Goal: Task Accomplishment & Management: Use online tool/utility

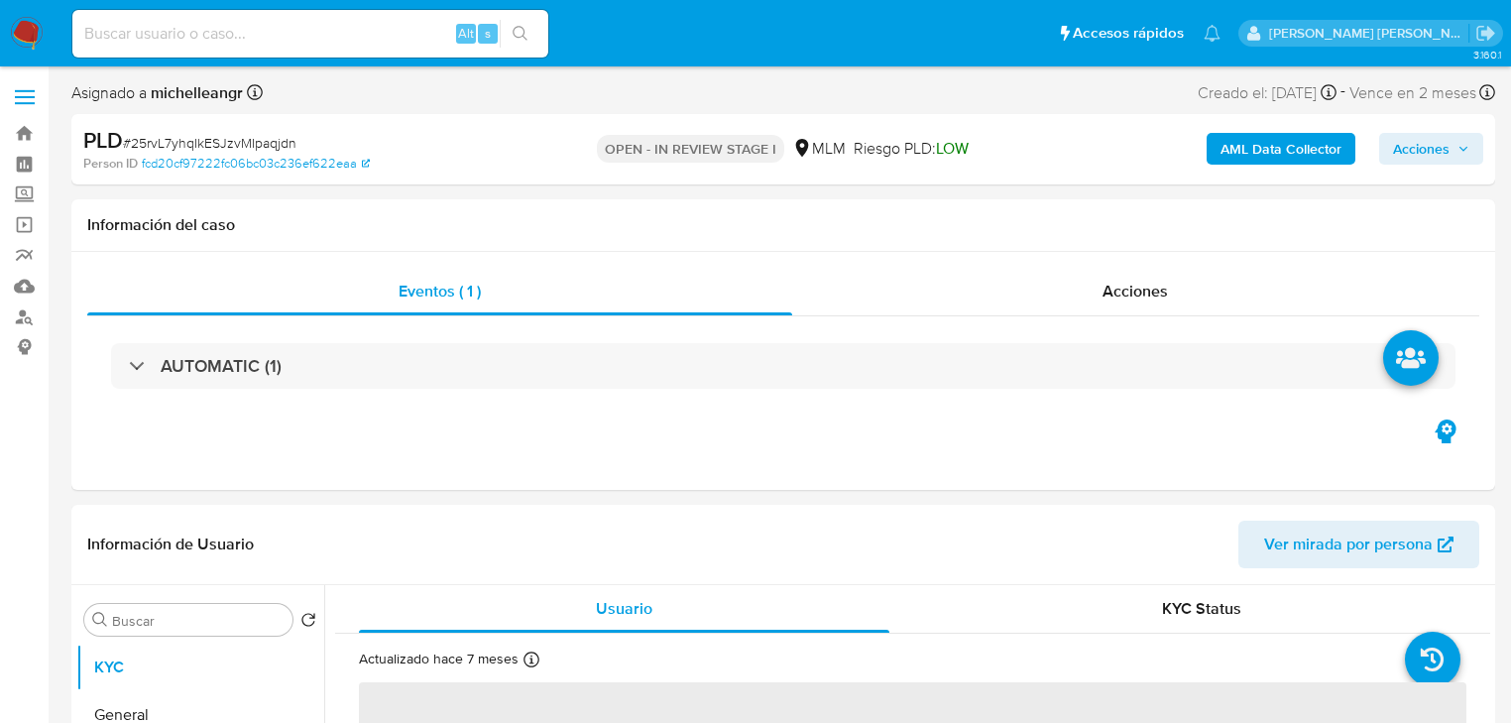
select select "10"
click at [27, 199] on label "Screening" at bounding box center [118, 194] width 236 height 31
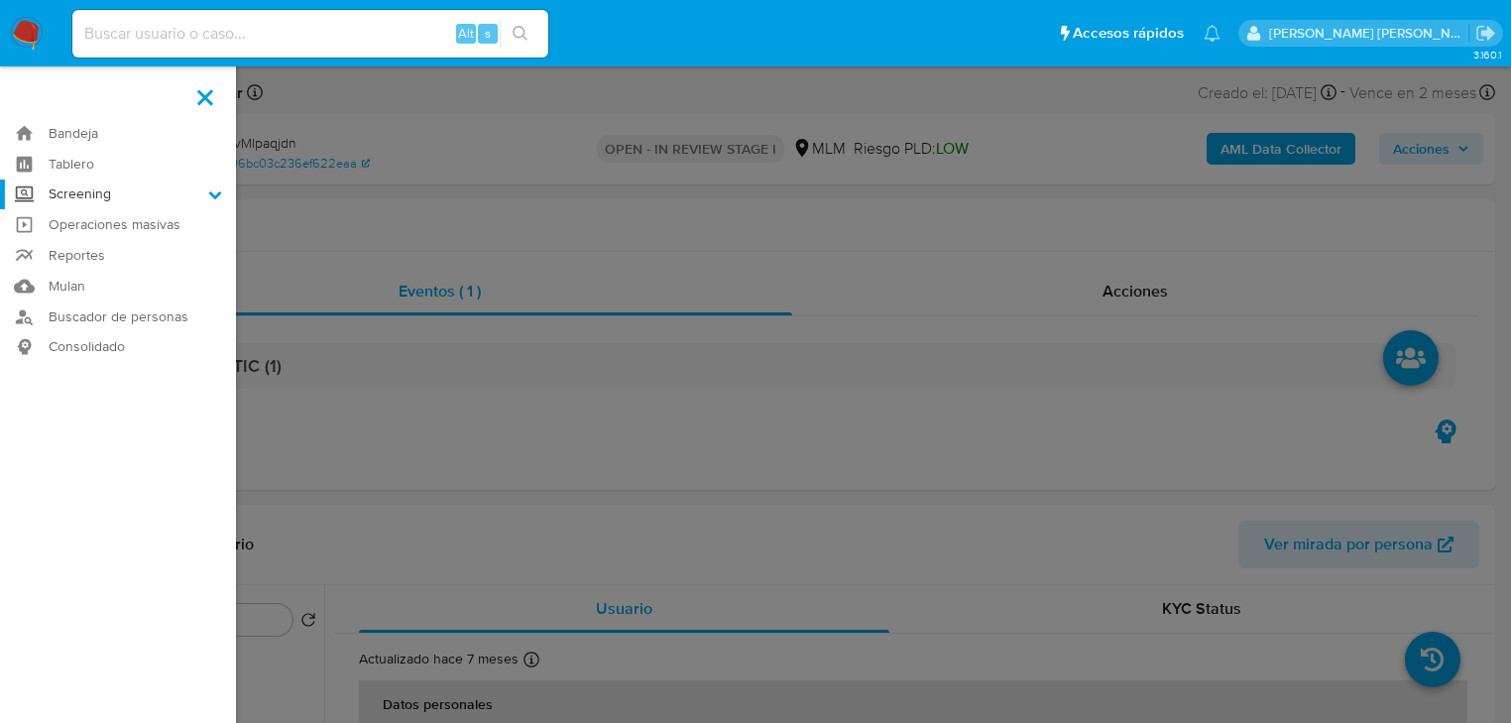
click at [0, 0] on input "Screening" at bounding box center [0, 0] width 0 height 0
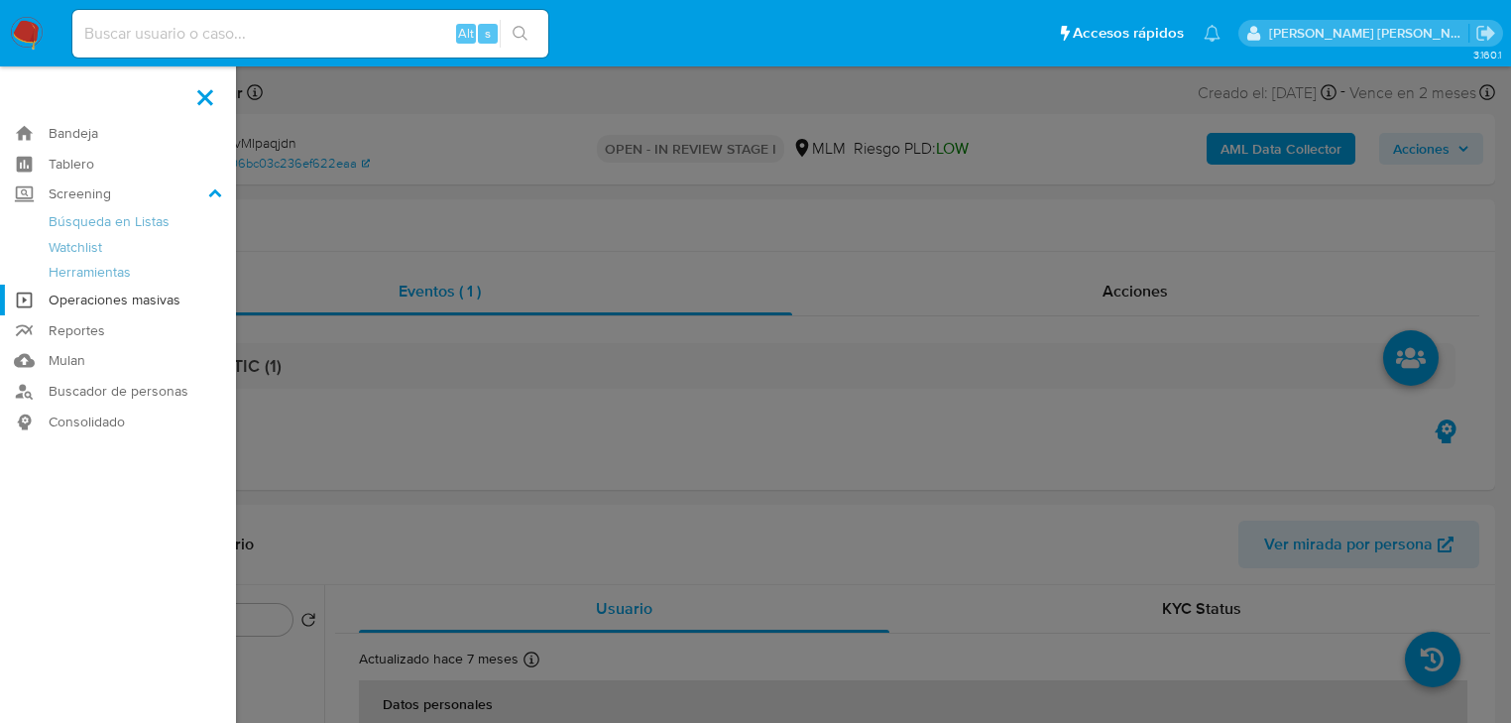
click at [89, 288] on link "Operaciones masivas" at bounding box center [118, 300] width 236 height 31
click at [99, 274] on link "Herramientas" at bounding box center [118, 272] width 236 height 25
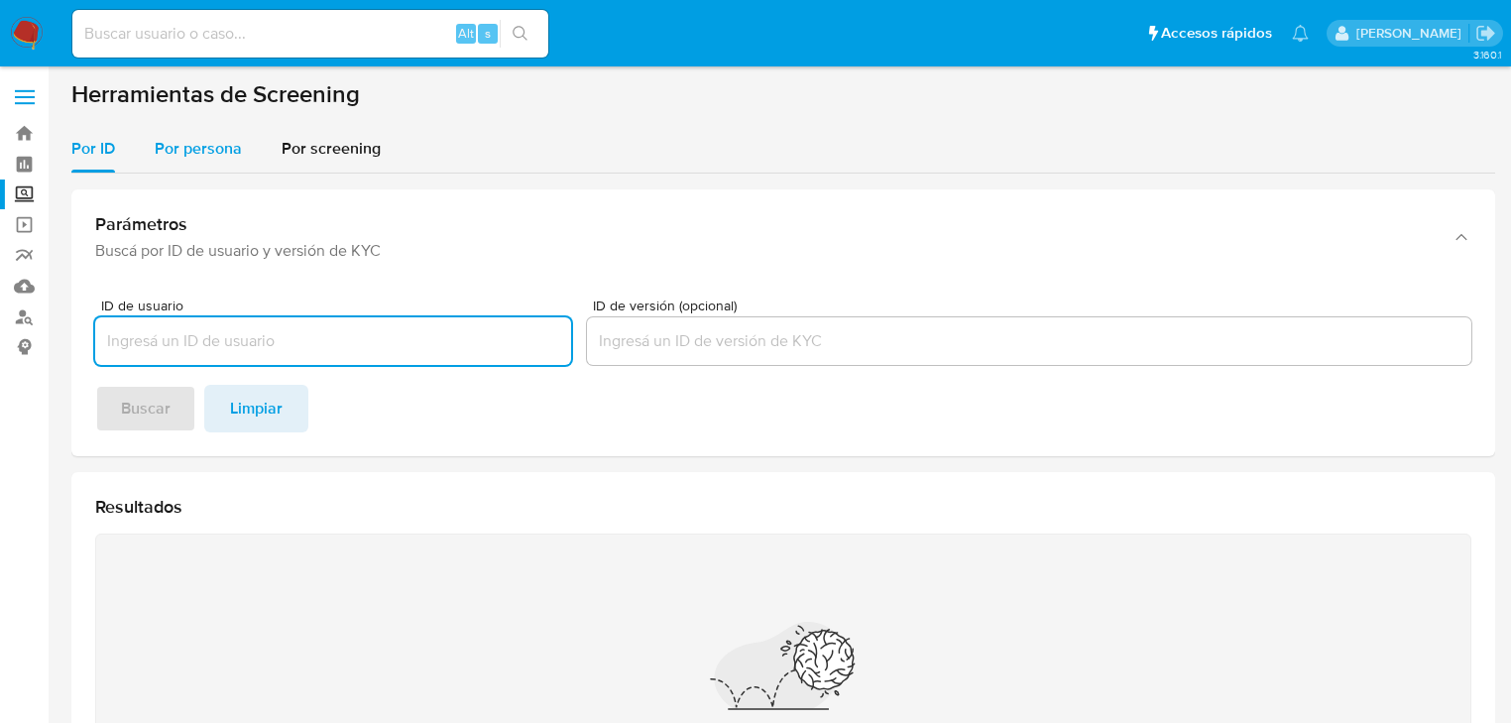
click at [221, 155] on span "Por persona" at bounding box center [198, 148] width 87 height 23
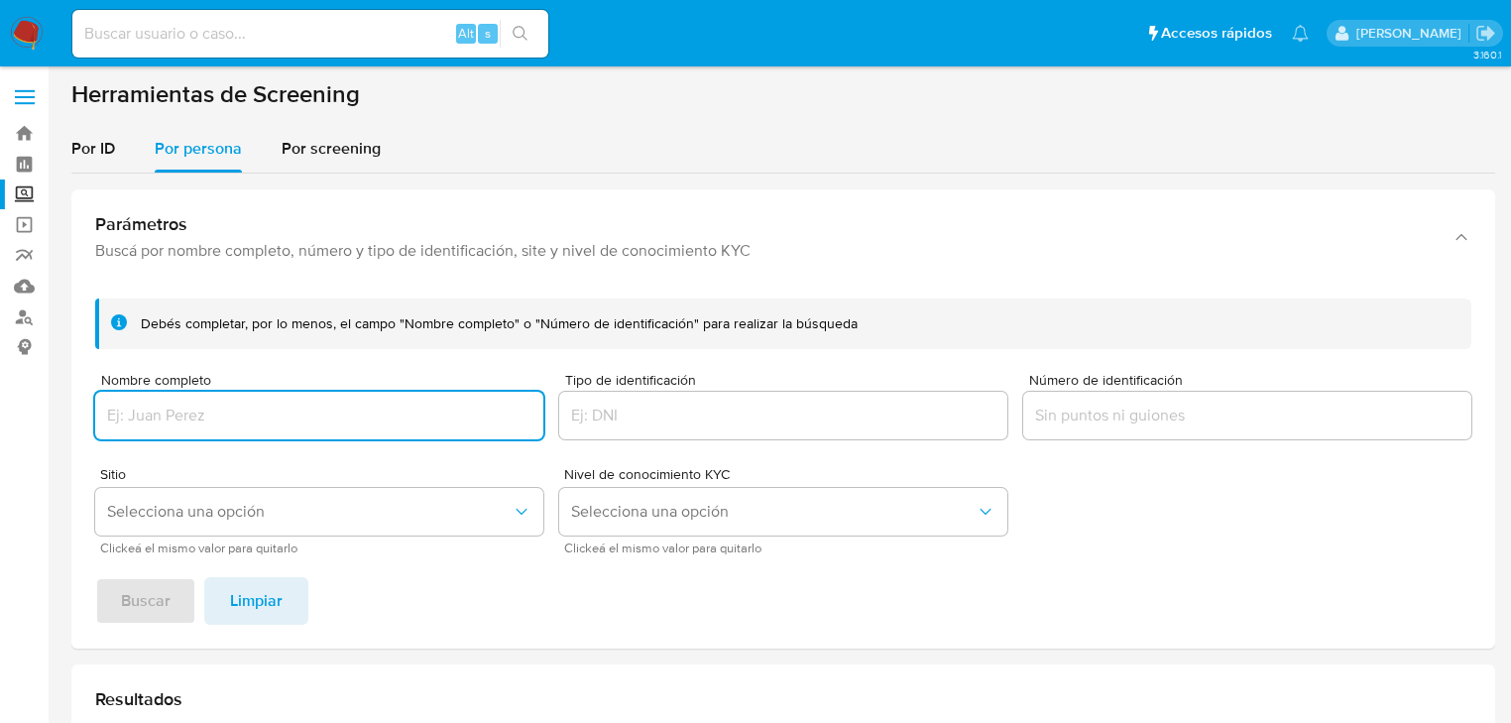
click at [146, 419] on input "Nombre completo" at bounding box center [319, 416] width 448 height 26
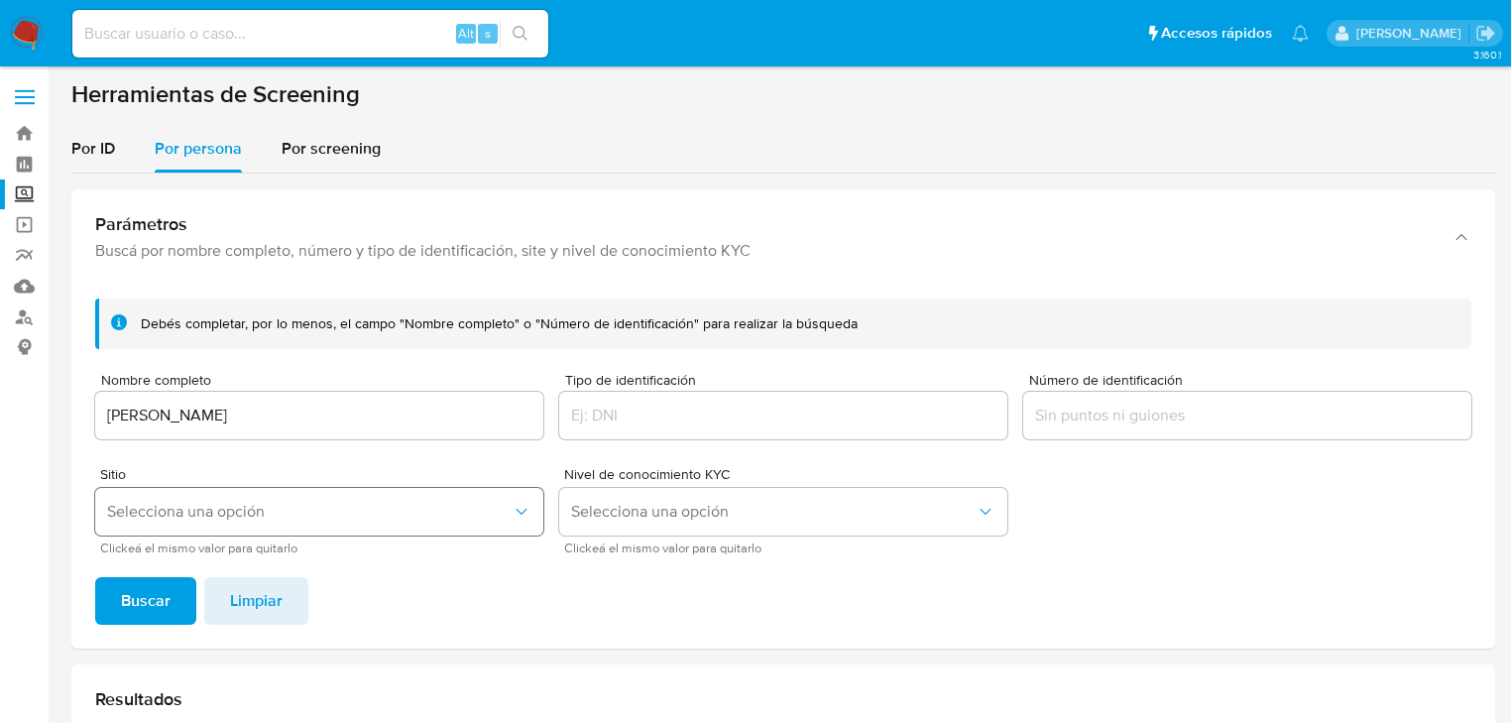
click at [251, 519] on span "Selecciona una opción" at bounding box center [309, 512] width 405 height 20
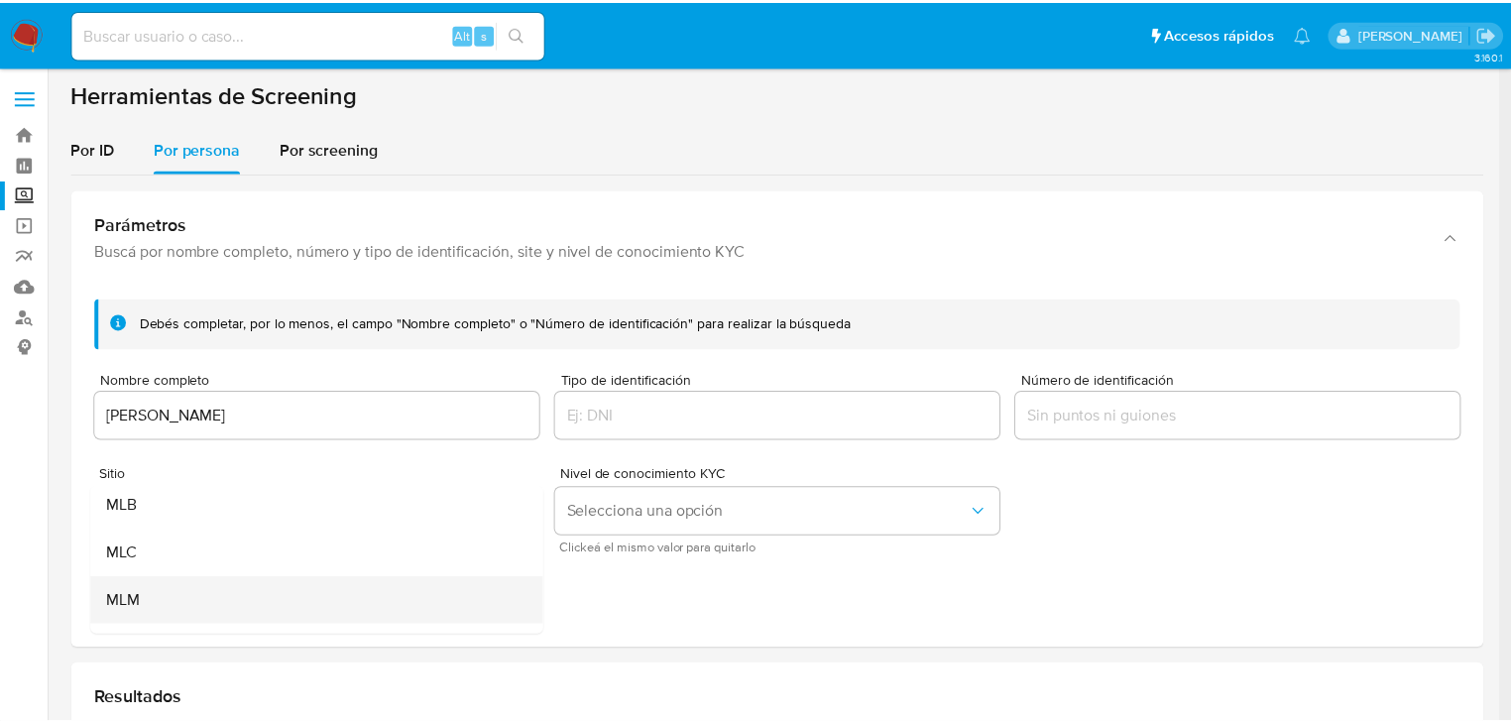
scroll to position [79, 0]
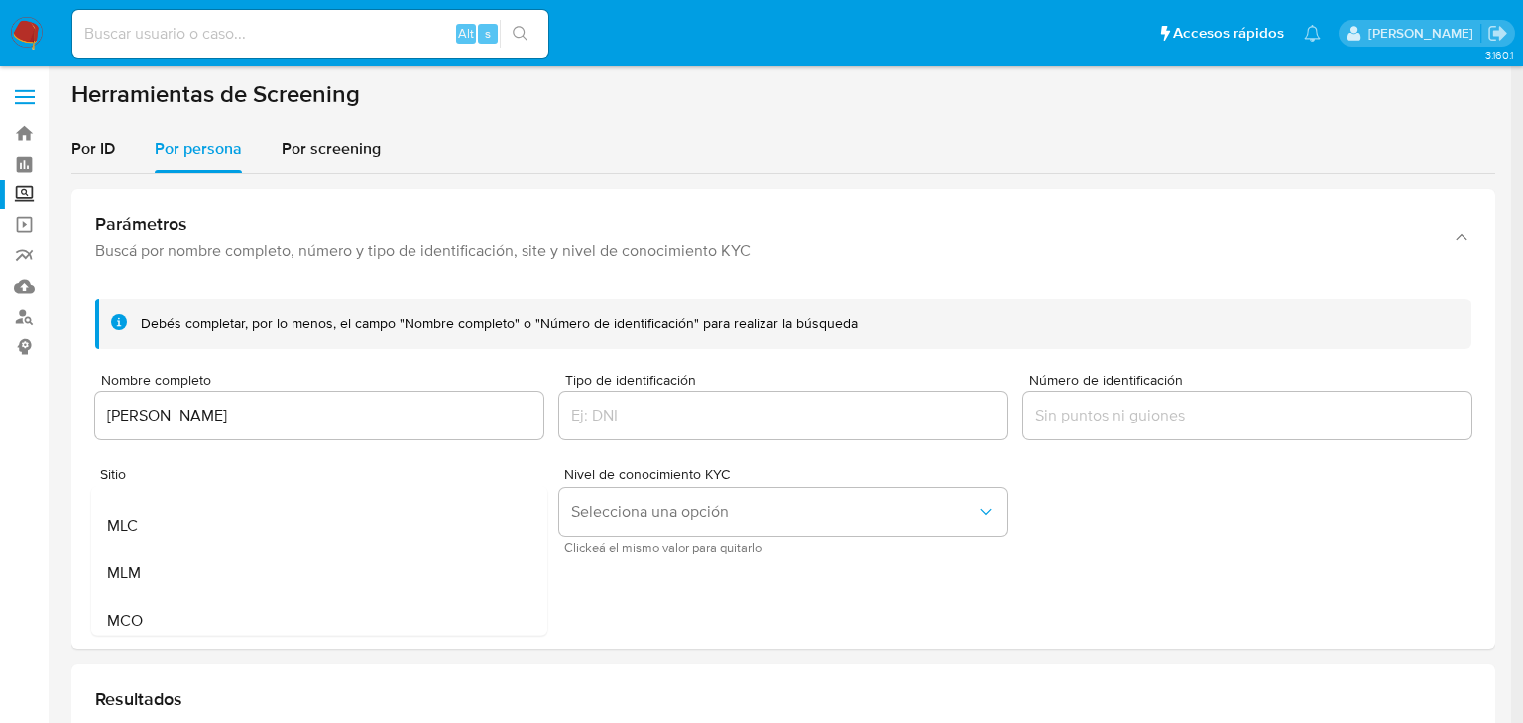
click at [157, 581] on div "MLM" at bounding box center [313, 573] width 413 height 48
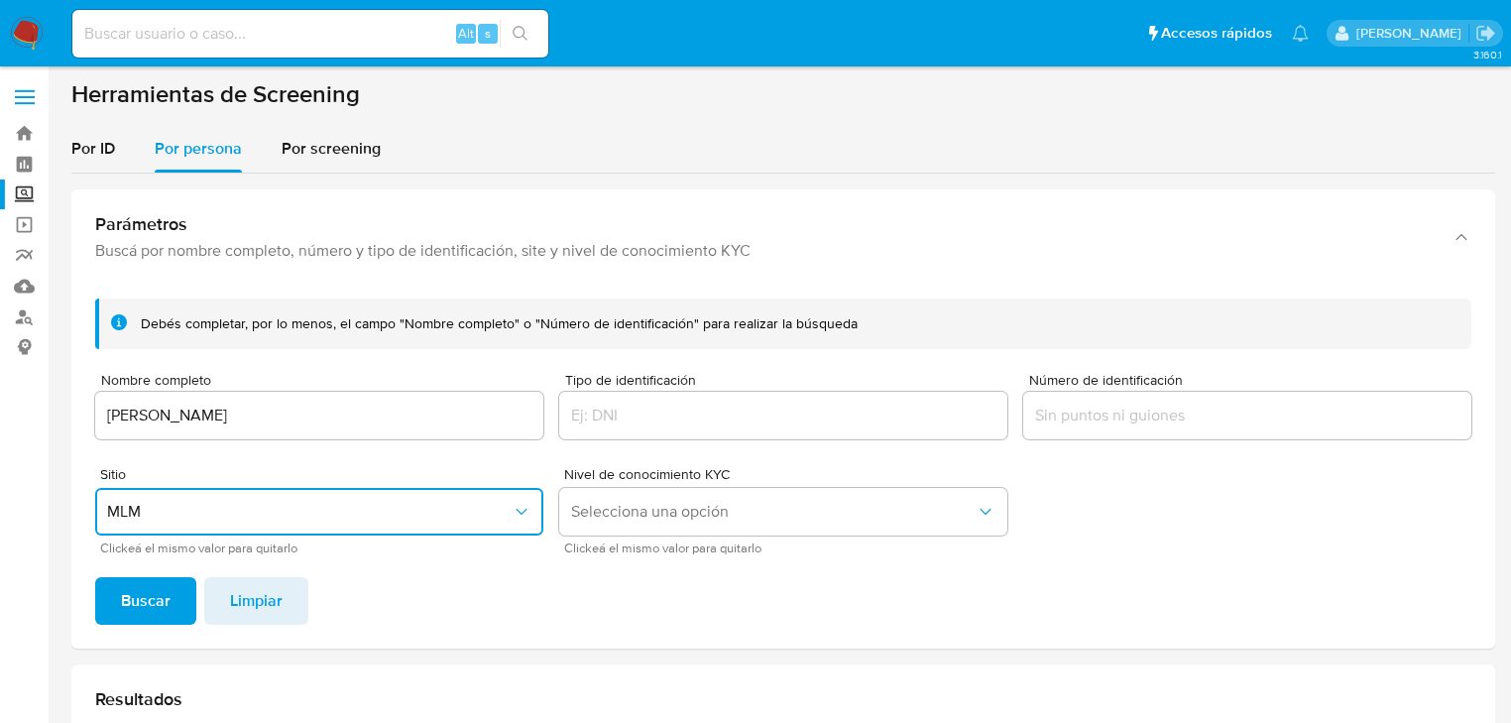
click at [139, 615] on span "Buscar" at bounding box center [146, 601] width 50 height 44
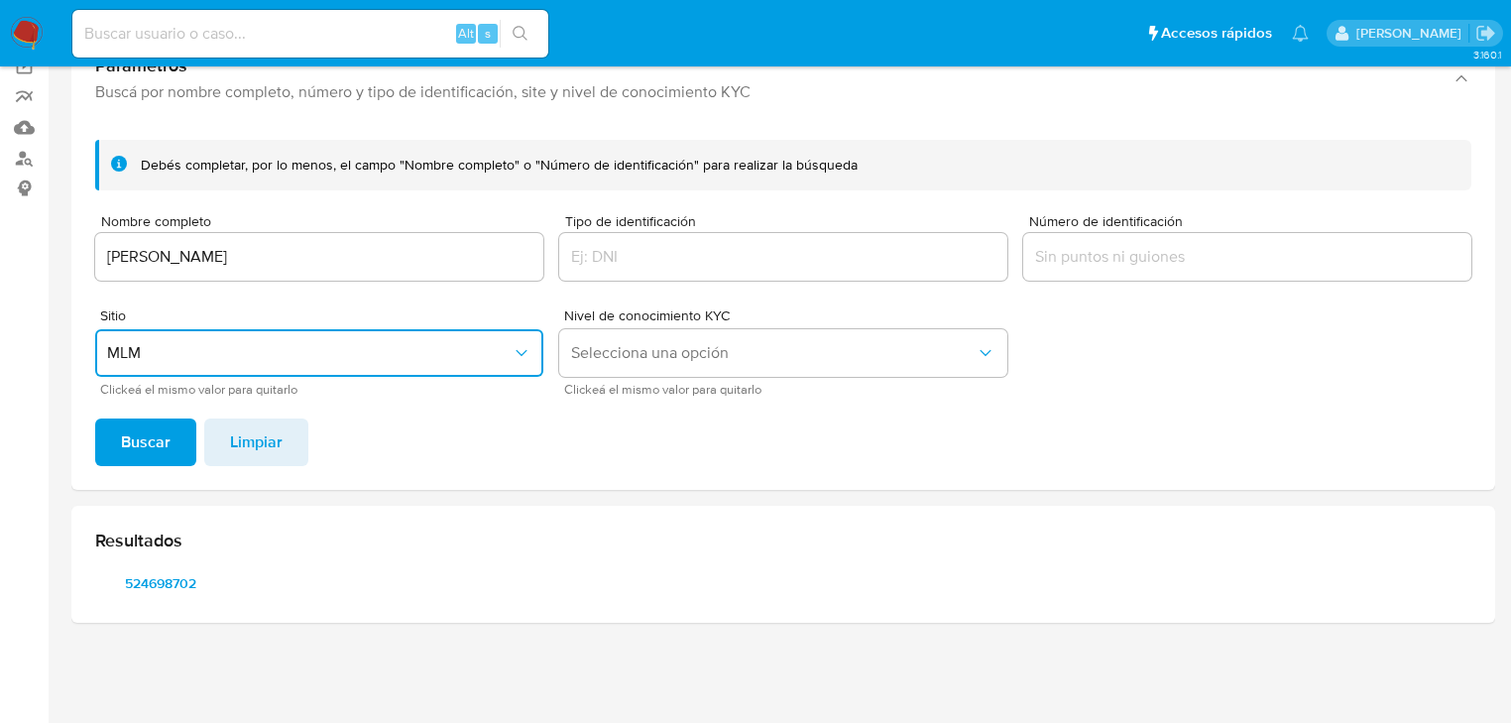
scroll to position [159, 0]
click at [159, 574] on span "524698702" at bounding box center [160, 583] width 103 height 28
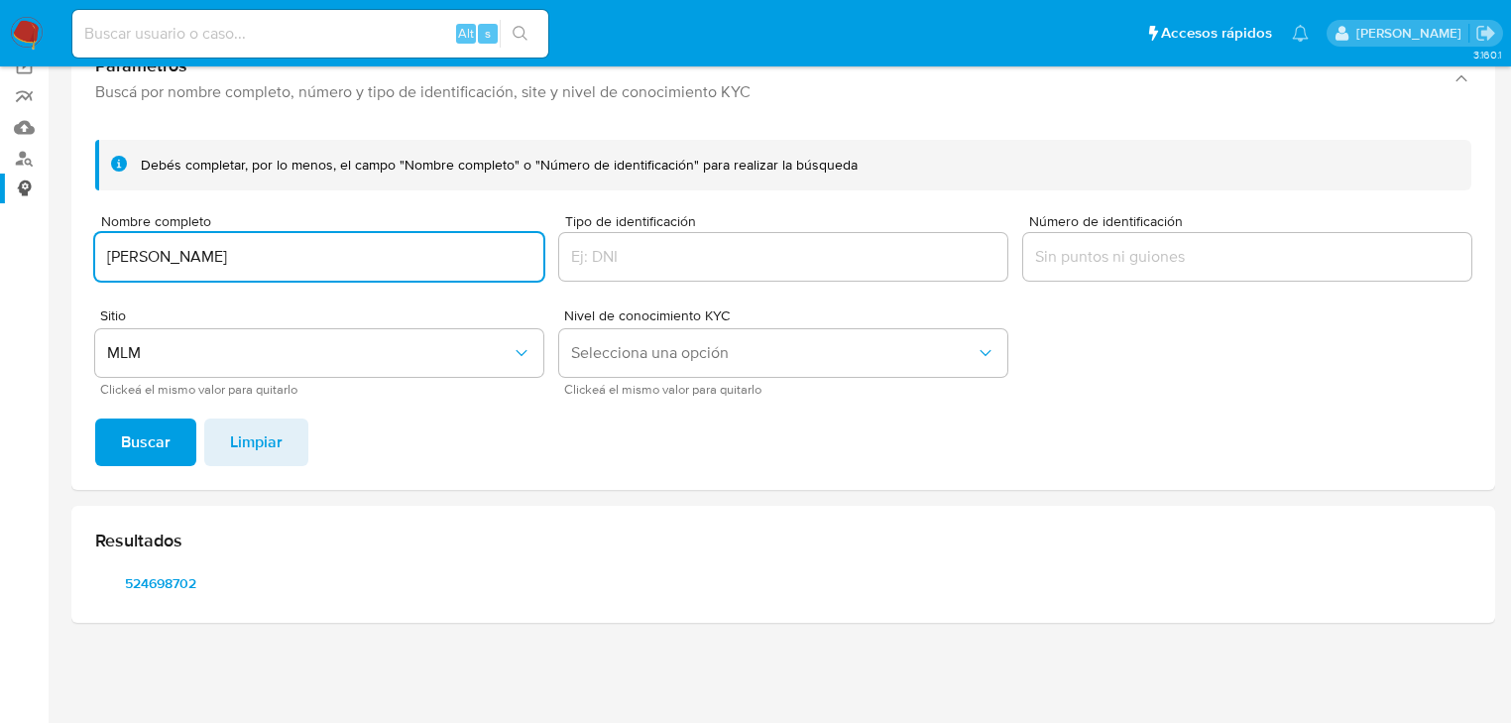
drag, startPoint x: 256, startPoint y: 248, endPoint x: 4, endPoint y: 197, distance: 256.9
click at [0, 202] on section "Bandeja Tablero Screening Búsqueda en Listas Watchlist Herramientas Operaciones…" at bounding box center [755, 282] width 1511 height 882
type input "[PERSON_NAME] [PERSON_NAME]"
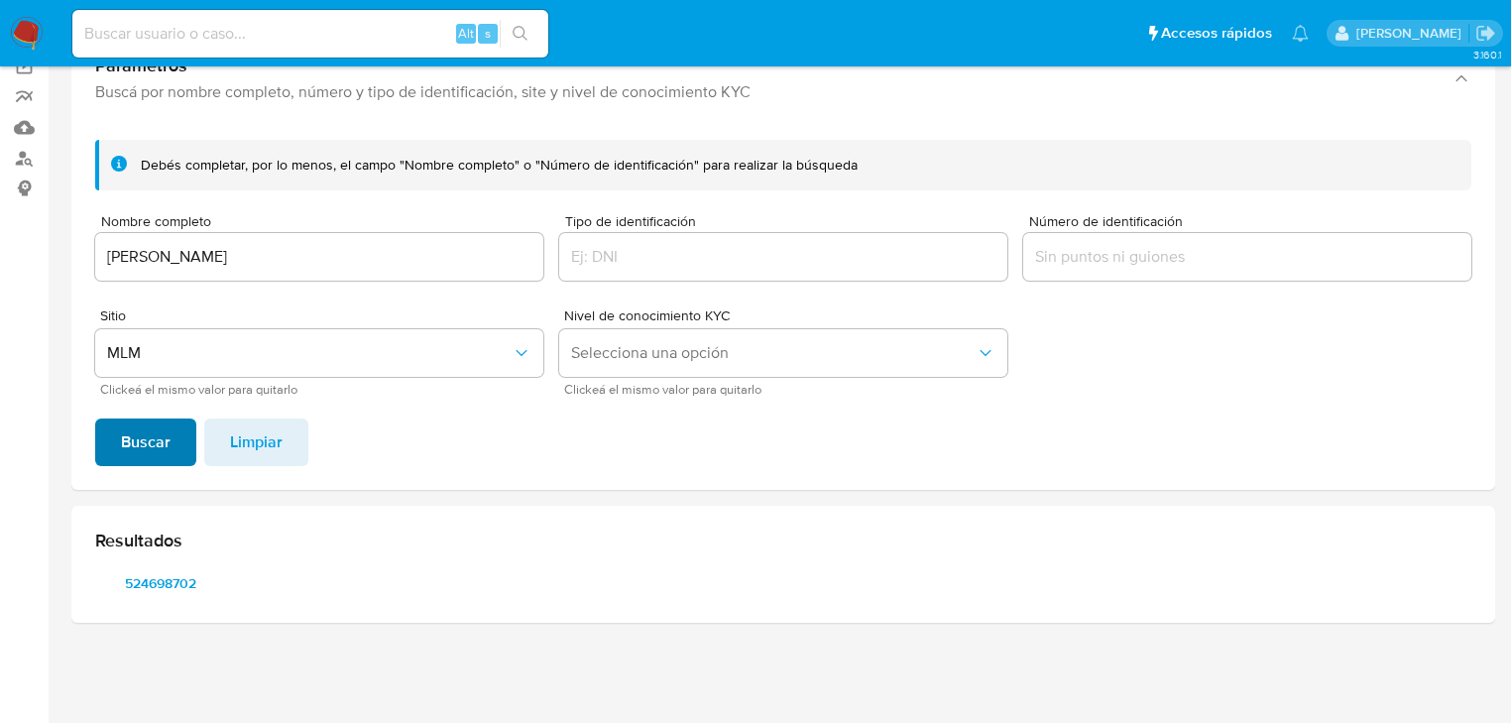
click at [161, 424] on span "Buscar" at bounding box center [146, 442] width 50 height 44
click at [176, 590] on span "1400928429" at bounding box center [160, 583] width 103 height 28
click at [304, 575] on span "745336993" at bounding box center [299, 583] width 103 height 28
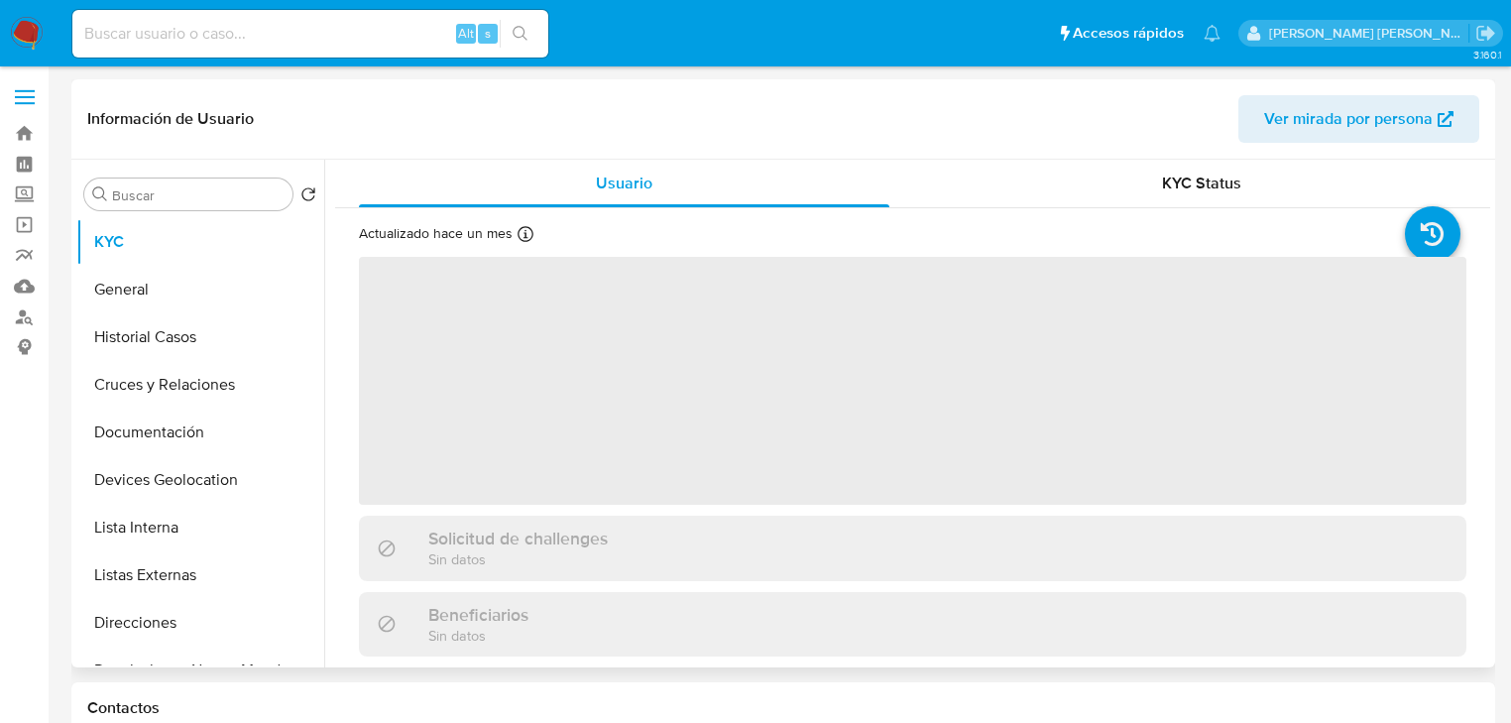
select select "10"
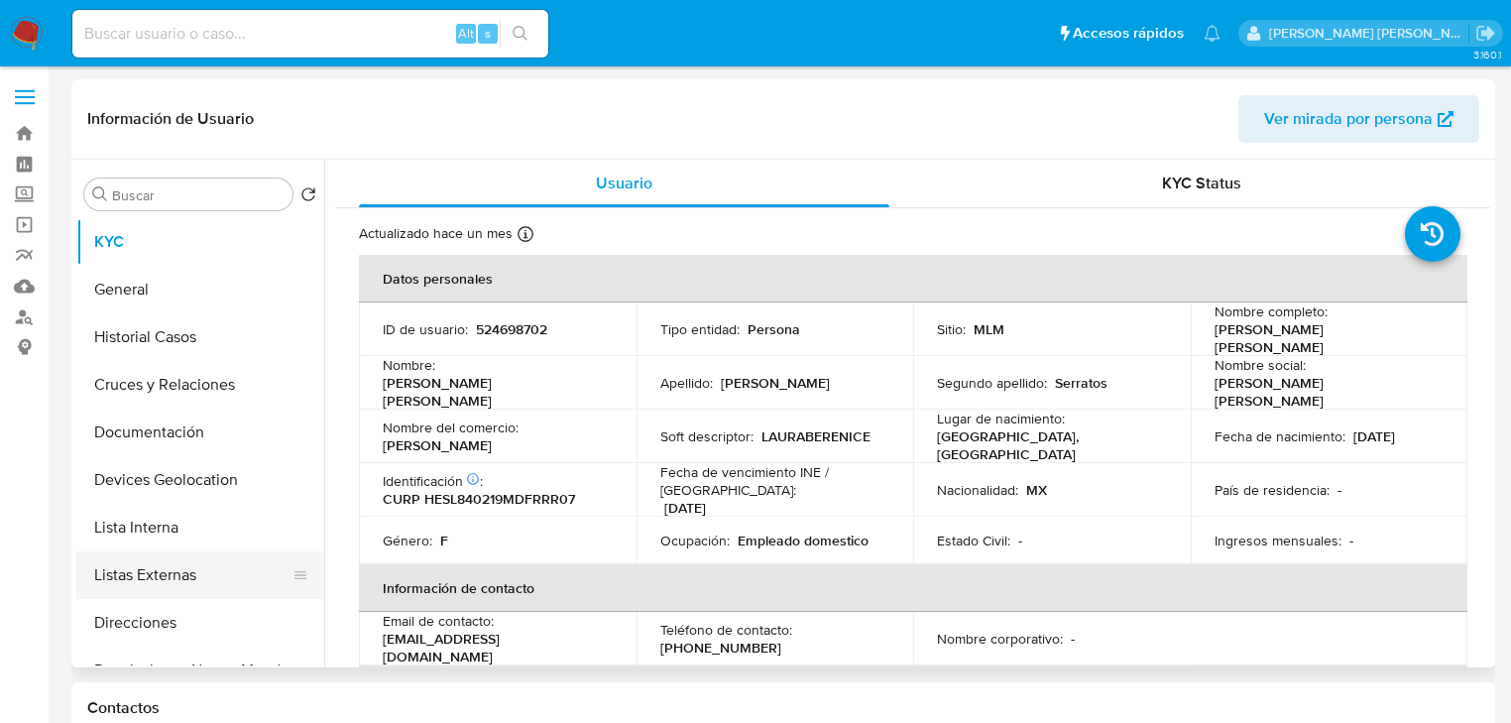
click at [173, 596] on button "Listas Externas" at bounding box center [192, 575] width 232 height 48
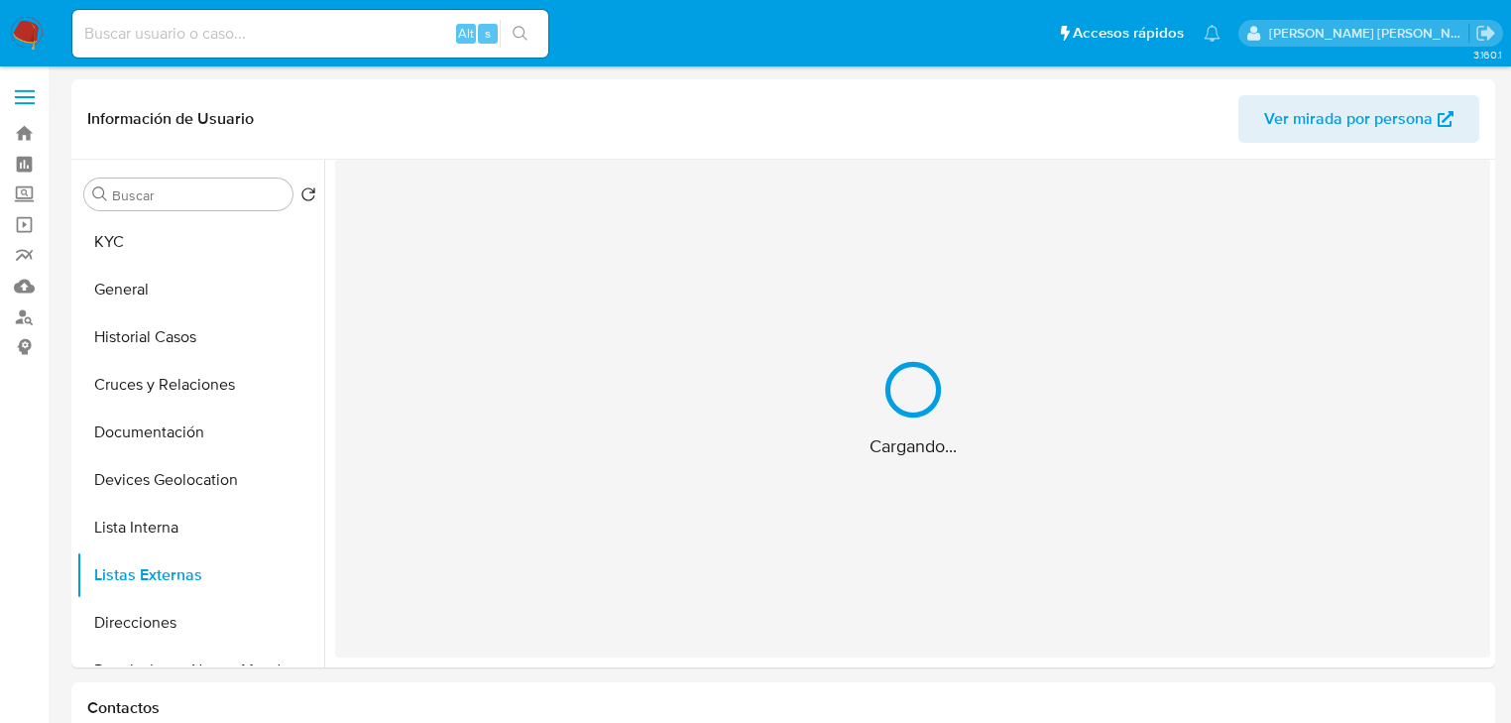
click at [532, 514] on div "Cargando..." at bounding box center [912, 409] width 1155 height 498
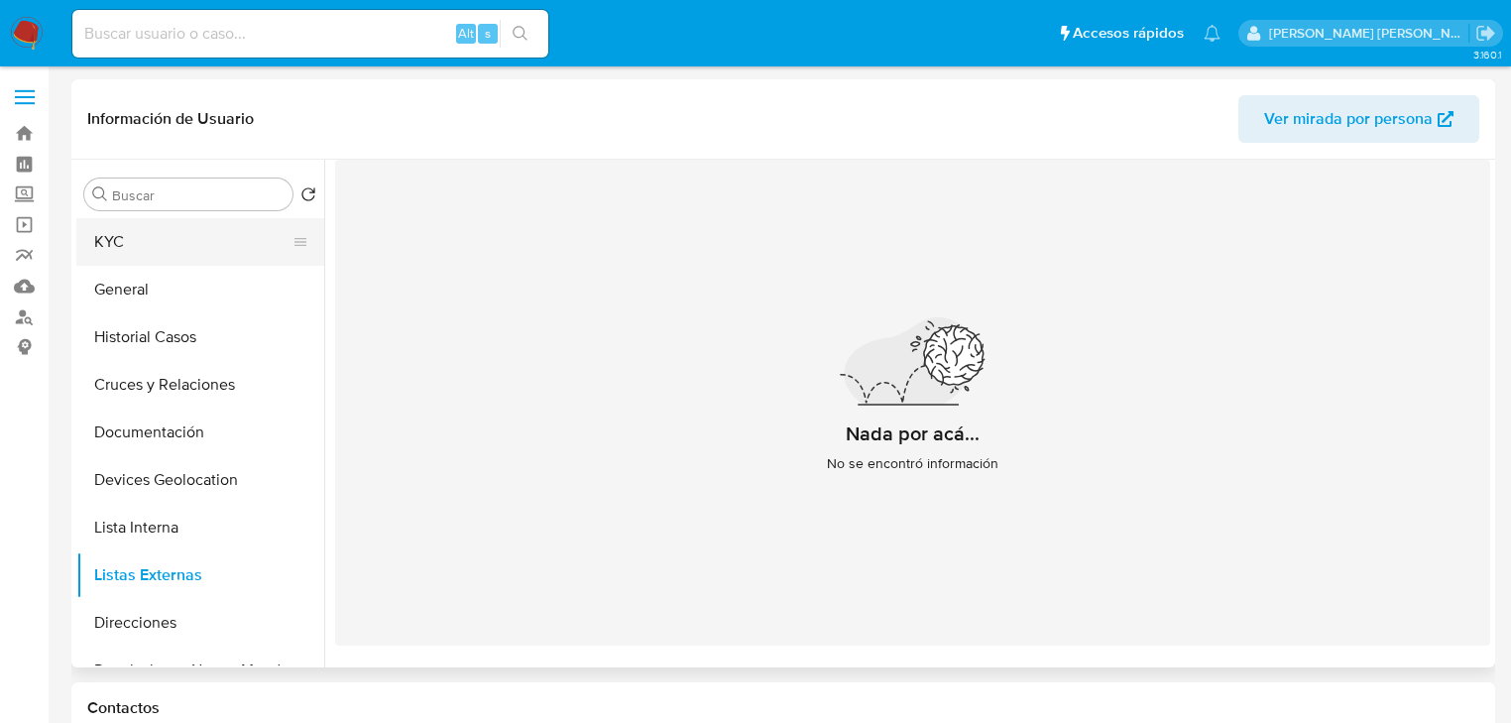
click at [162, 230] on button "KYC" at bounding box center [192, 242] width 232 height 48
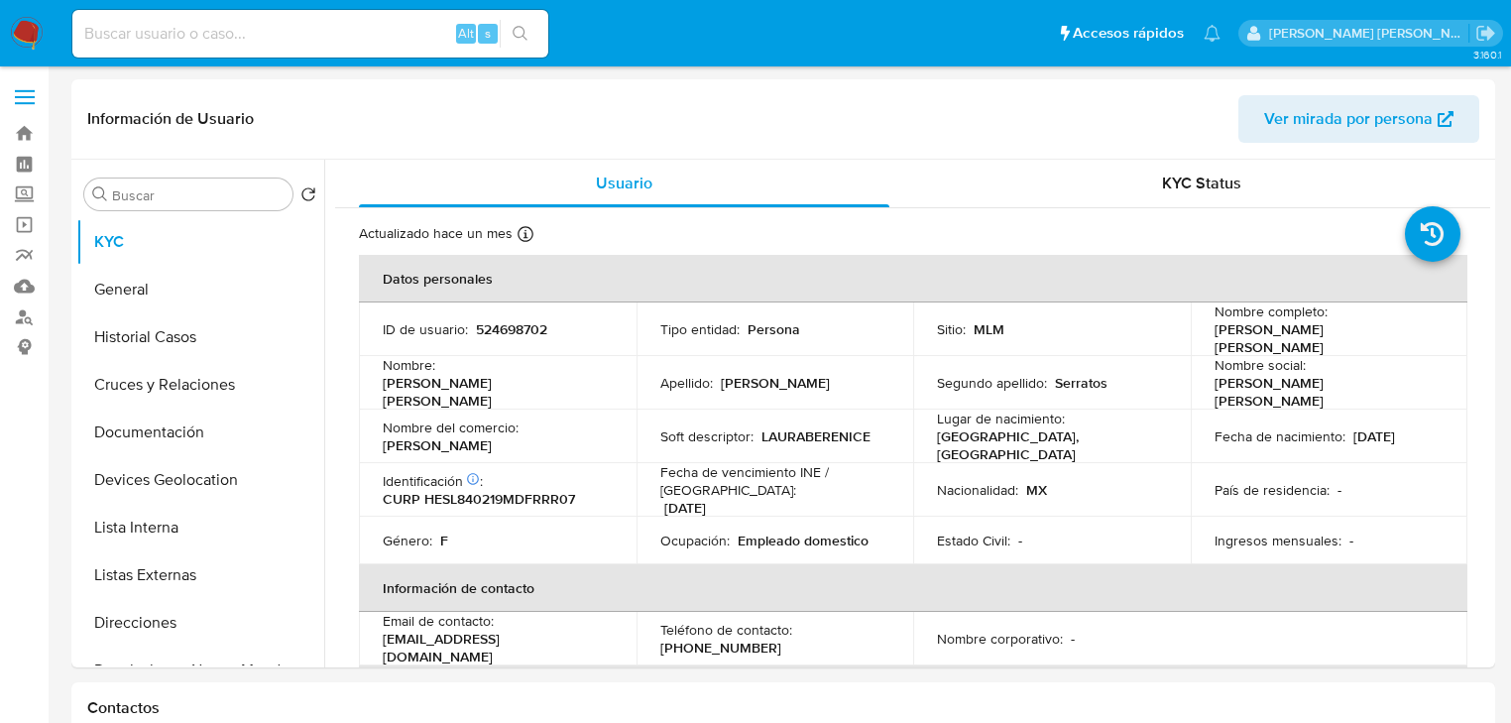
drag, startPoint x: 535, startPoint y: 420, endPoint x: 521, endPoint y: 370, distance: 52.7
click at [535, 418] on div "Nombre del comercio : Laura Hernandez" at bounding box center [498, 436] width 230 height 36
click at [512, 321] on p "524698702" at bounding box center [511, 329] width 71 height 18
click at [516, 331] on p "524698702" at bounding box center [511, 329] width 71 height 18
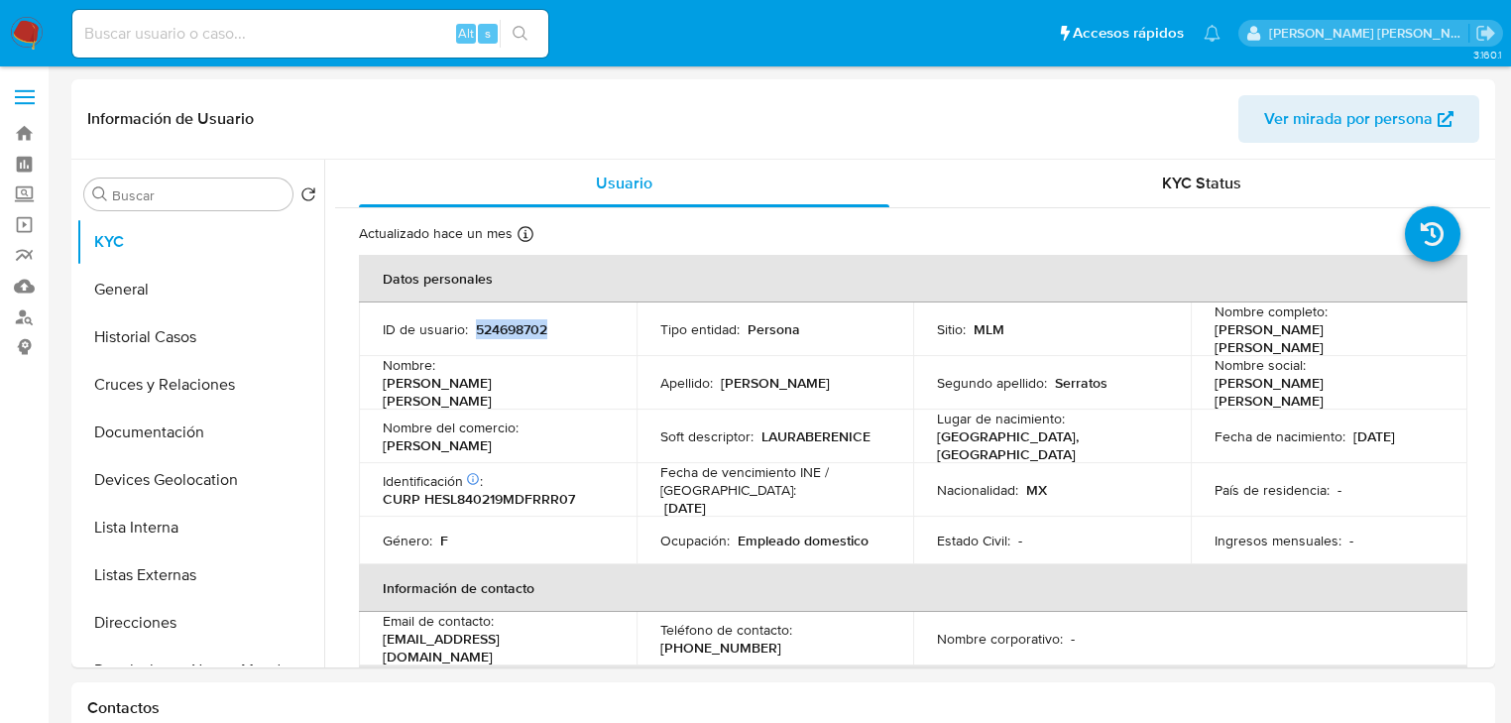
copy p "524698702"
click at [1374, 378] on p "Laura Berenice" at bounding box center [1326, 392] width 222 height 36
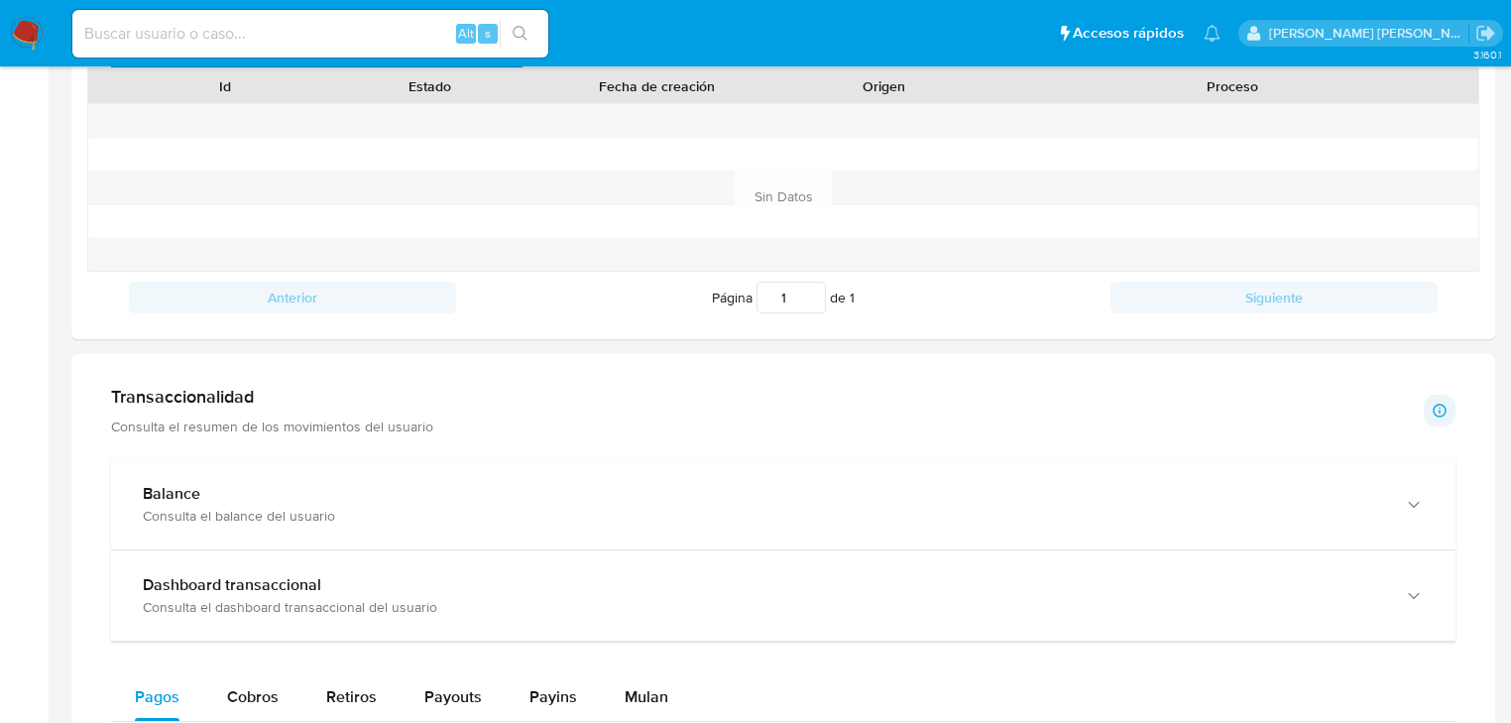
scroll to position [714, 0]
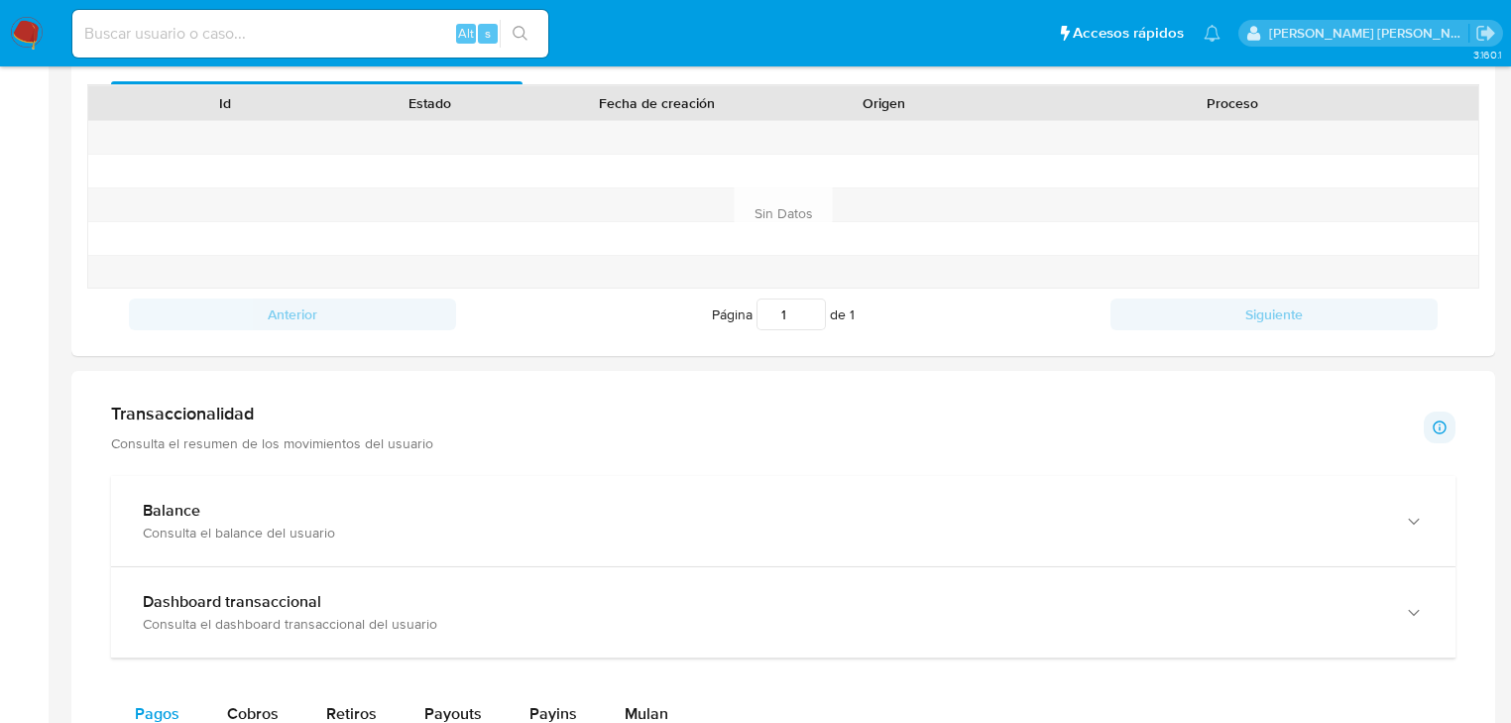
click at [242, 564] on div "Balance Consulta el balance del usuario" at bounding box center [783, 521] width 1345 height 90
click at [0, 0] on div at bounding box center [0, 0] width 0 height 0
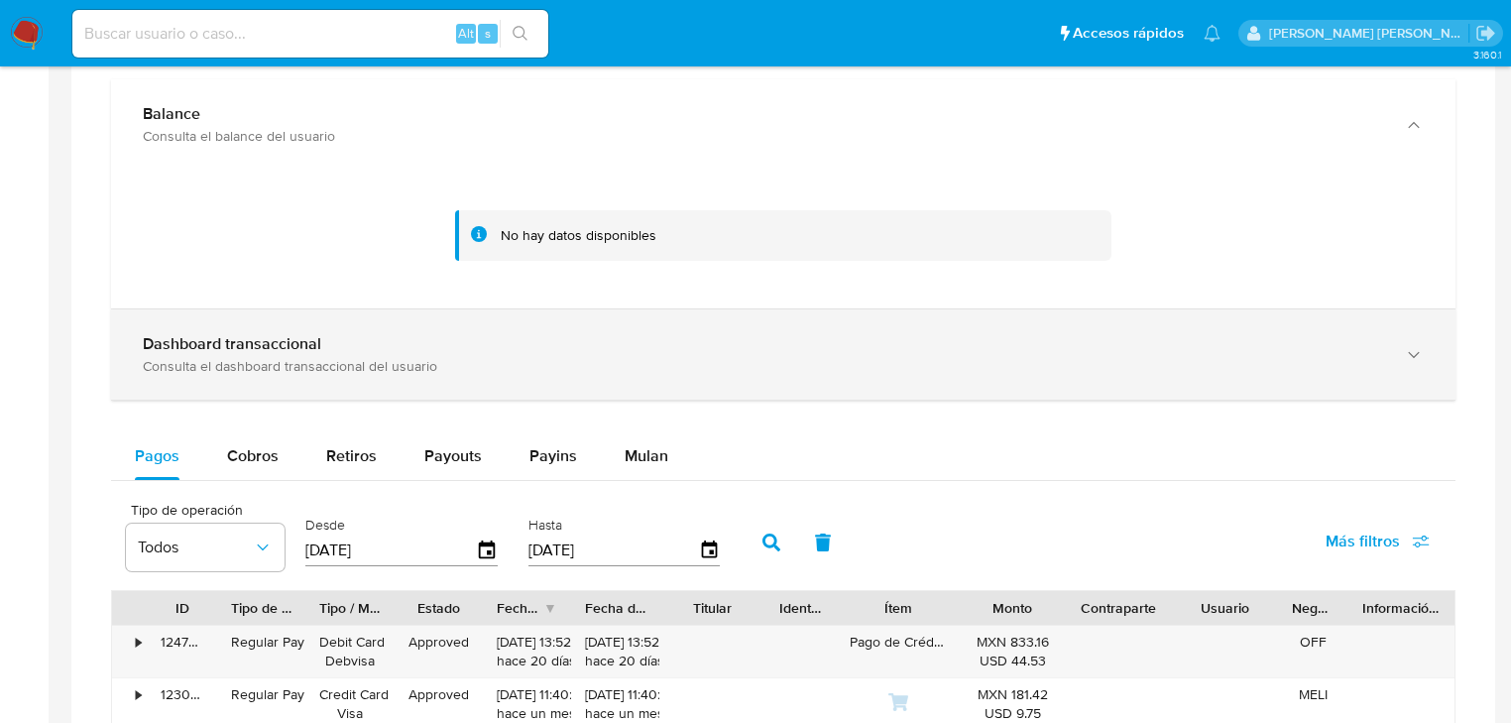
click at [355, 370] on div "Consulta el dashboard transaccional del usuario" at bounding box center [764, 366] width 1242 height 18
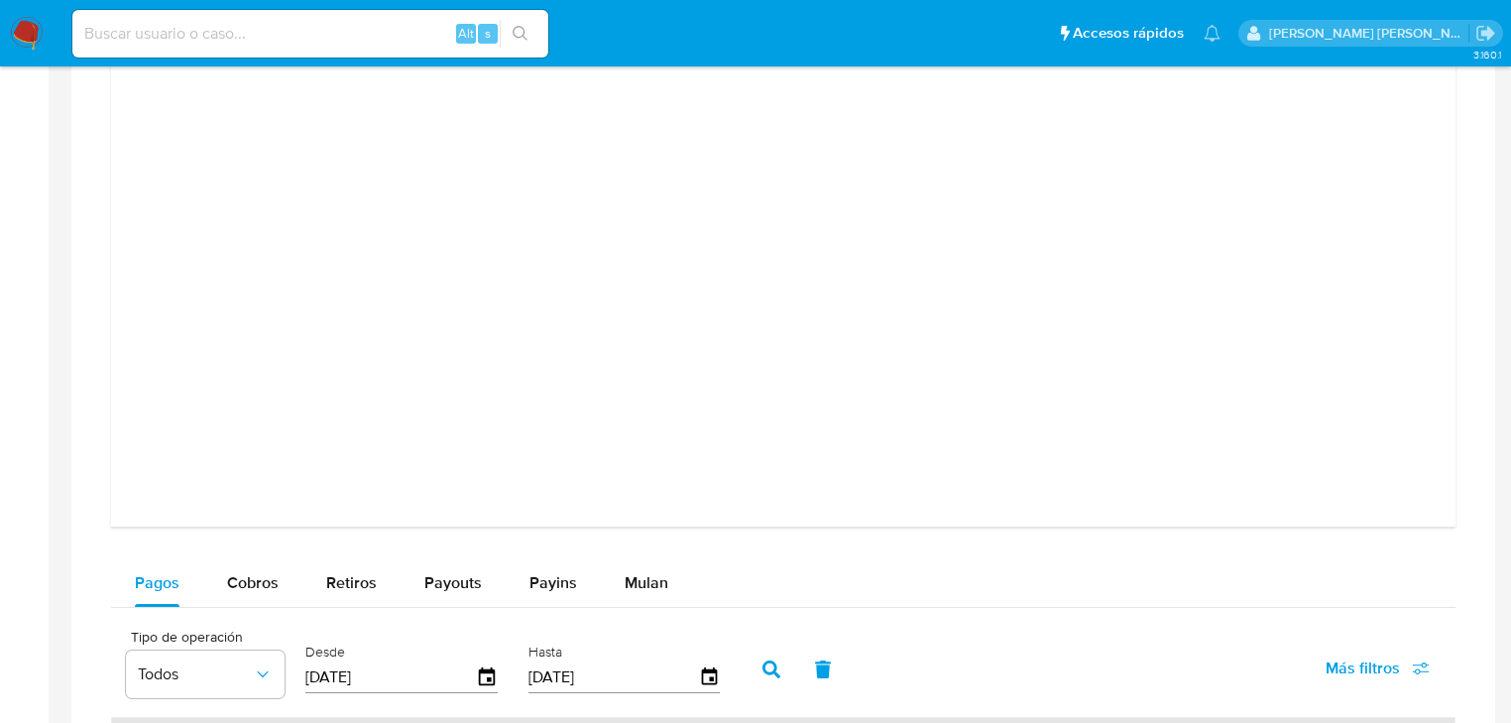
scroll to position [2301, 0]
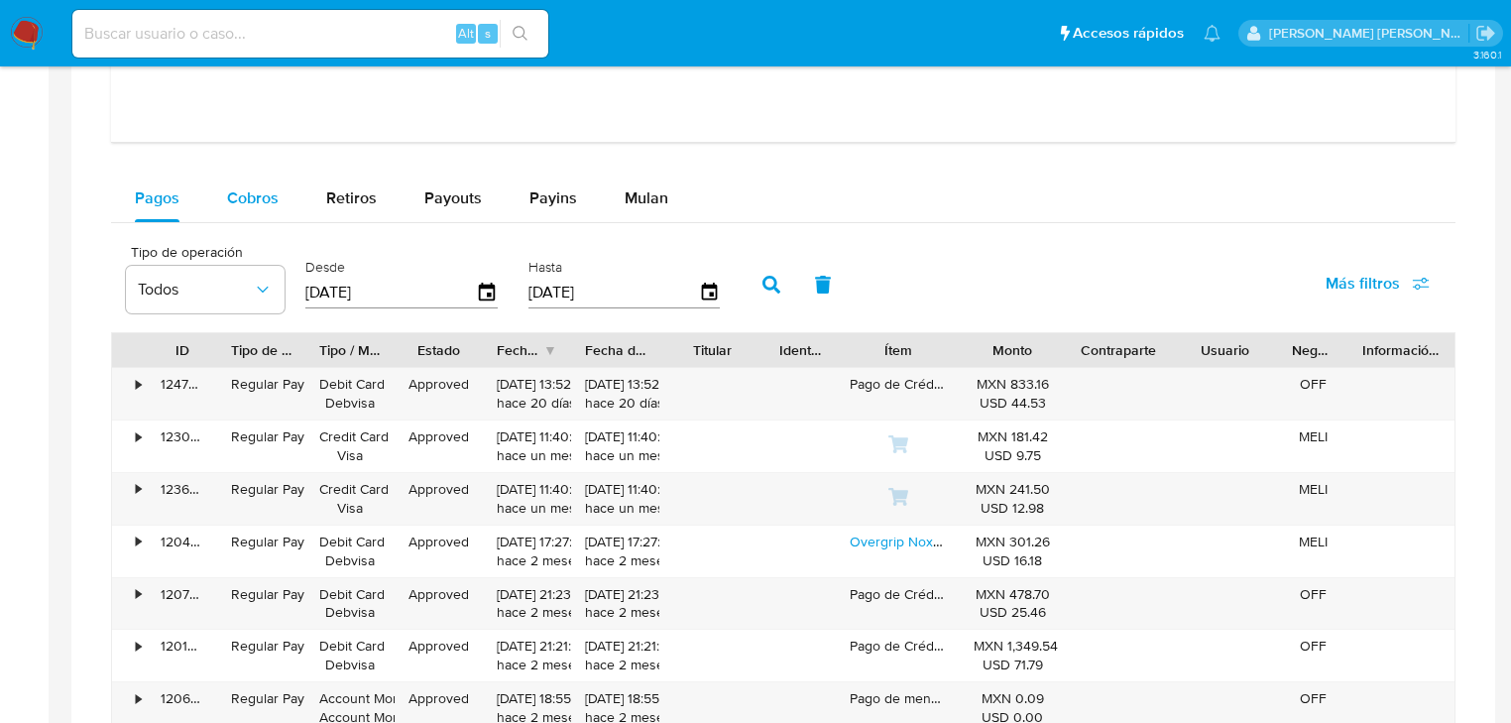
click at [249, 208] on span "Cobros" at bounding box center [253, 197] width 52 height 23
select select "10"
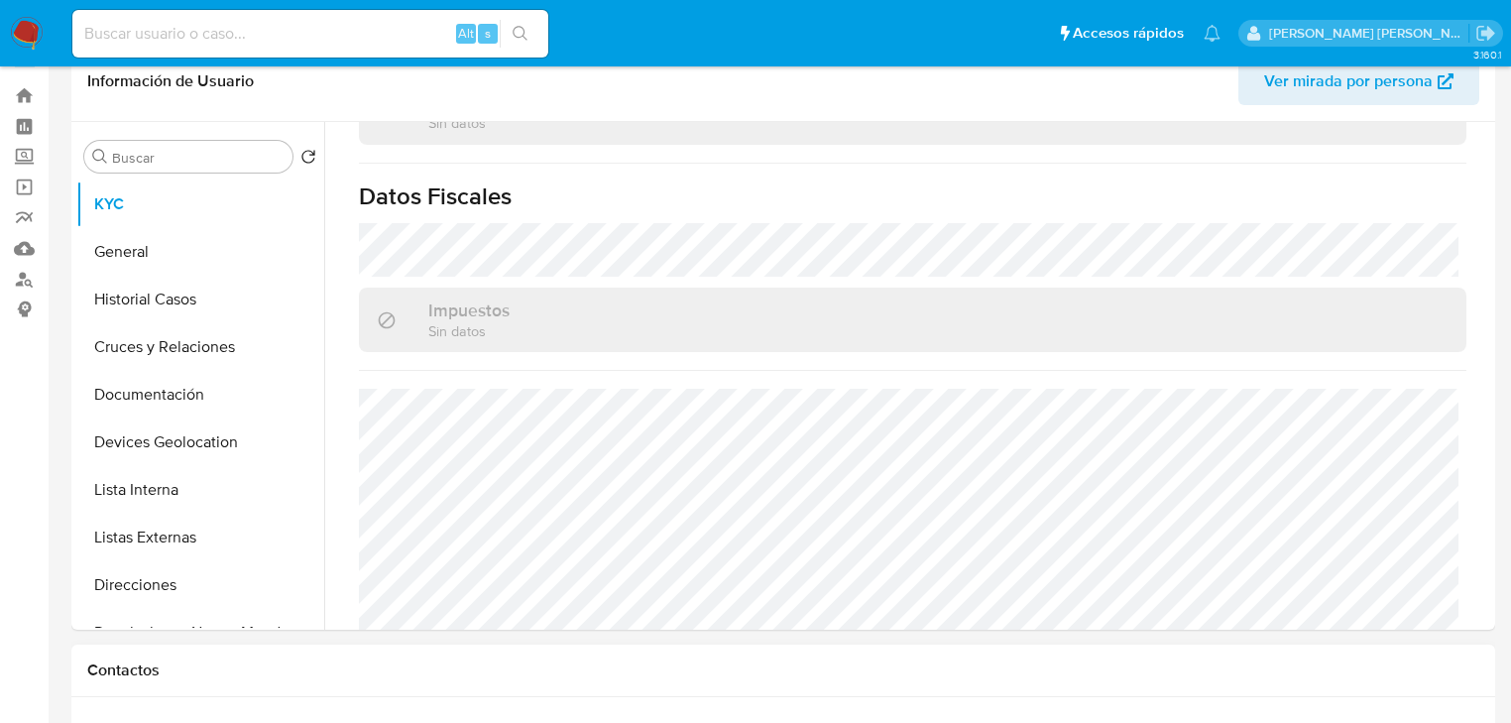
scroll to position [0, 0]
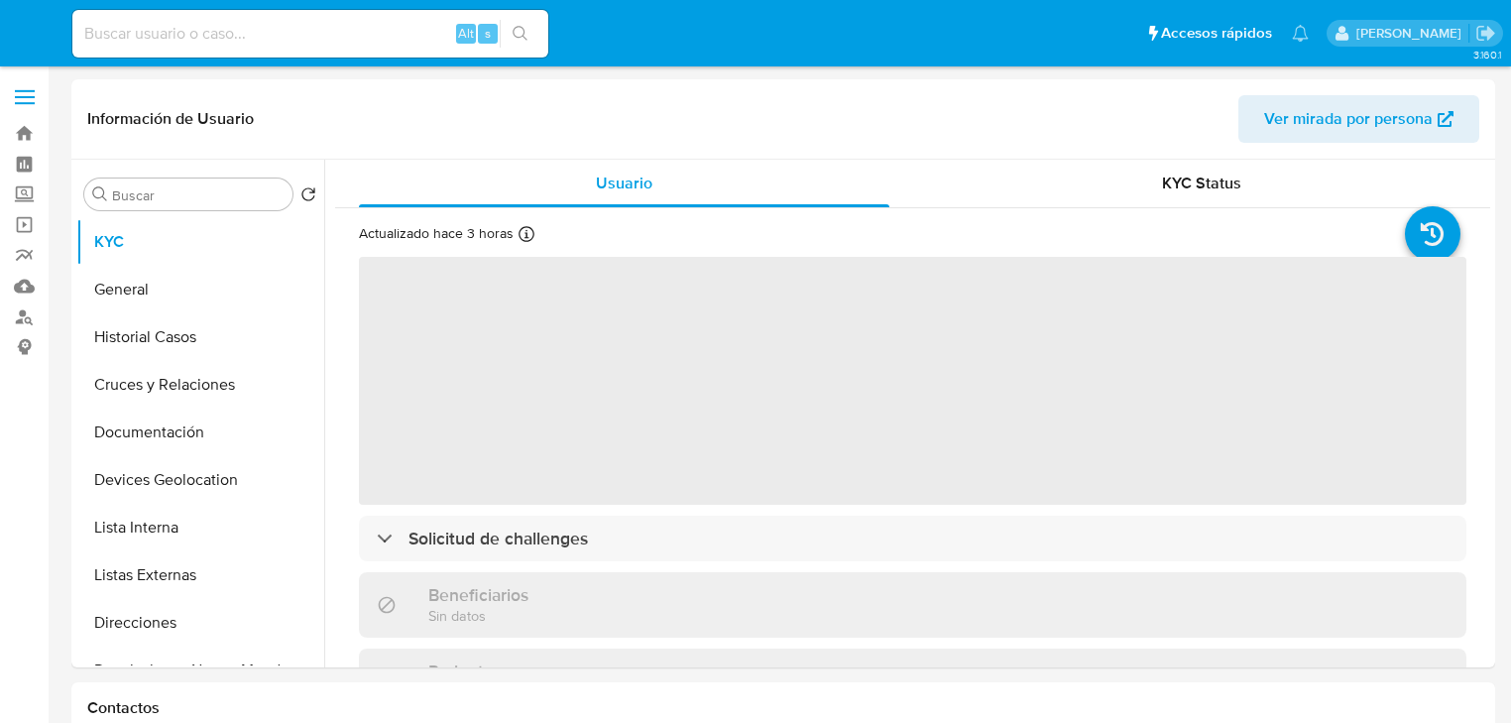
select select "10"
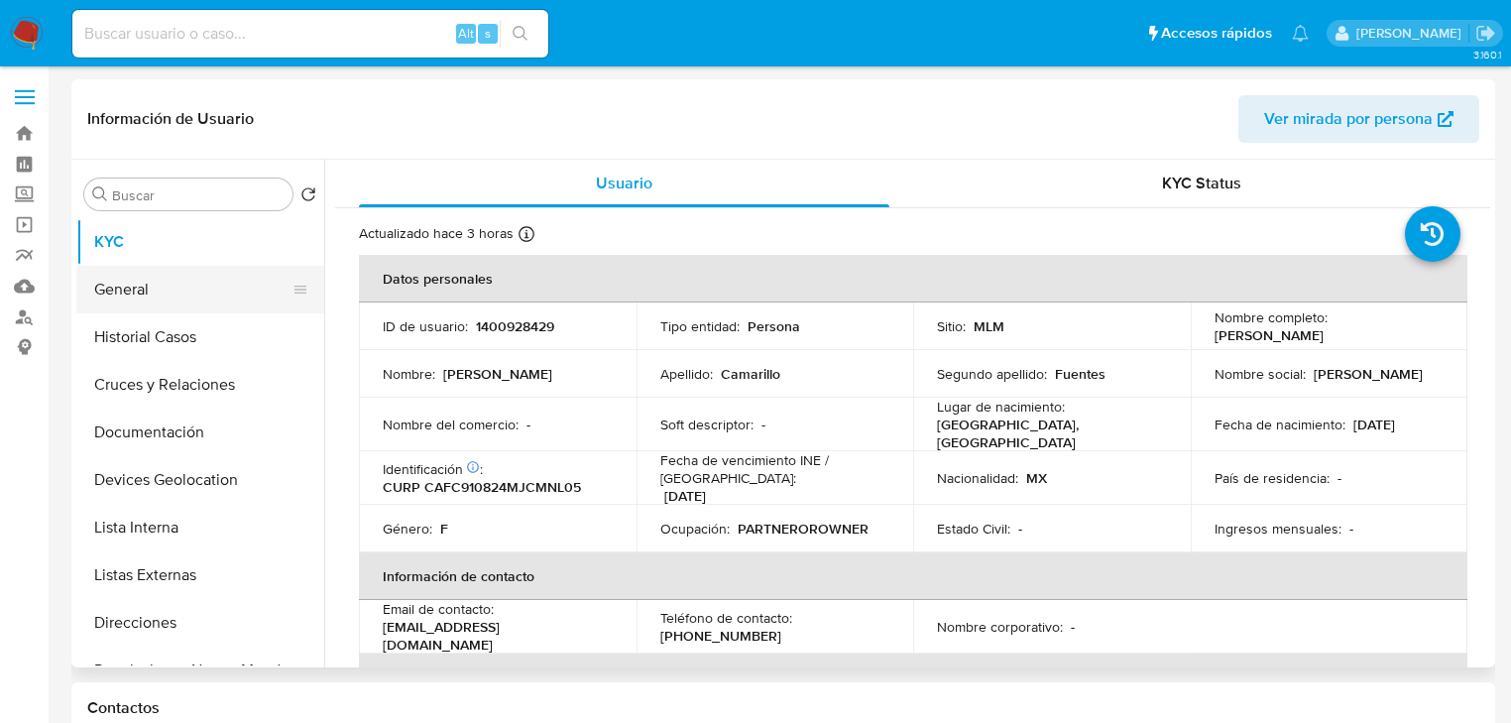
click at [127, 297] on button "General" at bounding box center [192, 290] width 232 height 48
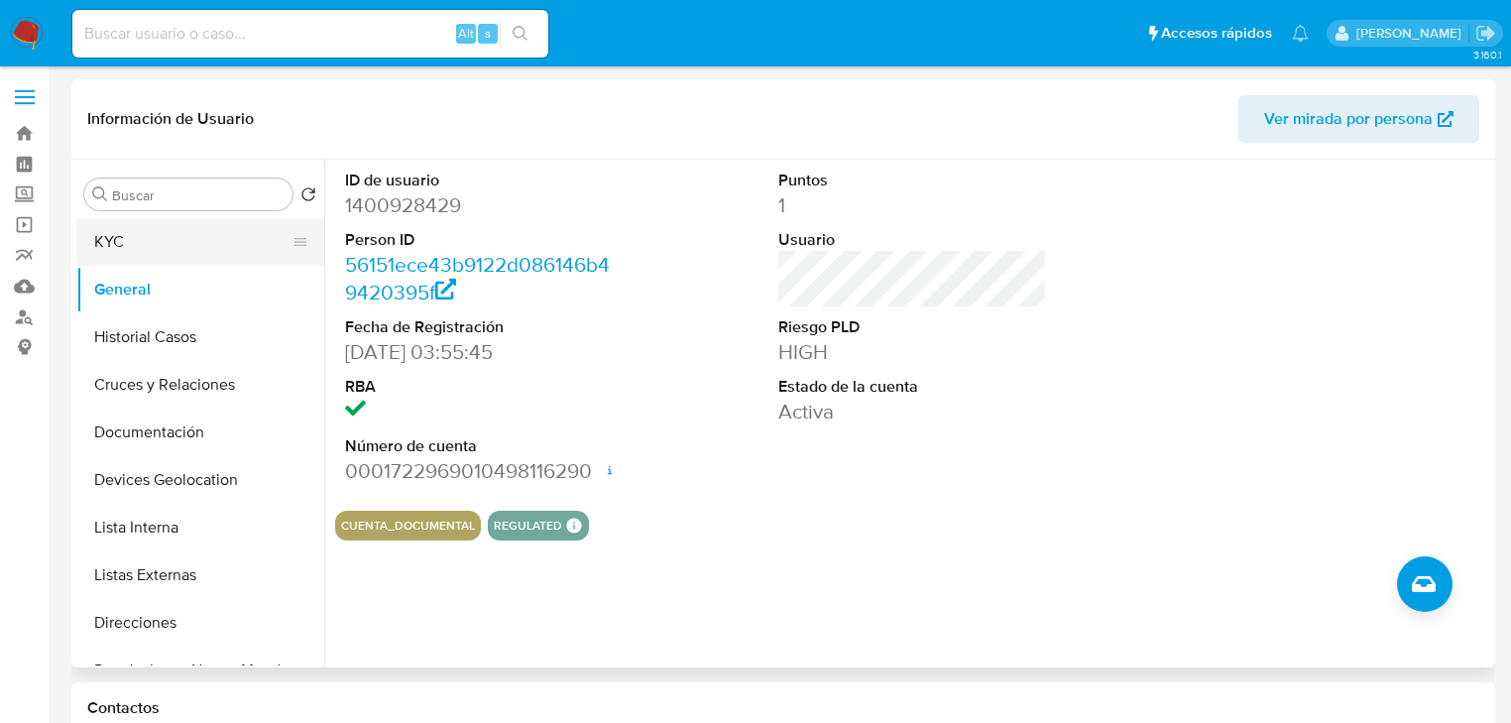
click at [172, 239] on button "KYC" at bounding box center [192, 242] width 232 height 48
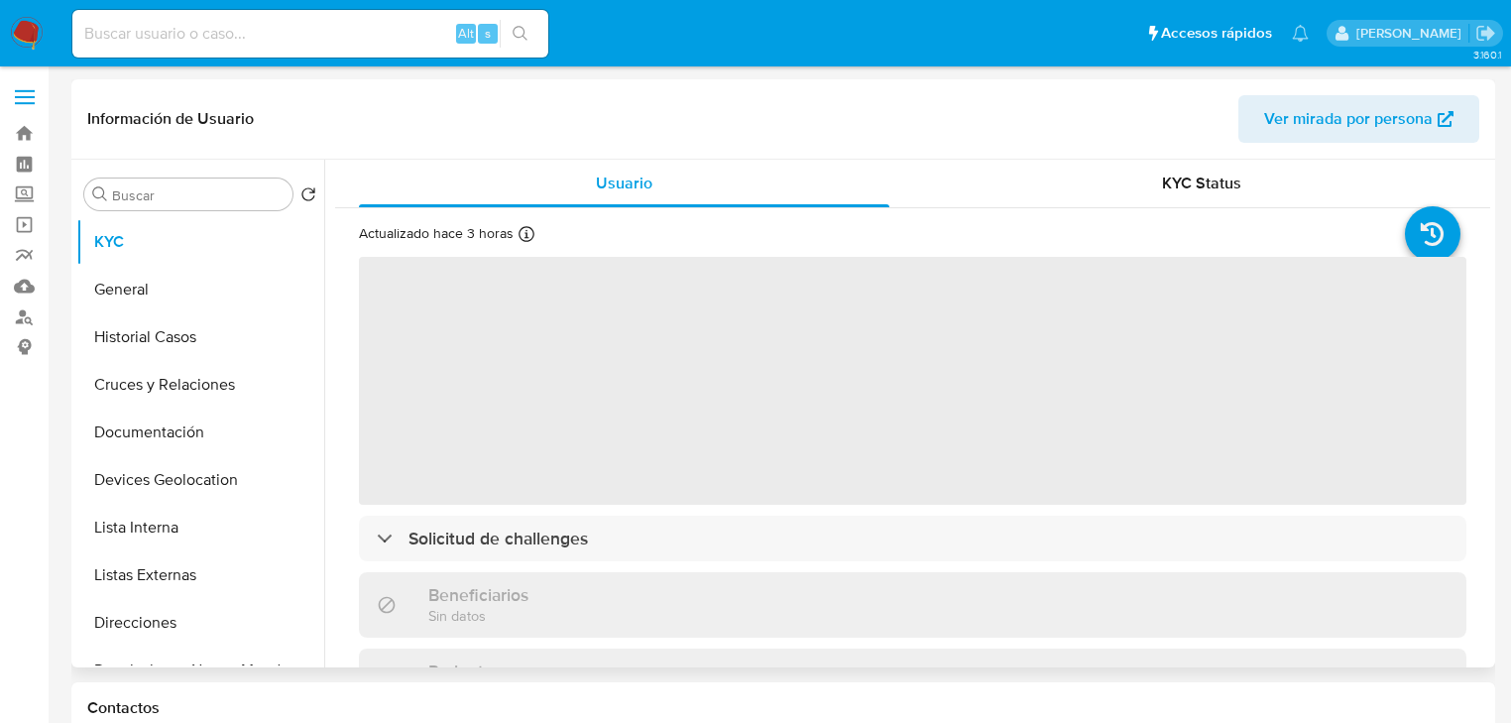
click at [734, 431] on span "‌" at bounding box center [913, 381] width 1108 height 248
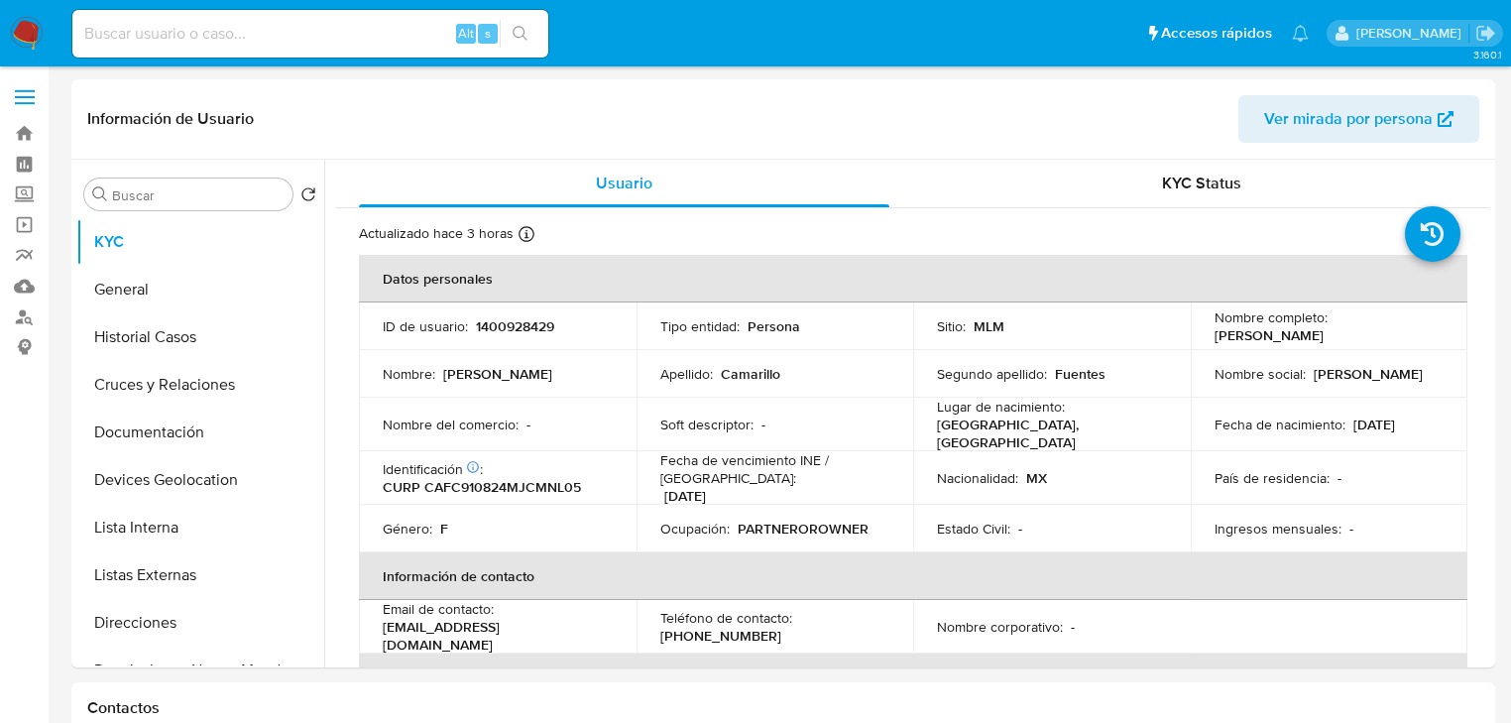
drag, startPoint x: 190, startPoint y: 570, endPoint x: 327, endPoint y: 551, distance: 138.1
click at [191, 570] on button "Listas Externas" at bounding box center [200, 575] width 248 height 48
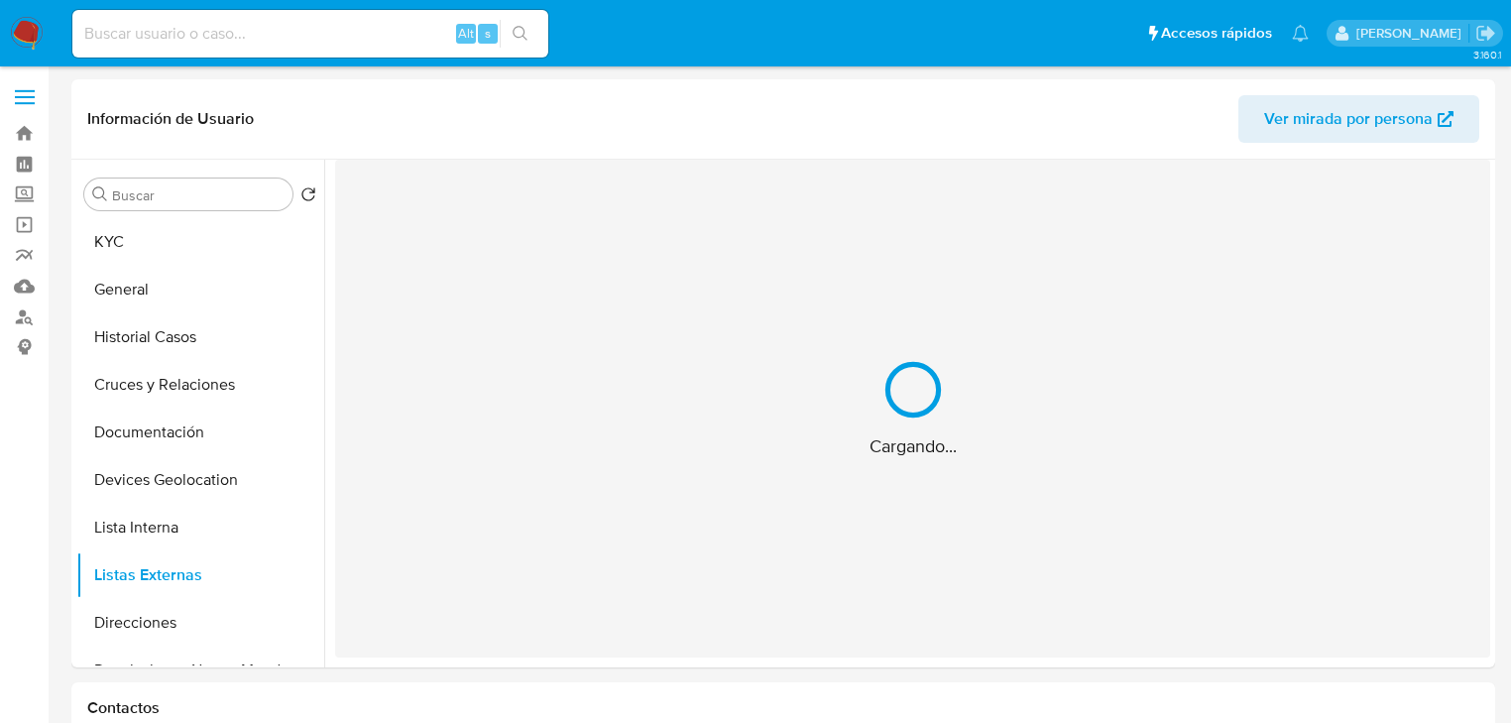
click at [736, 492] on div "Cargando..." at bounding box center [912, 409] width 1155 height 498
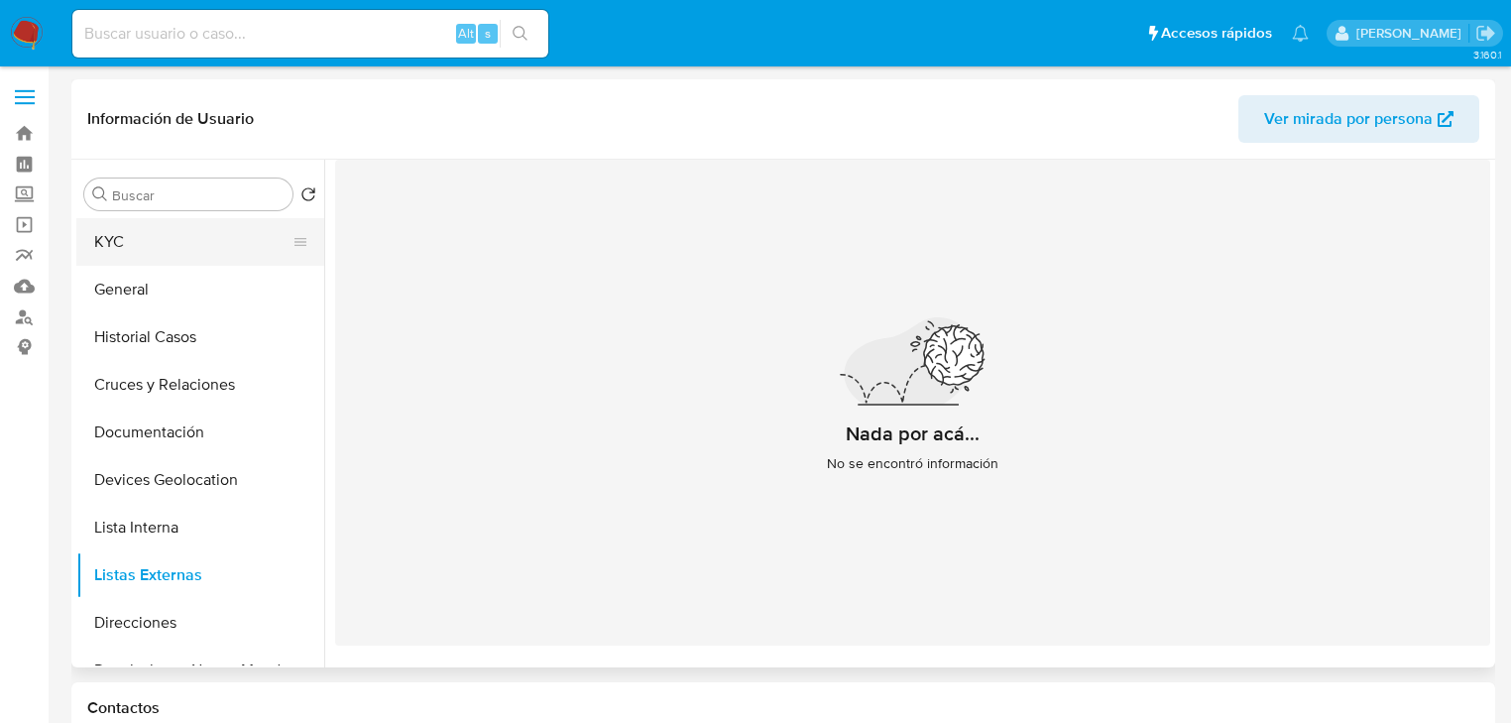
click at [153, 231] on button "KYC" at bounding box center [192, 242] width 232 height 48
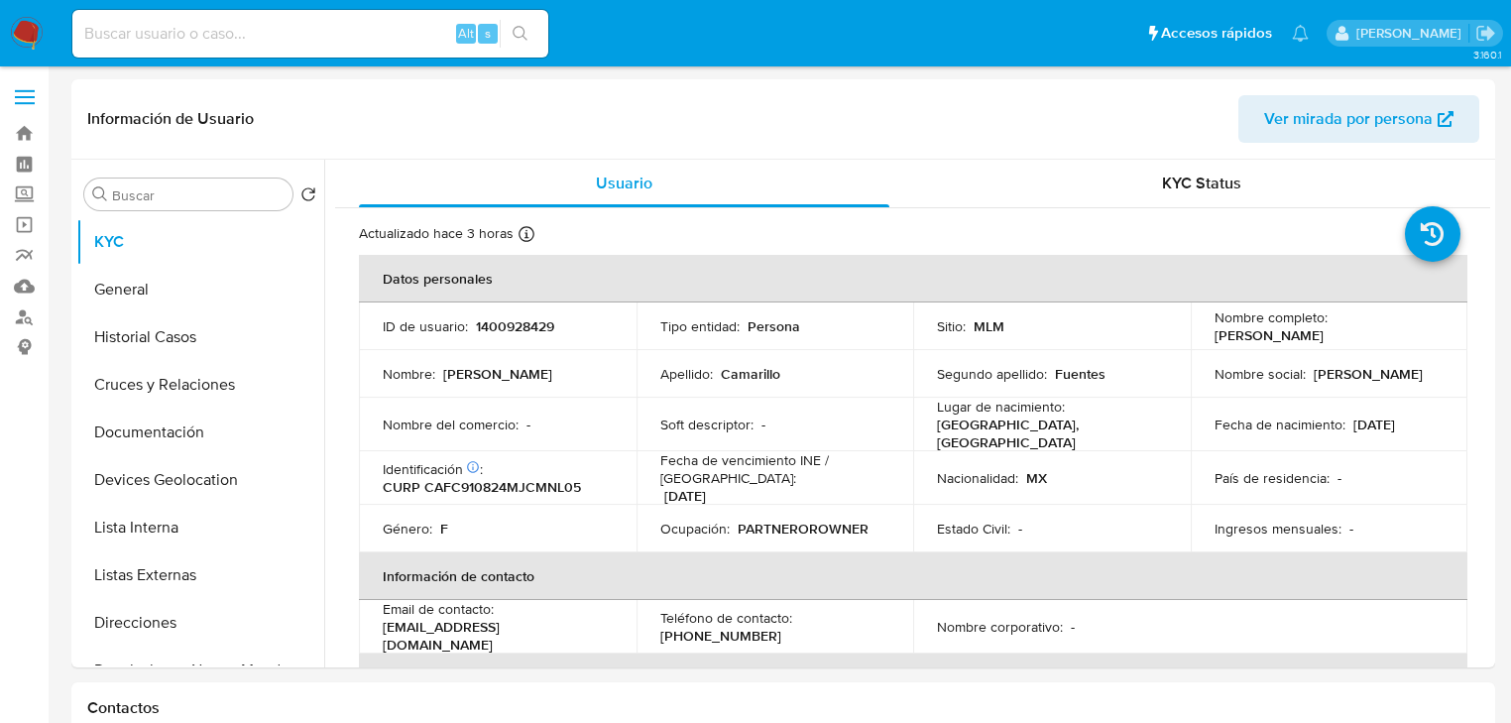
click at [537, 335] on p "1400928429" at bounding box center [515, 326] width 78 height 18
drag, startPoint x: 537, startPoint y: 335, endPoint x: 540, endPoint y: 391, distance: 55.6
click at [539, 335] on p "1400928429" at bounding box center [515, 326] width 78 height 18
click at [535, 484] on p "CURP CAFC910824MJCMNL05" at bounding box center [482, 487] width 198 height 18
click at [539, 484] on p "CURP CAFC910824MJCMNL05" at bounding box center [482, 487] width 198 height 18
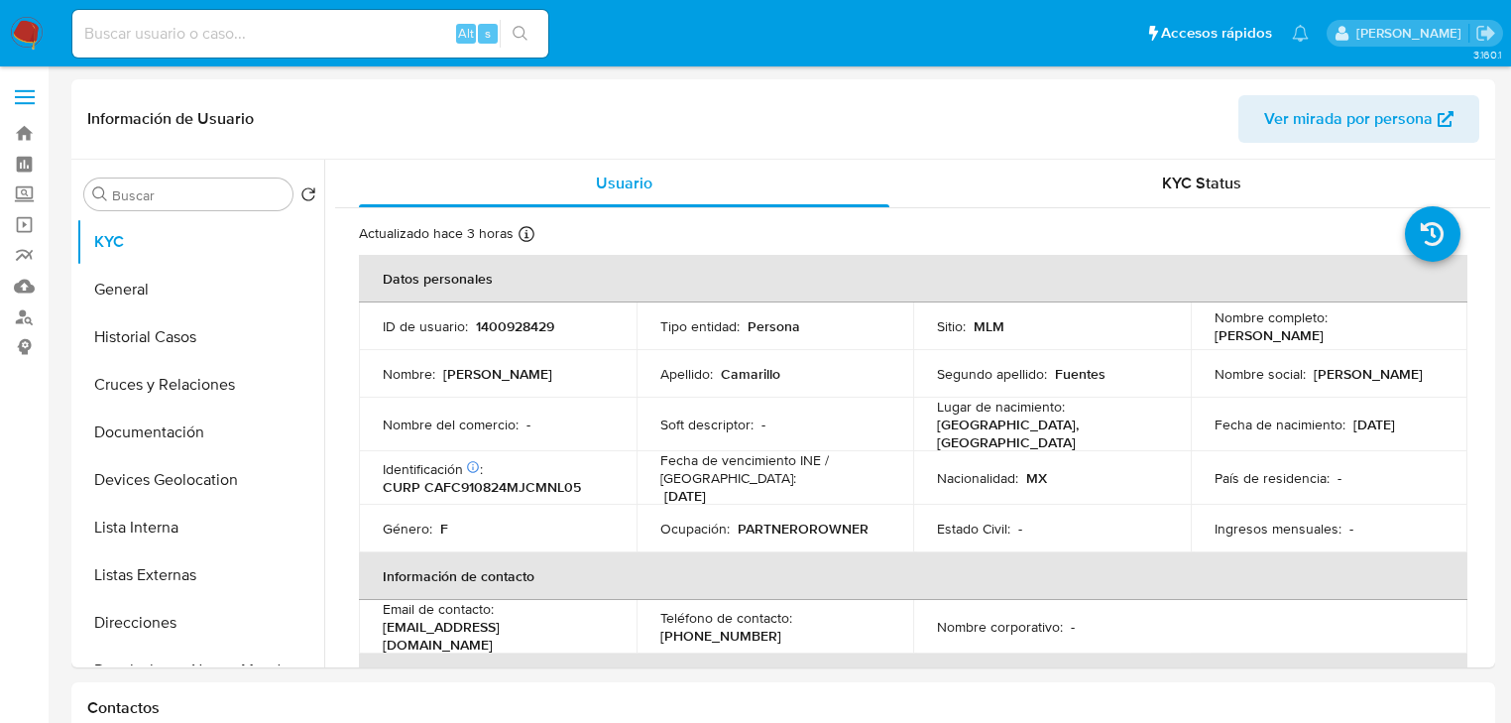
click at [857, 609] on div "Teléfono de contacto : (33) 20494096" at bounding box center [775, 627] width 230 height 36
click at [1434, 543] on td "Ingresos mensuales : -" at bounding box center [1330, 529] width 278 height 48
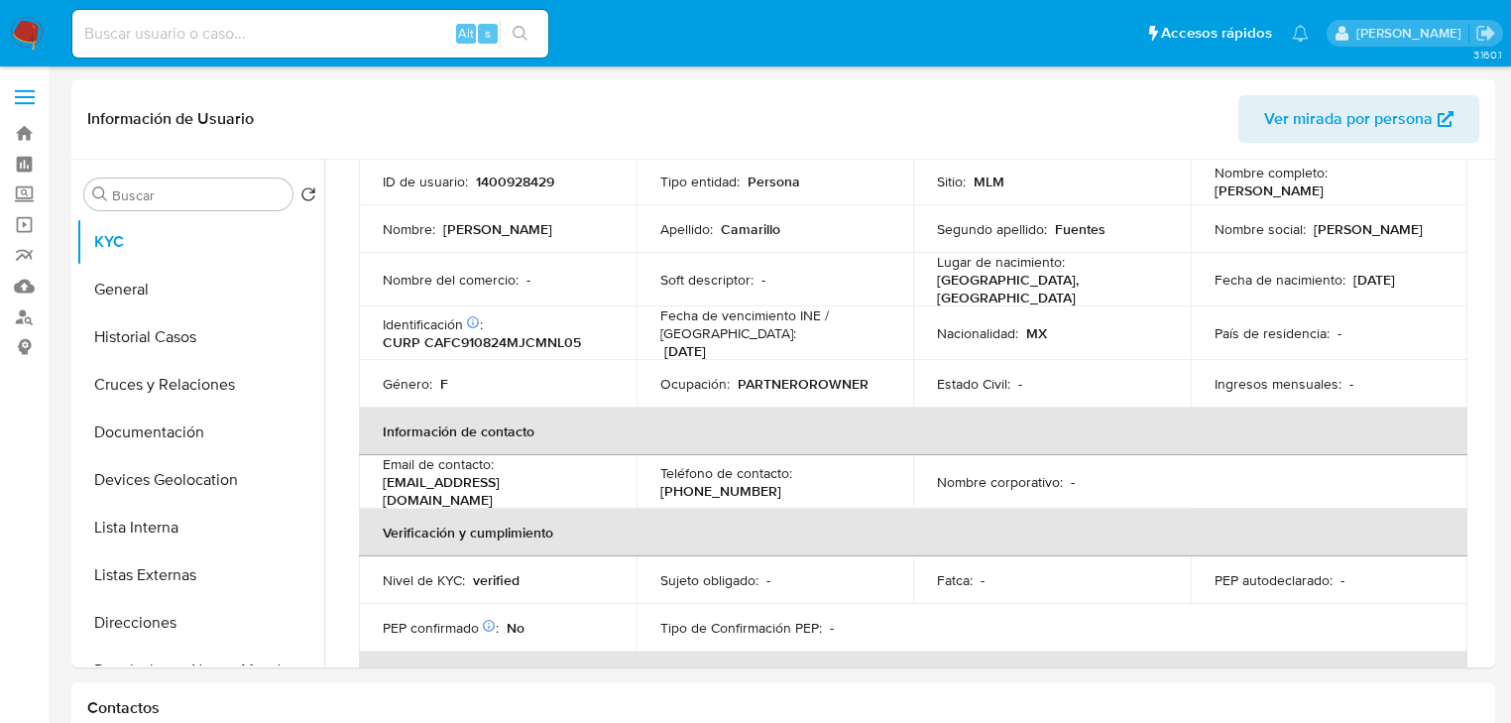
scroll to position [159, 0]
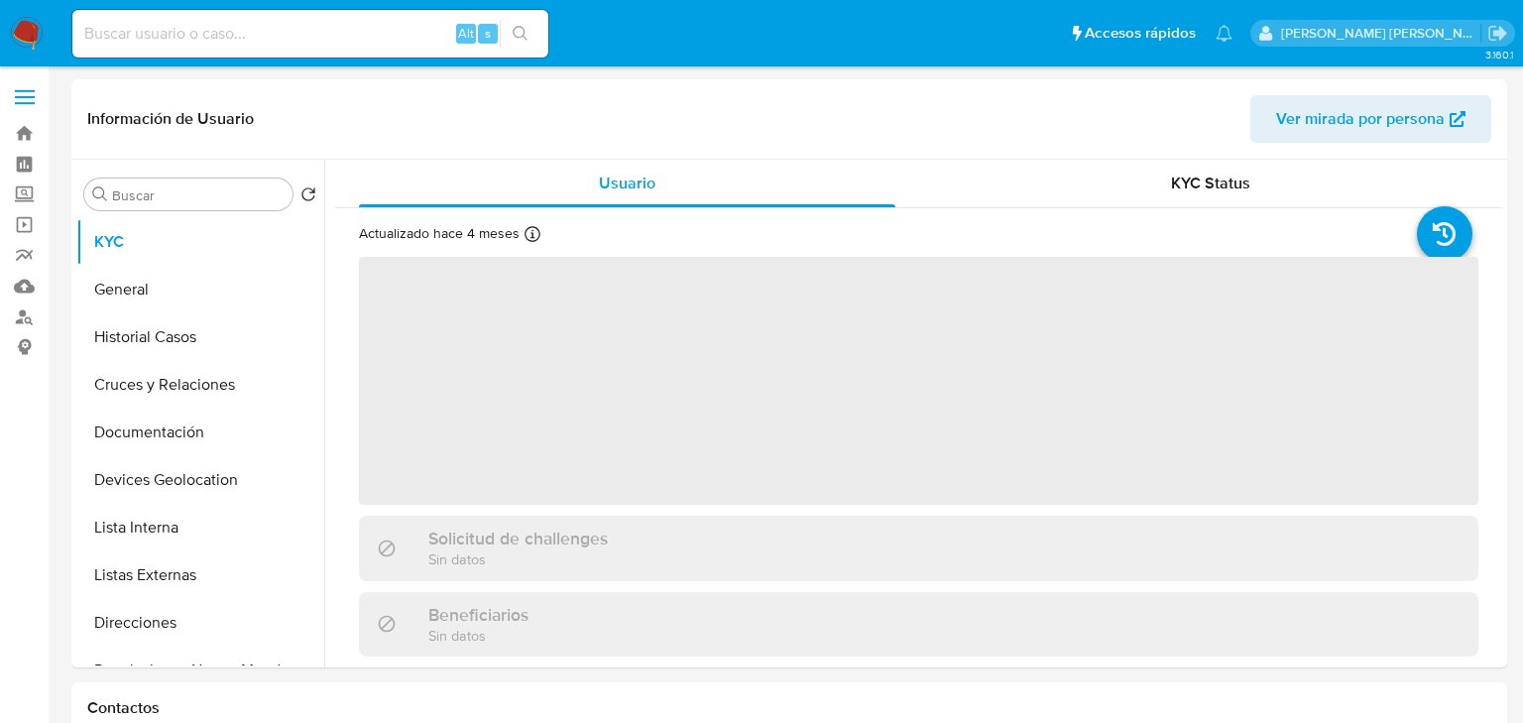
select select "10"
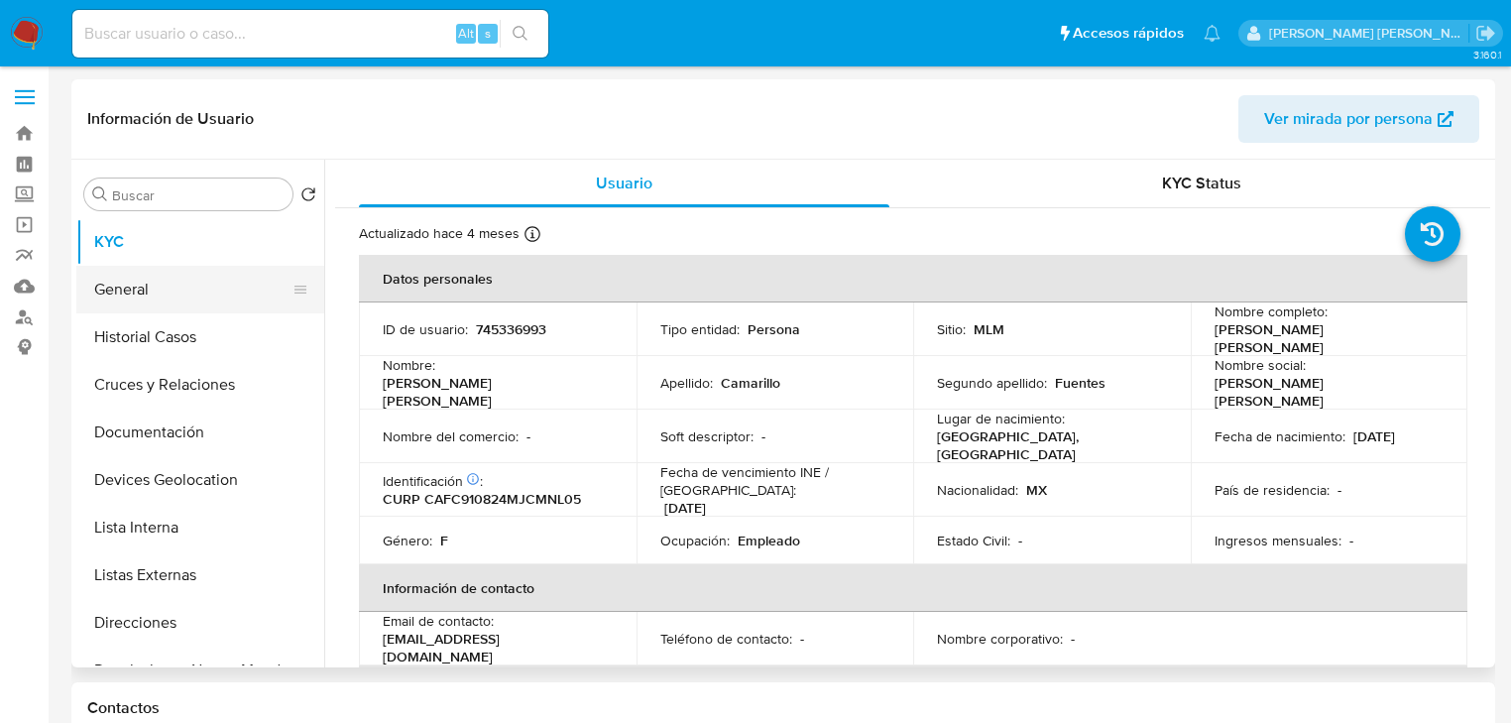
click at [200, 290] on button "General" at bounding box center [192, 290] width 232 height 48
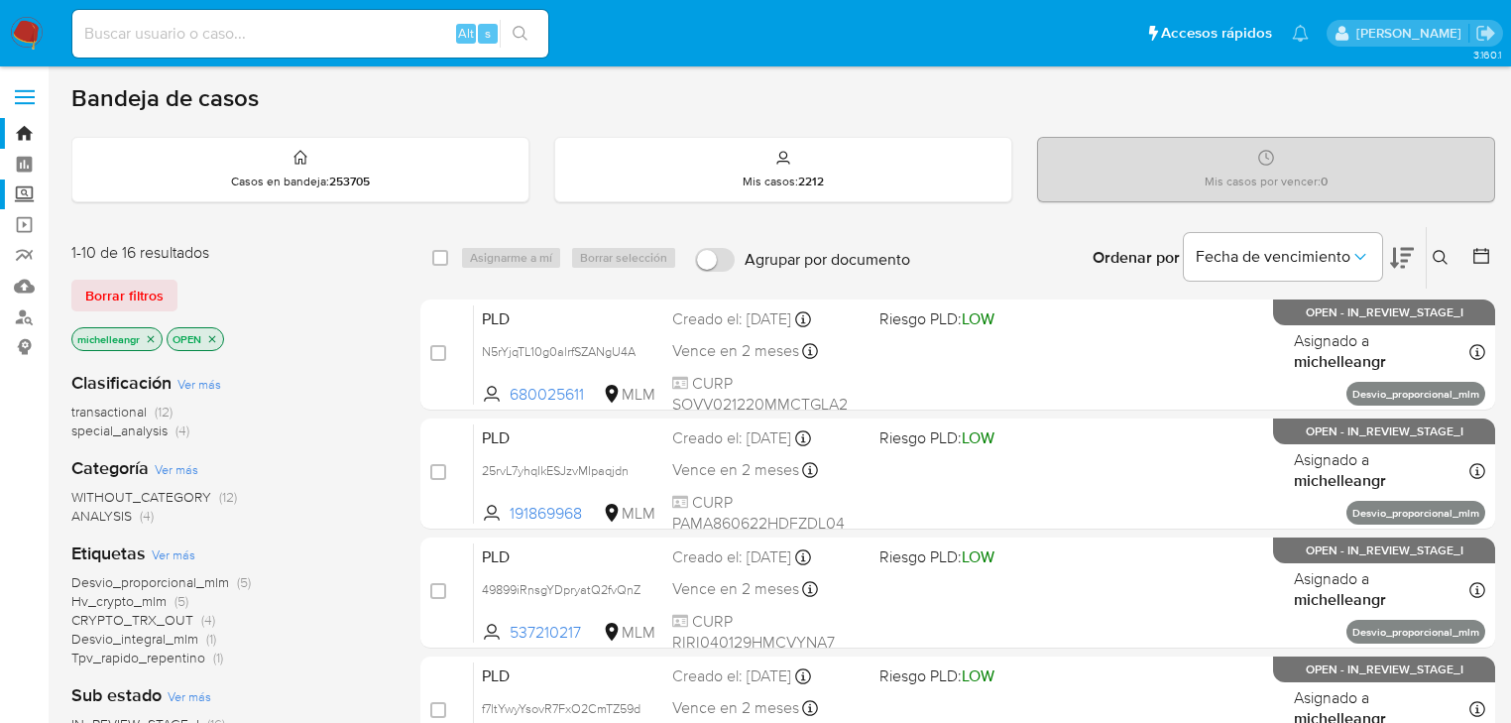
click at [26, 194] on label "Screening" at bounding box center [118, 194] width 236 height 31
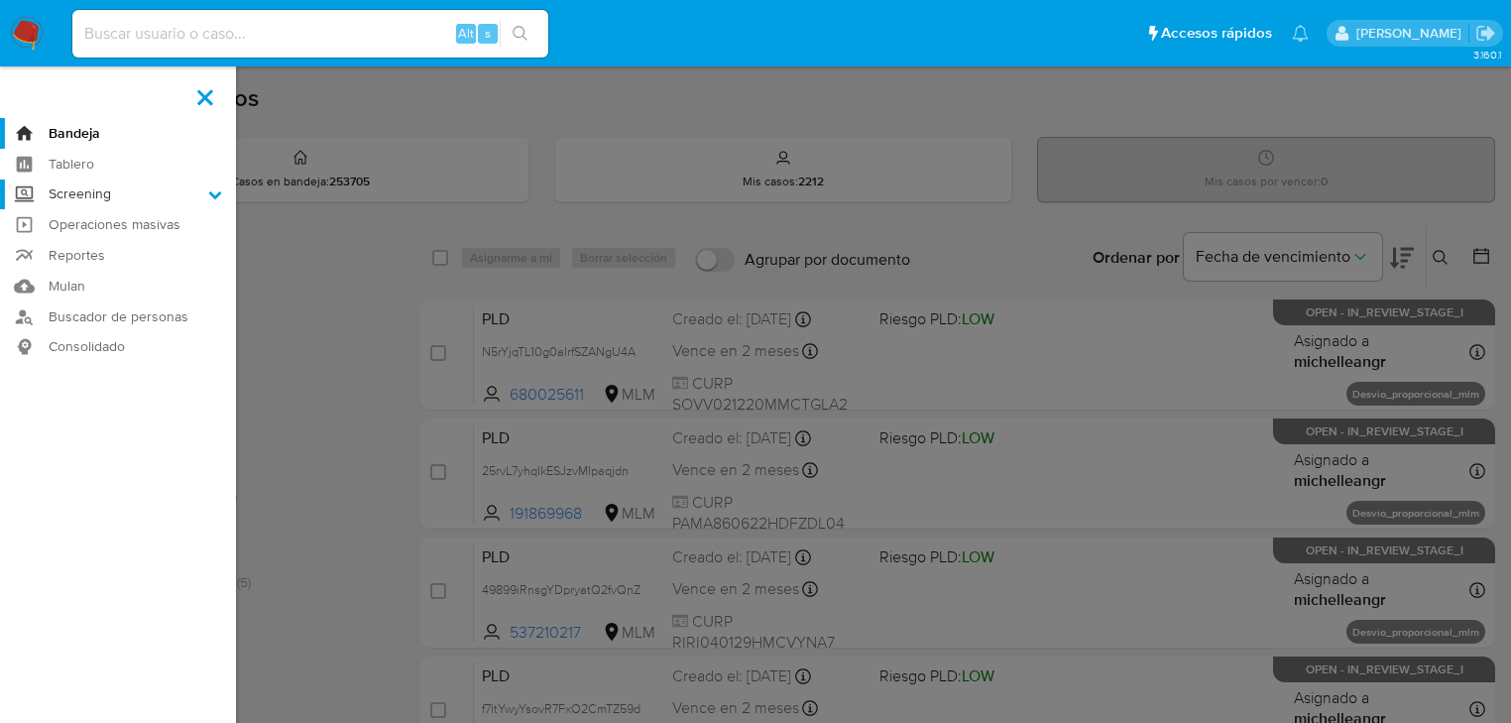
click at [0, 0] on input "Screening" at bounding box center [0, 0] width 0 height 0
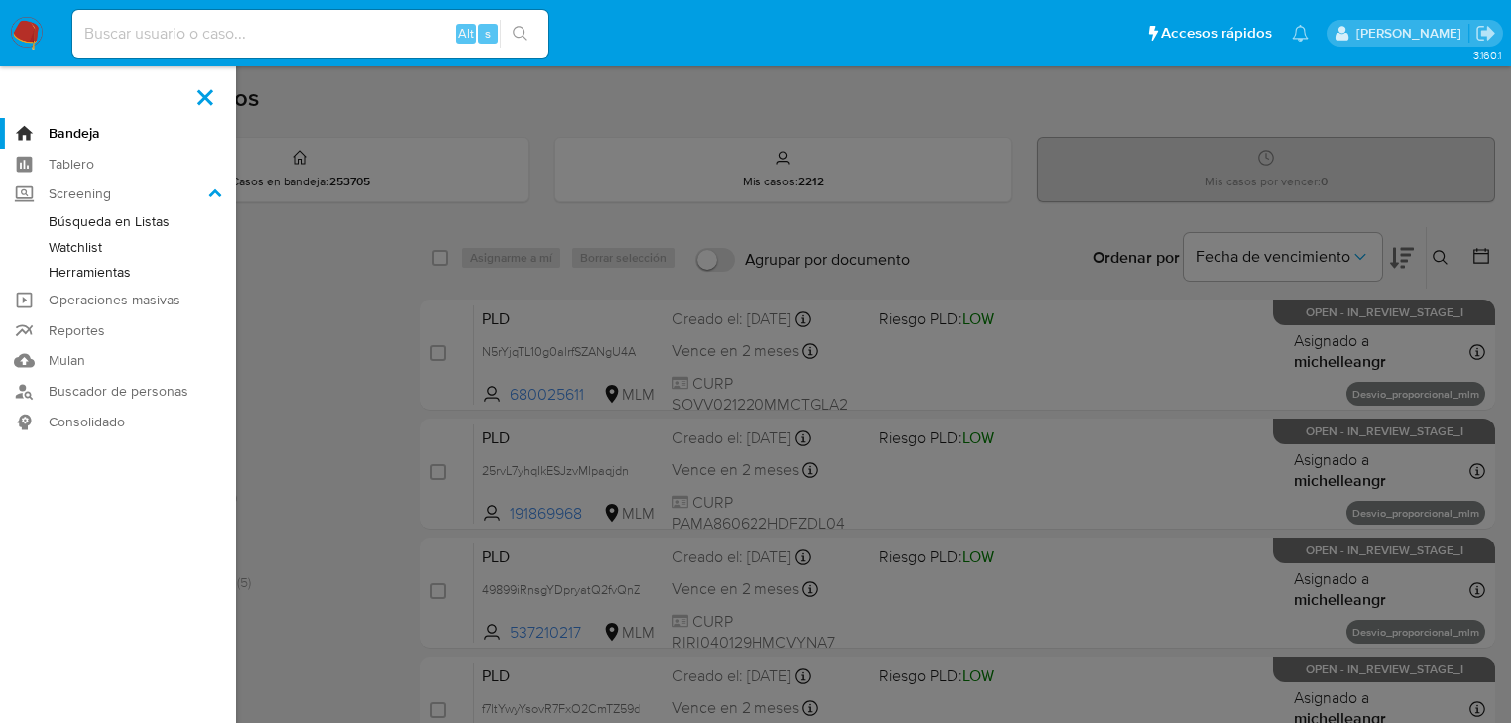
click at [92, 278] on link "Herramientas" at bounding box center [118, 272] width 236 height 25
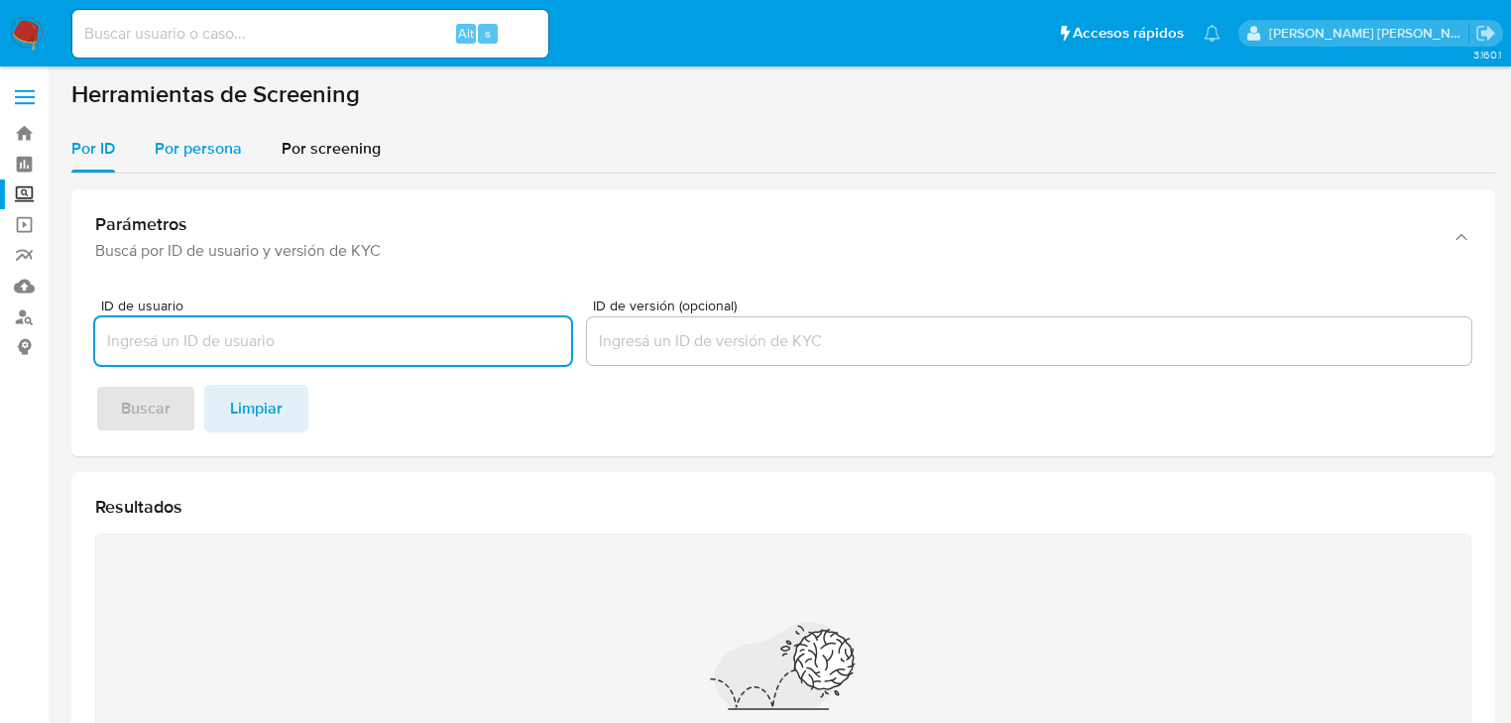
click at [201, 153] on span "Por persona" at bounding box center [198, 148] width 87 height 23
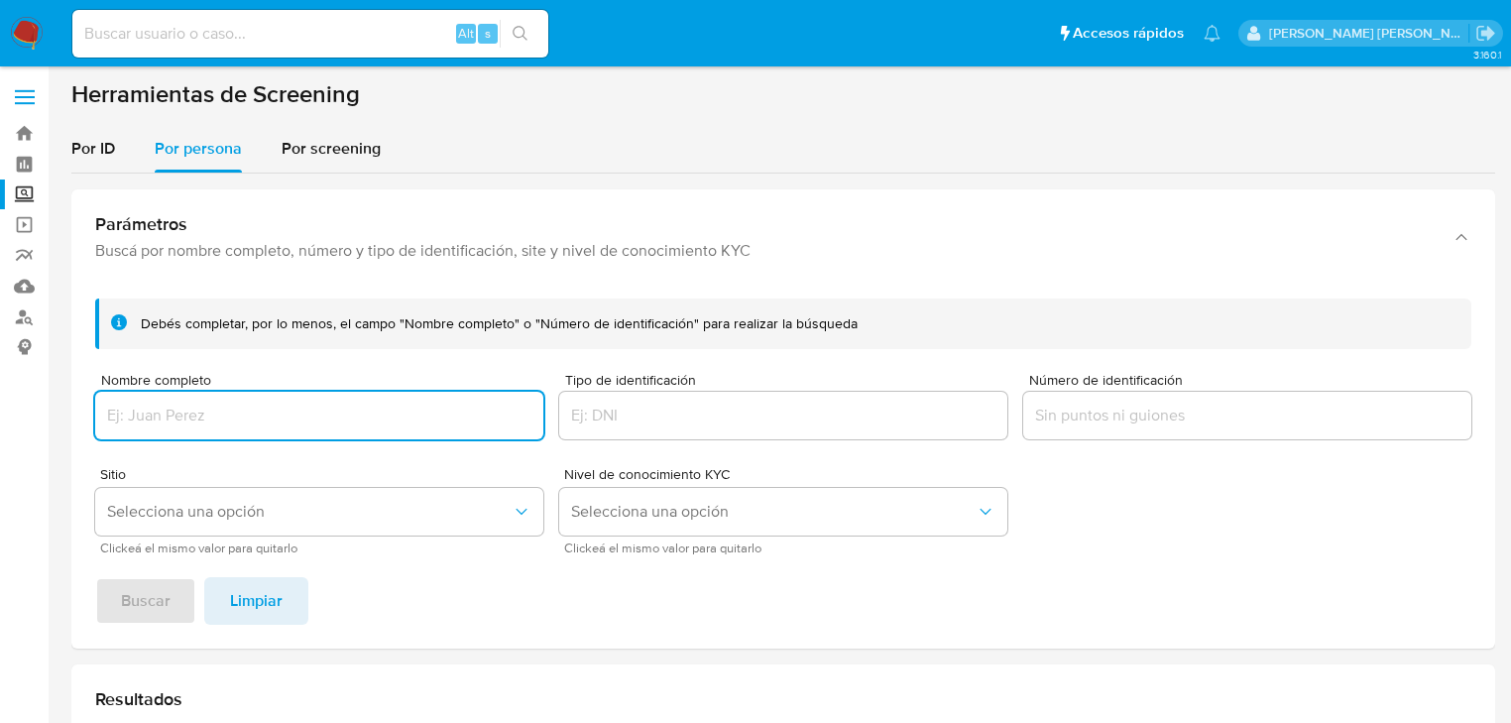
click at [202, 413] on input "Nombre completo" at bounding box center [319, 416] width 448 height 26
click at [202, 515] on span "Selecciona una opción" at bounding box center [309, 512] width 405 height 20
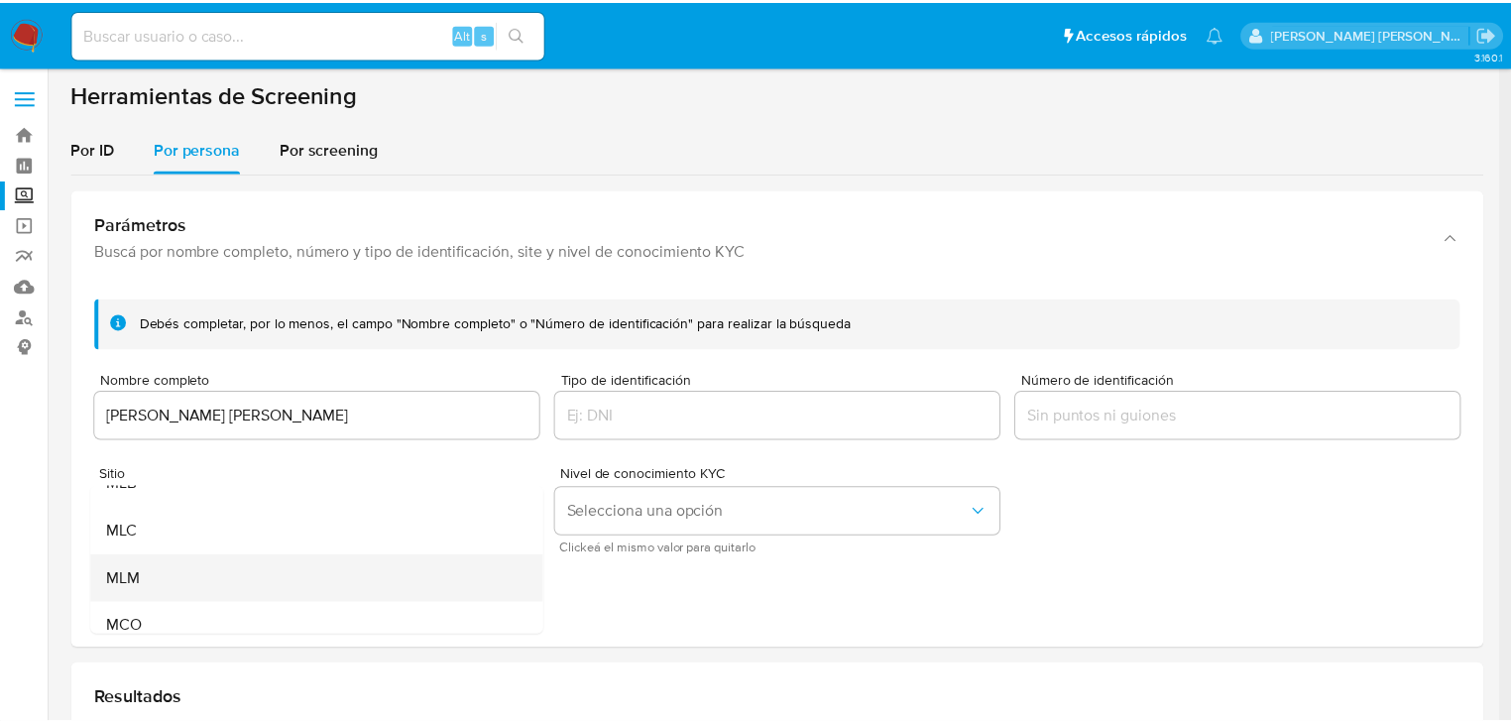
scroll to position [136, 0]
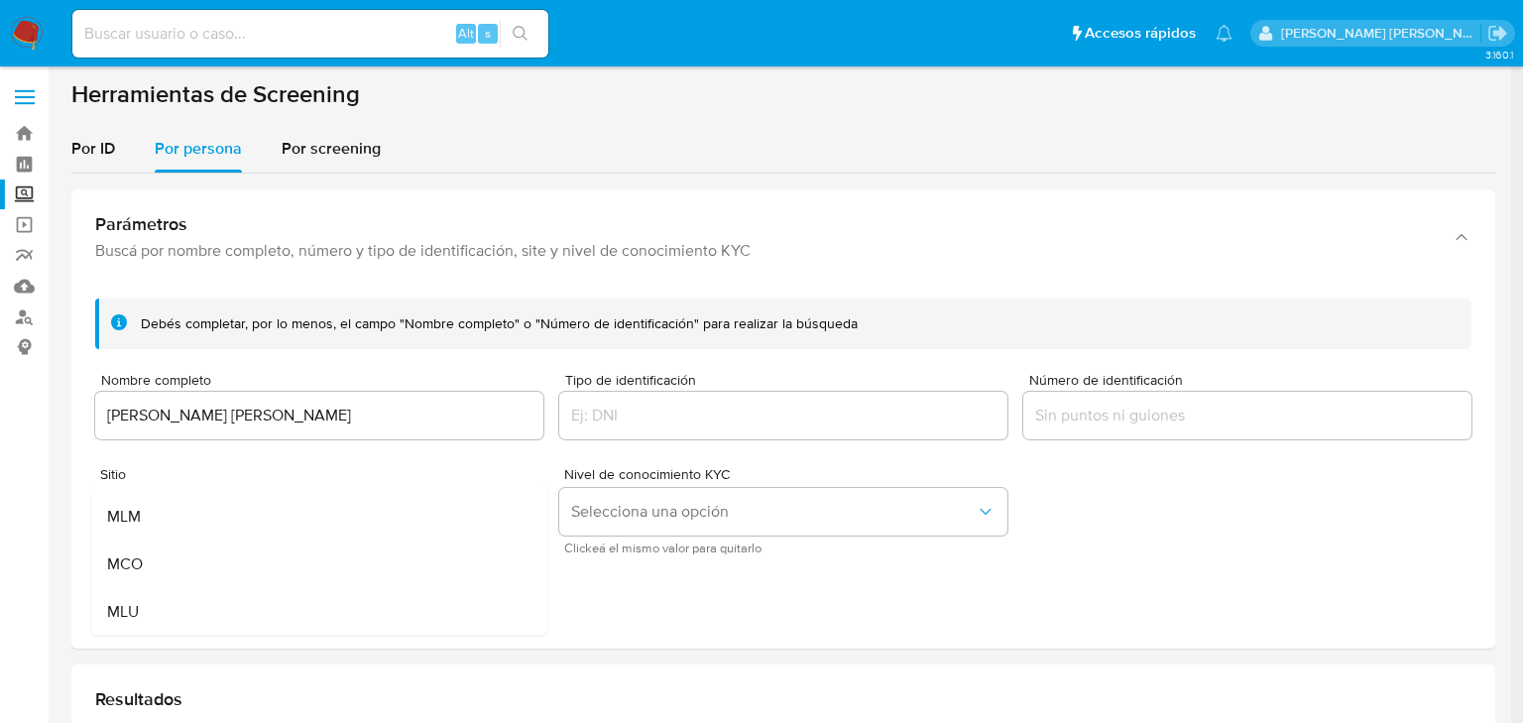
click at [185, 519] on div "MLM" at bounding box center [313, 517] width 413 height 48
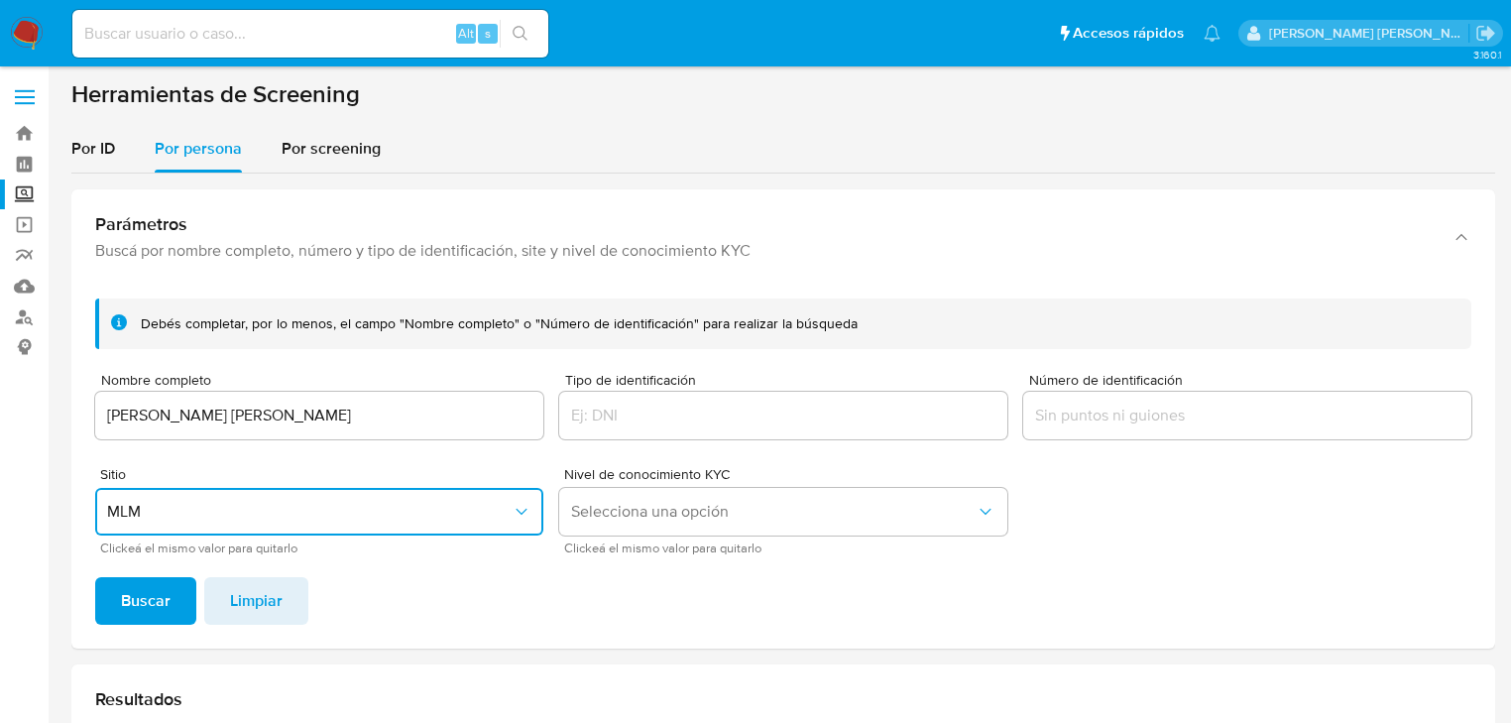
click at [150, 603] on span "Buscar" at bounding box center [146, 601] width 50 height 44
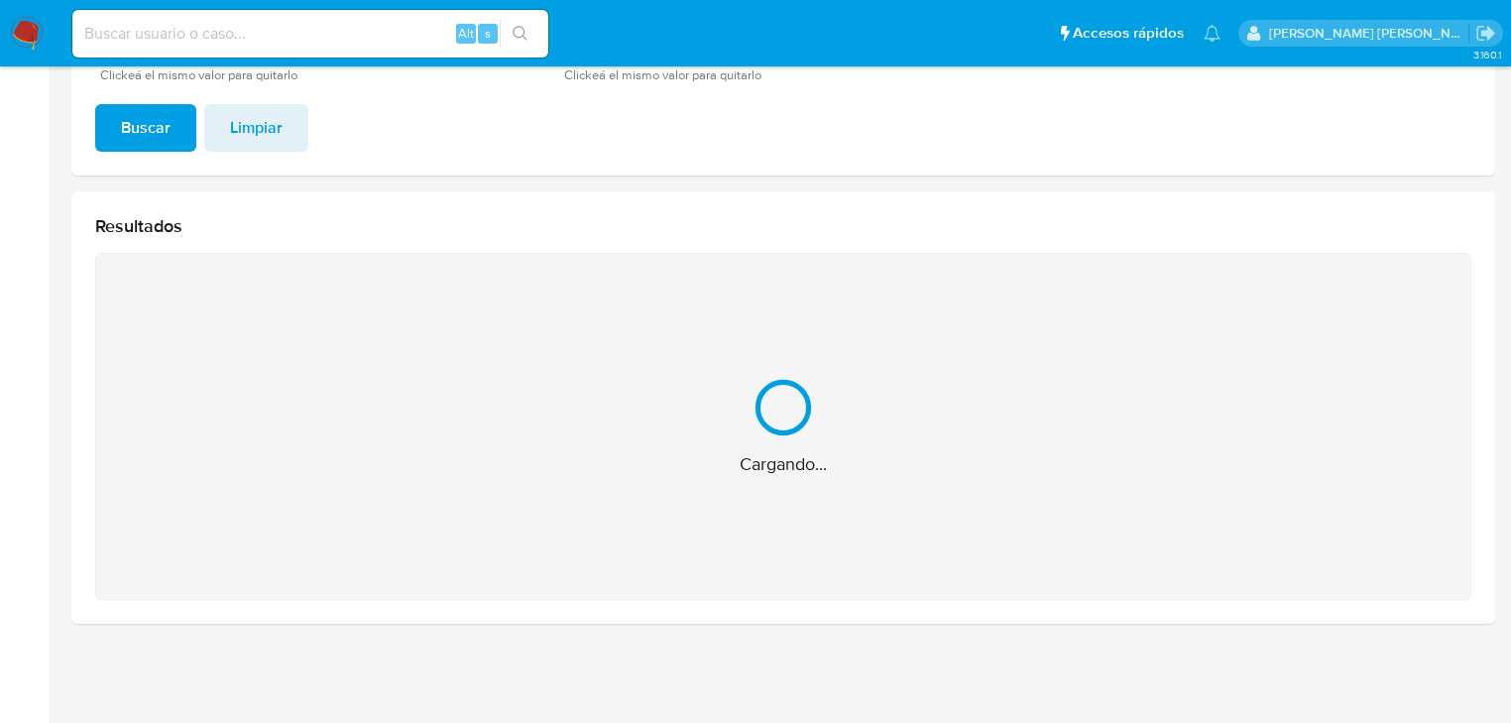
scroll to position [159, 0]
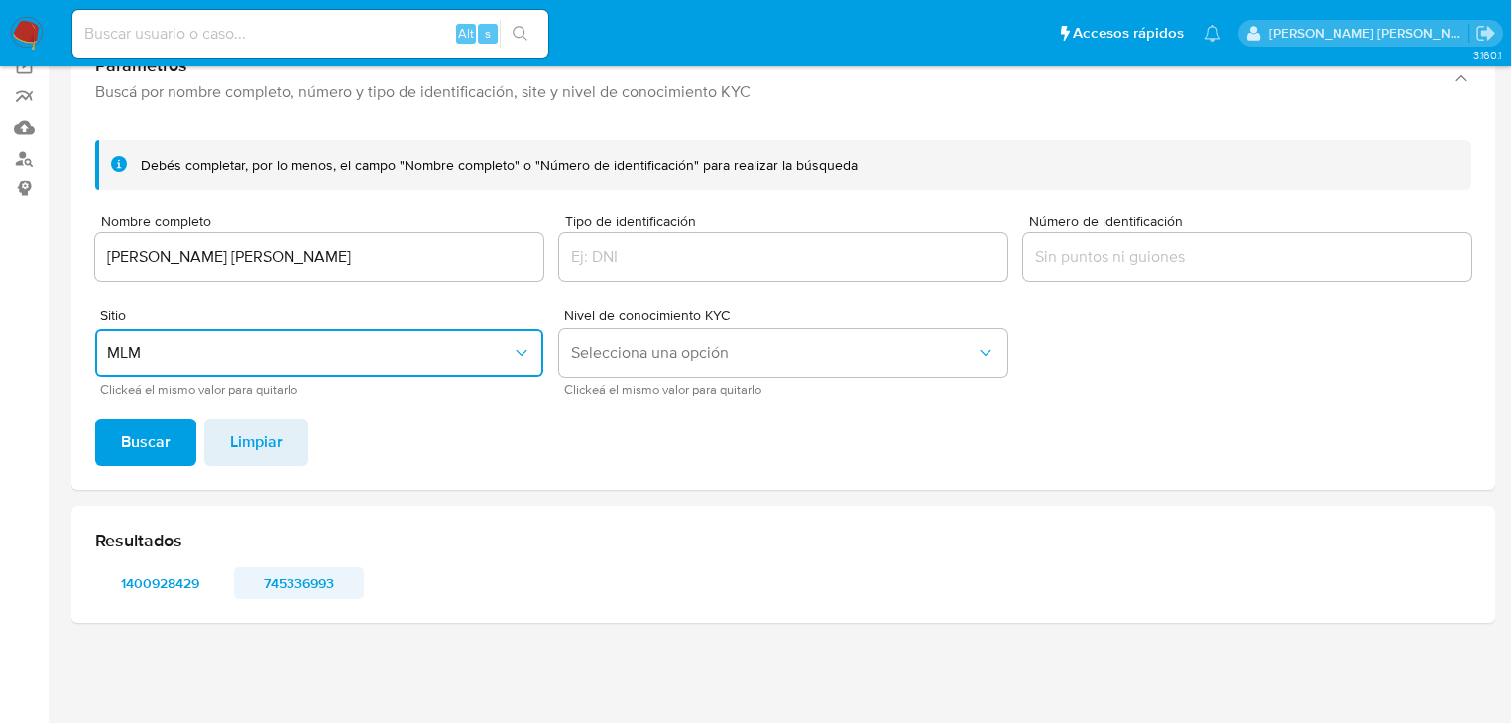
click at [289, 589] on span "745336993" at bounding box center [299, 583] width 103 height 28
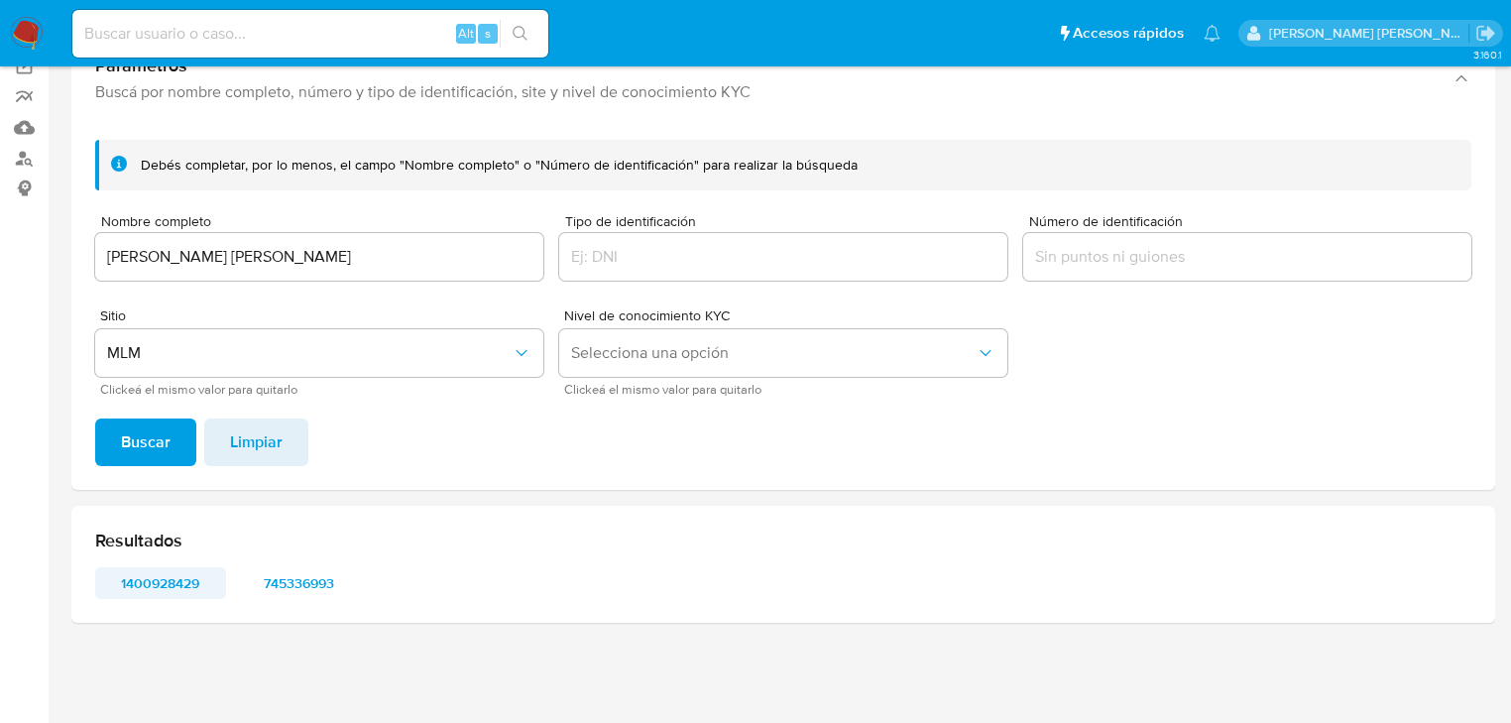
click at [168, 592] on span "1400928429" at bounding box center [160, 583] width 103 height 28
click at [136, 573] on span "1400928429" at bounding box center [160, 583] width 103 height 28
drag, startPoint x: 0, startPoint y: 193, endPoint x: 31, endPoint y: 154, distance: 50.2
click at [0, 177] on section "Bandeja Tablero Screening Búsqueda en Listas Watchlist Herramientas Operaciones…" at bounding box center [755, 282] width 1511 height 882
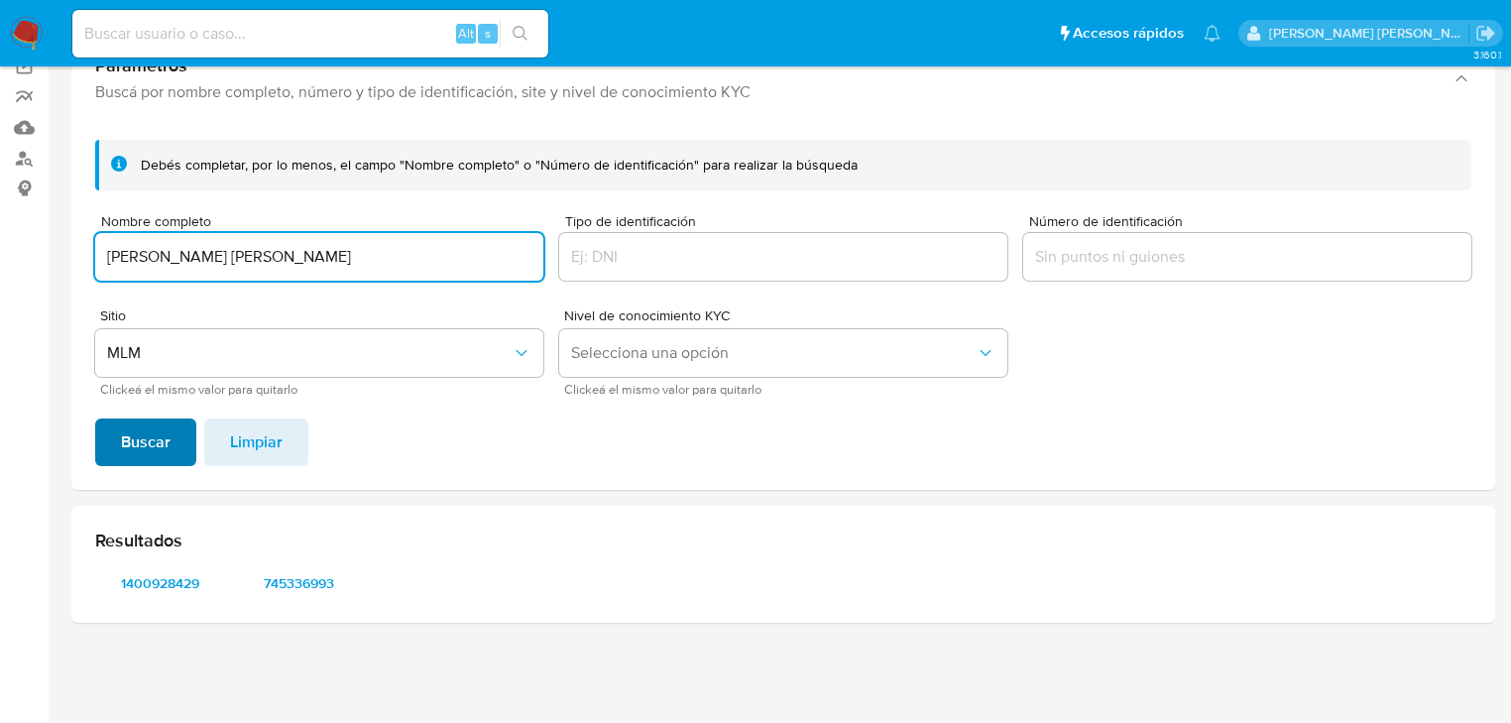
click at [132, 443] on span "Buscar" at bounding box center [146, 442] width 50 height 44
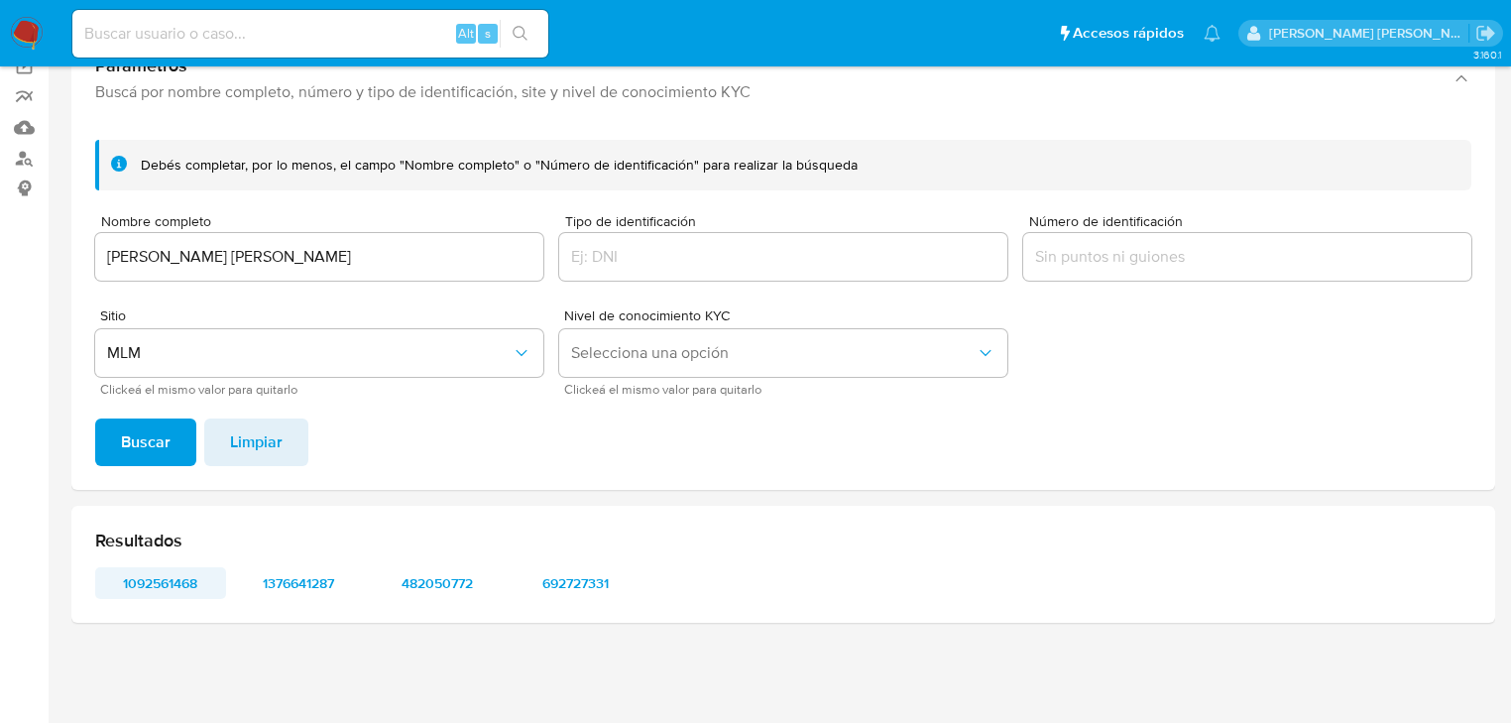
click at [182, 580] on span "1092561468" at bounding box center [160, 583] width 103 height 28
click at [301, 582] on span "1376641287" at bounding box center [299, 583] width 103 height 28
click at [430, 585] on span "482050772" at bounding box center [437, 583] width 103 height 28
click at [579, 583] on span "692727331" at bounding box center [576, 583] width 103 height 28
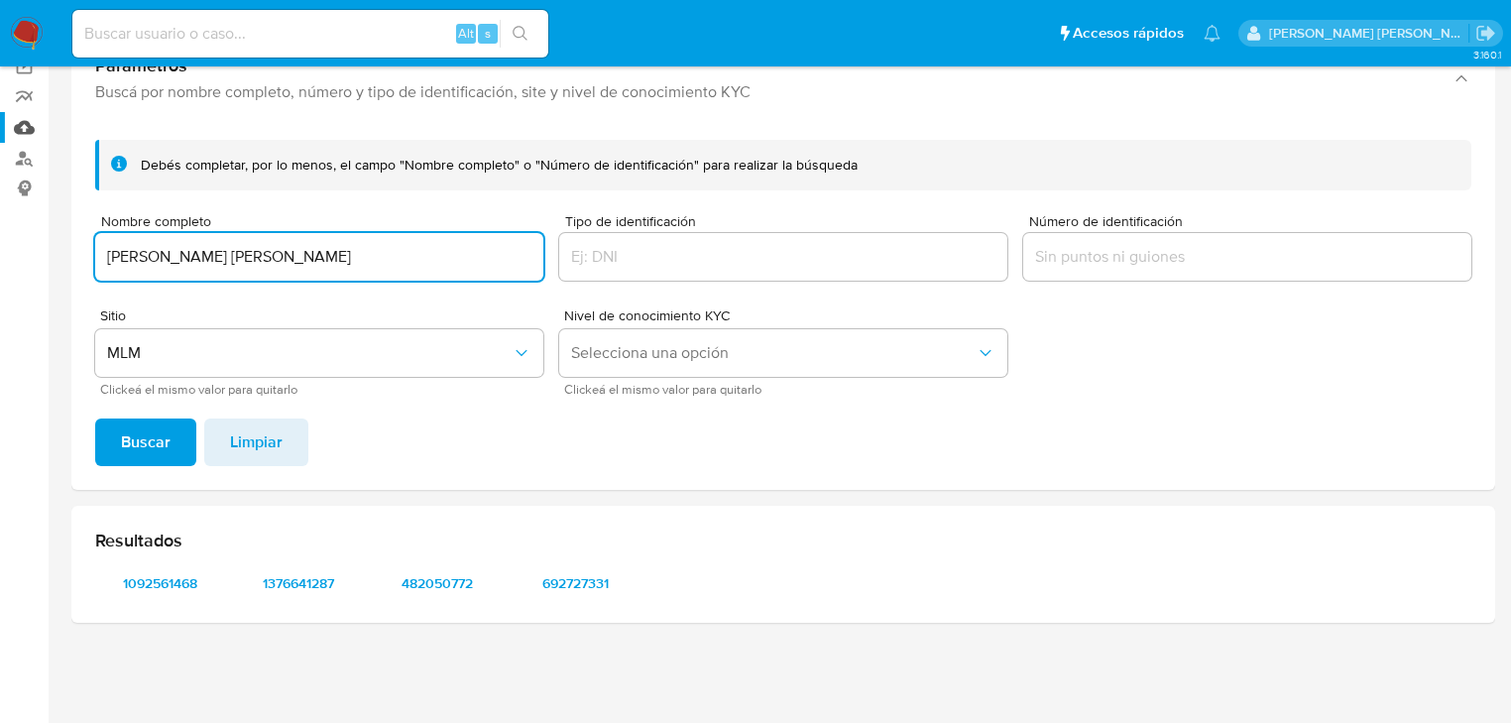
drag, startPoint x: 377, startPoint y: 238, endPoint x: 14, endPoint y: 121, distance: 381.3
click at [0, 123] on section "Bandeja Tablero Screening Búsqueda en Listas Watchlist Herramientas Operaciones…" at bounding box center [755, 282] width 1511 height 882
type input "[PERSON_NAME] [PERSON_NAME]"
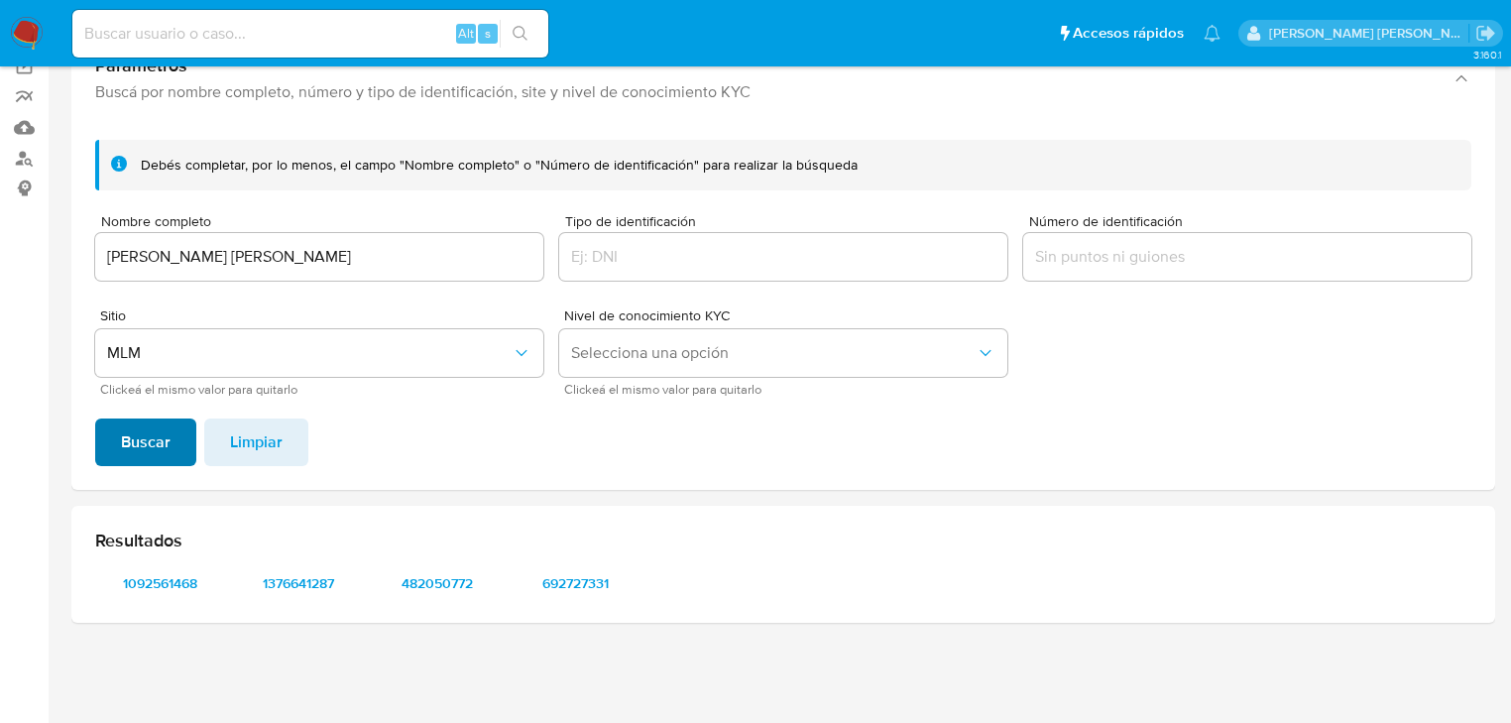
click at [141, 428] on span "Buscar" at bounding box center [146, 442] width 50 height 44
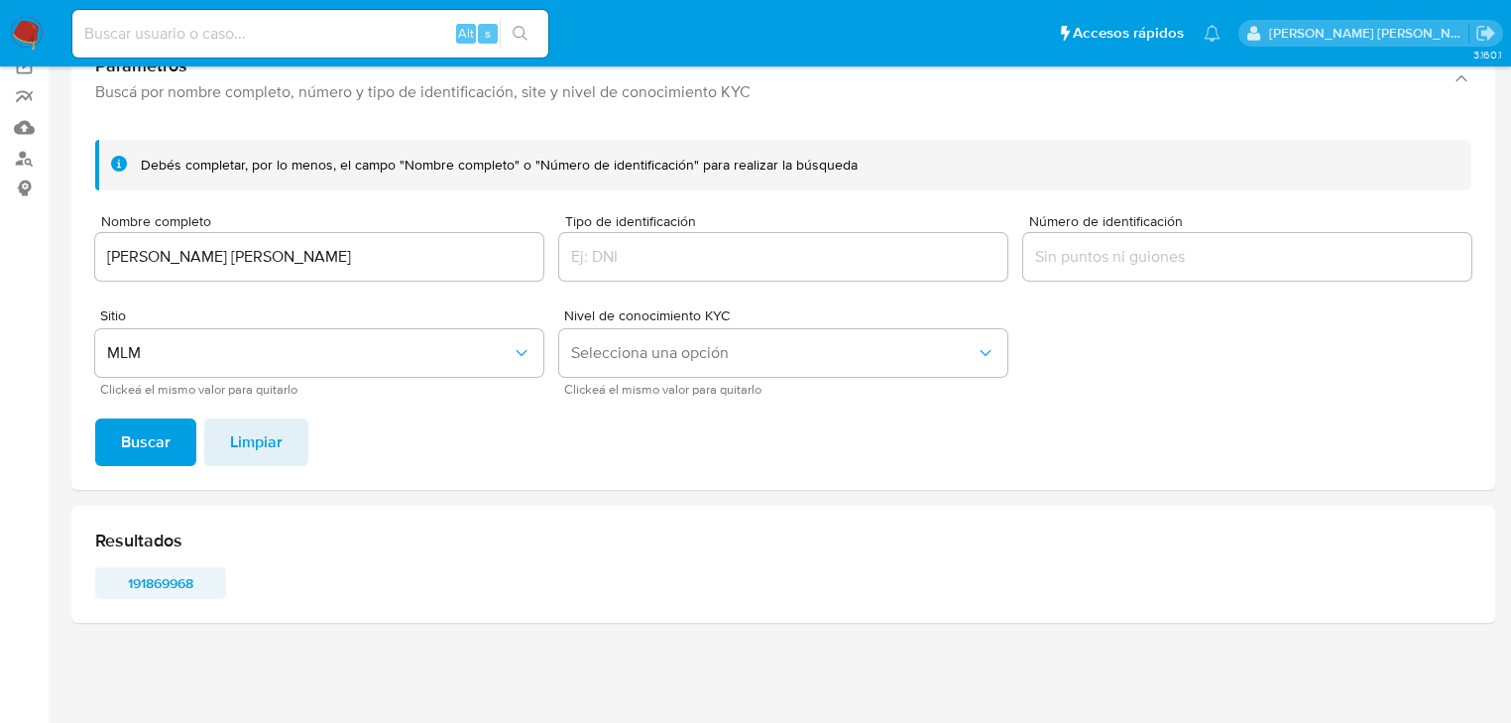
click at [155, 579] on span "191869968" at bounding box center [160, 583] width 103 height 28
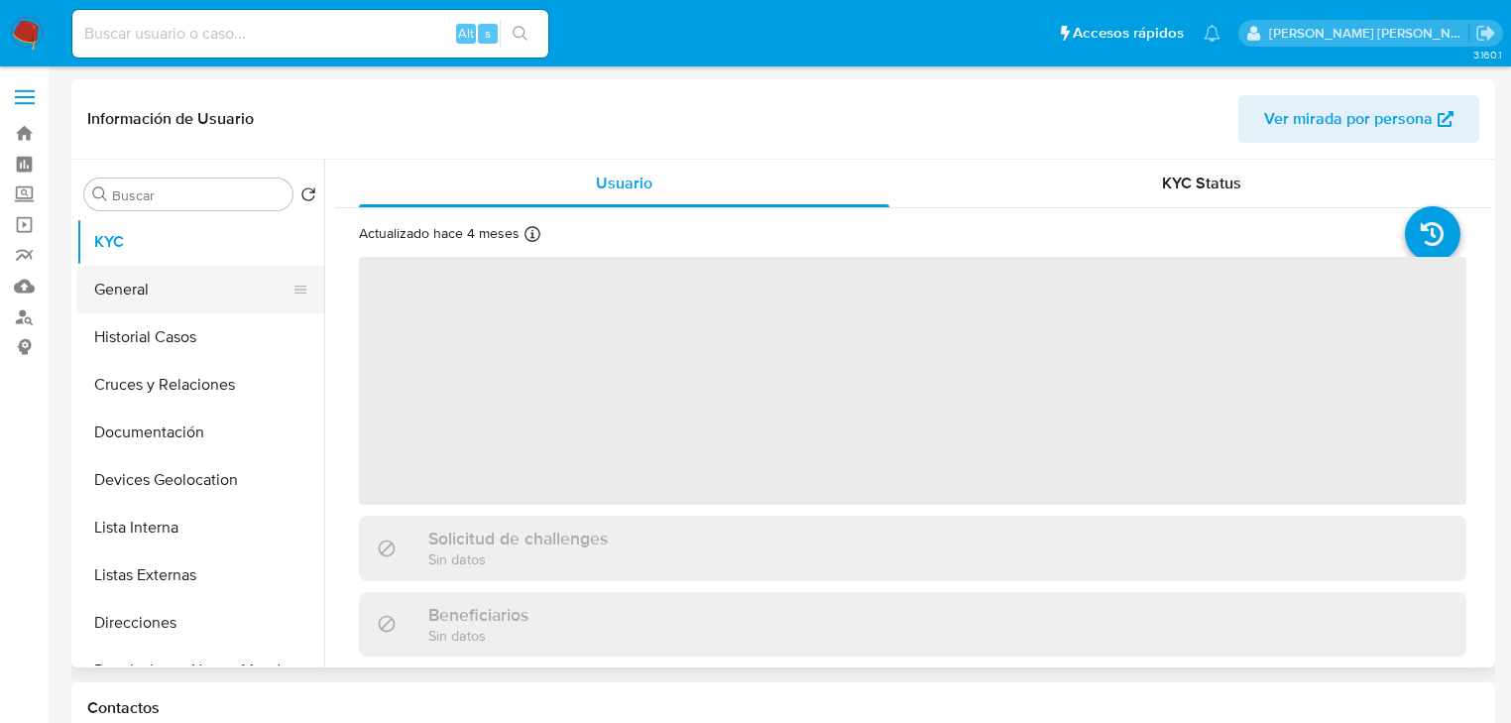
select select "10"
click at [144, 285] on button "General" at bounding box center [192, 290] width 232 height 48
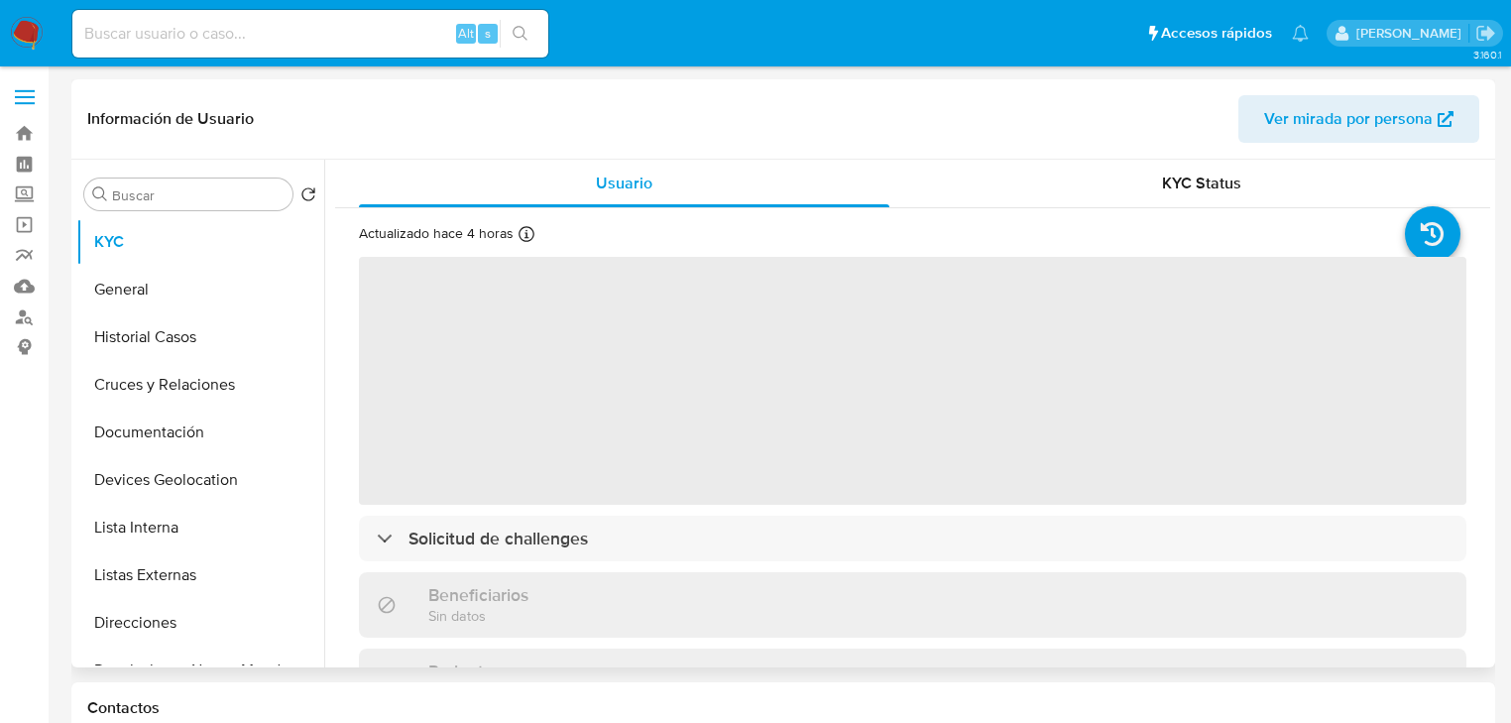
select select "10"
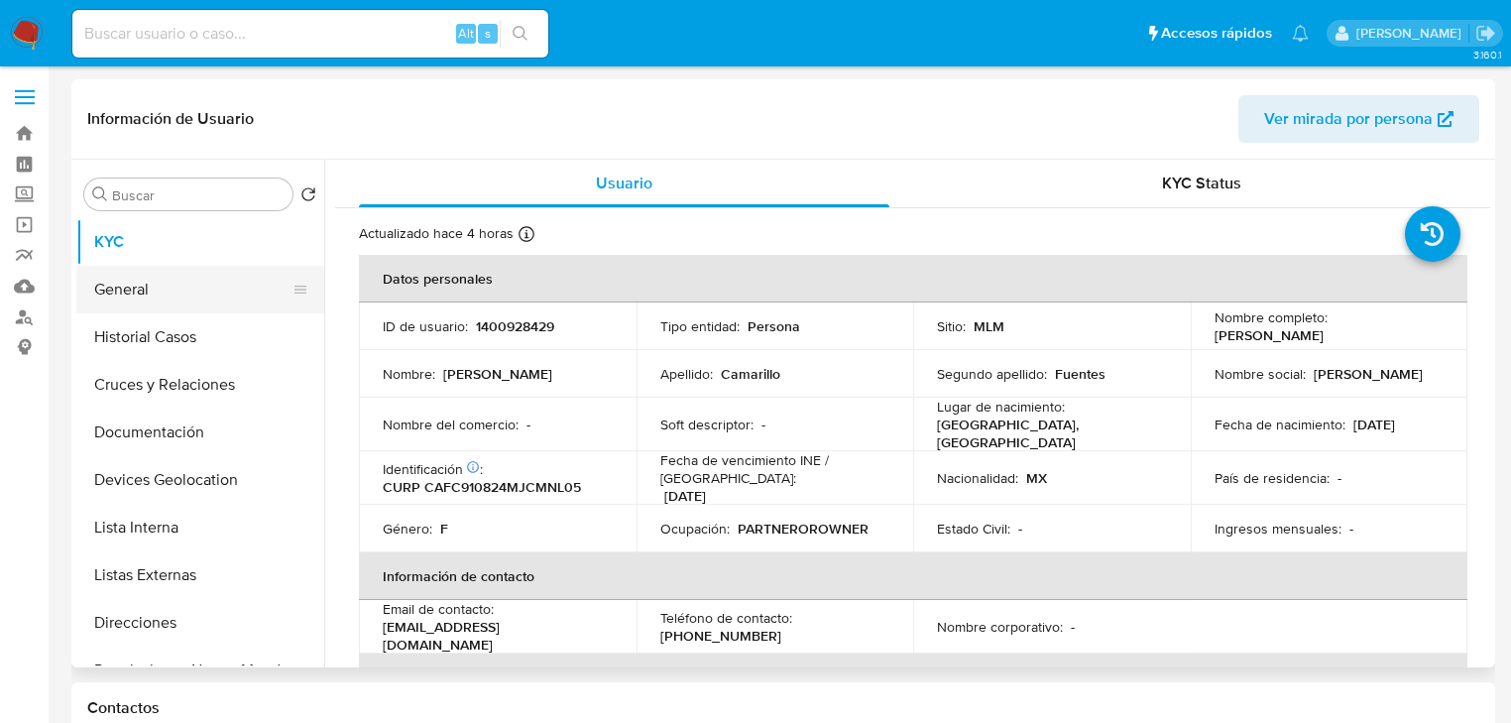
click at [186, 294] on button "General" at bounding box center [192, 290] width 232 height 48
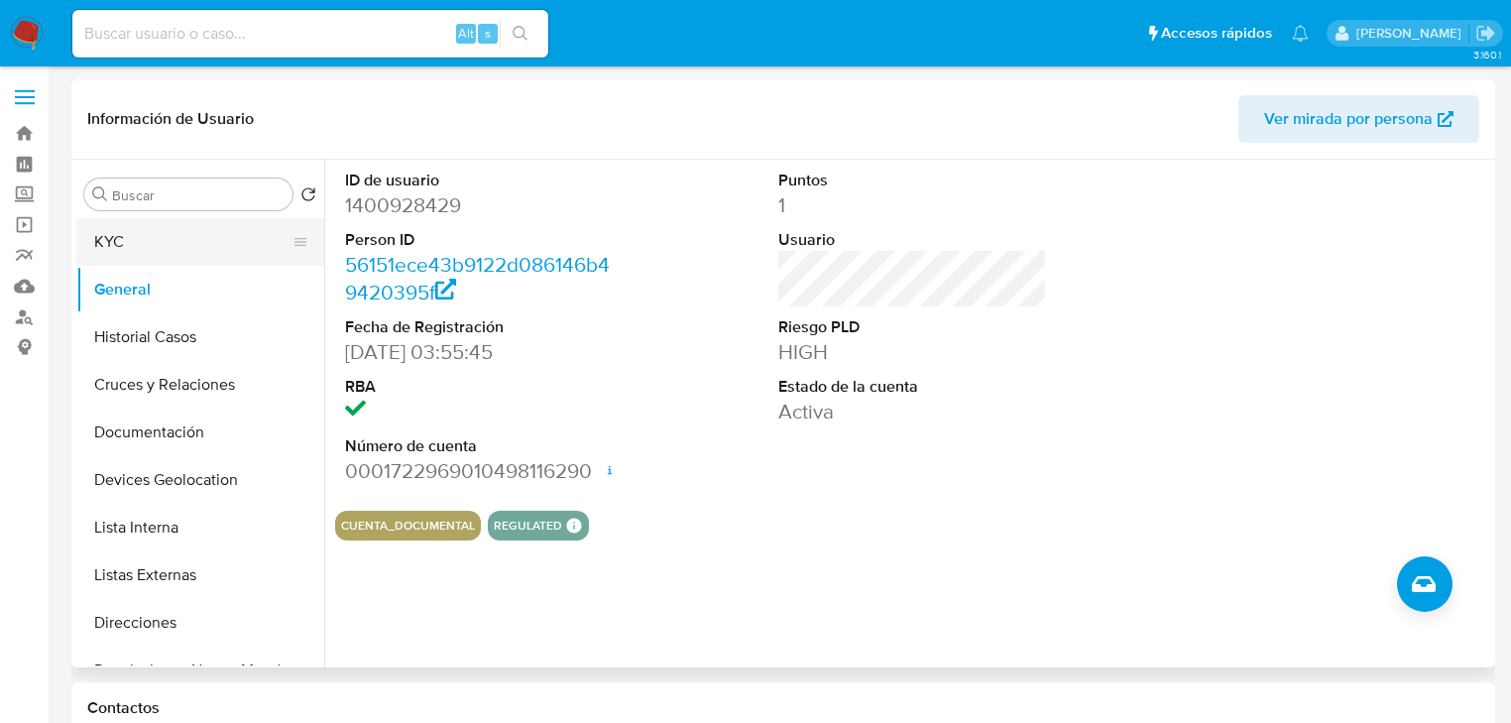
click at [156, 244] on button "KYC" at bounding box center [192, 242] width 232 height 48
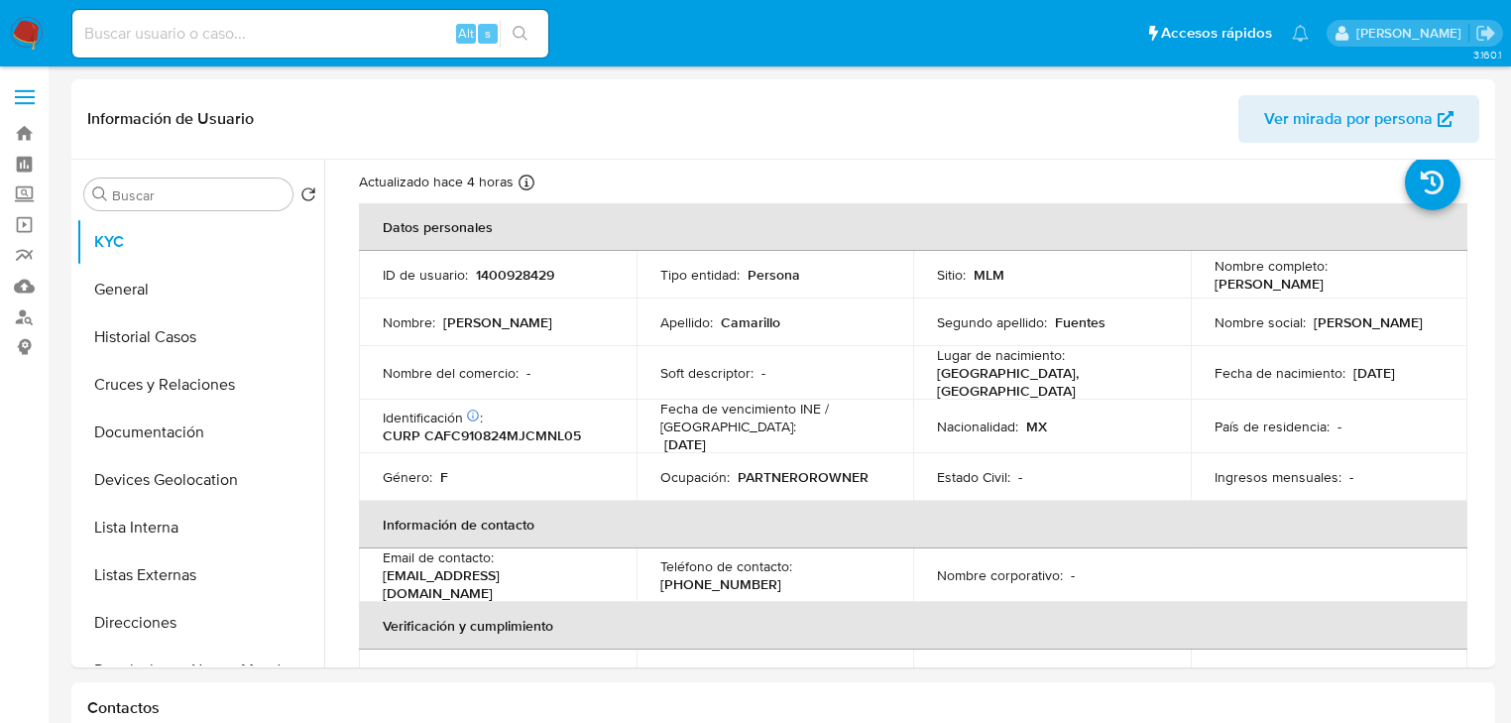
scroll to position [79, 0]
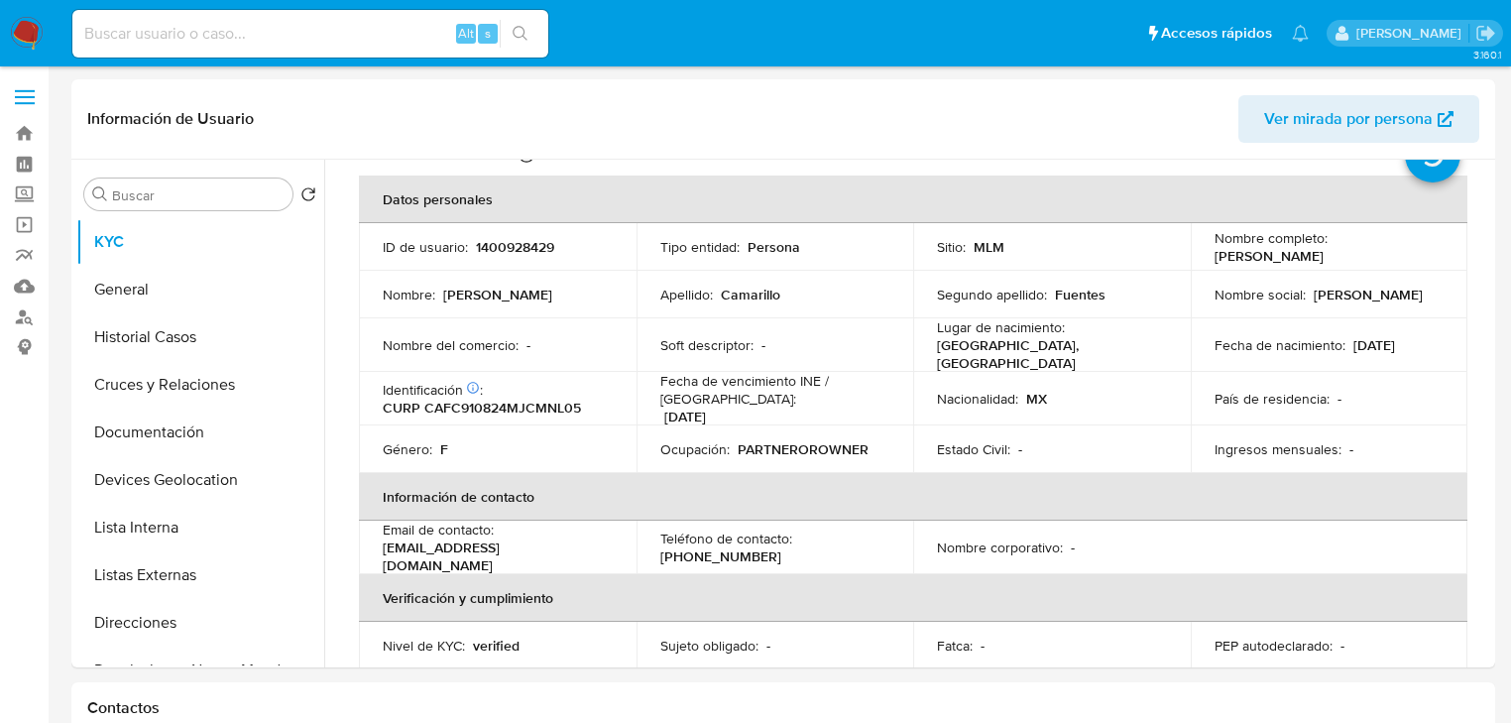
drag, startPoint x: 580, startPoint y: 555, endPoint x: 365, endPoint y: 550, distance: 215.2
click at [365, 550] on td "Email de contacto : camarilloaleja.2408@gmail.com" at bounding box center [498, 548] width 278 height 54
copy p "camarilloaleja.2408@gmail.com"
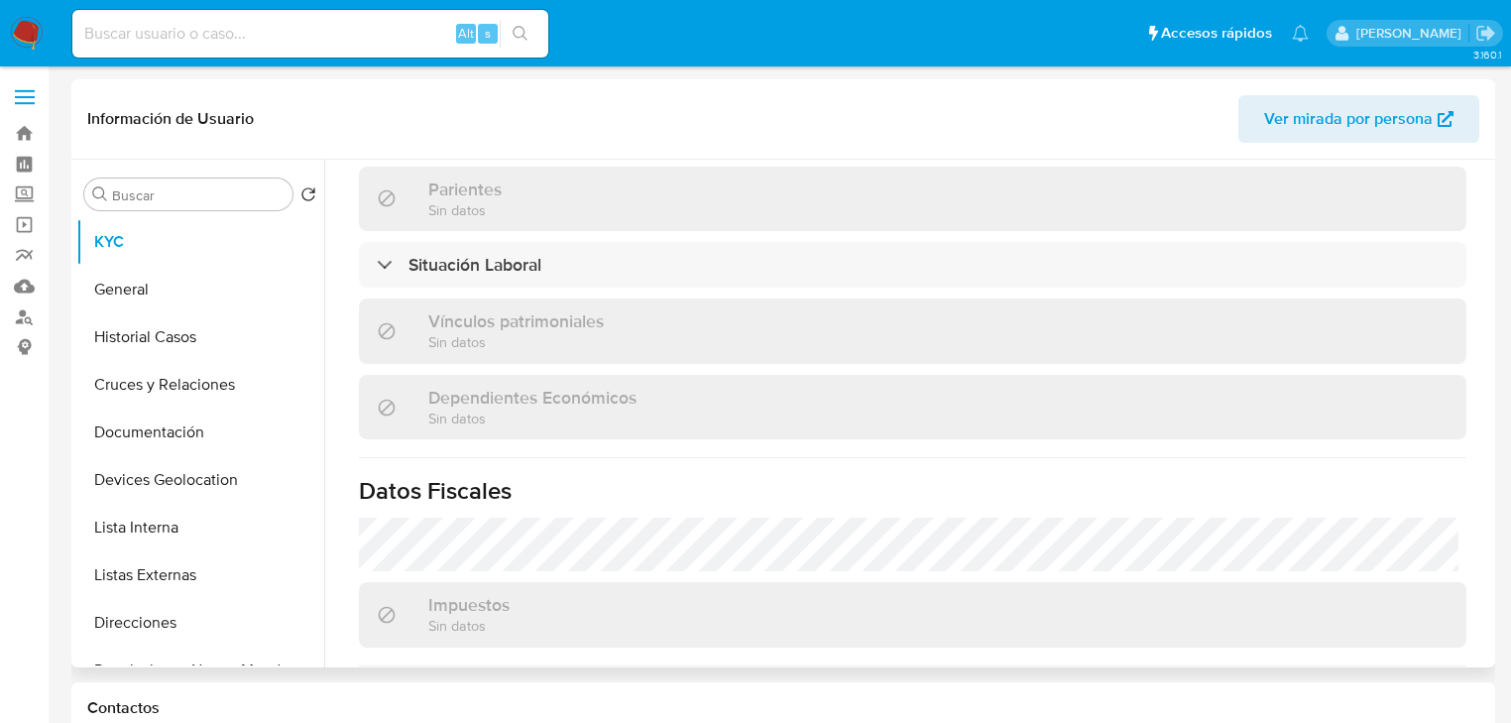
scroll to position [1111, 0]
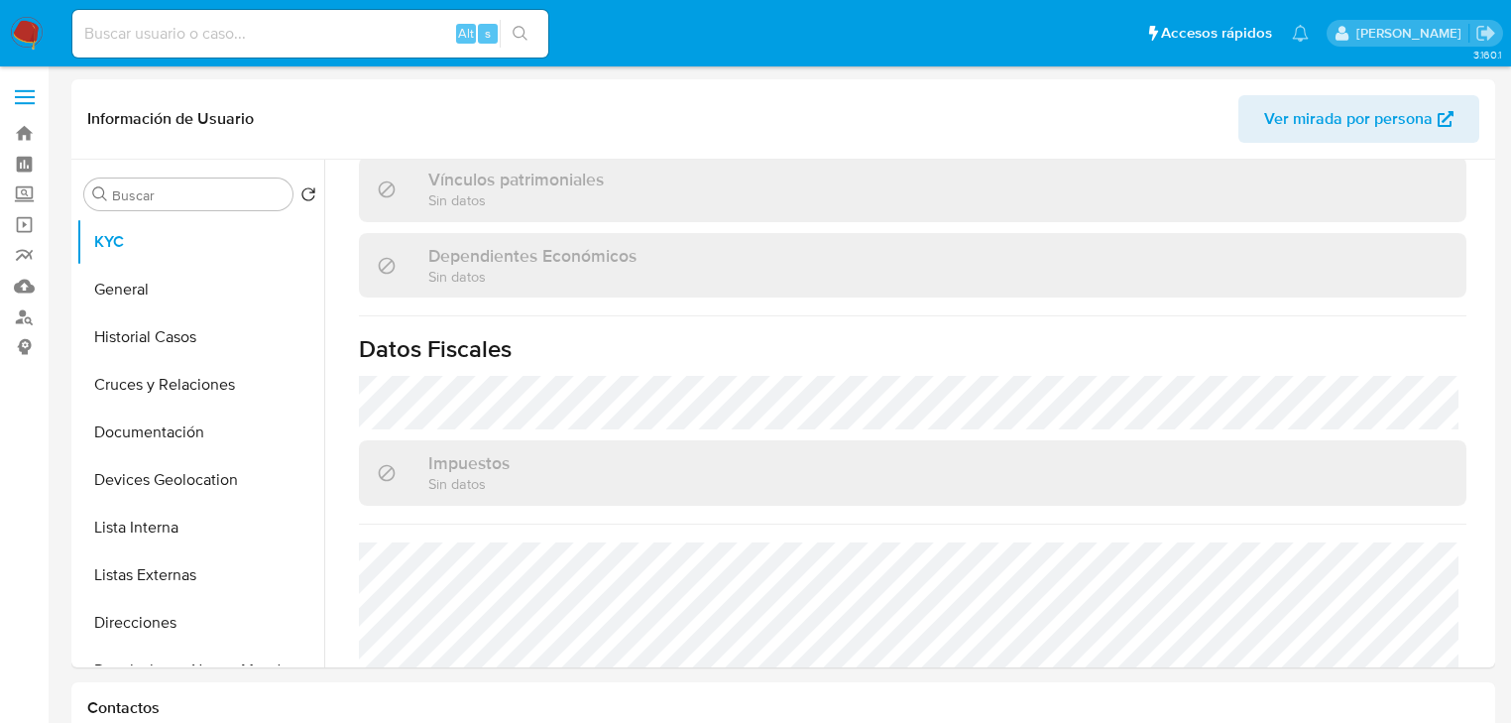
click at [285, 36] on input at bounding box center [310, 34] width 476 height 26
paste input "2412659052"
type input "2412659052"
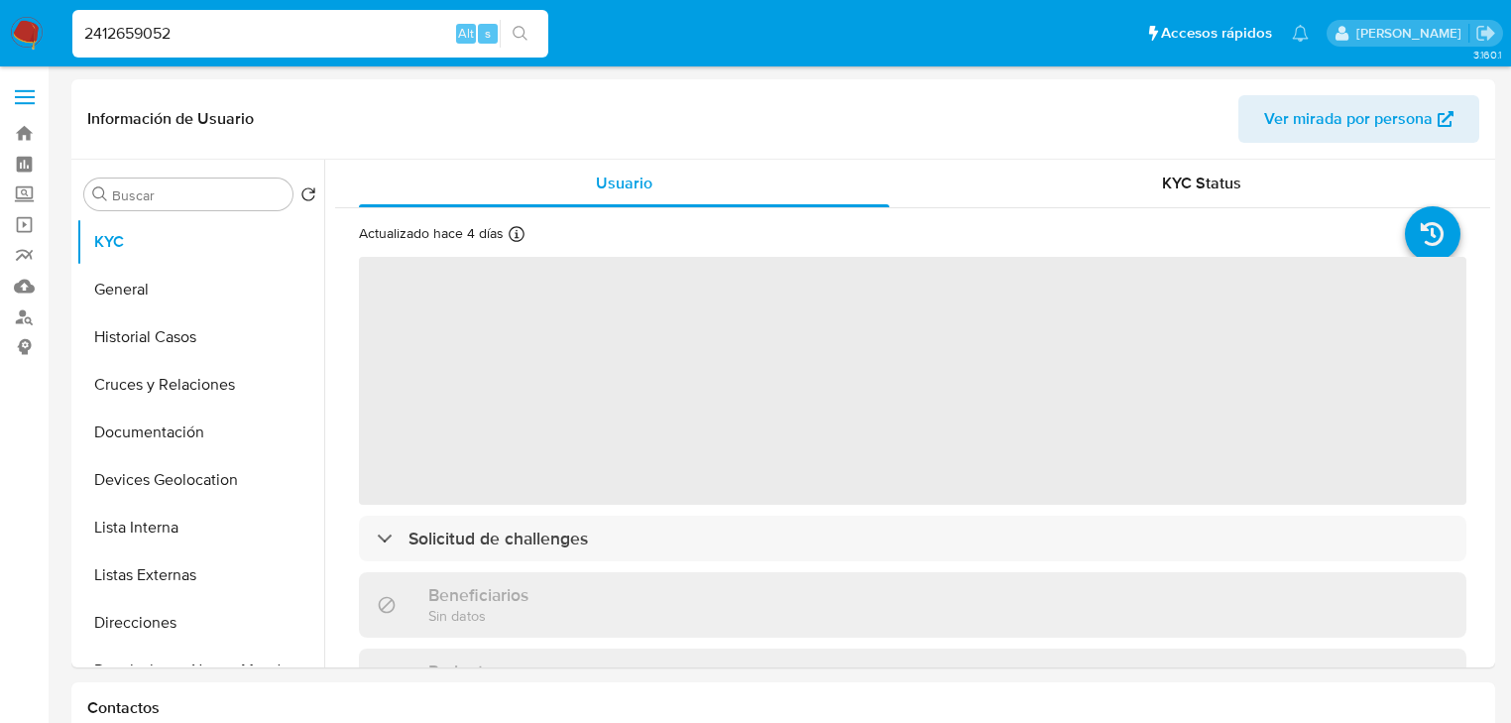
select select "10"
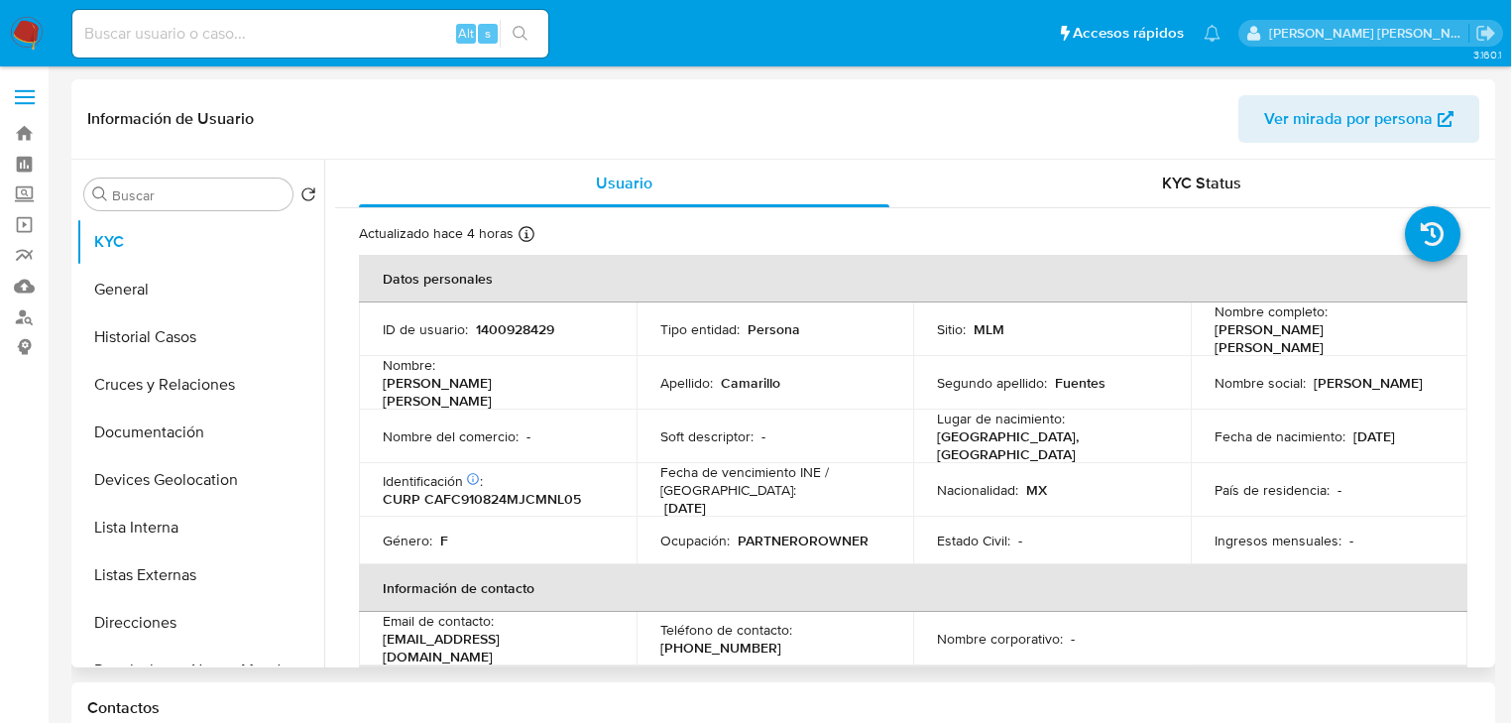
click at [528, 325] on p "1400928429" at bounding box center [515, 329] width 78 height 18
copy p "1400928429"
click at [237, 36] on input at bounding box center [310, 34] width 476 height 26
paste input "2412659052"
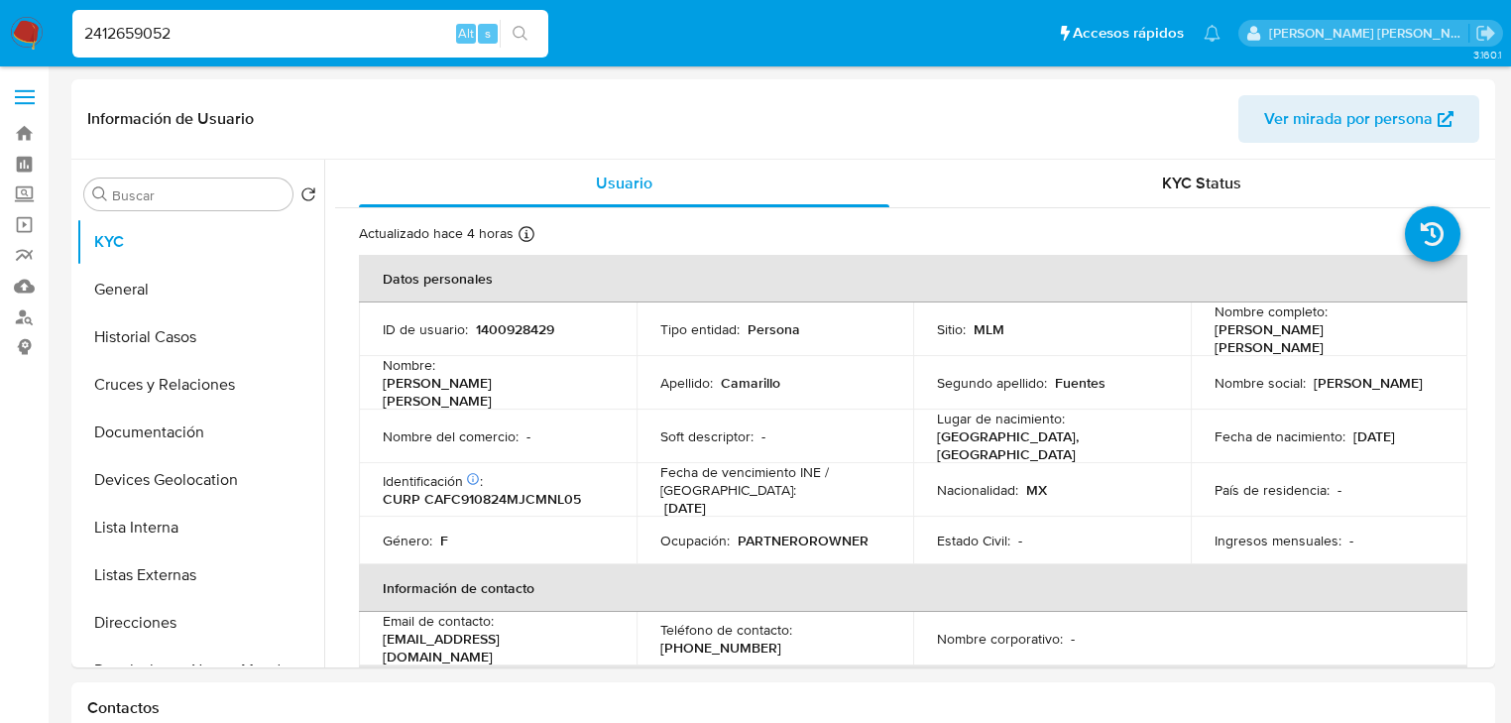
type input "2412659052"
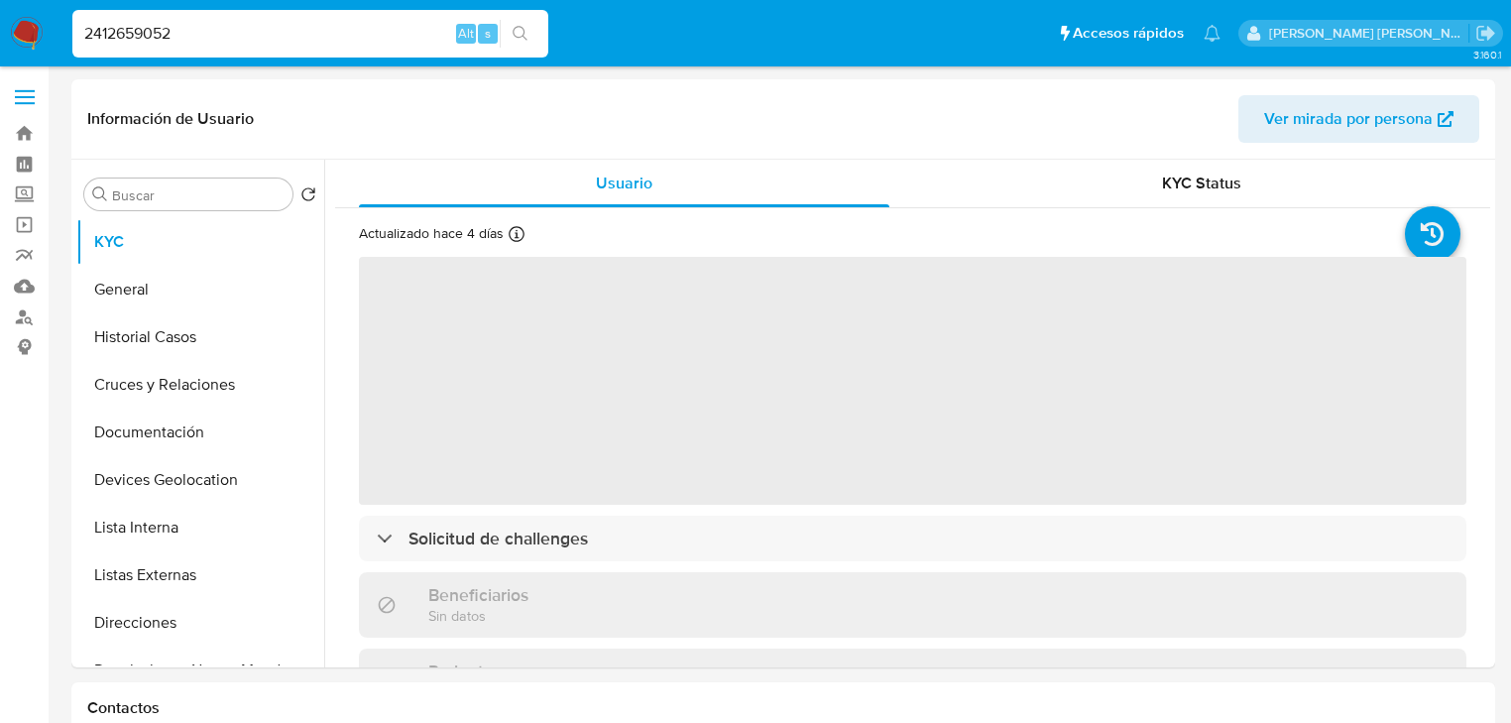
select select "10"
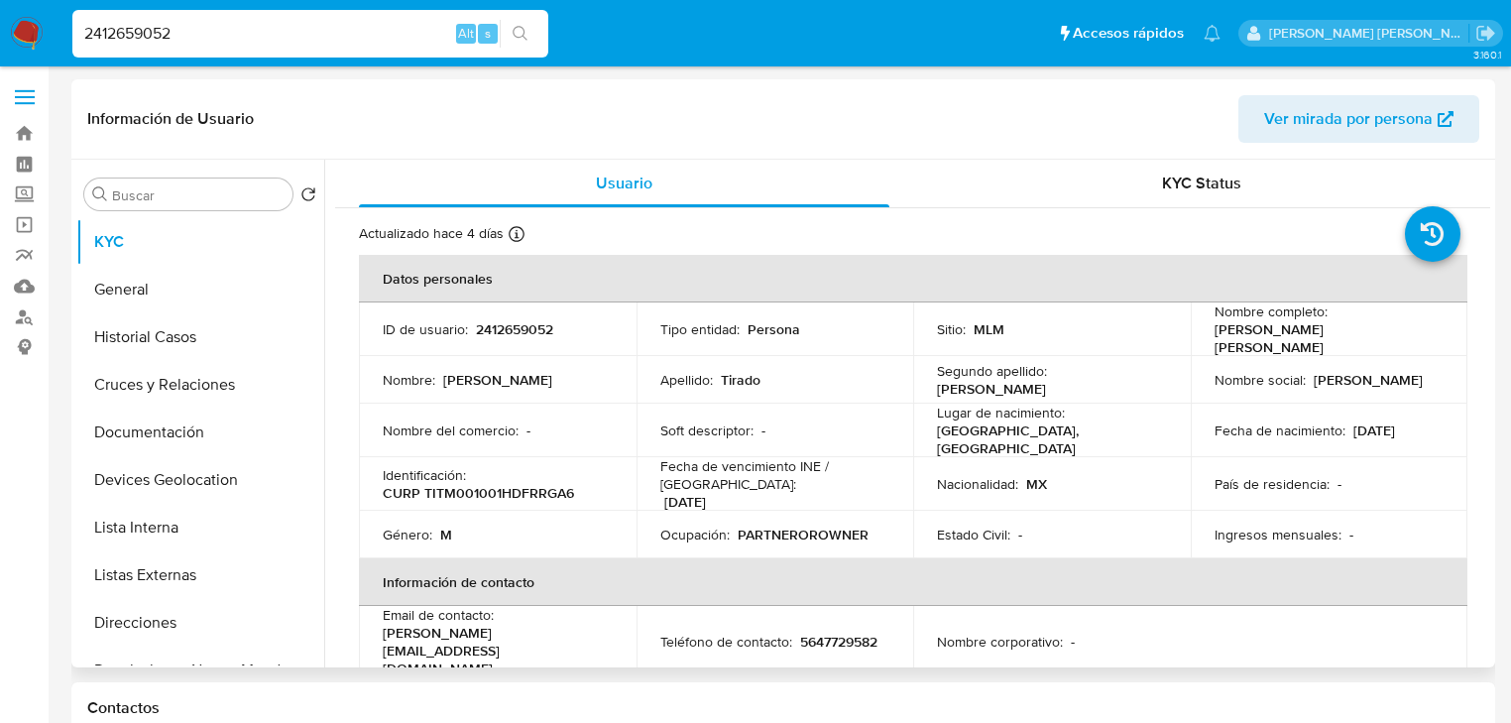
click at [702, 395] on td "Apellido : Tirado" at bounding box center [776, 380] width 278 height 48
click at [198, 567] on button "Listas Externas" at bounding box center [192, 575] width 232 height 48
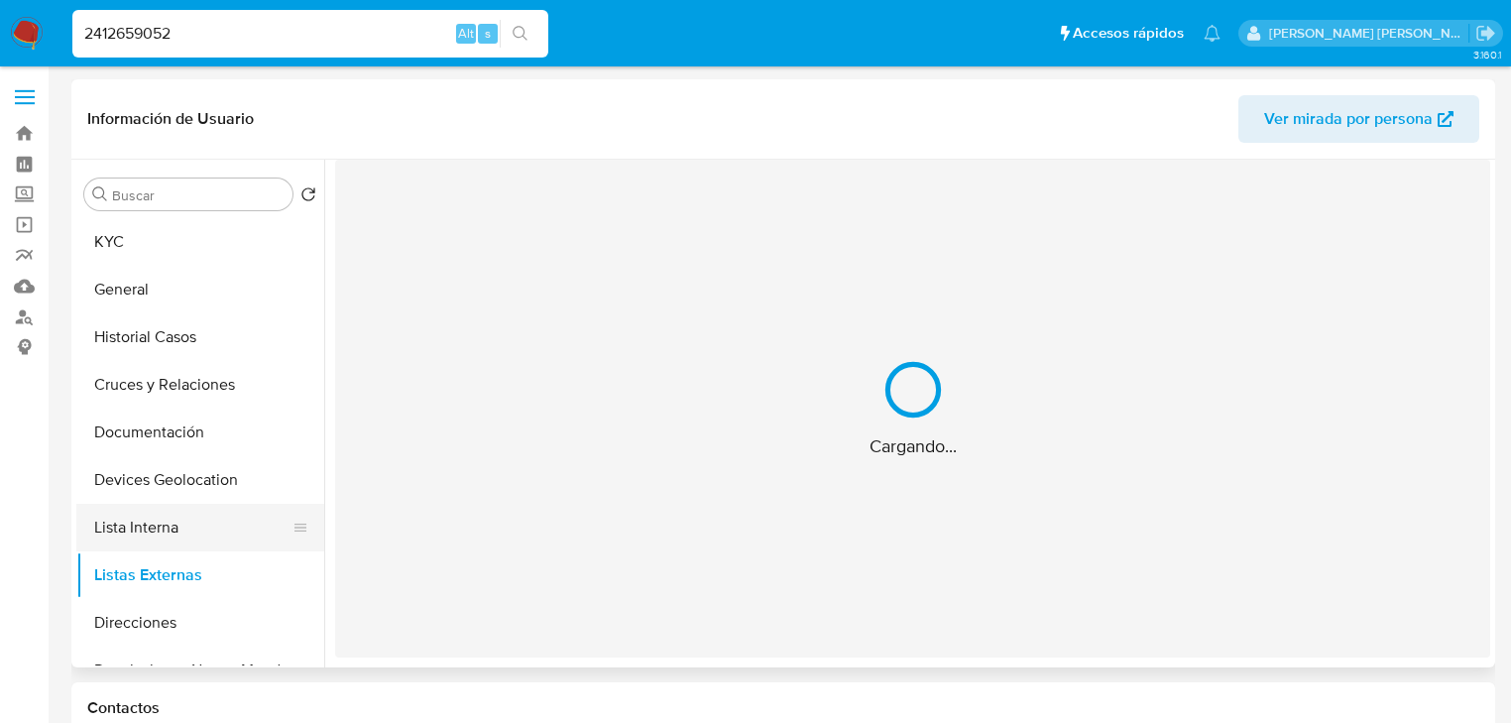
click at [703, 472] on div "Cargando..." at bounding box center [912, 409] width 1155 height 498
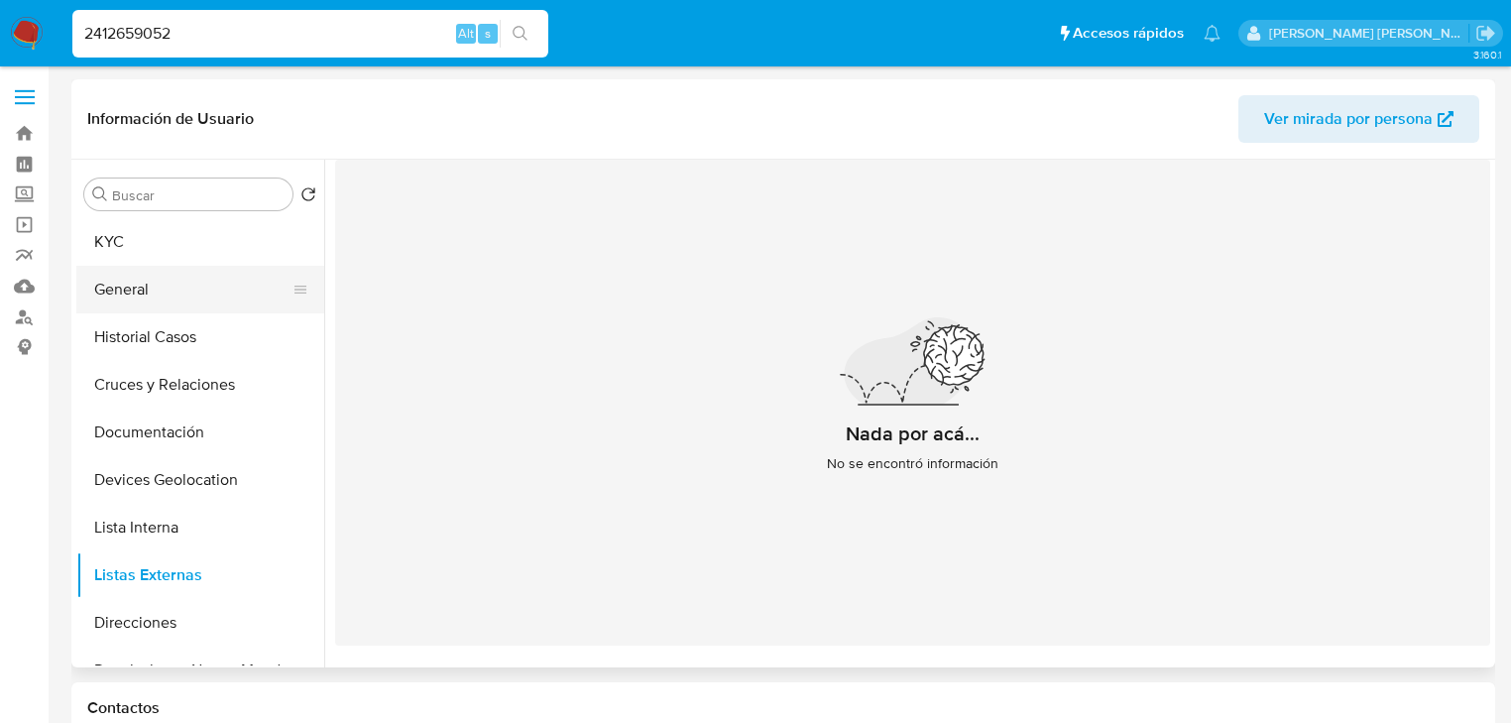
click at [160, 294] on button "General" at bounding box center [192, 290] width 232 height 48
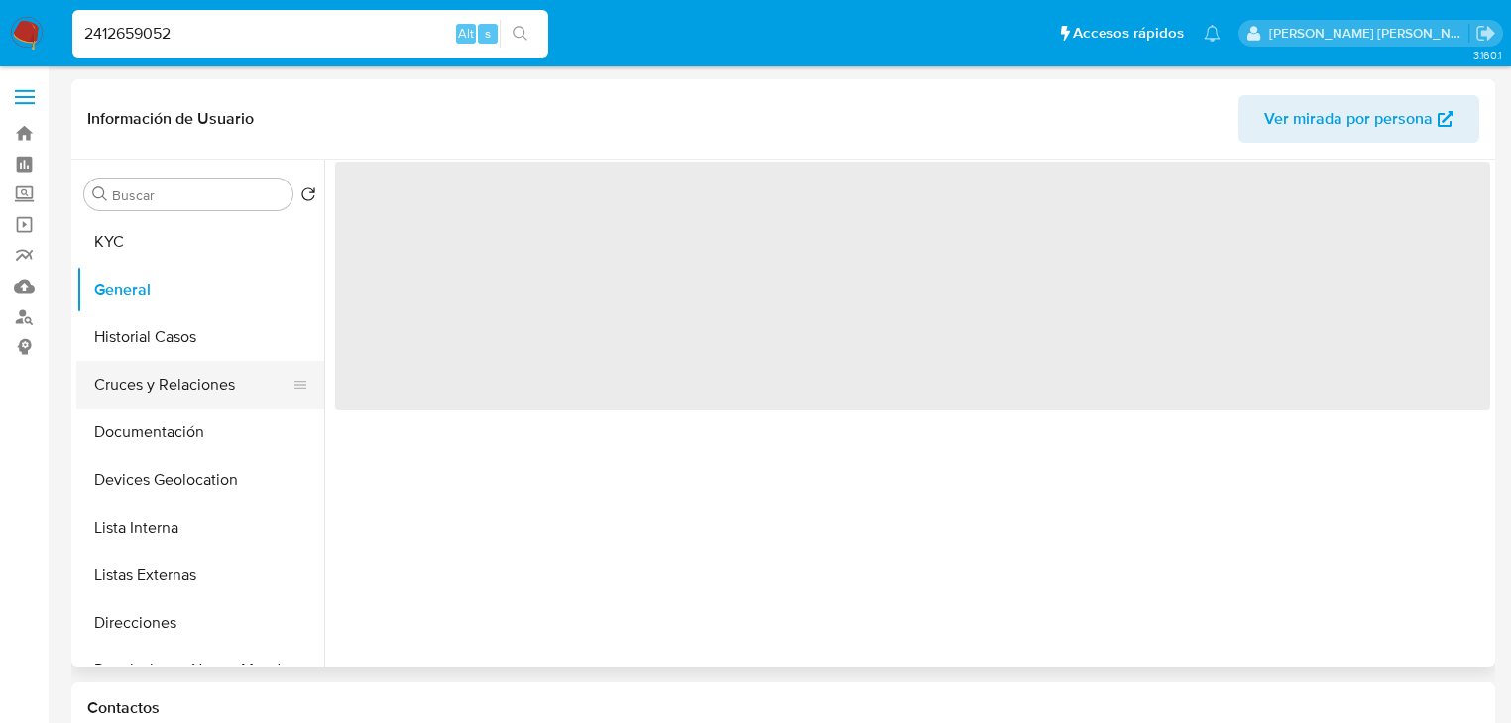
click at [145, 361] on button "Cruces y Relaciones" at bounding box center [192, 385] width 232 height 48
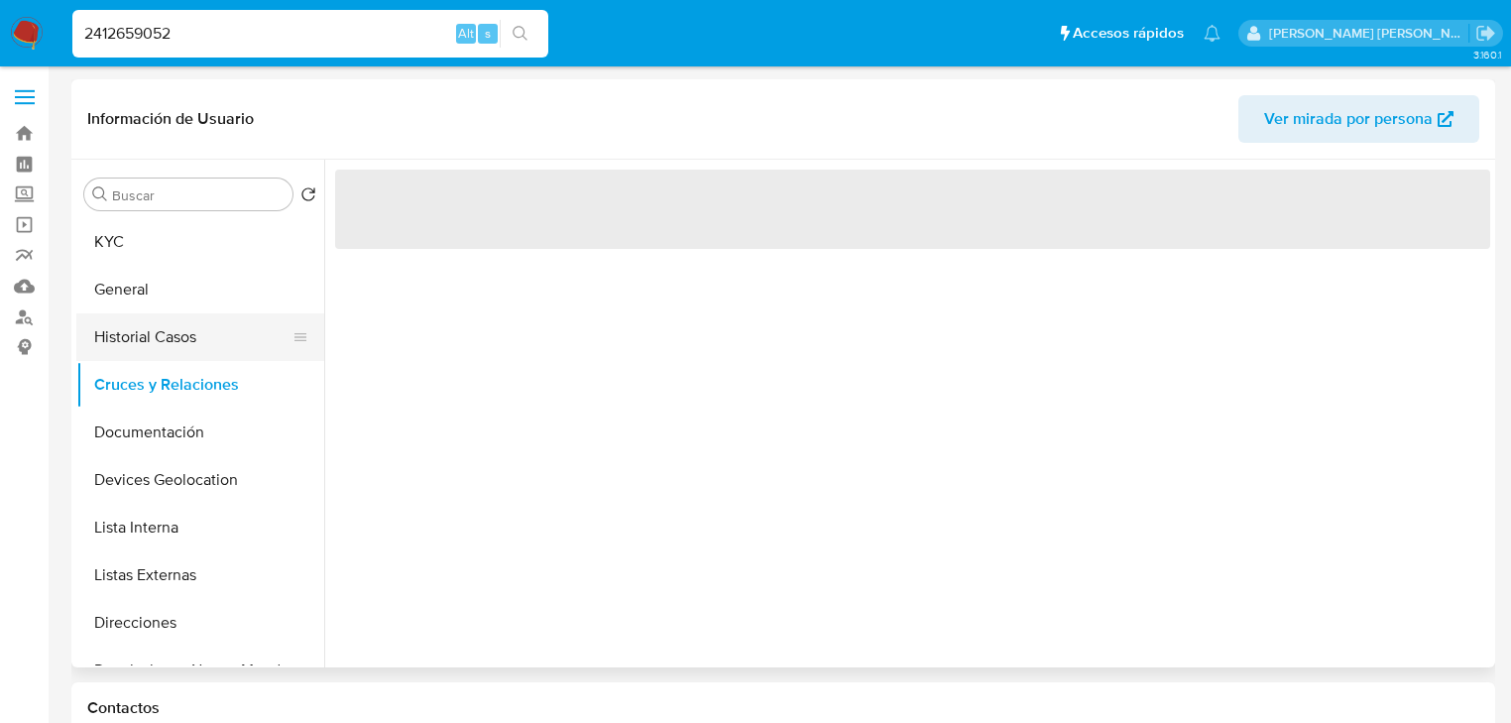
click at [146, 357] on button "Historial Casos" at bounding box center [192, 337] width 232 height 48
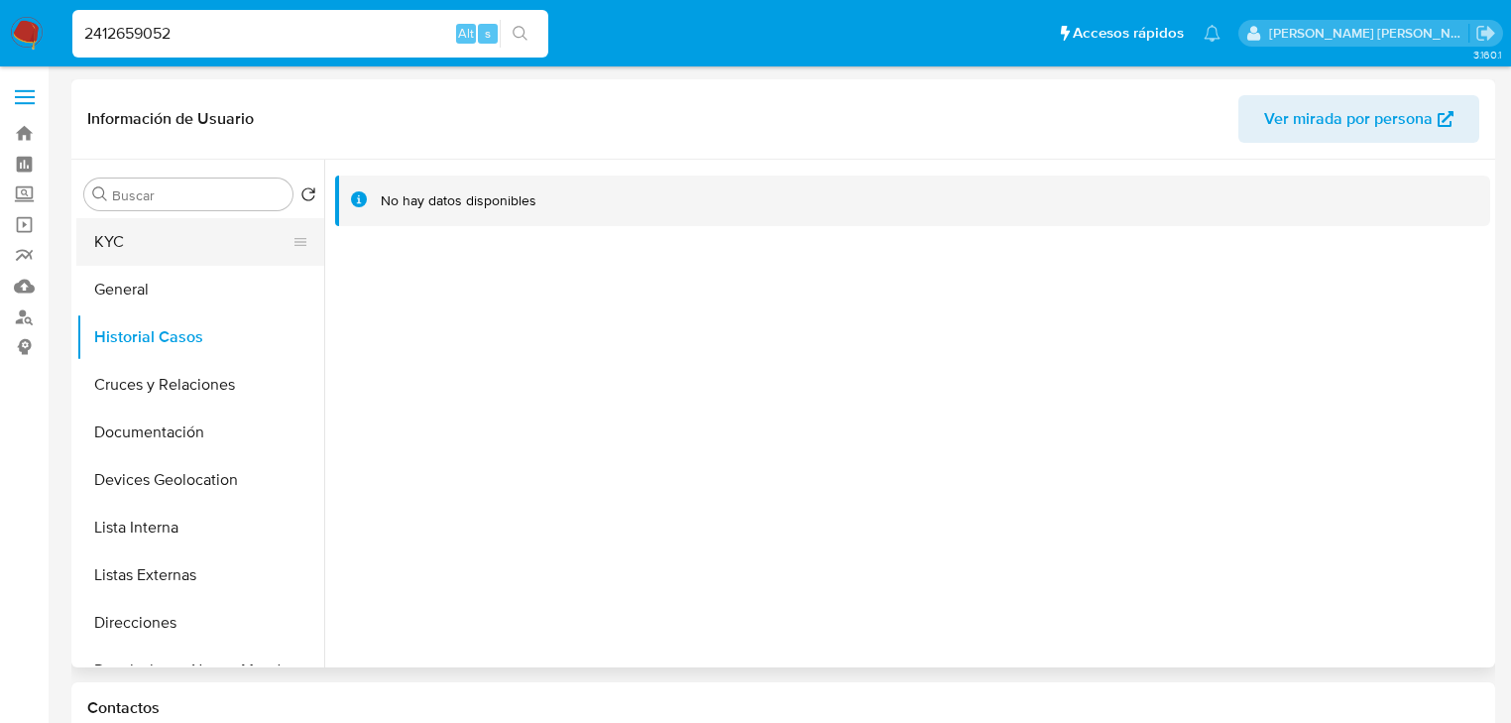
click at [100, 242] on button "KYC" at bounding box center [192, 242] width 232 height 48
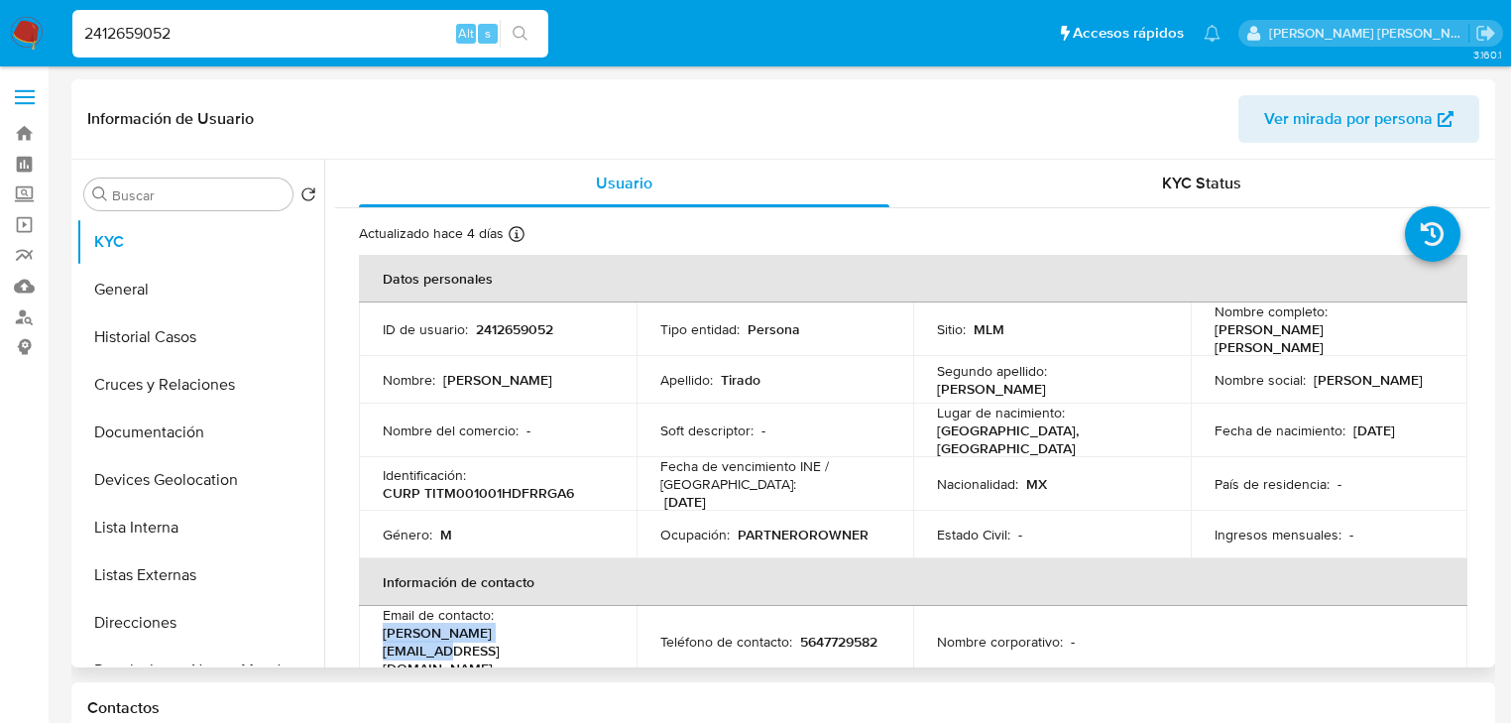
drag, startPoint x: 535, startPoint y: 628, endPoint x: 369, endPoint y: 623, distance: 166.7
click at [369, 623] on td "Email de contacto : miguel.titre@gmail.com" at bounding box center [498, 641] width 278 height 71
copy p "[PERSON_NAME][EMAIL_ADDRESS][DOMAIN_NAME]"
click at [853, 633] on p "5647729582" at bounding box center [838, 642] width 77 height 18
click at [856, 633] on p "5647729582" at bounding box center [838, 642] width 77 height 18
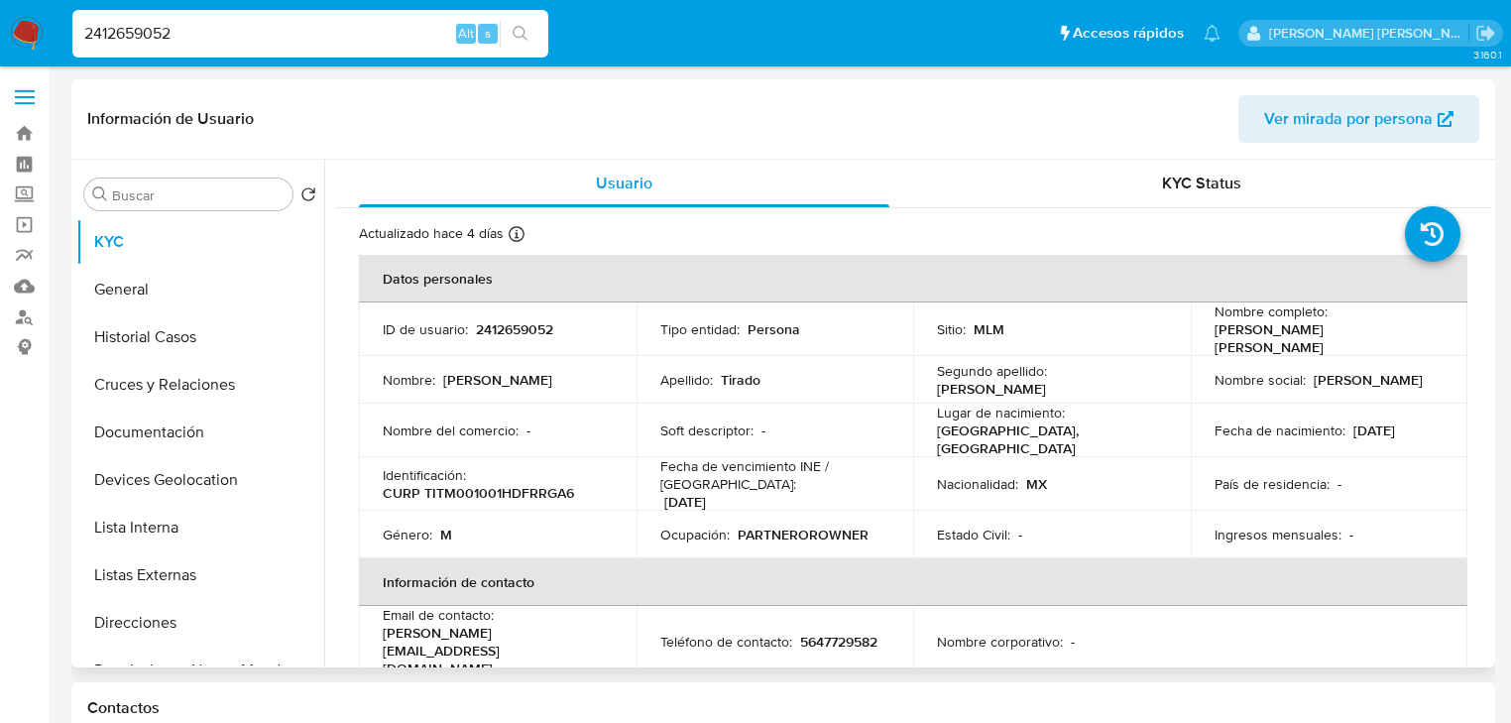
click at [857, 633] on p "5647729582" at bounding box center [838, 642] width 77 height 18
copy p "5647729582"
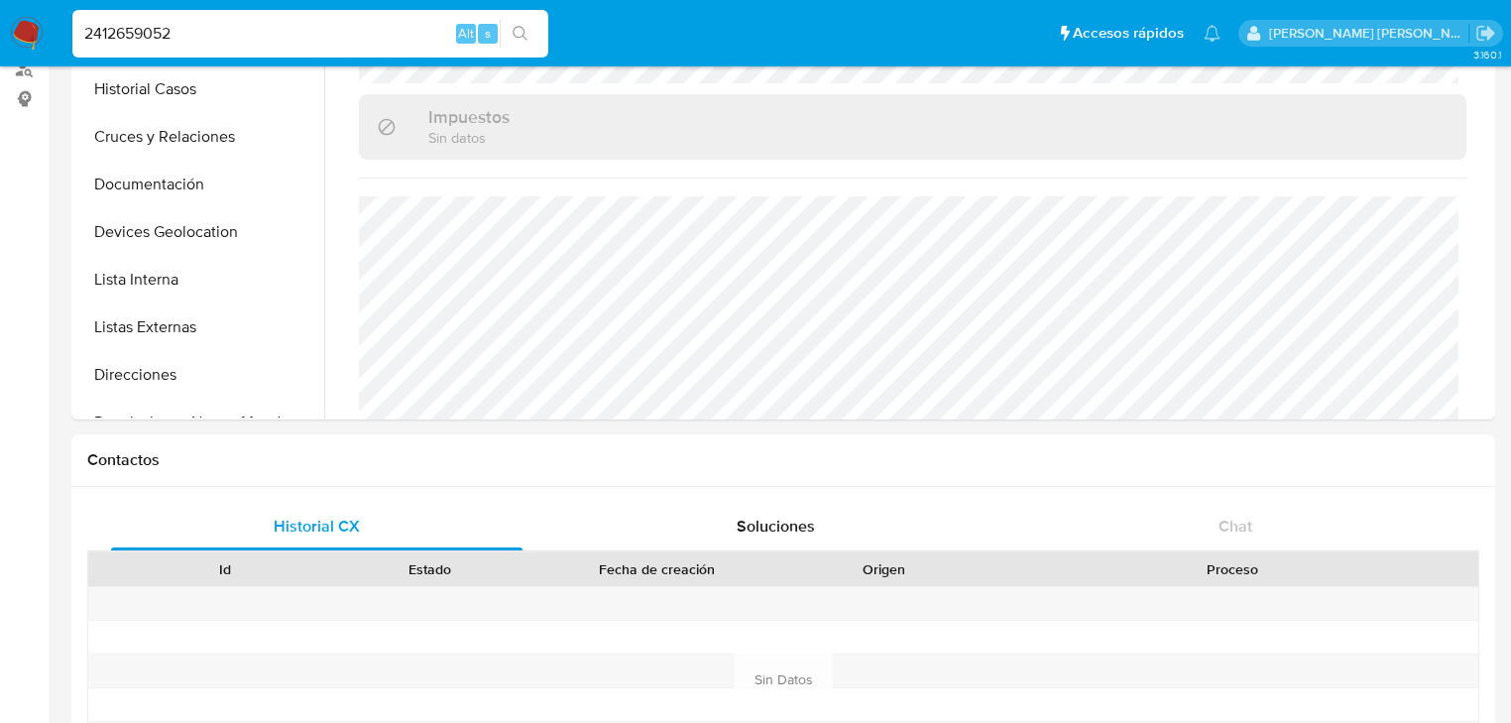
scroll to position [714, 0]
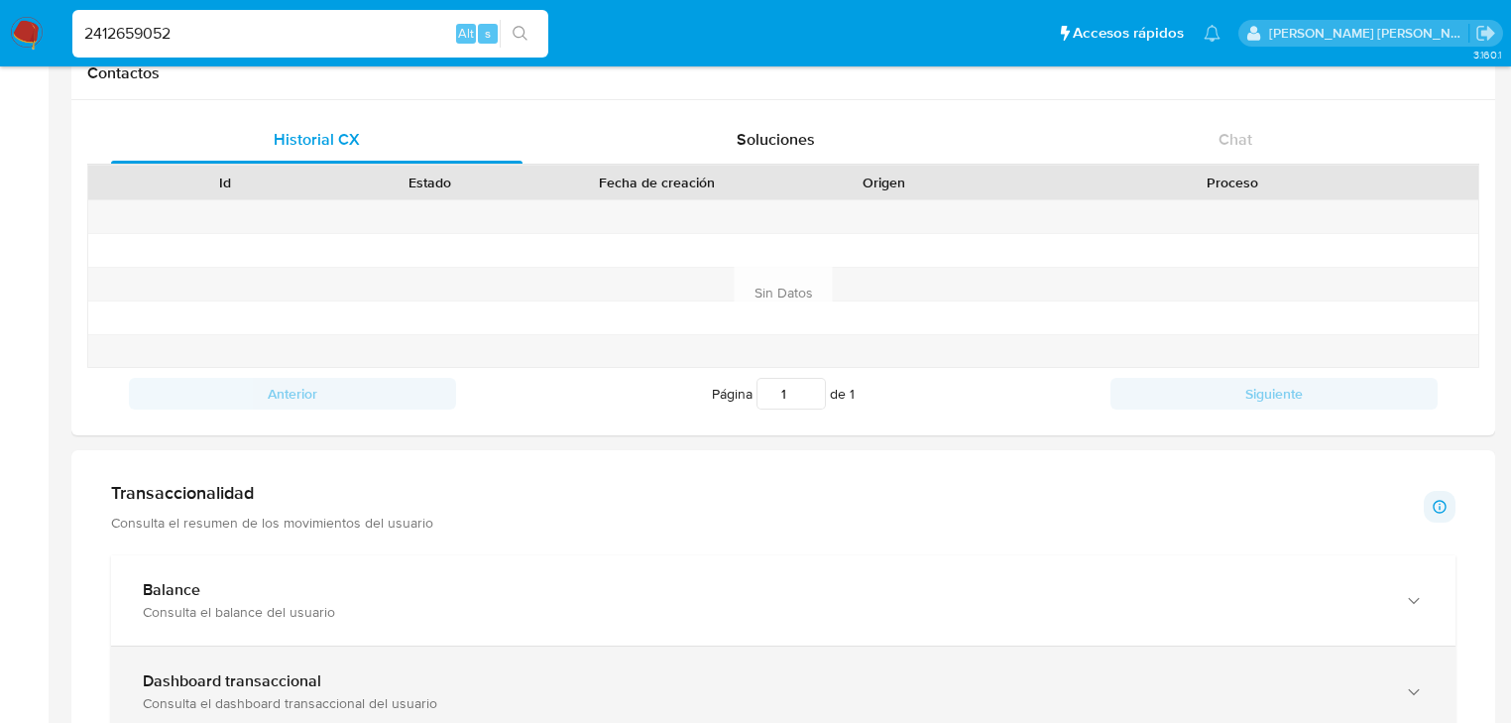
click at [298, 706] on div "Consulta el dashboard transaccional del usuario" at bounding box center [764, 703] width 1242 height 18
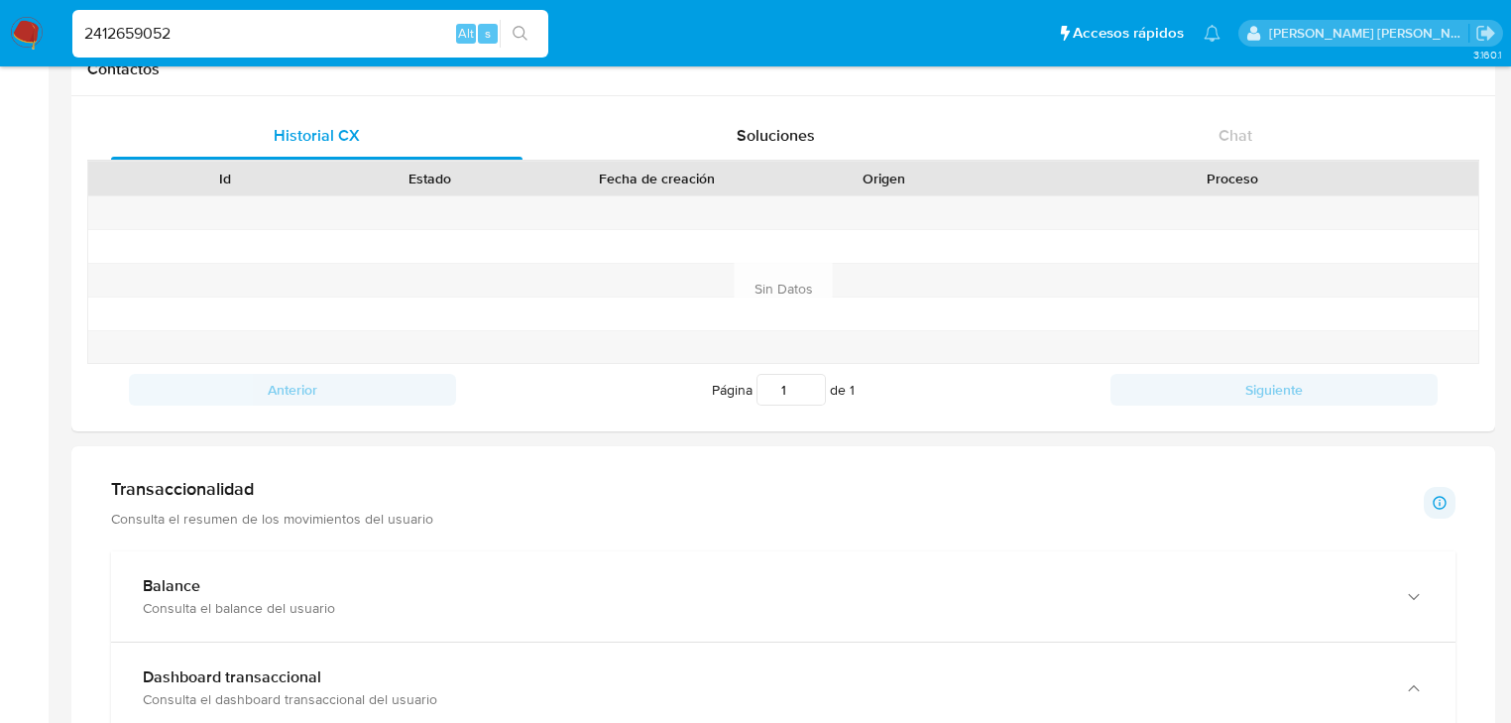
scroll to position [873, 0]
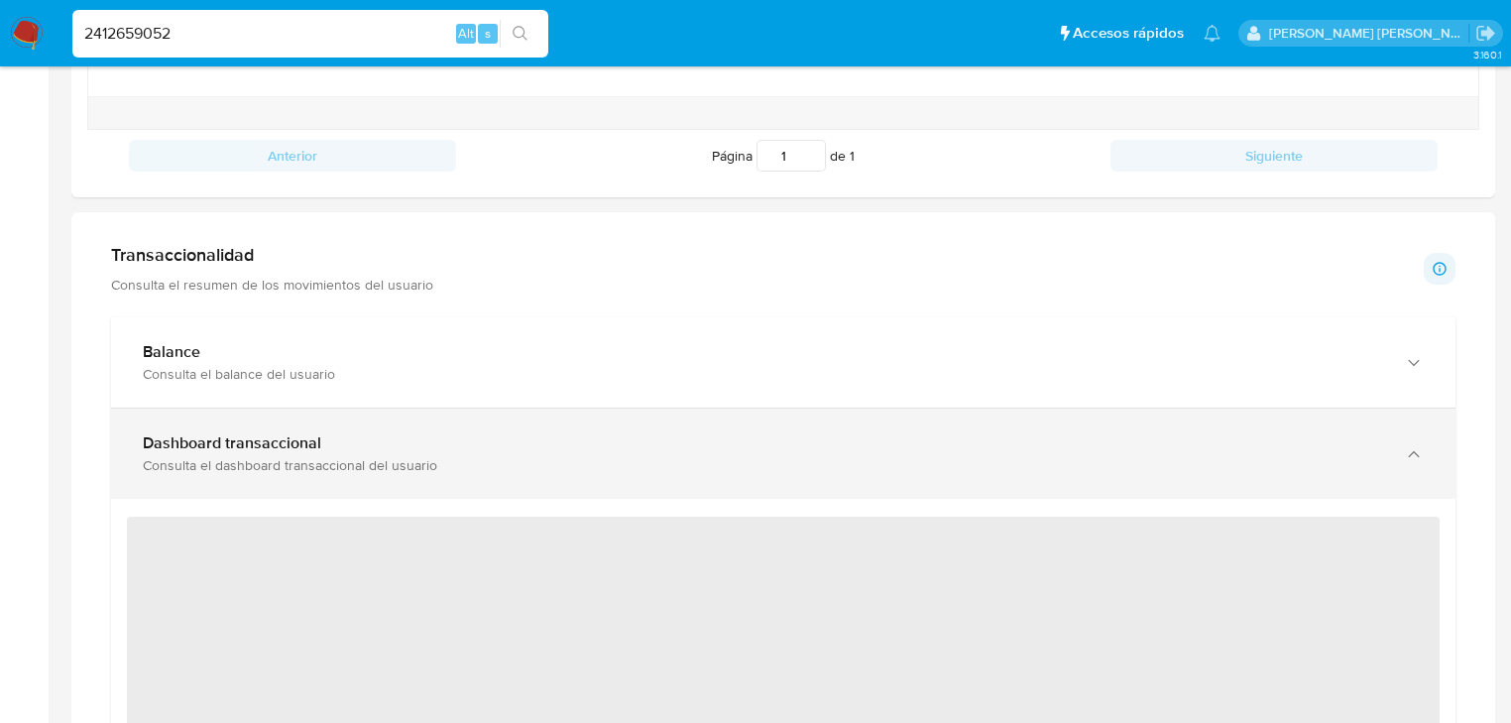
click at [363, 452] on div "Dashboard transaccional" at bounding box center [764, 443] width 1242 height 20
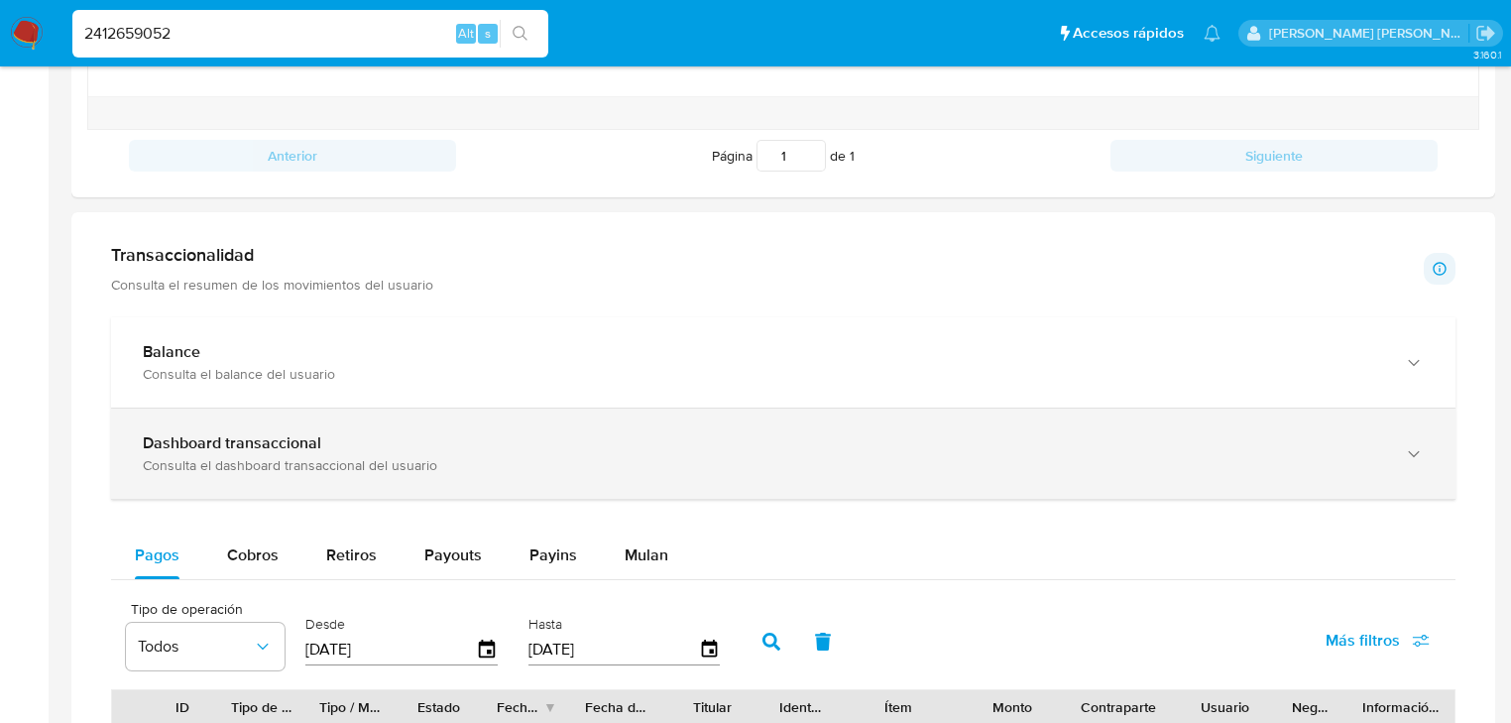
click at [369, 445] on div "Dashboard transaccional" at bounding box center [764, 443] width 1242 height 20
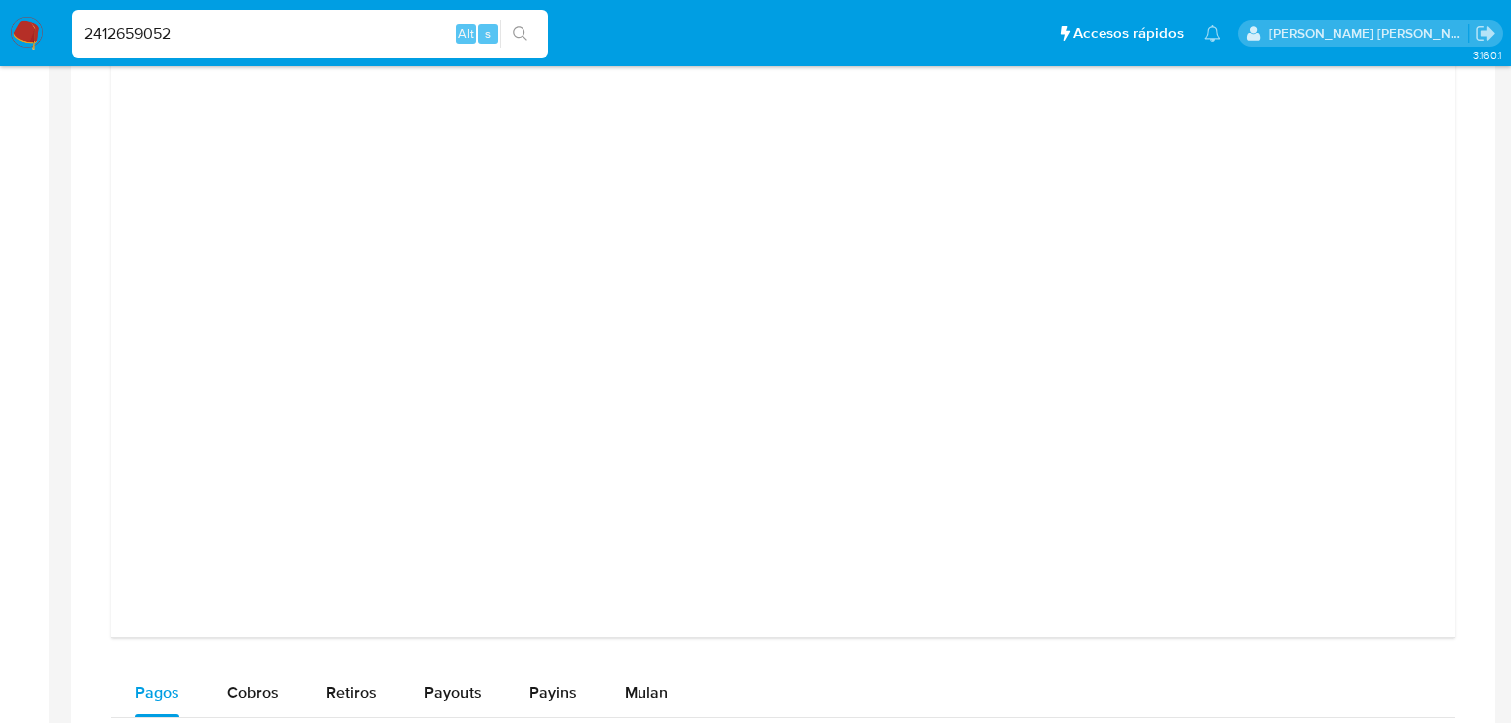
scroll to position [1904, 0]
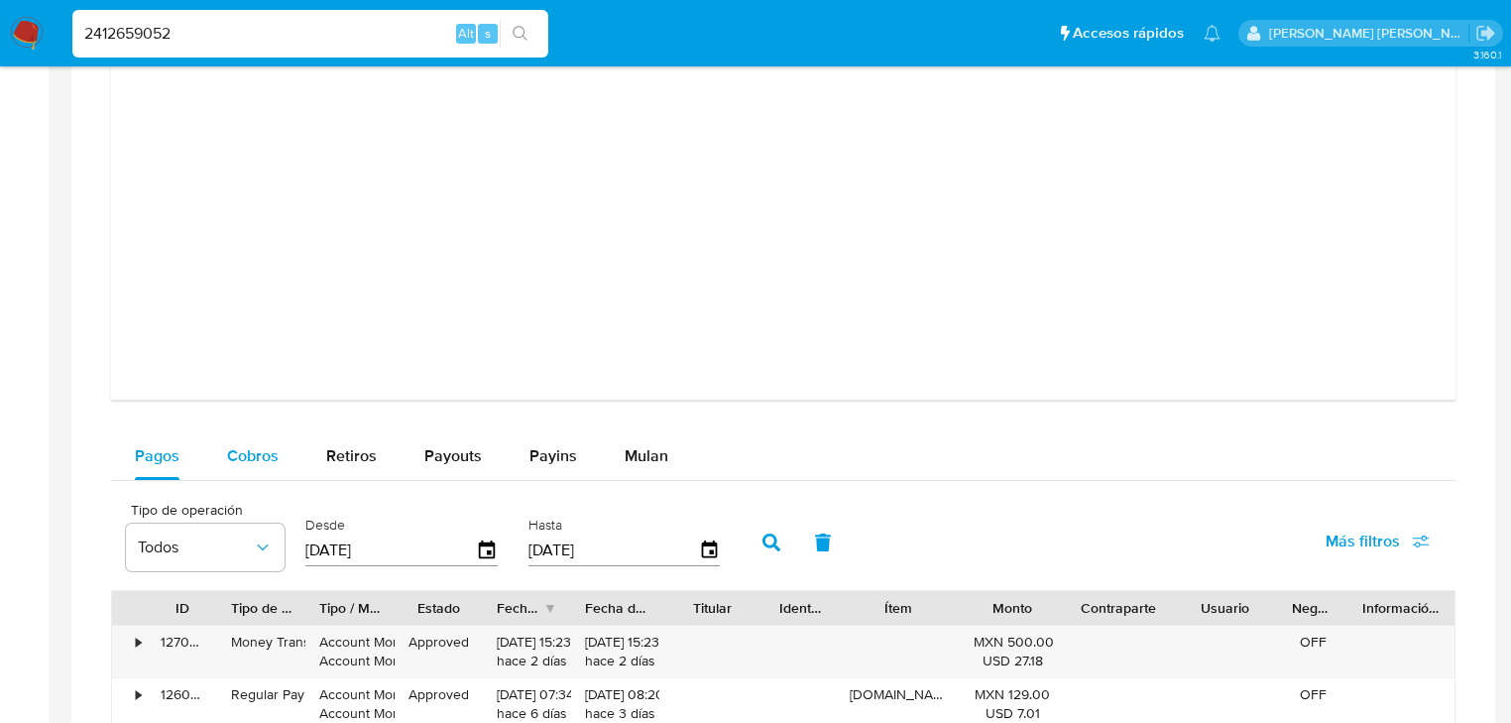
click at [207, 435] on button "Cobros" at bounding box center [252, 456] width 99 height 48
select select "10"
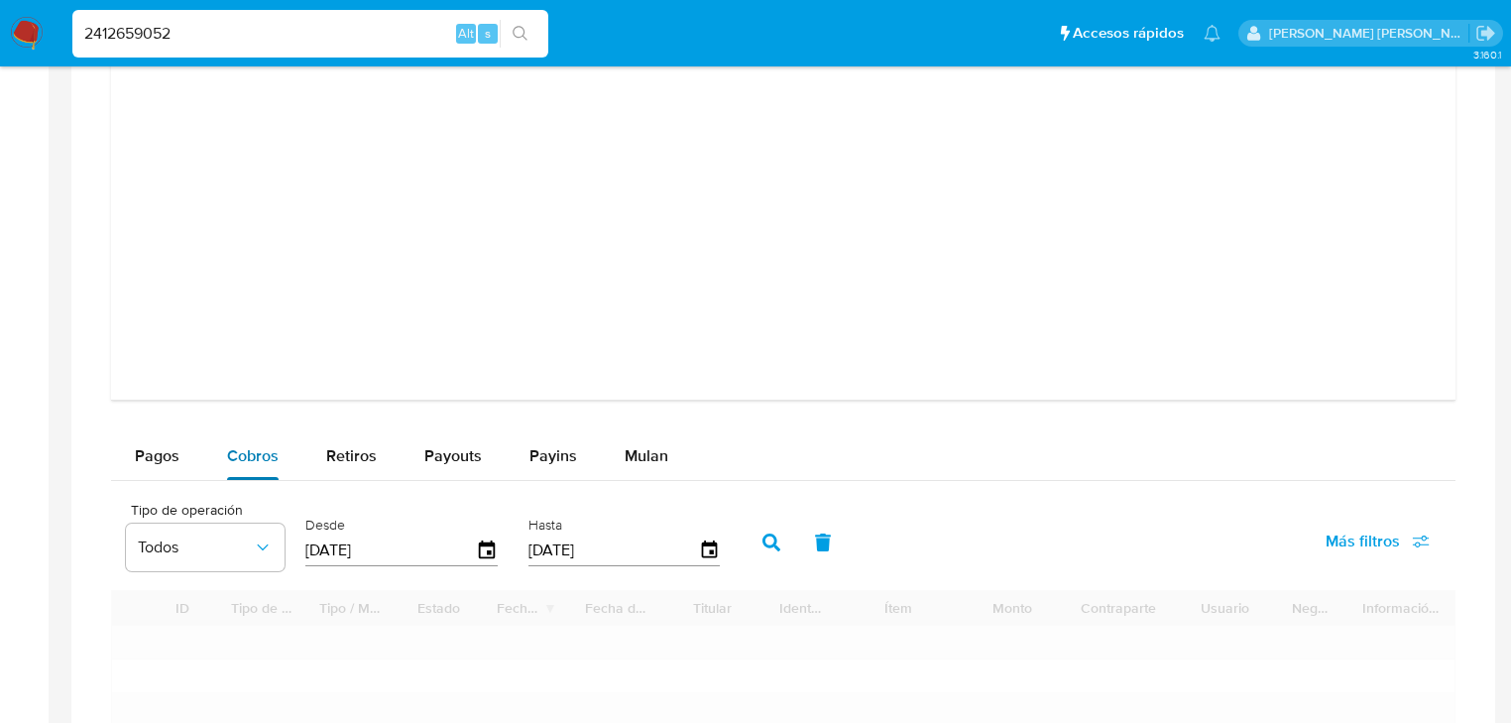
click at [230, 437] on div "Cobros" at bounding box center [253, 456] width 52 height 48
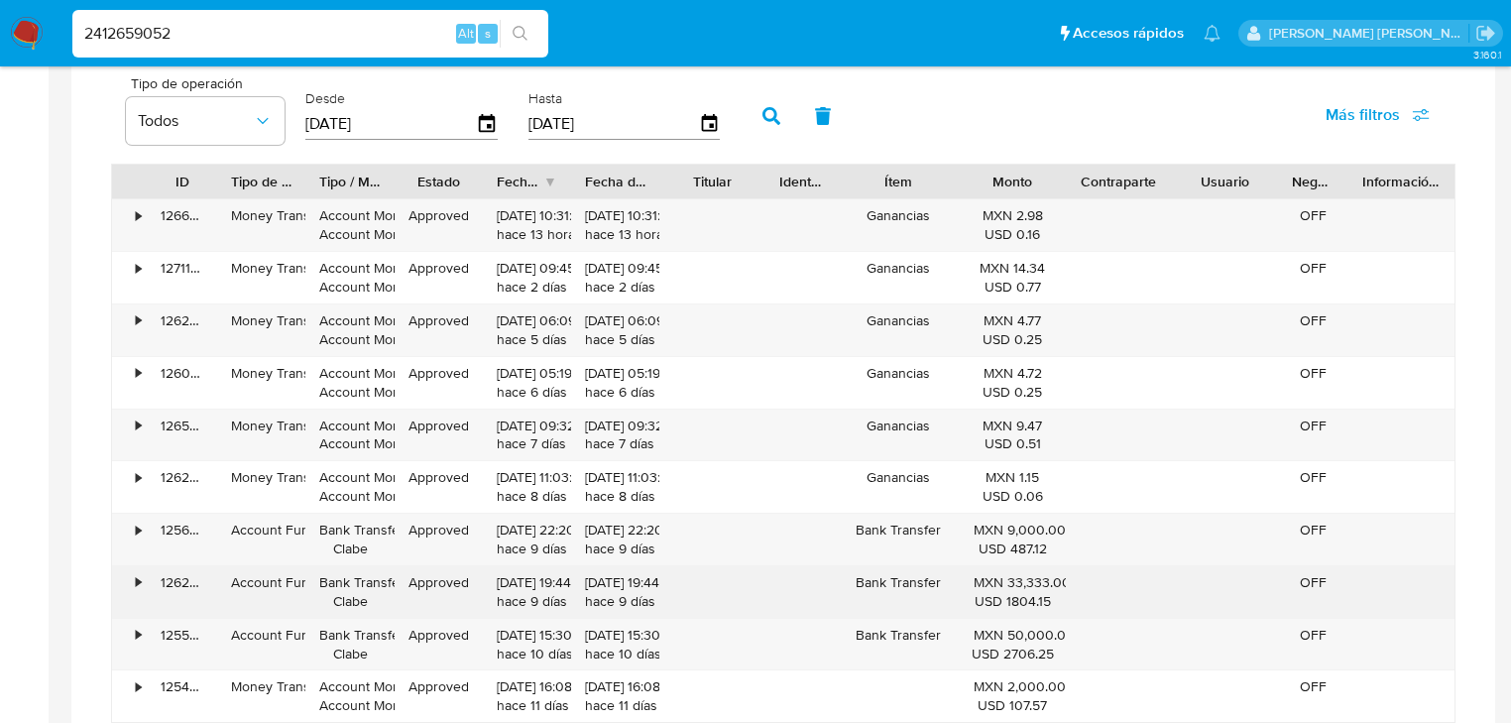
scroll to position [2459, 0]
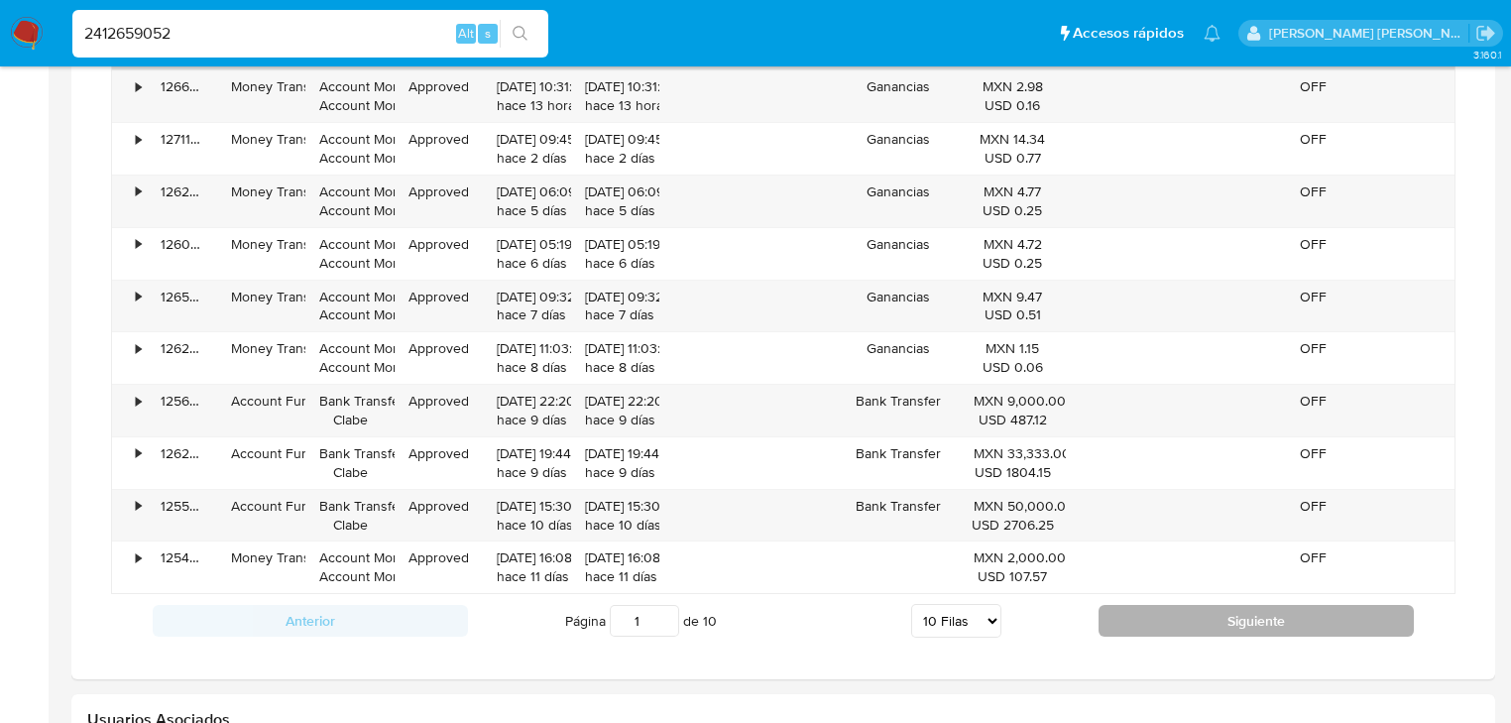
click at [1137, 621] on button "Siguiente" at bounding box center [1256, 621] width 315 height 32
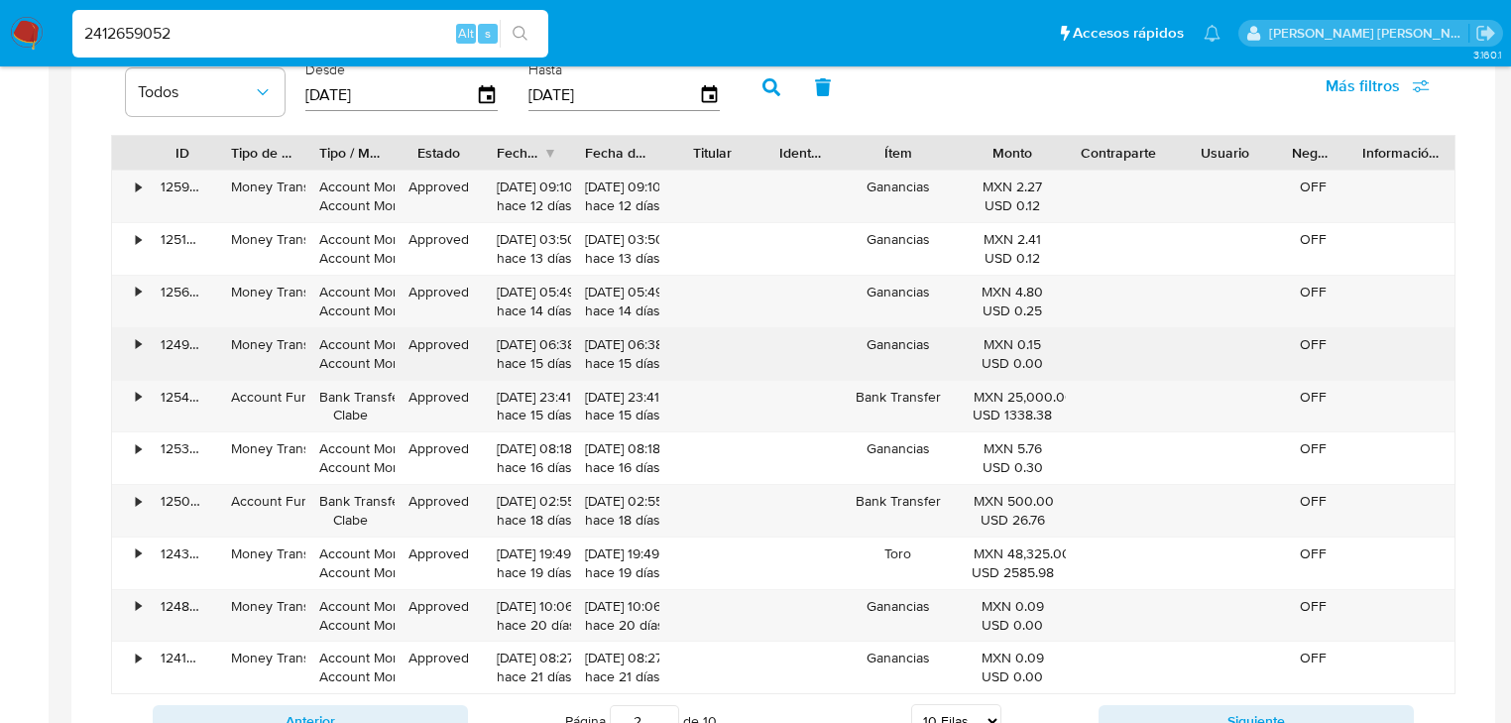
scroll to position [2380, 0]
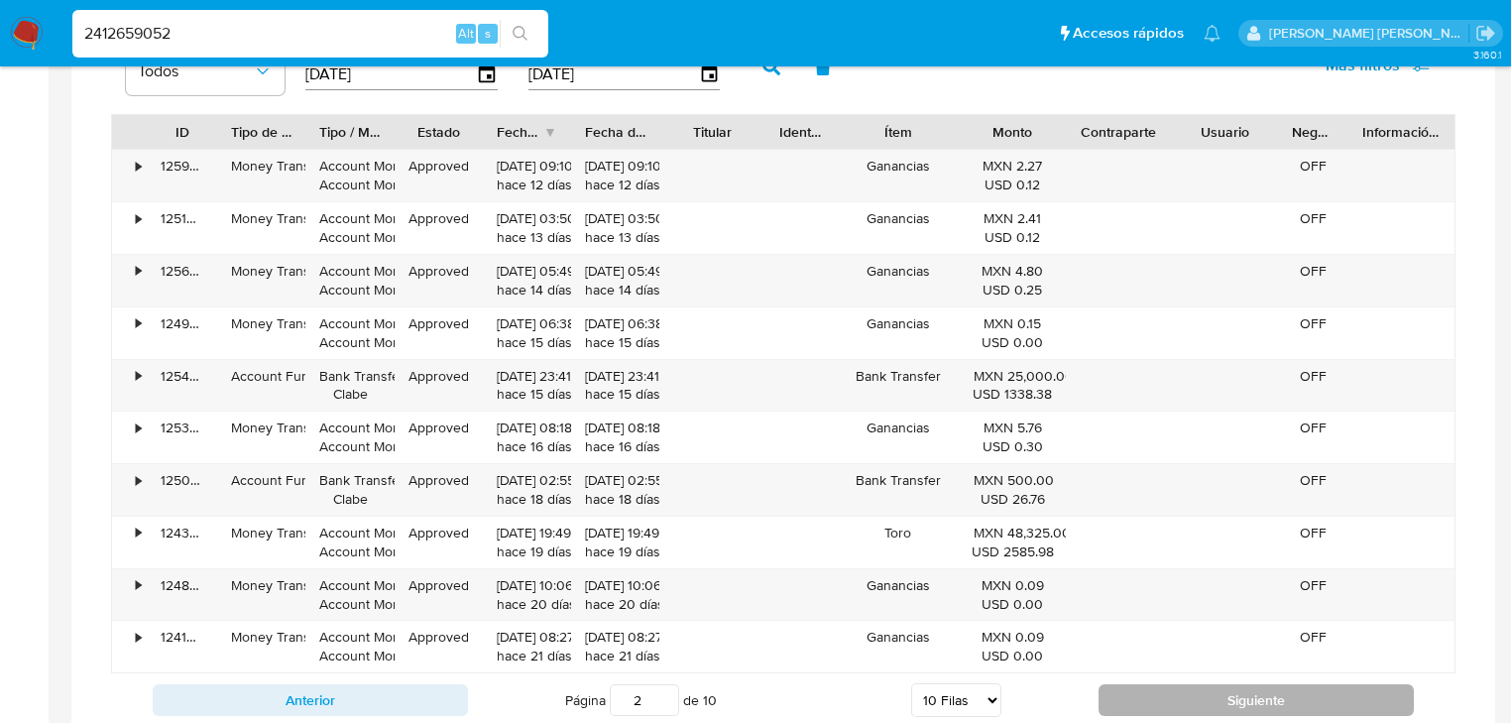
click at [1142, 696] on button "Siguiente" at bounding box center [1256, 700] width 315 height 32
click at [1139, 696] on button "Siguiente" at bounding box center [1256, 700] width 315 height 32
type input "4"
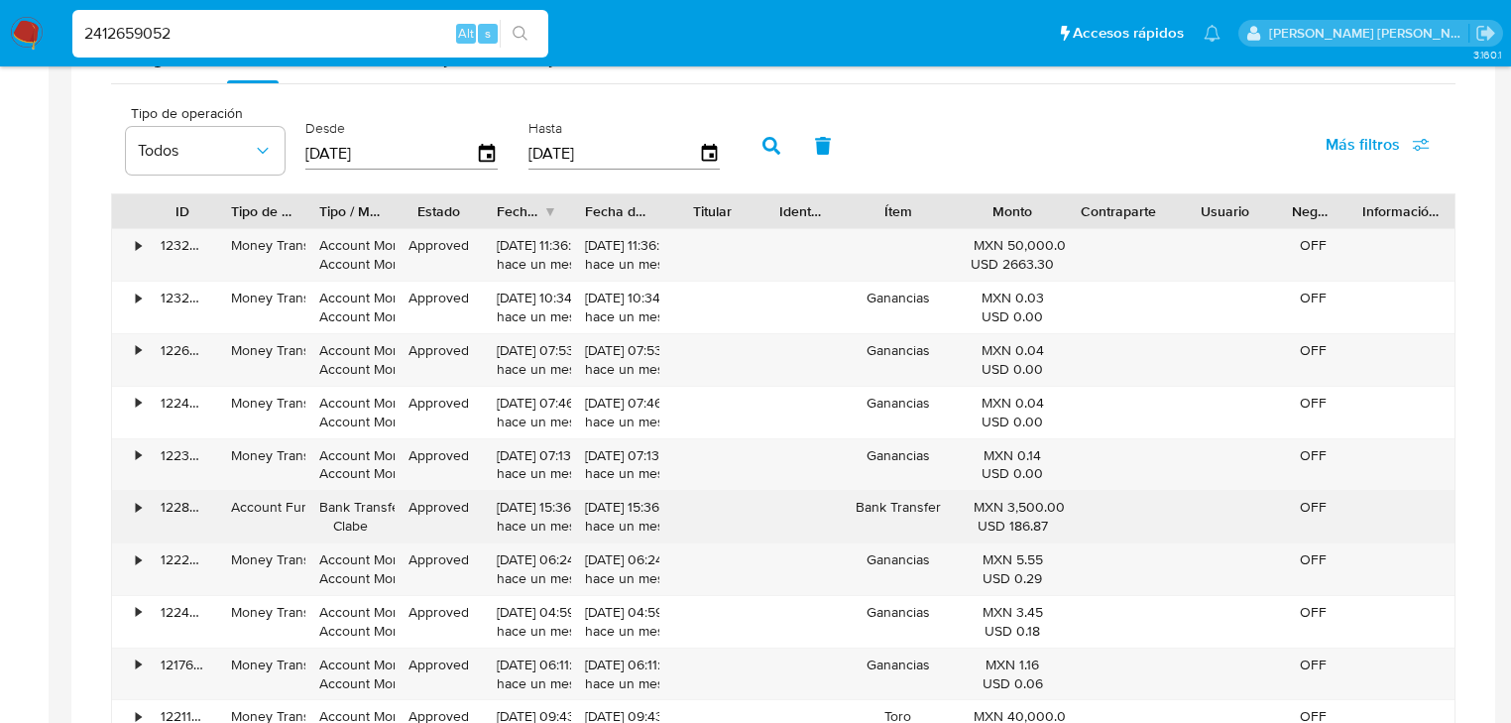
scroll to position [2142, 0]
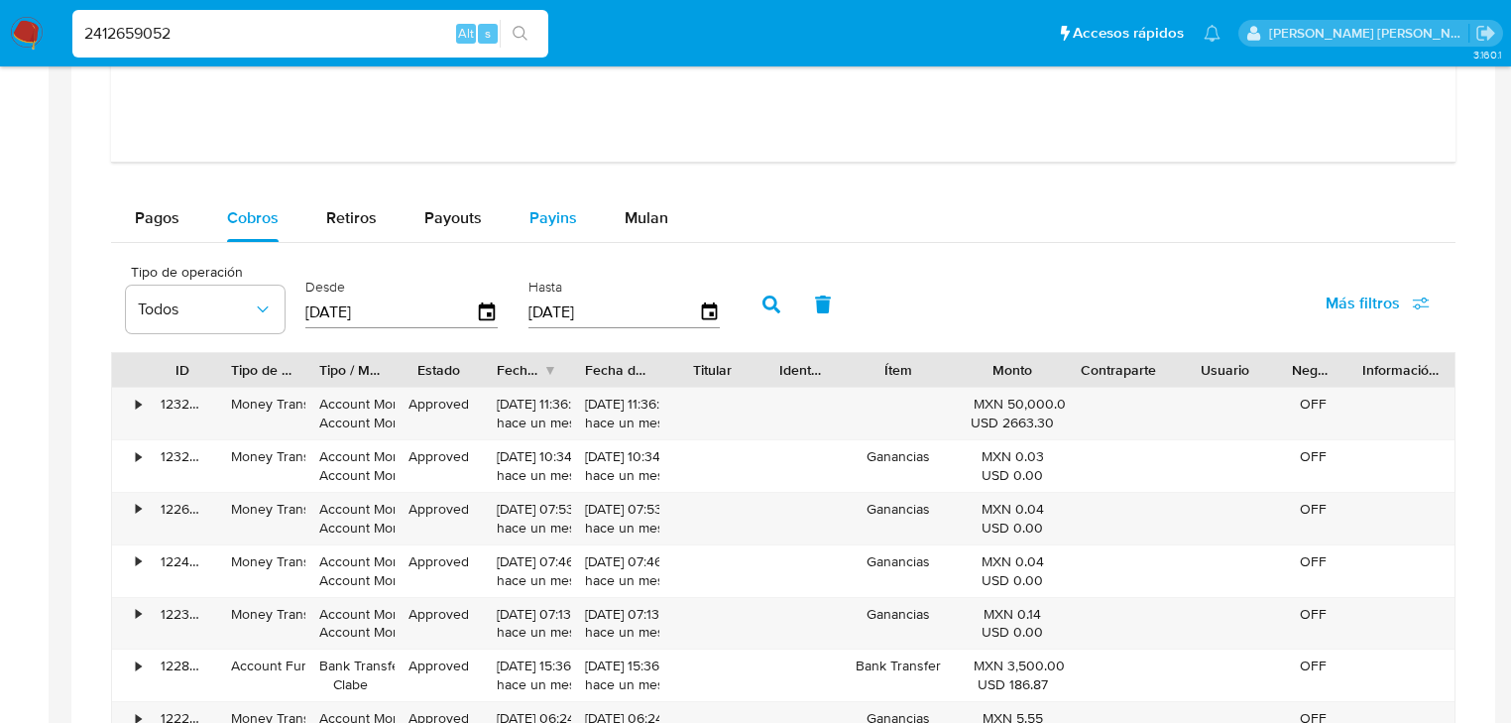
click at [543, 220] on span "Payins" at bounding box center [554, 217] width 48 height 23
select select "10"
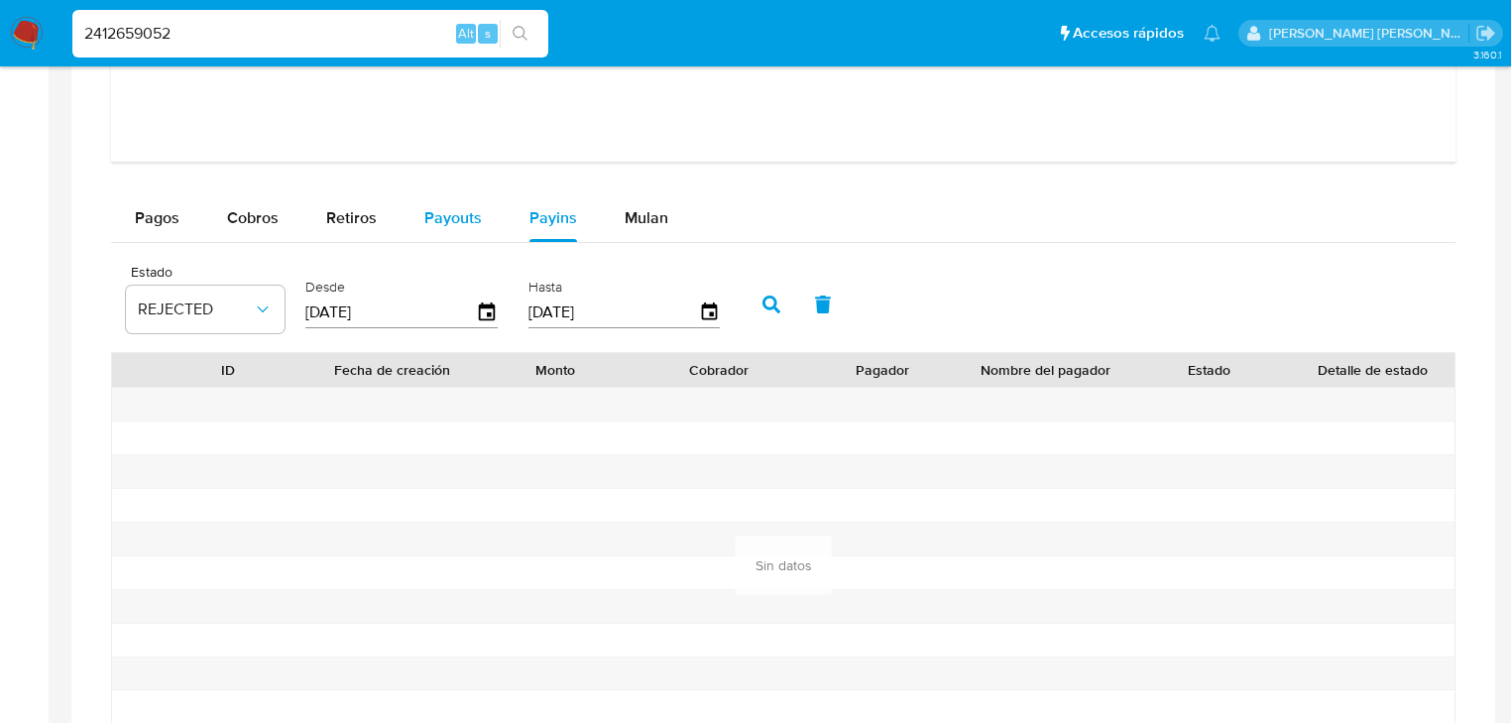
click at [429, 206] on span "Payouts" at bounding box center [453, 217] width 58 height 23
select select "10"
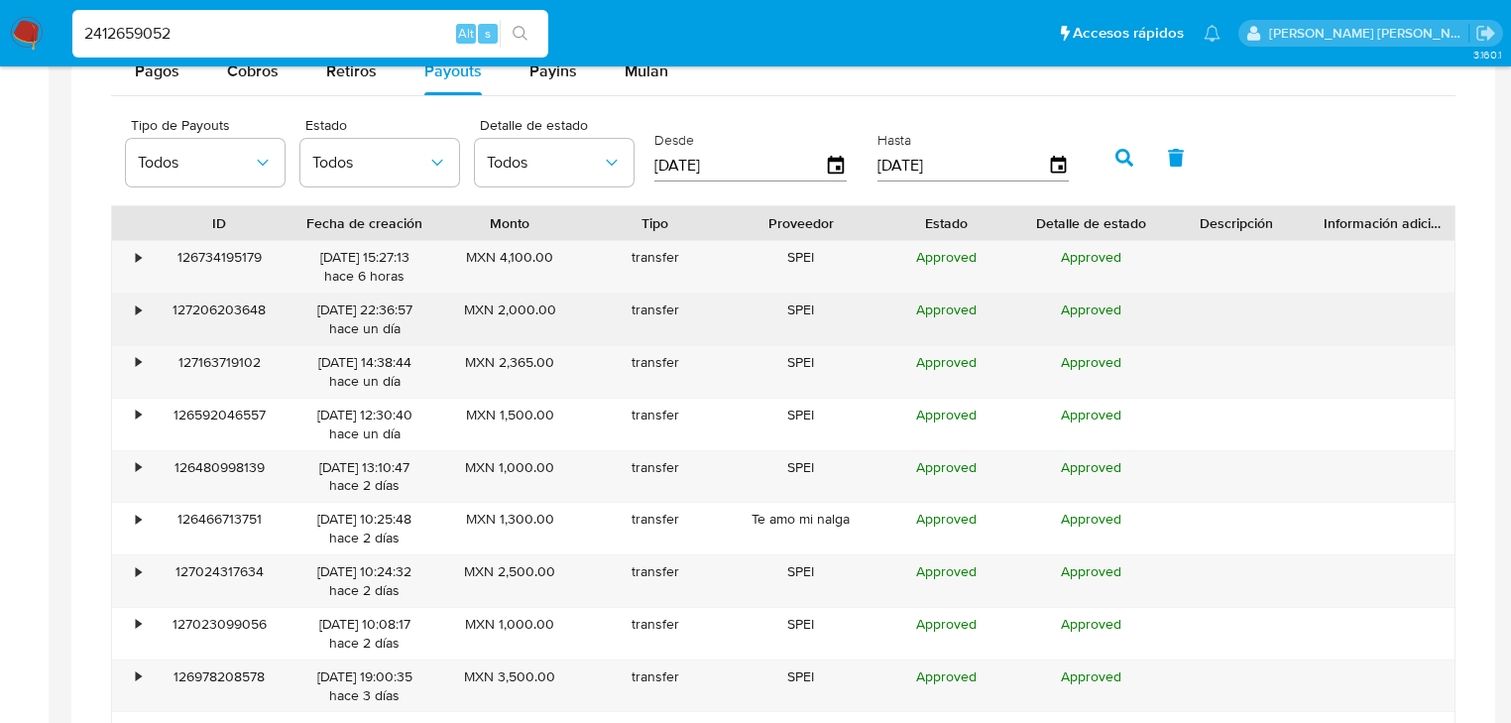
scroll to position [2380, 0]
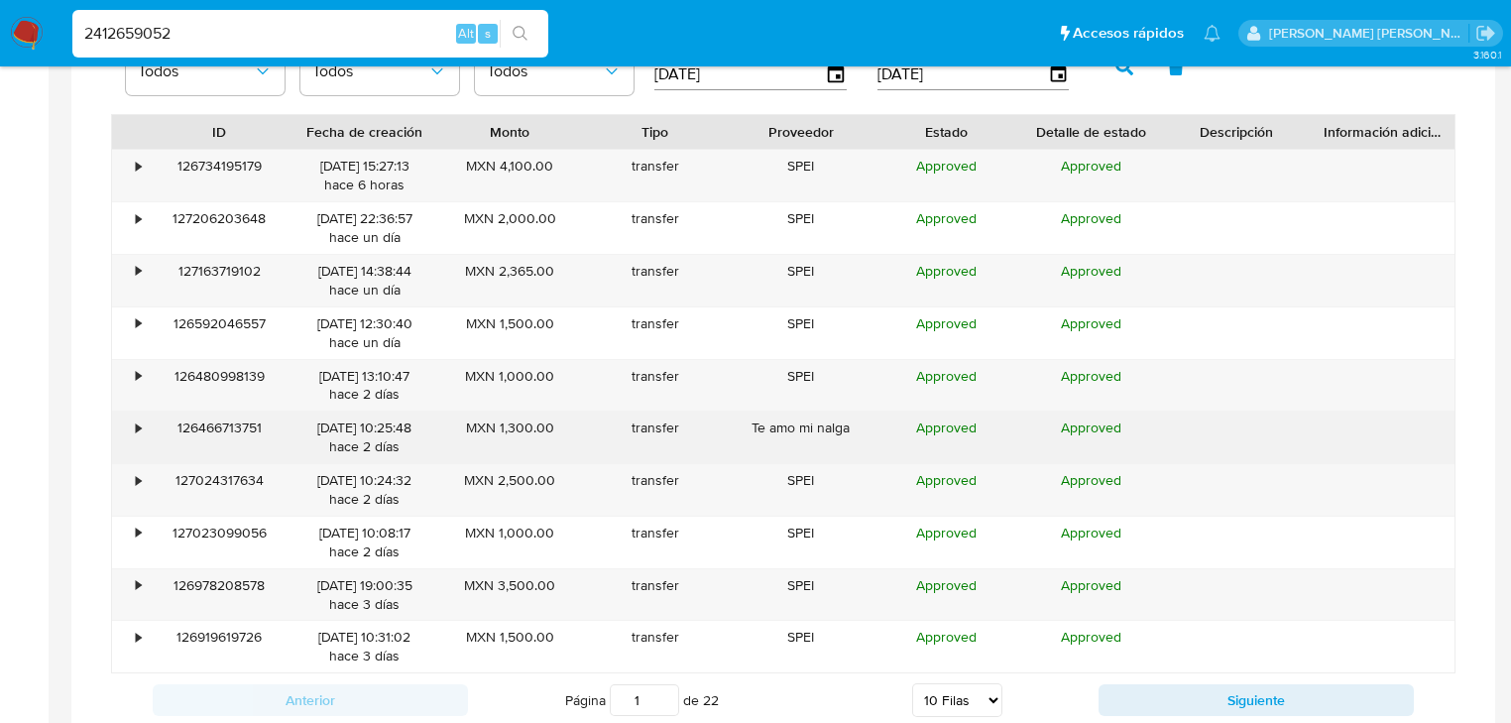
click at [139, 426] on div "•" at bounding box center [138, 427] width 5 height 19
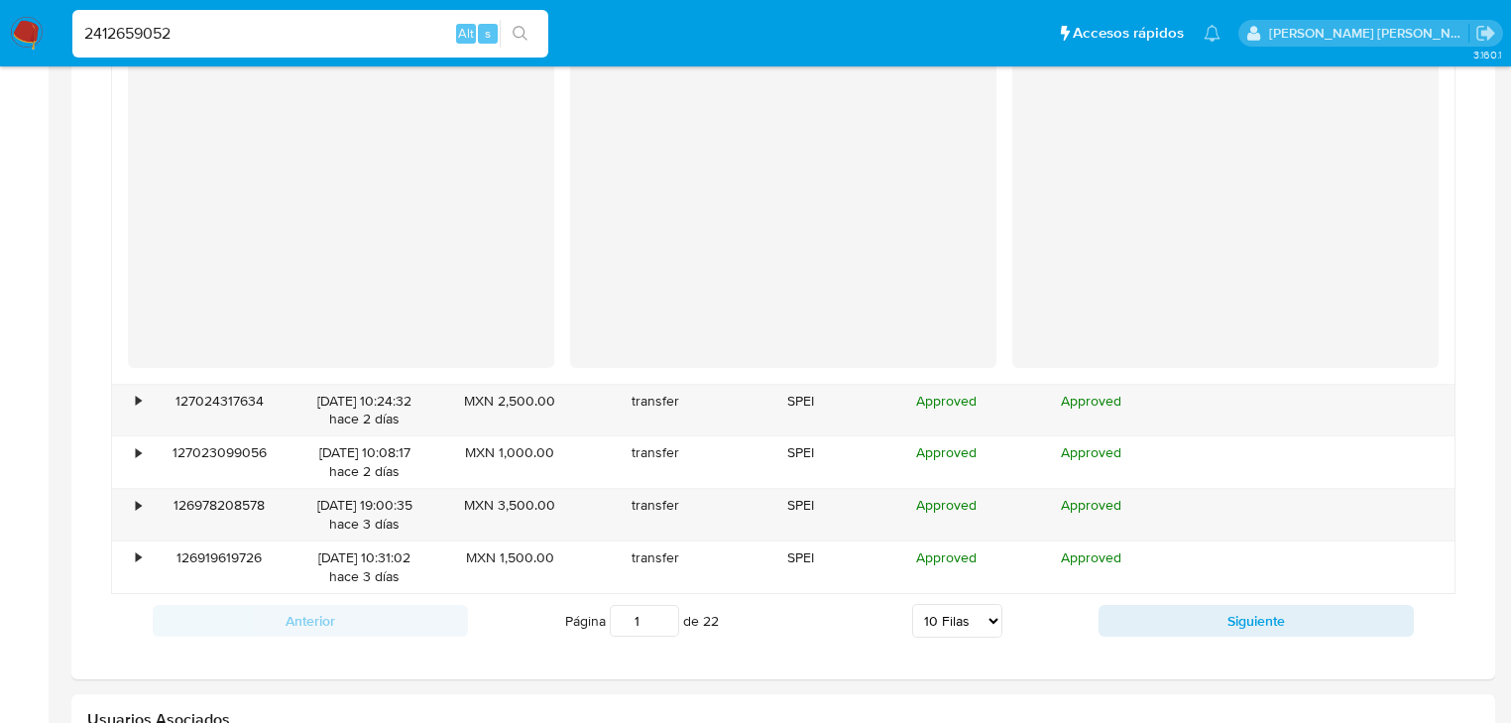
scroll to position [2856, 0]
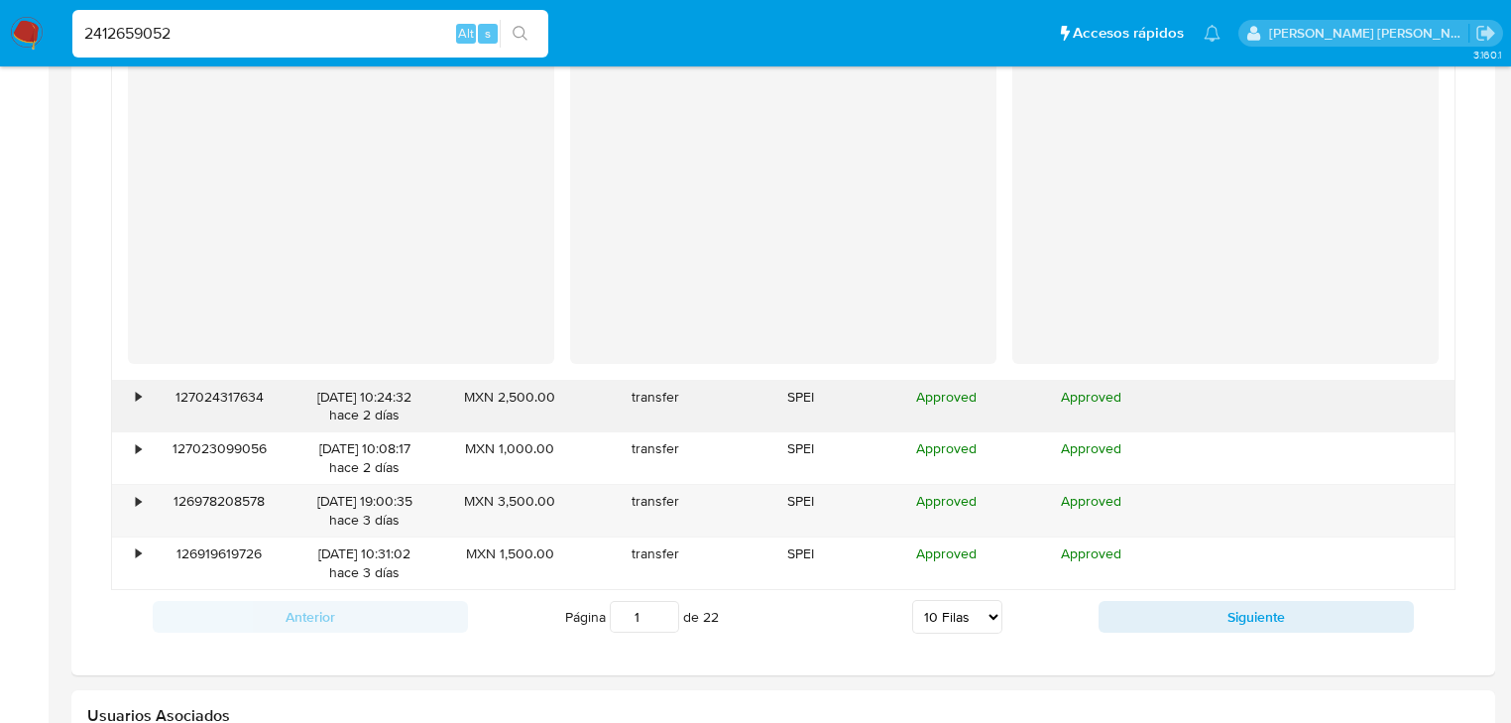
click at [149, 393] on div "127024317634" at bounding box center [220, 407] width 146 height 52
click at [138, 397] on div "•" at bounding box center [138, 397] width 5 height 19
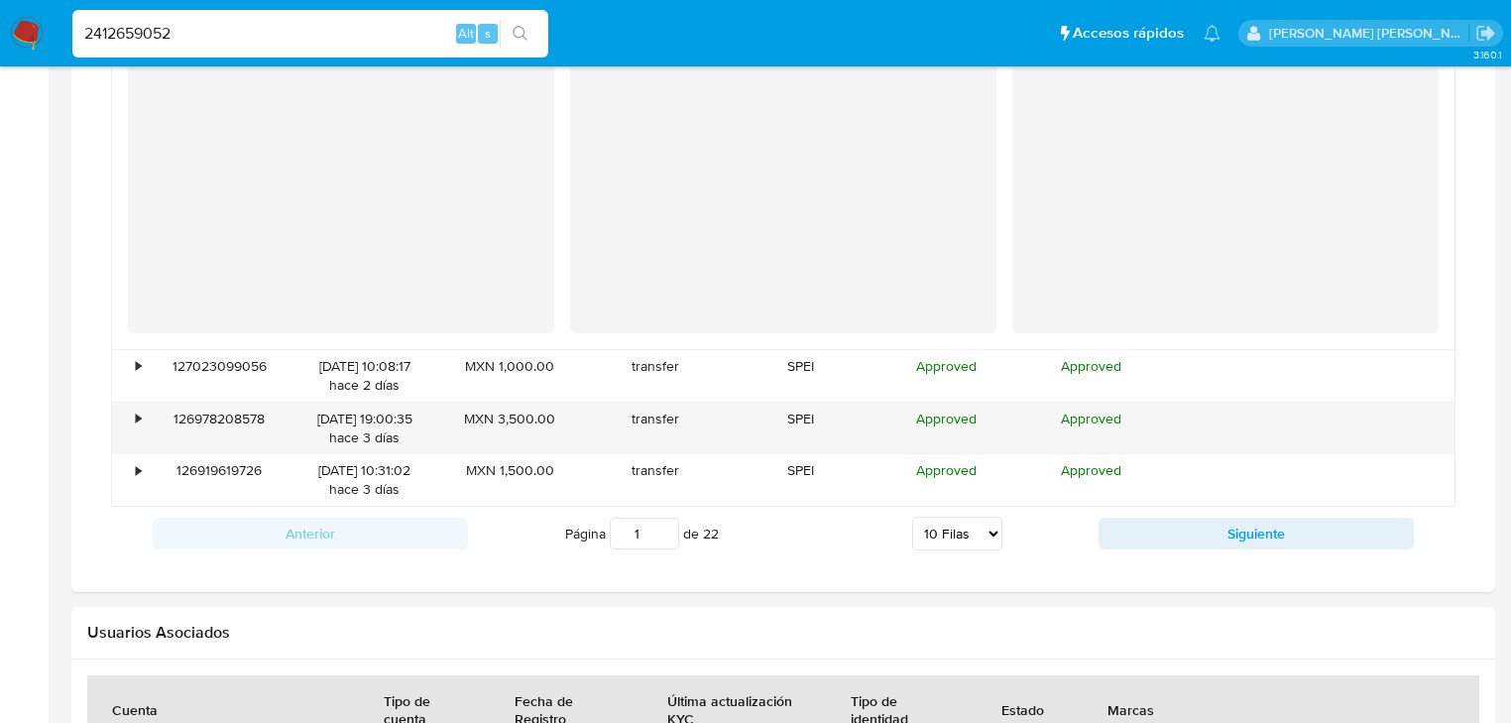
scroll to position [3332, 0]
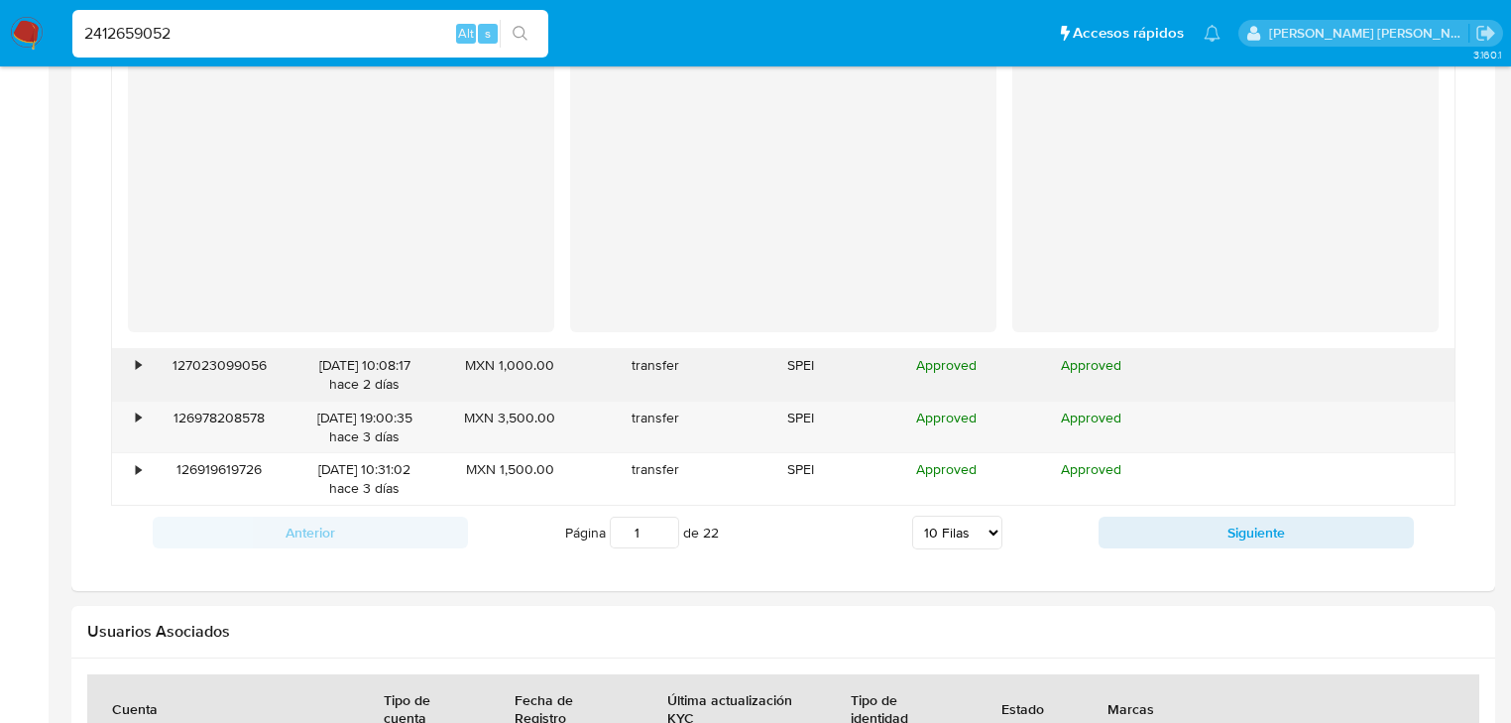
click at [139, 370] on div "•" at bounding box center [138, 365] width 5 height 19
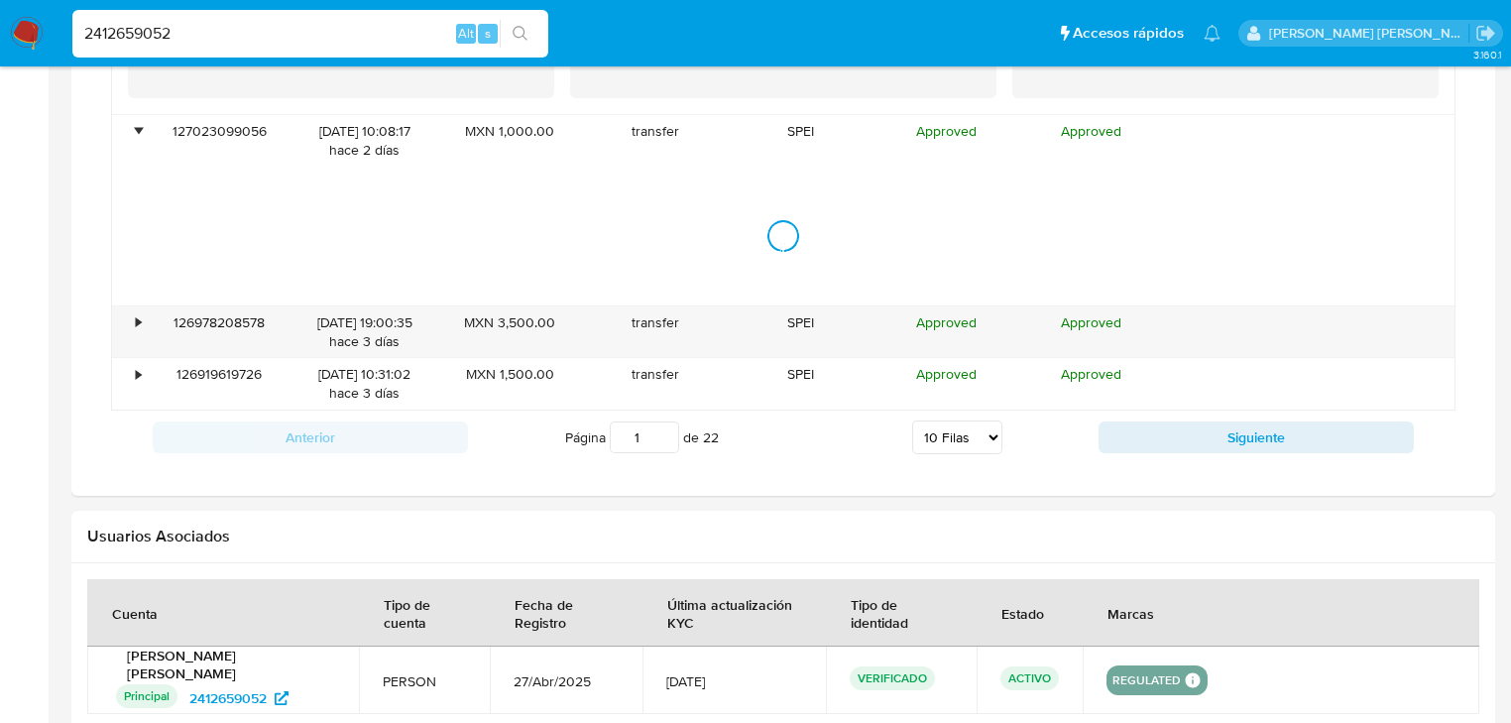
scroll to position [3728, 0]
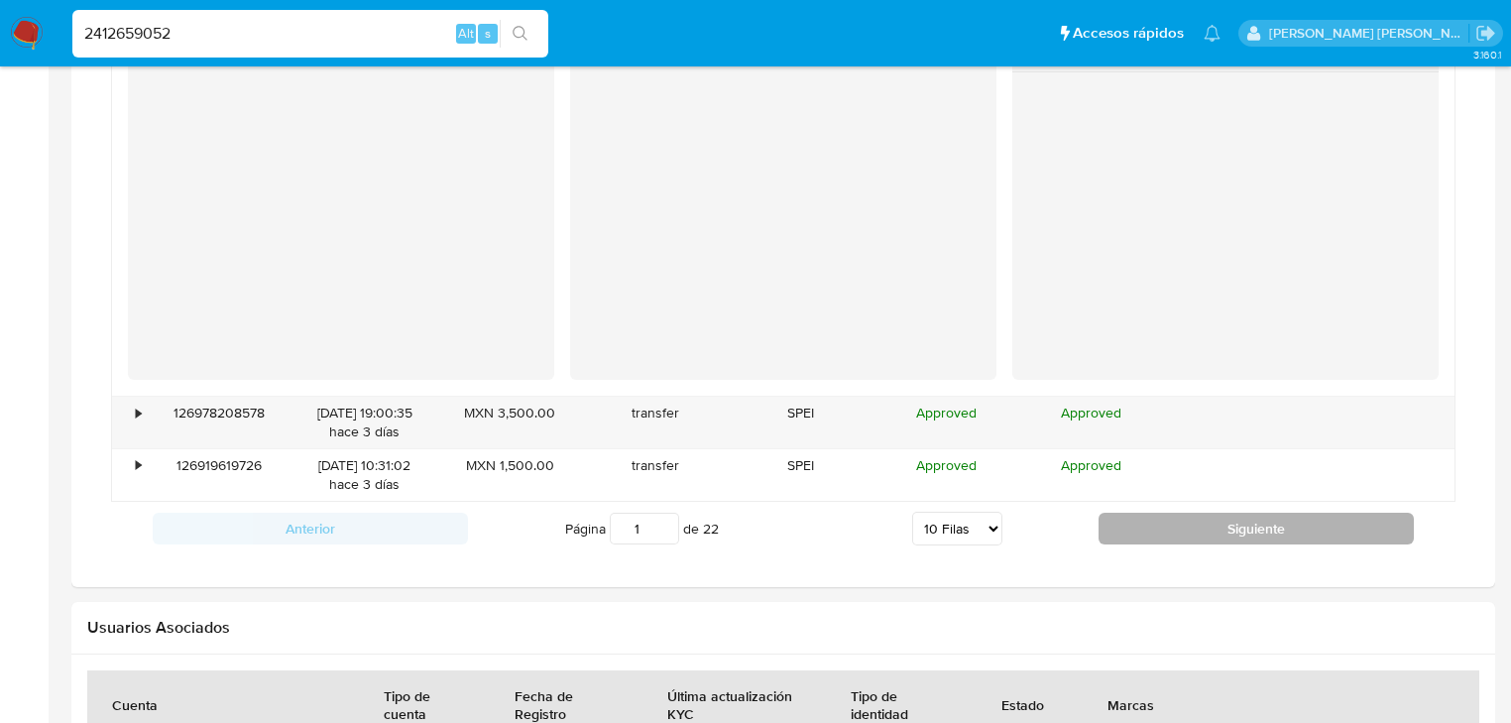
click at [1170, 516] on button "Siguiente" at bounding box center [1256, 529] width 315 height 32
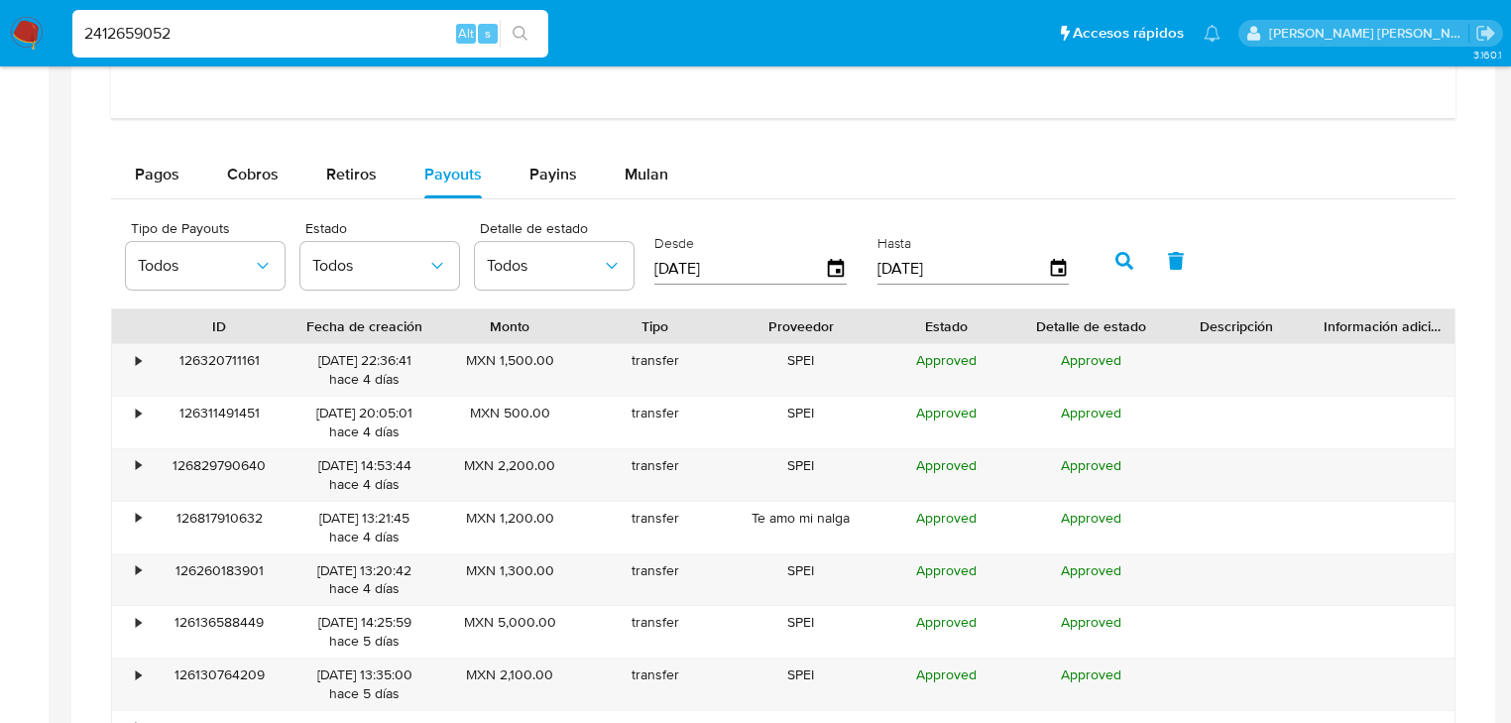
scroll to position [2171, 0]
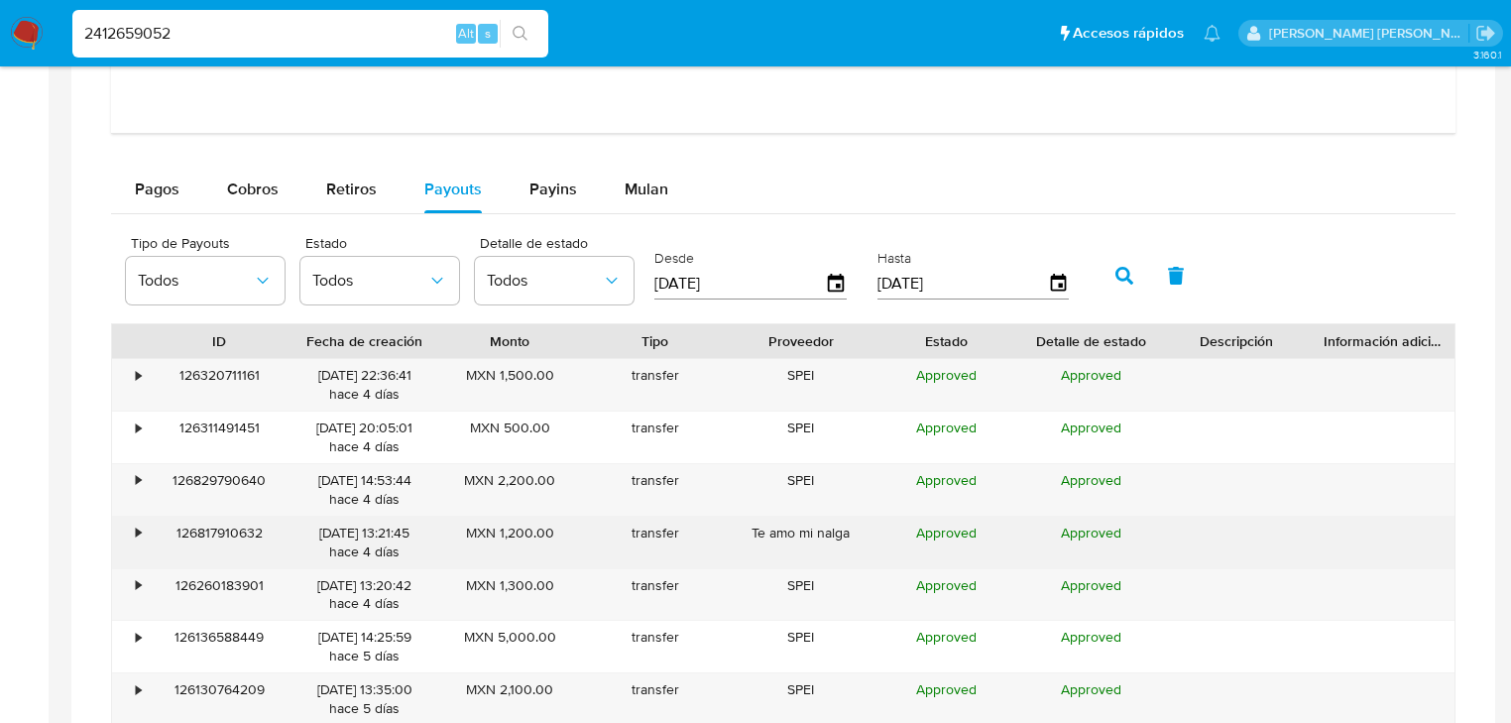
click at [149, 532] on div "126817910632" at bounding box center [220, 543] width 146 height 52
click at [137, 539] on div "•" at bounding box center [138, 533] width 5 height 19
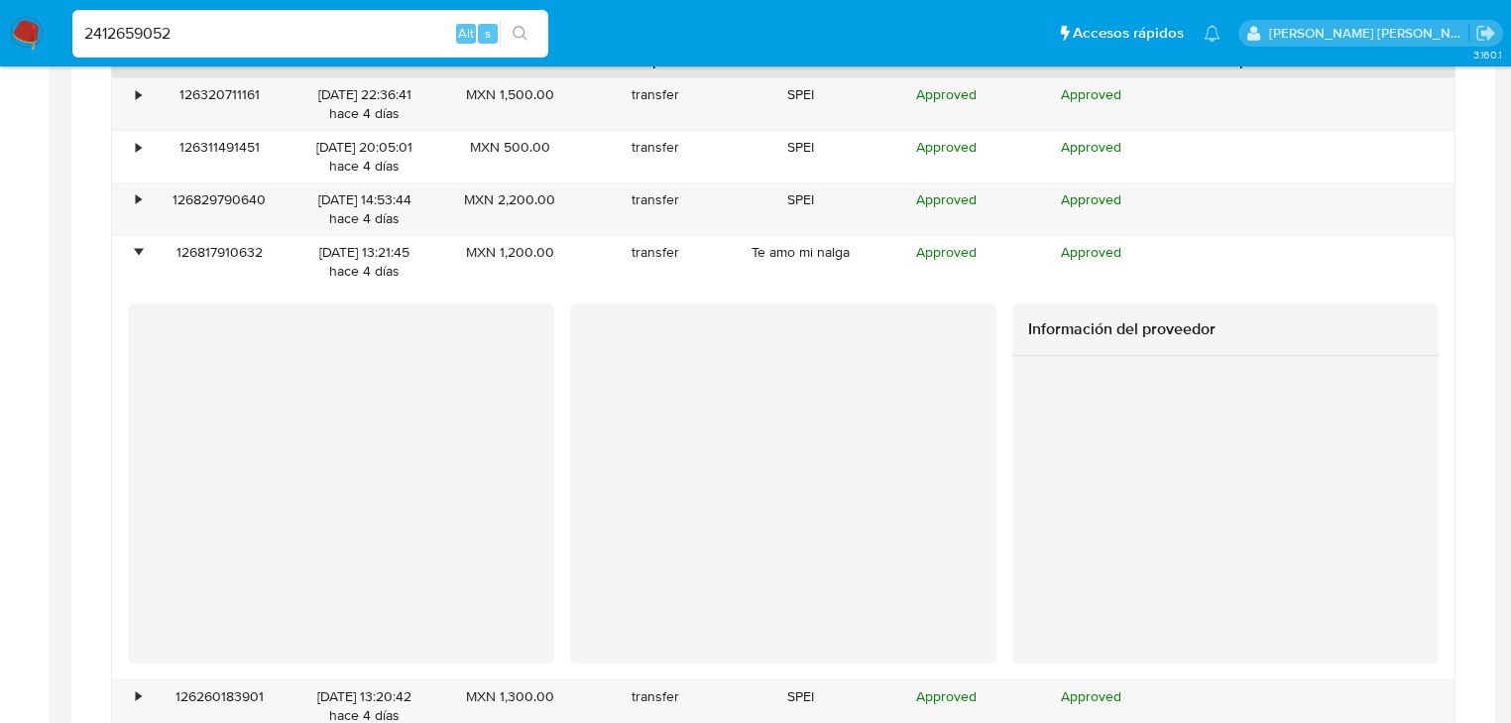
scroll to position [2488, 0]
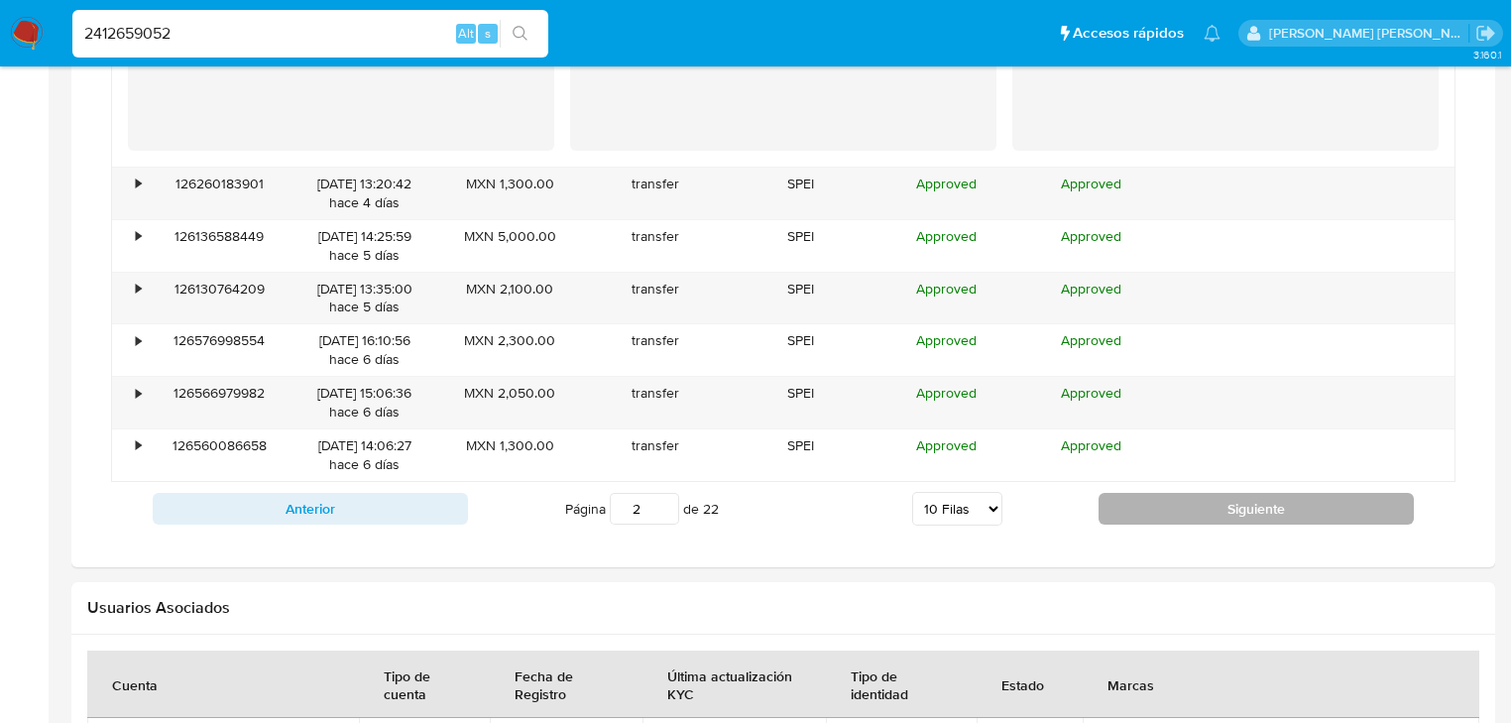
click at [1193, 509] on button "Siguiente" at bounding box center [1256, 509] width 315 height 32
type input "3"
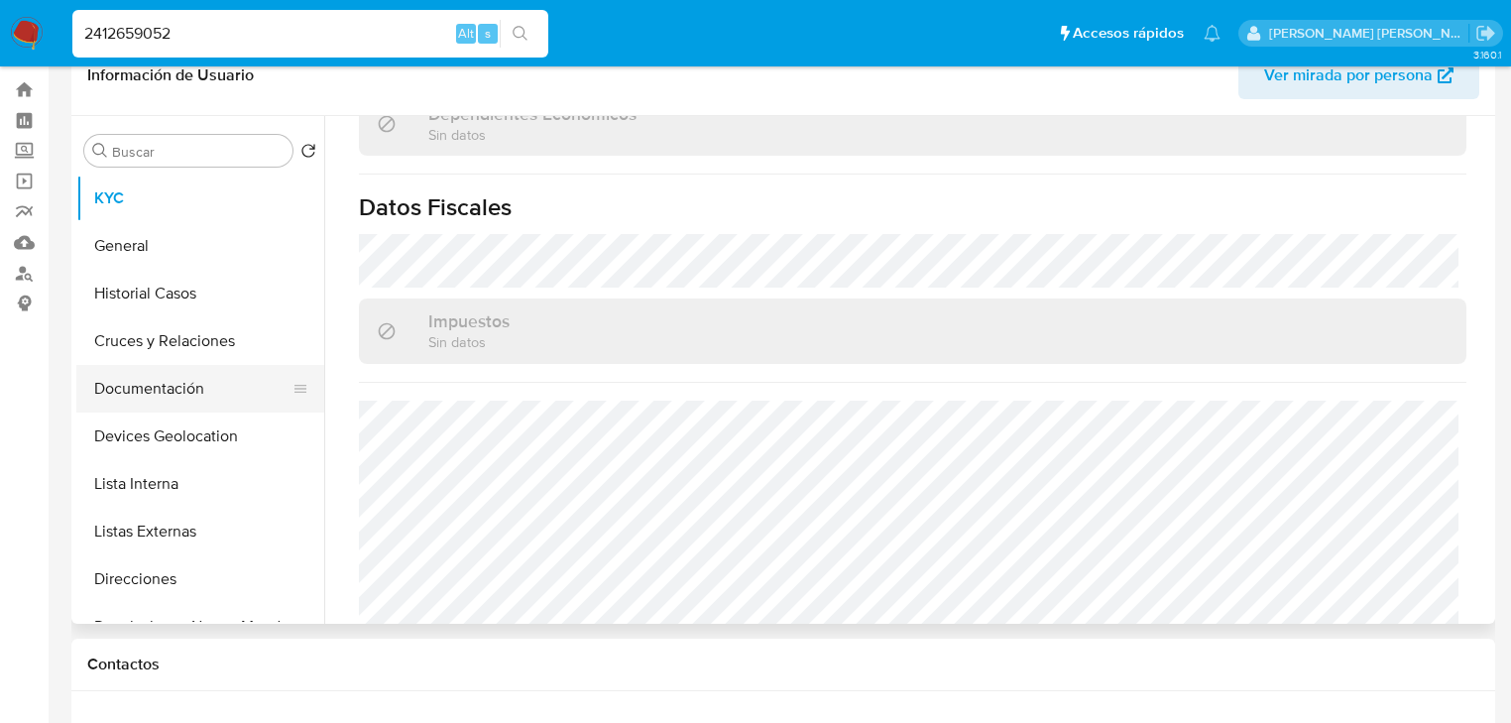
scroll to position [0, 0]
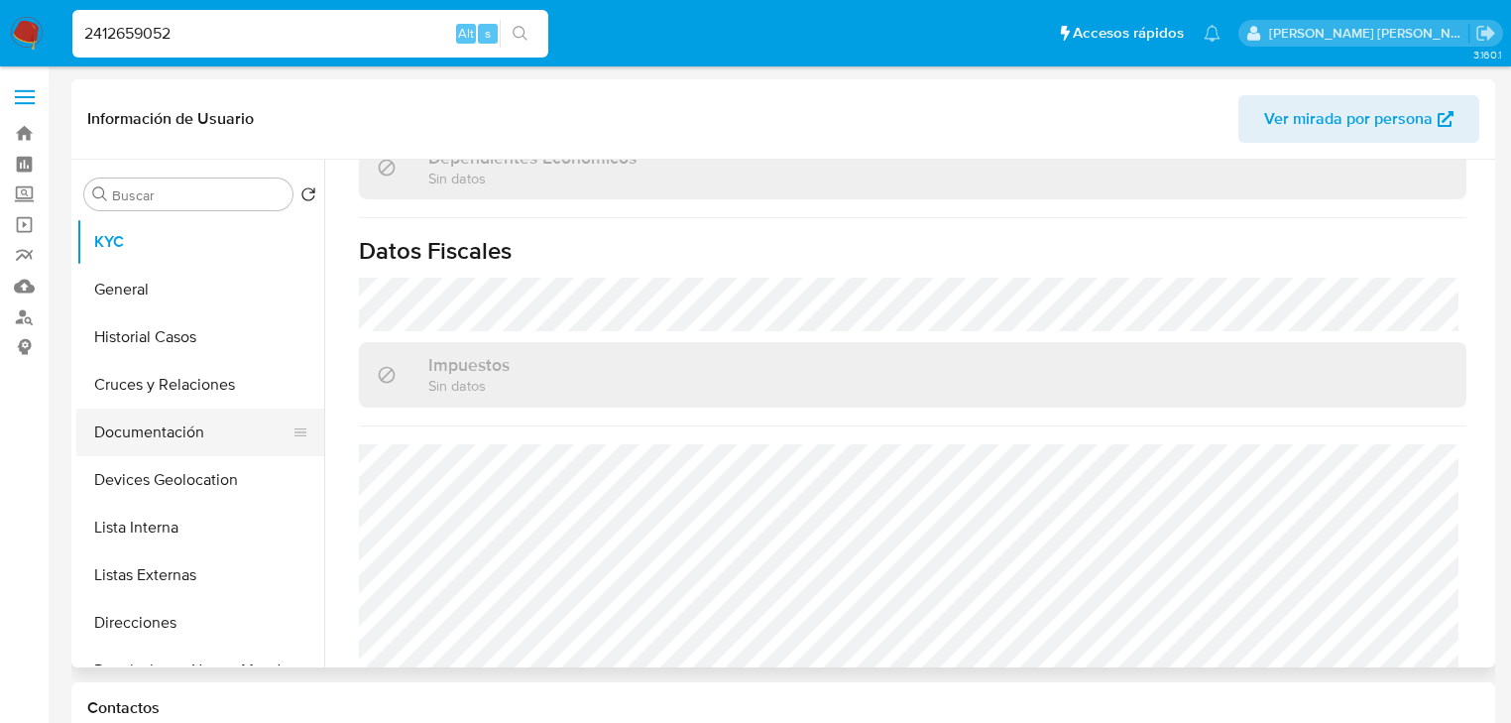
click at [230, 438] on button "Documentación" at bounding box center [192, 433] width 232 height 48
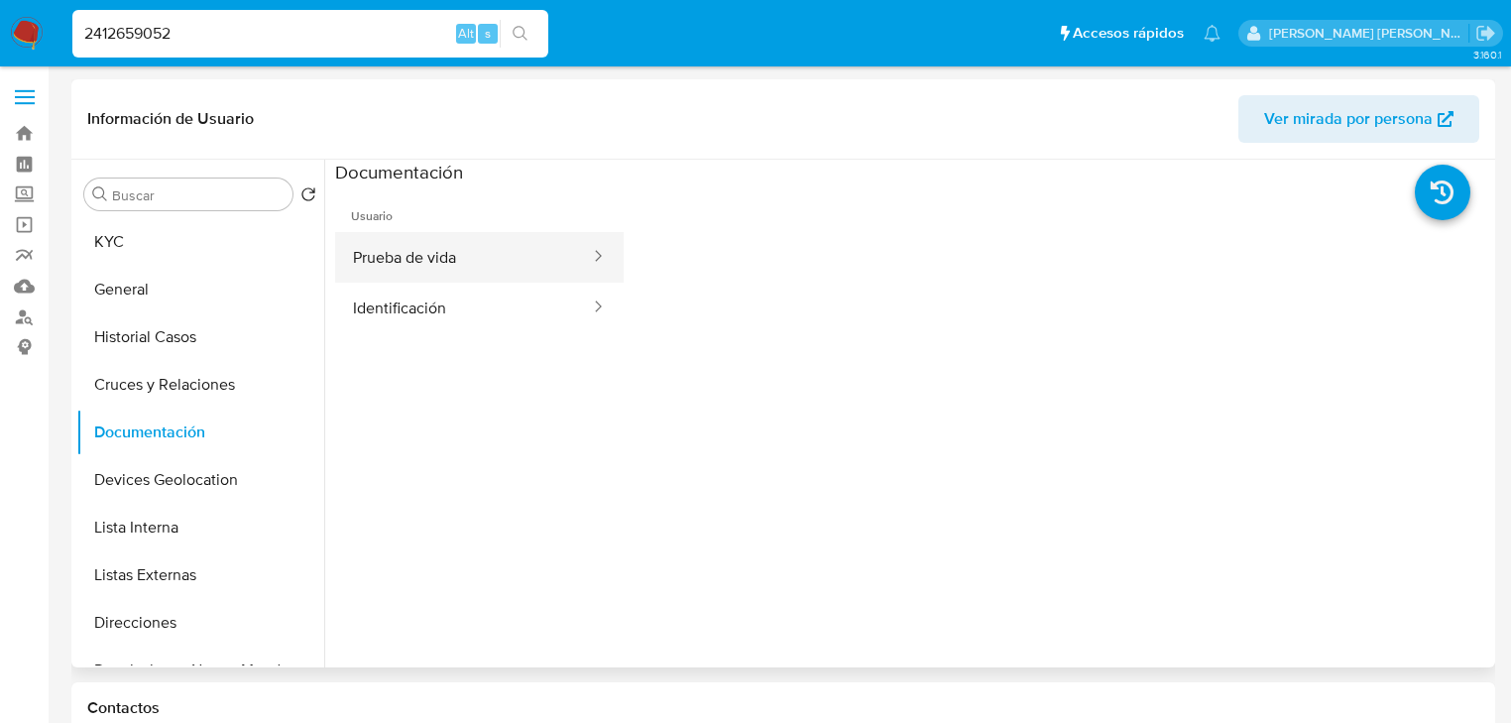
click at [514, 254] on button "Prueba de vida" at bounding box center [463, 257] width 257 height 51
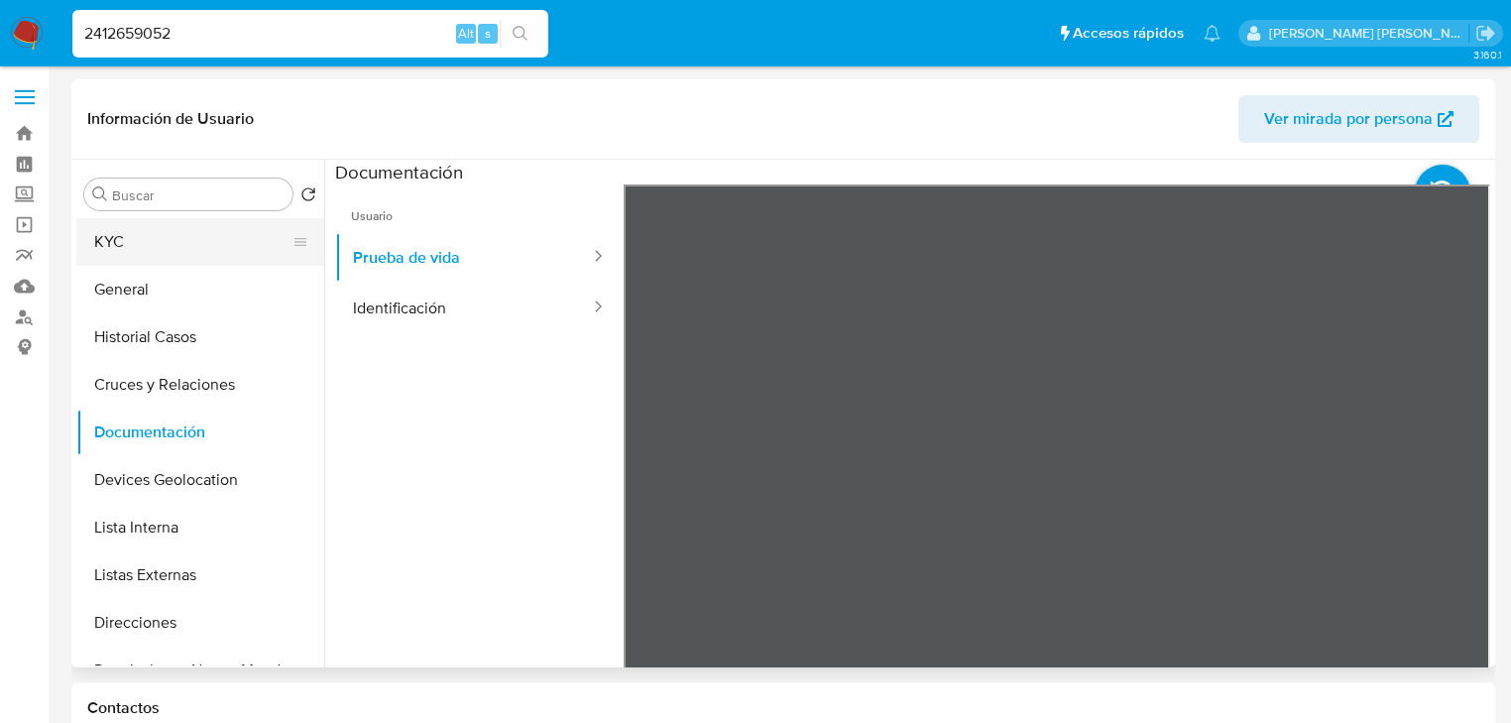
click at [97, 245] on button "KYC" at bounding box center [192, 242] width 232 height 48
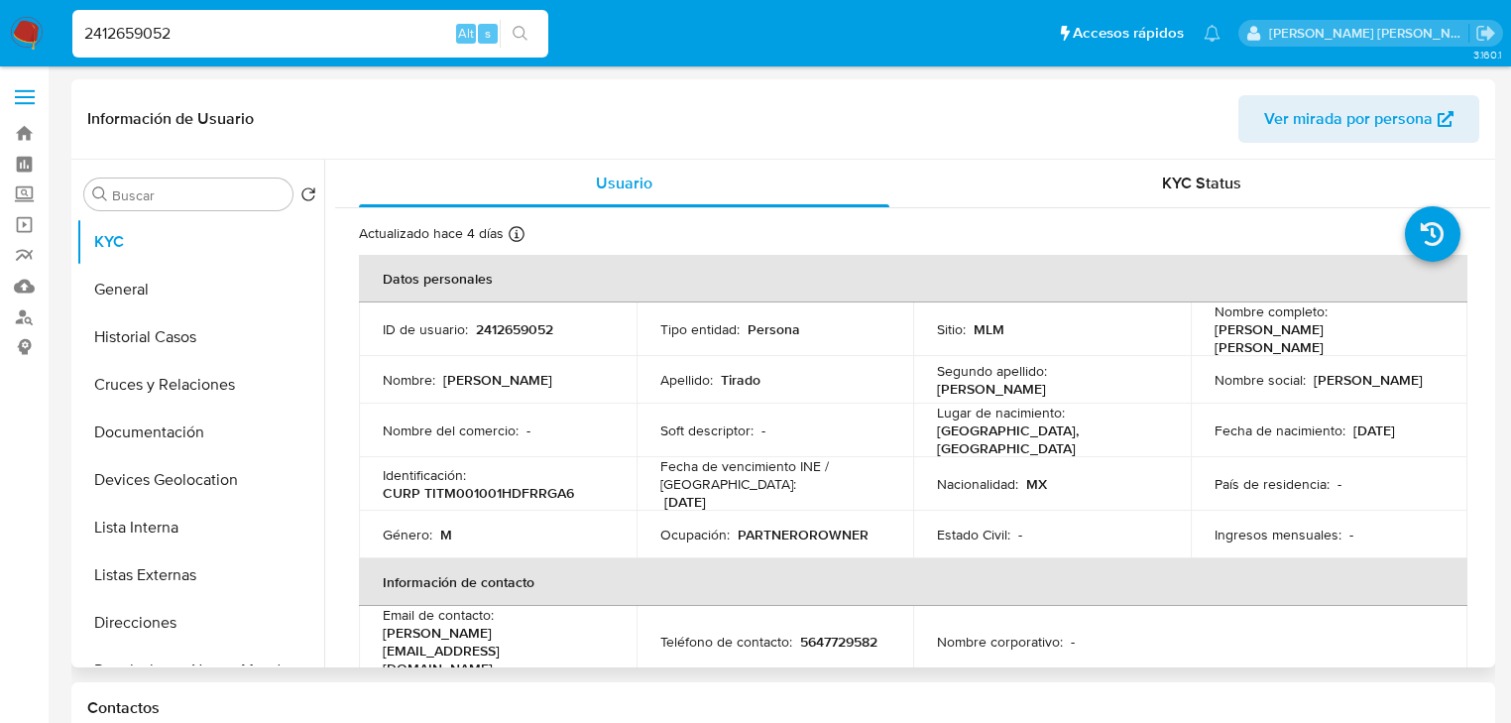
click at [509, 489] on p "CURP TITM001001HDFRRGA6" at bounding box center [478, 493] width 191 height 18
copy p "TITM001001HDFRRGA6"
click at [1393, 422] on p "01/10/2000" at bounding box center [1375, 430] width 42 height 18
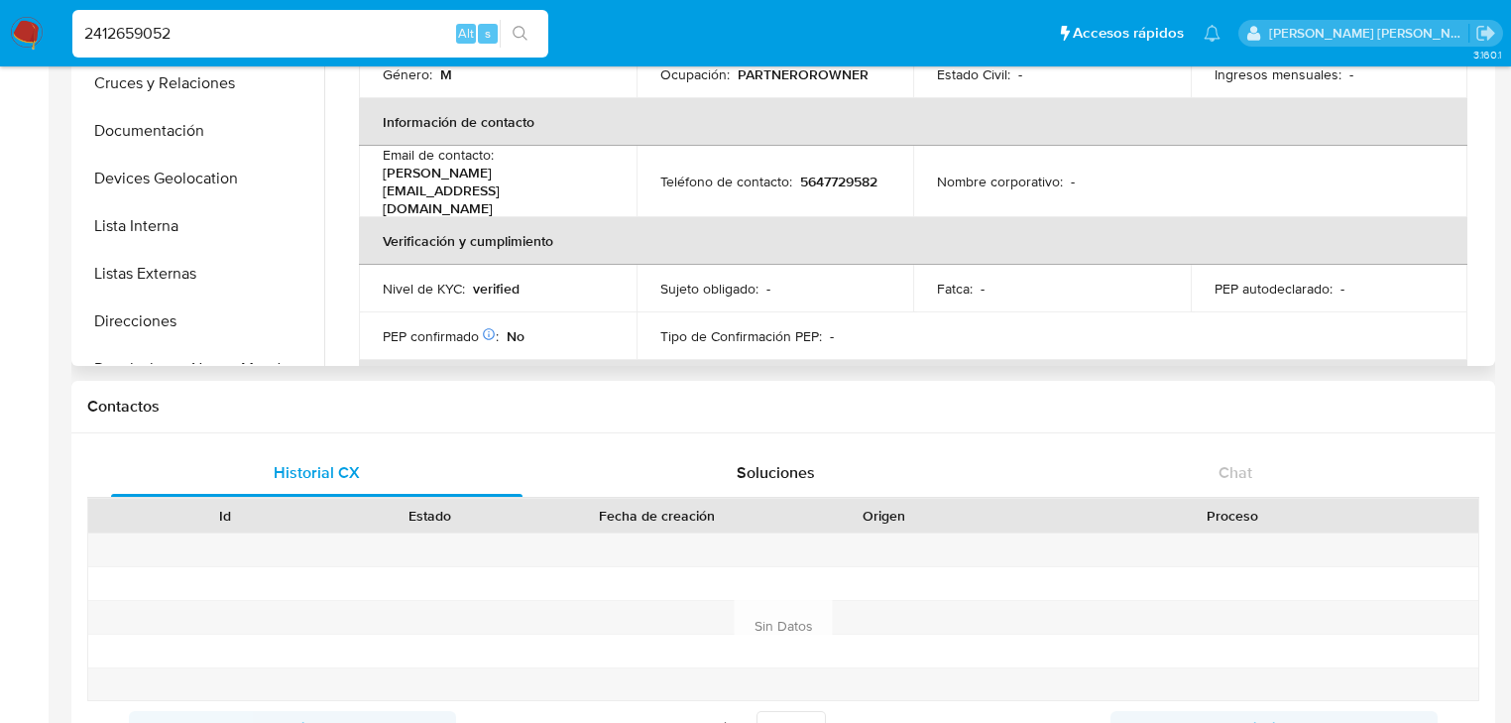
scroll to position [156, 0]
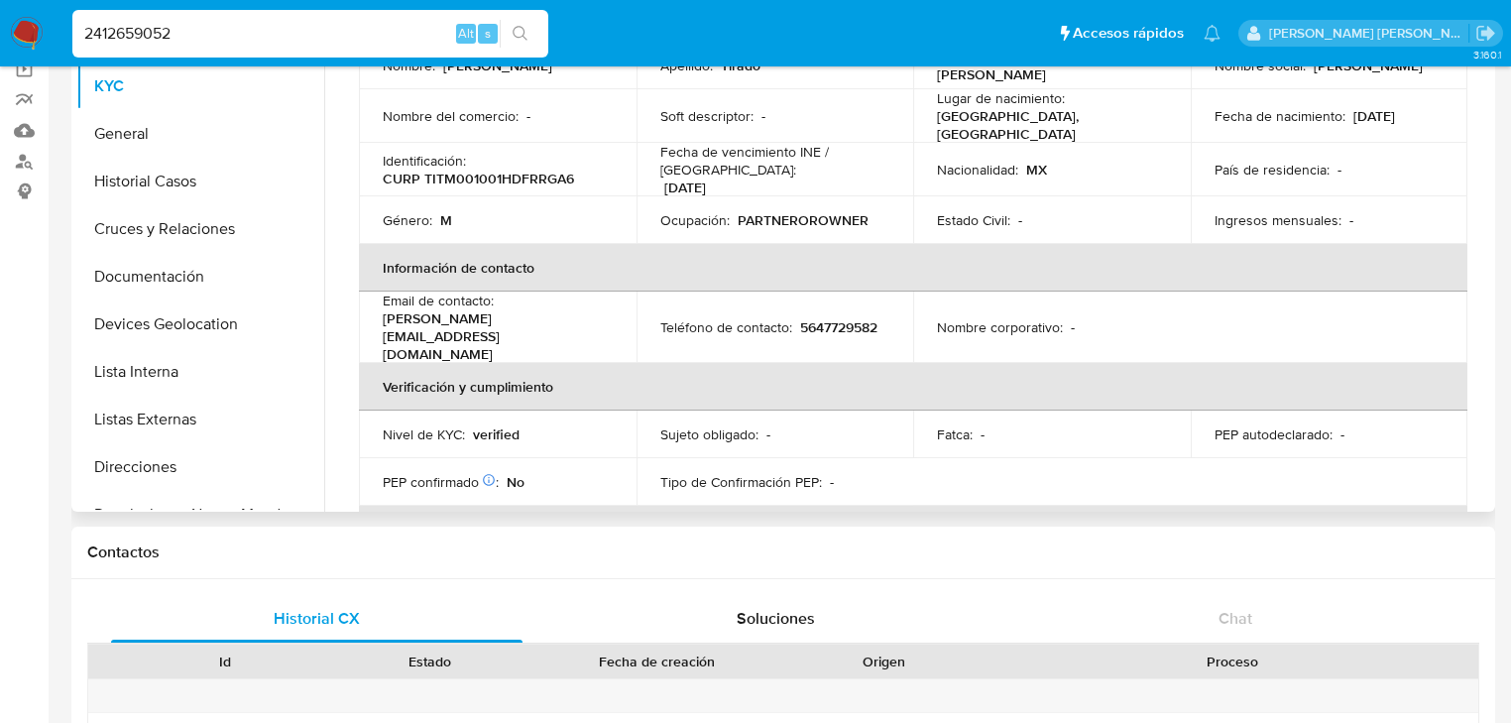
click at [738, 425] on p "Sujeto obligado :" at bounding box center [709, 434] width 98 height 18
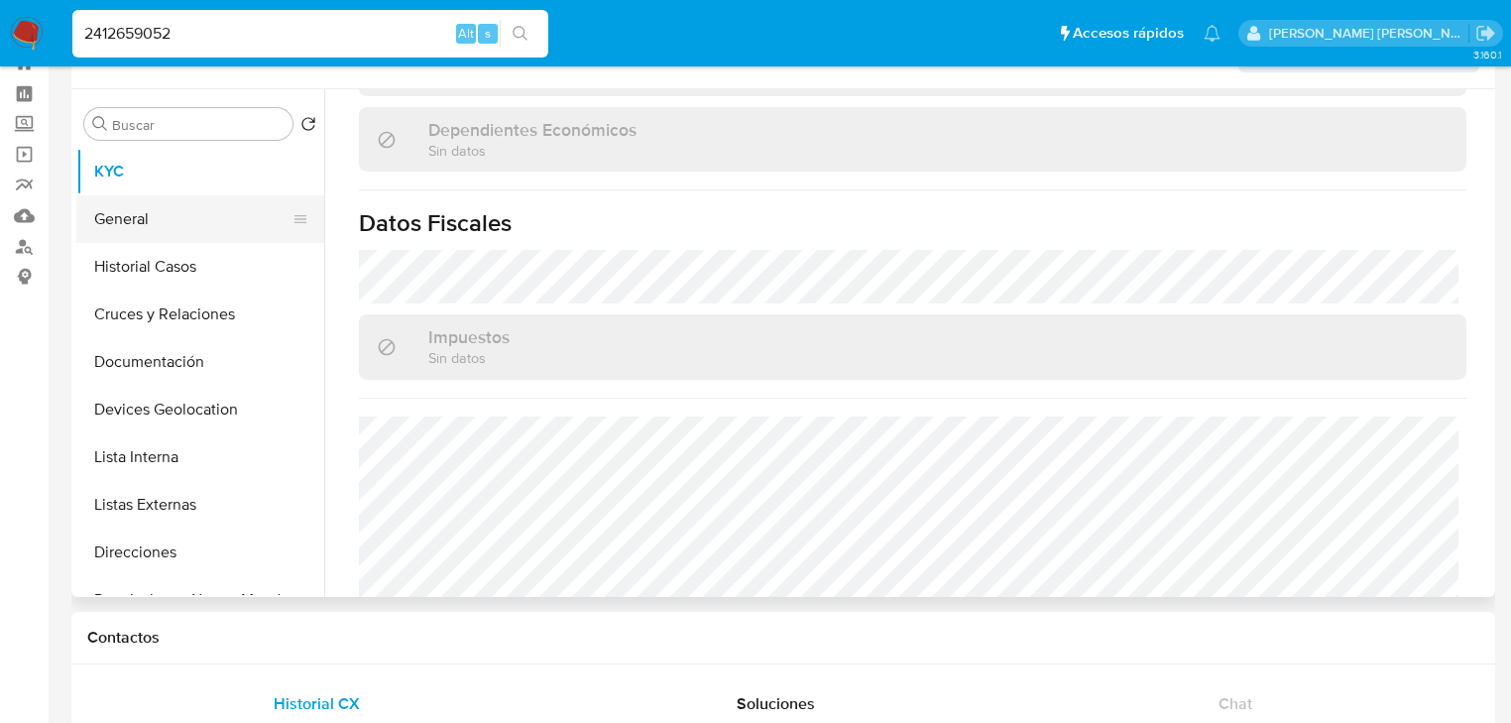
scroll to position [0, 0]
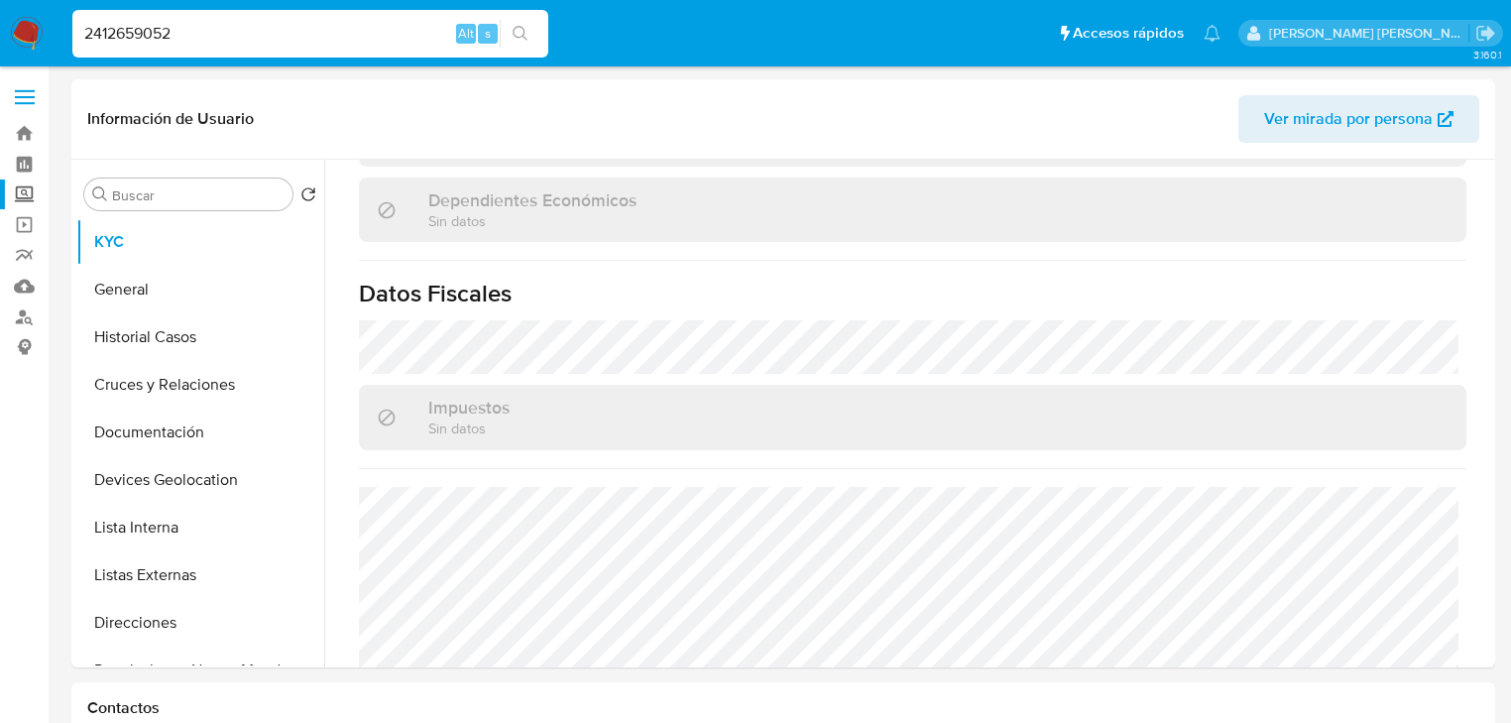
click at [17, 190] on label "Screening" at bounding box center [118, 194] width 236 height 31
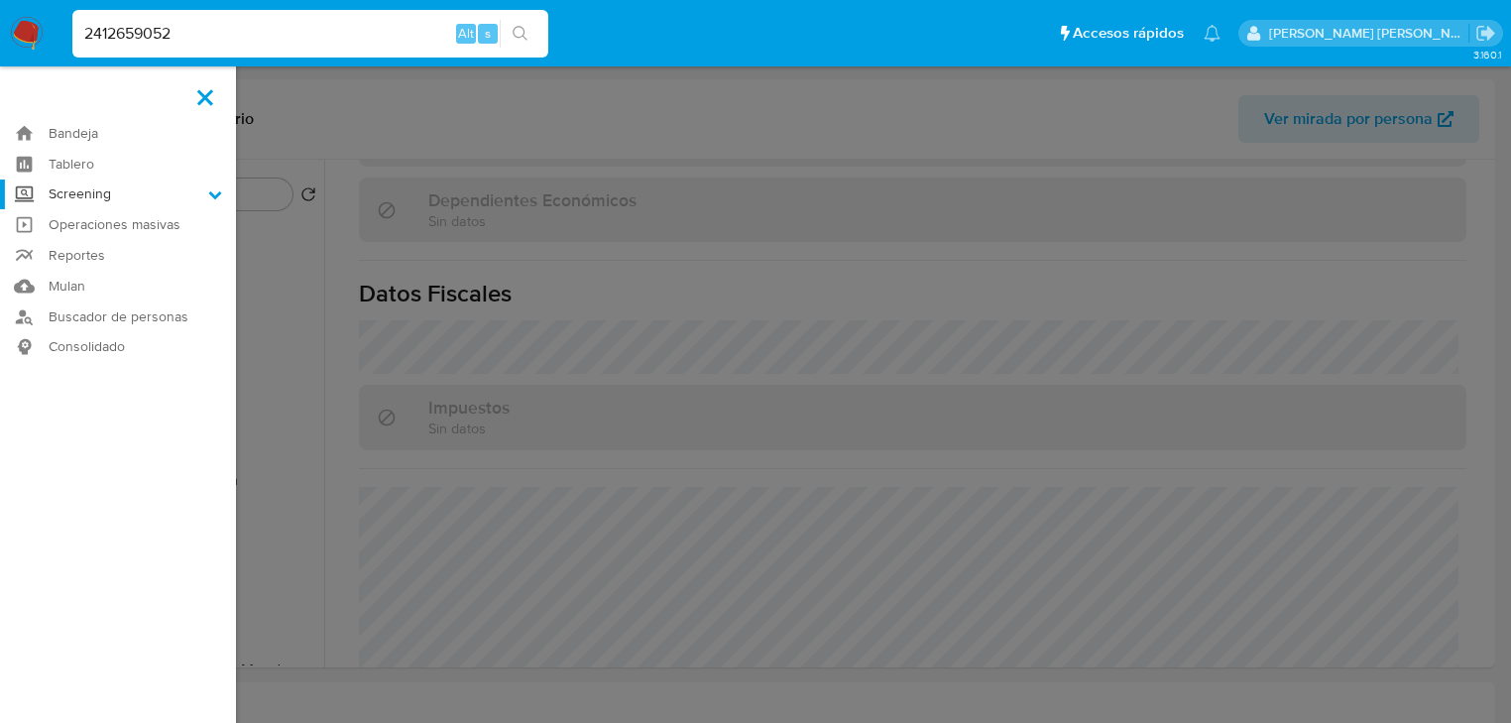
click at [0, 0] on input "Screening" at bounding box center [0, 0] width 0 height 0
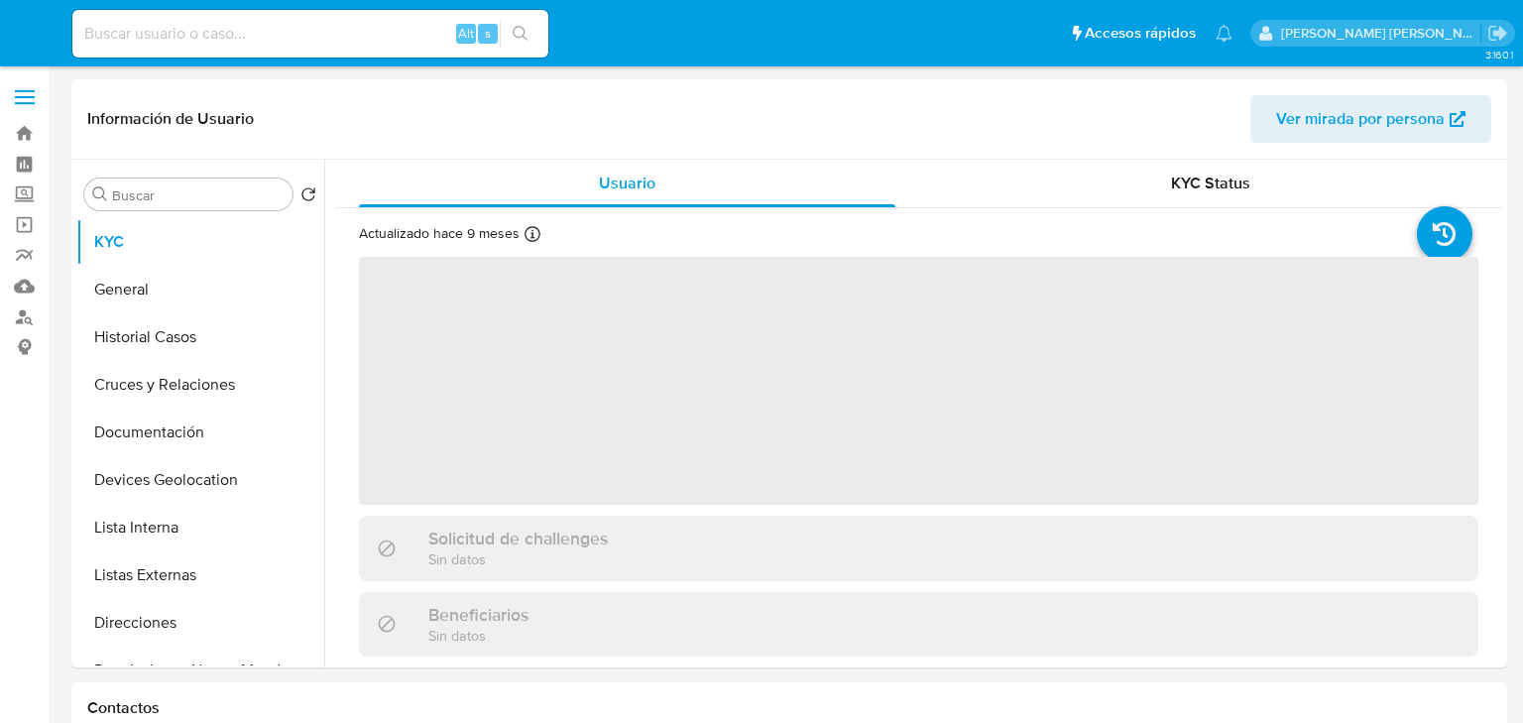
select select "10"
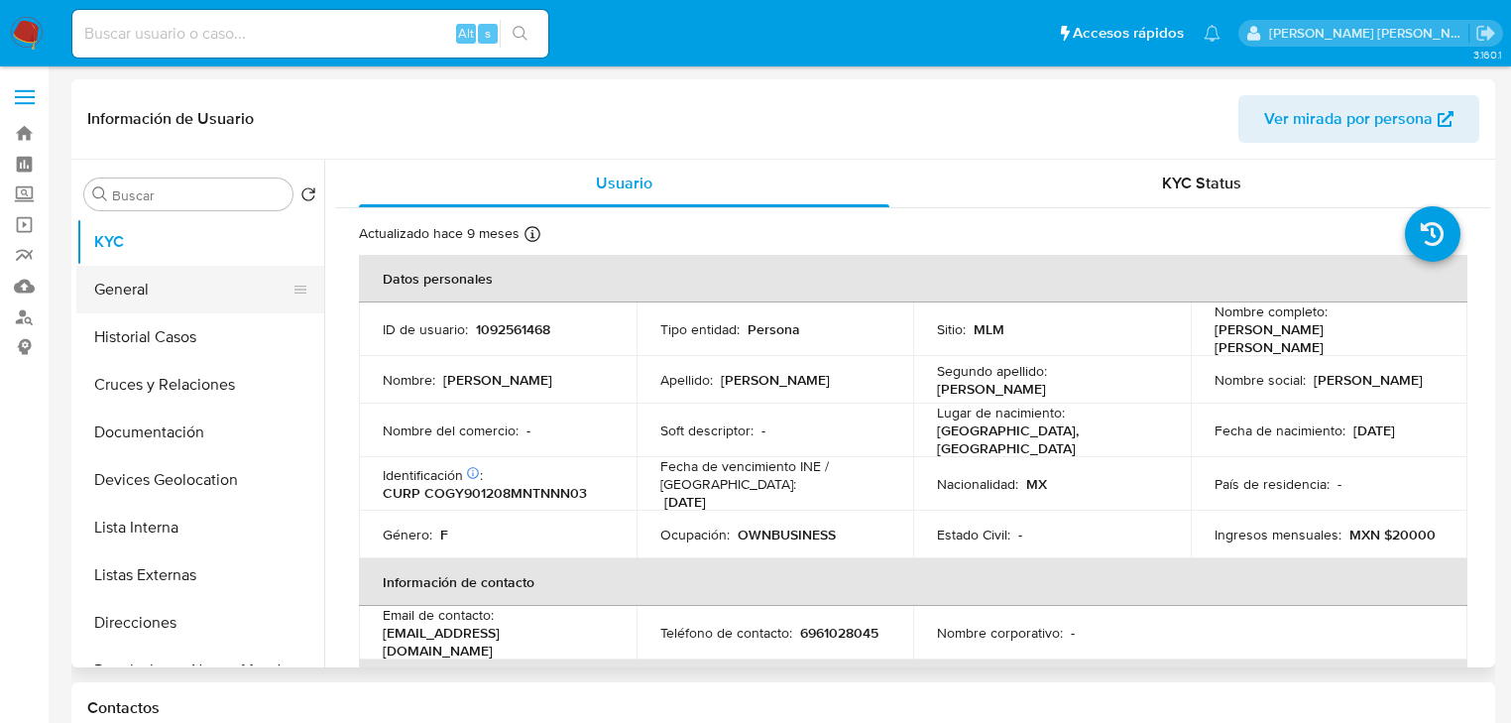
click at [160, 291] on button "General" at bounding box center [192, 290] width 232 height 48
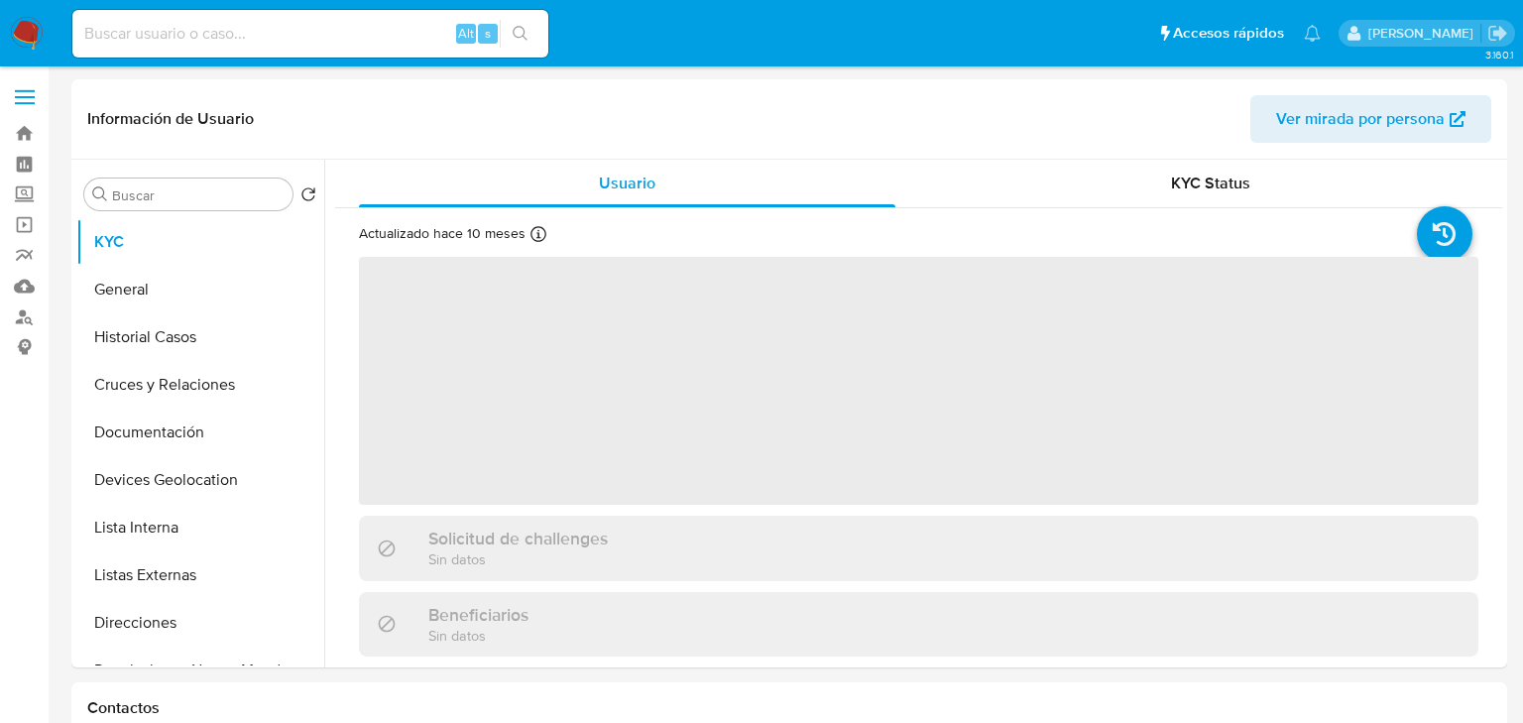
select select "10"
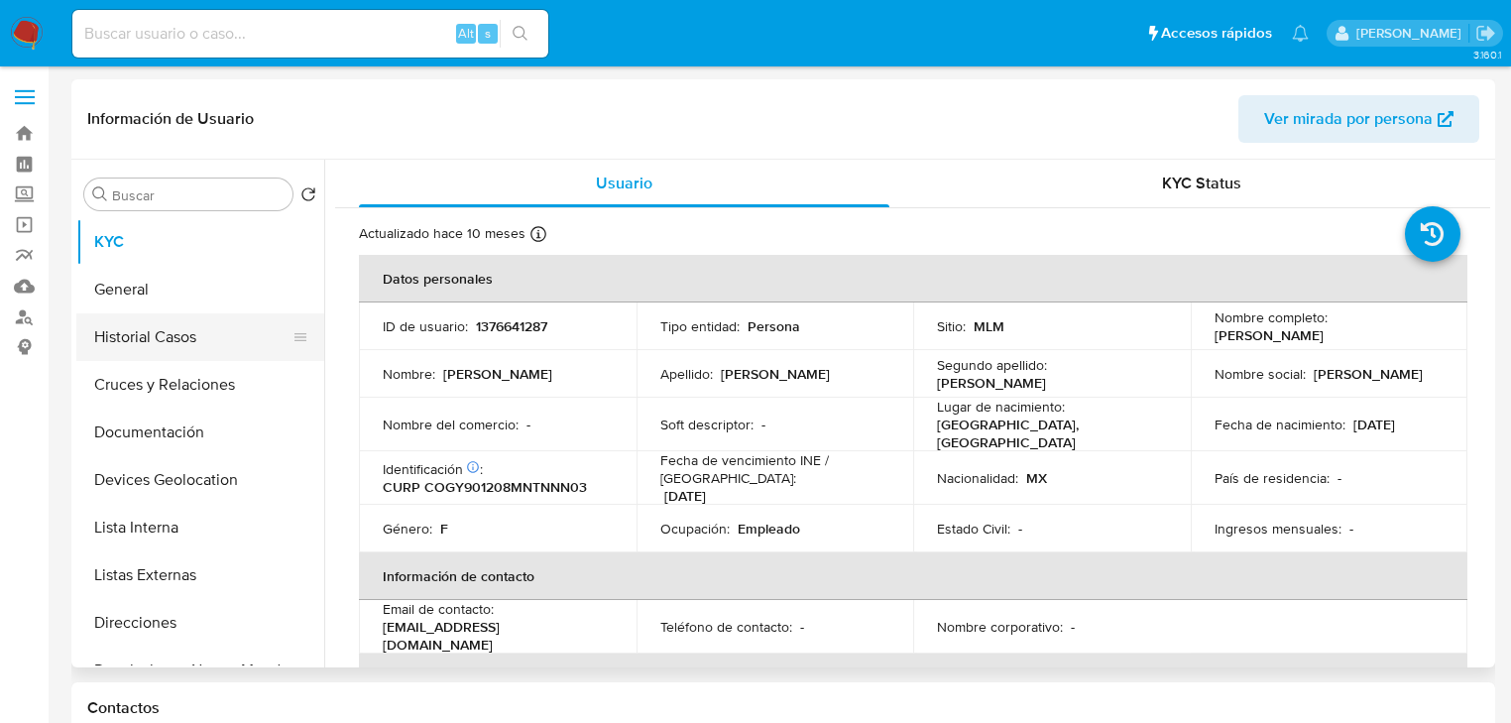
click at [181, 339] on button "Historial Casos" at bounding box center [192, 337] width 232 height 48
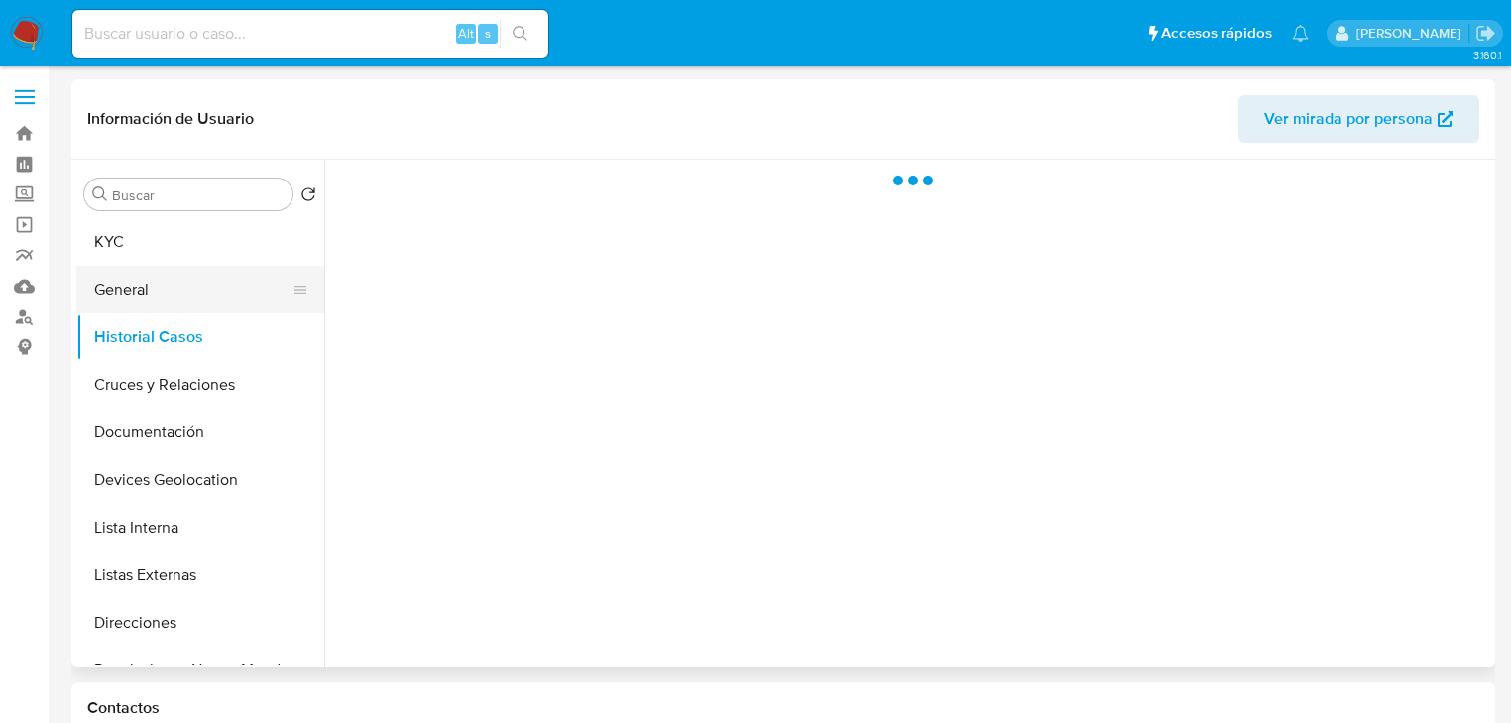
click at [164, 302] on button "General" at bounding box center [192, 290] width 232 height 48
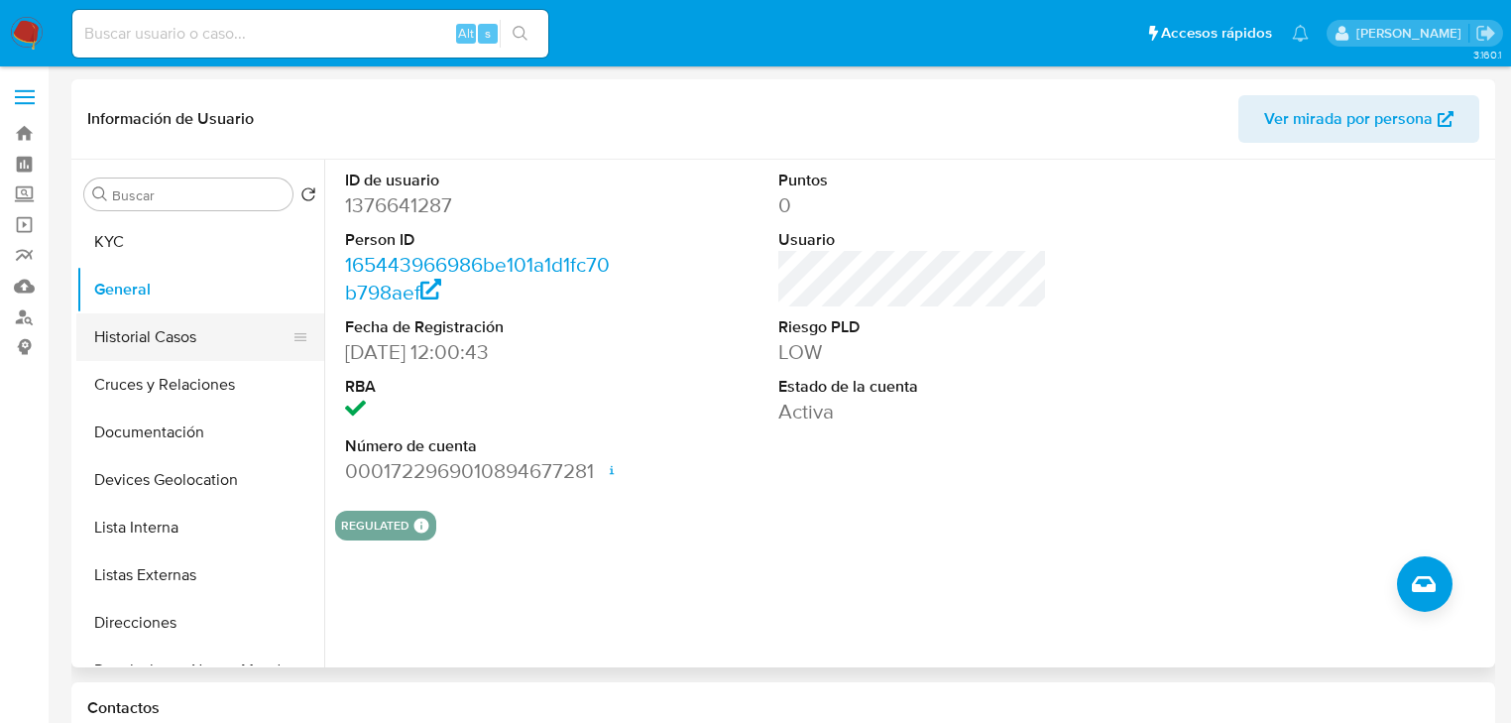
click at [194, 344] on button "Historial Casos" at bounding box center [192, 337] width 232 height 48
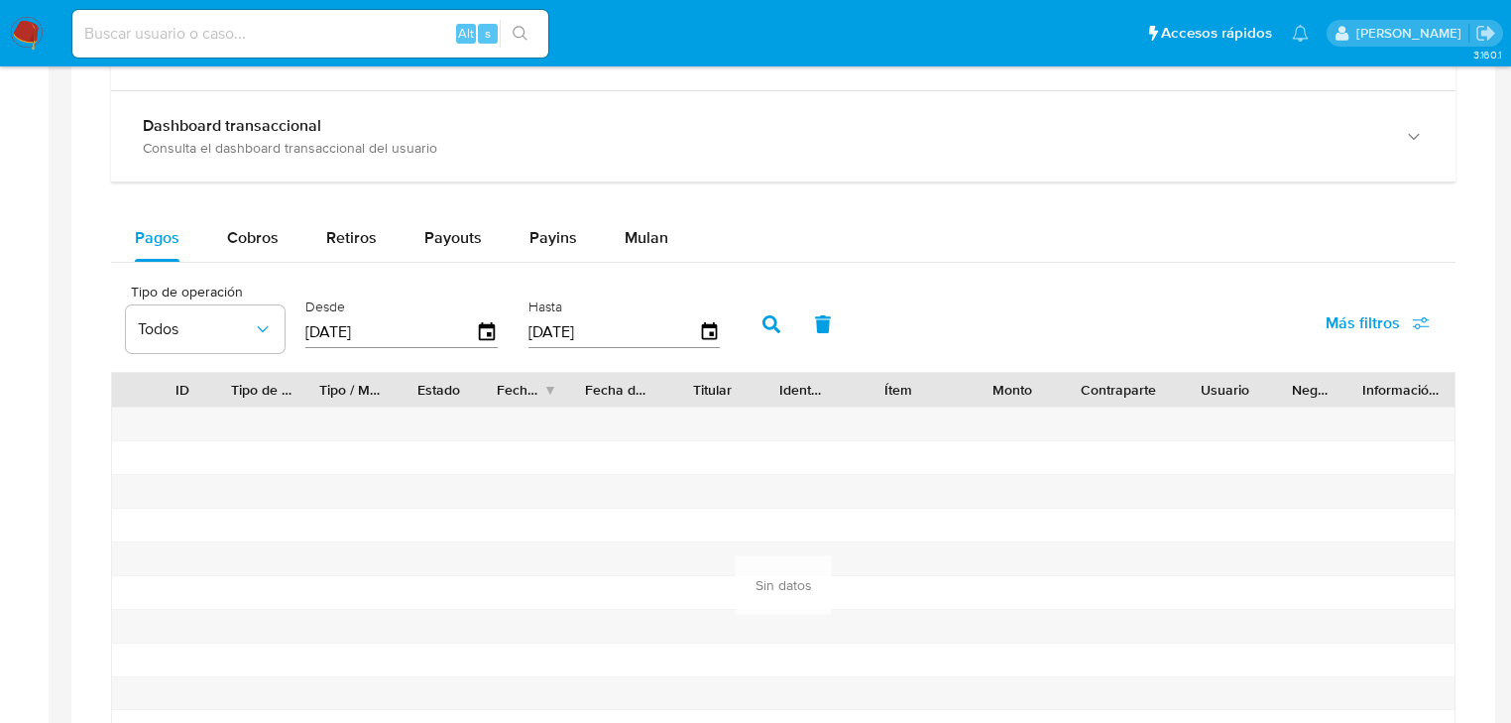
scroll to position [1031, 0]
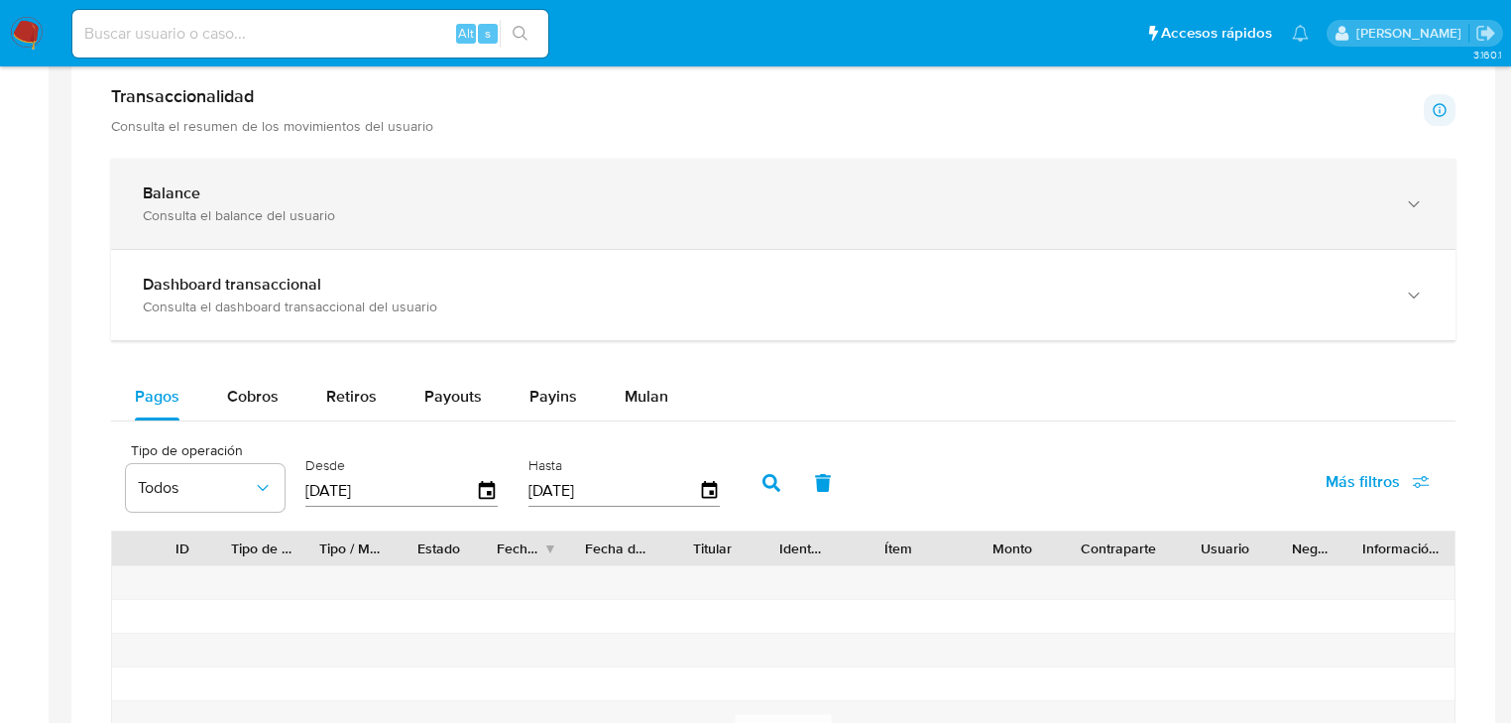
click at [335, 226] on div "Balance Consulta el balance del usuario" at bounding box center [783, 204] width 1345 height 90
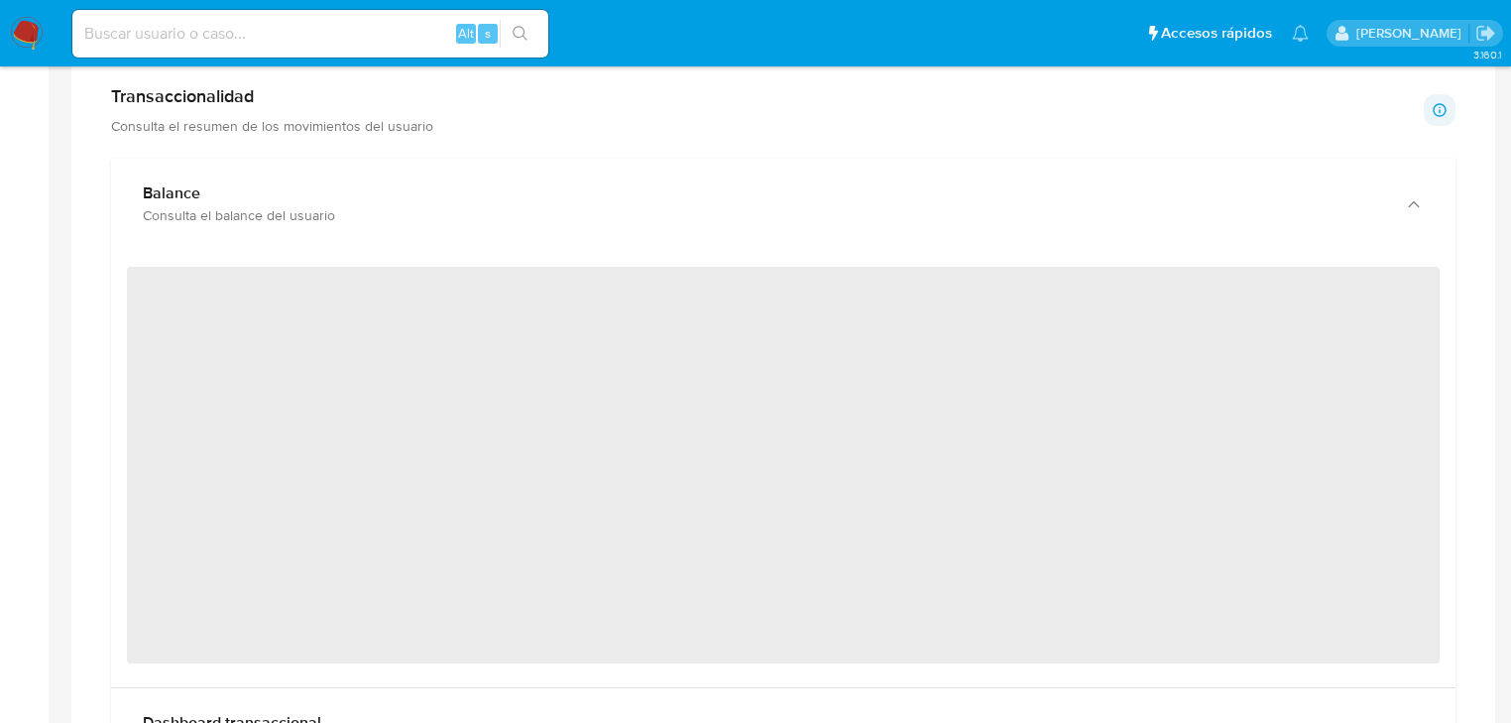
click at [328, 270] on span "‌" at bounding box center [783, 465] width 1313 height 397
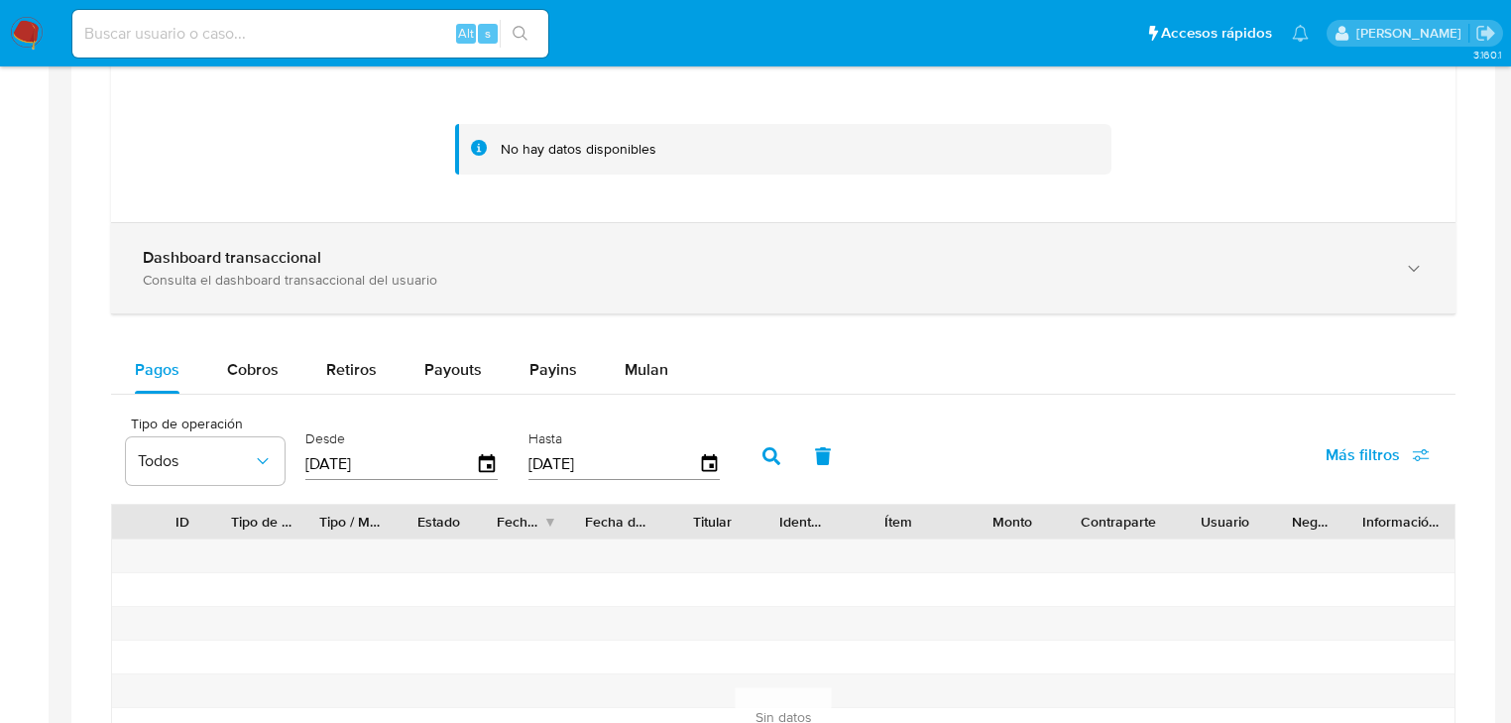
scroll to position [1190, 0]
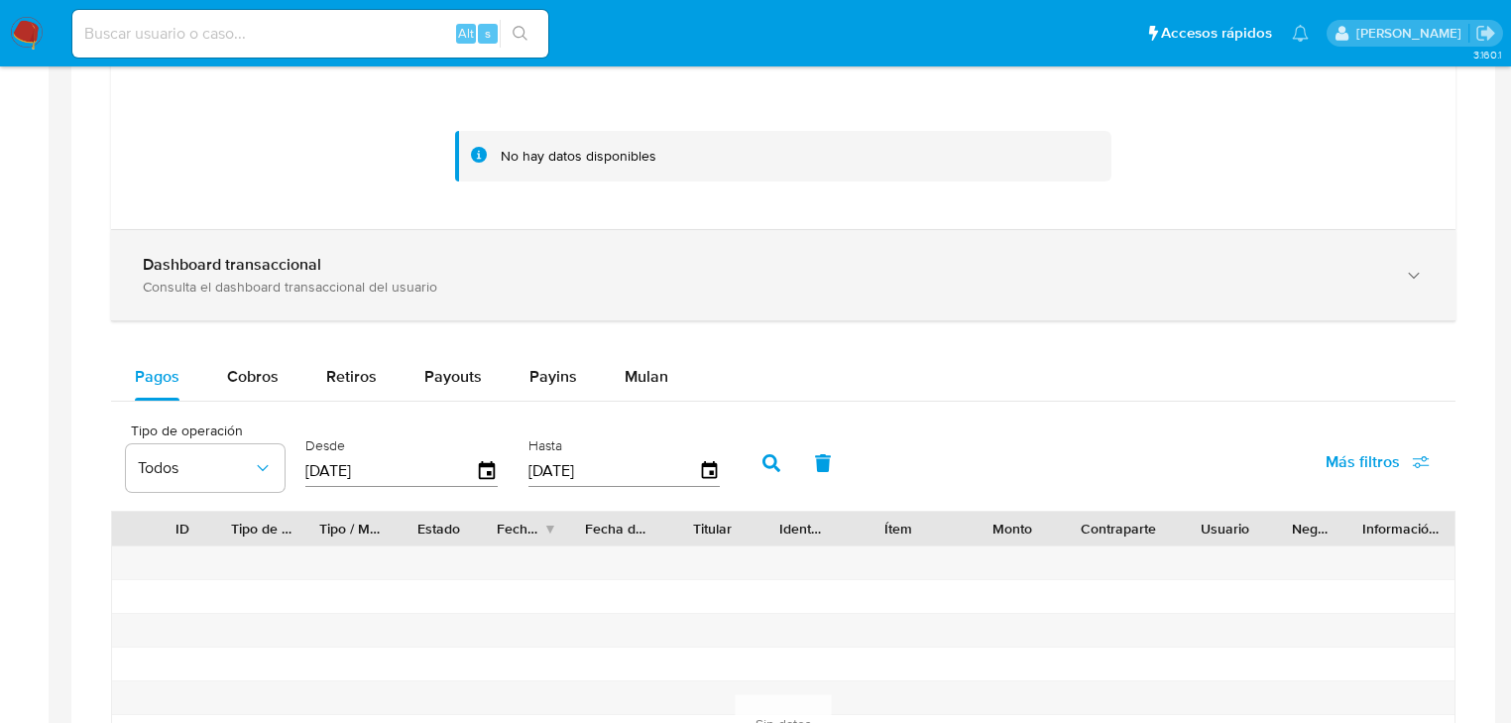
click at [338, 295] on div "Dashboard transaccional Consulta el dashboard transaccional del usuario" at bounding box center [783, 275] width 1345 height 90
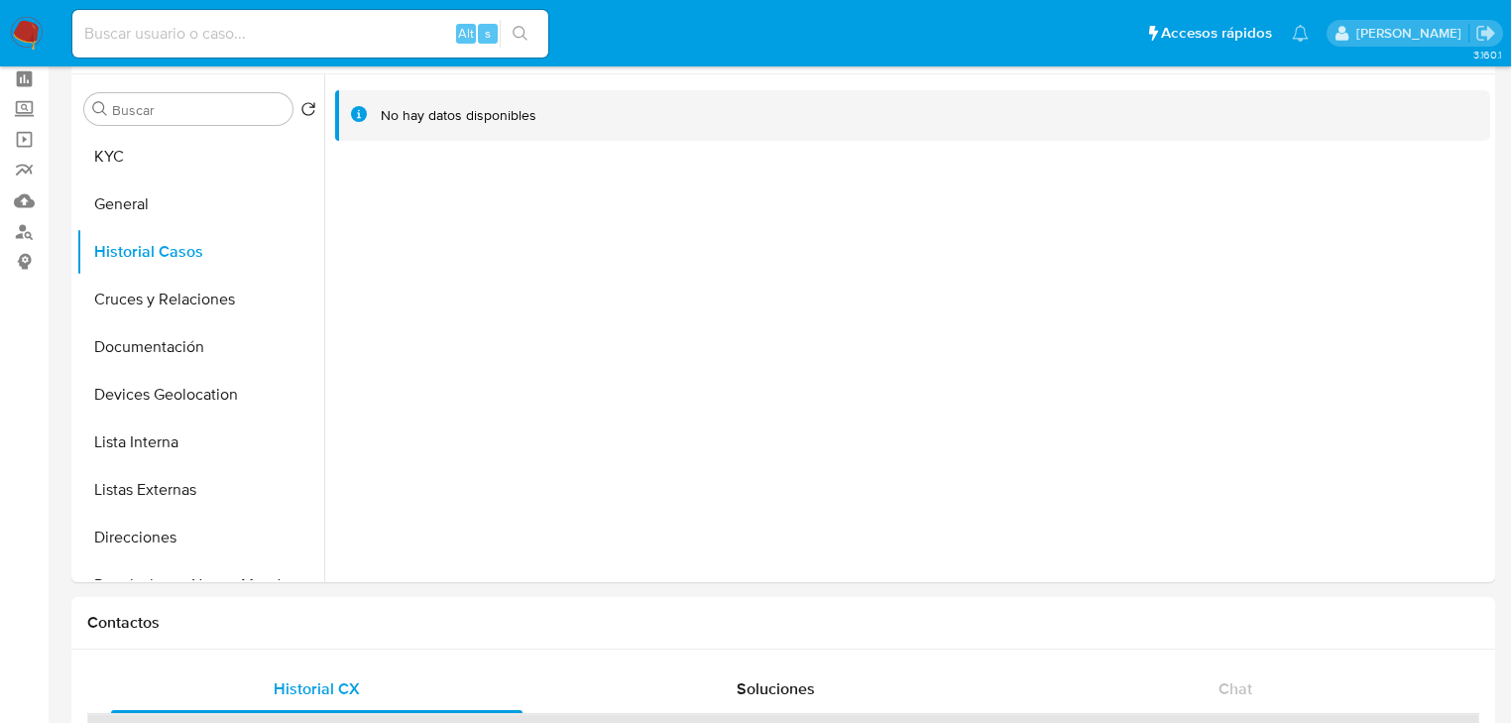
scroll to position [0, 0]
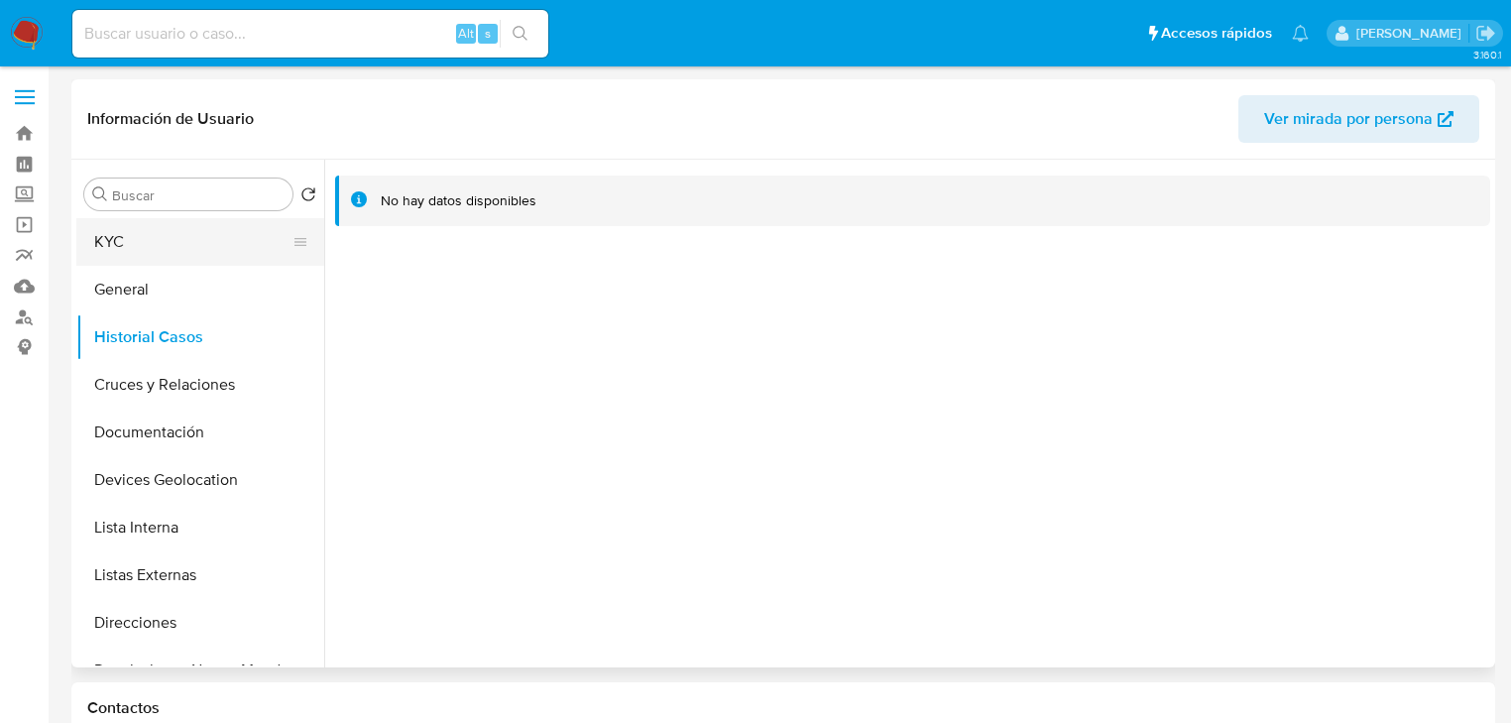
click at [182, 237] on button "KYC" at bounding box center [192, 242] width 232 height 48
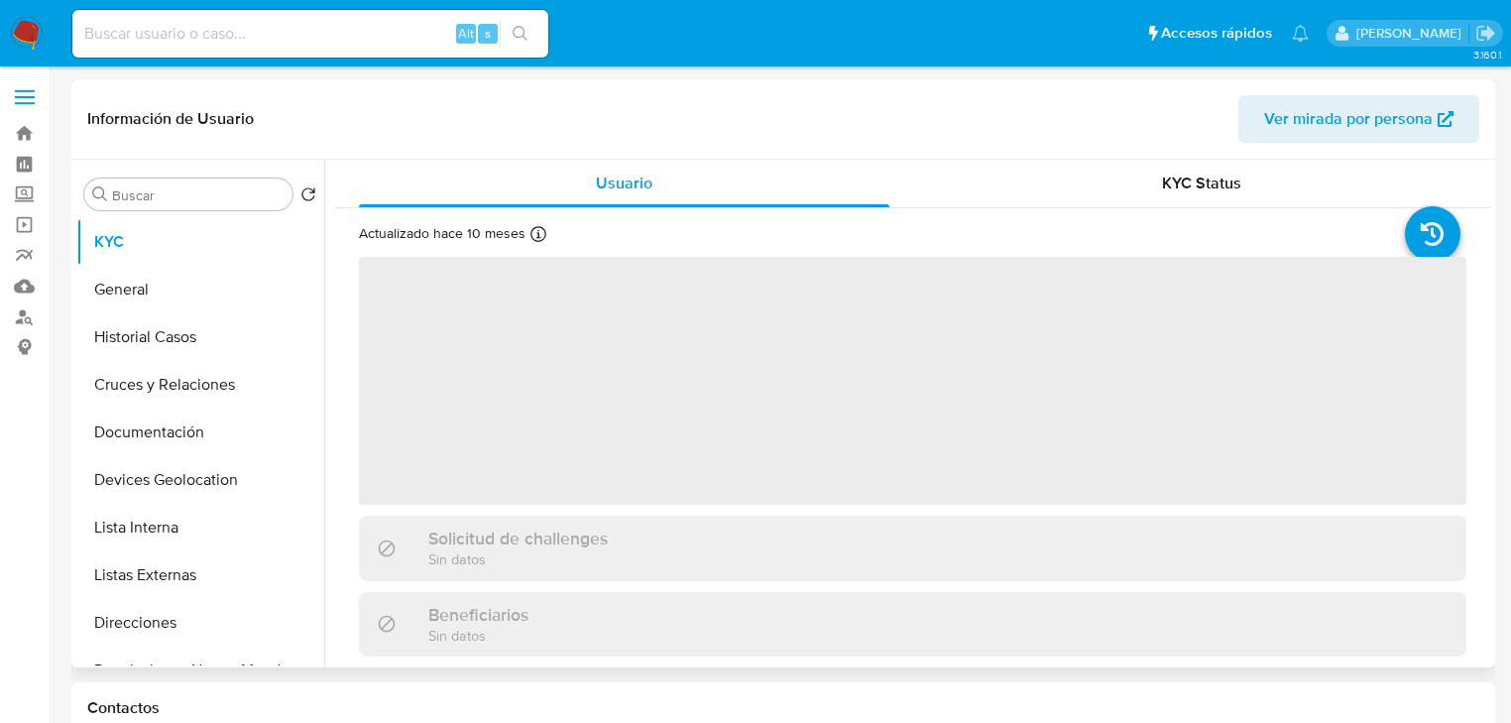
click at [685, 552] on div "Solicitud de challenges Sin datos" at bounding box center [913, 548] width 1108 height 64
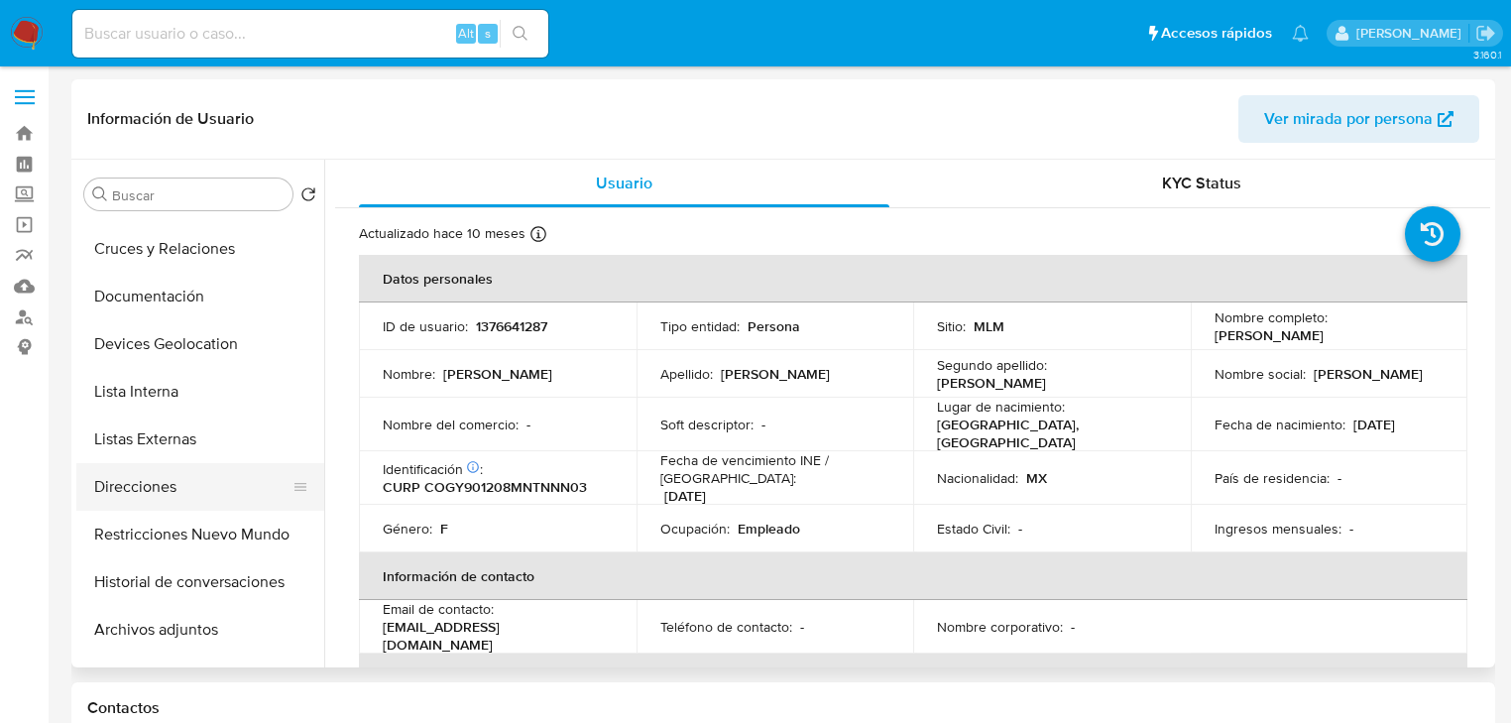
scroll to position [159, 0]
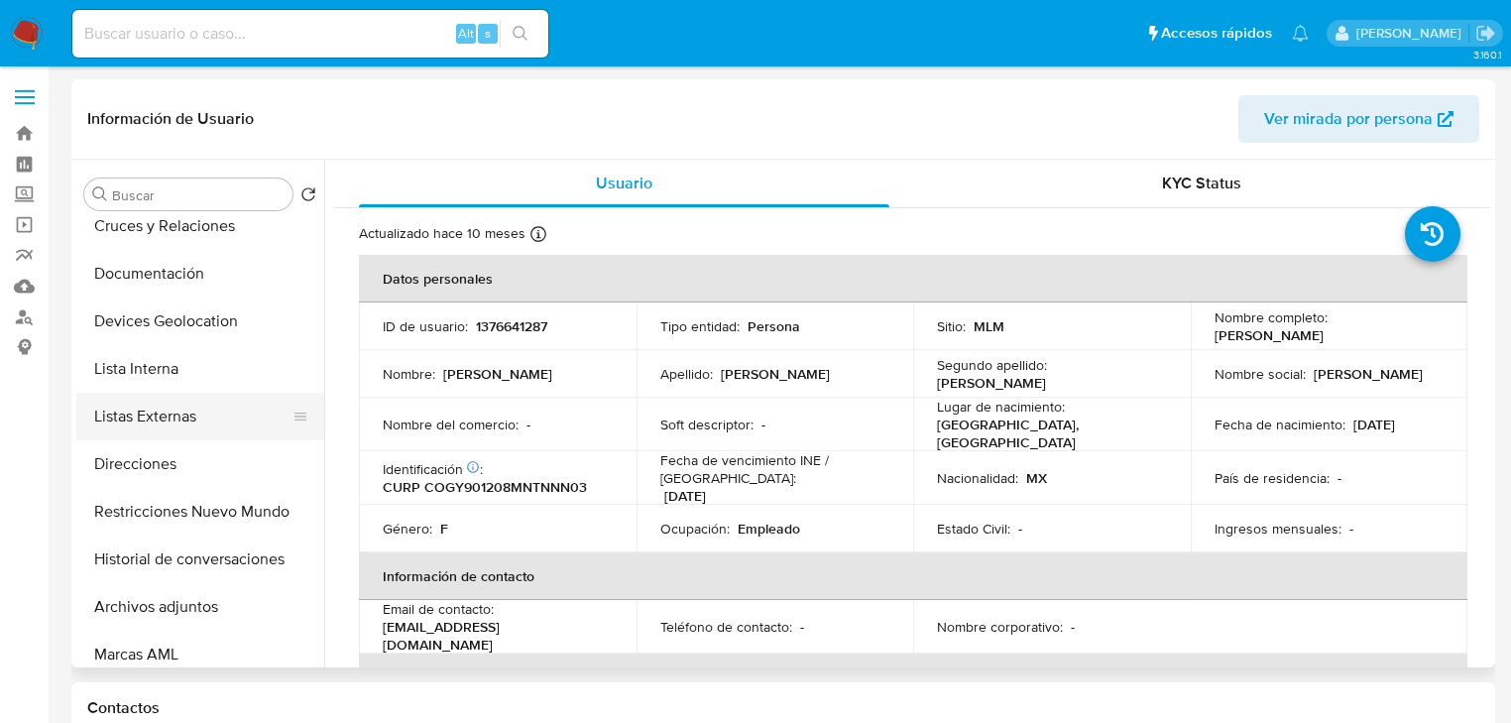
click at [211, 430] on button "Listas Externas" at bounding box center [192, 417] width 232 height 48
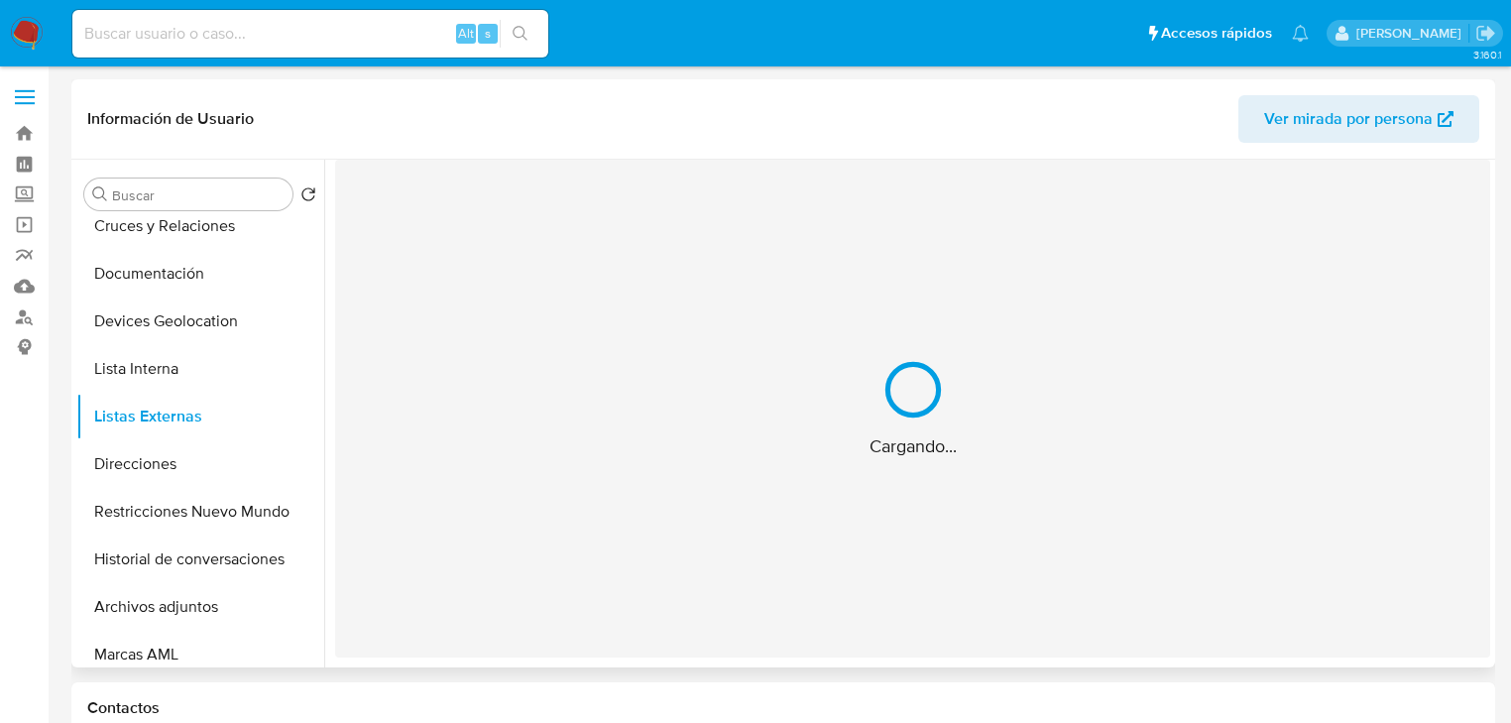
click at [1067, 502] on div "Cargando..." at bounding box center [912, 409] width 1155 height 498
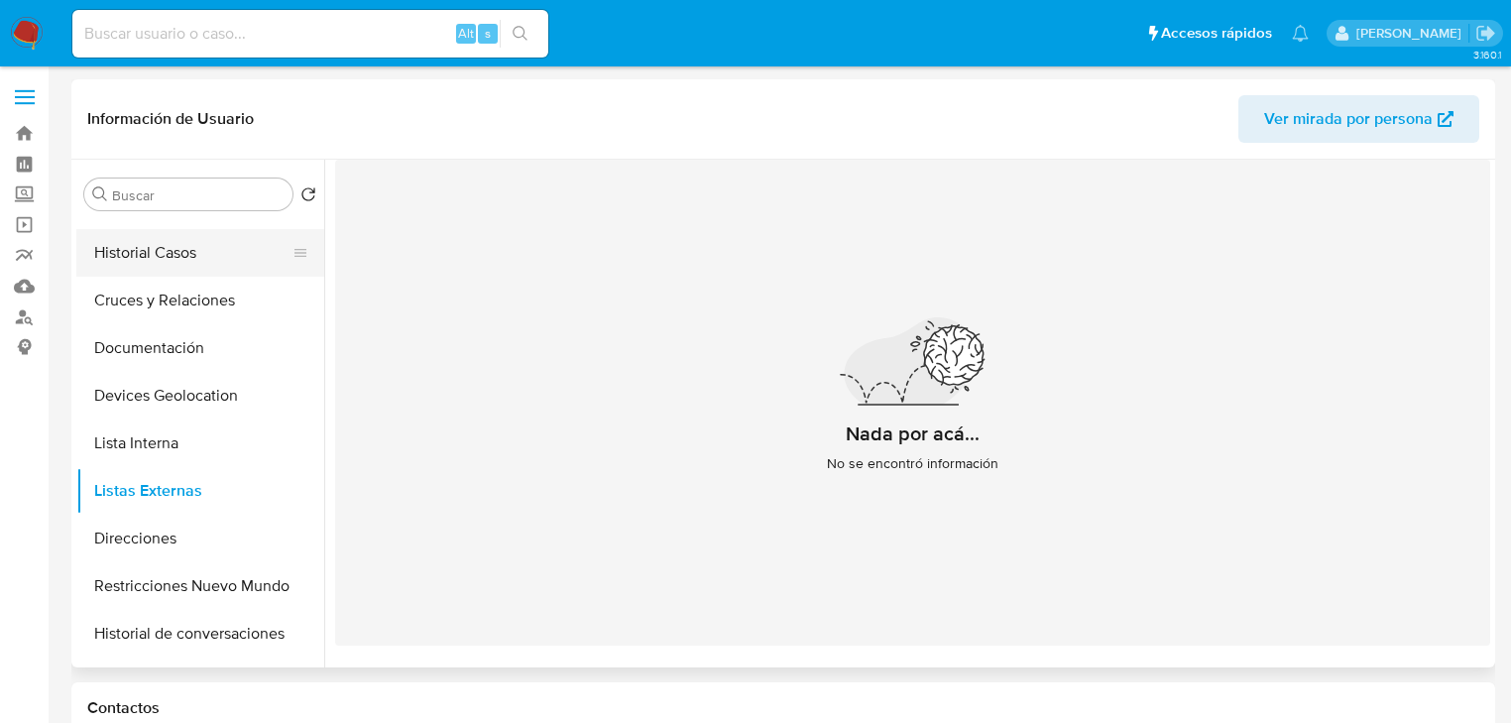
scroll to position [0, 0]
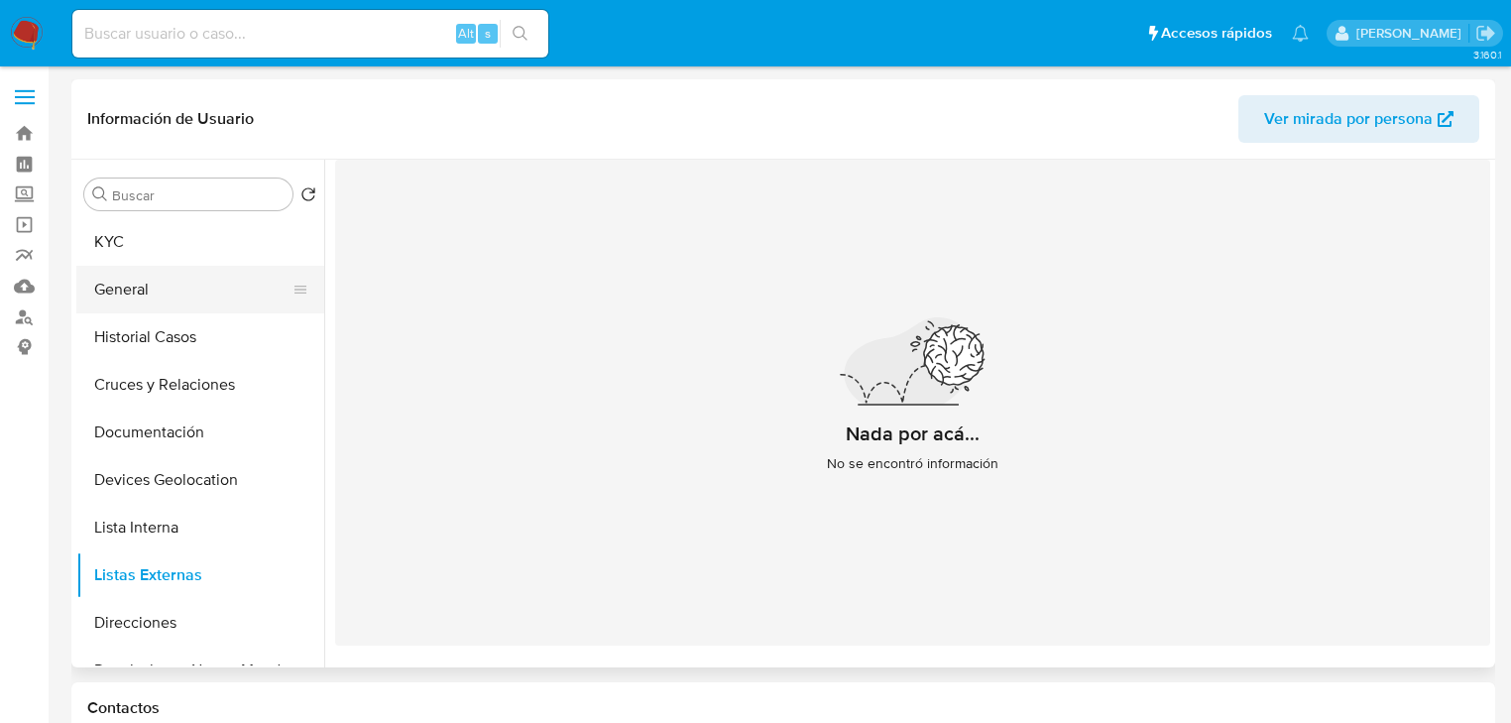
click at [133, 304] on button "General" at bounding box center [192, 290] width 232 height 48
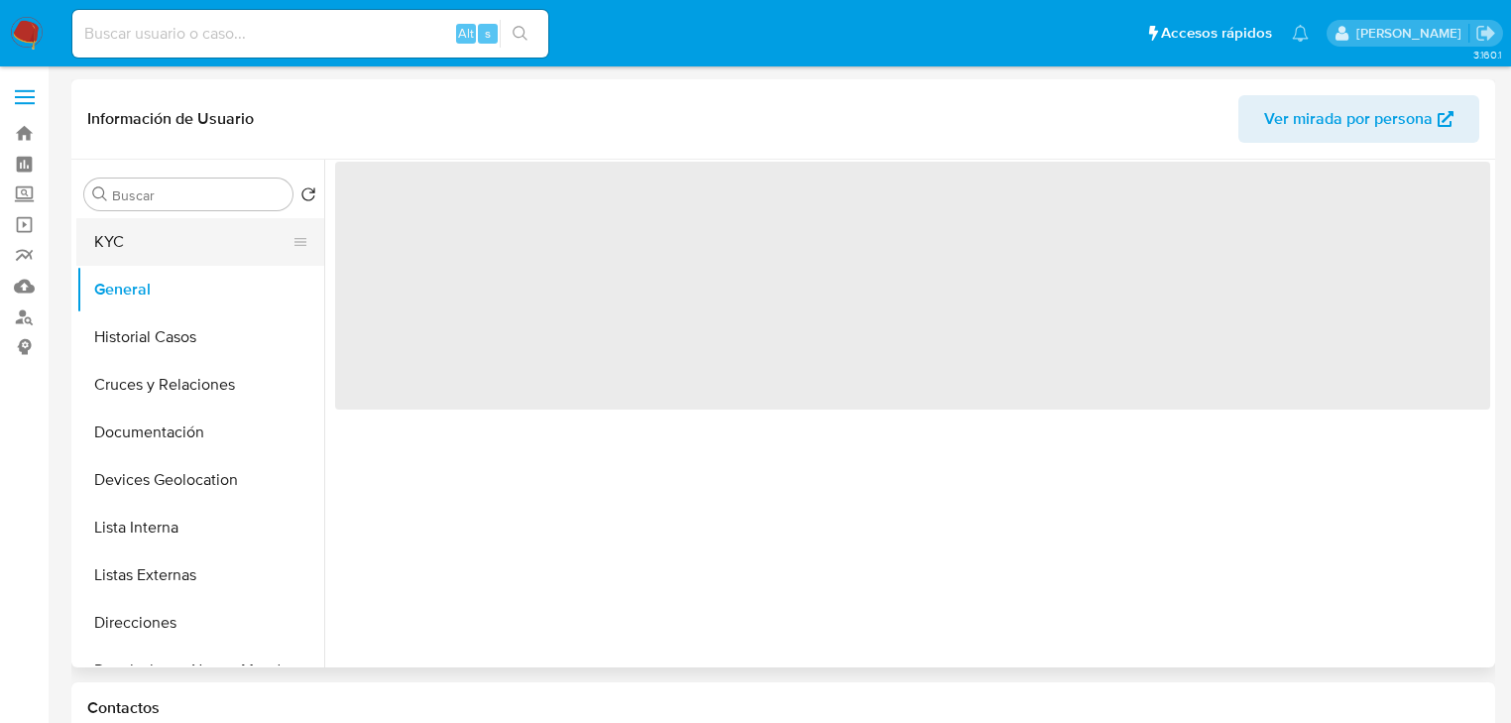
click at [131, 226] on button "KYC" at bounding box center [192, 242] width 232 height 48
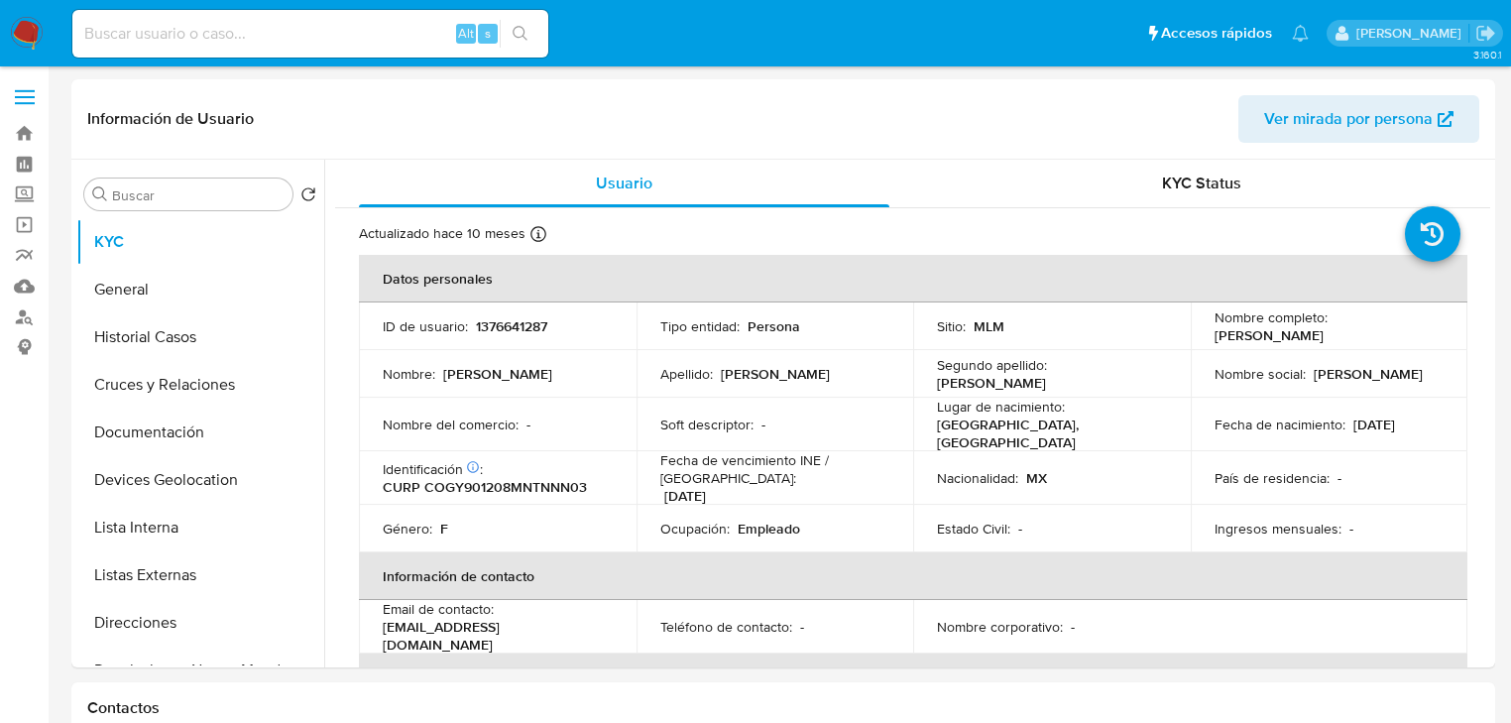
click at [571, 460] on div "Identificación CIC: 190051930 : CURP COGY901208MNTNNN03" at bounding box center [498, 478] width 230 height 36
drag, startPoint x: 533, startPoint y: 631, endPoint x: 428, endPoint y: 497, distance: 170.2
click at [373, 633] on td "Email de contacto : dayanayalac@gmail.com" at bounding box center [498, 627] width 278 height 54
copy p "dayanayalac@gmail.com"
click at [171, 404] on button "Cruces y Relaciones" at bounding box center [192, 385] width 232 height 48
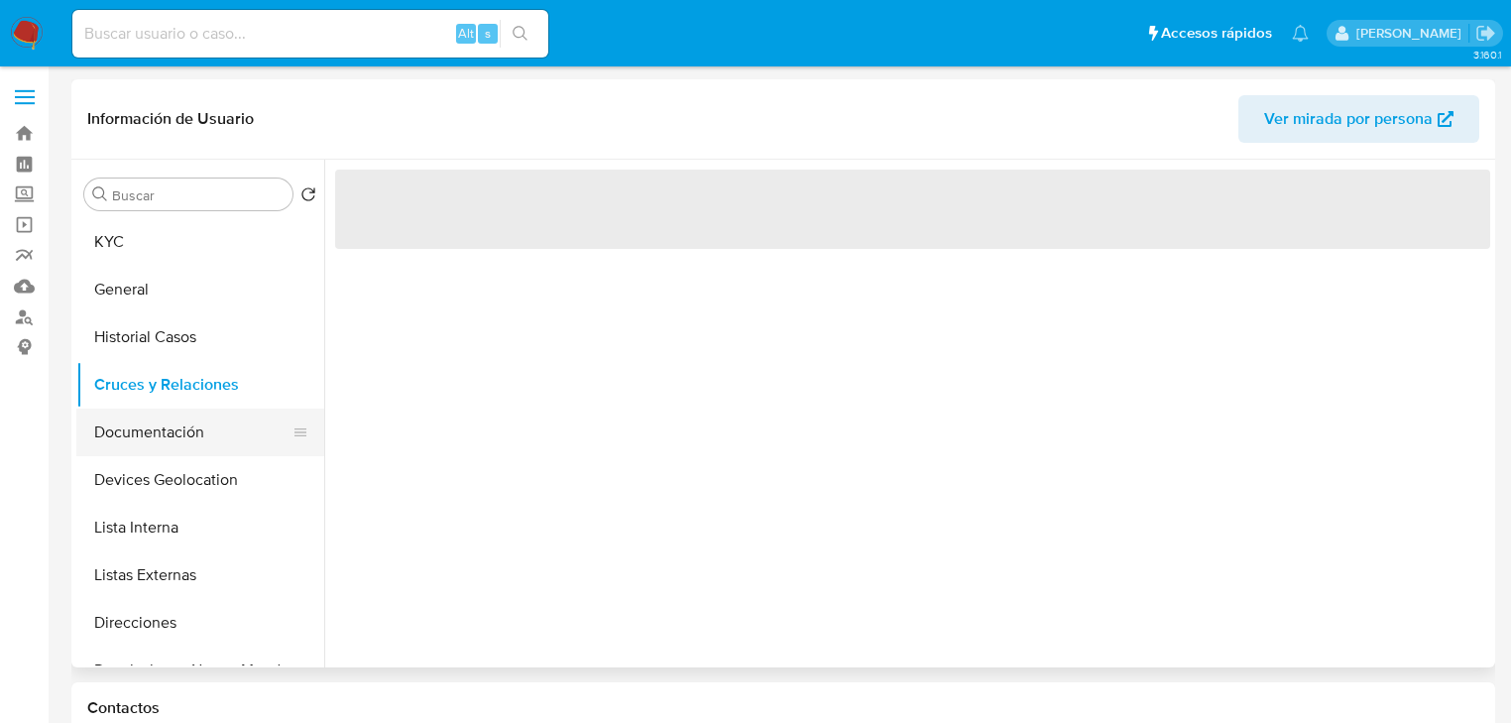
click at [172, 429] on button "Documentación" at bounding box center [192, 433] width 232 height 48
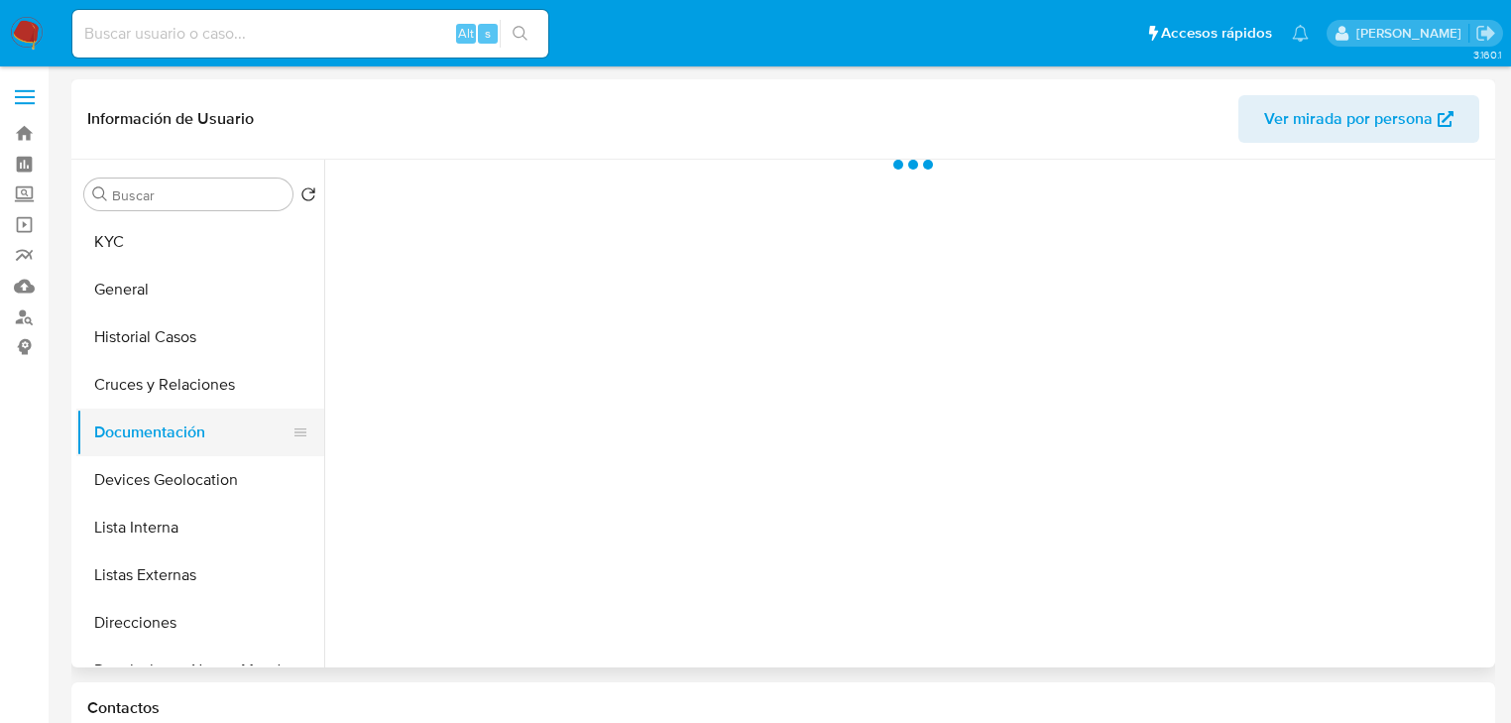
drag, startPoint x: 200, startPoint y: 363, endPoint x: 188, endPoint y: 413, distance: 51.0
click at [198, 361] on button "Cruces y Relaciones" at bounding box center [200, 385] width 248 height 48
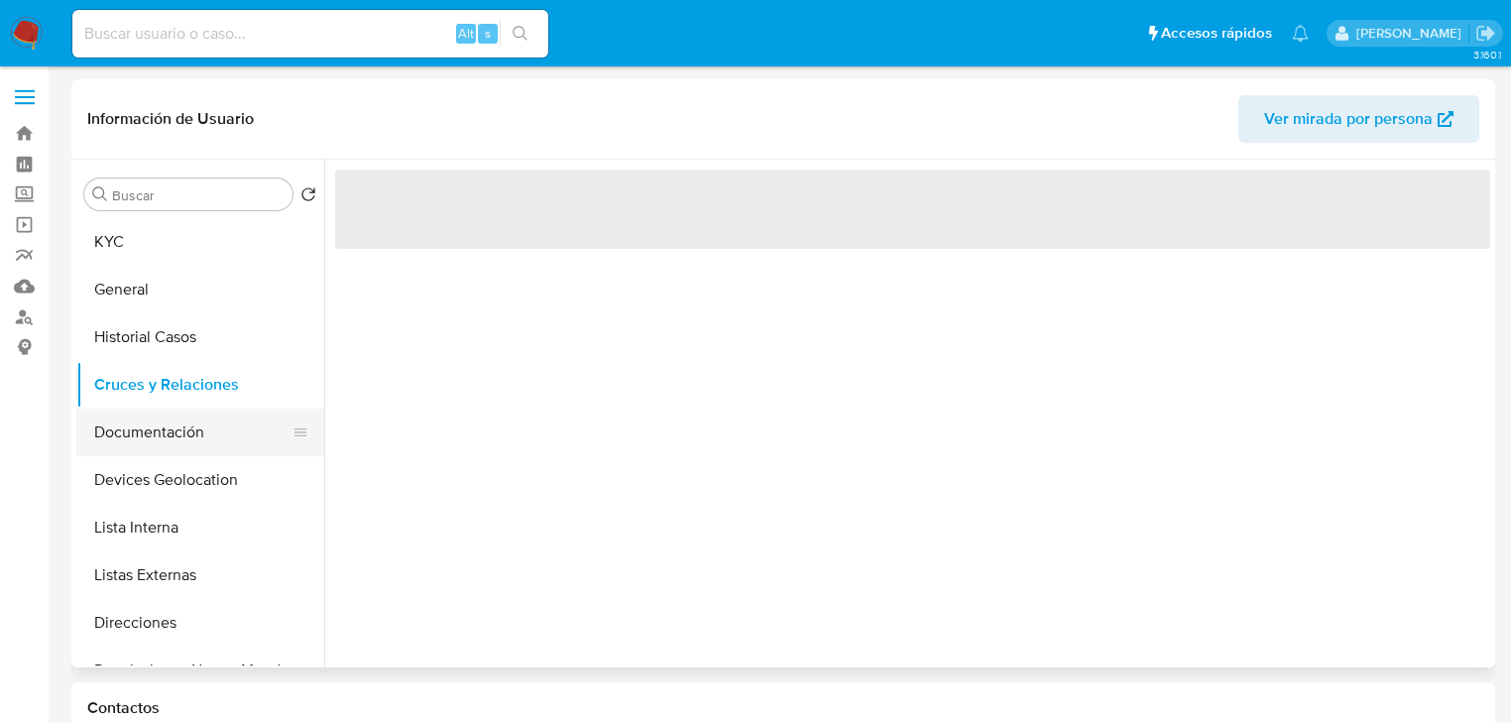
drag, startPoint x: 189, startPoint y: 423, endPoint x: 182, endPoint y: 452, distance: 29.6
click at [188, 423] on button "Documentación" at bounding box center [192, 433] width 232 height 48
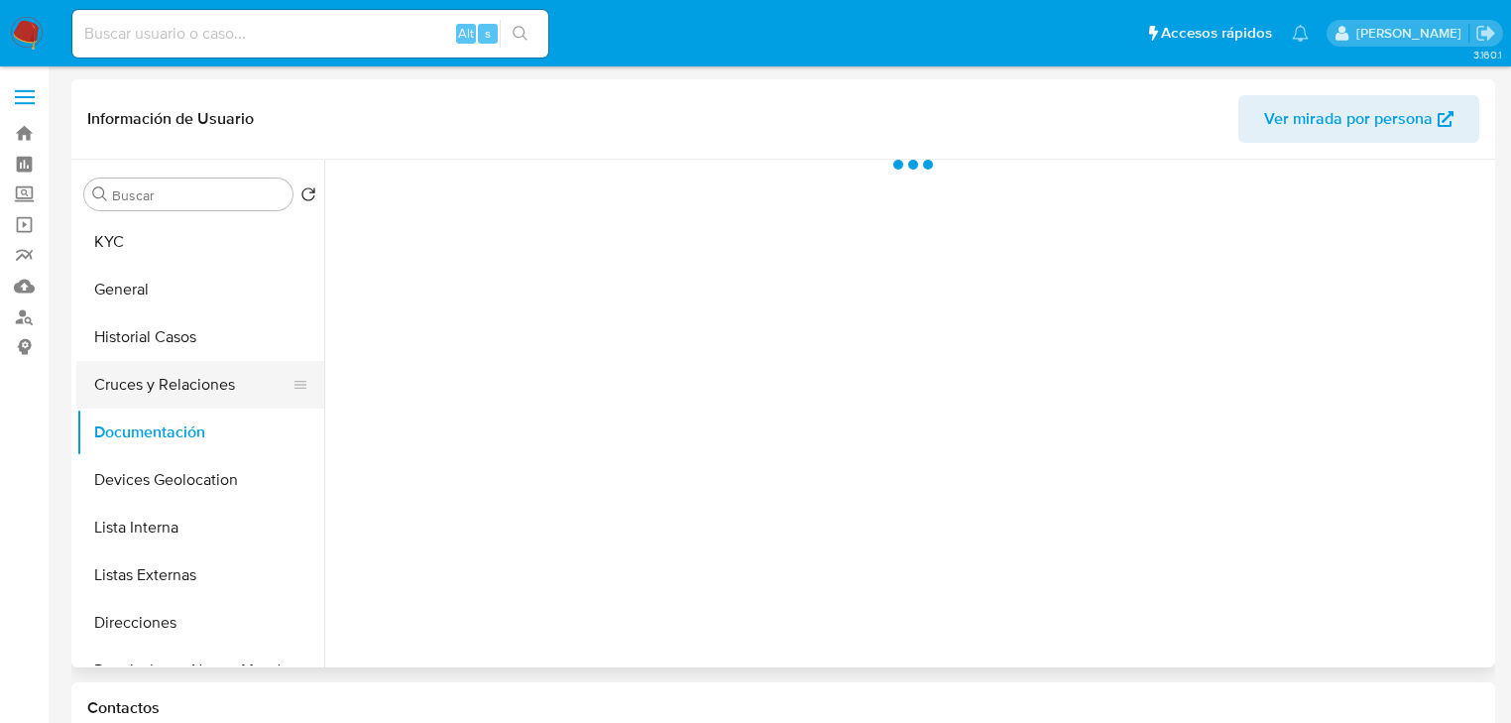
click at [162, 389] on button "Cruces y Relaciones" at bounding box center [192, 385] width 232 height 48
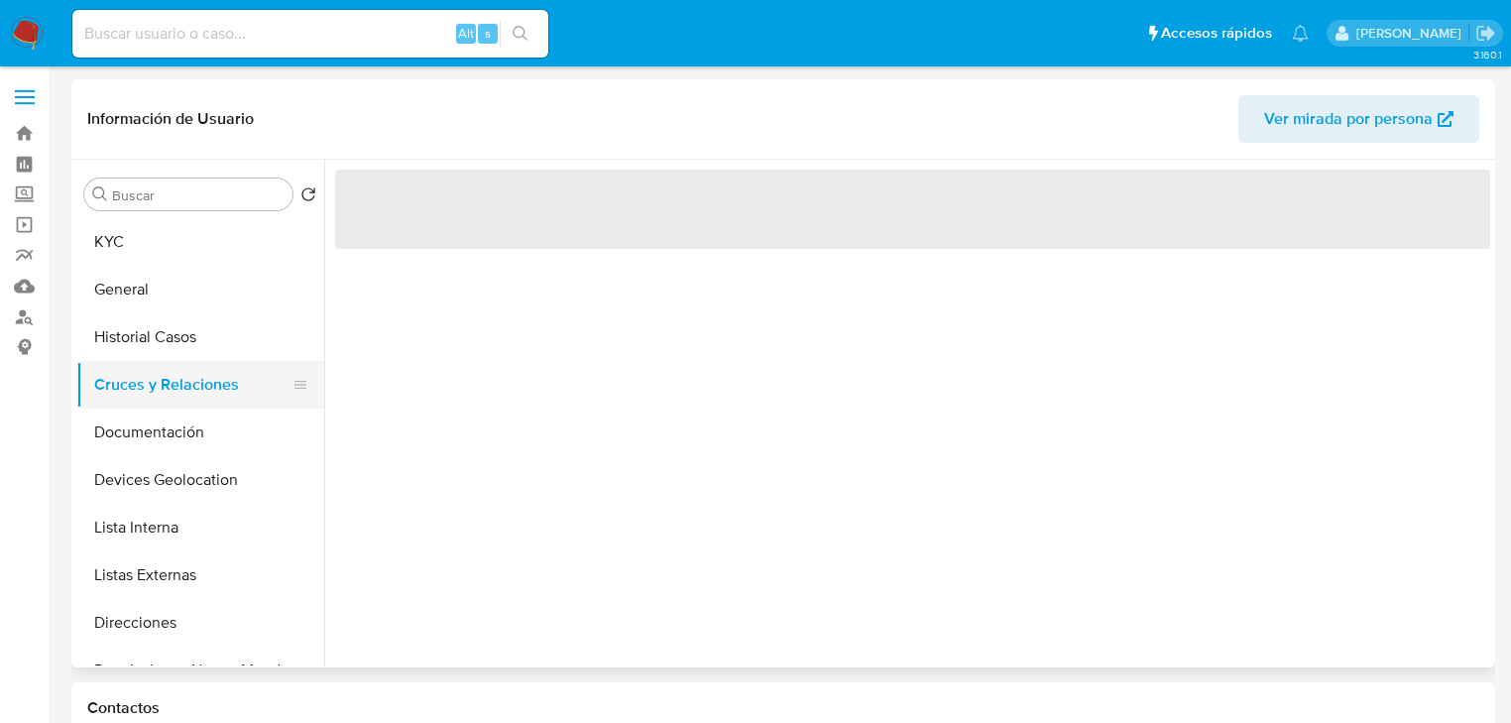
click at [186, 361] on button "Cruces y Relaciones" at bounding box center [192, 385] width 232 height 48
click at [160, 449] on button "Documentación" at bounding box center [192, 433] width 232 height 48
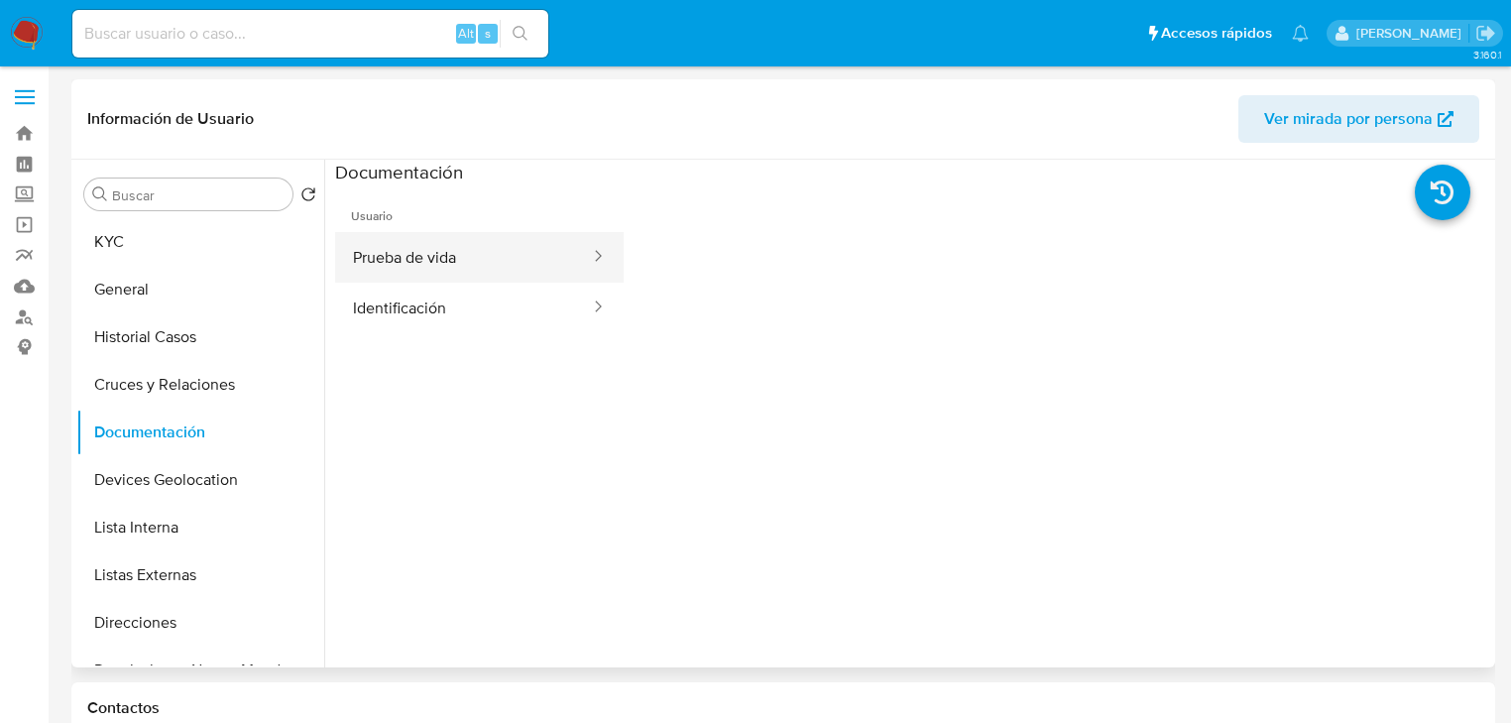
click at [409, 267] on button "Prueba de vida" at bounding box center [463, 257] width 257 height 51
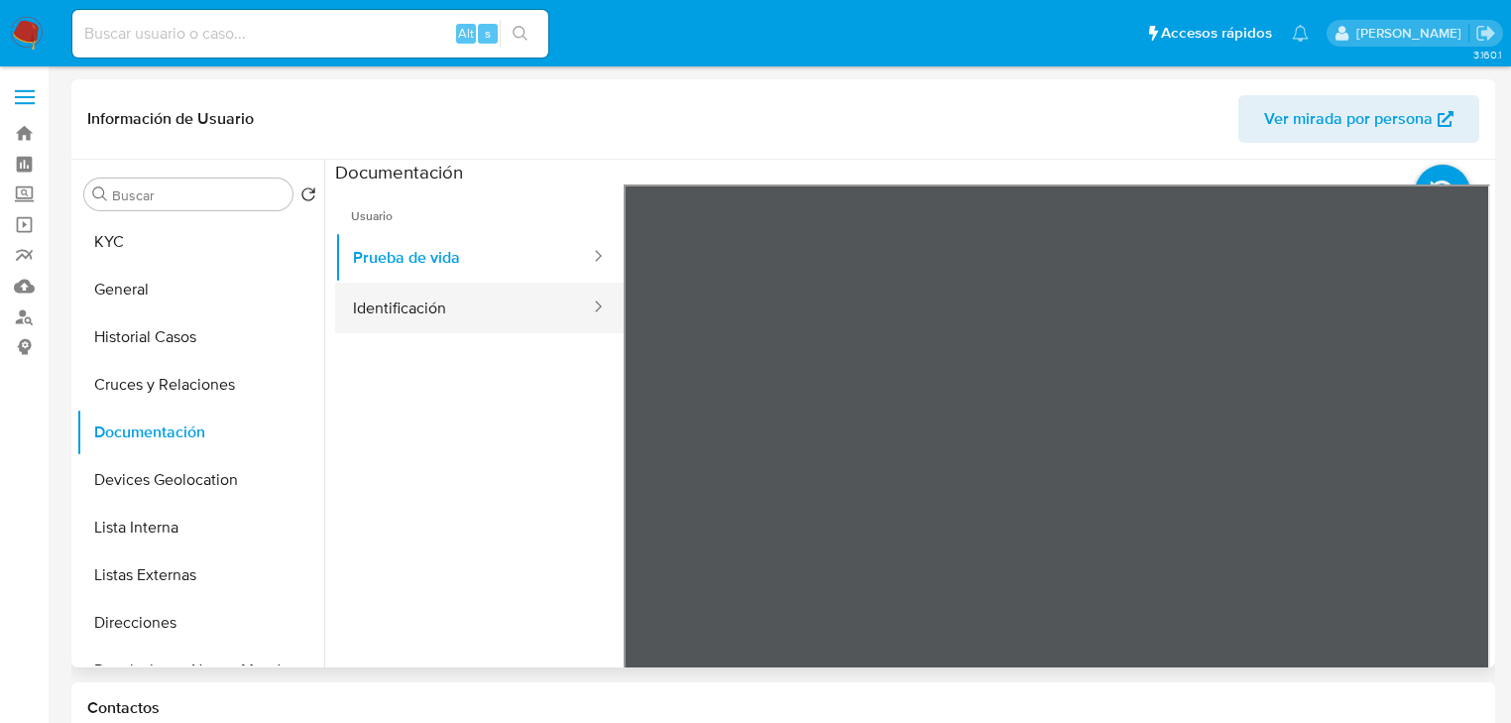
click at [405, 319] on button "Identificación" at bounding box center [463, 308] width 257 height 51
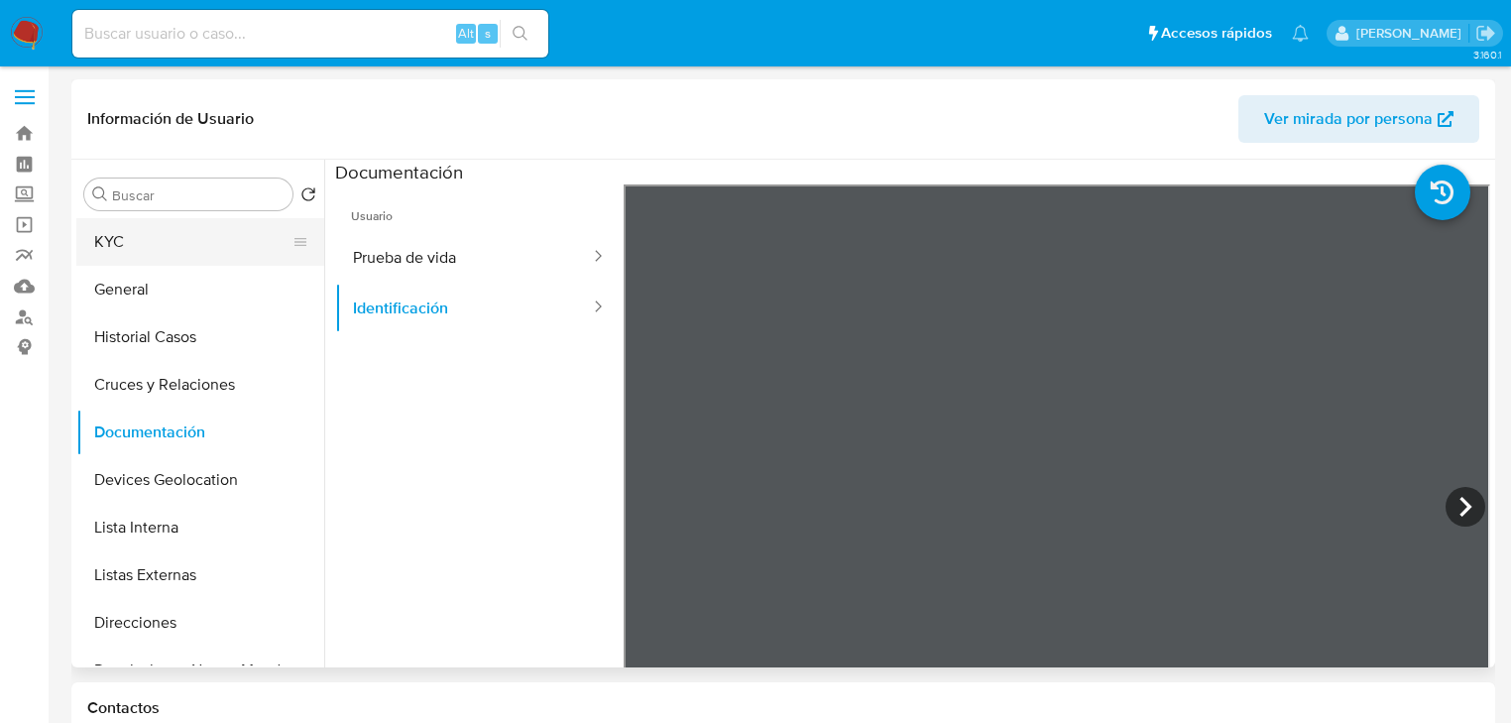
drag, startPoint x: 170, startPoint y: 228, endPoint x: 176, endPoint y: 218, distance: 11.6
click at [175, 218] on button "KYC" at bounding box center [192, 242] width 232 height 48
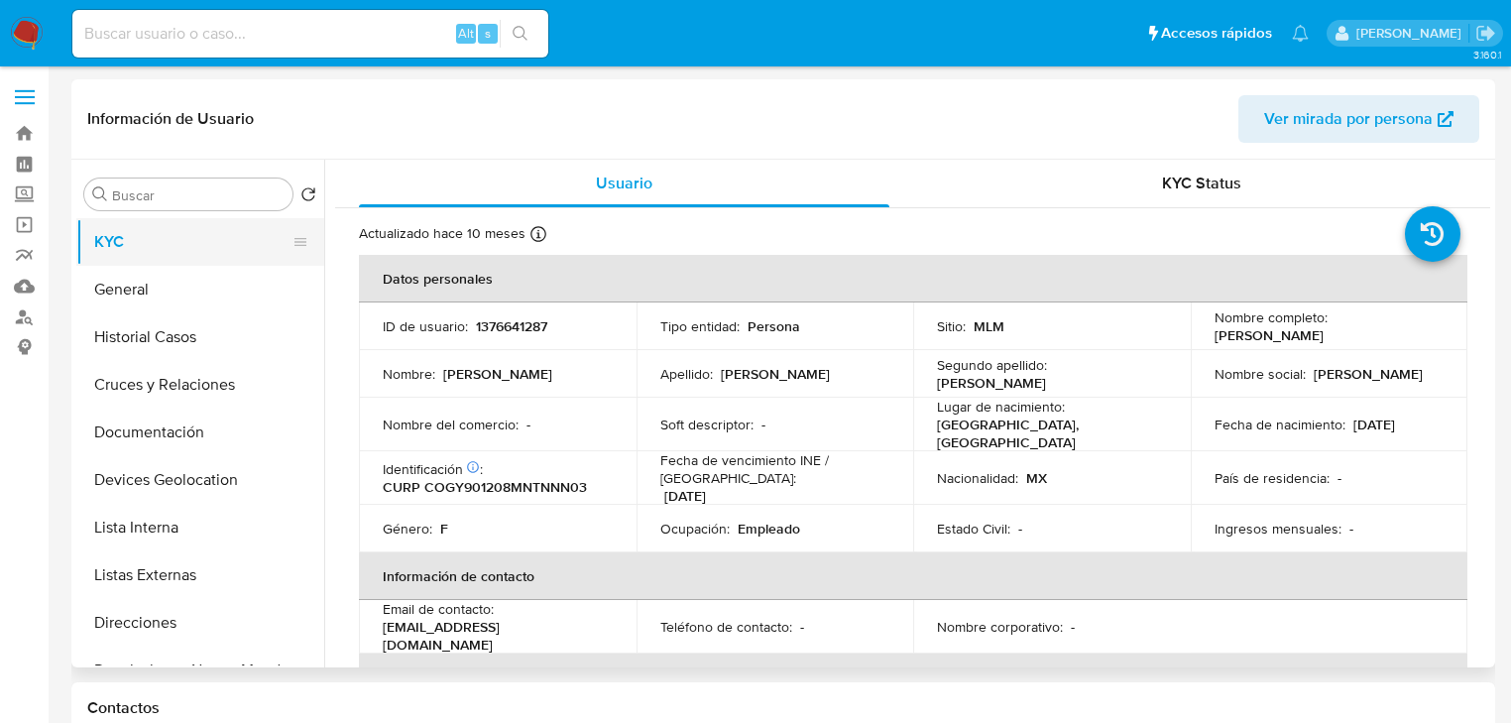
click at [143, 246] on button "KYC" at bounding box center [192, 242] width 232 height 48
click at [498, 340] on td "ID de usuario : 1376641287" at bounding box center [498, 326] width 278 height 48
click at [504, 333] on p "1376641287" at bounding box center [511, 326] width 71 height 18
copy p "1376641287"
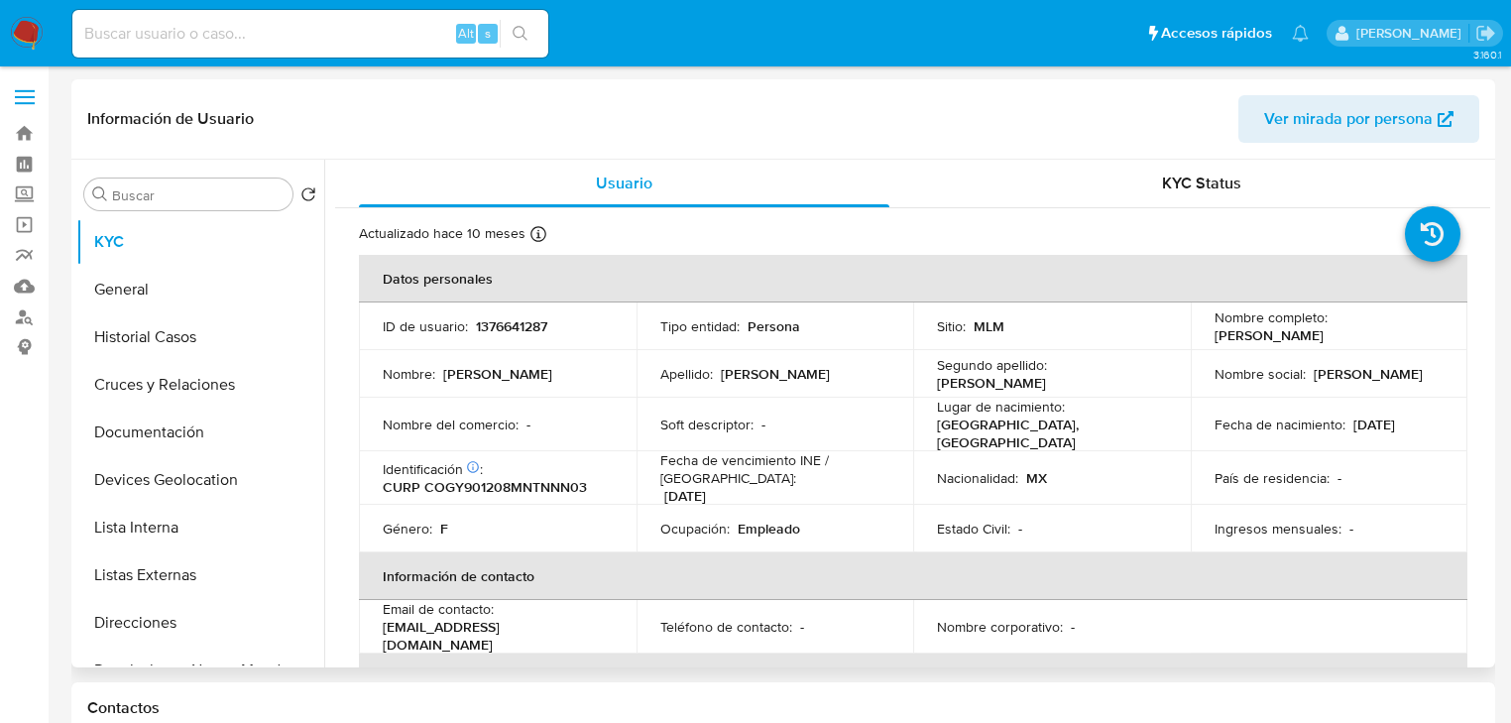
click at [500, 475] on div "Identificación CIC: 190051930 : CURP COGY901208MNTNNN03" at bounding box center [498, 478] width 230 height 36
click at [500, 478] on p "CURP COGY901208MNTNNN03" at bounding box center [485, 487] width 204 height 18
click at [497, 488] on p "CURP COGY901208MNTNNN03" at bounding box center [485, 487] width 204 height 18
copy p "COGY901208MNTNNN03"
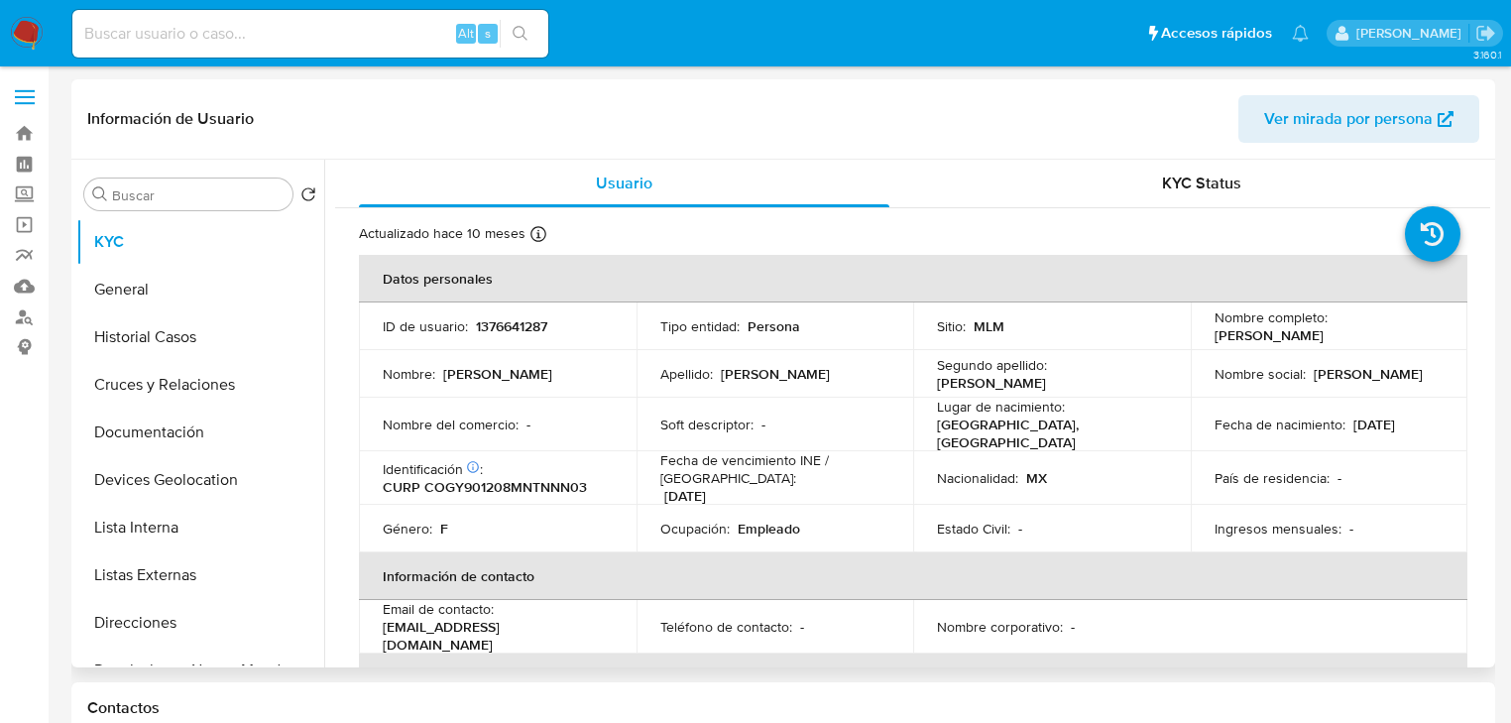
drag, startPoint x: 1379, startPoint y: 420, endPoint x: 1269, endPoint y: 427, distance: 110.3
click at [1379, 420] on p "08/12/1990" at bounding box center [1375, 424] width 42 height 18
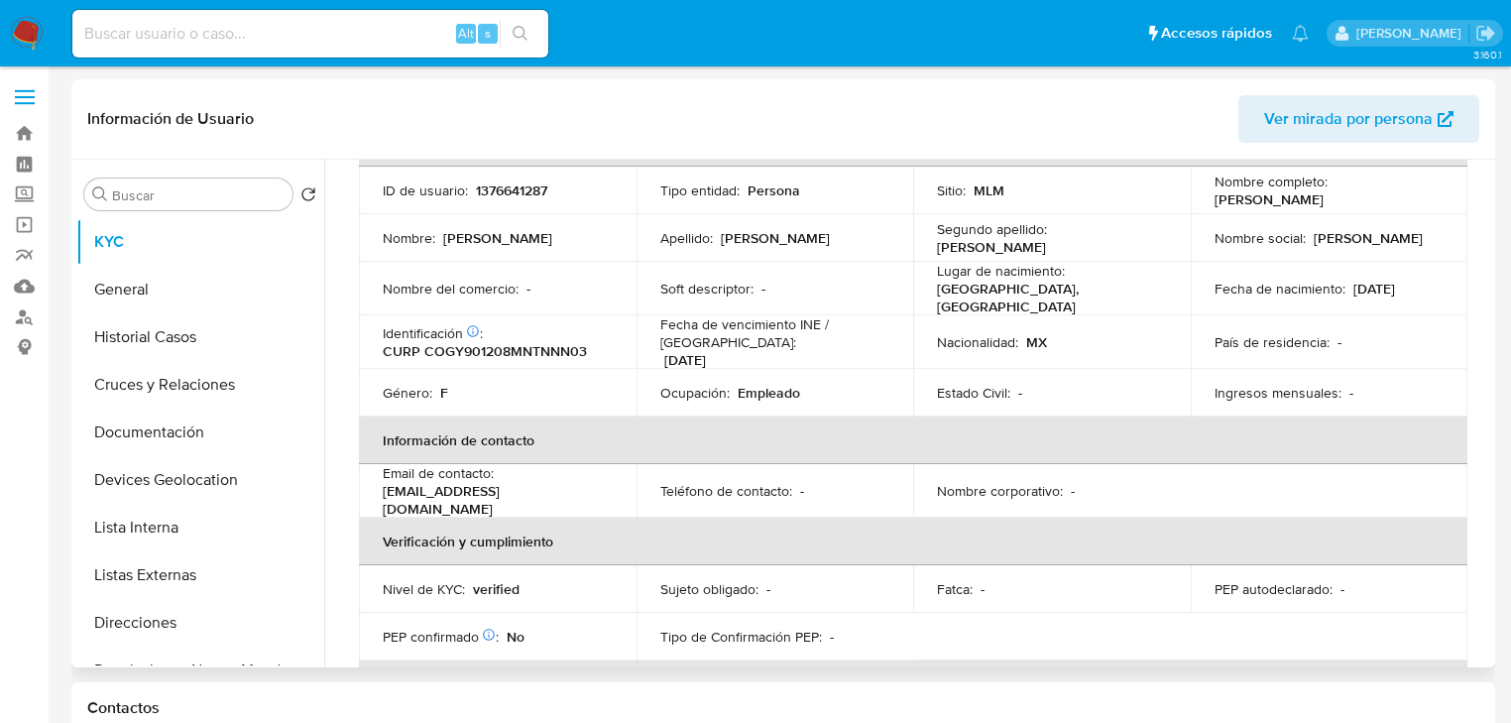
scroll to position [238, 0]
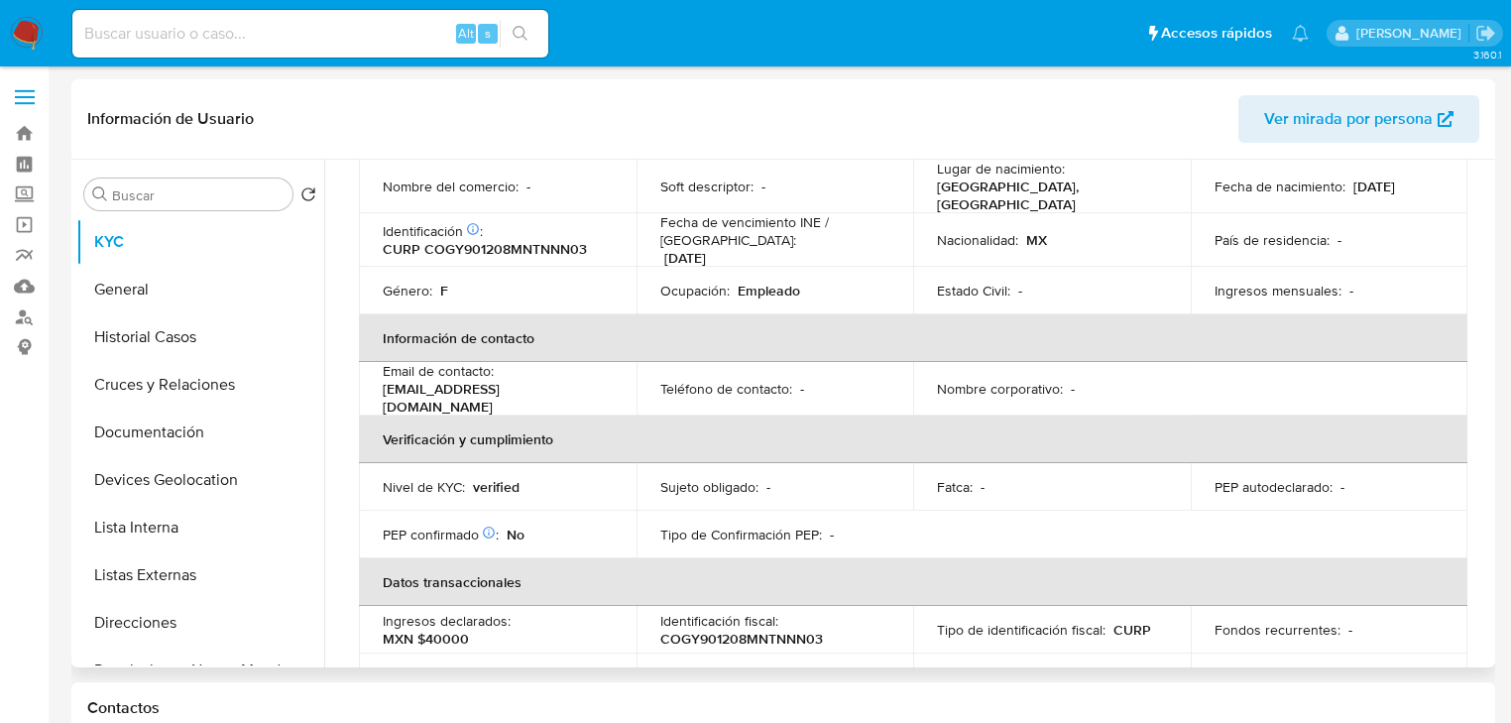
click at [1392, 431] on th "Verificación y cumplimiento" at bounding box center [913, 439] width 1109 height 48
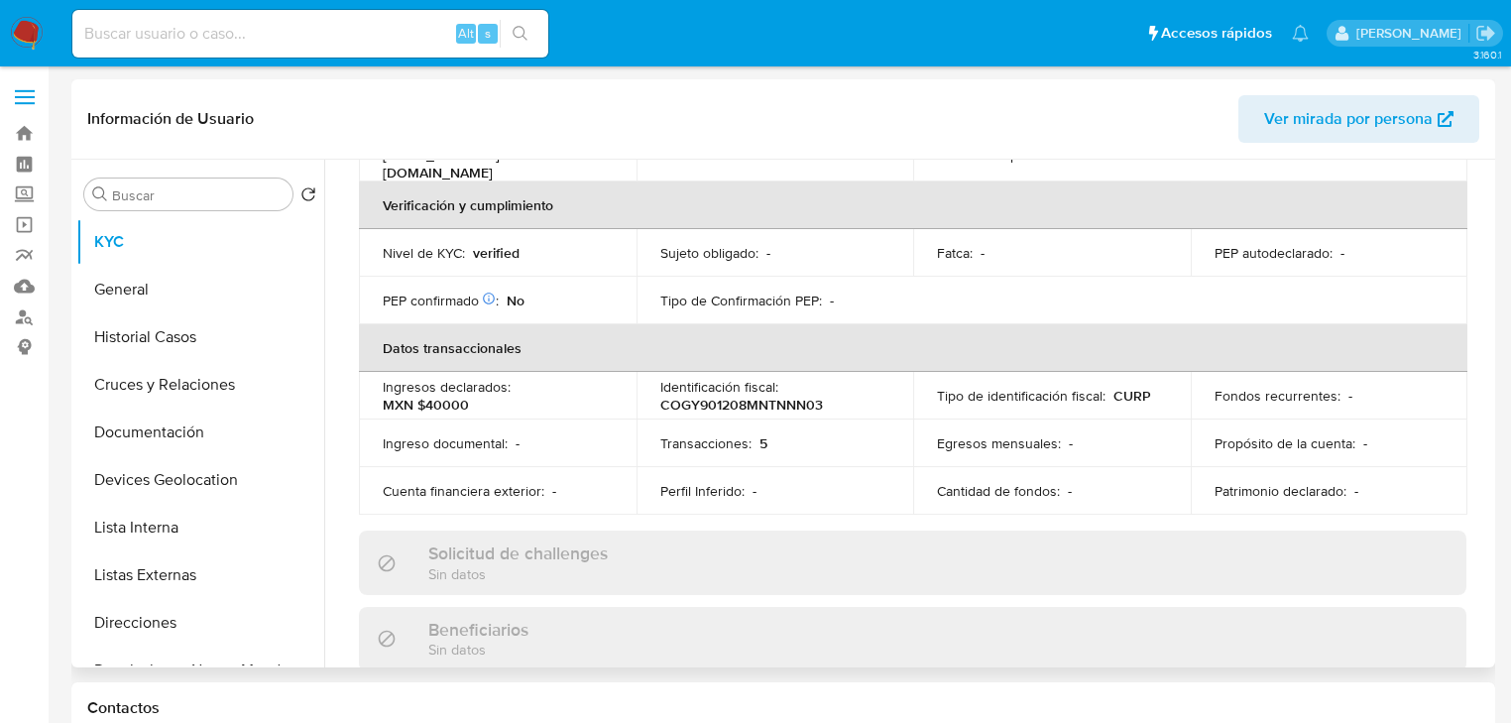
scroll to position [476, 0]
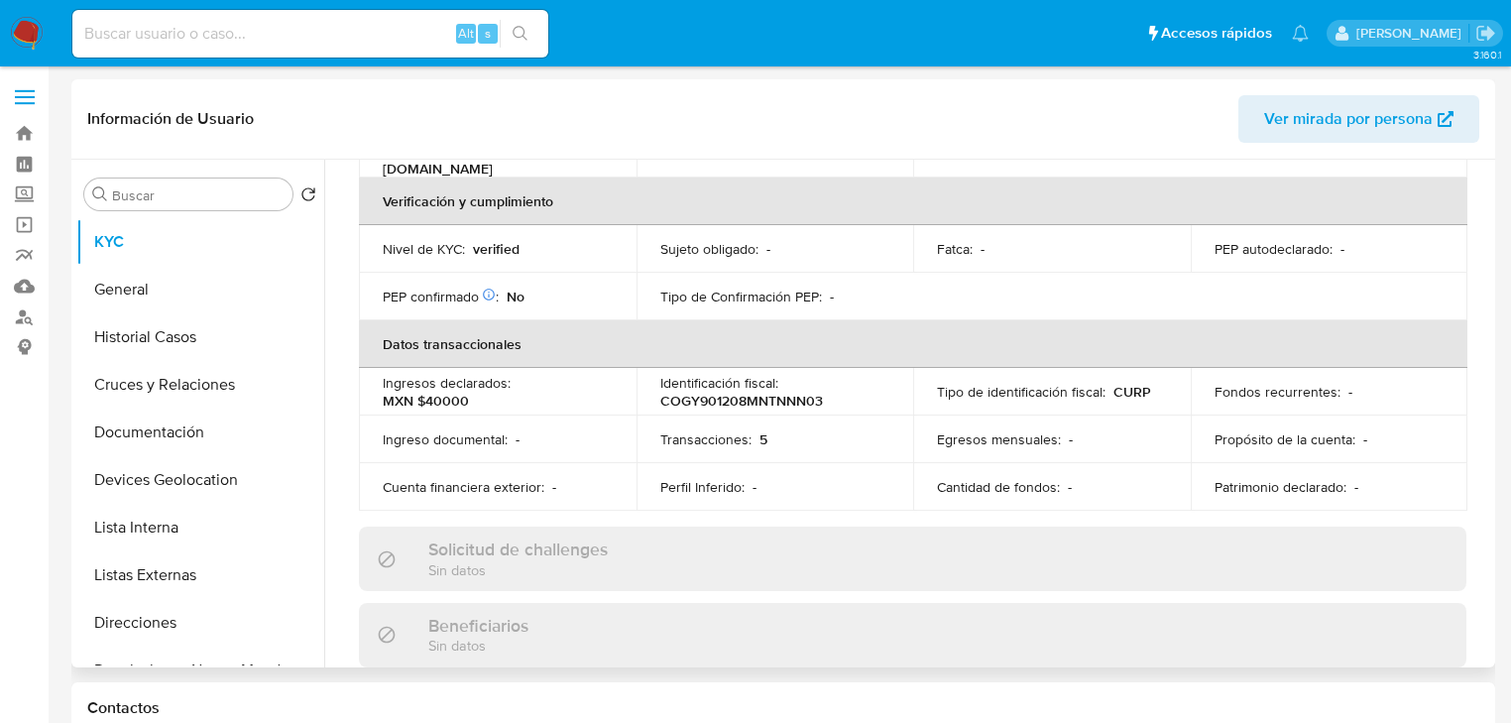
click at [1360, 383] on div "Fondos recurrentes : -" at bounding box center [1330, 392] width 230 height 18
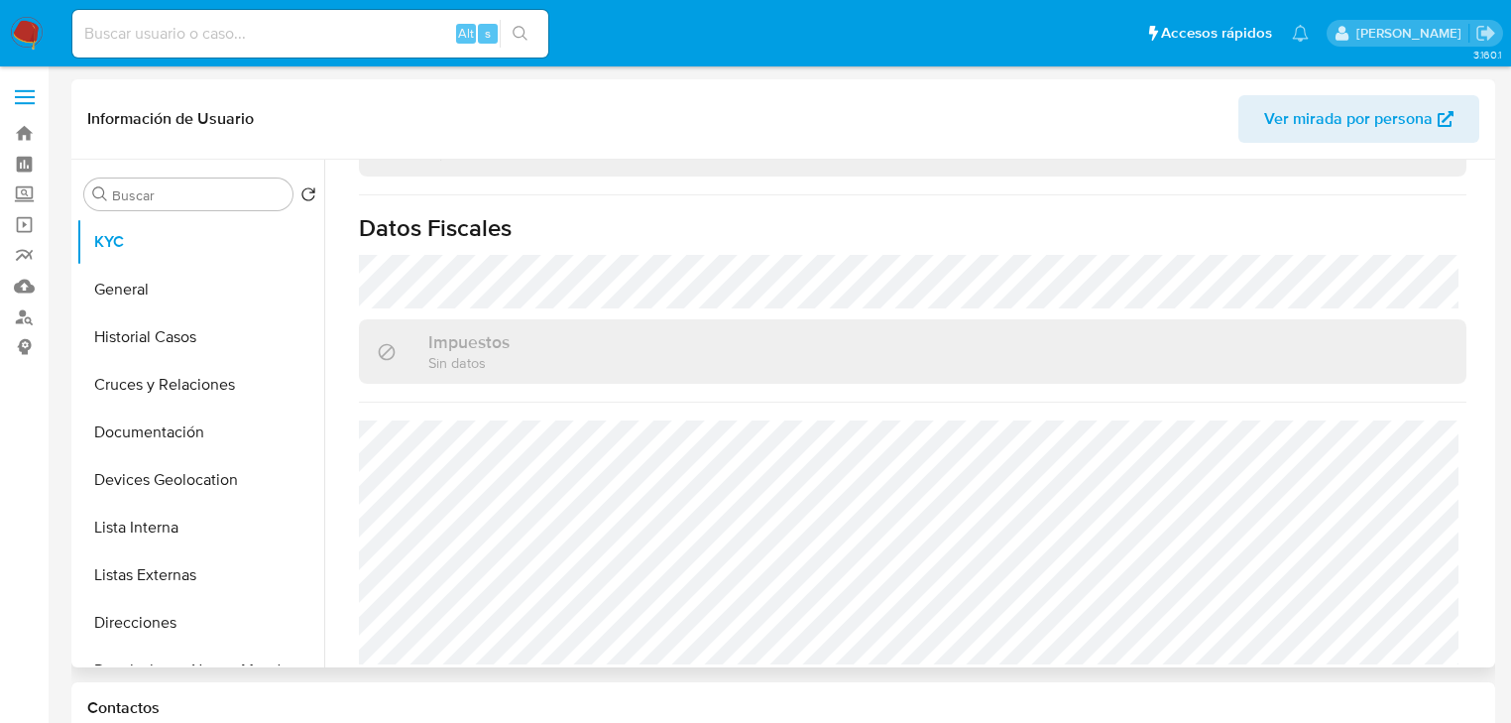
scroll to position [1257, 0]
click at [236, 24] on input at bounding box center [310, 34] width 476 height 26
paste input "536700151"
type input "536700151"
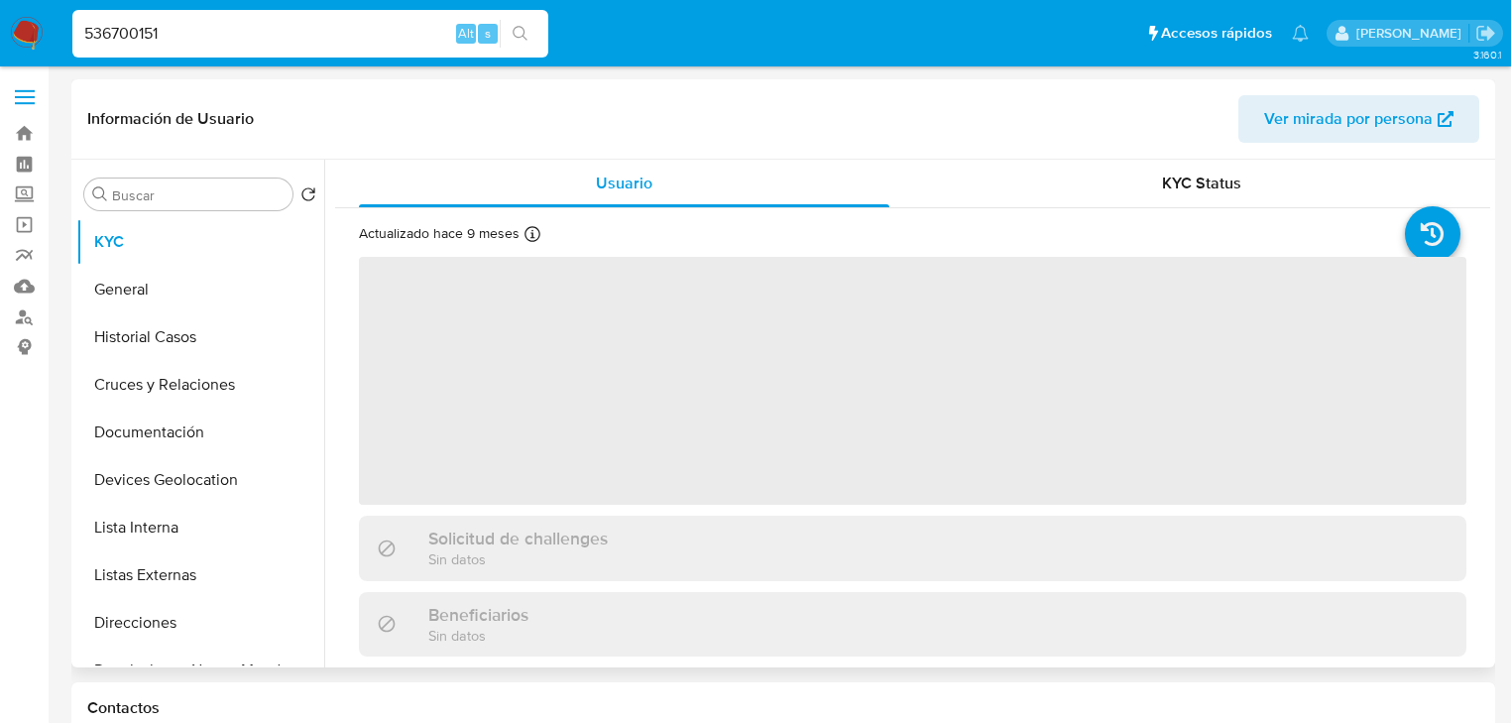
select select "10"
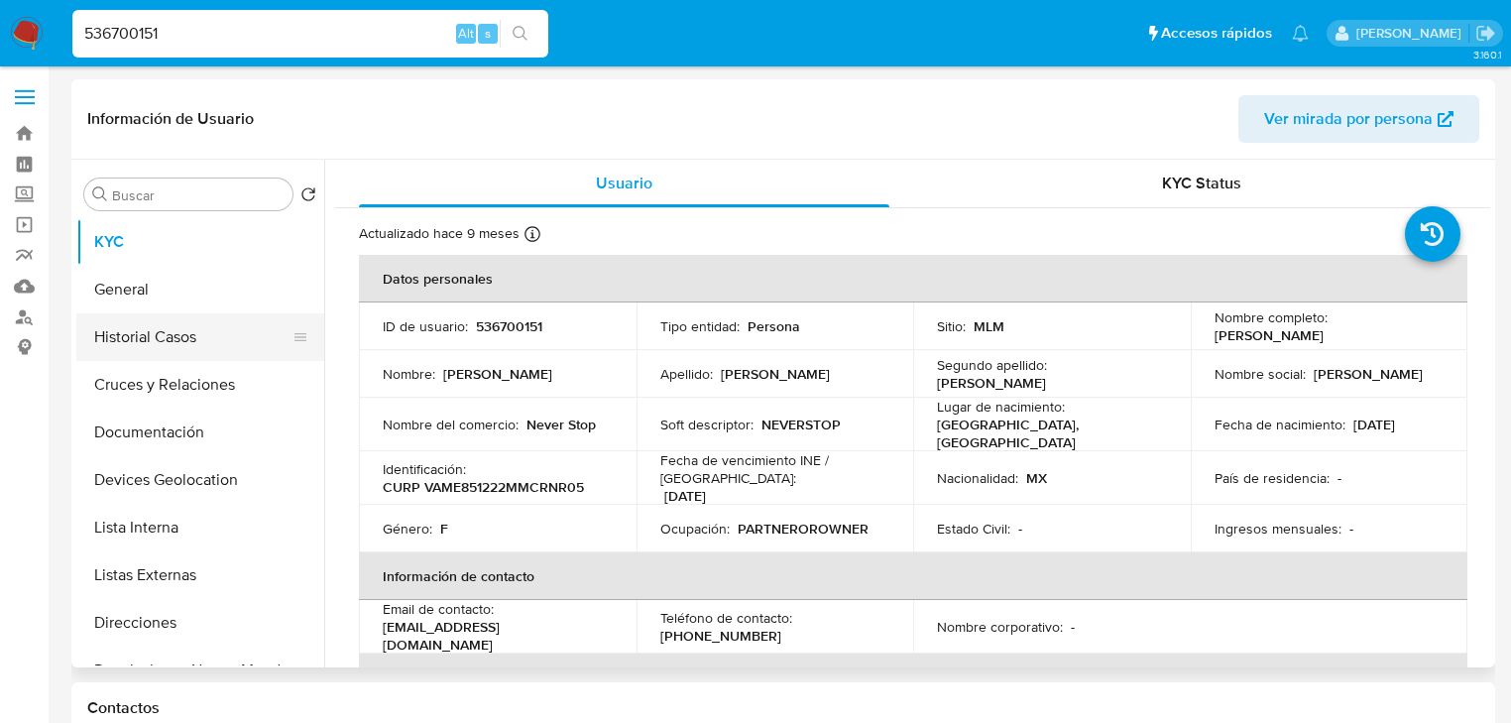
click at [190, 333] on button "Historial Casos" at bounding box center [192, 337] width 232 height 48
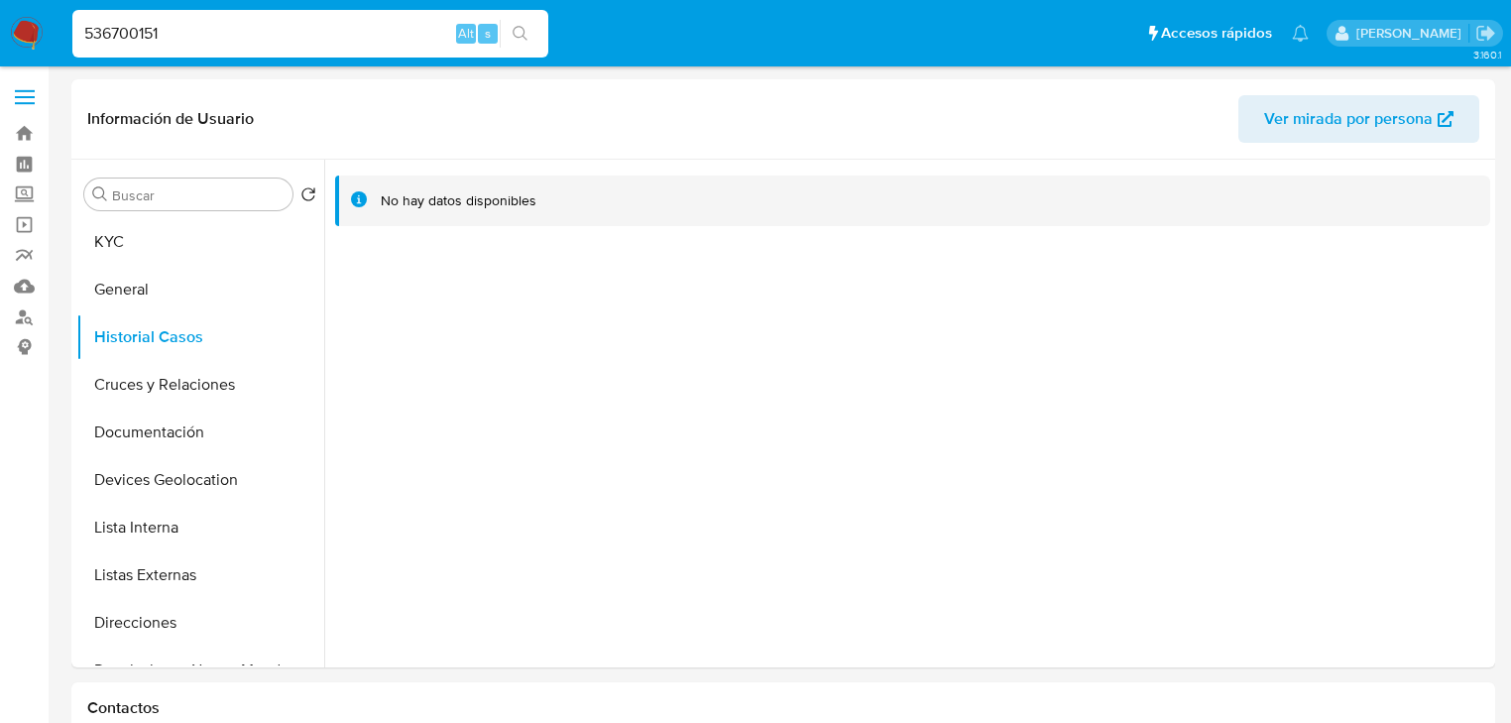
click at [193, 44] on input "536700151" at bounding box center [310, 34] width 476 height 26
drag, startPoint x: 12, startPoint y: 37, endPoint x: 0, endPoint y: 6, distance: 33.0
click at [0, 10] on nav "Pausado Ver notificaciones 536700151 Alt s Accesos rápidos Presiona las siguien…" at bounding box center [755, 33] width 1511 height 66
paste input "1014081814"
type input "1014081814"
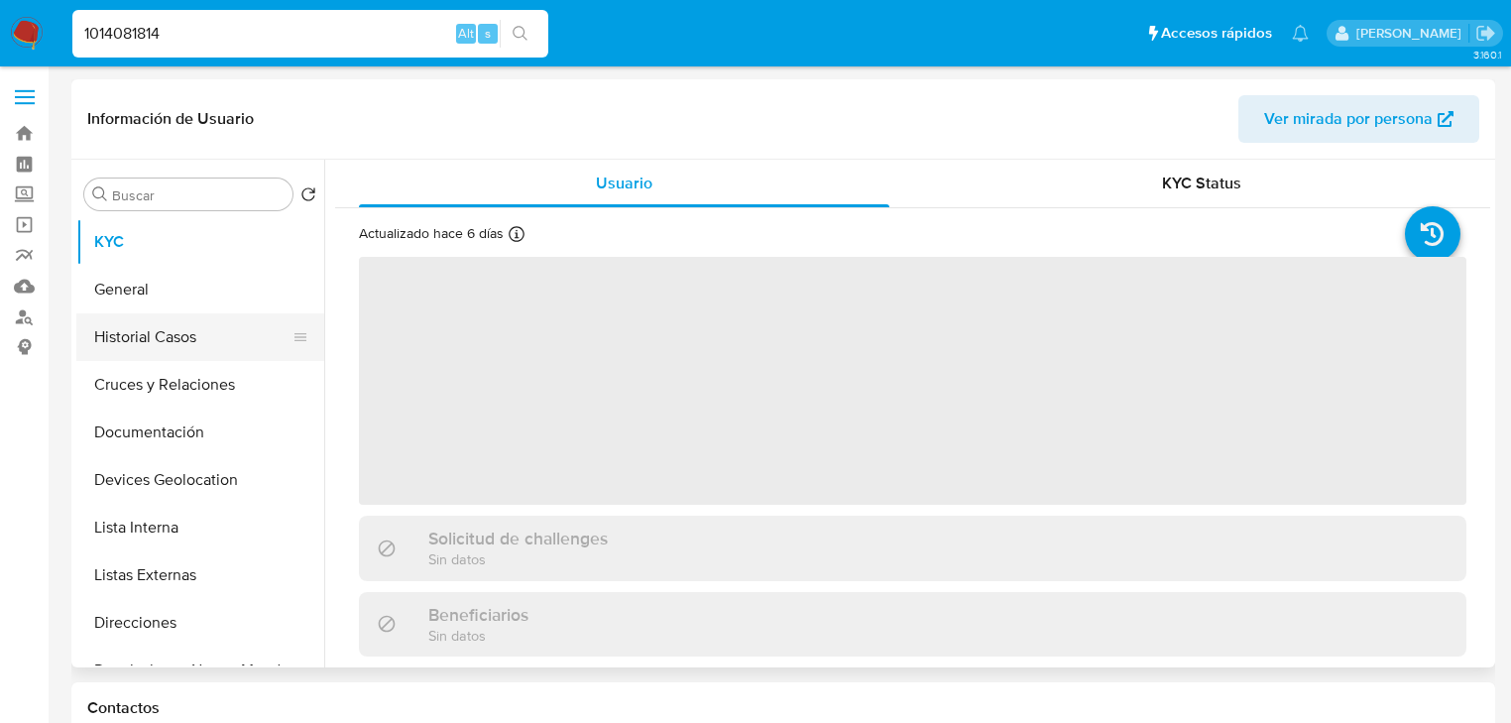
select select "10"
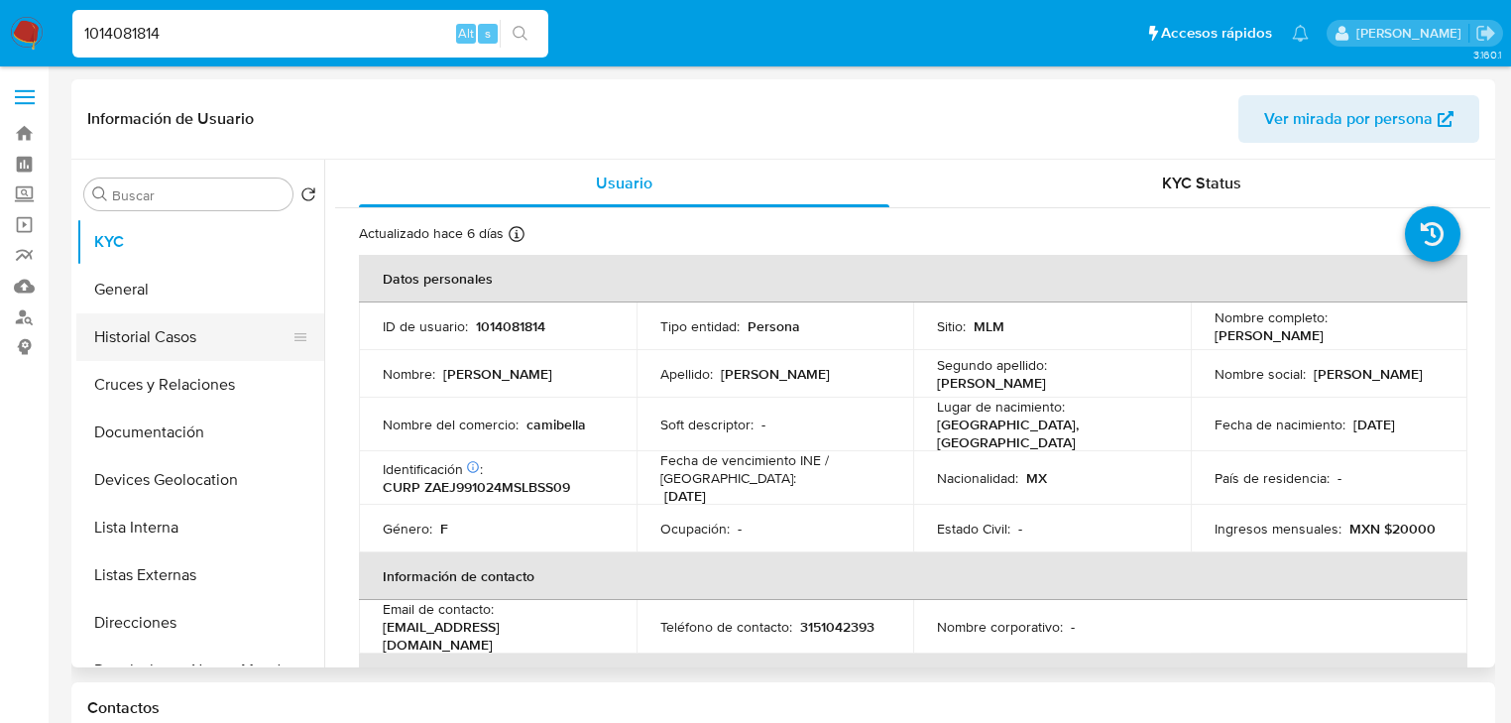
click at [162, 345] on button "Historial Casos" at bounding box center [192, 337] width 232 height 48
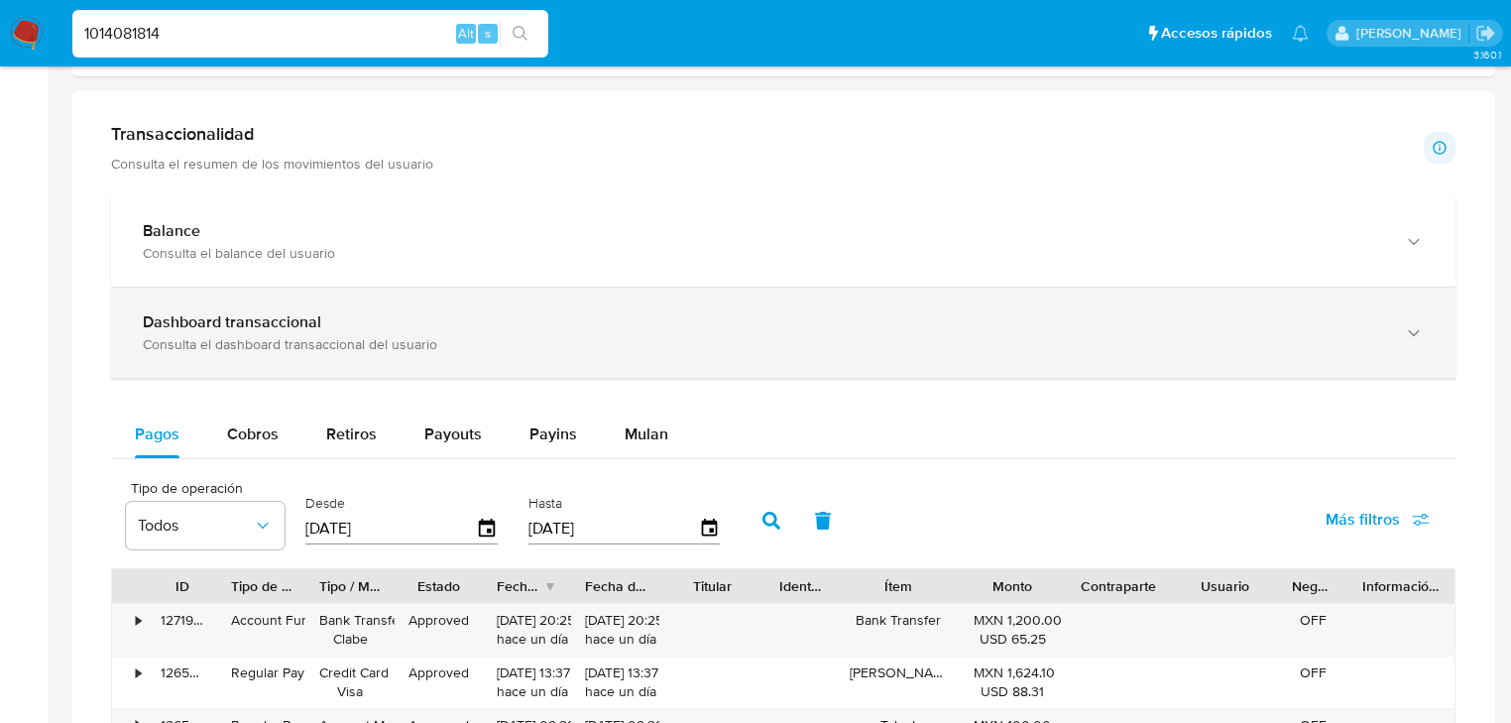
scroll to position [1031, 0]
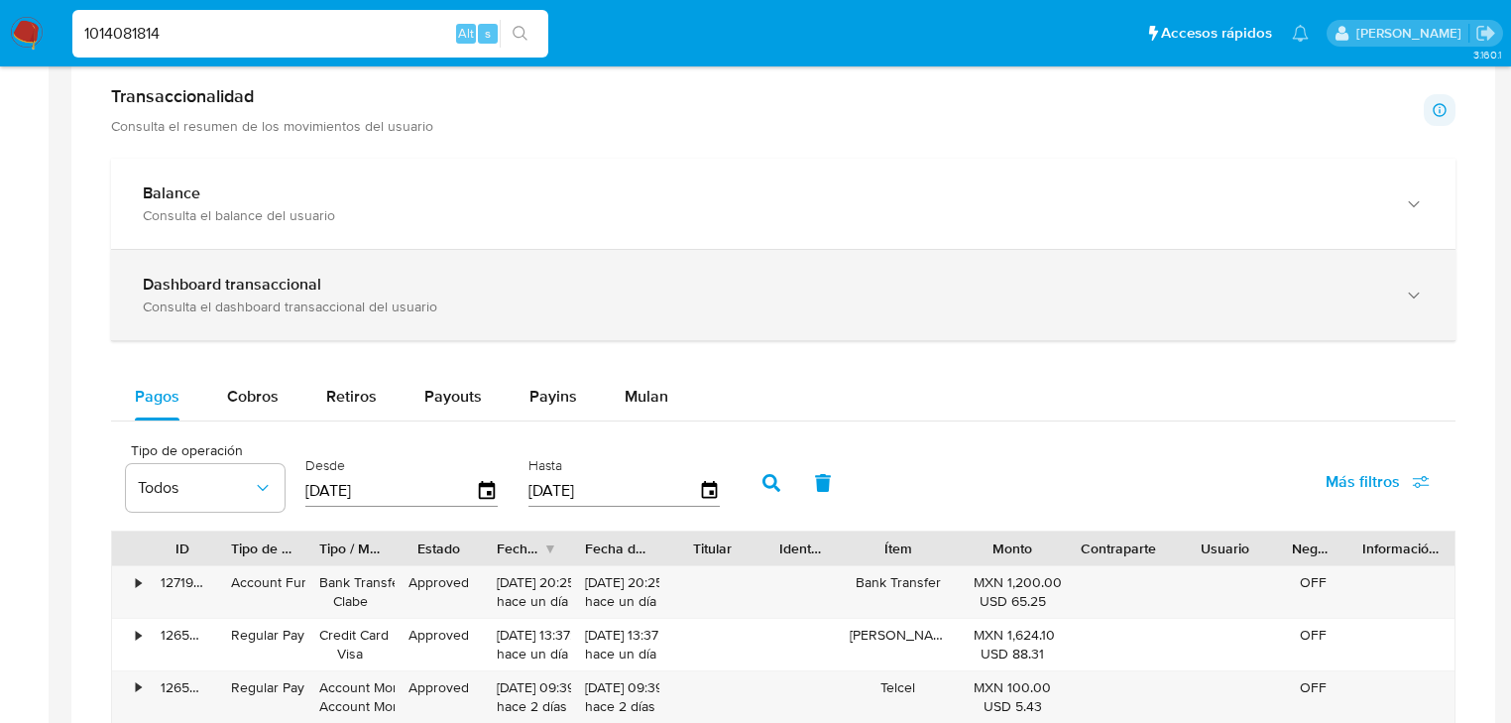
click at [322, 309] on div "Consulta el dashboard transaccional del usuario" at bounding box center [764, 306] width 1242 height 18
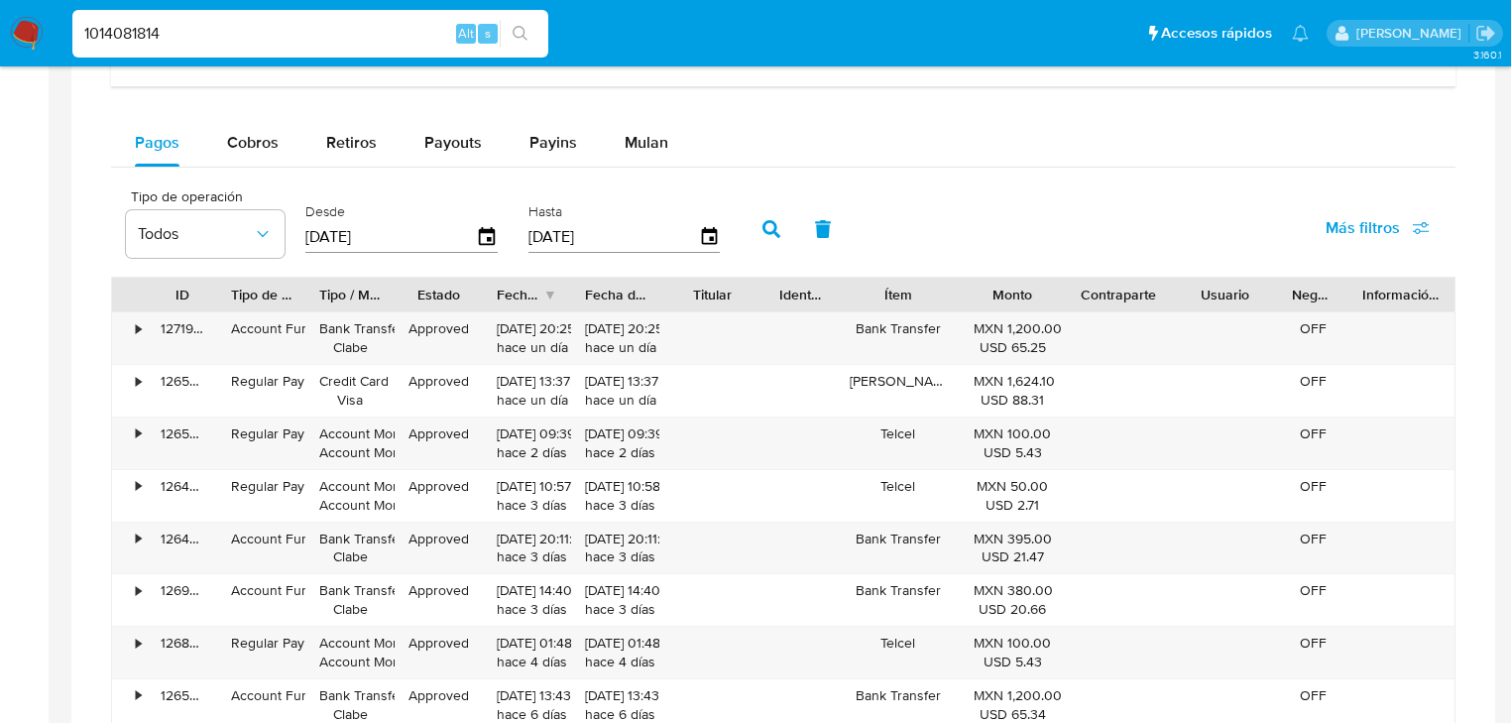
scroll to position [2142, 0]
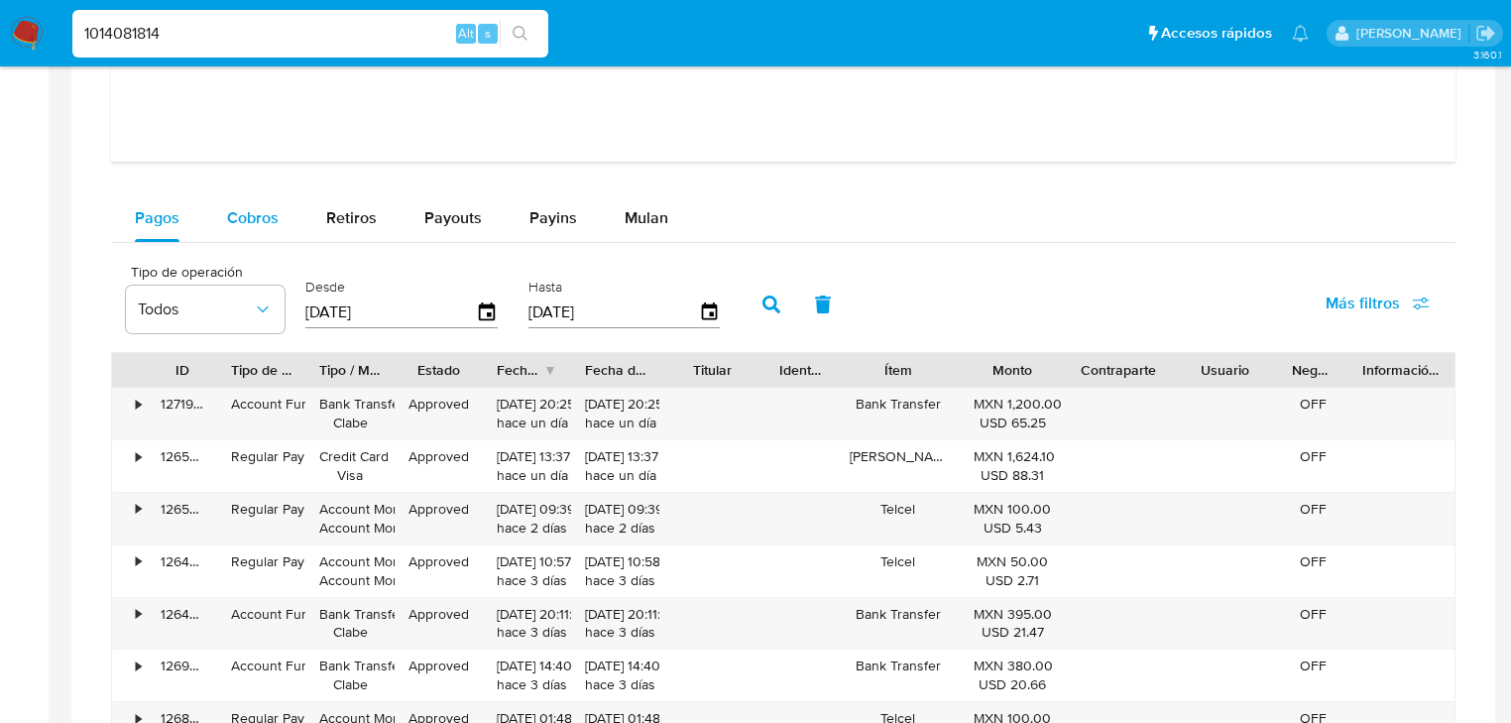
click at [278, 199] on button "Cobros" at bounding box center [252, 218] width 99 height 48
select select "10"
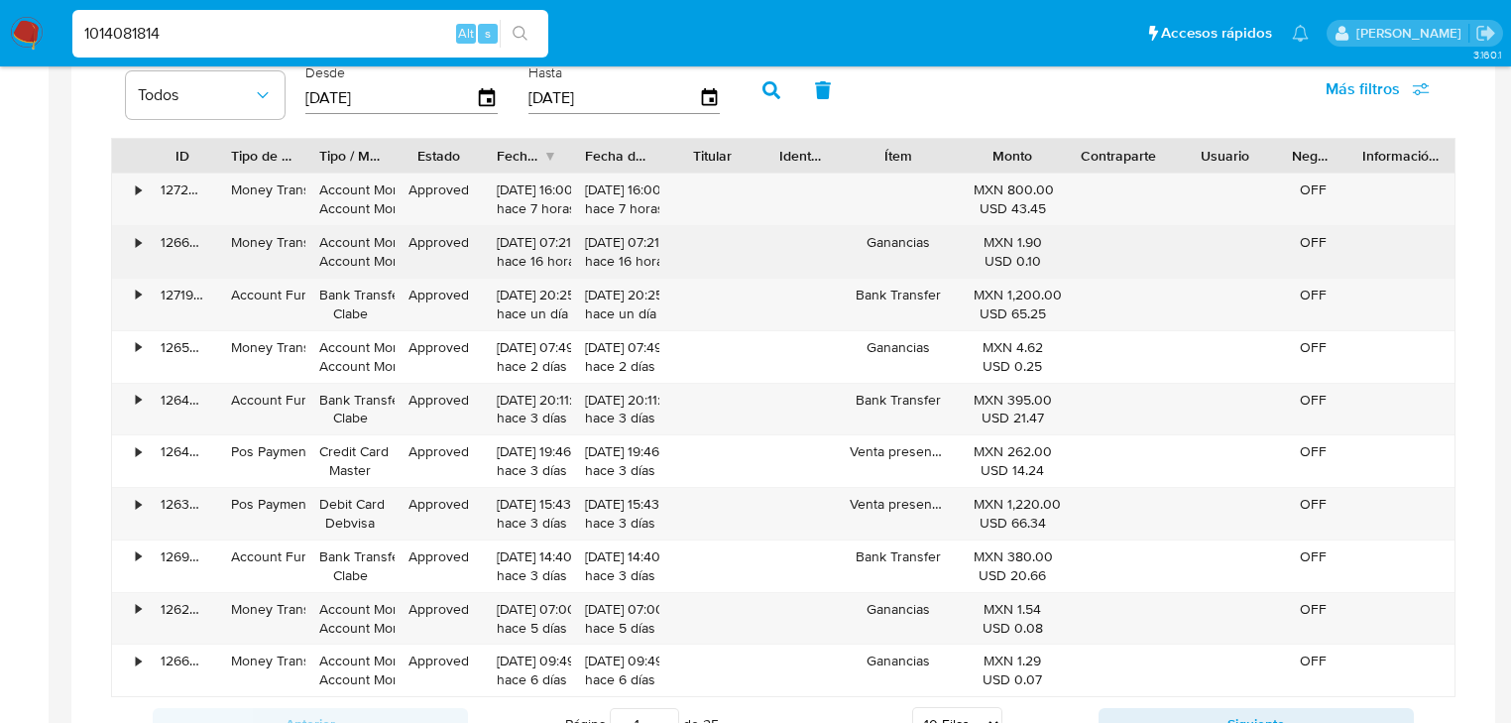
scroll to position [2380, 0]
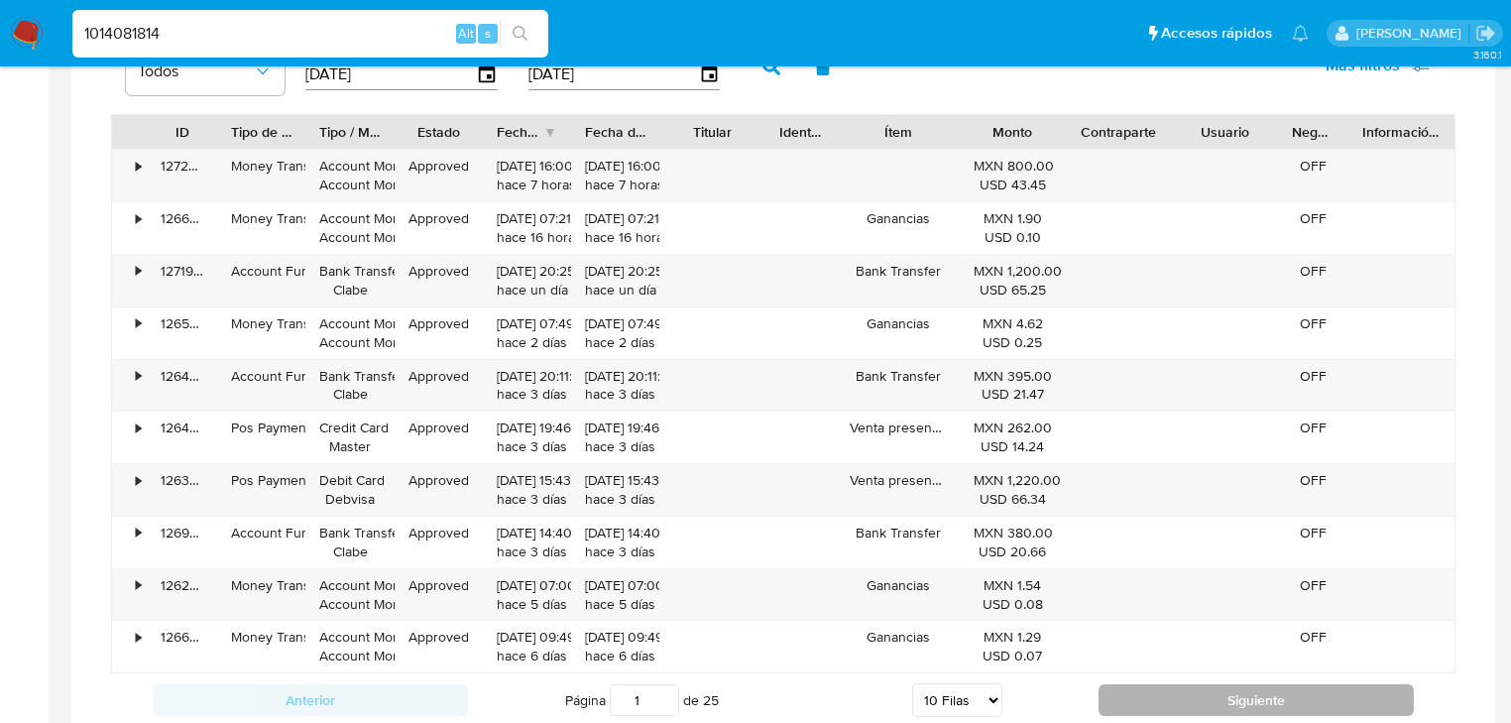
click at [1193, 690] on button "Siguiente" at bounding box center [1256, 700] width 315 height 32
type input "2"
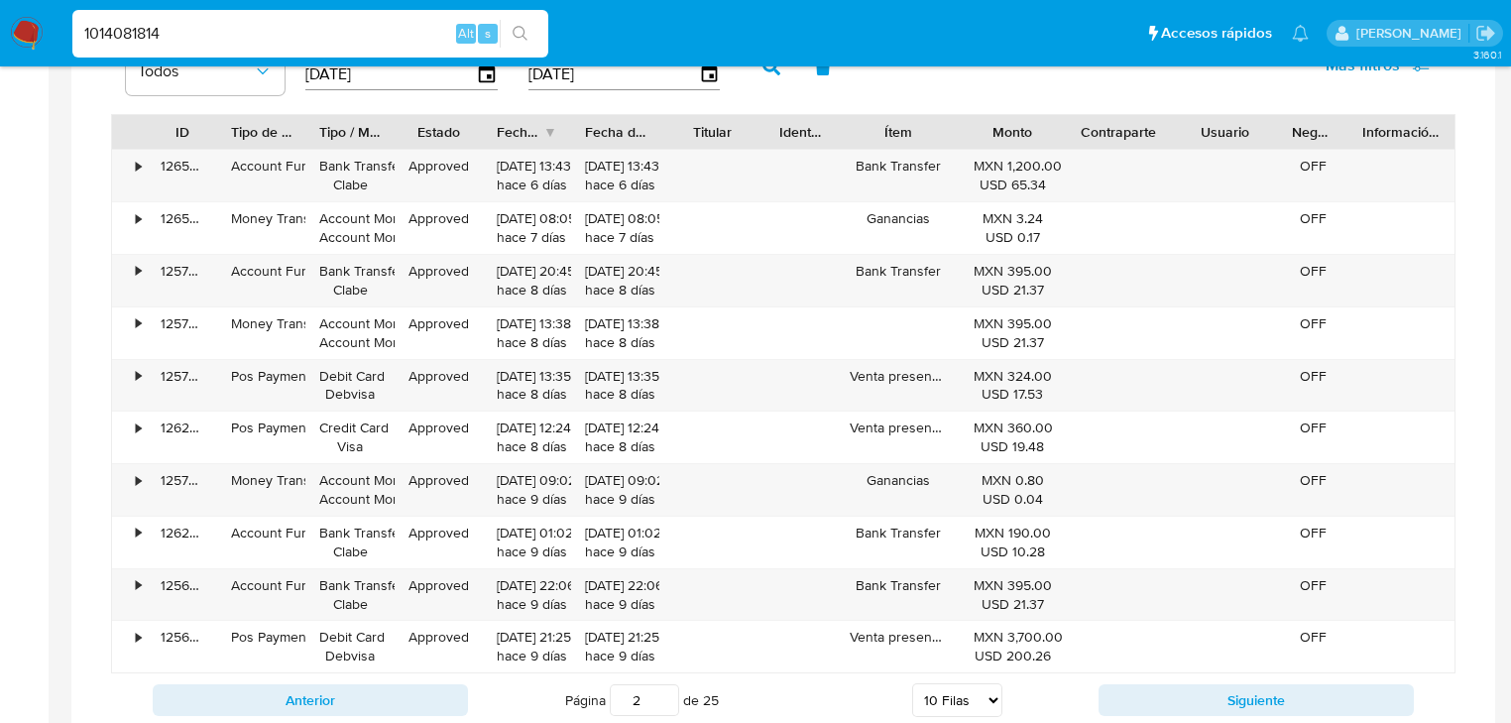
scroll to position [2301, 0]
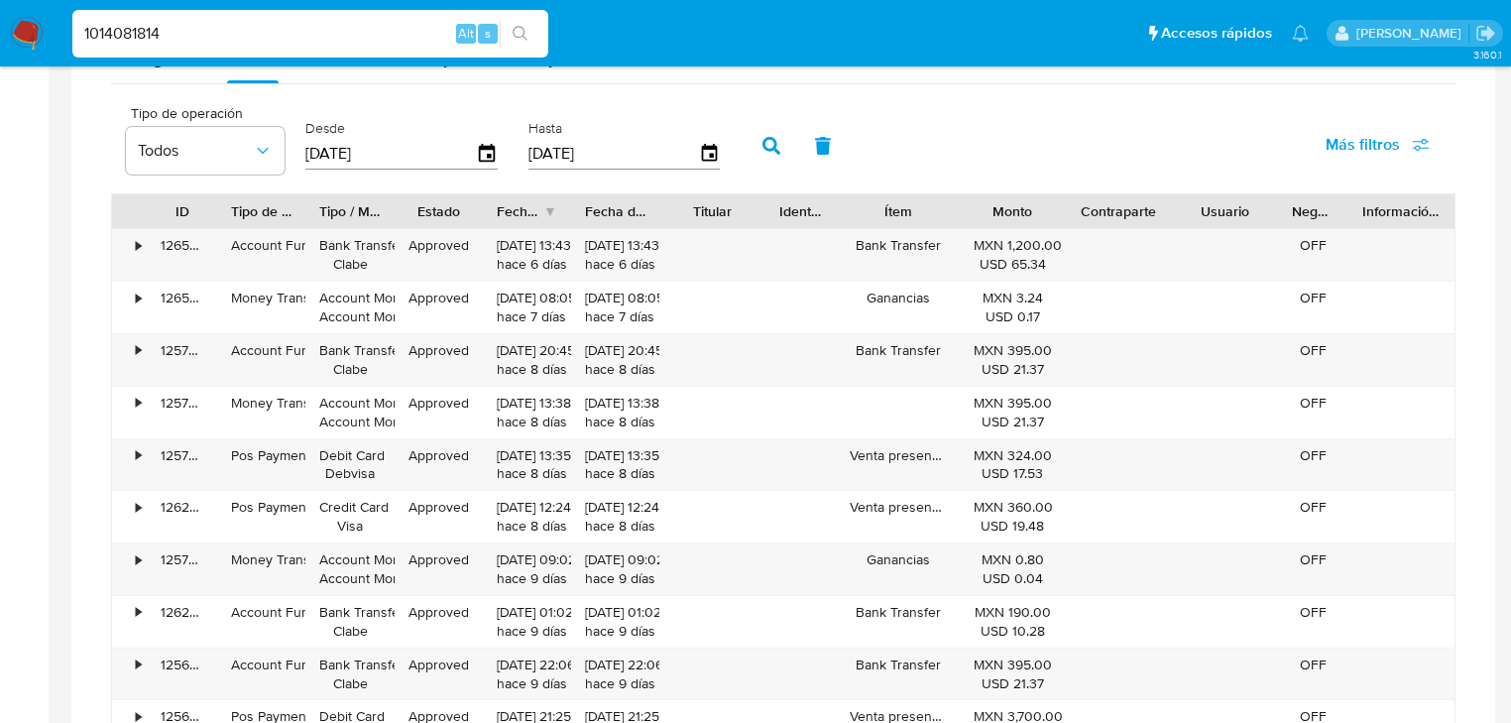
drag, startPoint x: 104, startPoint y: 34, endPoint x: 0, endPoint y: 6, distance: 107.8
click at [0, 6] on nav "Pausado Ver notificaciones 1014081814 Alt s Accesos rápidos Presiona las siguie…" at bounding box center [755, 33] width 1511 height 66
paste input "678706757"
type input "1678706757"
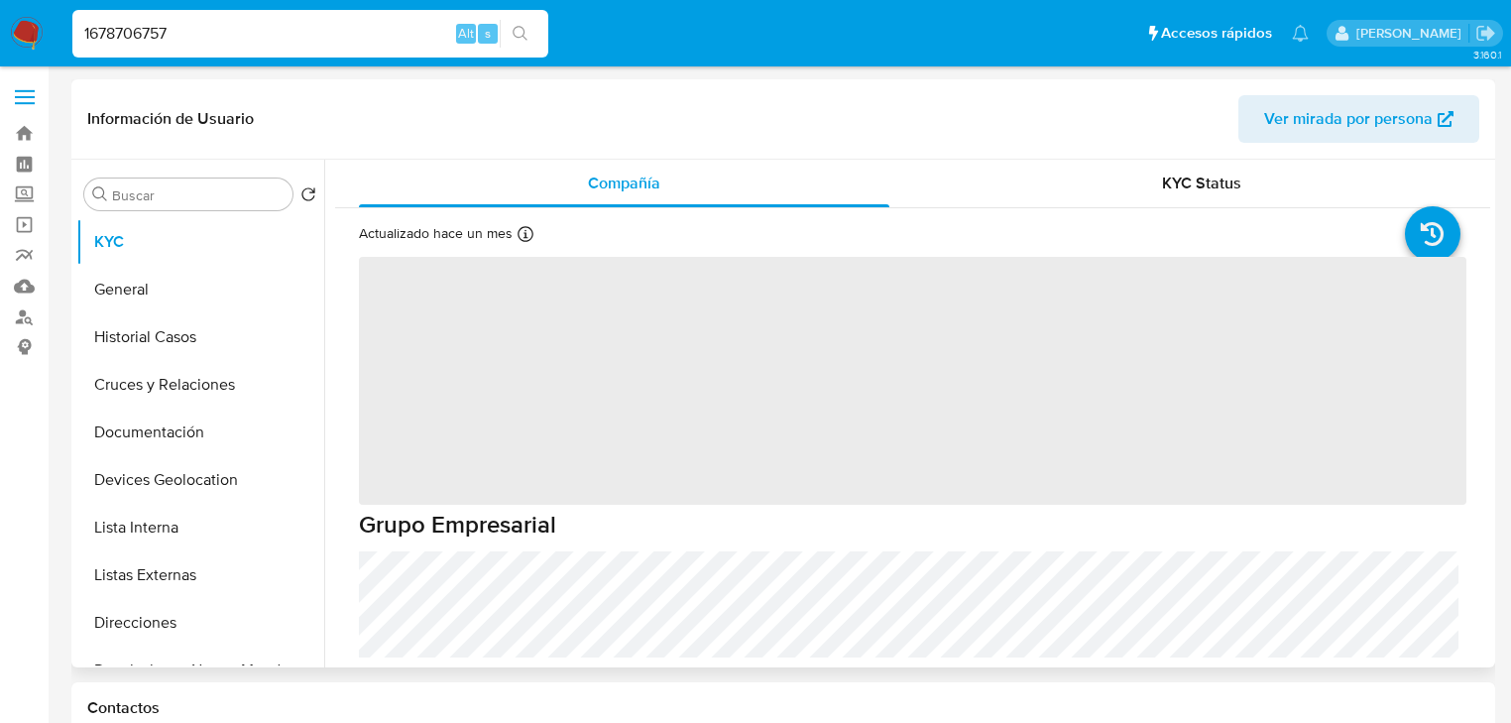
select select "10"
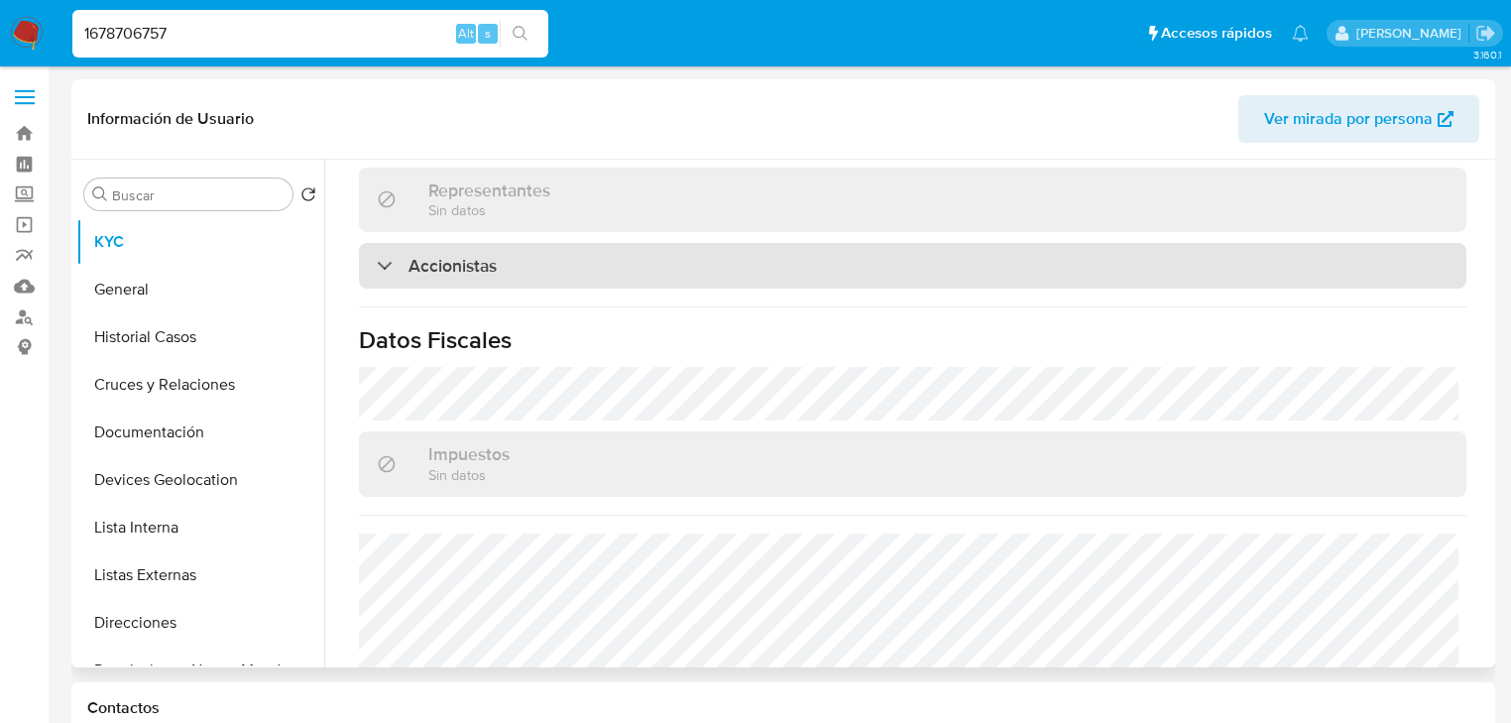
scroll to position [1455, 0]
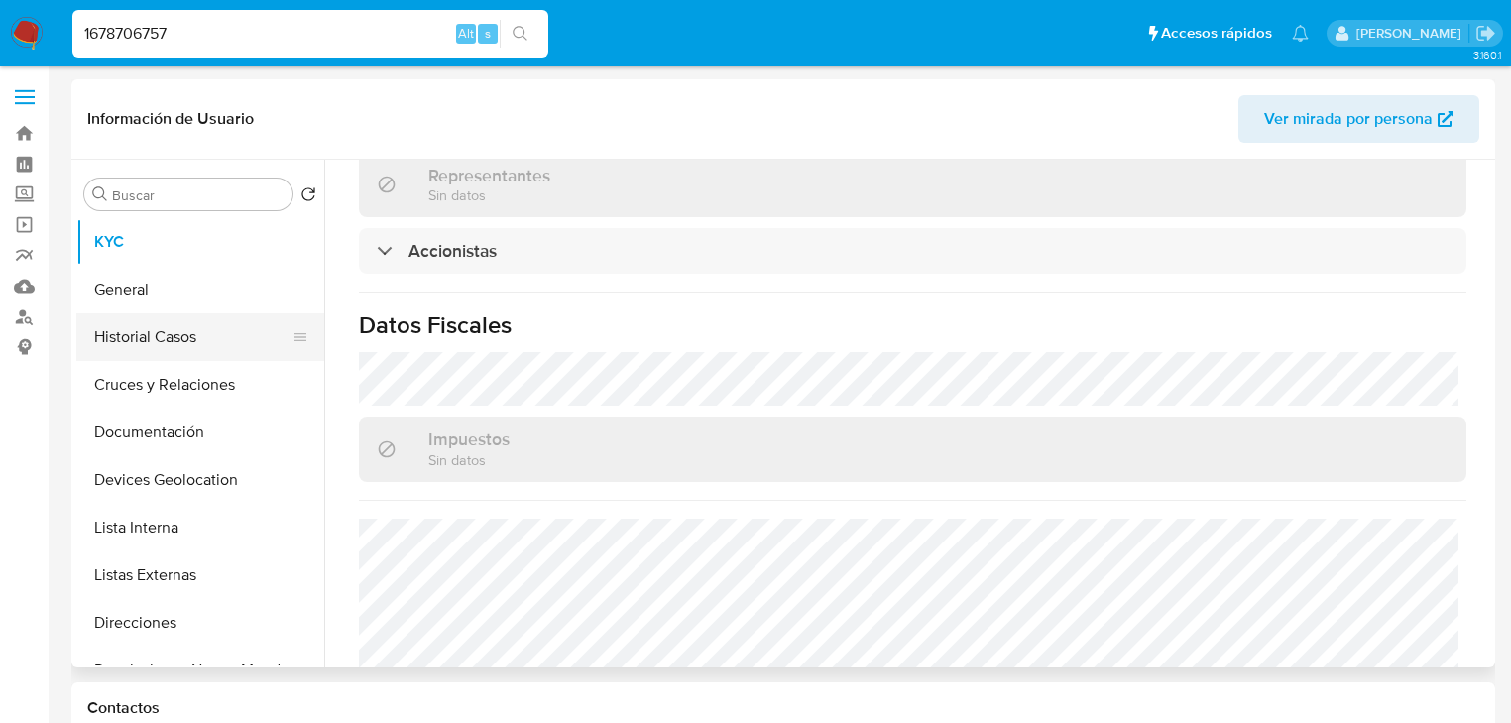
click at [147, 328] on button "Historial Casos" at bounding box center [192, 337] width 232 height 48
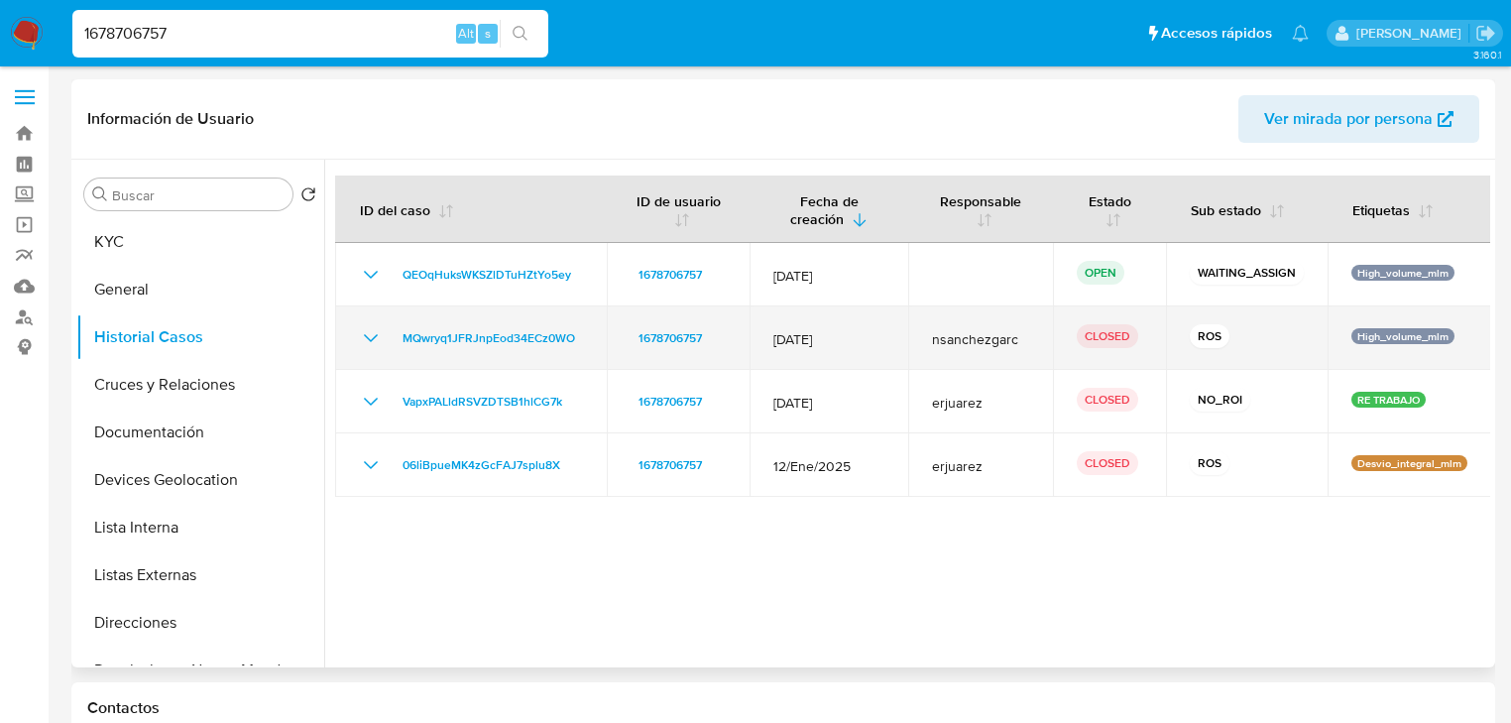
click at [372, 333] on icon "Mostrar/Ocultar" at bounding box center [371, 338] width 24 height 24
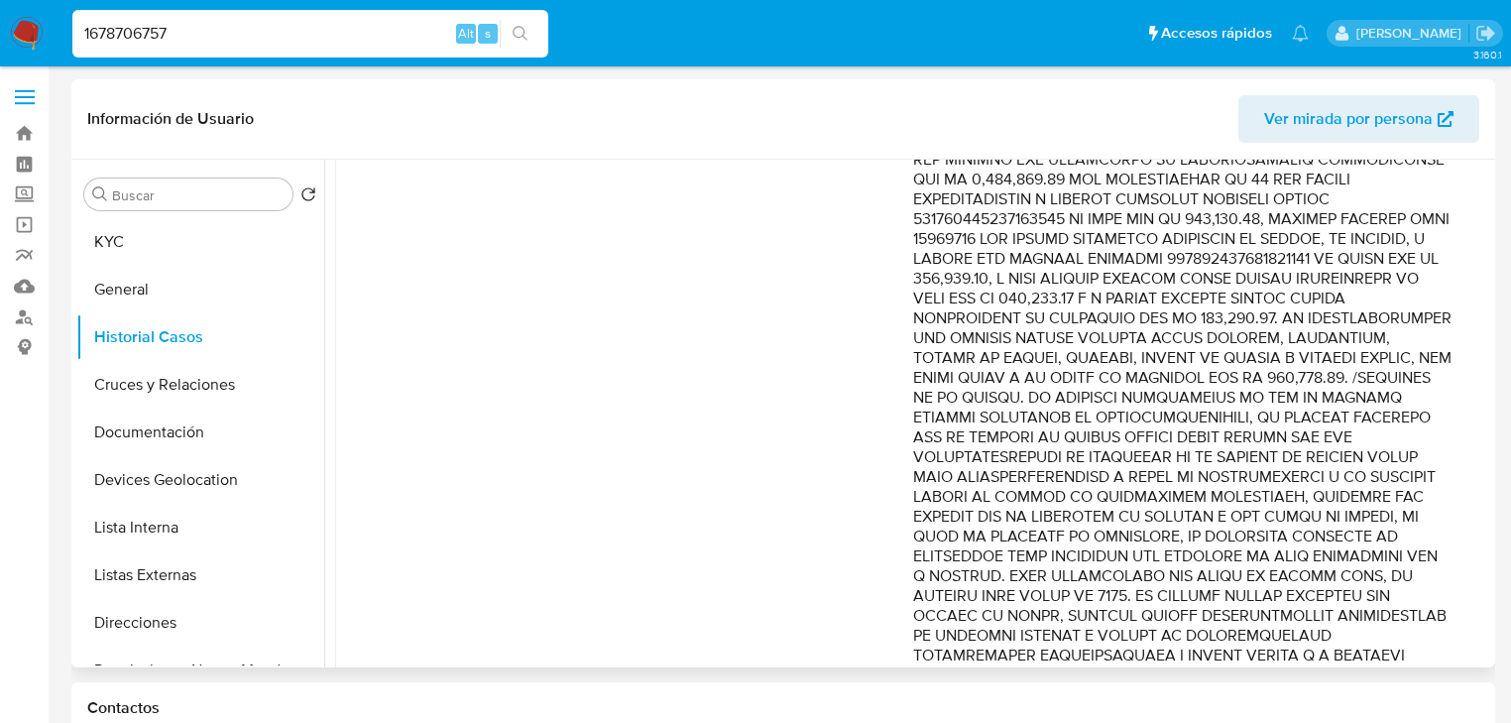
scroll to position [635, 0]
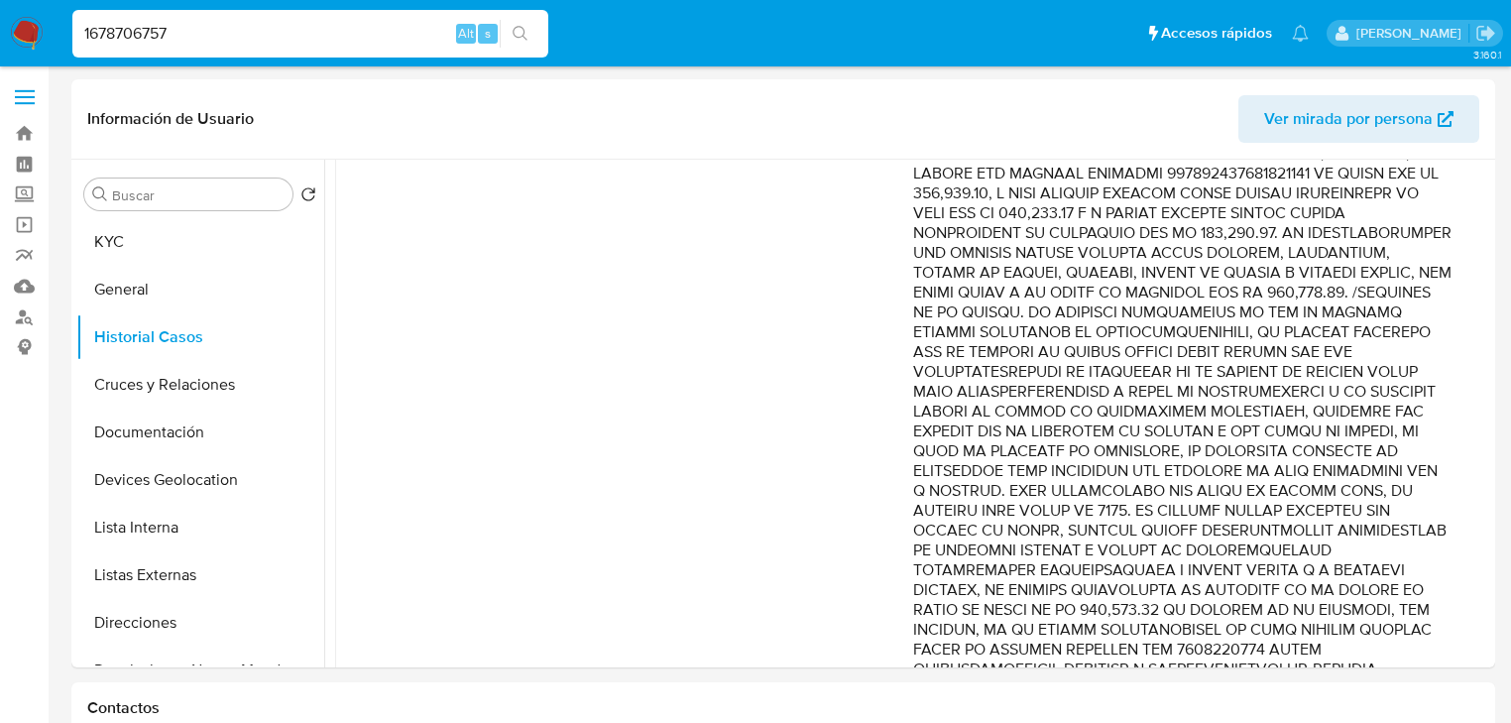
drag, startPoint x: 185, startPoint y: 37, endPoint x: 0, endPoint y: 46, distance: 185.6
click at [0, 1] on nav "Pausado Ver notificaciones 1678706757 Alt s Accesos rápidos Presiona las siguie…" at bounding box center [755, 33] width 1511 height 66
paste input "129436742"
type input "1129436742"
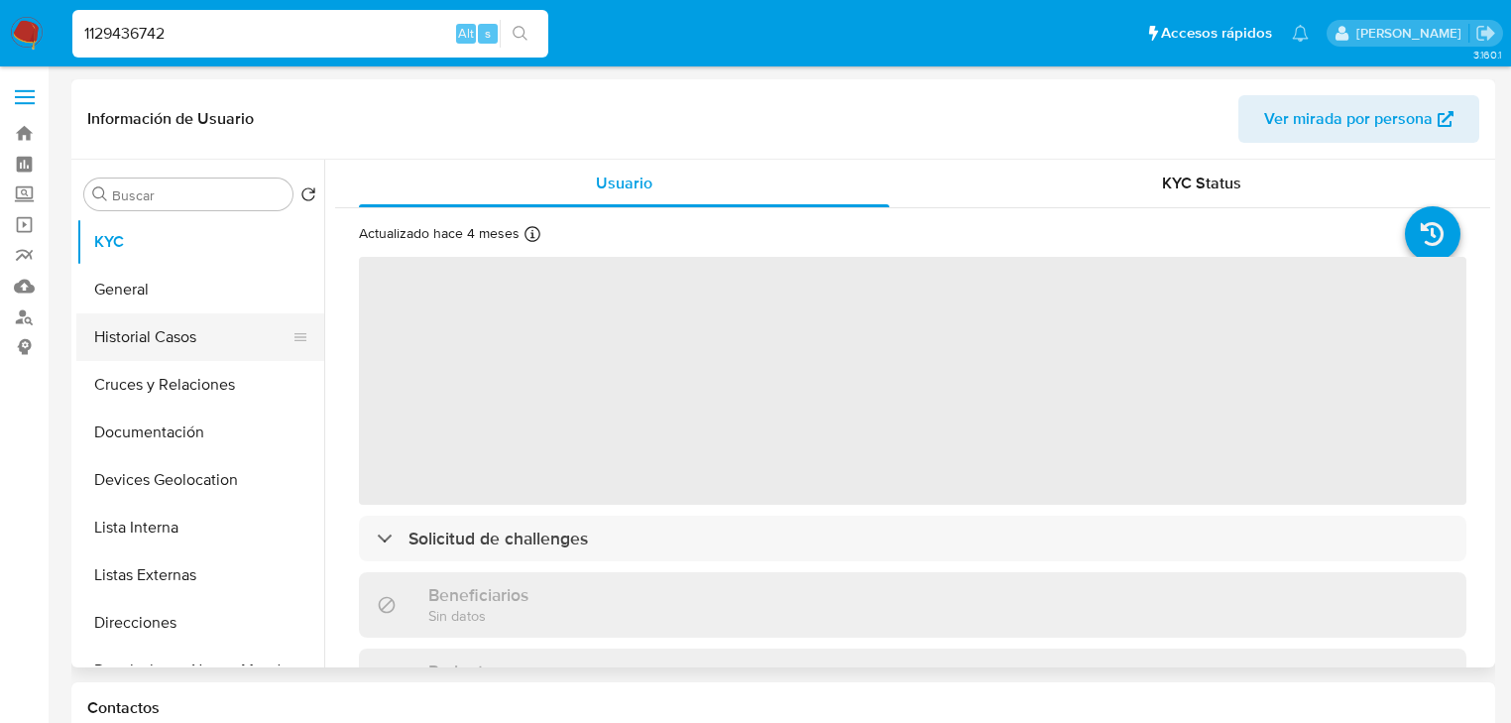
click at [158, 337] on button "Historial Casos" at bounding box center [192, 337] width 232 height 48
select select "10"
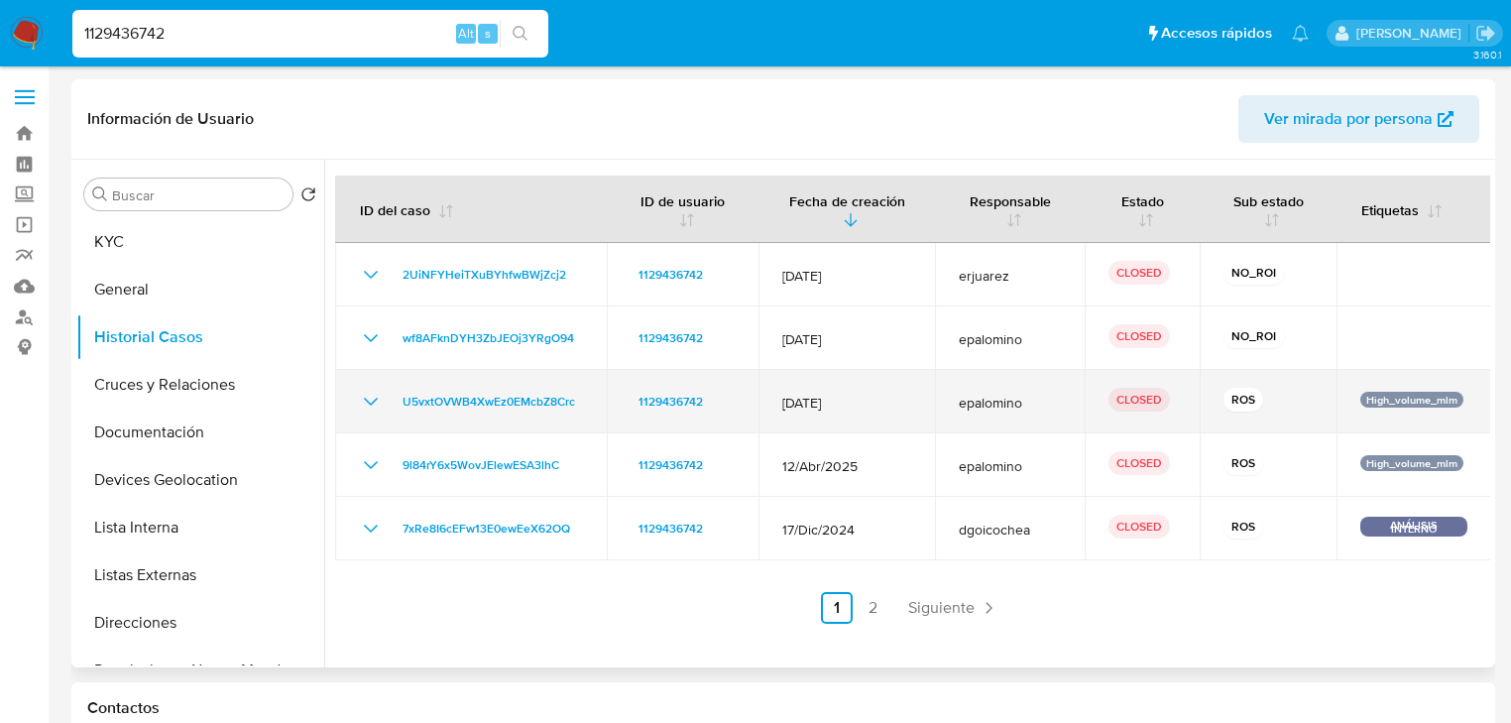
click at [381, 400] on icon "Mostrar/Ocultar" at bounding box center [371, 402] width 24 height 24
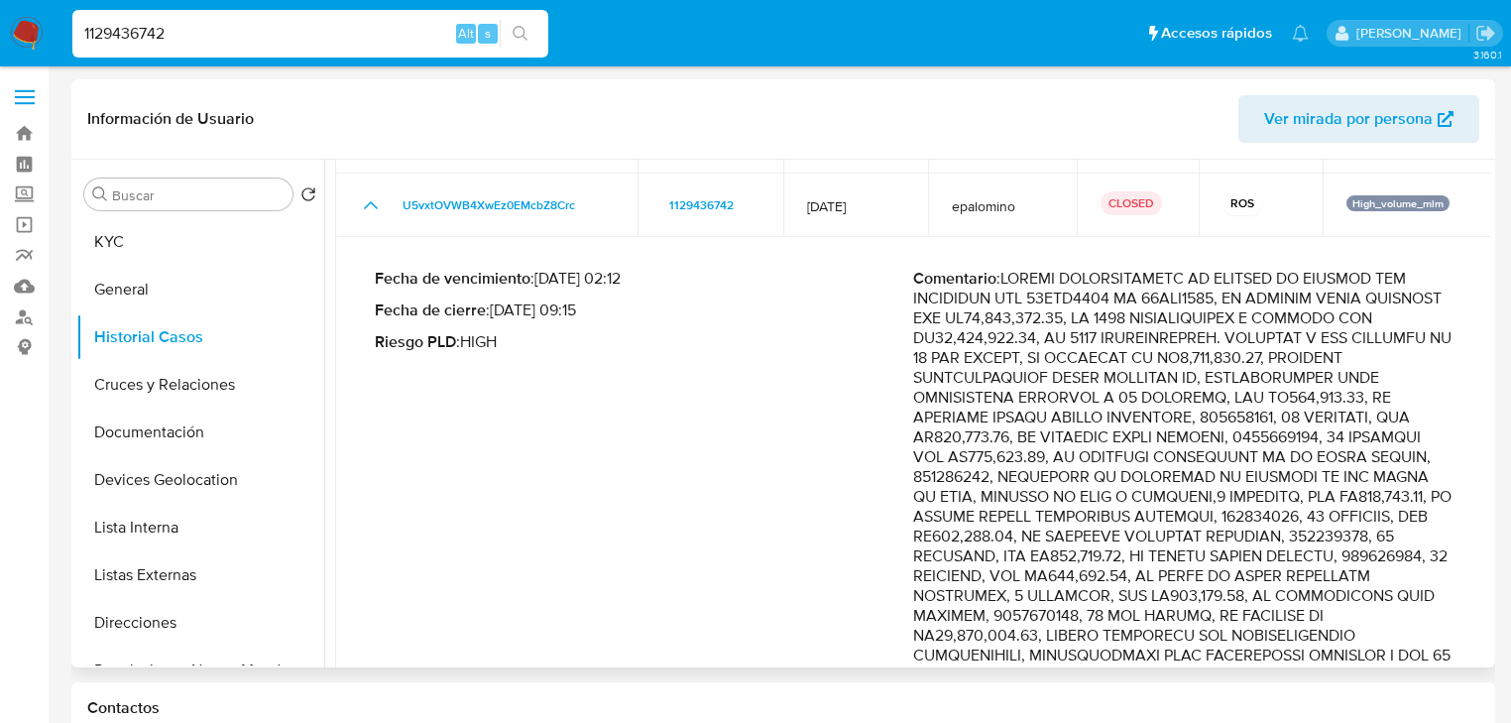
scroll to position [238, 0]
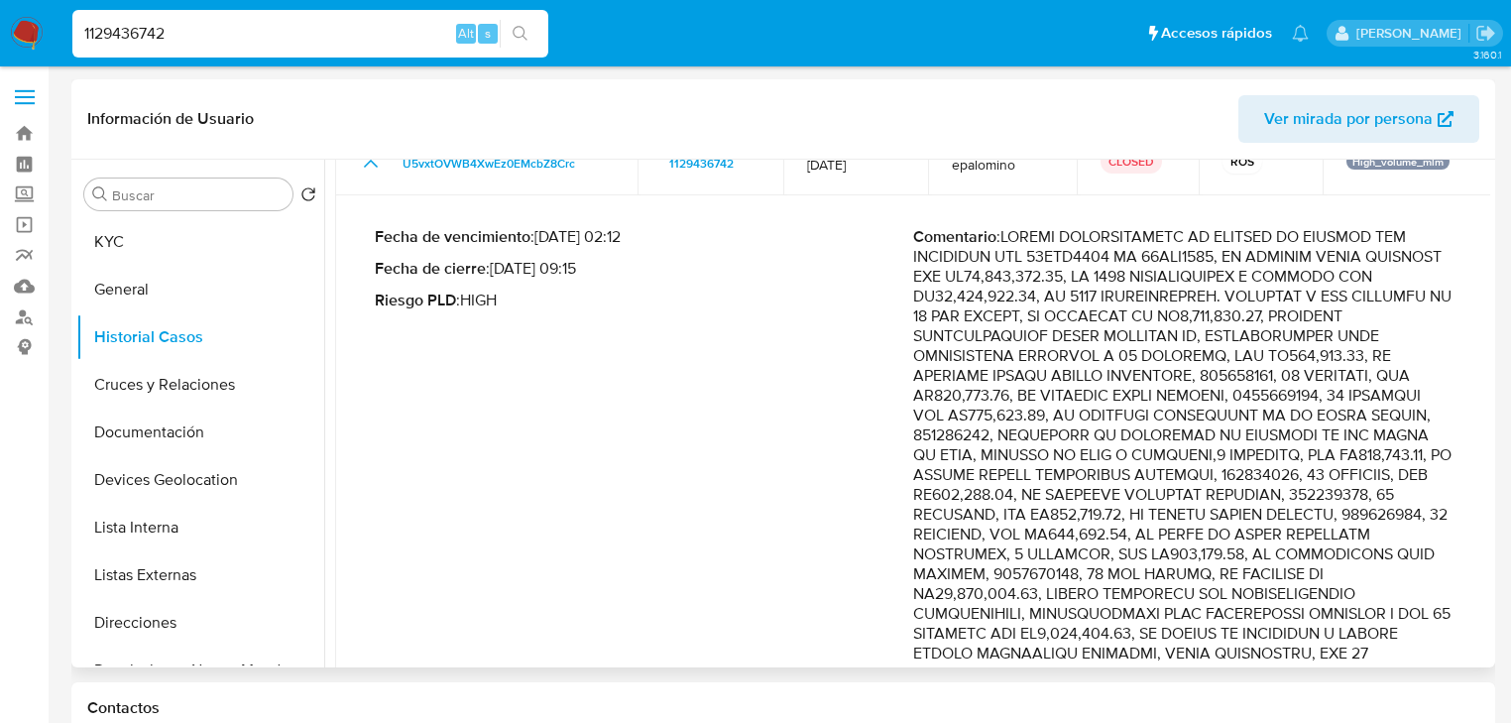
drag, startPoint x: 1323, startPoint y: 382, endPoint x: 1404, endPoint y: 467, distance: 117.8
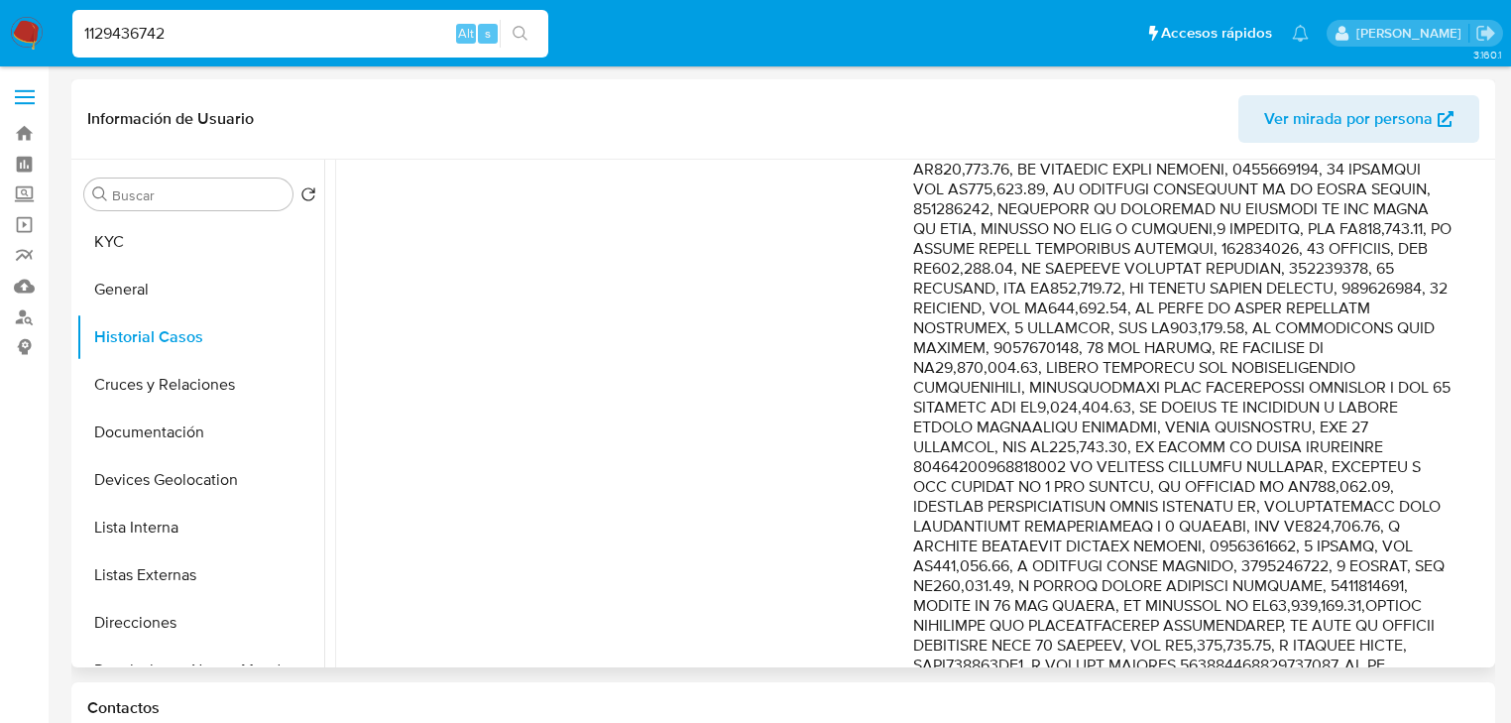
scroll to position [476, 0]
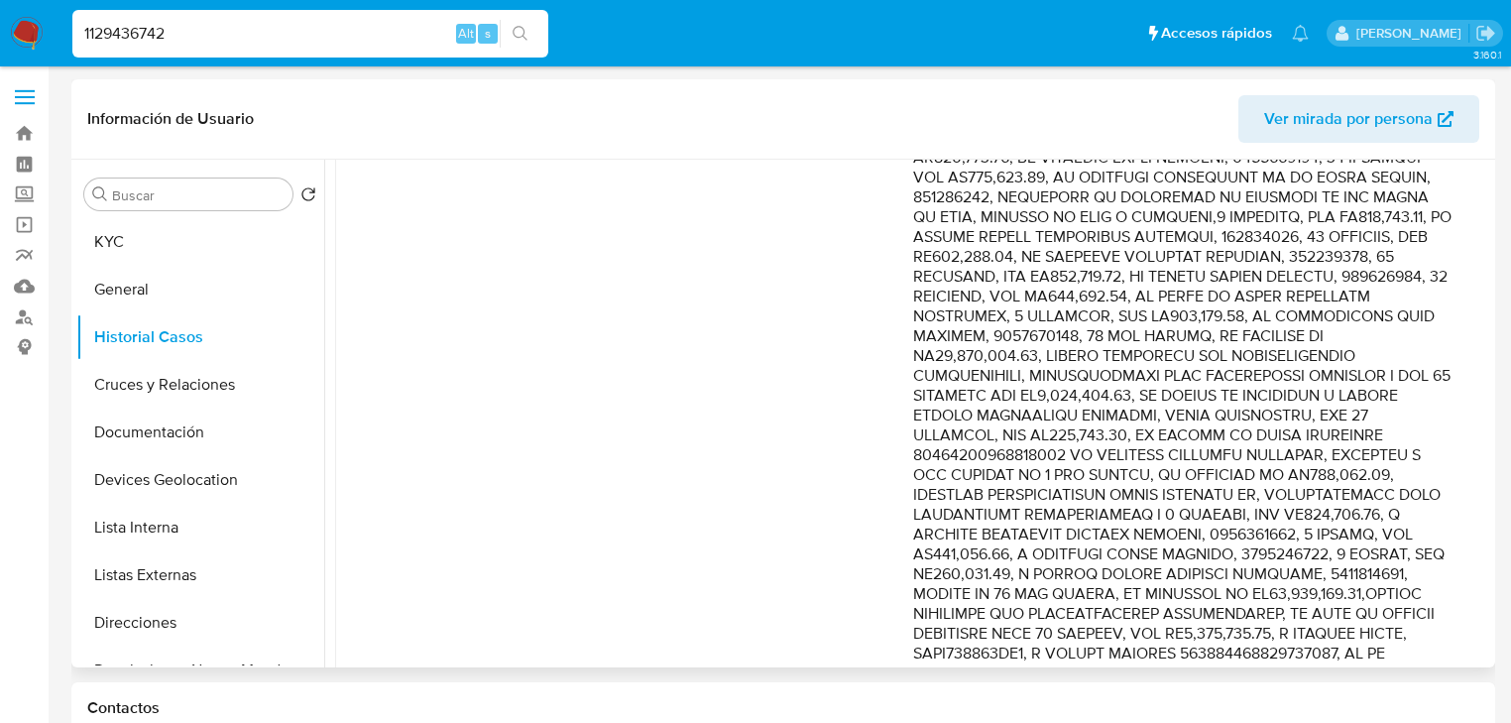
drag, startPoint x: 1360, startPoint y: 461, endPoint x: 1383, endPoint y: 583, distance: 124.1
click at [1383, 583] on p "Comentario :" at bounding box center [1182, 703] width 538 height 1428
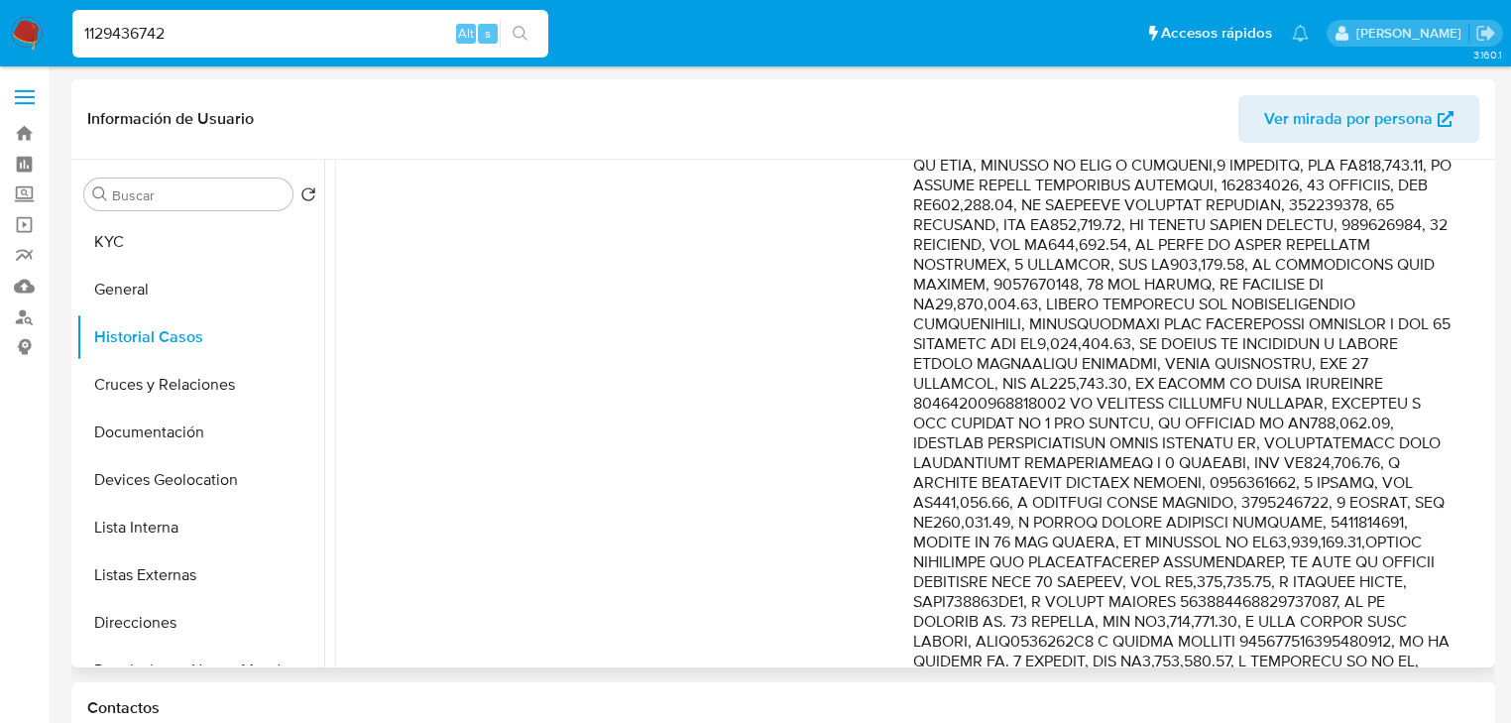
scroll to position [635, 0]
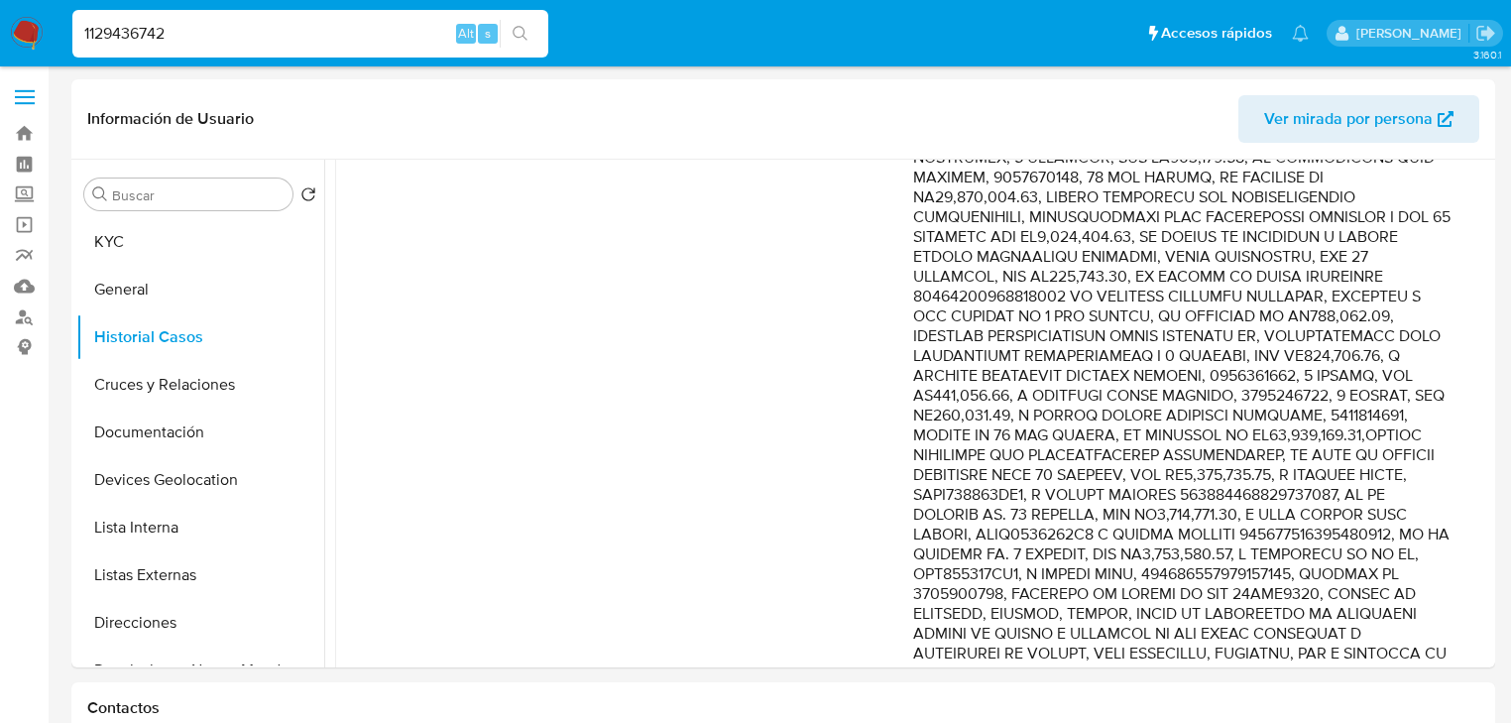
drag, startPoint x: 170, startPoint y: 40, endPoint x: 0, endPoint y: -57, distance: 194.9
paste input "2363596833"
type input "2363596833"
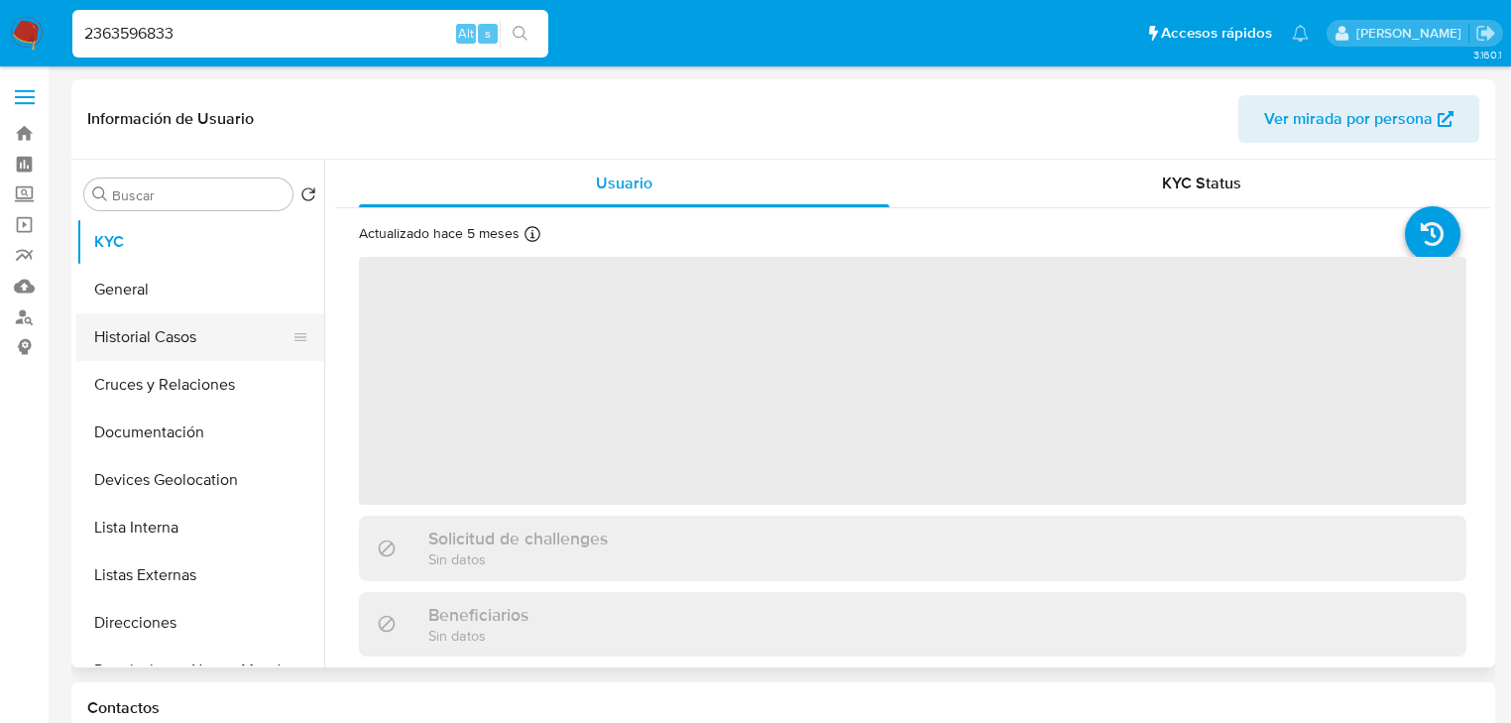
click at [181, 345] on button "Historial Casos" at bounding box center [192, 337] width 232 height 48
select select "10"
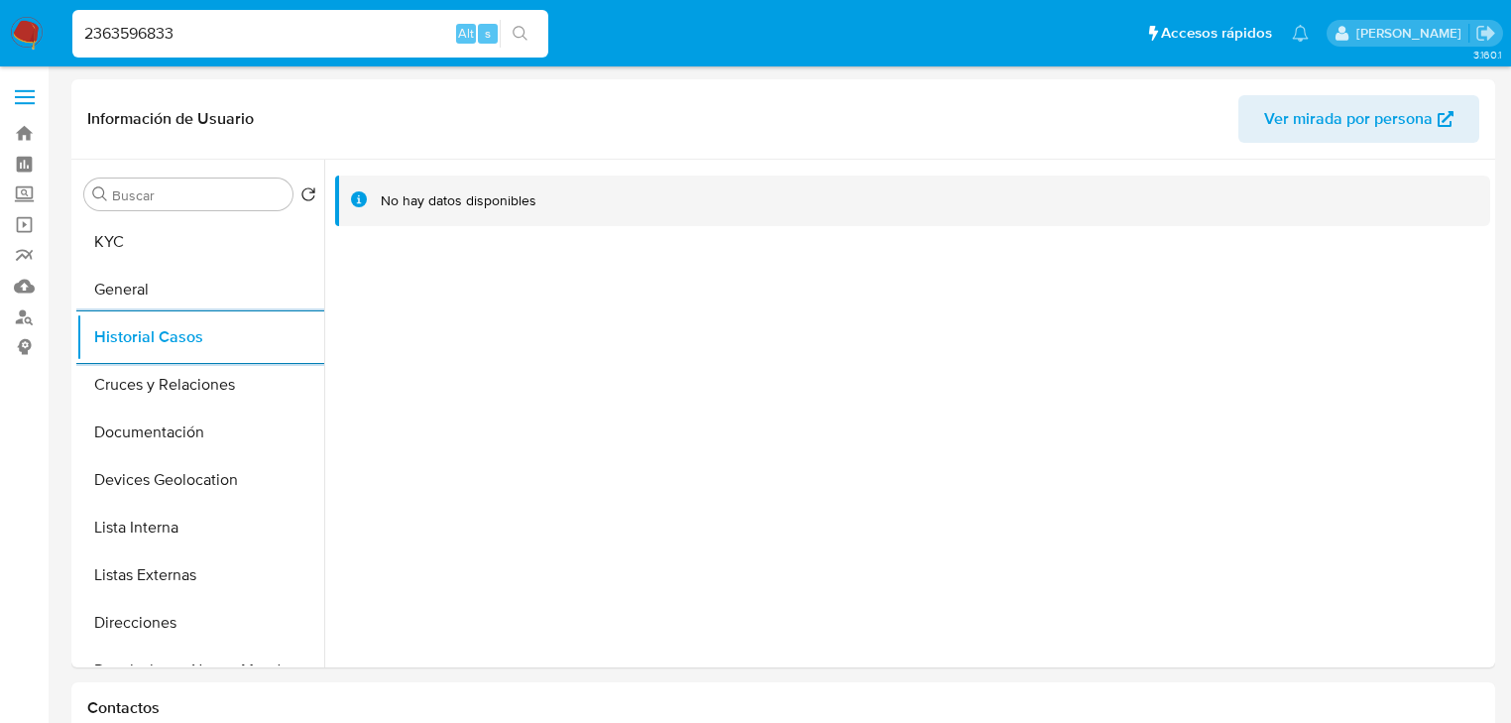
drag, startPoint x: 225, startPoint y: 42, endPoint x: 0, endPoint y: -10, distance: 230.9
paste input "170357634"
type input "1703576343"
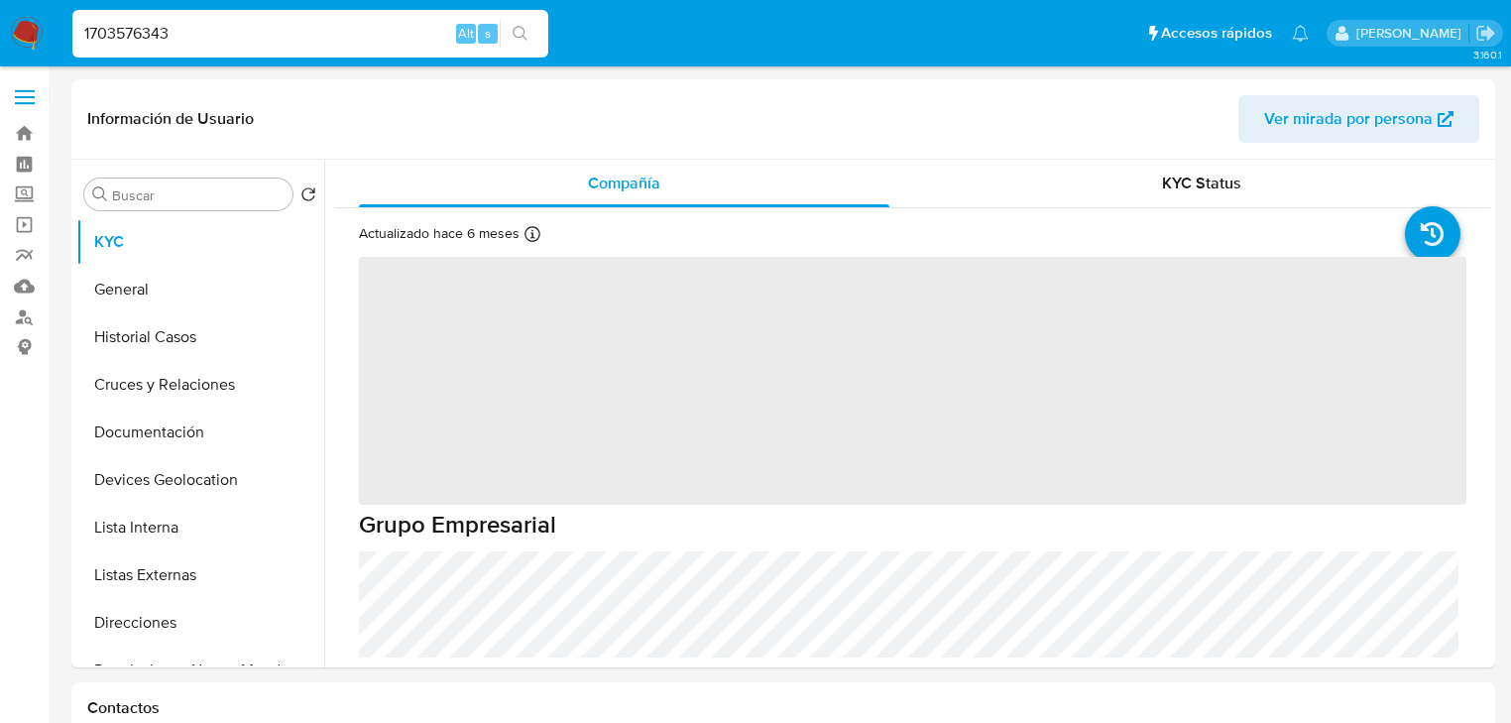
select select "10"
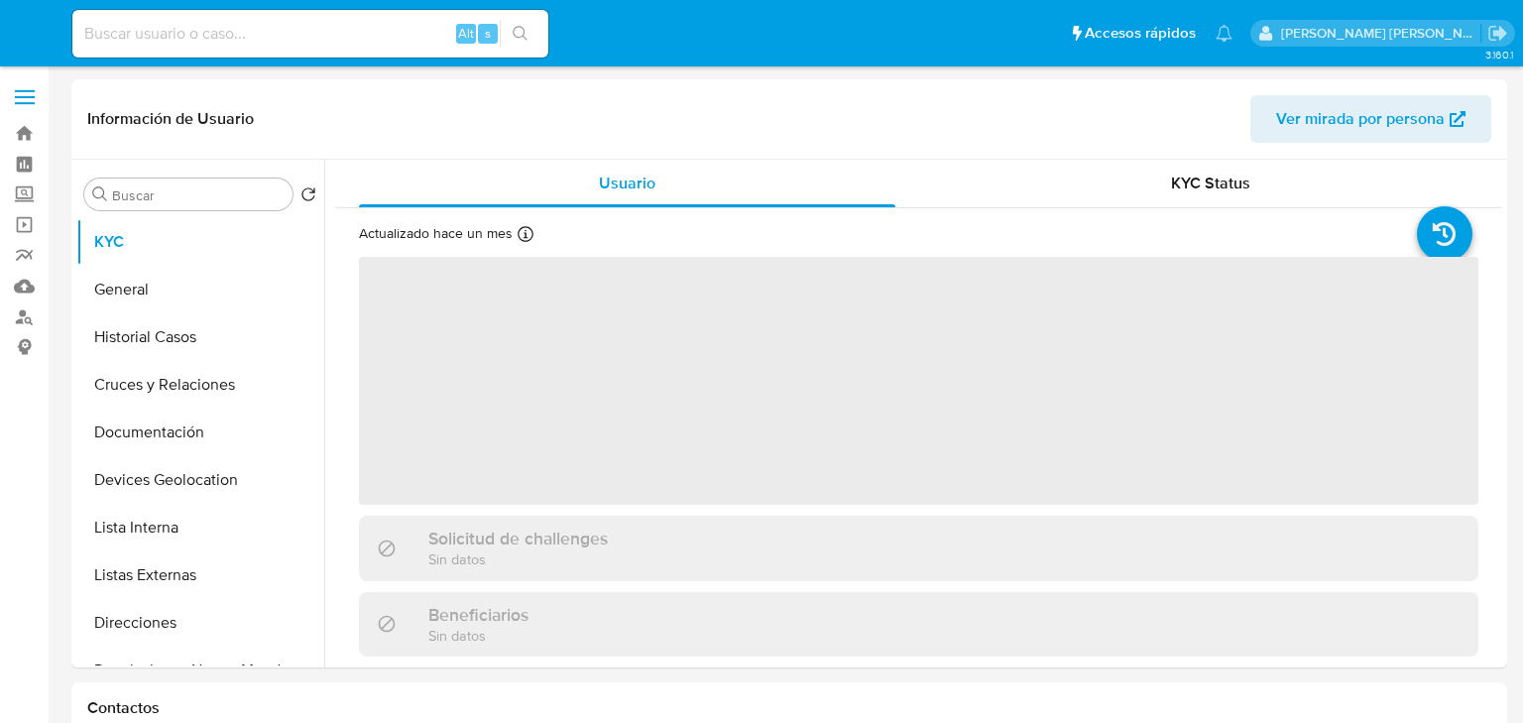
select select "10"
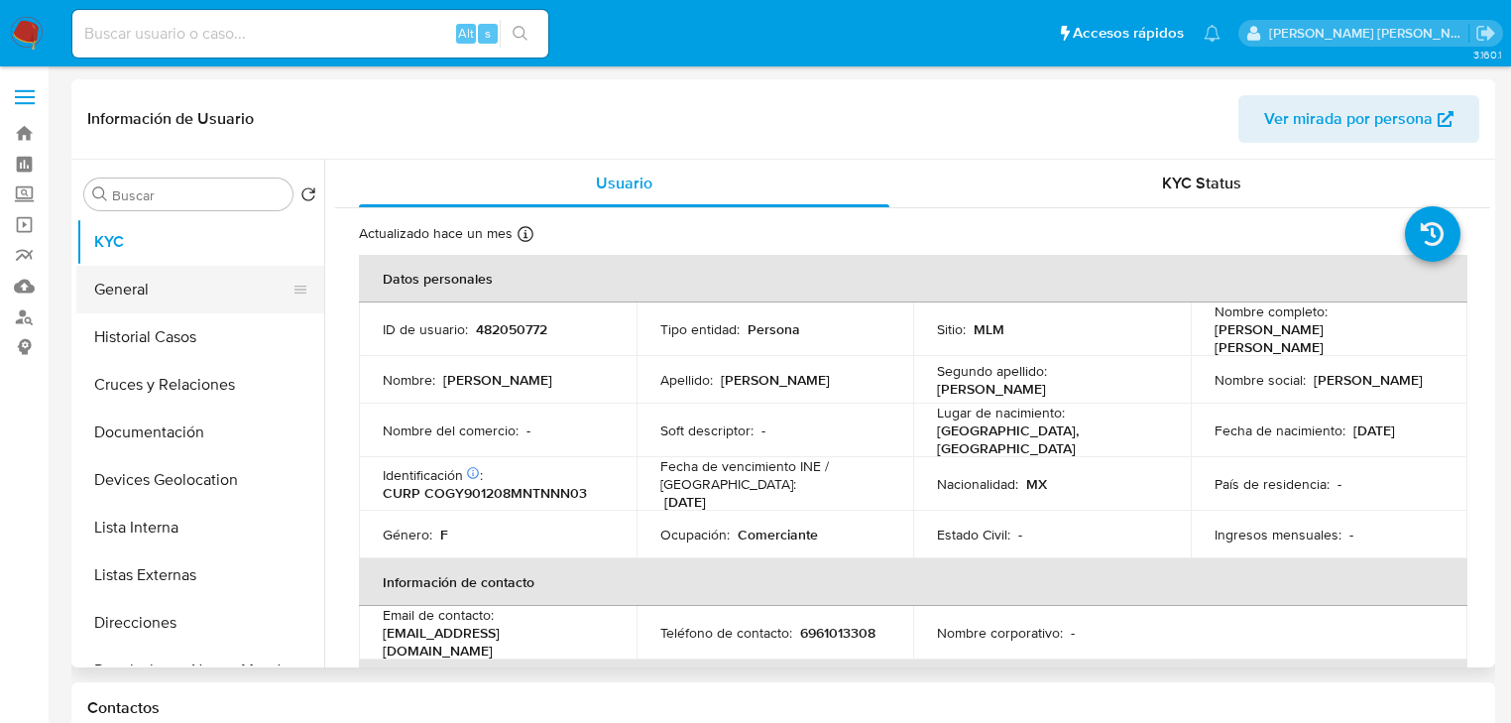
click at [170, 292] on button "General" at bounding box center [192, 290] width 232 height 48
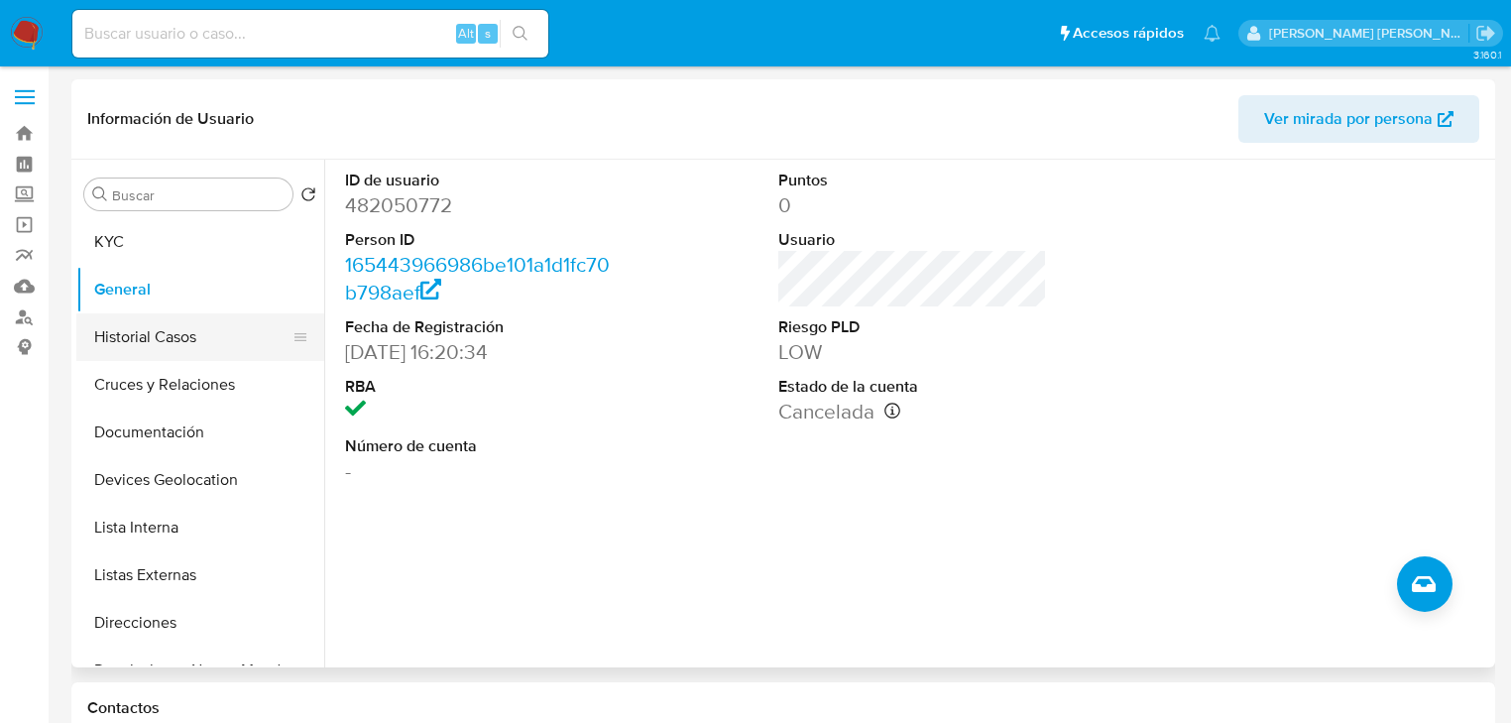
click at [155, 340] on button "Historial Casos" at bounding box center [192, 337] width 232 height 48
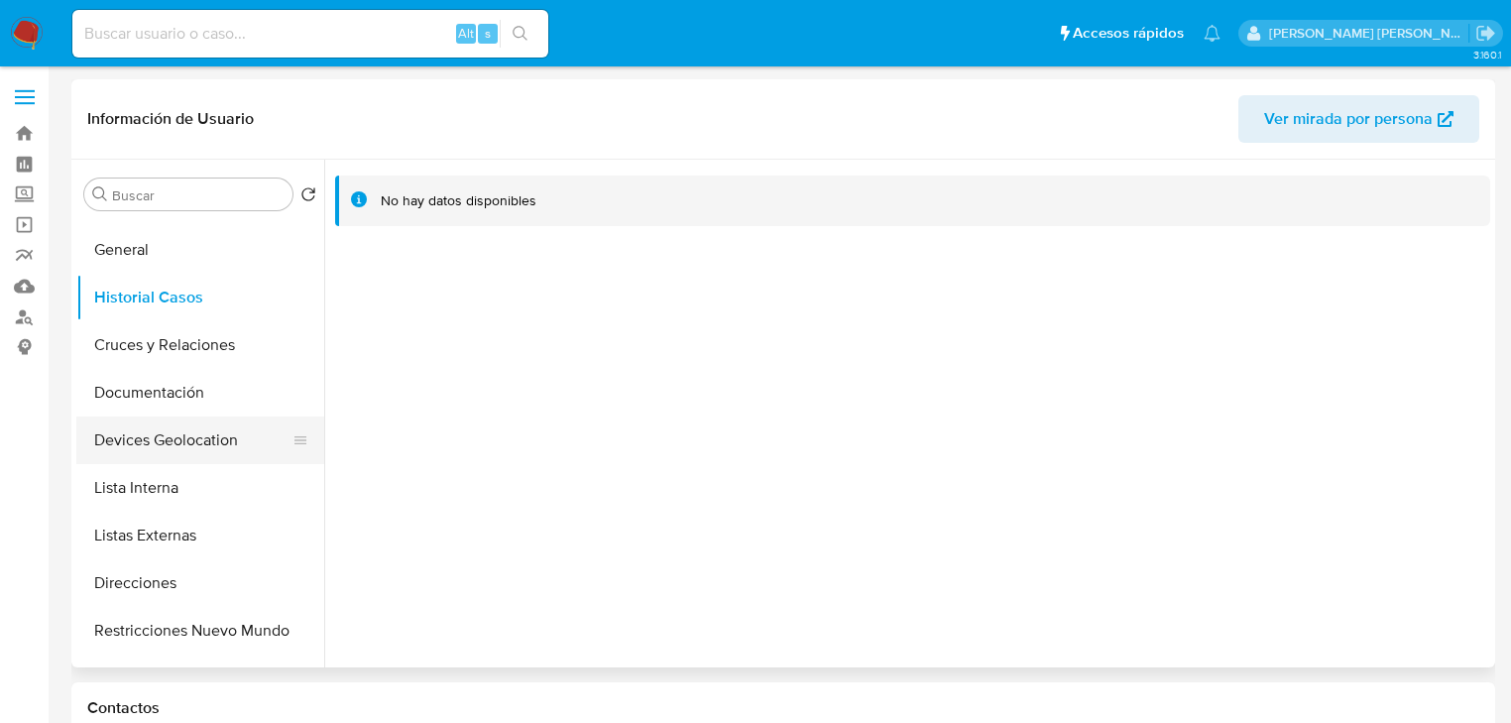
scroll to position [79, 0]
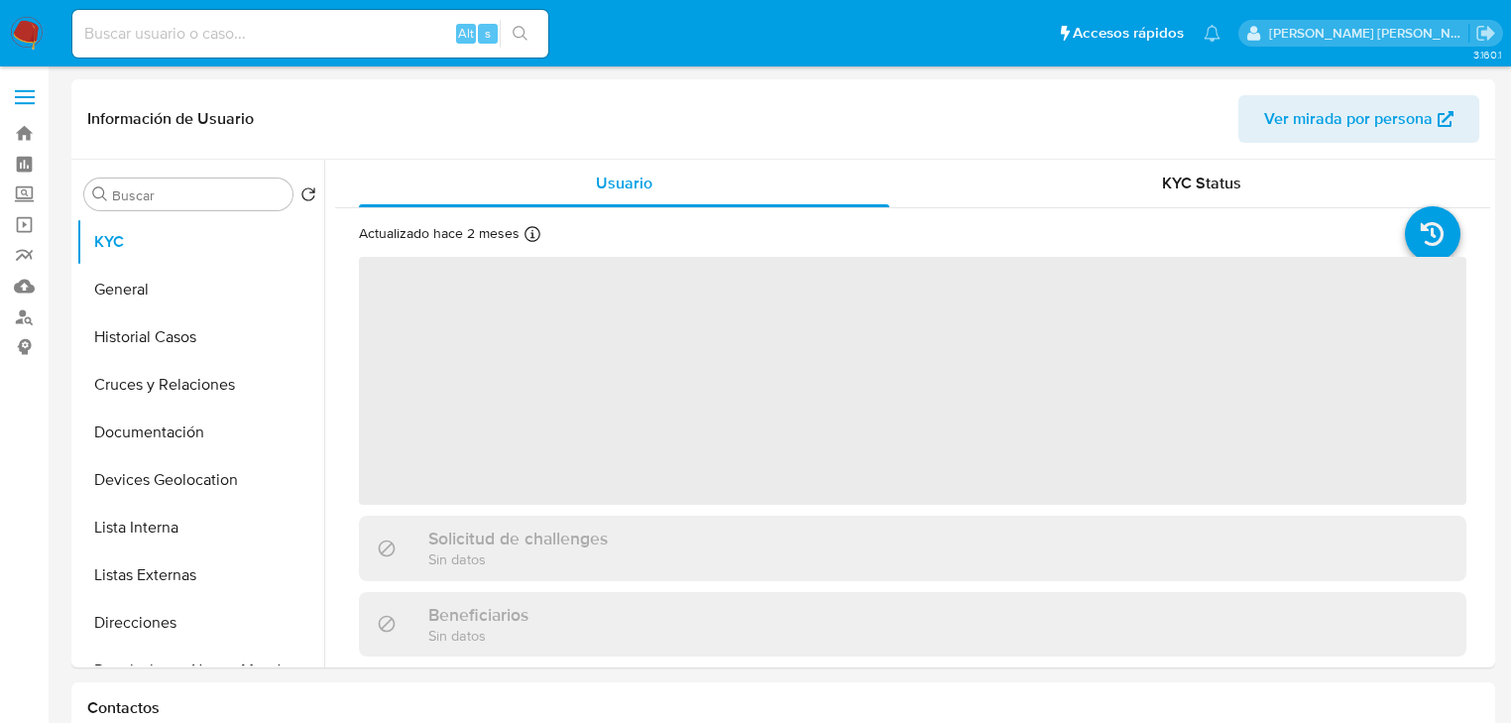
select select "10"
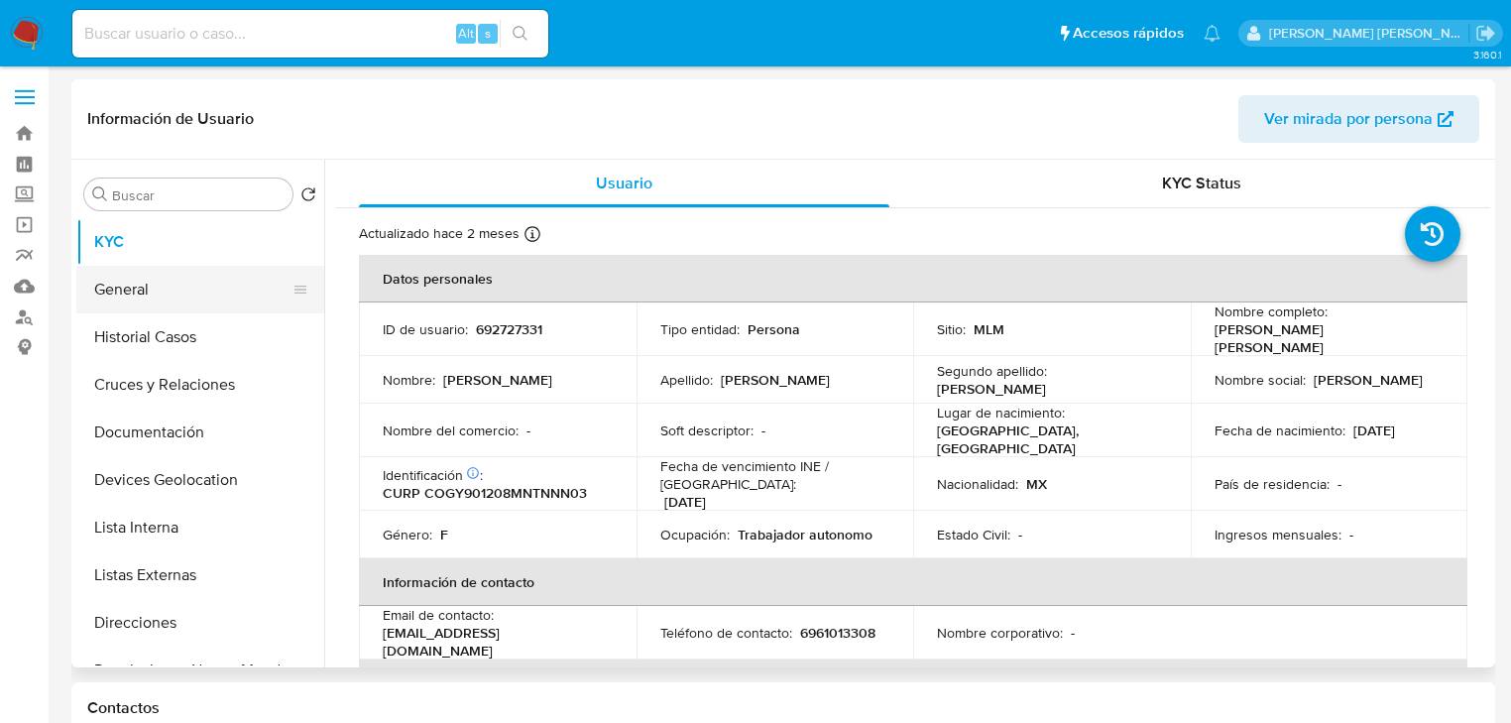
click at [147, 274] on button "General" at bounding box center [192, 290] width 232 height 48
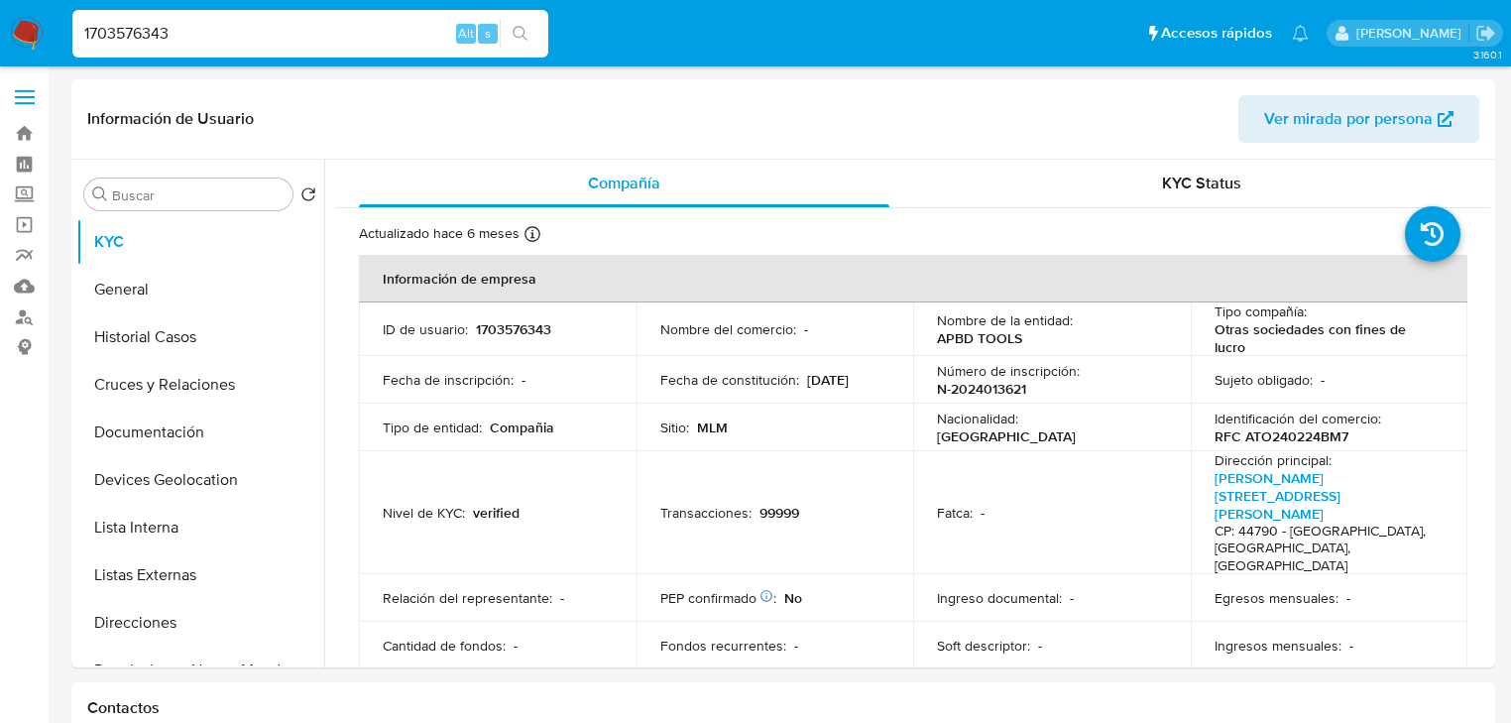
select select "10"
click at [143, 344] on button "Historial Casos" at bounding box center [192, 337] width 232 height 48
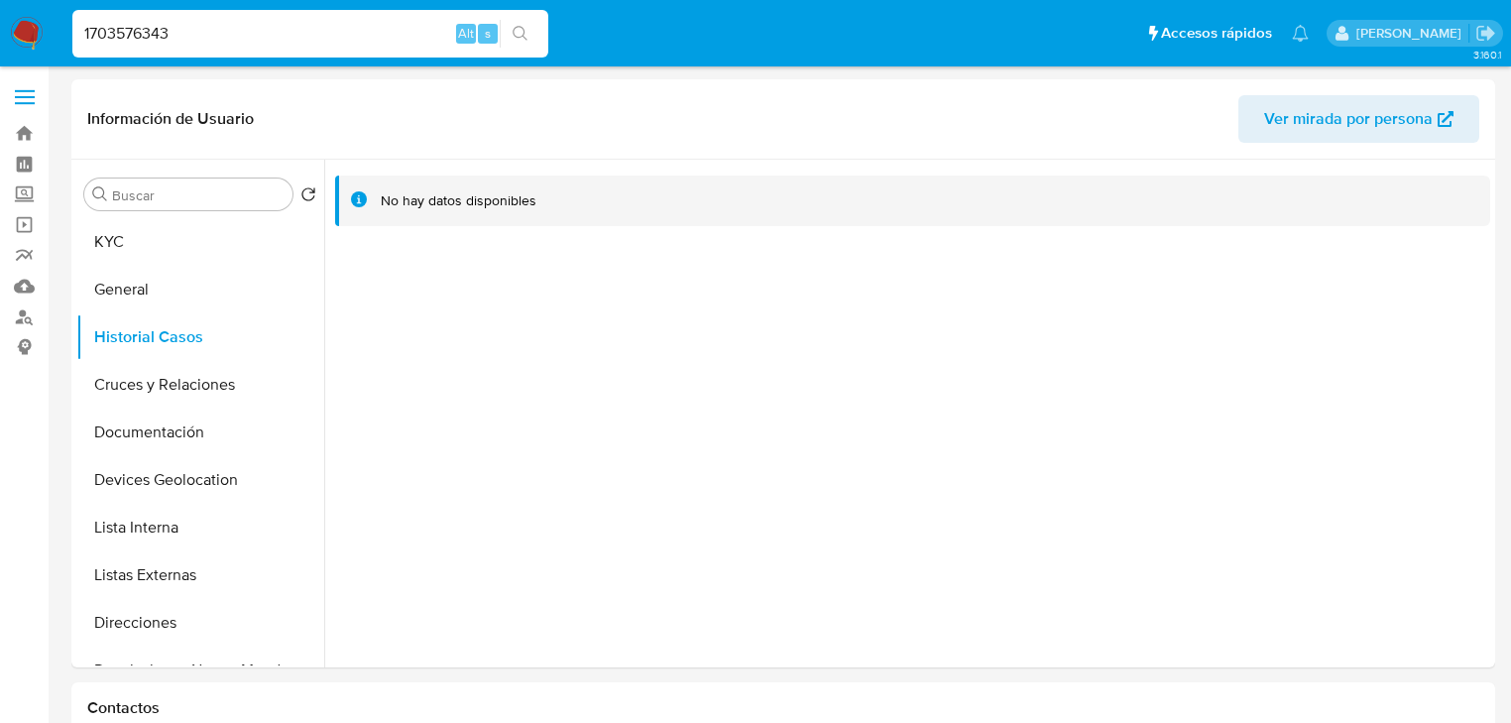
drag, startPoint x: 0, startPoint y: 14, endPoint x: 0, endPoint y: -1, distance: 14.9
paste input "43554126"
type input "1743554126"
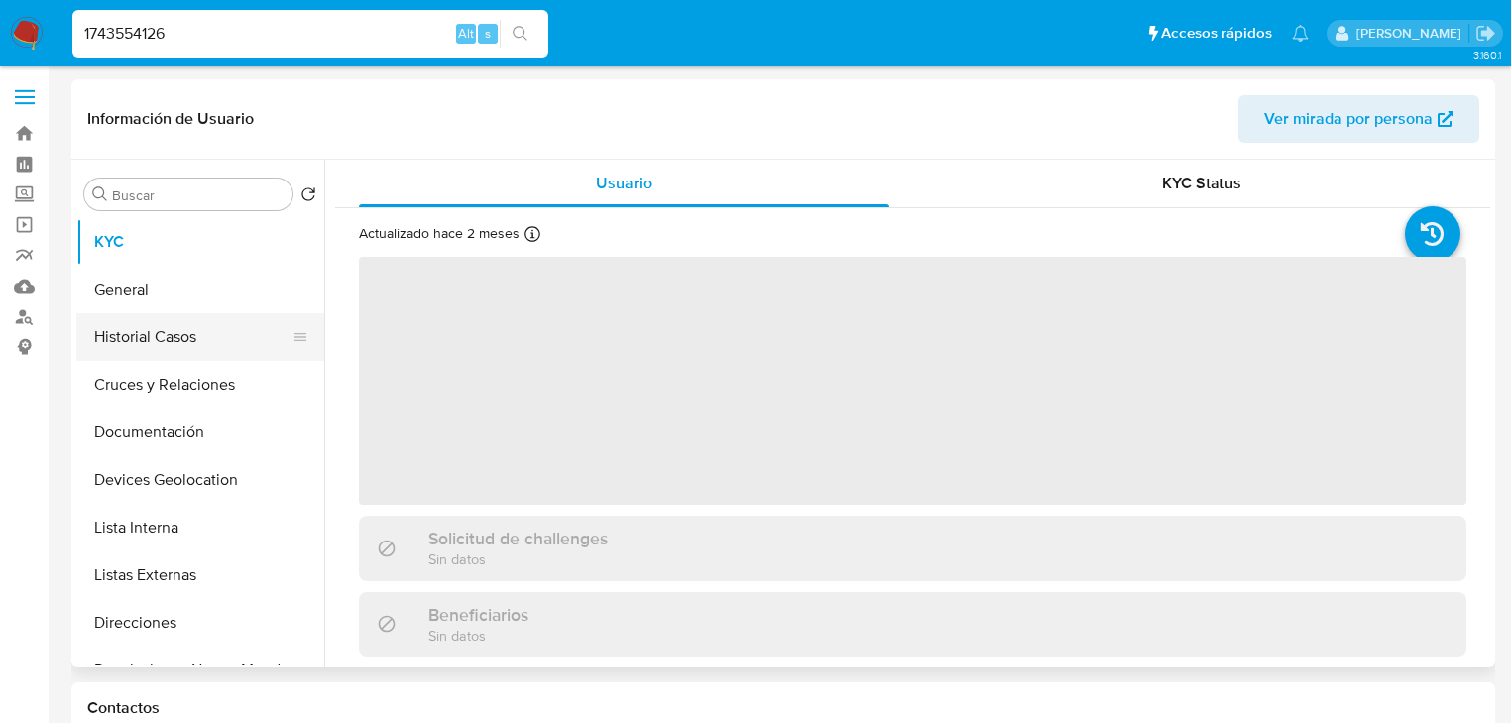
click at [163, 343] on button "Historial Casos" at bounding box center [192, 337] width 232 height 48
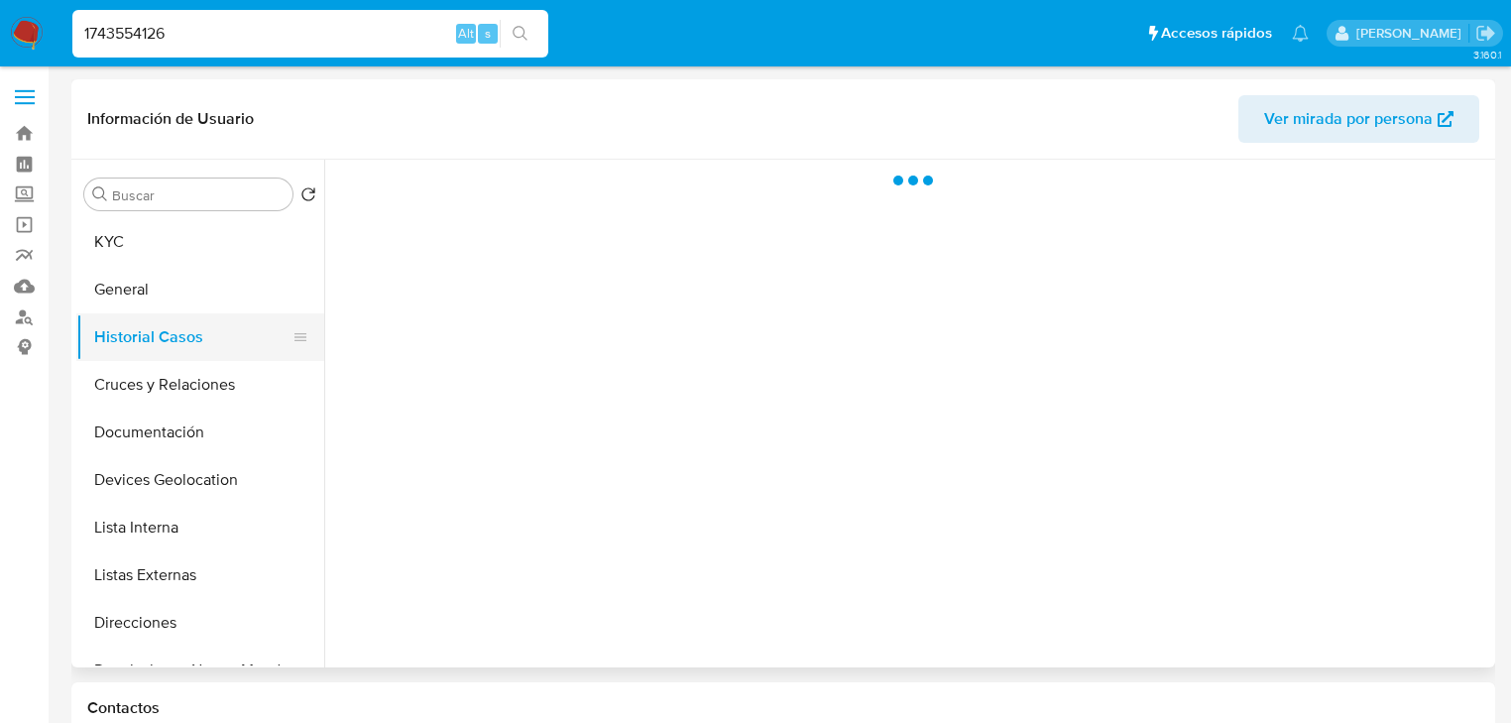
select select "10"
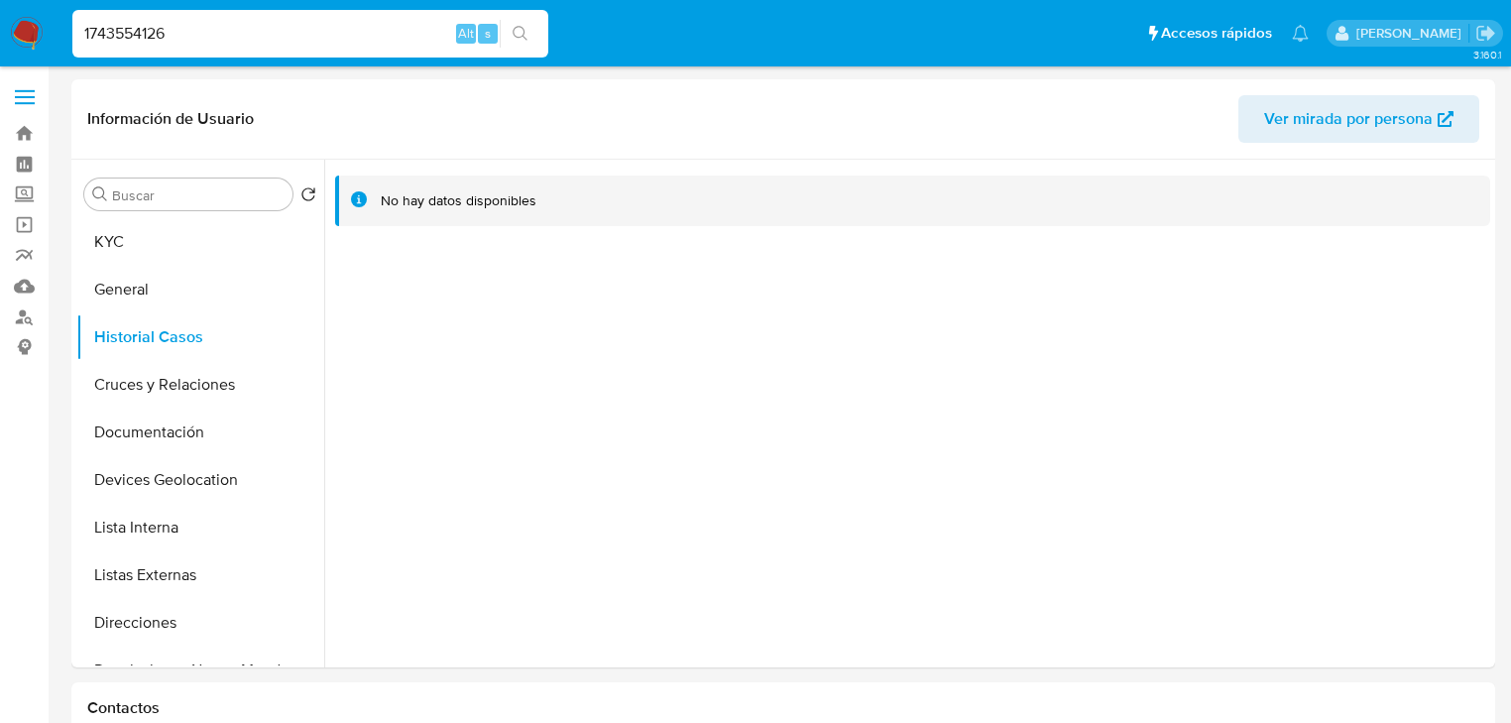
drag, startPoint x: 201, startPoint y: 44, endPoint x: 0, endPoint y: 21, distance: 202.6
click at [0, 24] on nav "Pausado Ver notificaciones 1743554126 Alt s Accesos rápidos Presiona las siguie…" at bounding box center [755, 33] width 1511 height 66
paste input "2189573462"
type input "2189573462"
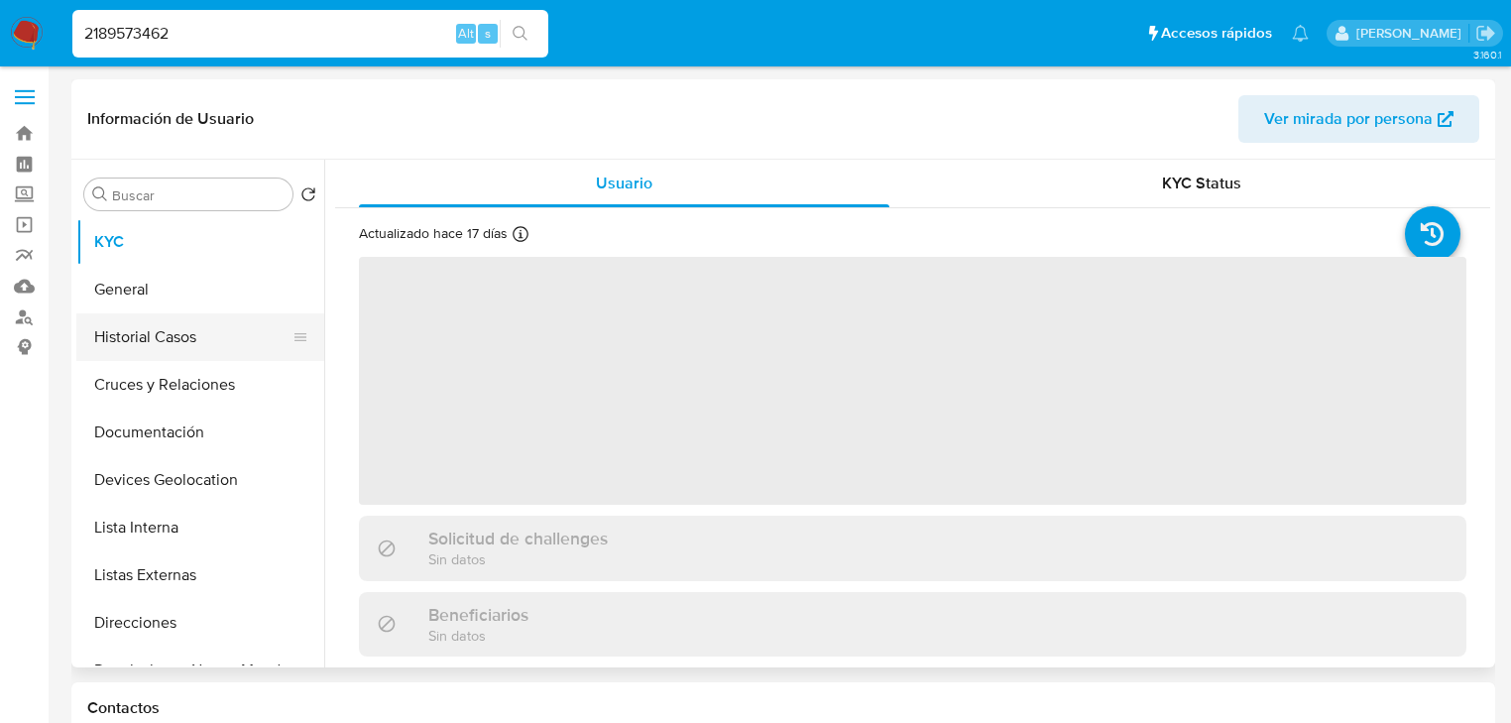
click at [172, 343] on button "Historial Casos" at bounding box center [192, 337] width 232 height 48
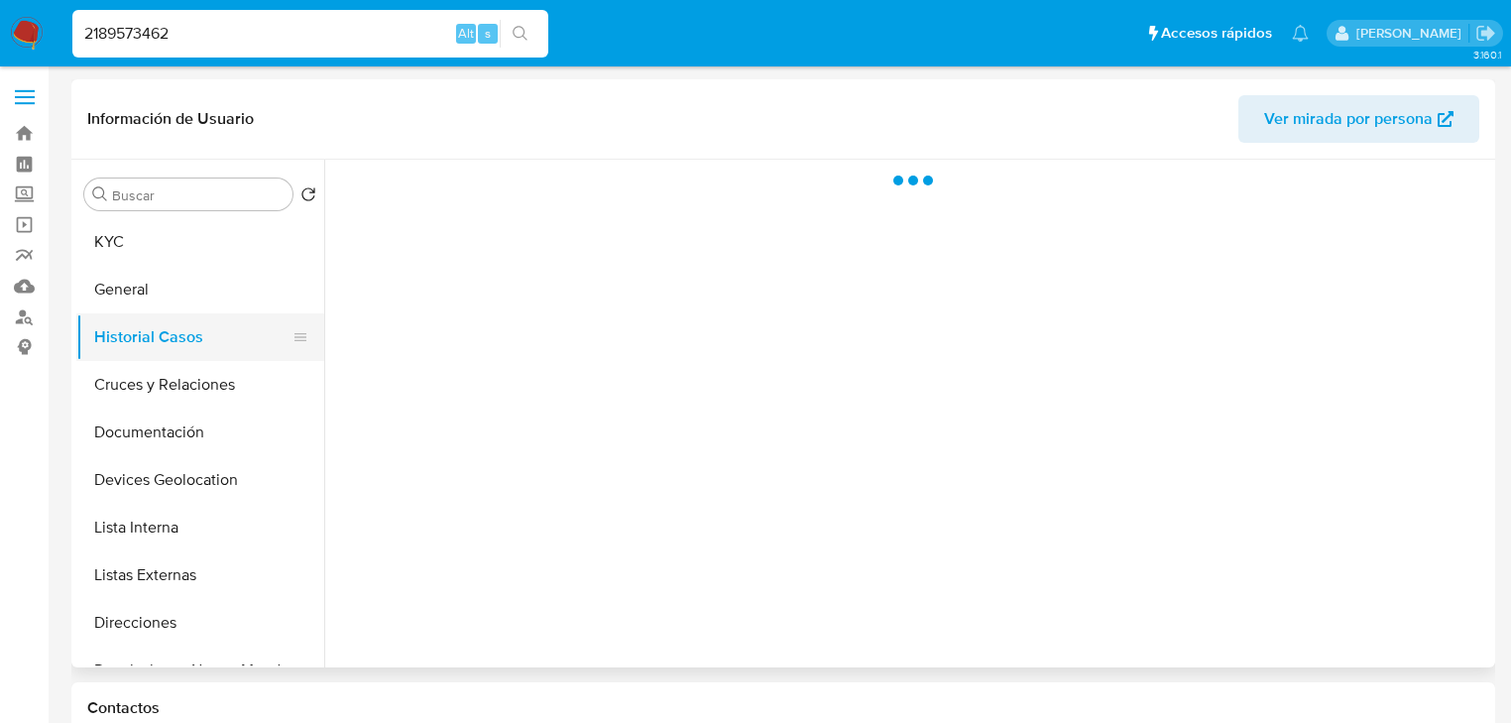
select select "10"
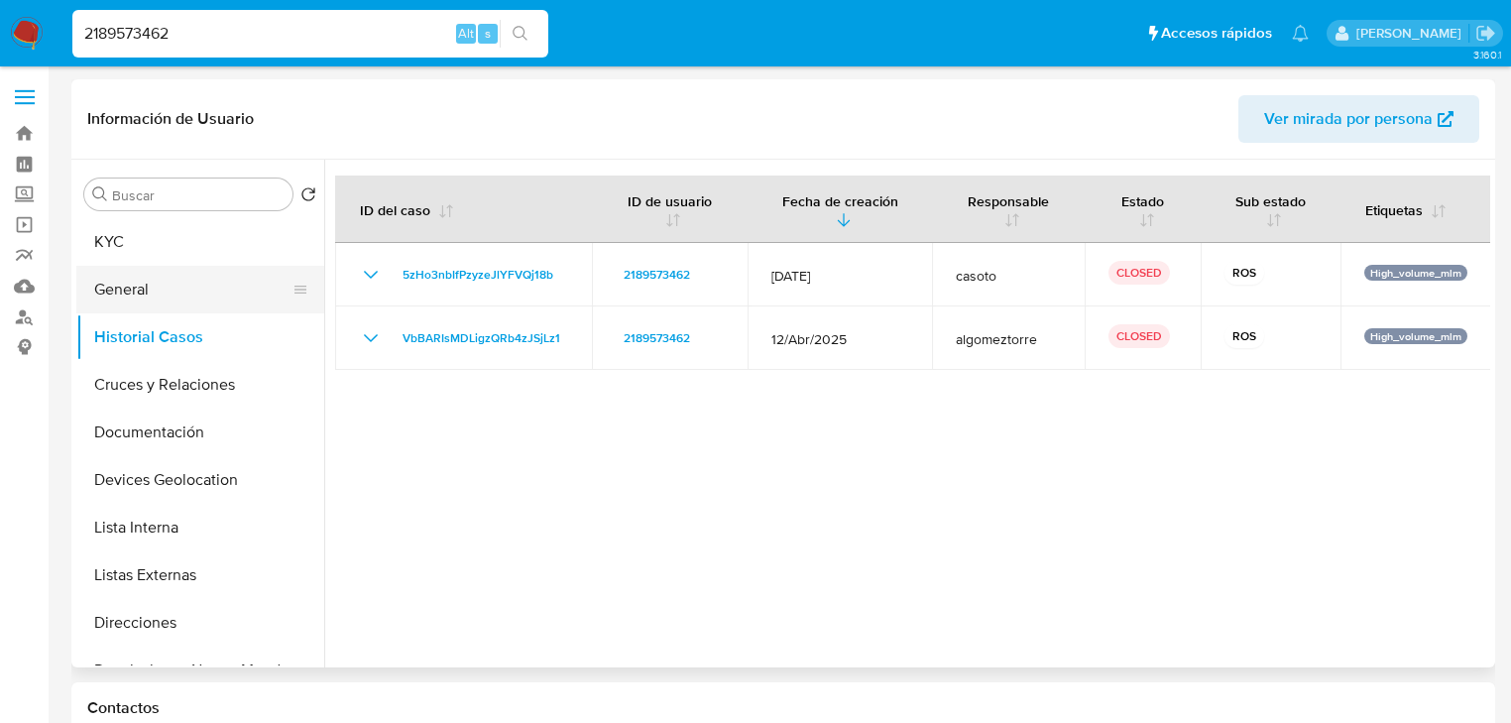
click at [158, 266] on button "General" at bounding box center [192, 290] width 232 height 48
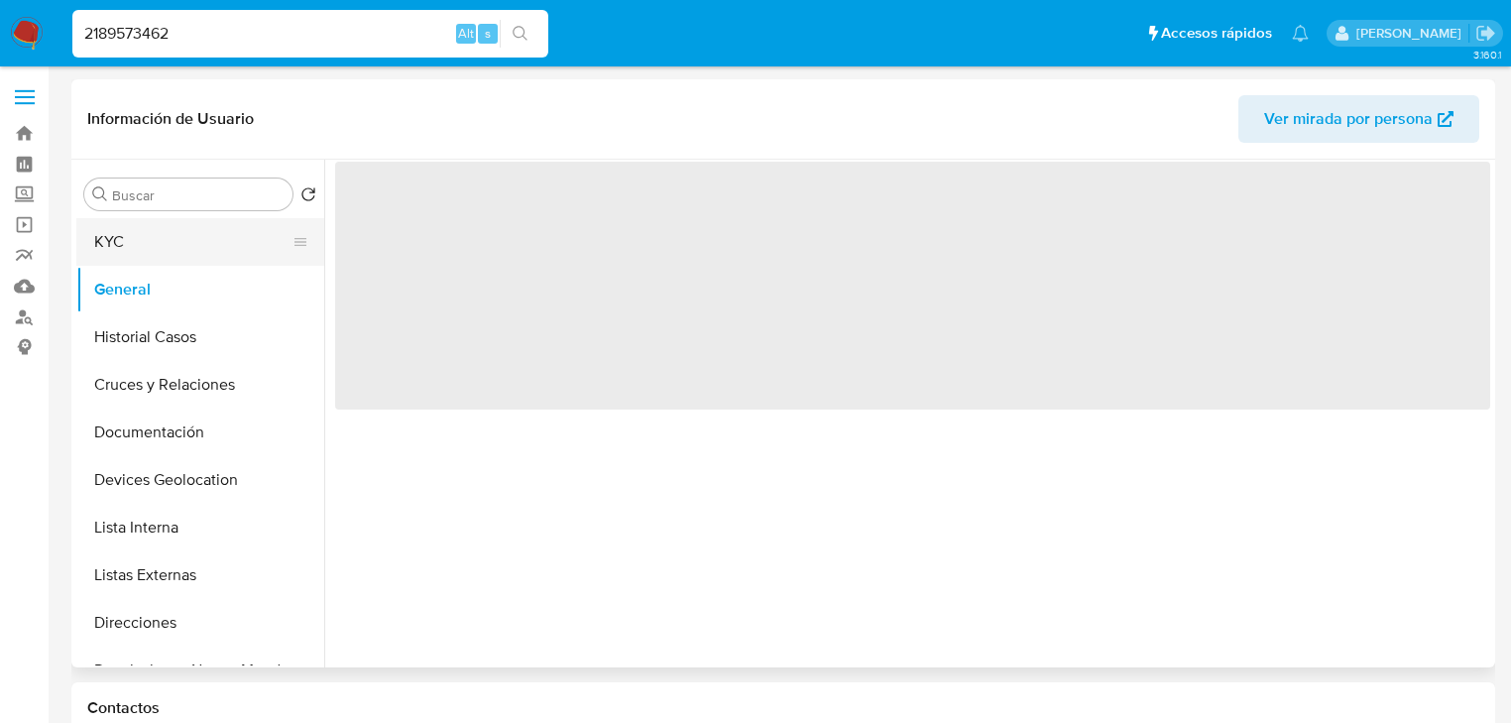
click at [163, 251] on button "KYC" at bounding box center [192, 242] width 232 height 48
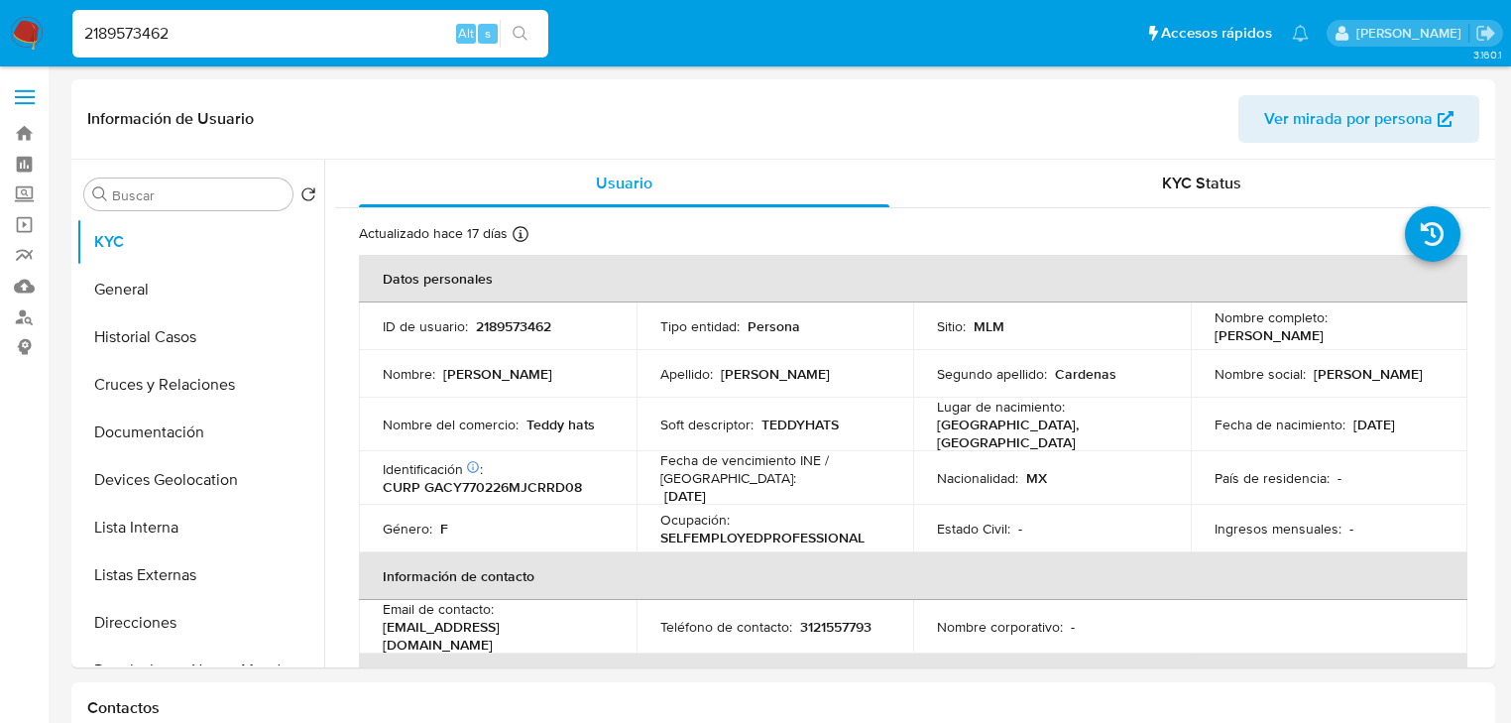
drag, startPoint x: 214, startPoint y: 38, endPoint x: 0, endPoint y: 26, distance: 214.5
click at [0, 11] on nav "Pausado Ver notificaciones 2189573462 Alt s Accesos rápidos Presiona las siguie…" at bounding box center [755, 33] width 1511 height 66
paste input "097287717"
type input "2097287717"
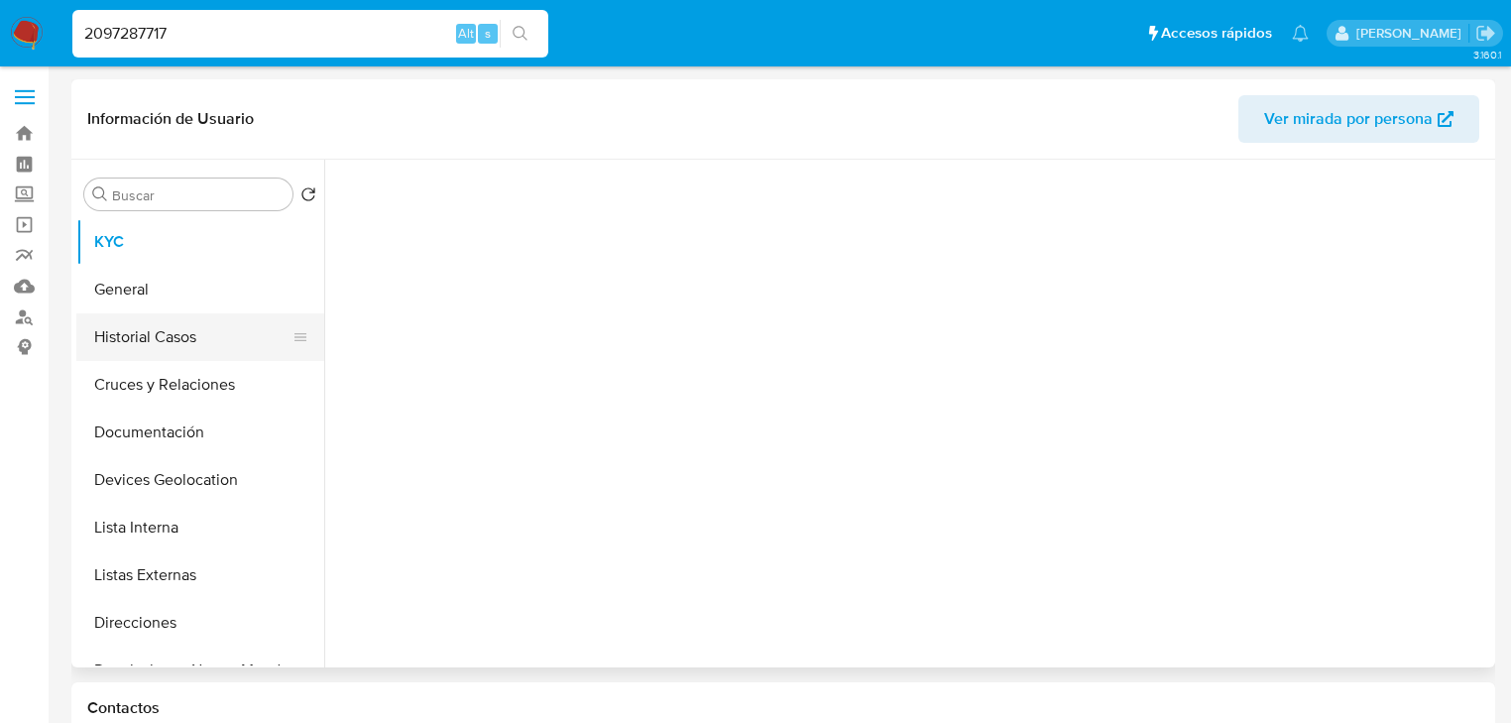
click at [135, 333] on button "Historial Casos" at bounding box center [192, 337] width 232 height 48
select select "10"
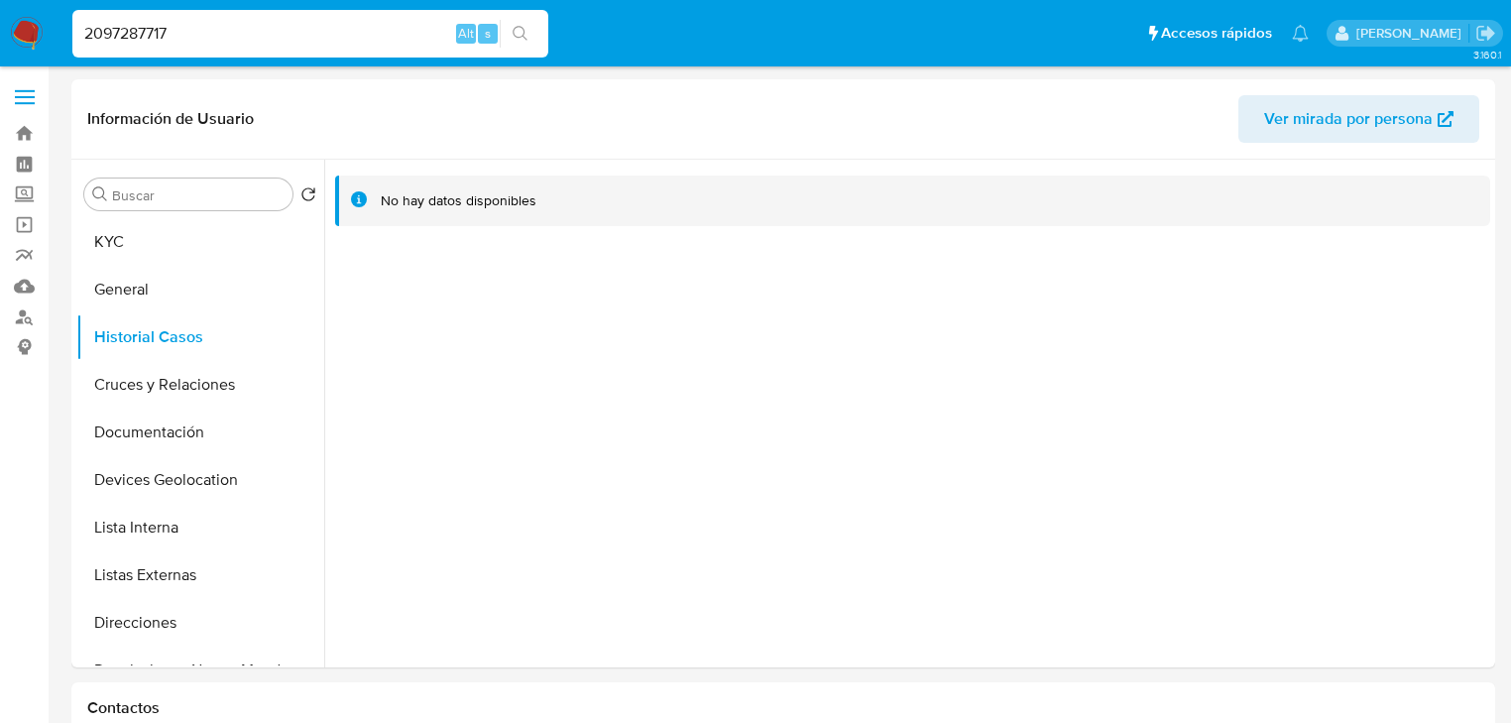
drag, startPoint x: 186, startPoint y: 35, endPoint x: 0, endPoint y: 0, distance: 189.6
click at [0, 0] on nav "Pausado Ver notificaciones 2097287717 Alt s Accesos rápidos Presiona las siguie…" at bounding box center [755, 33] width 1511 height 66
paste input "310788210"
type input "310788210"
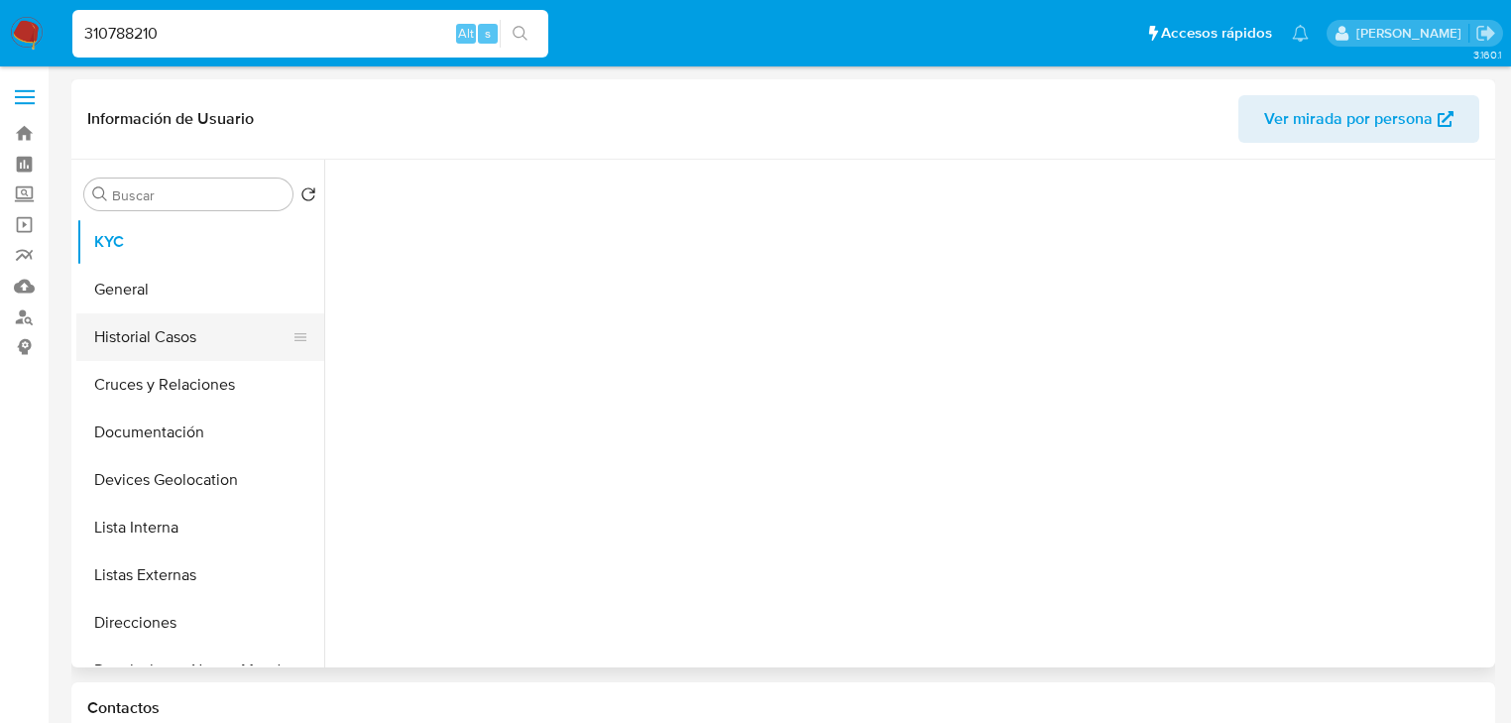
click at [157, 332] on button "Historial Casos" at bounding box center [192, 337] width 232 height 48
select select "10"
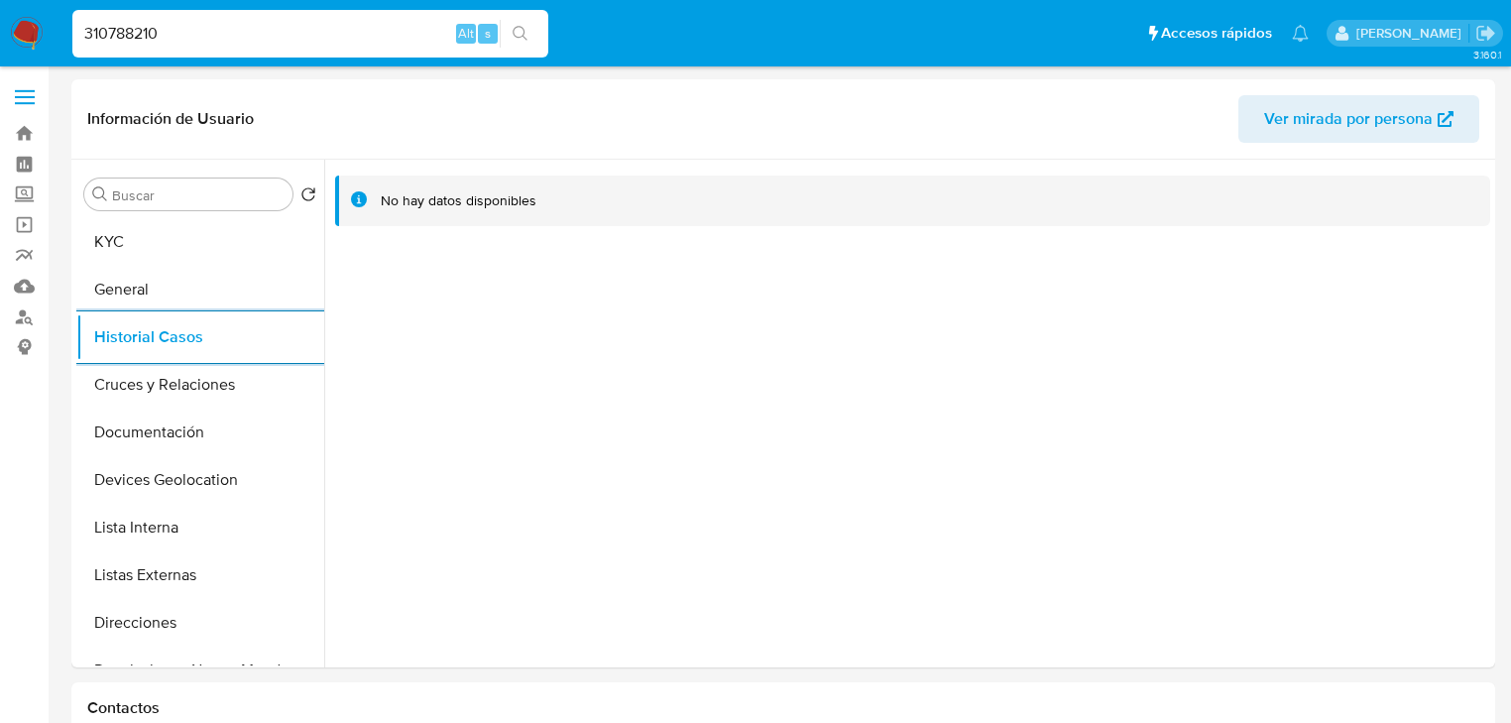
paste input "277770809"
type input "277770809"
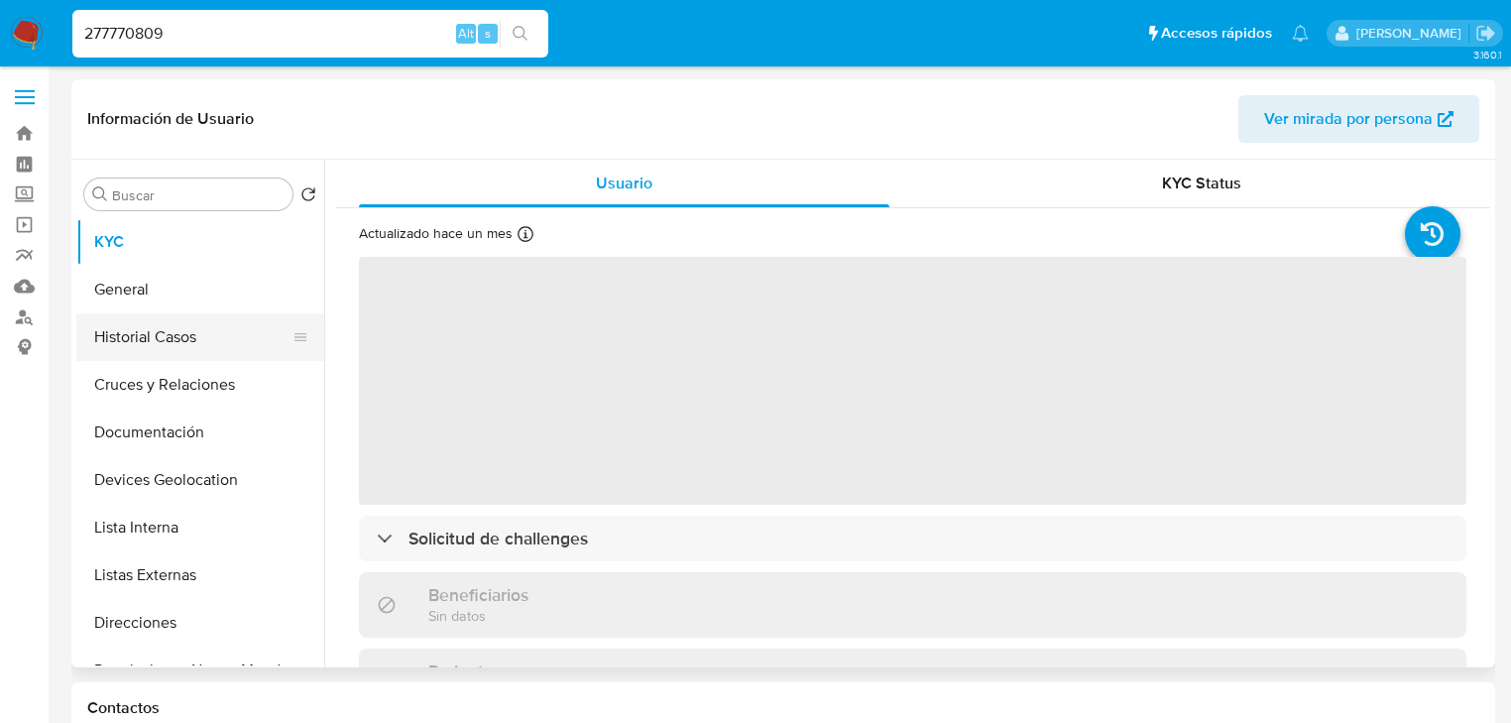
select select "10"
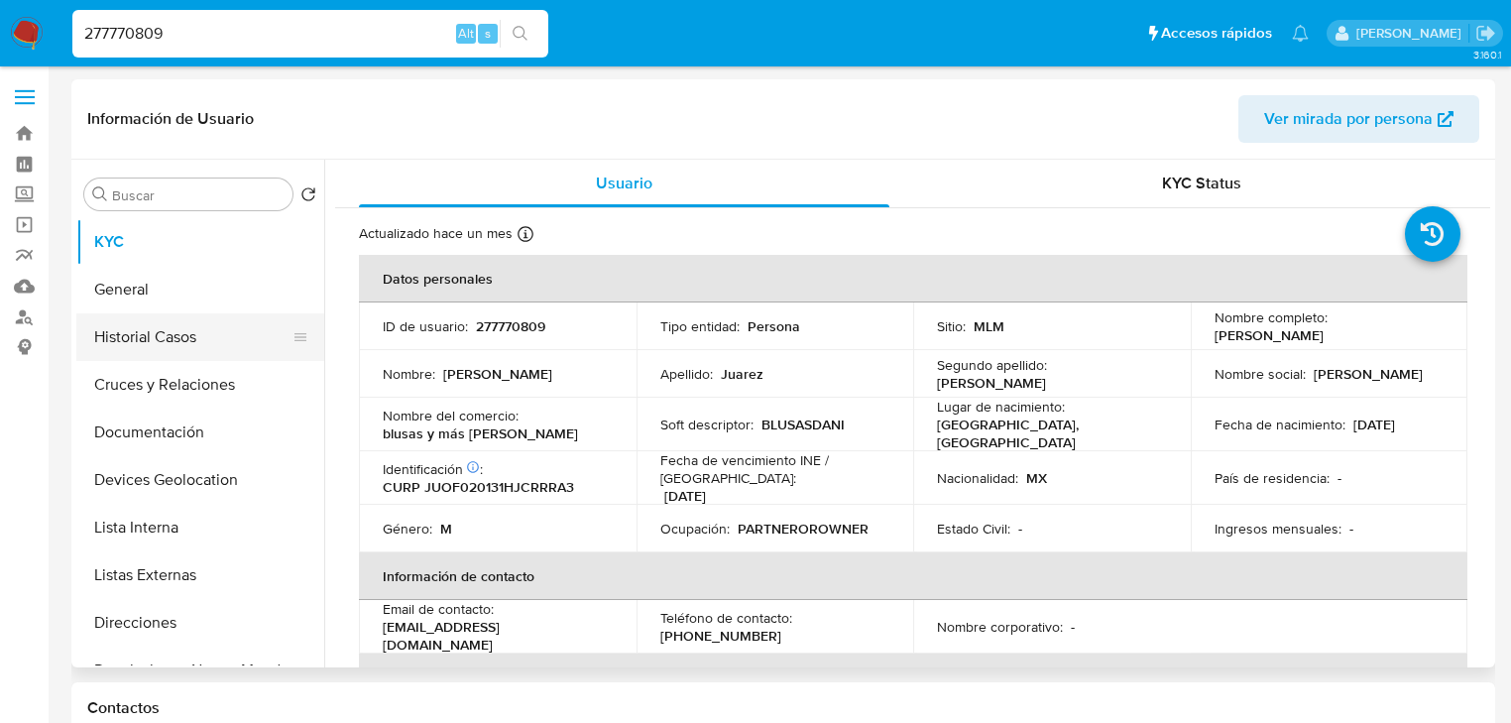
click at [112, 351] on button "Historial Casos" at bounding box center [192, 337] width 232 height 48
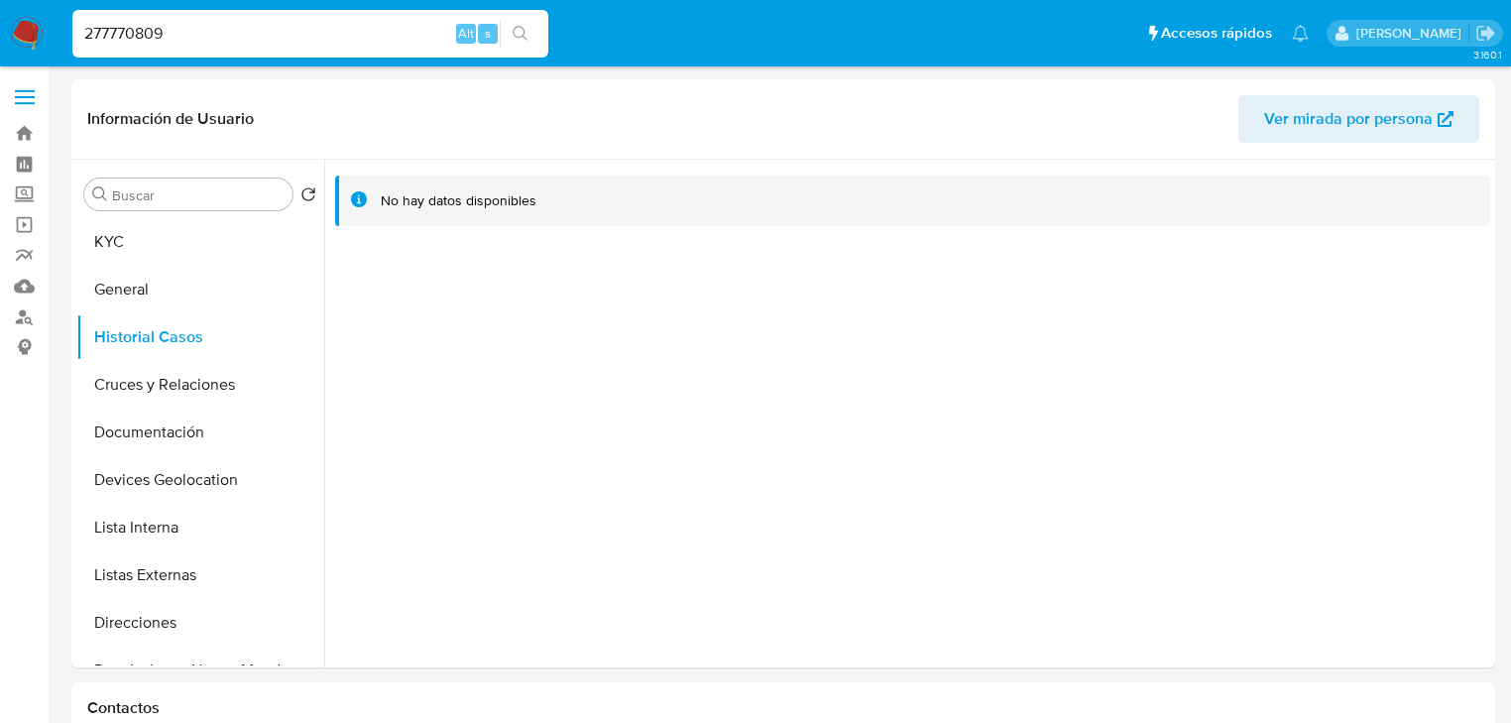
drag, startPoint x: 243, startPoint y: 48, endPoint x: 0, endPoint y: 0, distance: 247.6
click at [12, 4] on nav "Pausado Ver notificaciones 277770809 Alt s Accesos rápidos Presiona las siguien…" at bounding box center [755, 33] width 1511 height 66
drag, startPoint x: 169, startPoint y: 22, endPoint x: 90, endPoint y: 16, distance: 78.6
click at [90, 16] on div "277770809 Alt s" at bounding box center [310, 34] width 476 height 48
paste input "33304485"
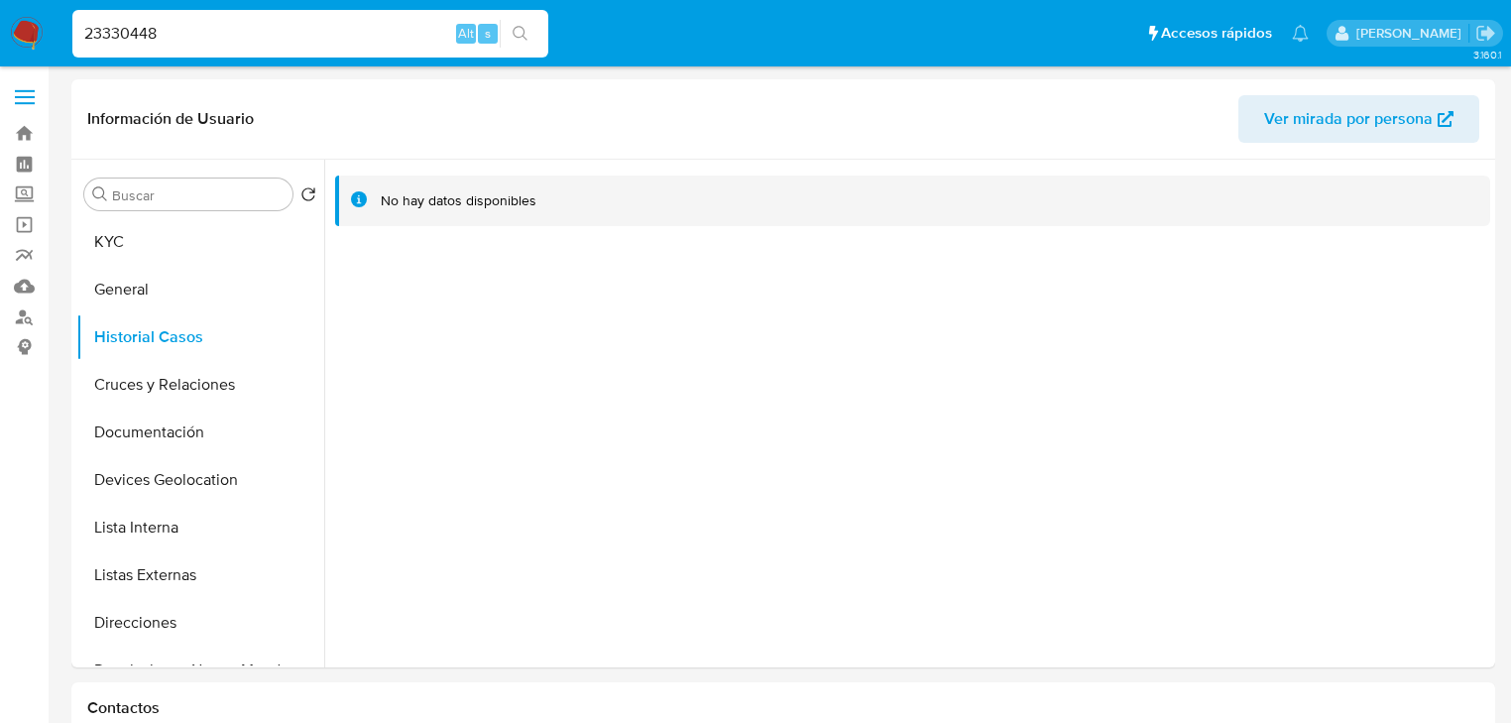
type input "2333044"
select select "10"
type input "2"
type input "33304485"
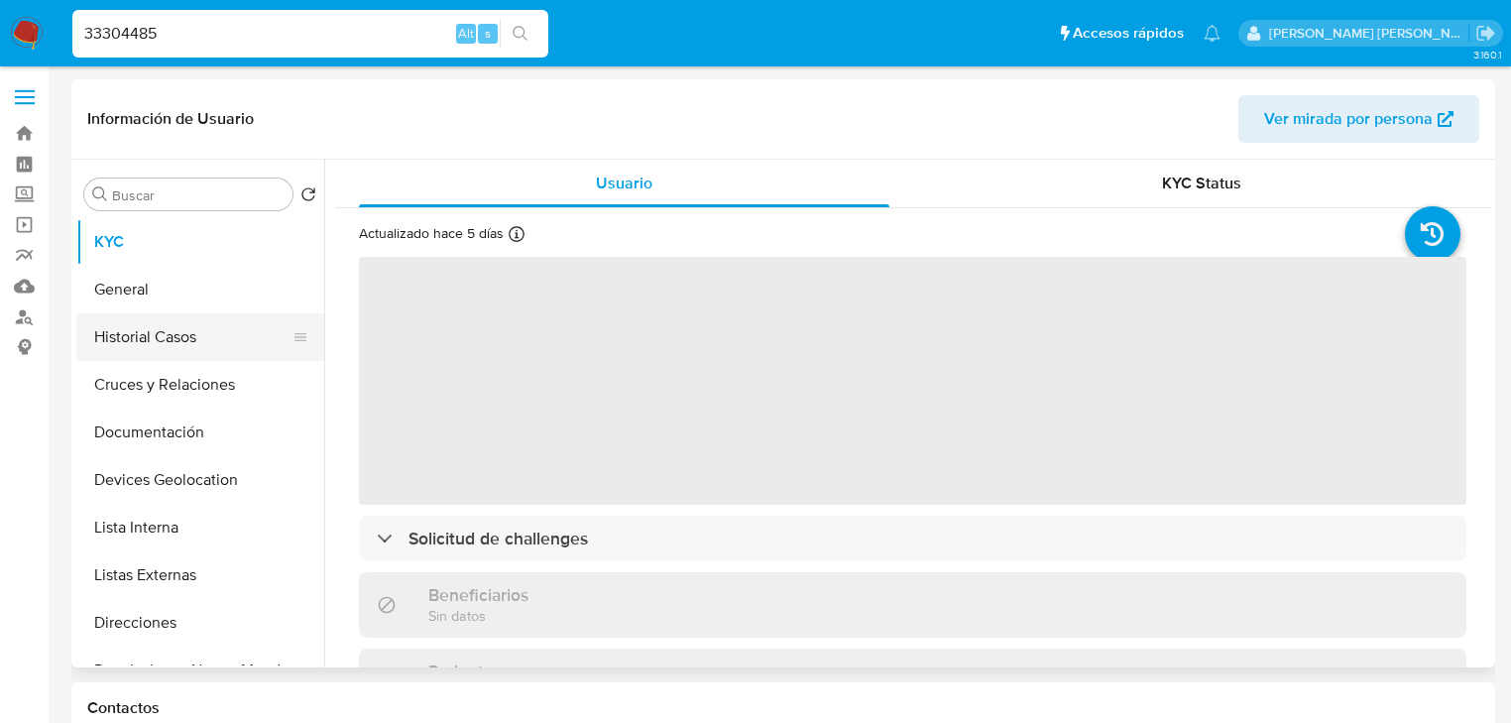
select select "10"
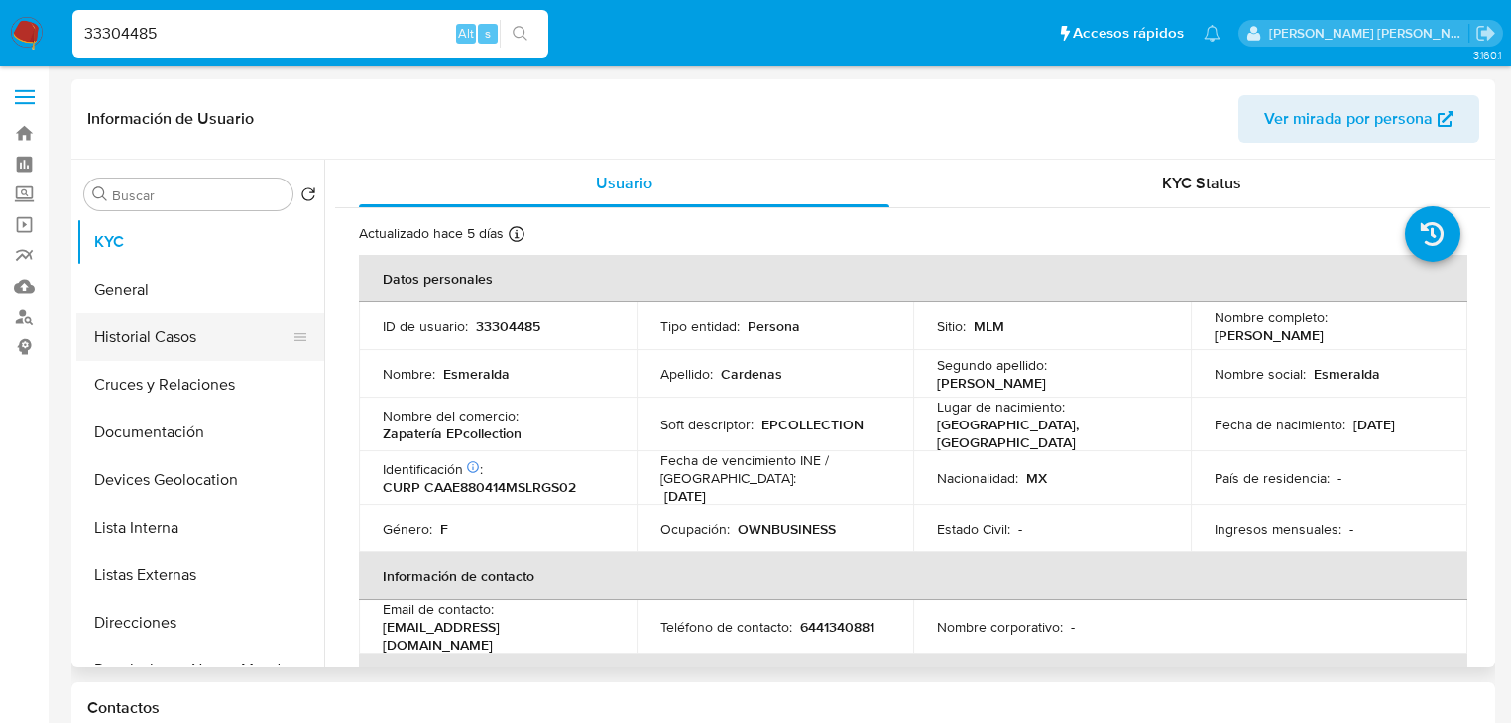
click at [187, 354] on button "Historial Casos" at bounding box center [192, 337] width 232 height 48
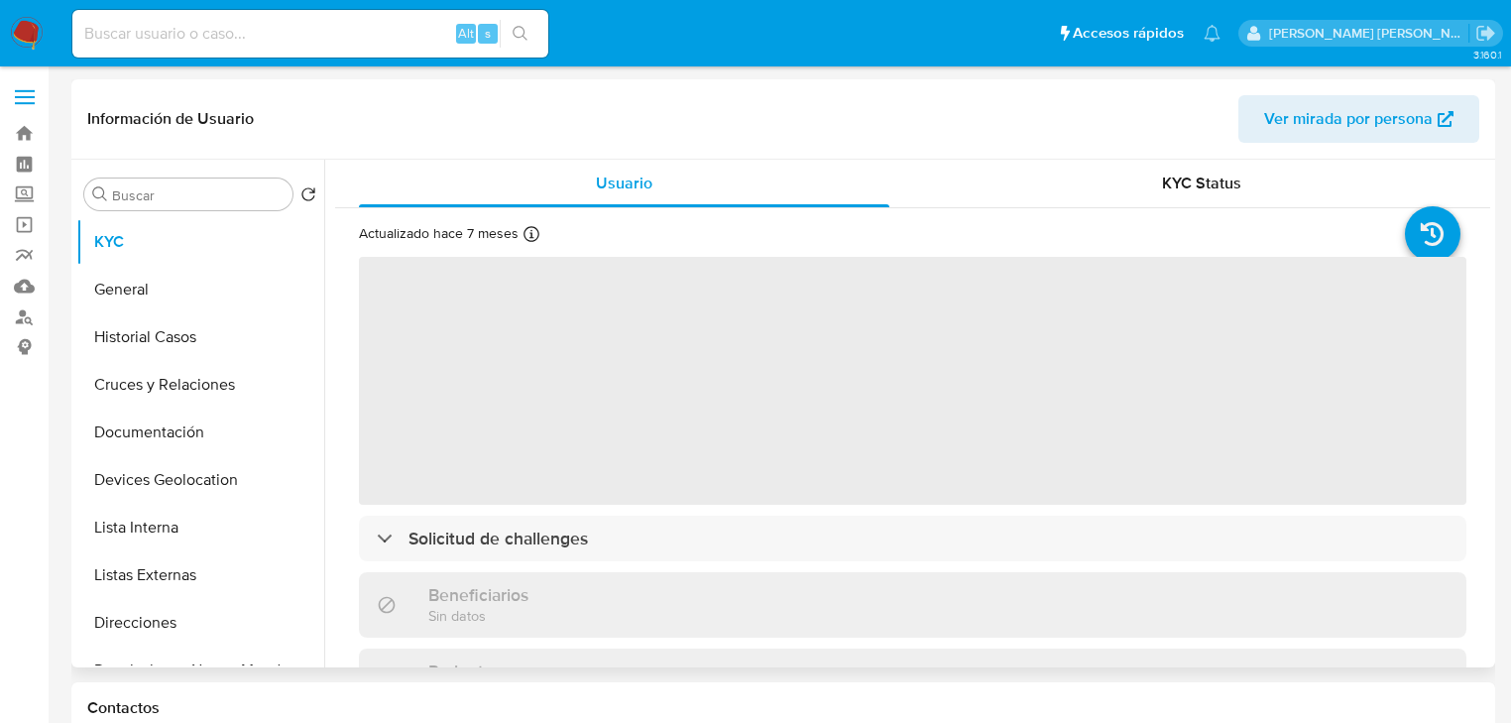
select select "10"
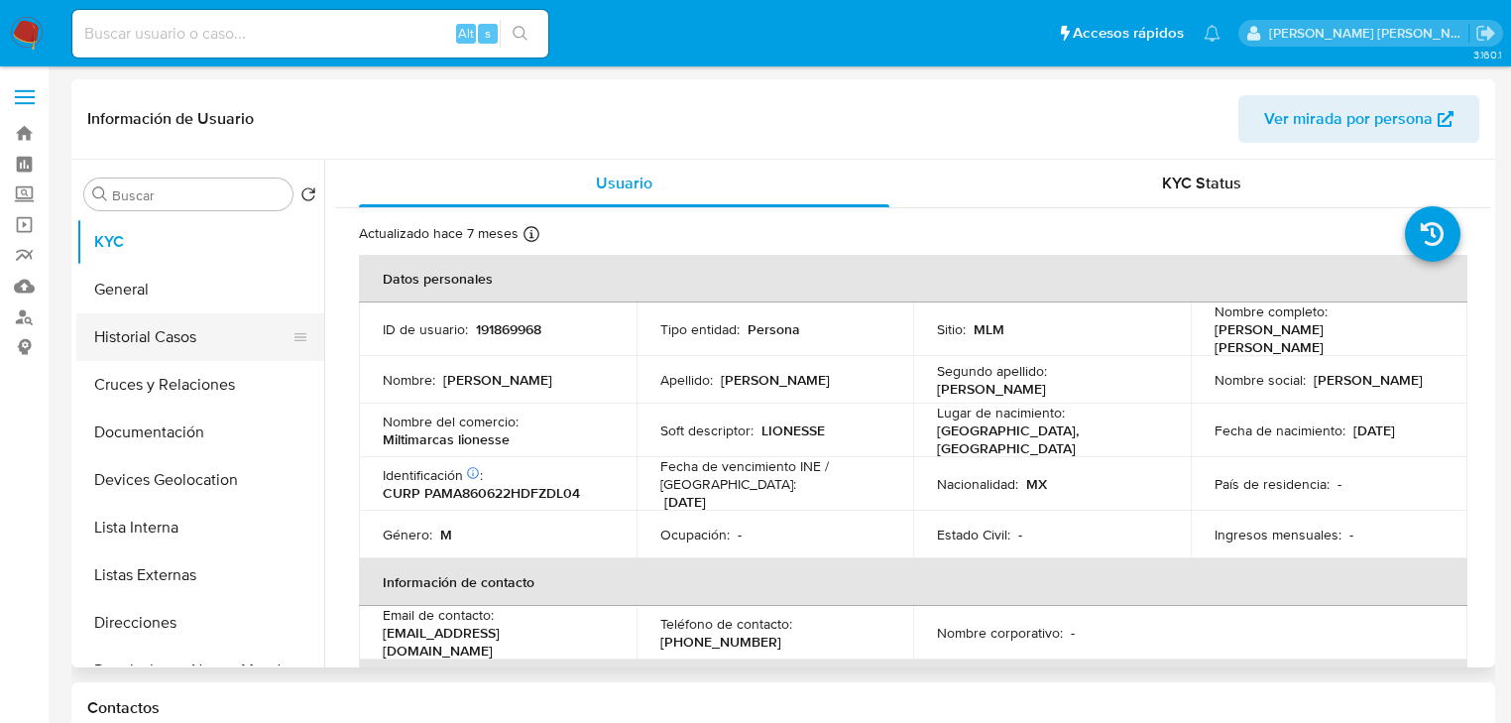
click at [163, 341] on button "Historial Casos" at bounding box center [192, 337] width 232 height 48
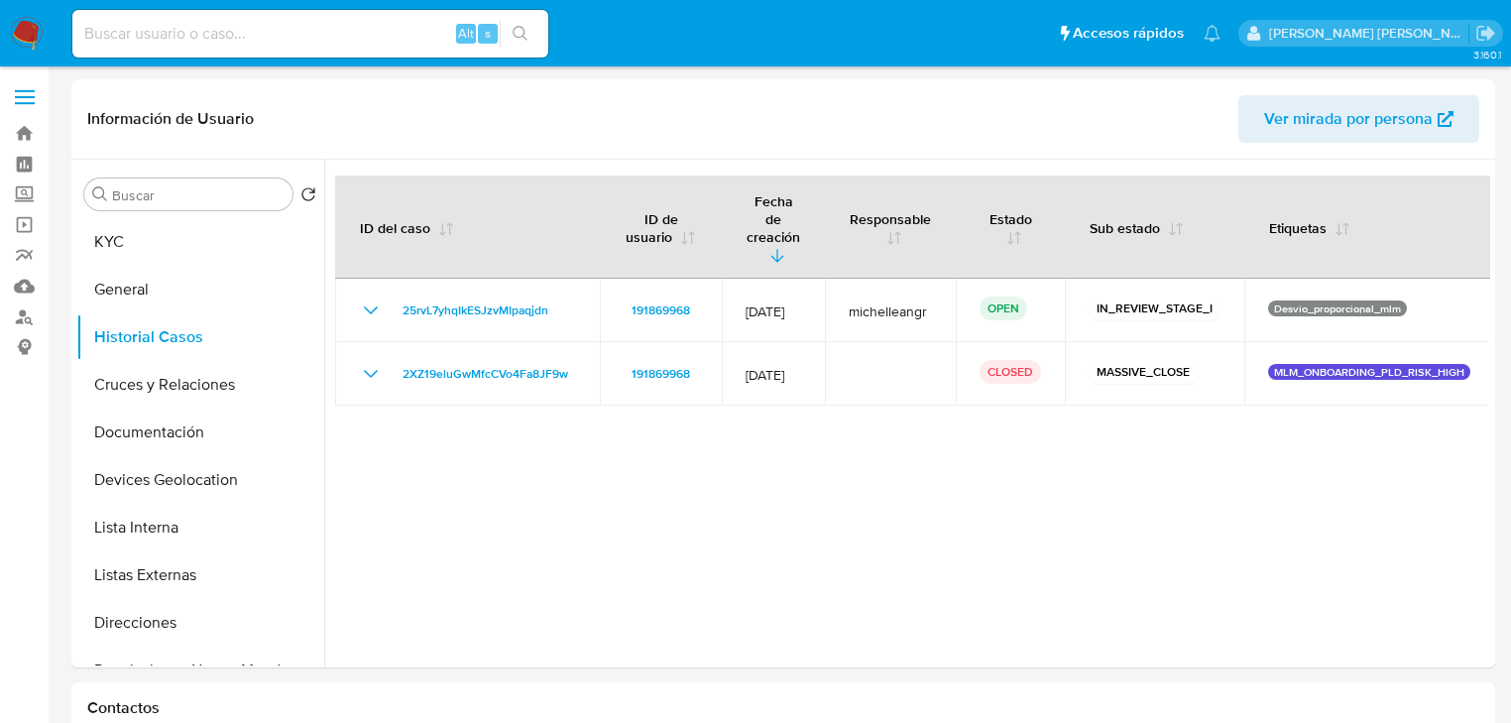
drag, startPoint x: 171, startPoint y: 581, endPoint x: 474, endPoint y: 567, distance: 303.8
click at [474, 567] on div "Buscar Volver al orden por defecto KYC General Historial Casos Cruces y Relacio…" at bounding box center [783, 414] width 1414 height 508
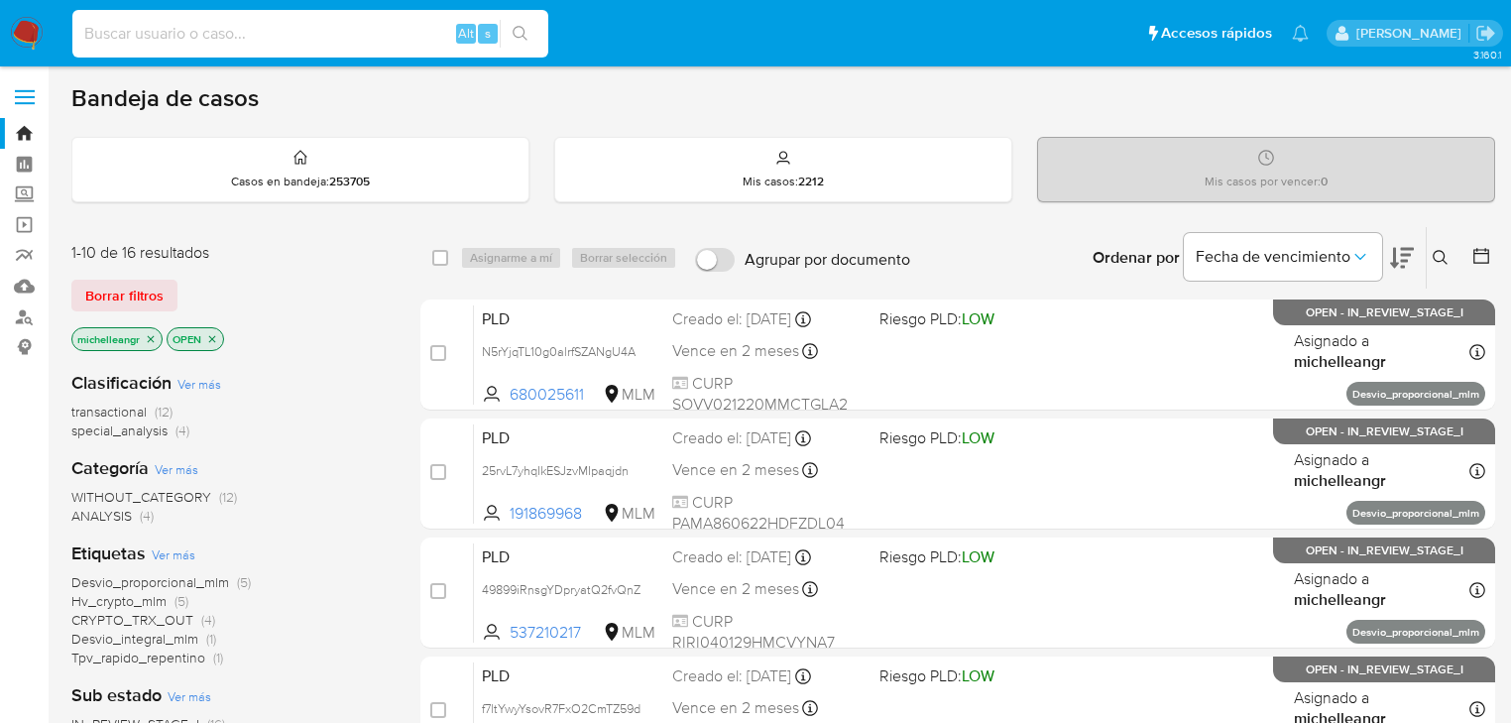
click at [167, 40] on input at bounding box center [310, 34] width 476 height 26
paste input "2029424642"
type input "2029424642"
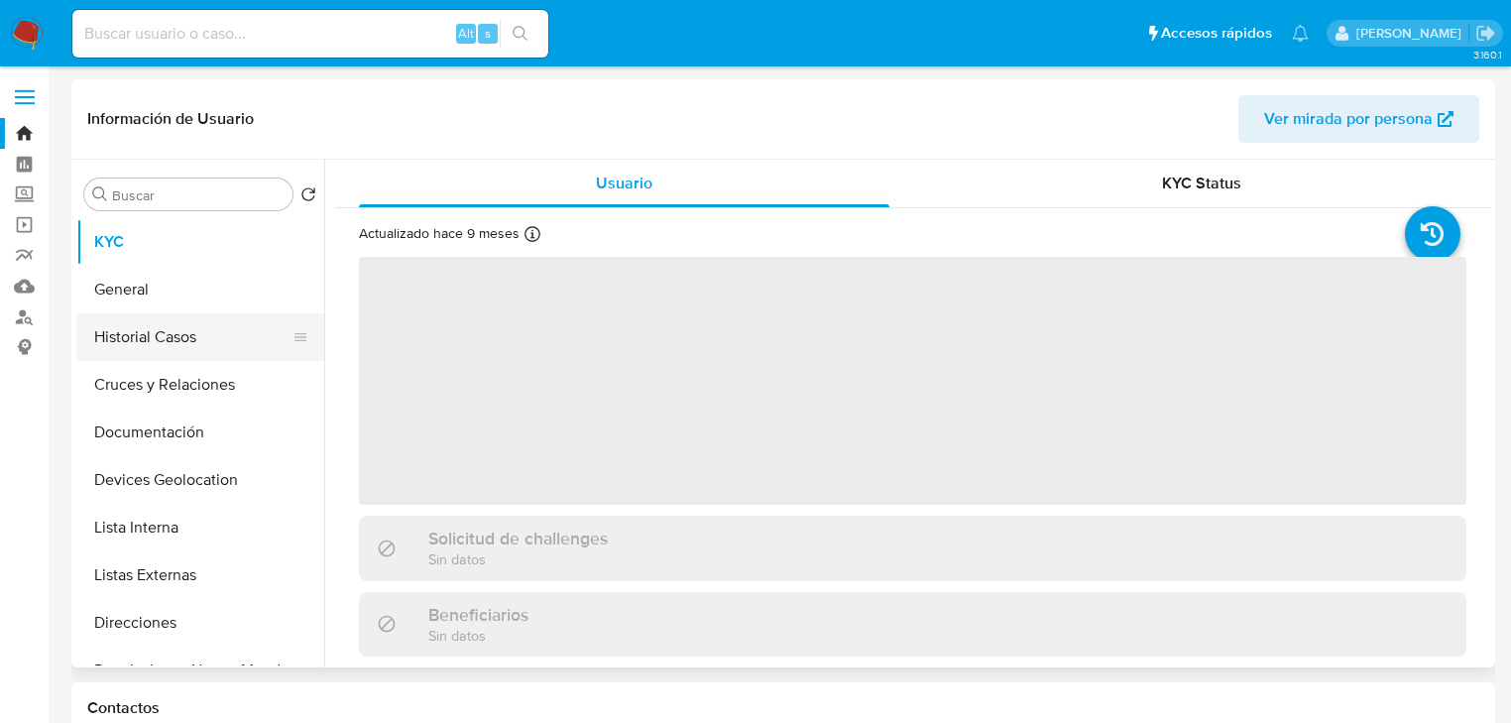
select select "10"
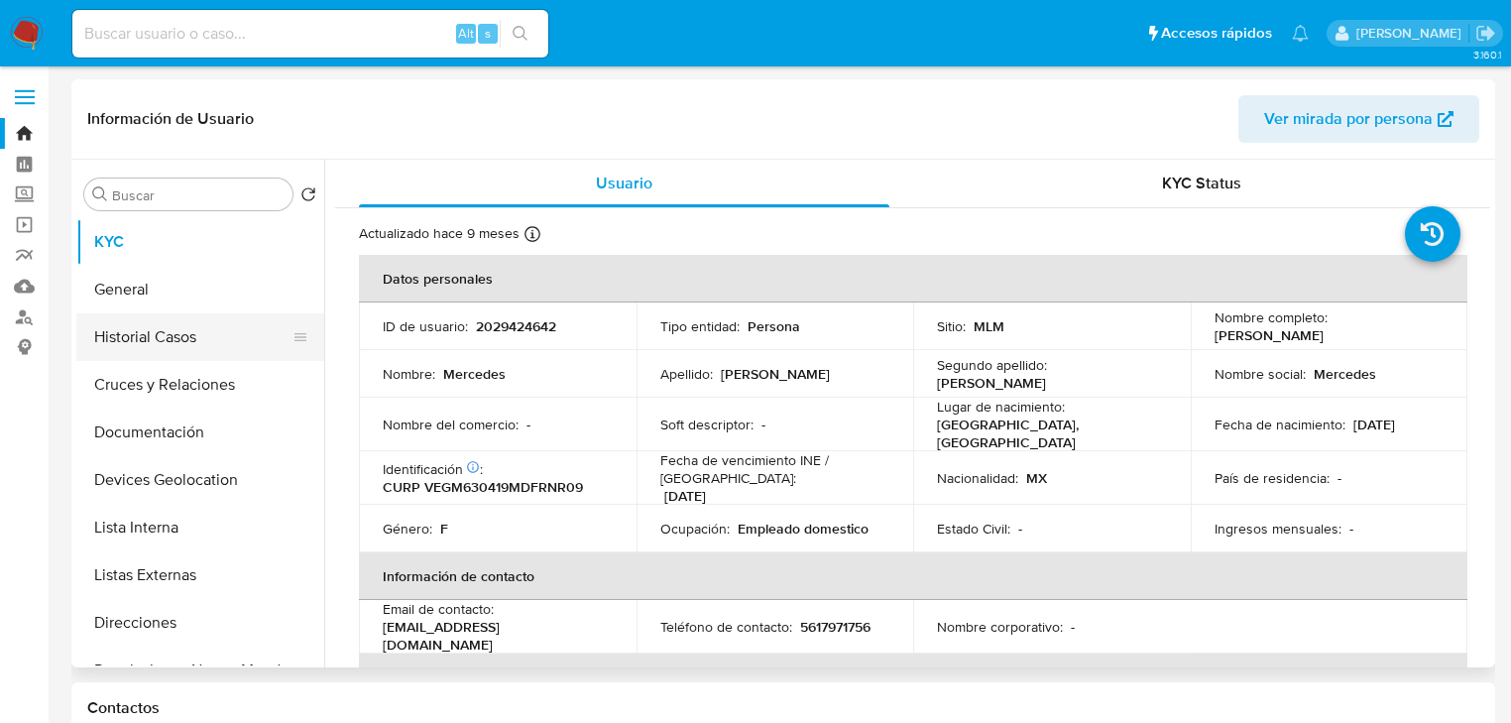
click at [196, 338] on button "Historial Casos" at bounding box center [192, 337] width 232 height 48
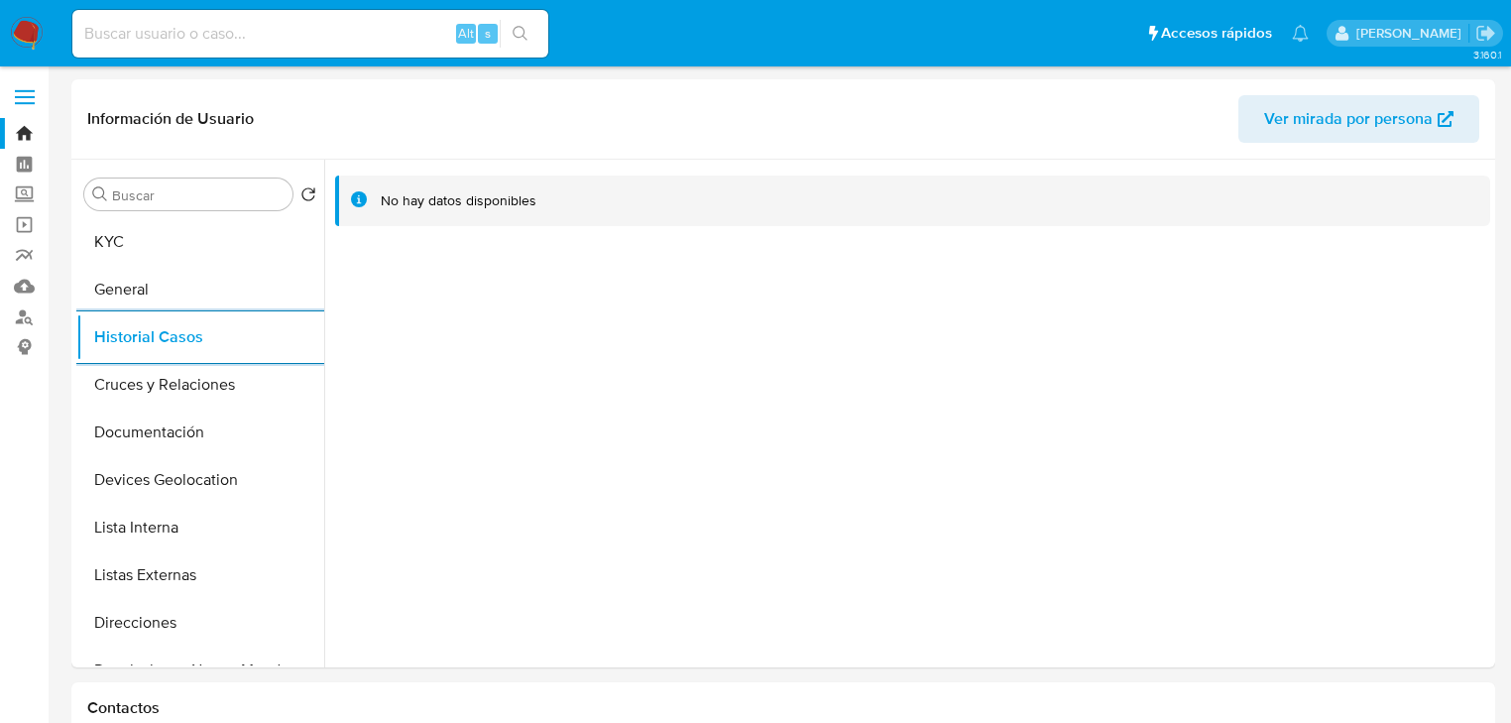
click at [259, 41] on input at bounding box center [310, 34] width 476 height 26
paste input "464397540"
type input "464397540"
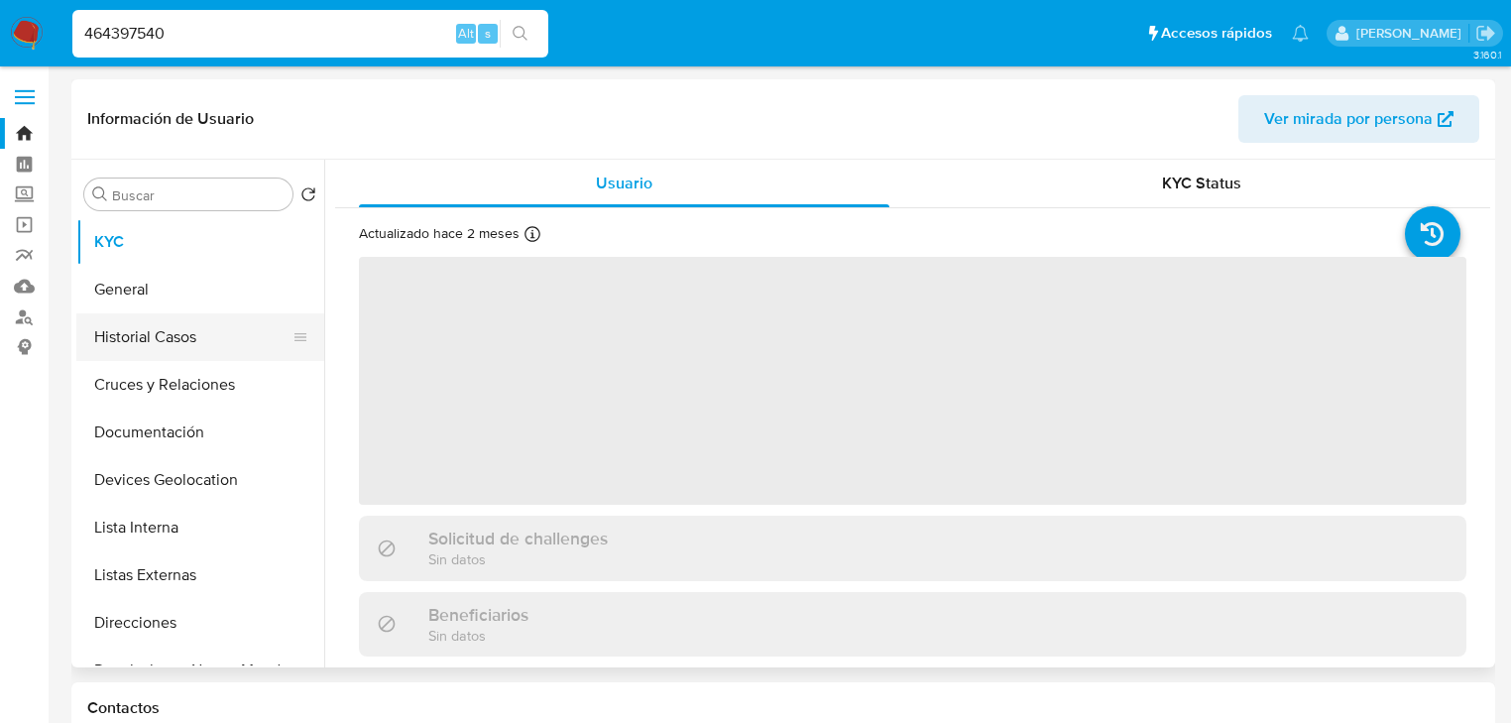
select select "10"
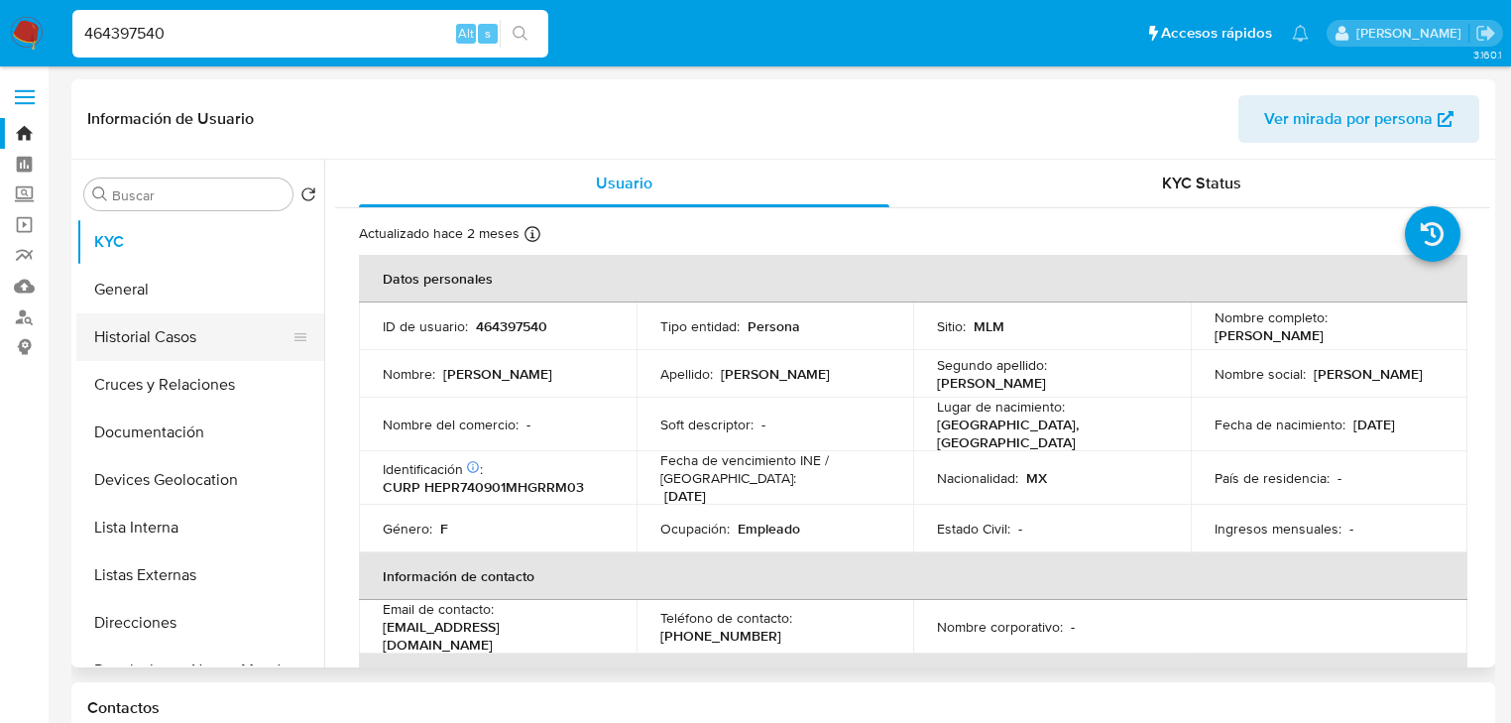
click at [178, 333] on button "Historial Casos" at bounding box center [192, 337] width 232 height 48
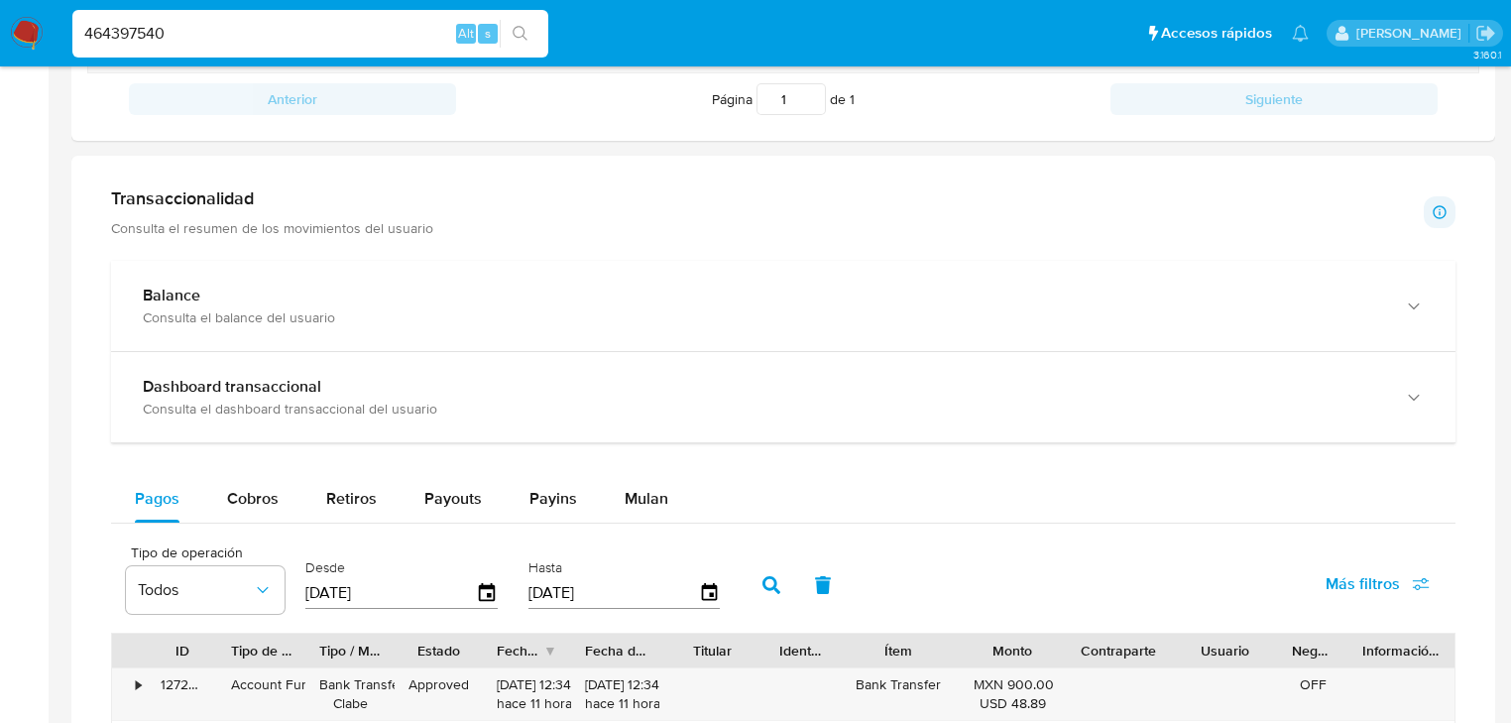
scroll to position [1031, 0]
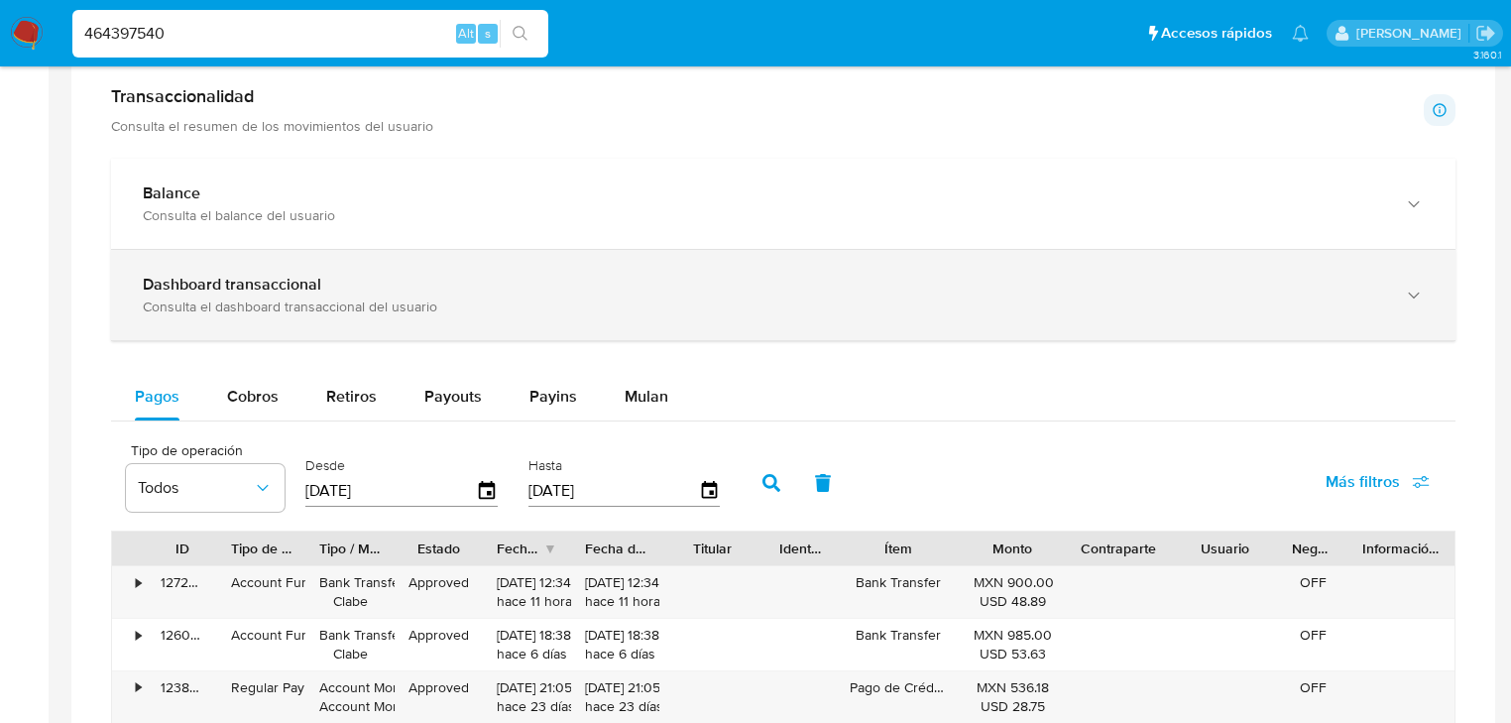
click at [354, 283] on div "Dashboard transaccional" at bounding box center [764, 285] width 1242 height 20
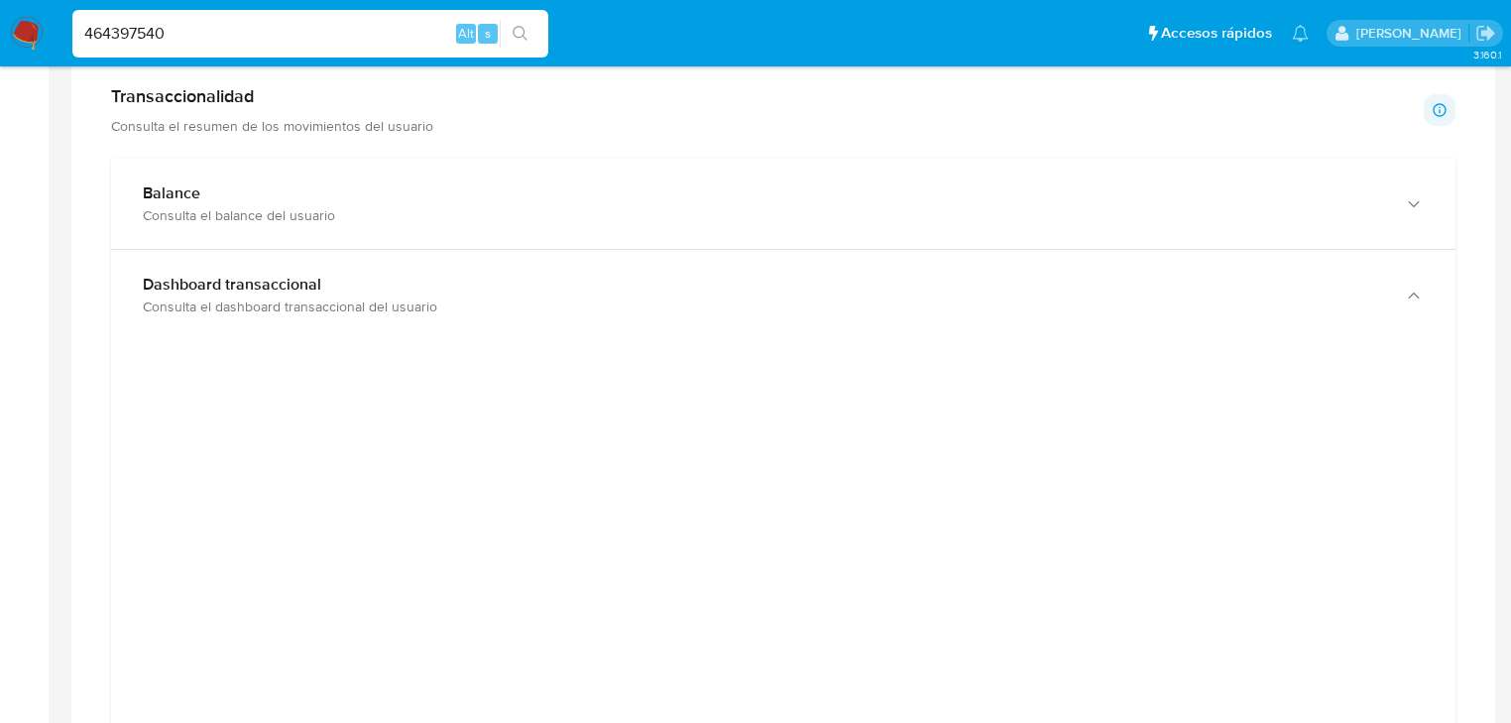
click at [184, 40] on input "464397540" at bounding box center [310, 34] width 476 height 26
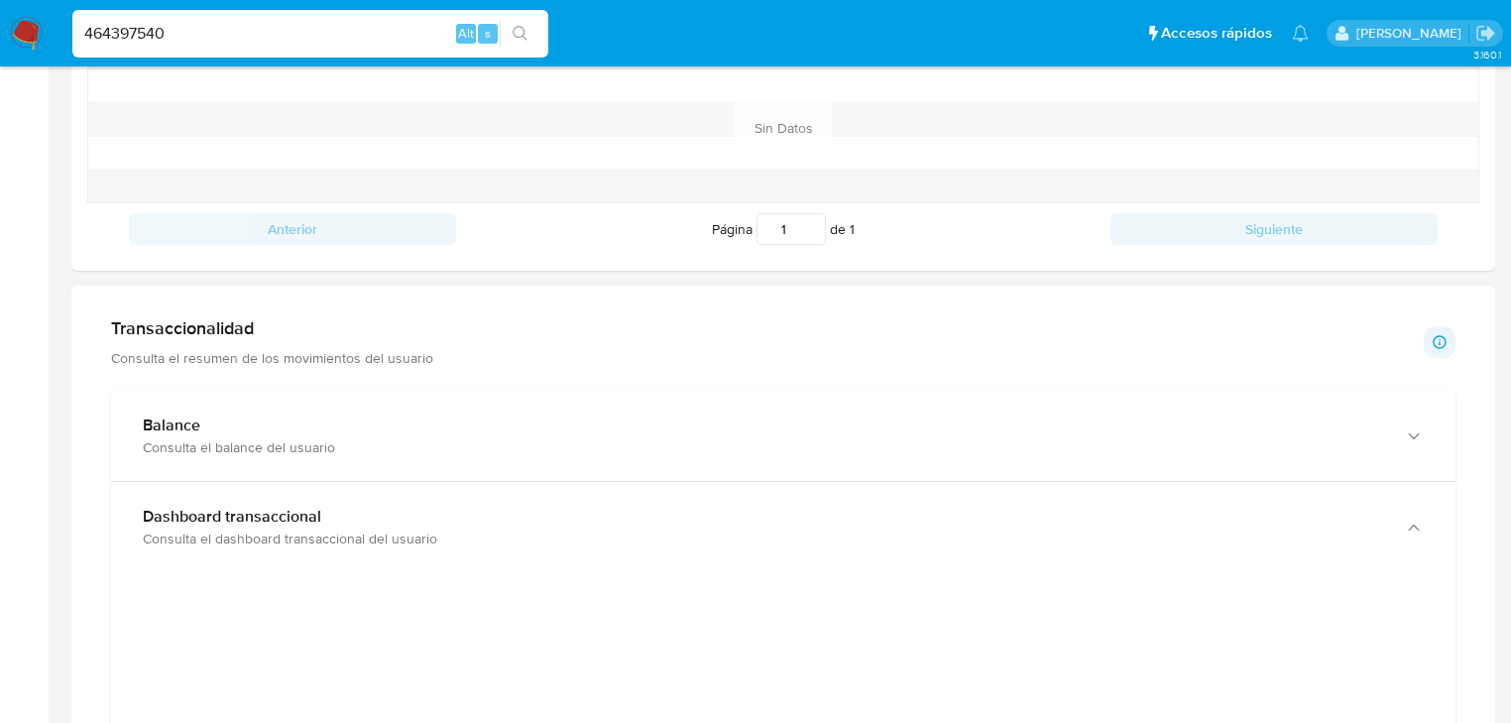
scroll to position [793, 0]
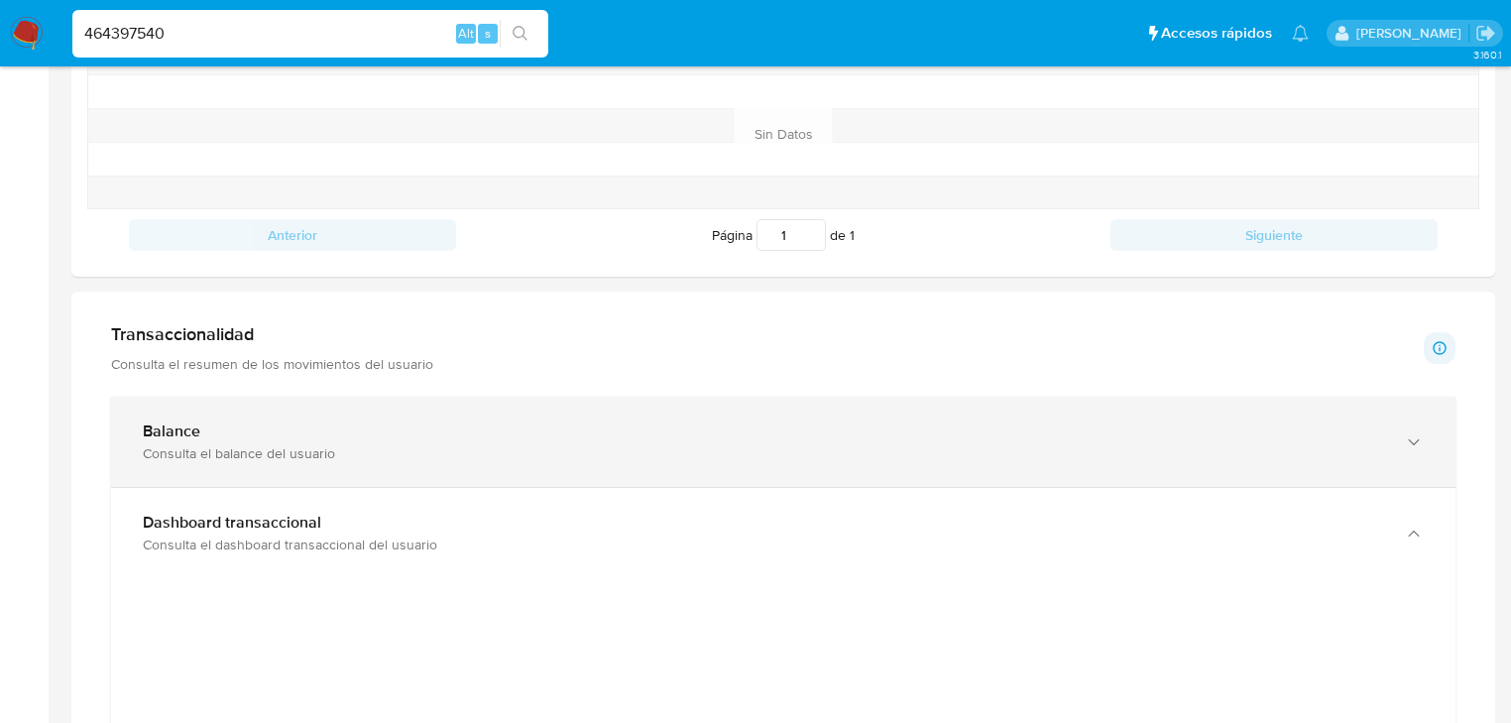
click at [278, 444] on div "Consulta el balance del usuario" at bounding box center [764, 453] width 1242 height 18
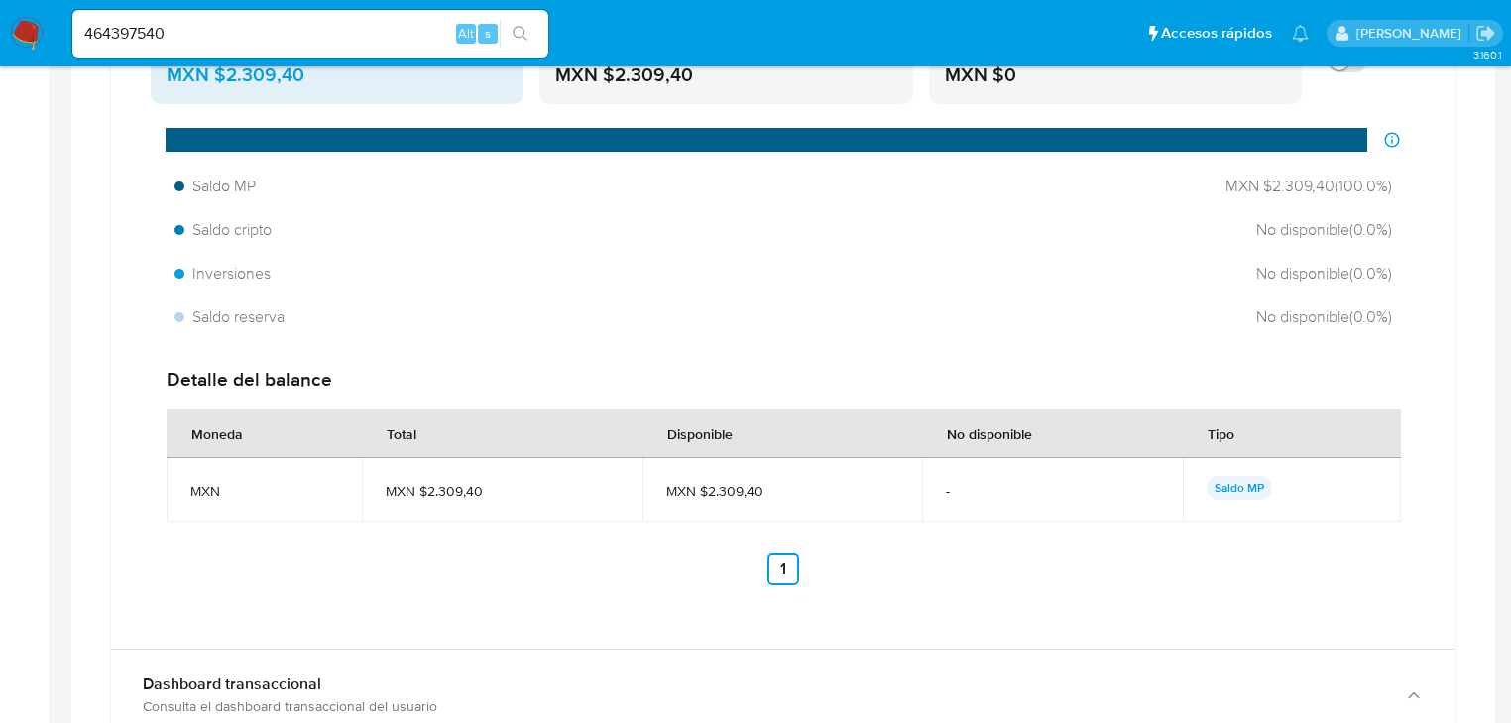
scroll to position [1507, 0]
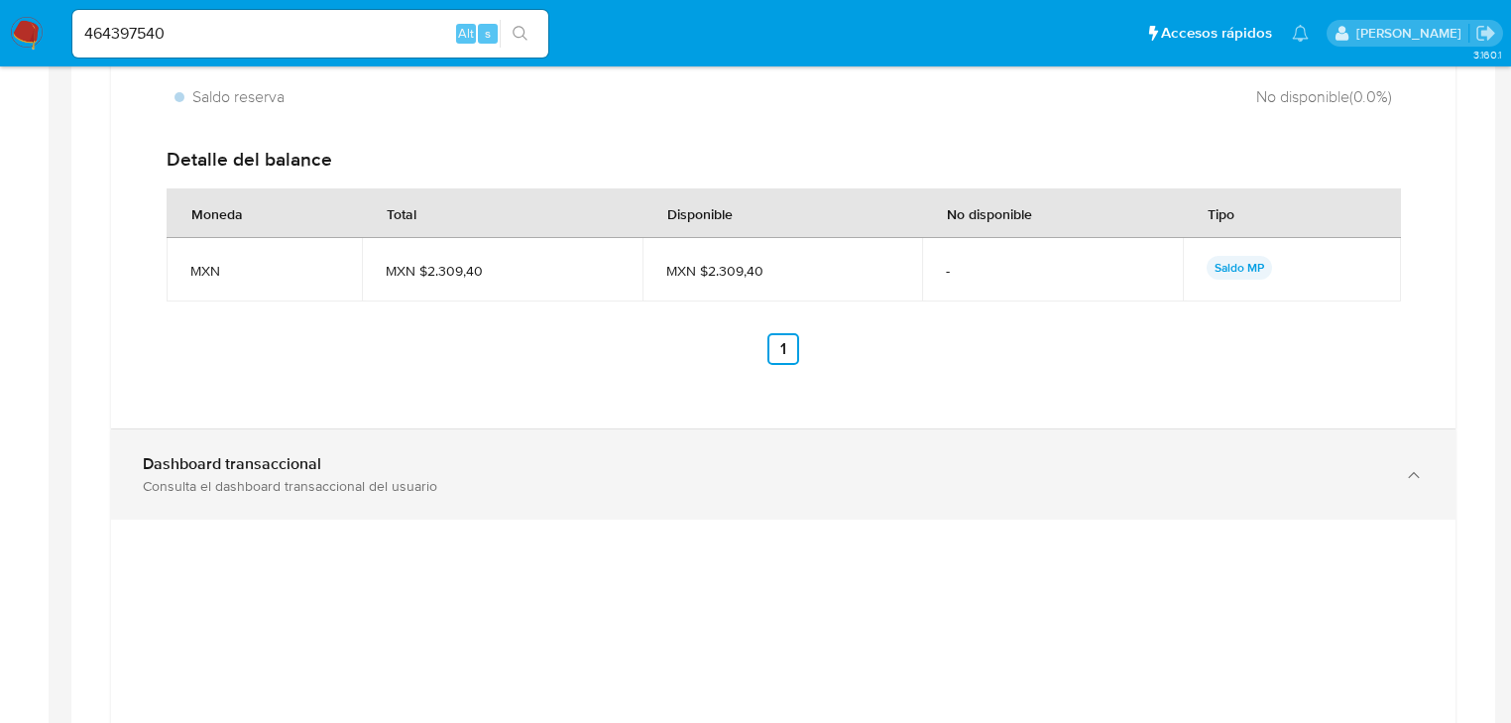
click at [268, 481] on div "Consulta el dashboard transaccional del usuario" at bounding box center [764, 486] width 1242 height 18
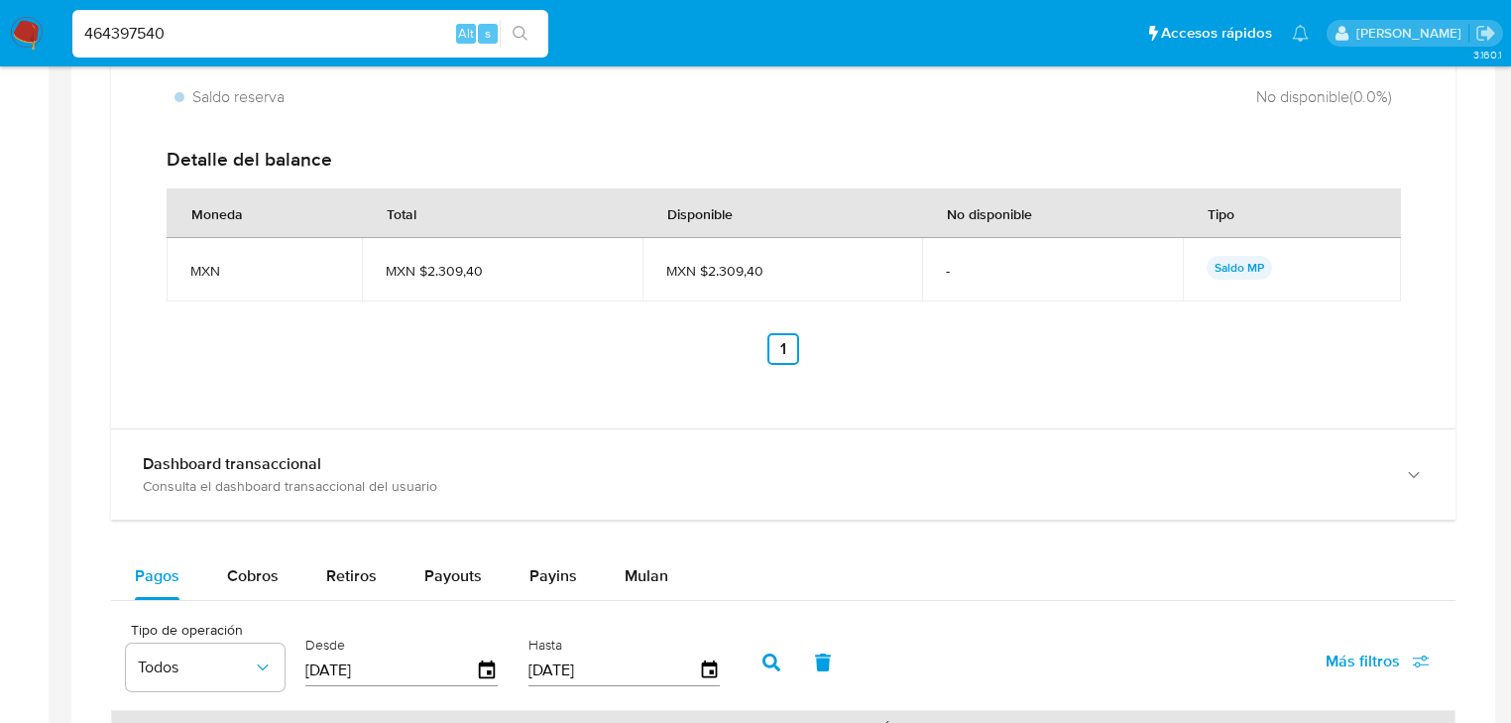
drag, startPoint x: 0, startPoint y: -5, endPoint x: 0, endPoint y: -56, distance: 50.6
click at [0, 0] on html "Pausado Ver notificaciones 464397540 Alt s Accesos rápidos Presiona las siguien…" at bounding box center [755, 120] width 1511 height 3254
paste input "1020841034"
type input "1020841034"
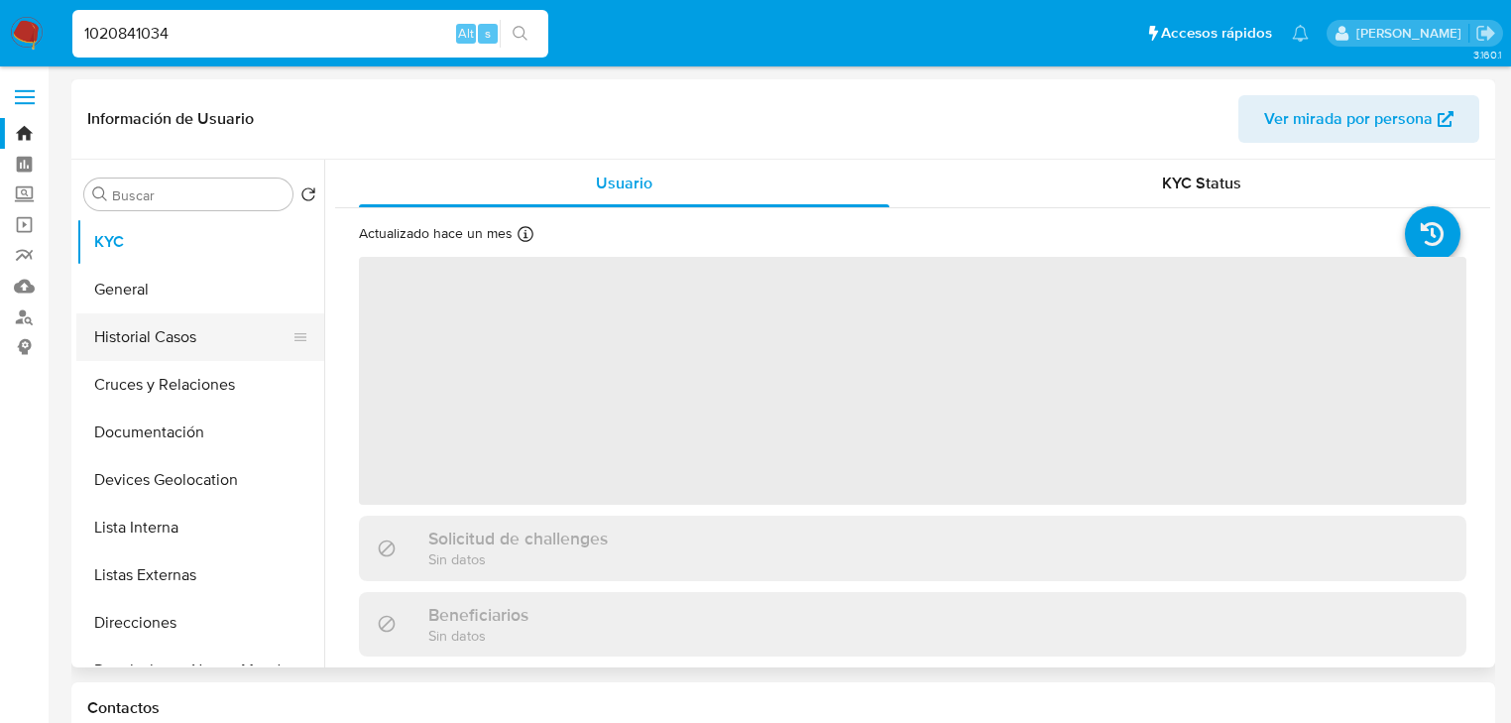
click at [230, 317] on button "Historial Casos" at bounding box center [192, 337] width 232 height 48
select select "10"
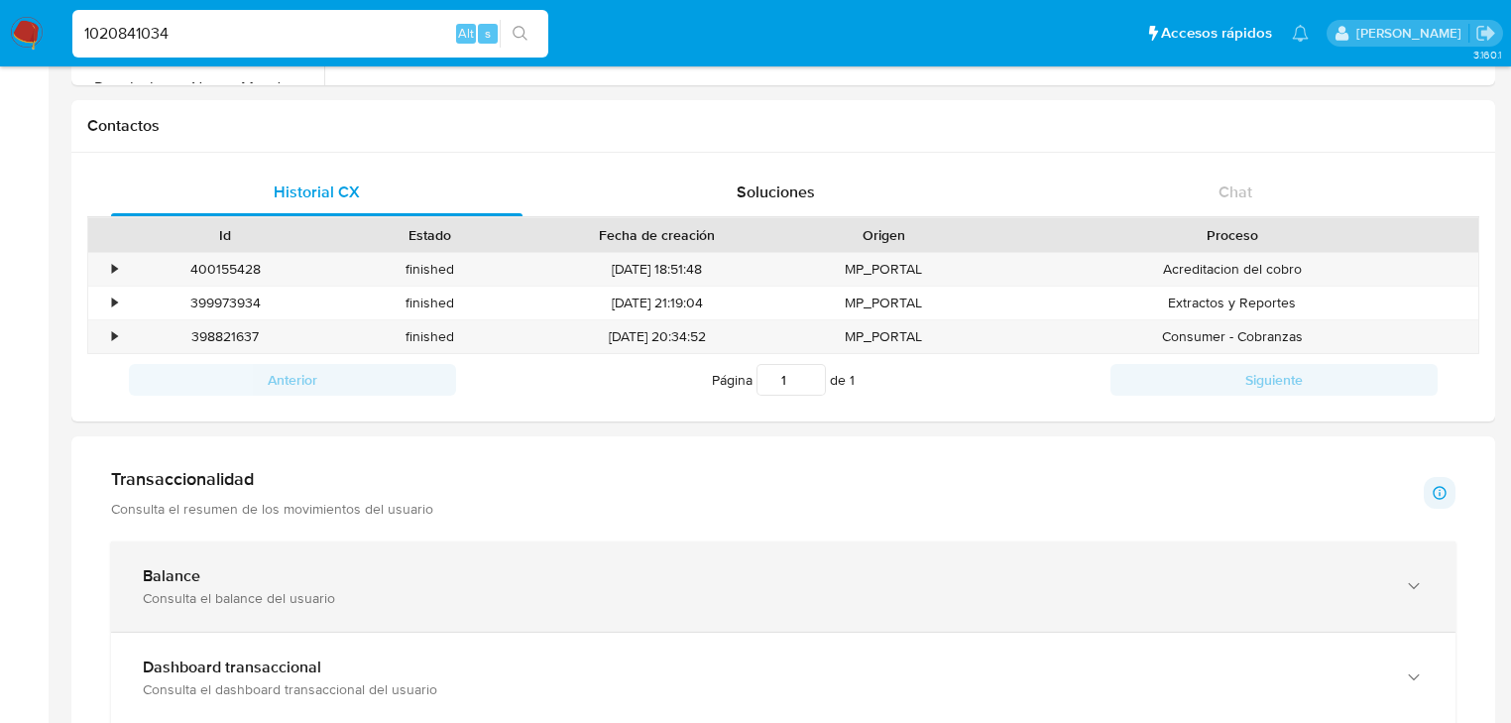
scroll to position [714, 0]
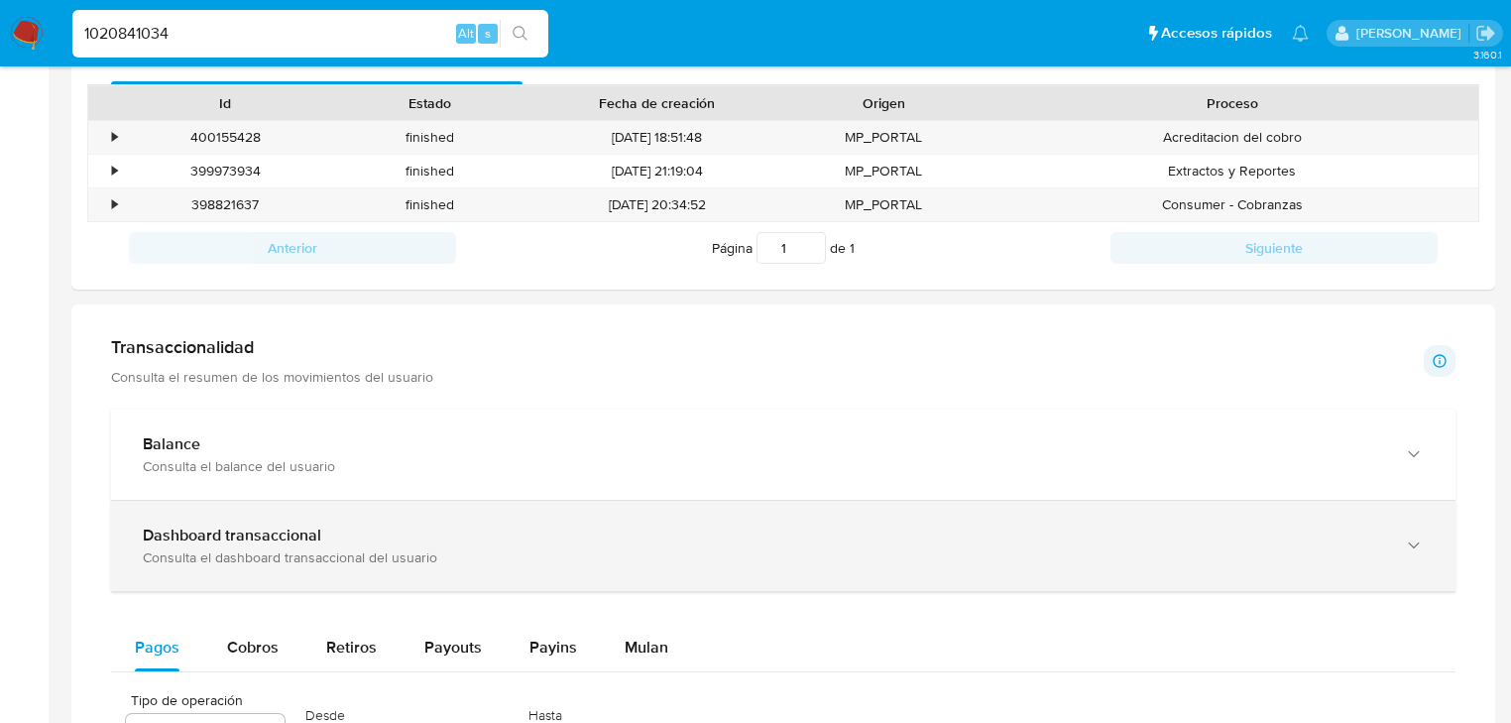
click at [385, 555] on div "Consulta el dashboard transaccional del usuario" at bounding box center [764, 557] width 1242 height 18
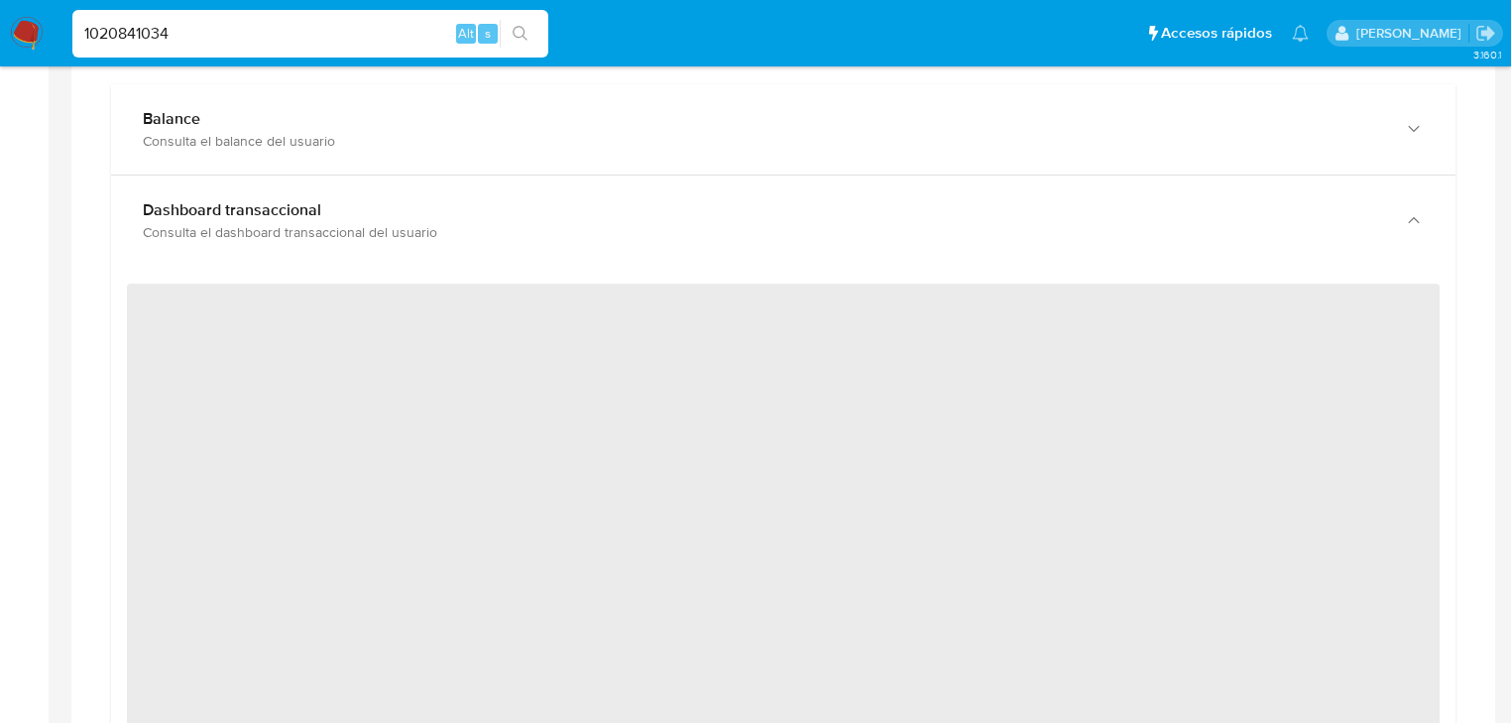
scroll to position [1111, 0]
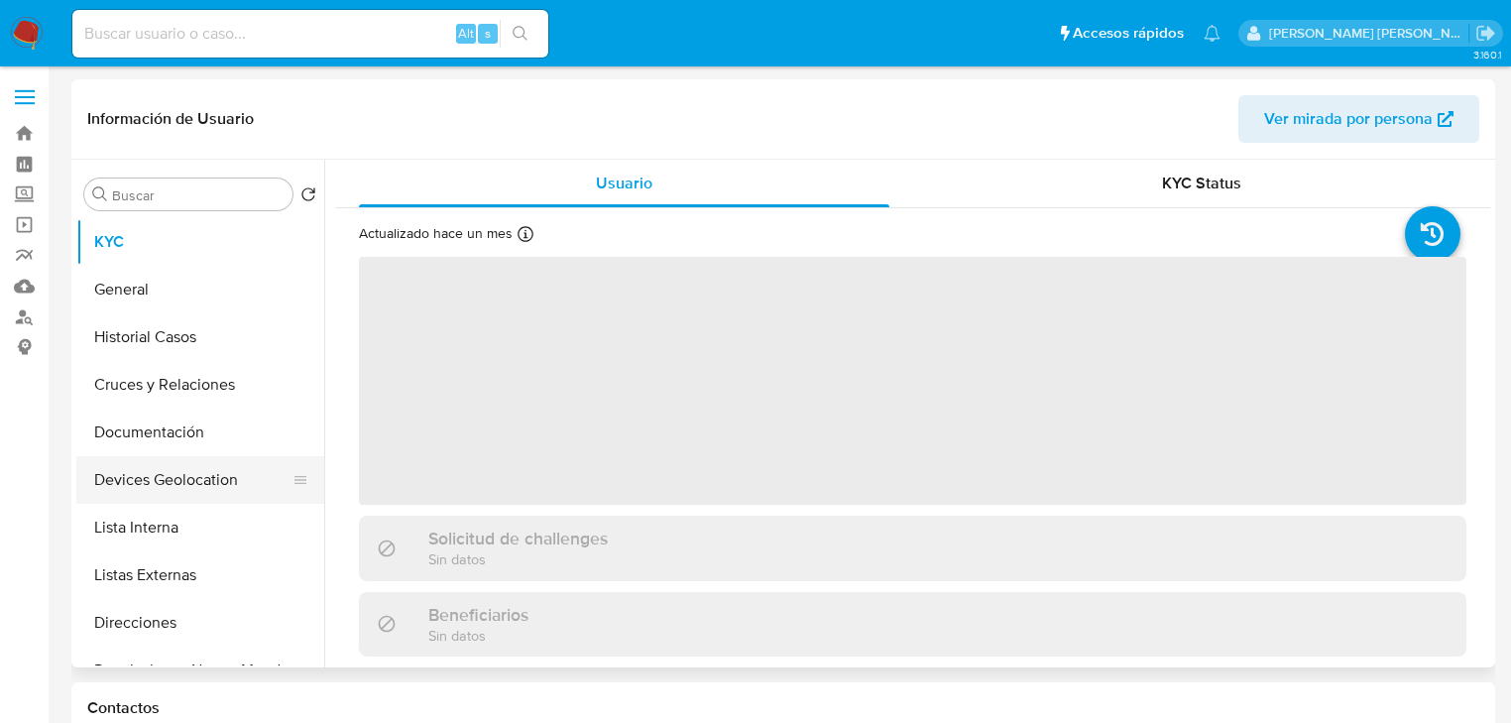
select select "10"
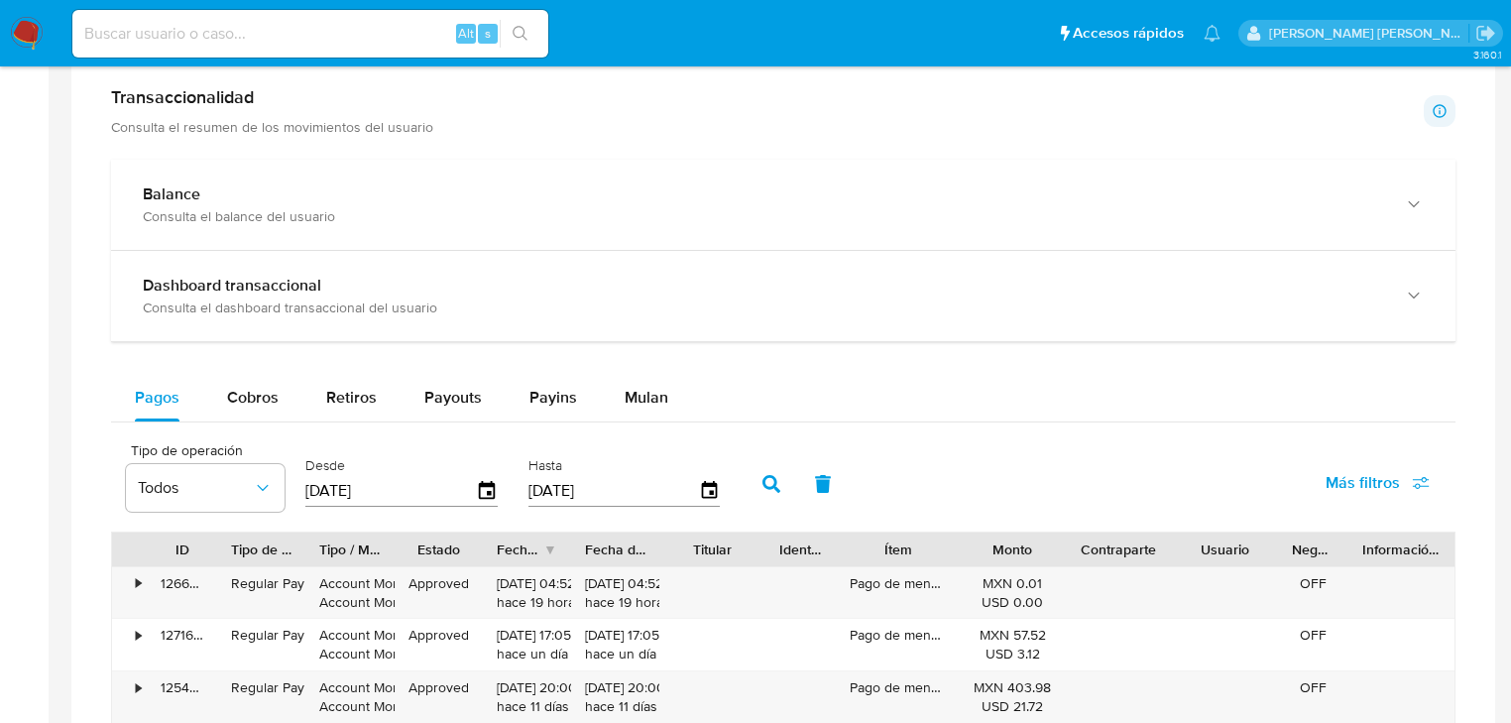
scroll to position [1031, 0]
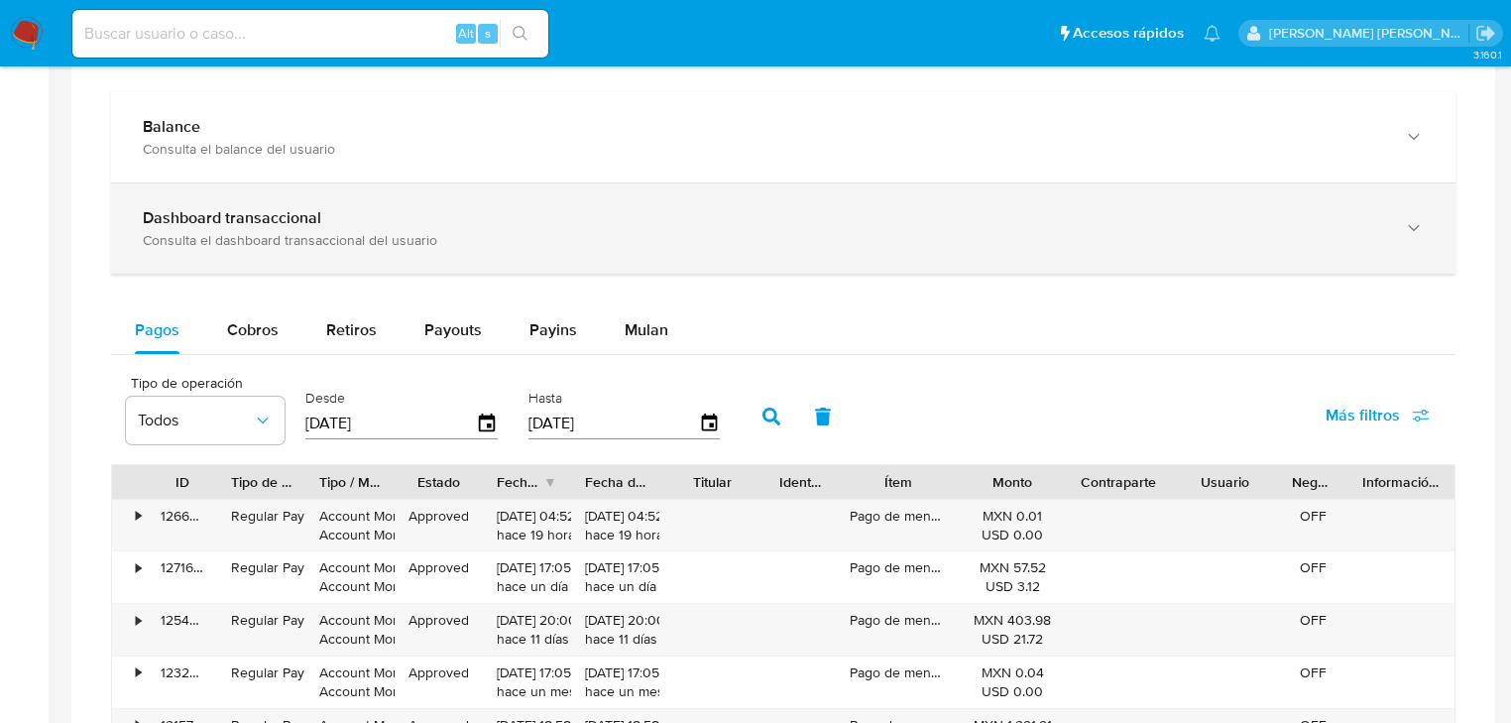
click at [279, 236] on div "Consulta el dashboard transaccional del usuario" at bounding box center [764, 240] width 1242 height 18
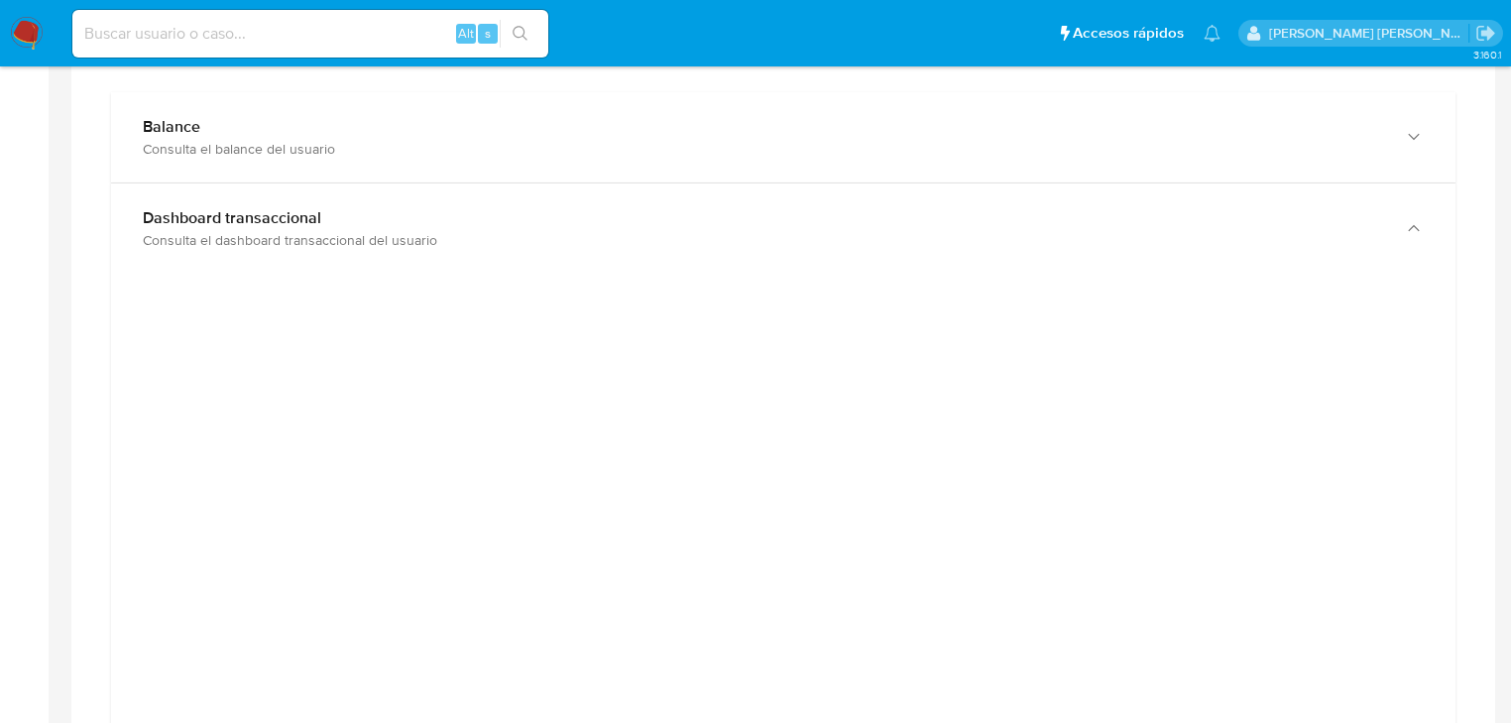
click at [180, 25] on input at bounding box center [310, 34] width 476 height 26
paste input "1020841034"
drag, startPoint x: 228, startPoint y: 25, endPoint x: 0, endPoint y: -50, distance: 239.9
click at [0, 0] on html "Pausado Ver notificaciones 1020841034 Alt s Accesos rápidos Presiona las siguie…" at bounding box center [755, 695] width 1511 height 3452
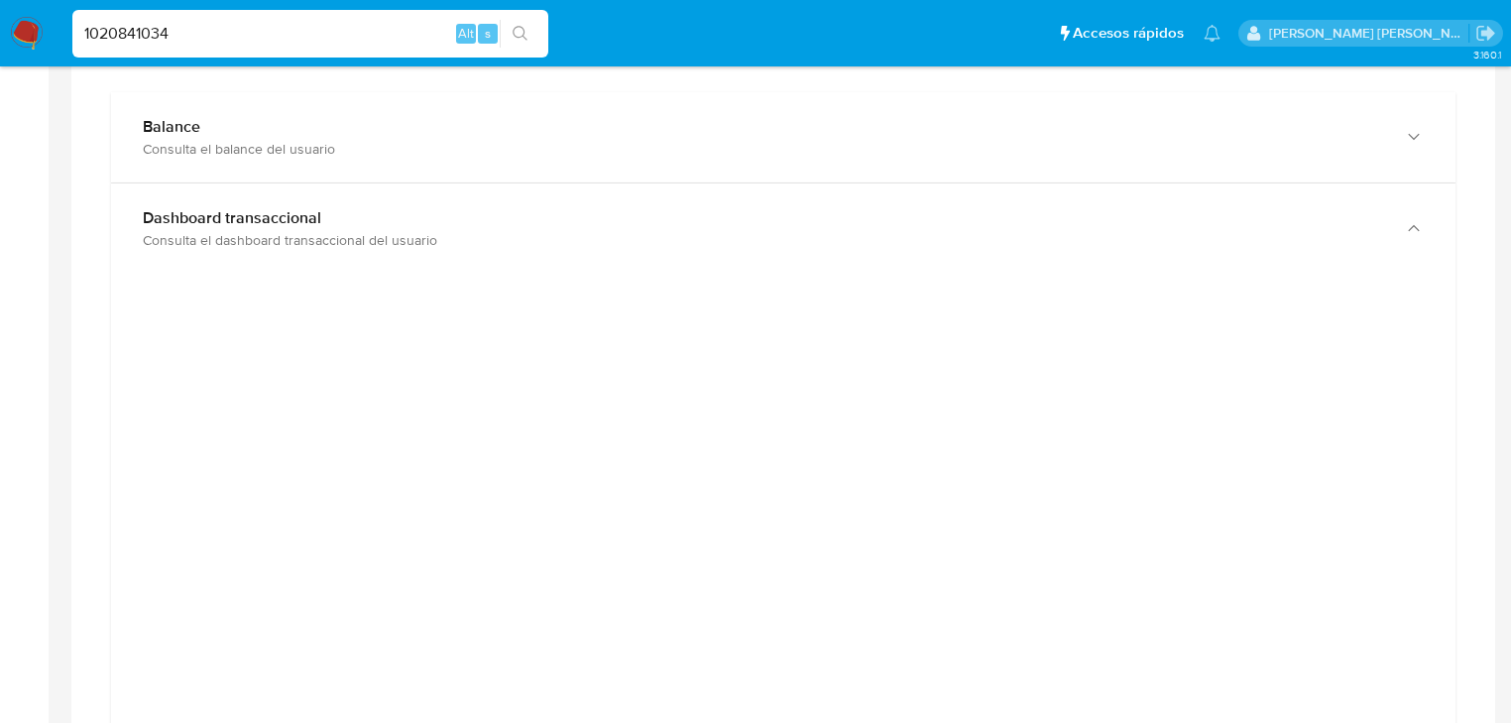
paste input "322749126"
type input "322749126"
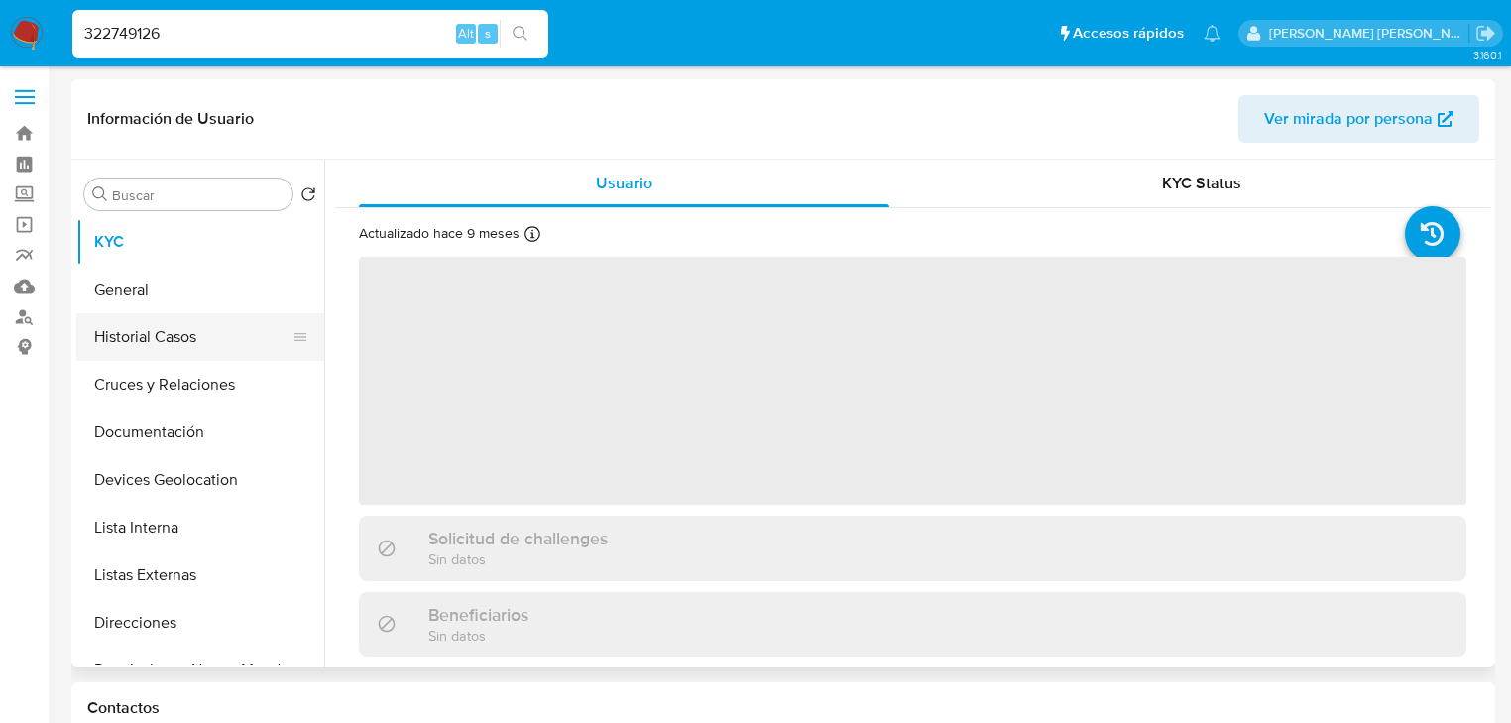
select select "10"
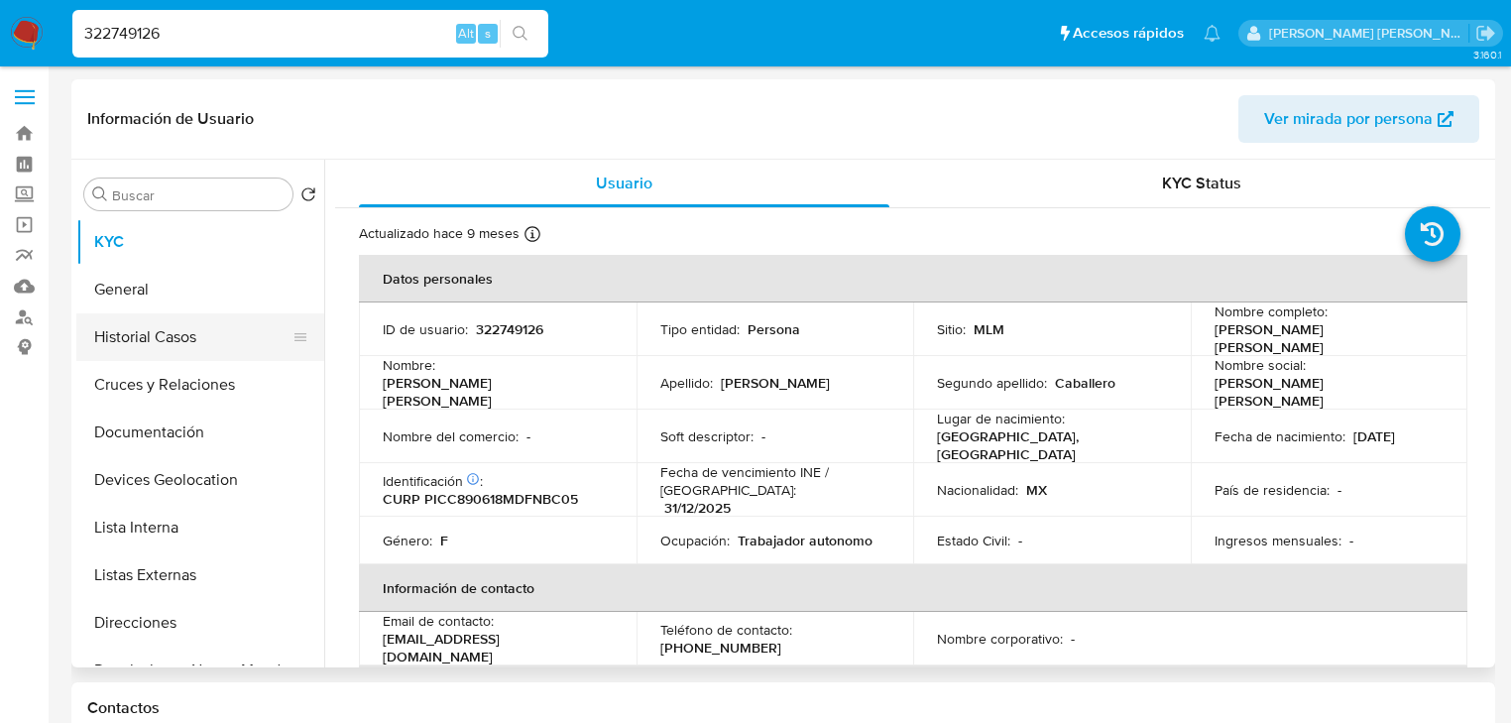
click at [214, 327] on button "Historial Casos" at bounding box center [192, 337] width 232 height 48
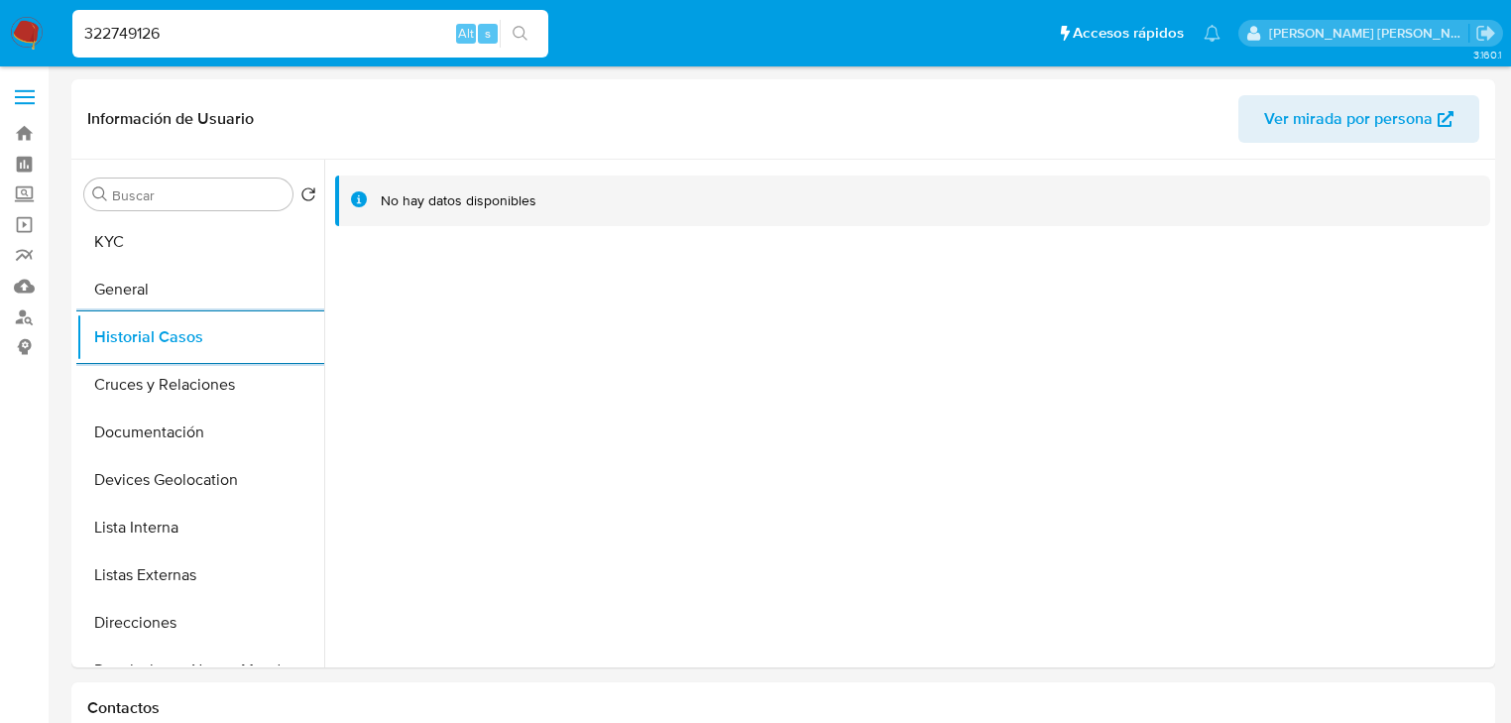
drag, startPoint x: 175, startPoint y: 32, endPoint x: 0, endPoint y: -28, distance: 184.4
paste input "79560991"
type input "379560991"
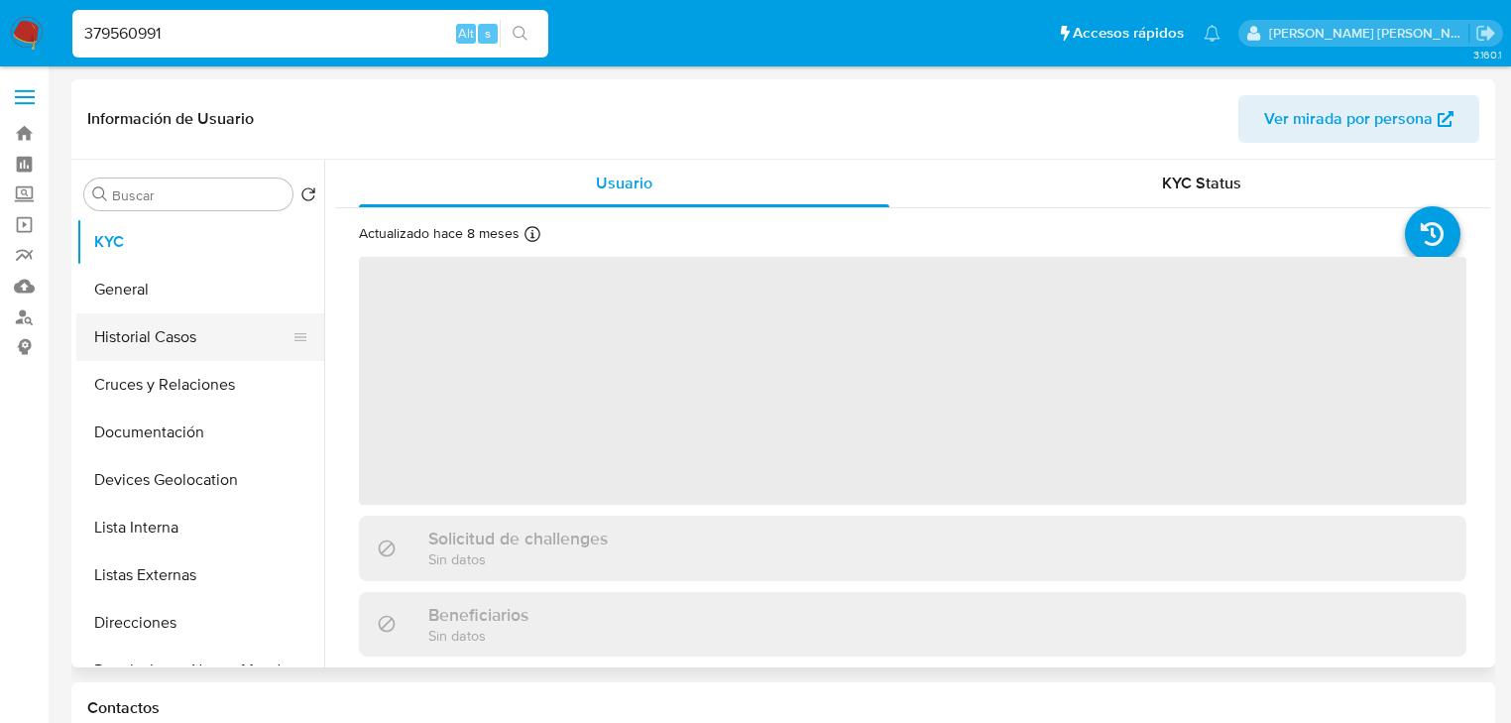
click at [162, 336] on button "Historial Casos" at bounding box center [192, 337] width 232 height 48
select select "10"
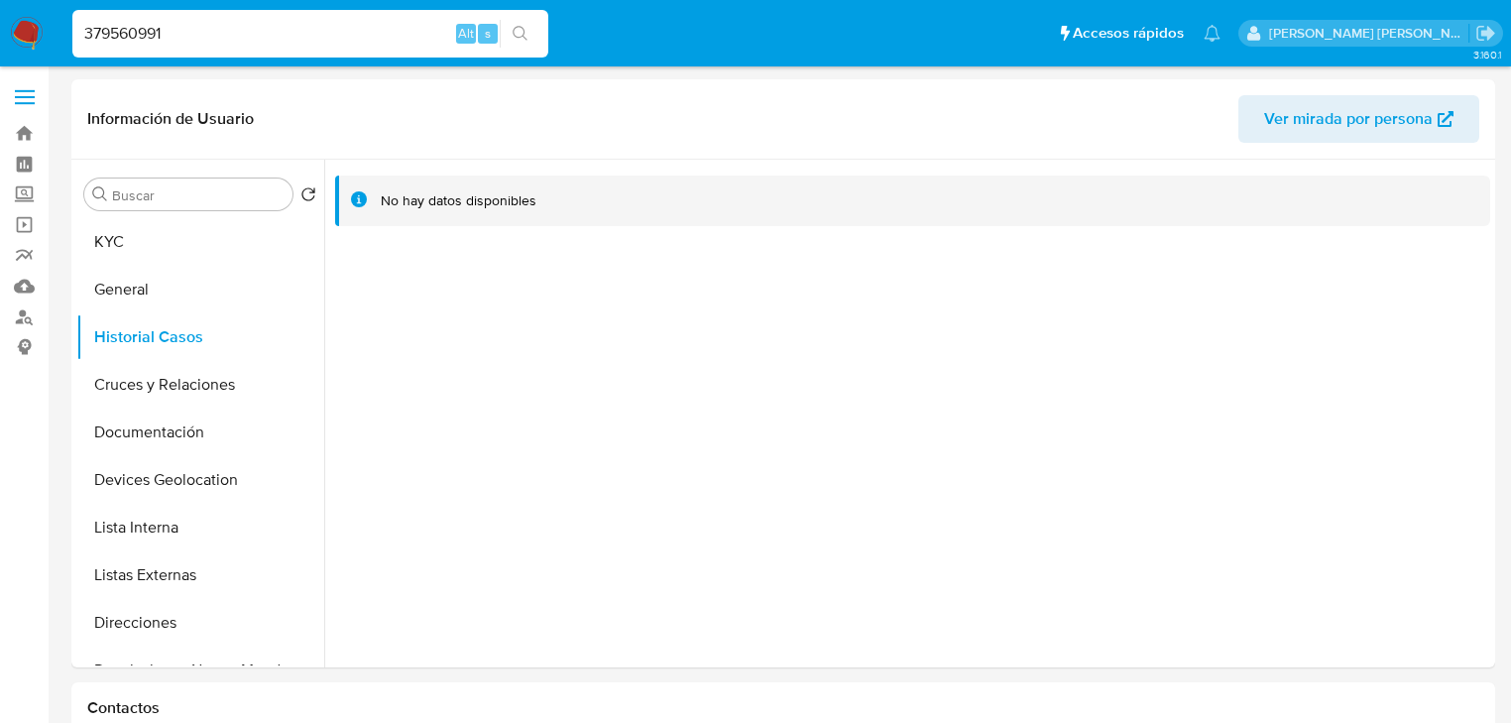
drag, startPoint x: 0, startPoint y: -54, endPoint x: 0, endPoint y: -88, distance: 34.7
paste input "209479819"
type input "209479819"
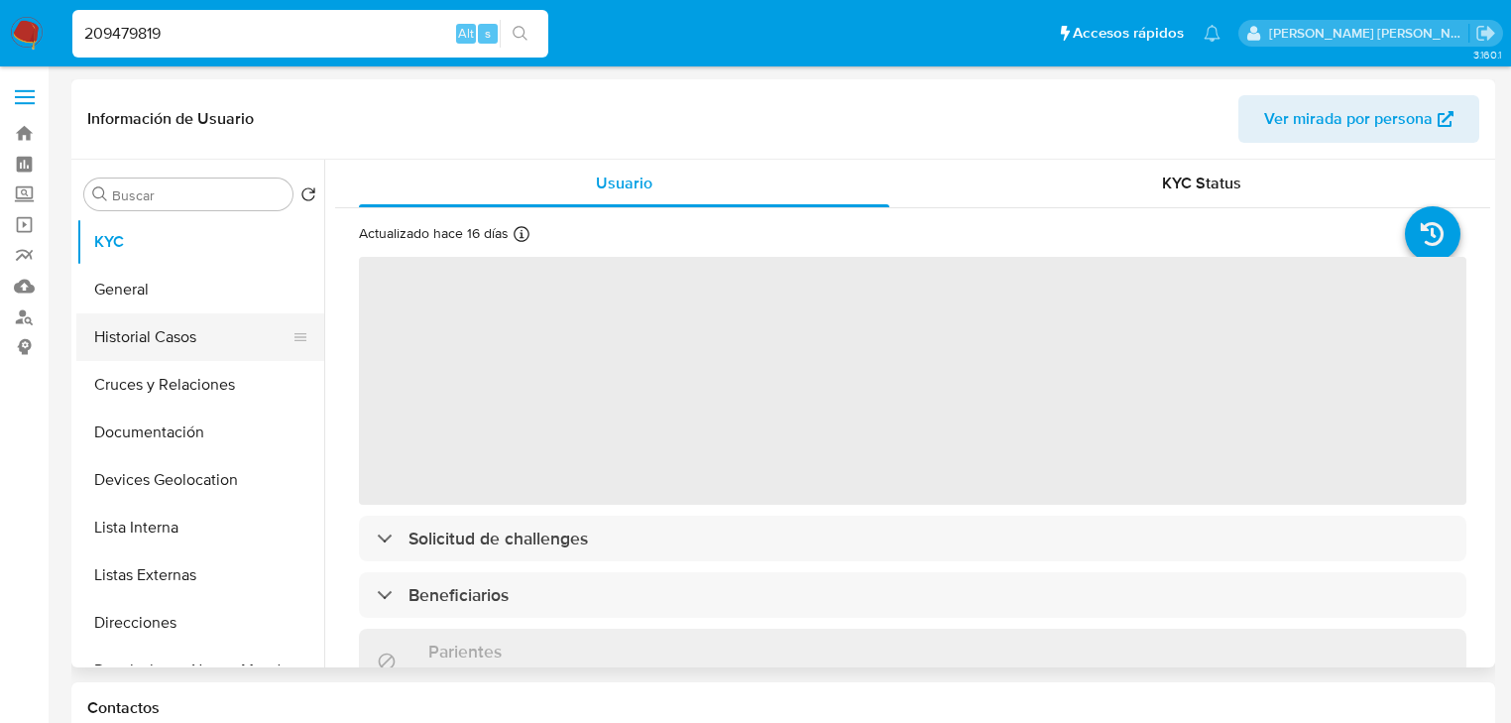
select select "10"
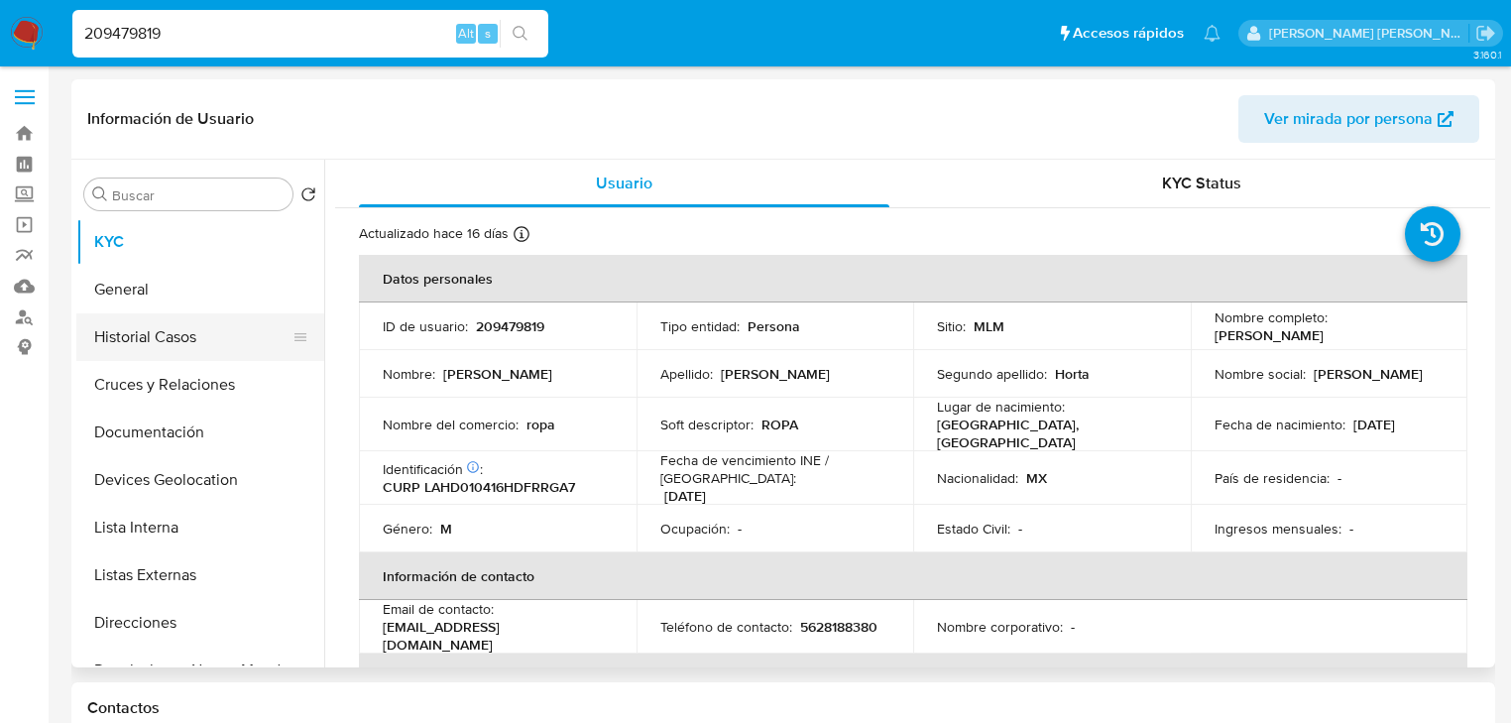
click at [140, 330] on button "Historial Casos" at bounding box center [192, 337] width 232 height 48
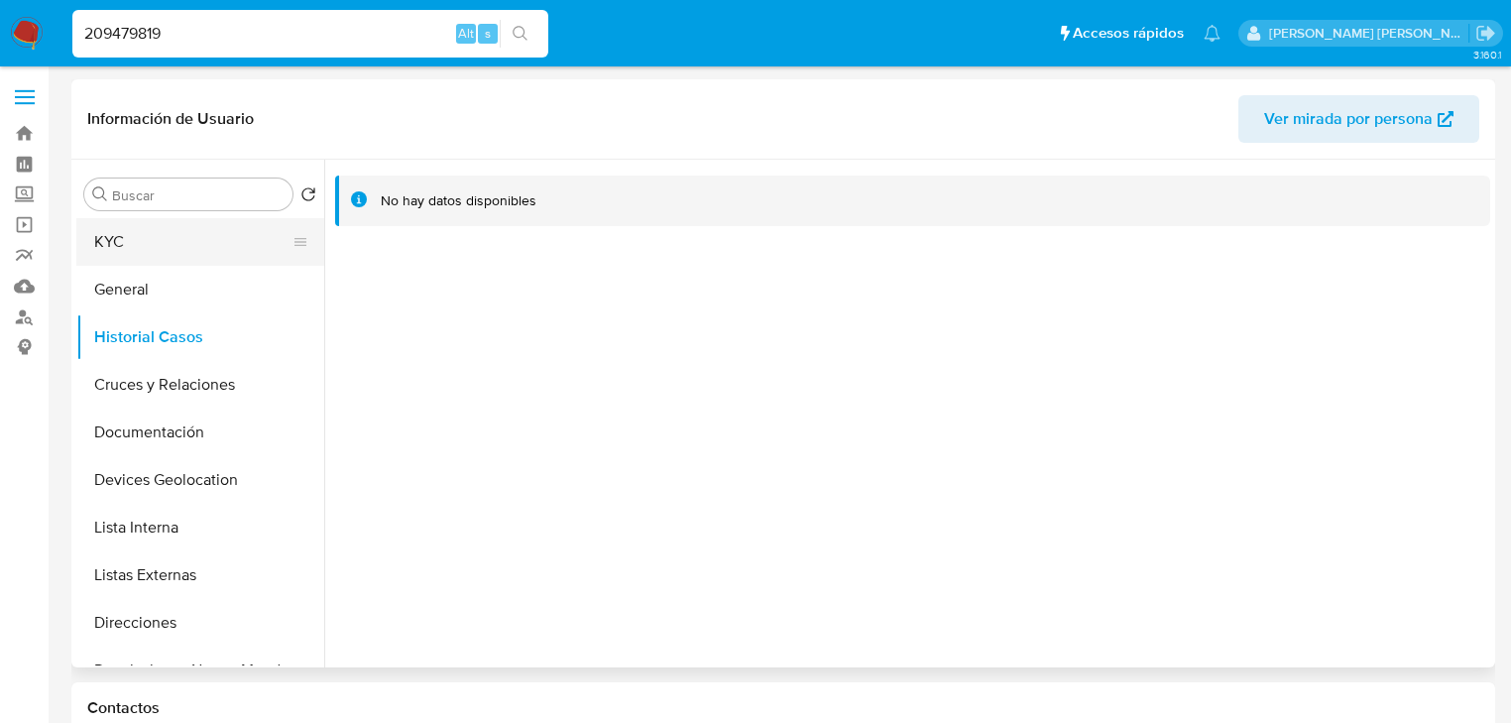
click at [149, 243] on button "KYC" at bounding box center [192, 242] width 232 height 48
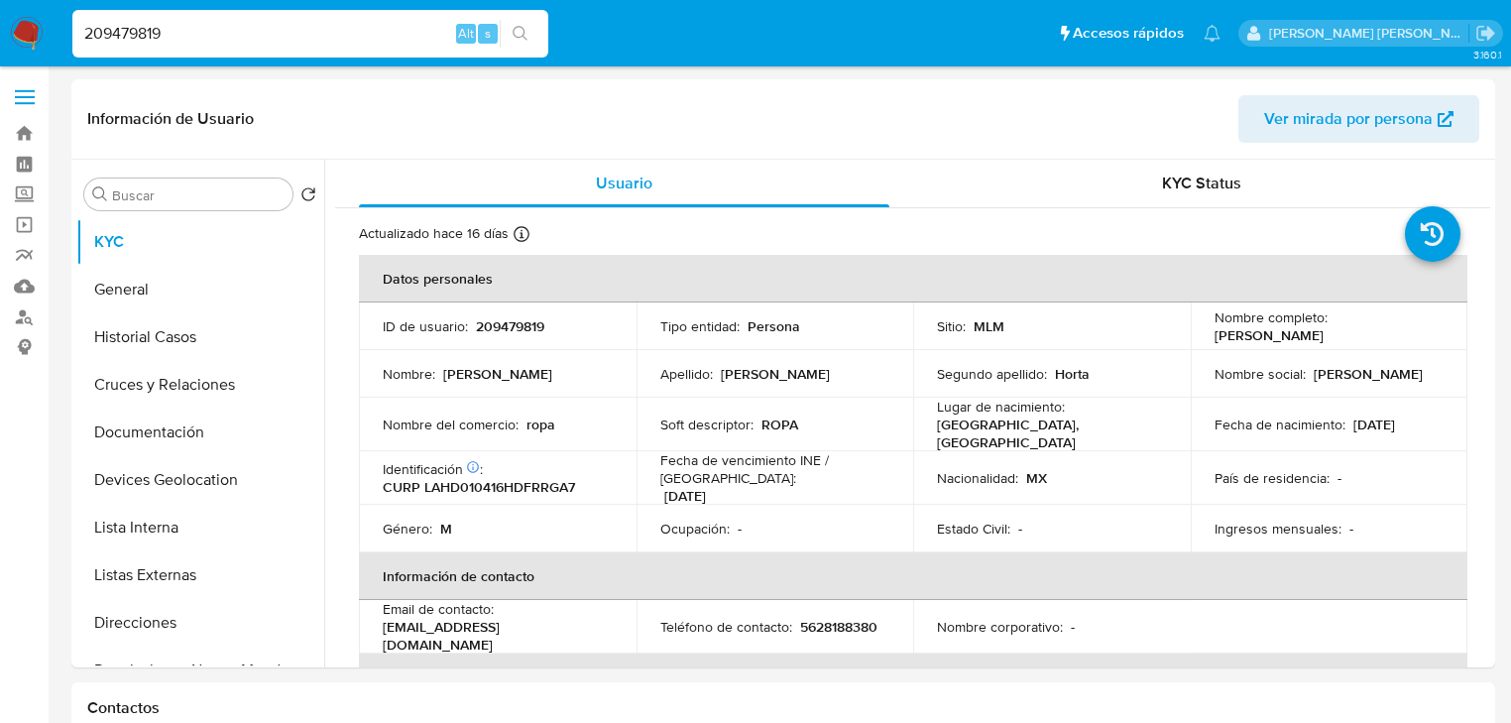
drag, startPoint x: 73, startPoint y: 27, endPoint x: 0, endPoint y: 8, distance: 75.8
click at [0, 8] on nav "Pausado Ver notificaciones 209479819 Alt s Accesos rápidos Presiona las siguien…" at bounding box center [755, 33] width 1511 height 66
paste input "5rvL7yhqIkESJzvMIpaqjdn"
type input "25rvL7yhqIkESJzvMIpaqjdn"
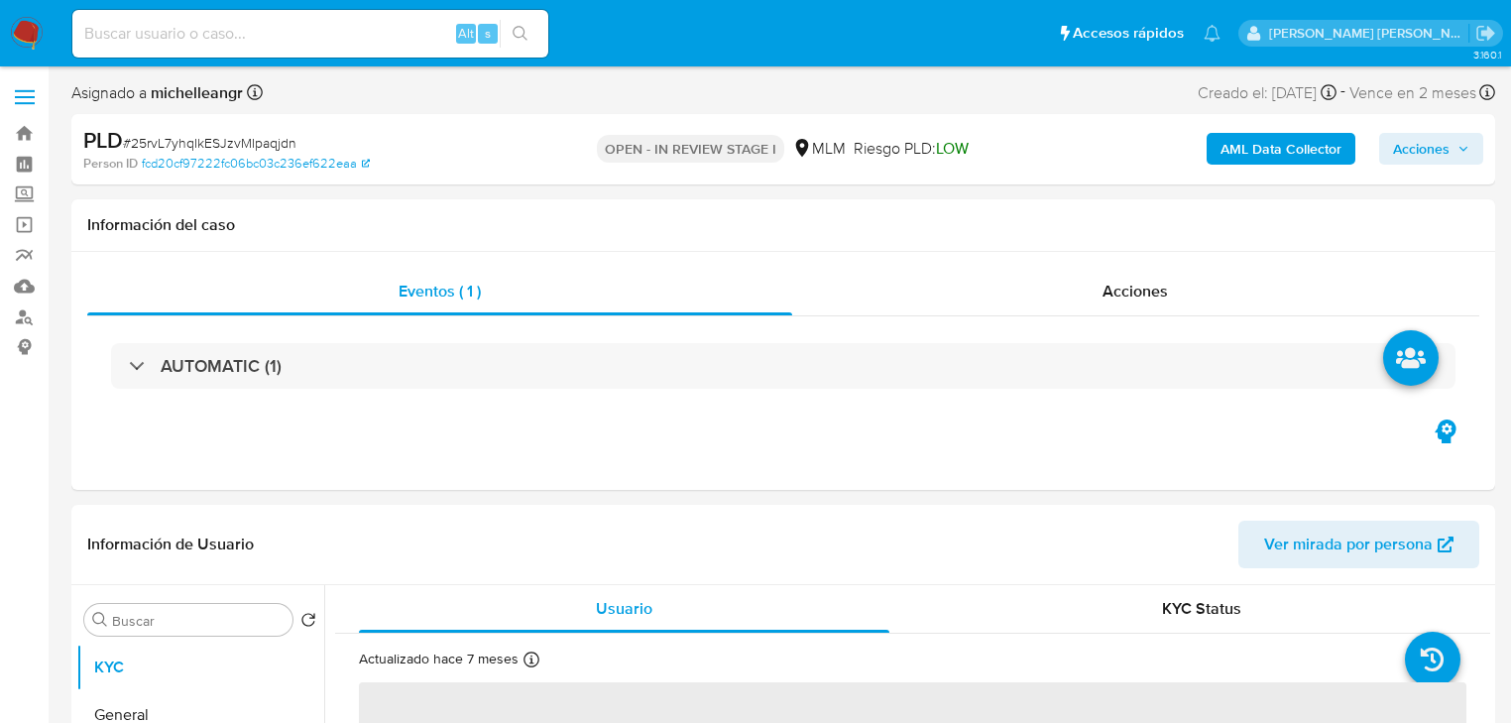
select select "10"
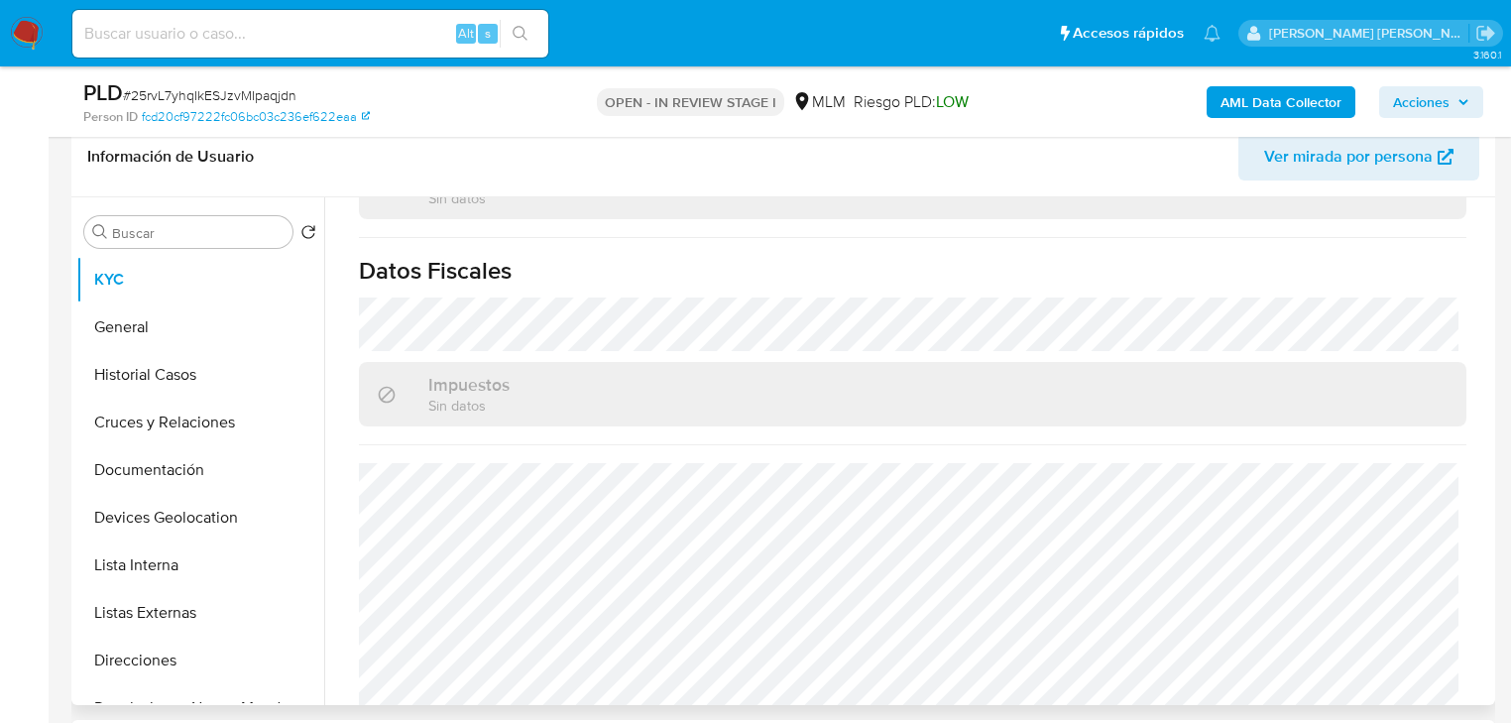
scroll to position [714, 0]
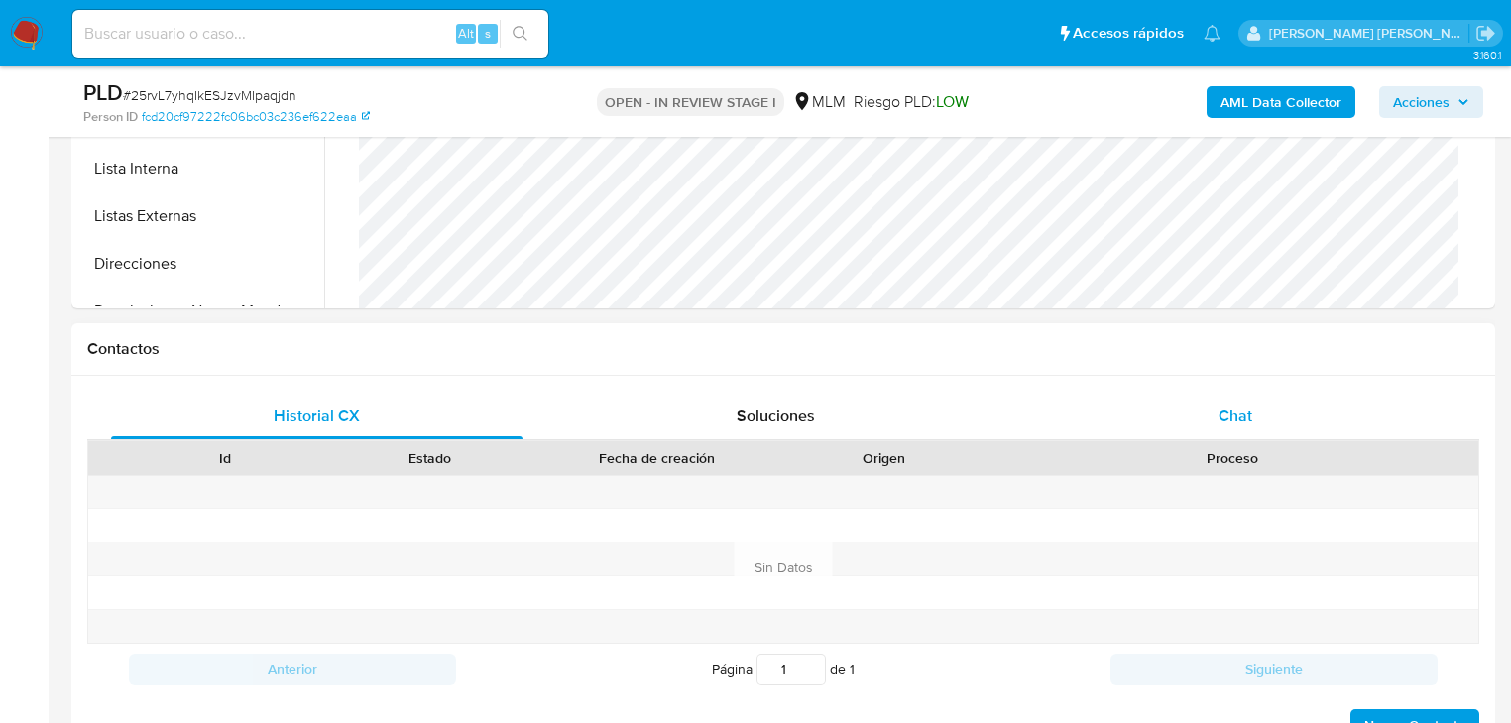
click at [1270, 424] on div "Chat" at bounding box center [1236, 416] width 412 height 48
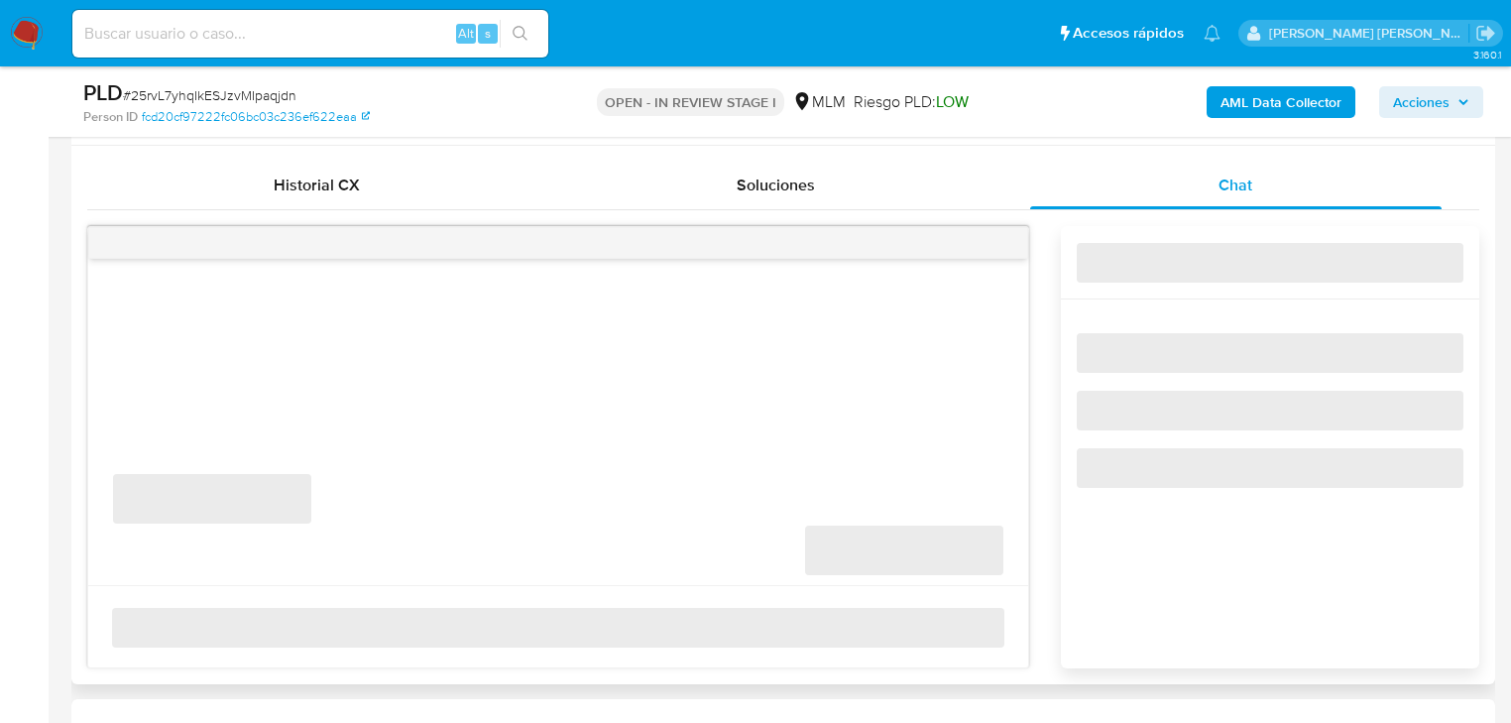
scroll to position [1111, 0]
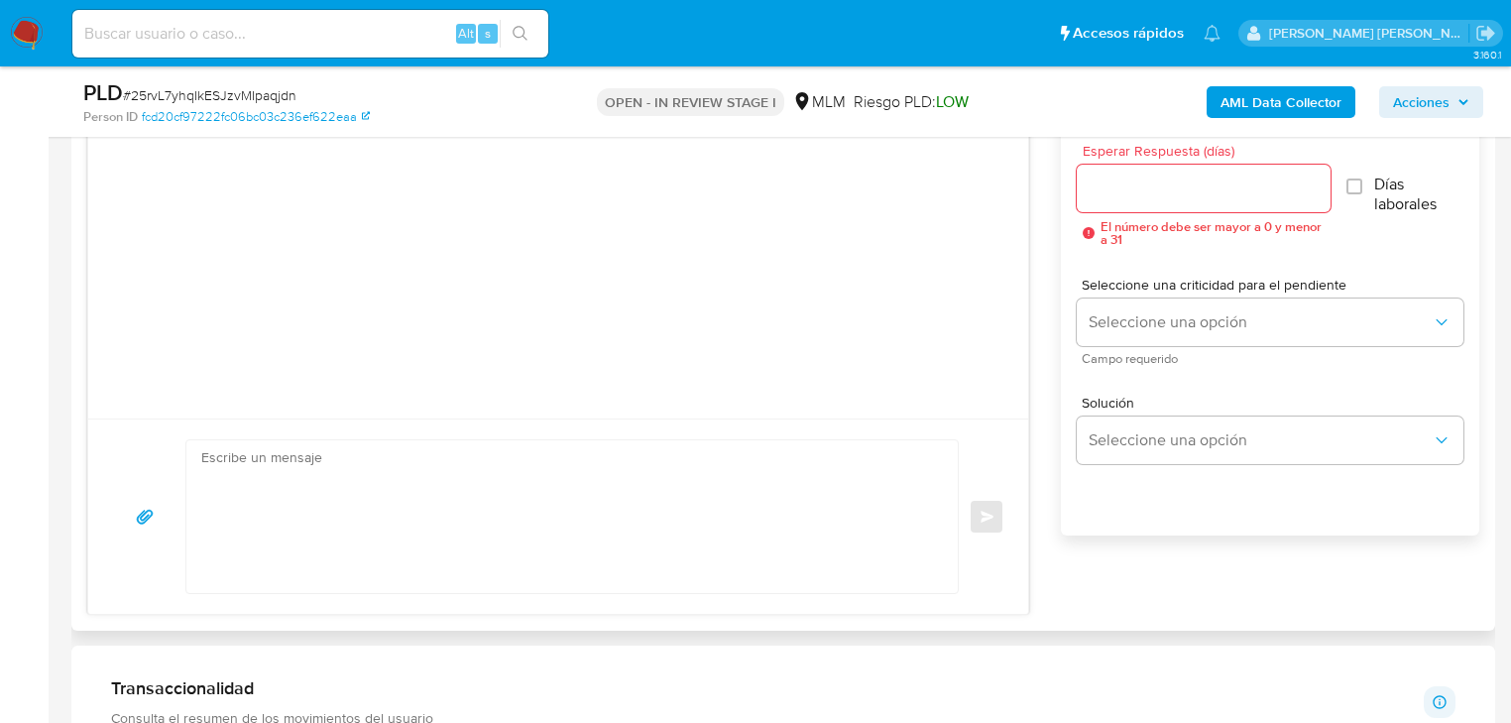
click at [296, 435] on div "Enviar" at bounding box center [558, 515] width 940 height 195
drag, startPoint x: 295, startPoint y: 480, endPoint x: 570, endPoint y: 416, distance: 282.9
click at [293, 478] on textarea at bounding box center [567, 516] width 732 height 153
paste textarea "Estimado Marco Antonio, Te comunicamos que se ha identificado un cambio en el u…"
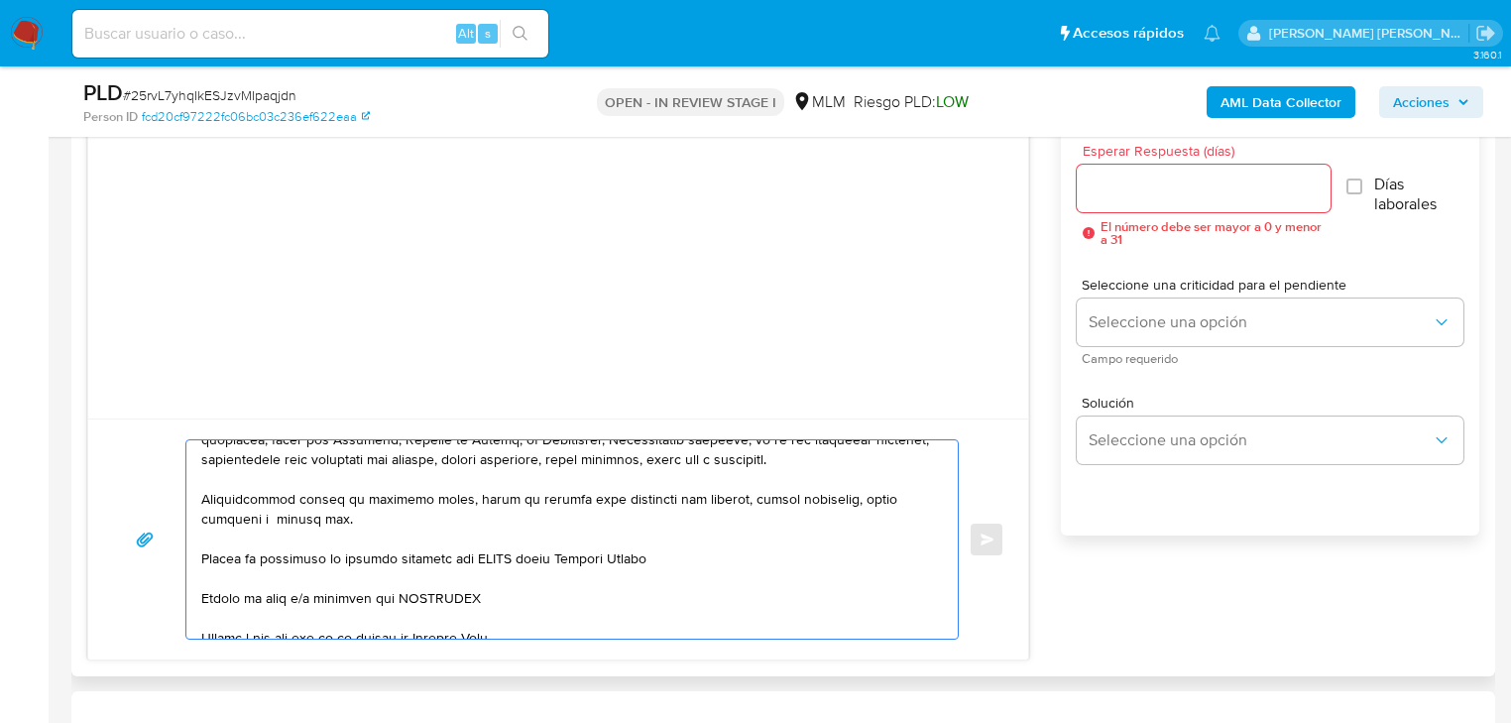
scroll to position [0, 0]
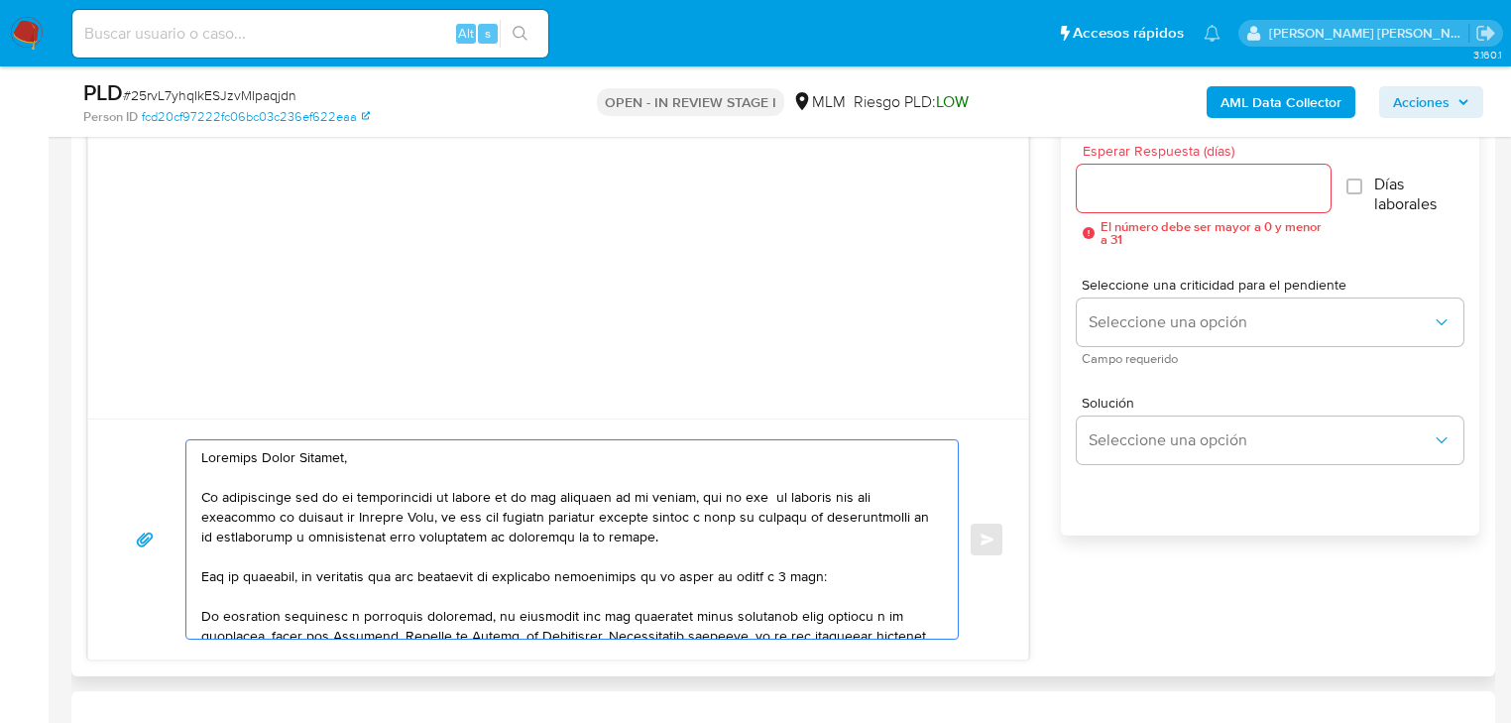
click at [212, 461] on textarea at bounding box center [567, 539] width 732 height 198
click at [206, 461] on textarea at bounding box center [567, 539] width 732 height 198
drag, startPoint x: 368, startPoint y: 465, endPoint x: 265, endPoint y: 448, distance: 104.5
click at [265, 448] on textarea at bounding box center [567, 539] width 732 height 198
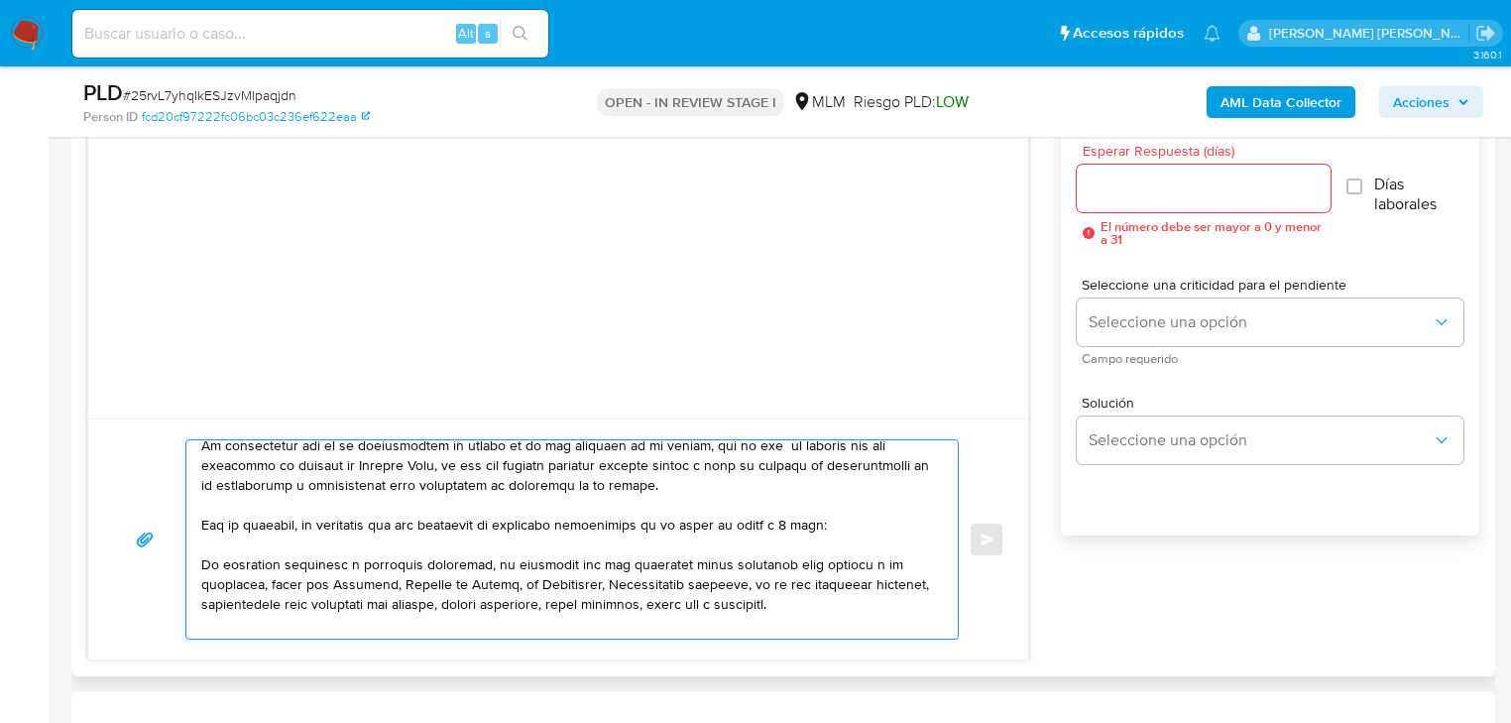
scroll to position [79, 0]
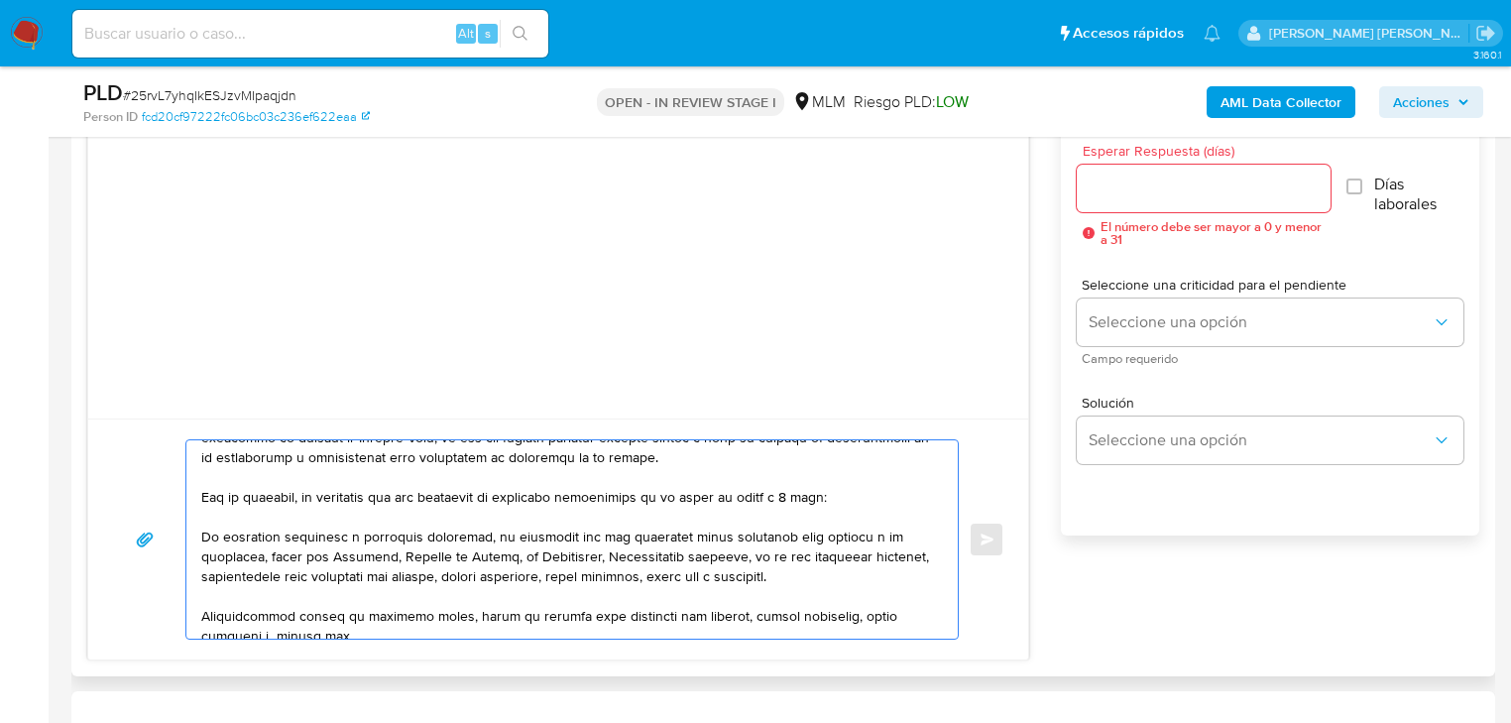
click at [201, 532] on textarea at bounding box center [567, 539] width 732 height 198
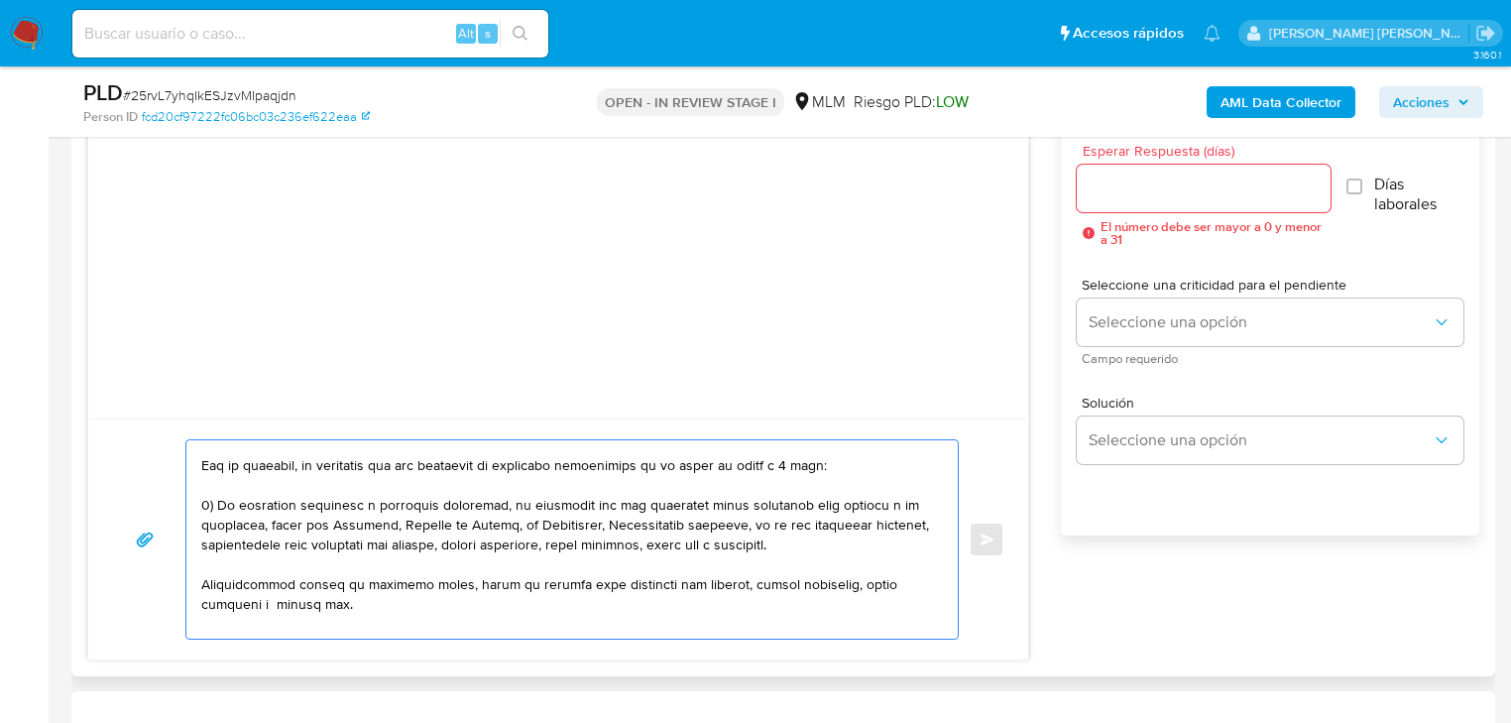
scroll to position [159, 0]
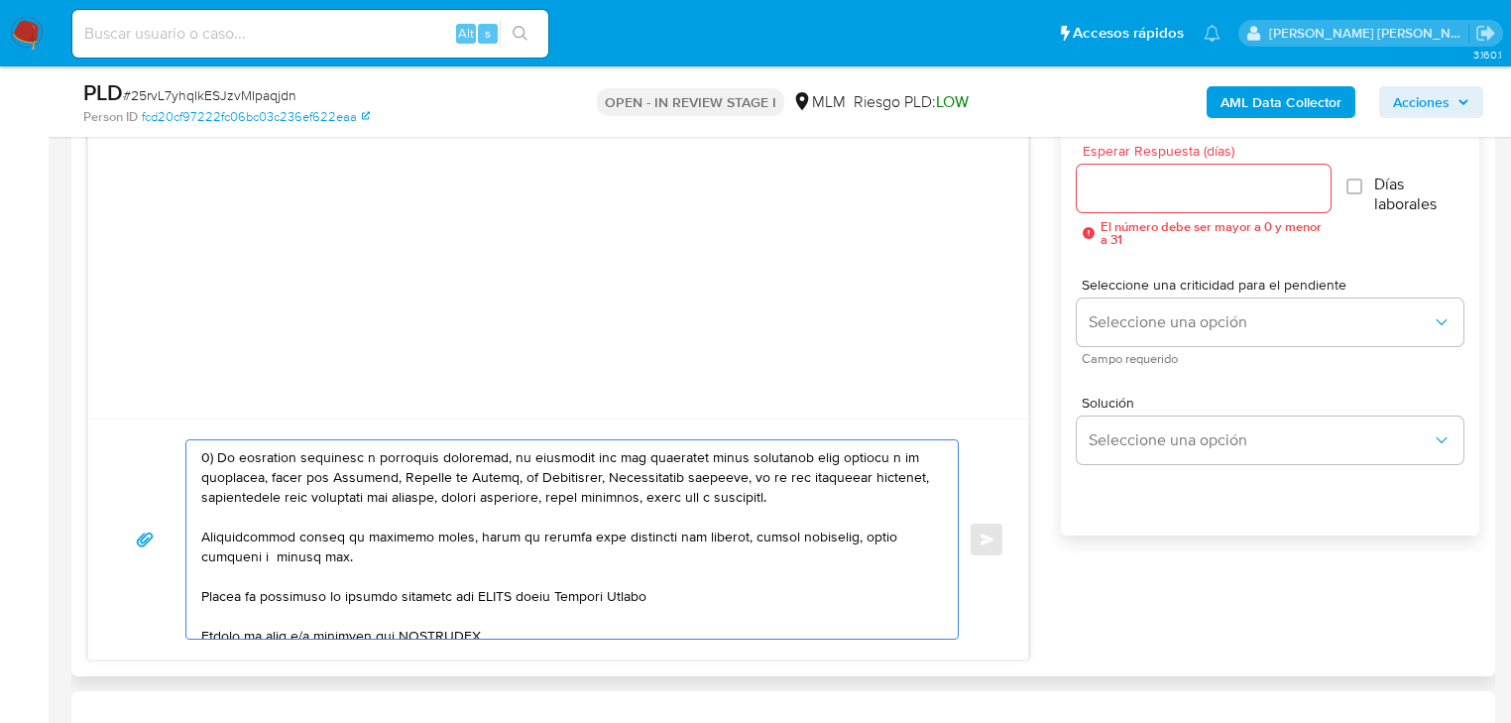
drag, startPoint x: 236, startPoint y: 540, endPoint x: 190, endPoint y: 531, distance: 46.7
click at [190, 531] on div at bounding box center [567, 539] width 762 height 198
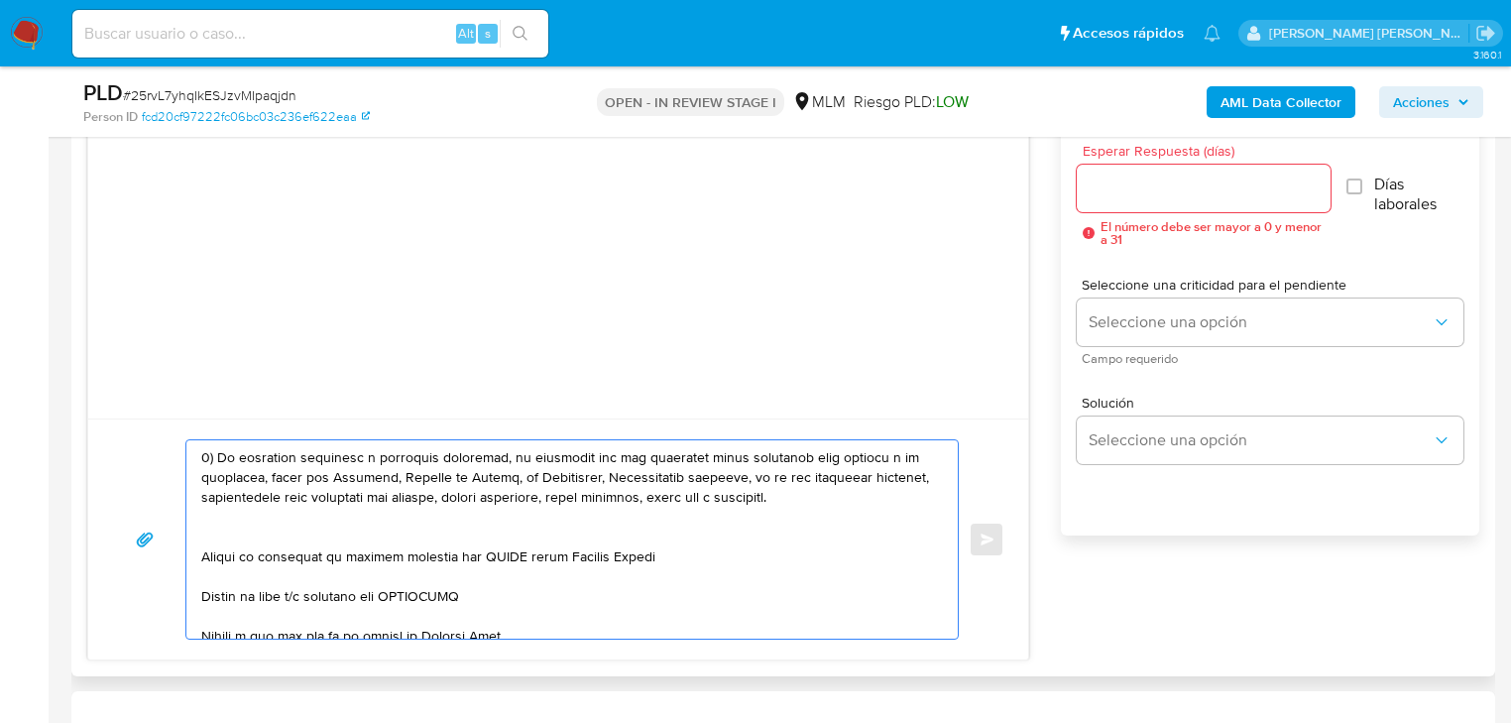
click at [204, 543] on textarea at bounding box center [567, 539] width 732 height 198
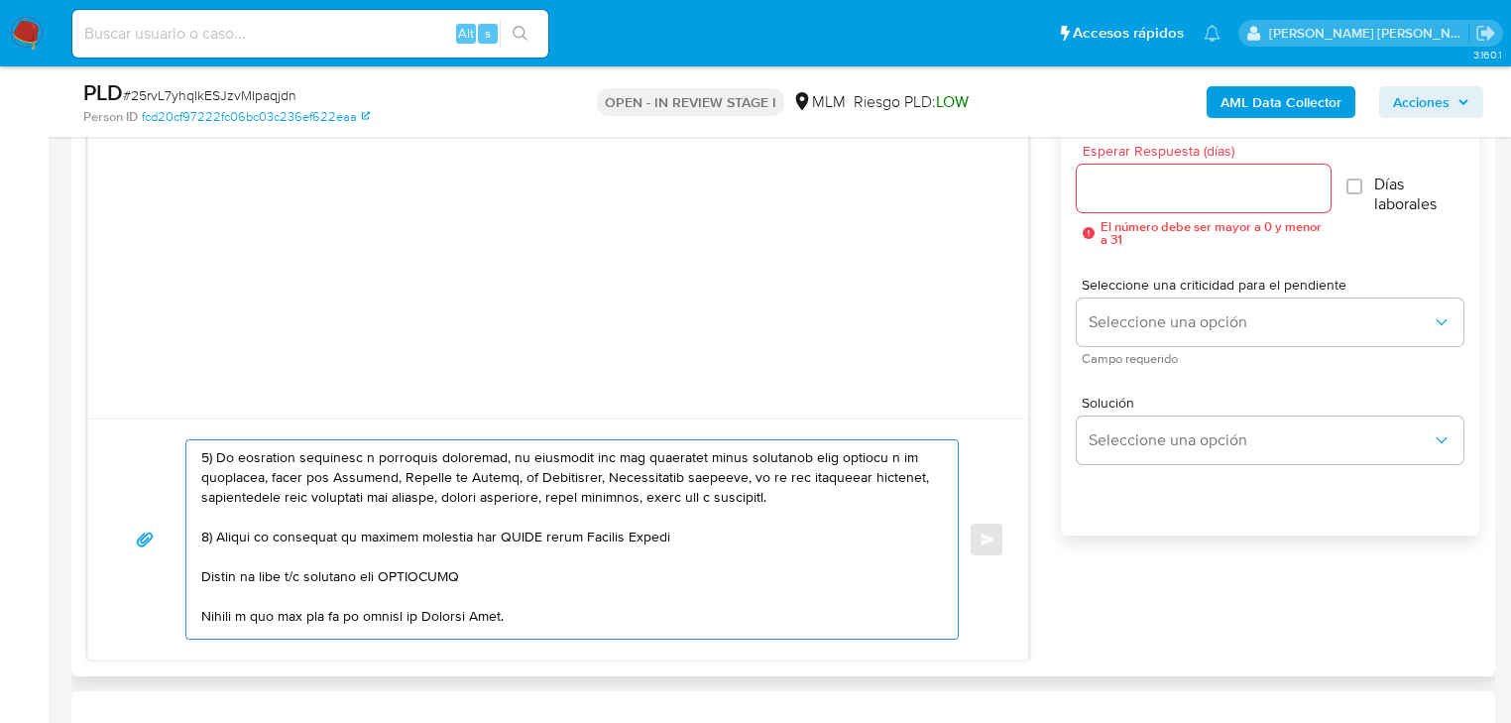
drag, startPoint x: 714, startPoint y: 535, endPoint x: 346, endPoint y: 535, distance: 367.9
click at [346, 535] on textarea at bounding box center [567, 539] width 732 height 198
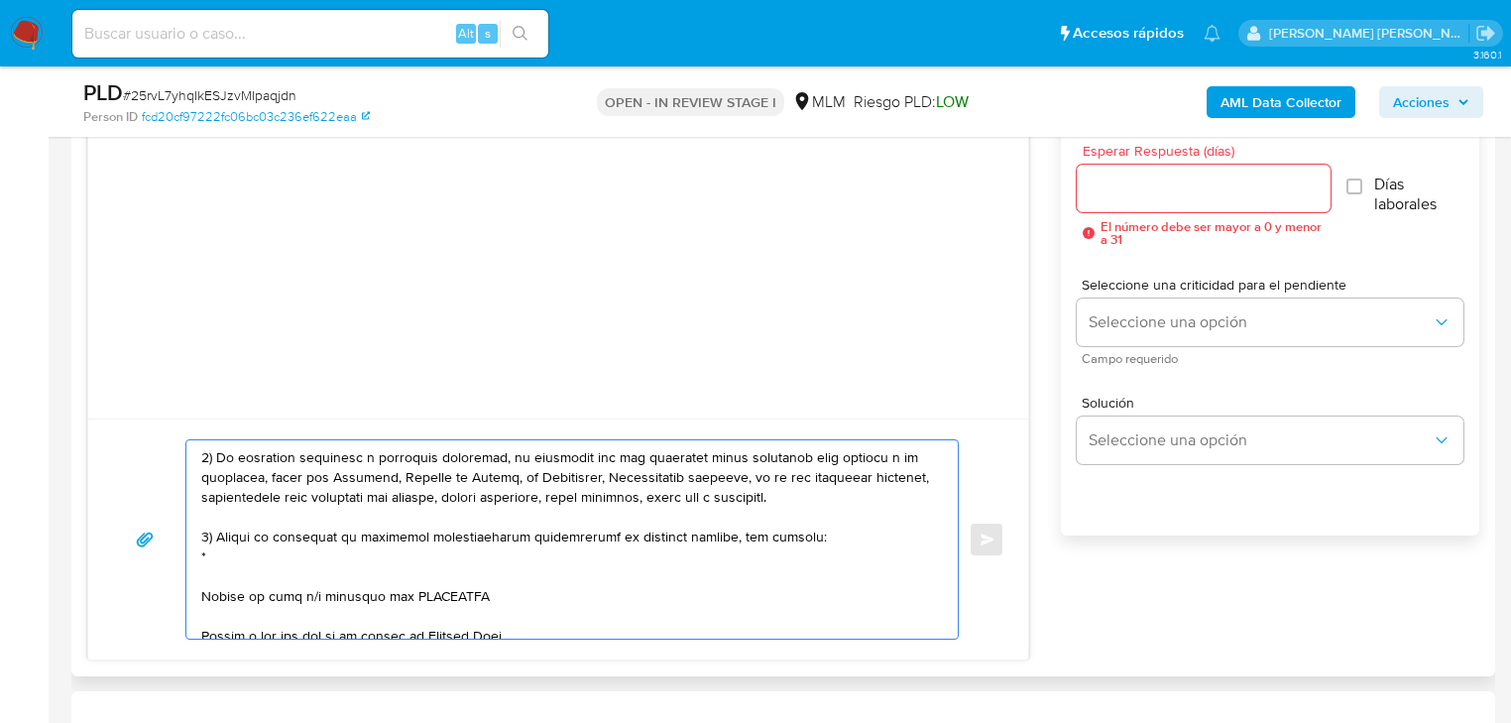
paste textarea "LAURA BERENICE HERNANDEZ SERRATOS"
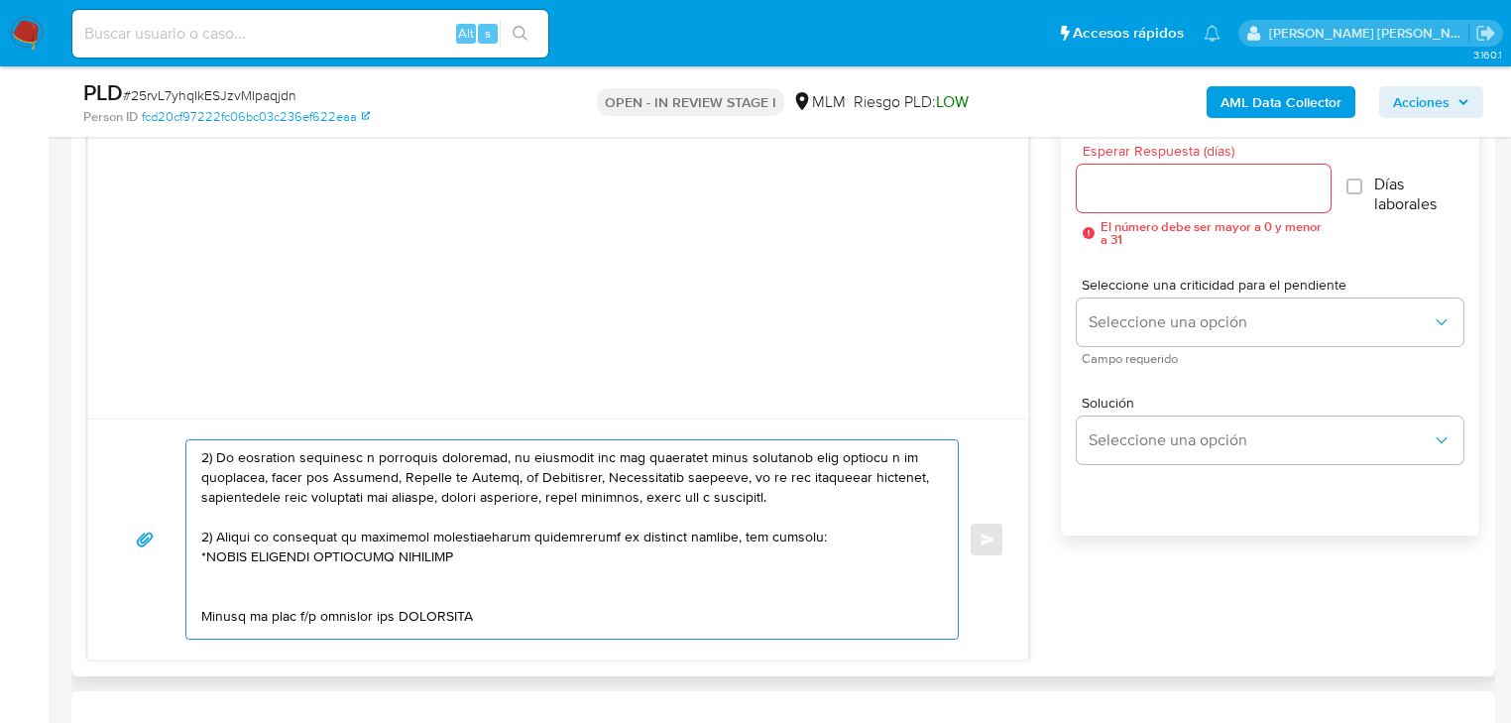
paste textarea "CELENE ALEJANDRA CAMARILLO FUENTES"
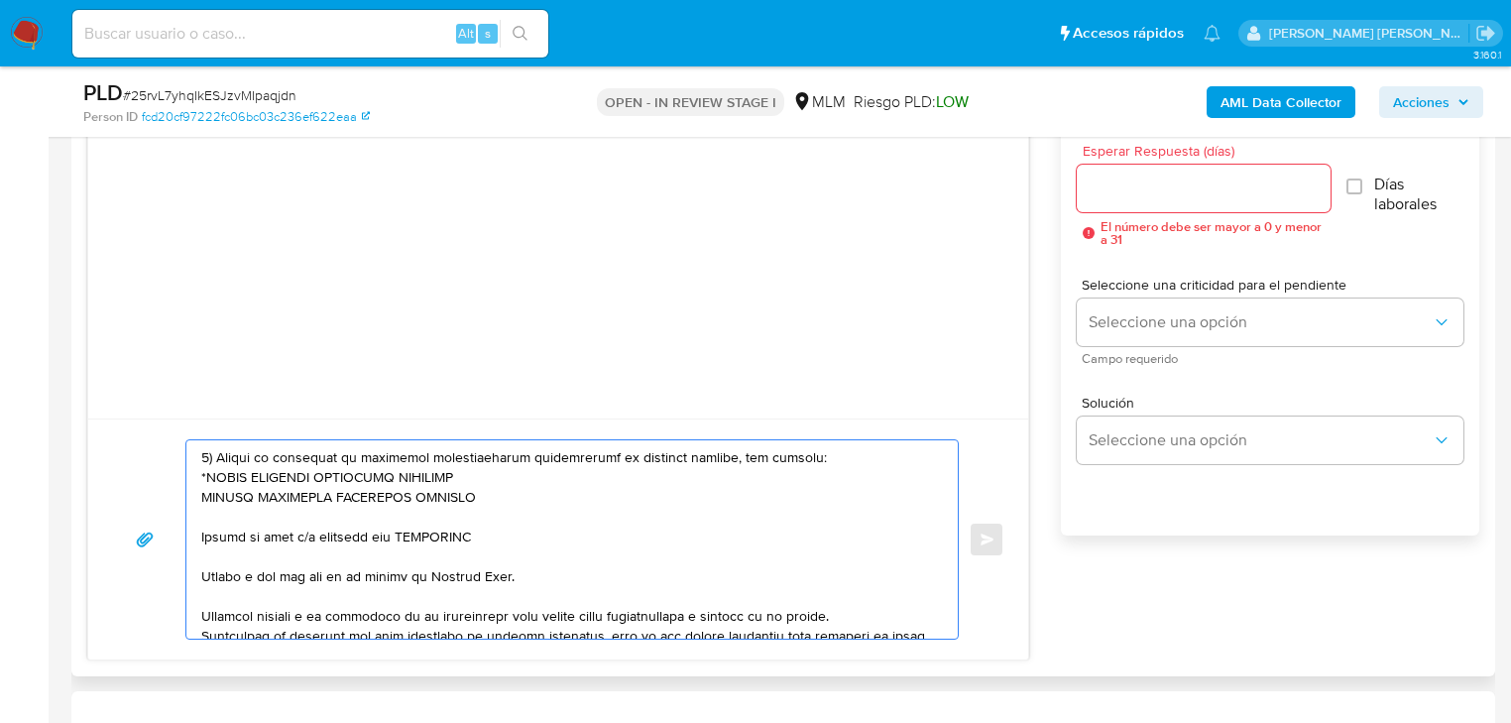
click at [218, 530] on textarea at bounding box center [567, 539] width 732 height 198
click at [196, 533] on div at bounding box center [567, 539] width 762 height 198
click at [202, 537] on div at bounding box center [567, 539] width 762 height 198
click at [202, 537] on textarea at bounding box center [567, 539] width 732 height 198
click at [427, 539] on textarea at bounding box center [567, 539] width 732 height 198
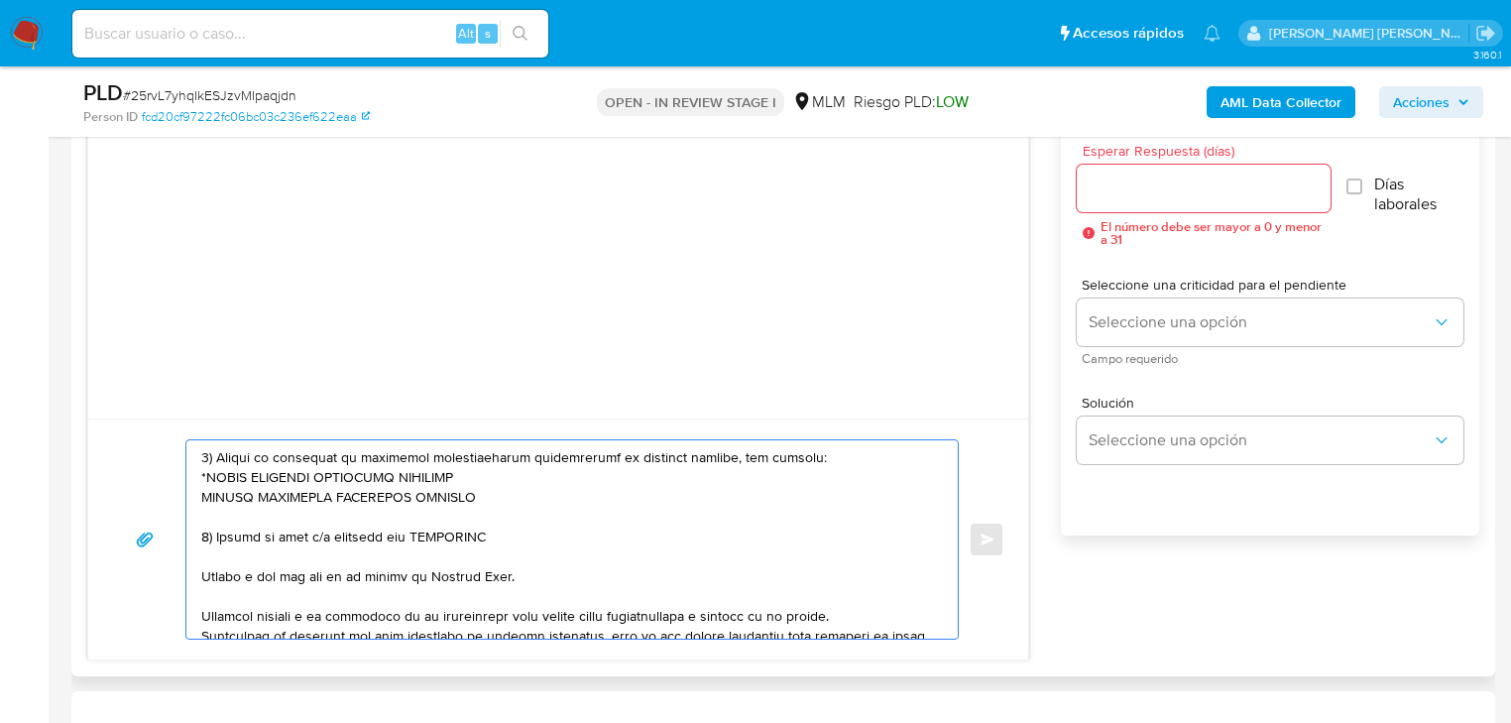
click at [428, 539] on textarea at bounding box center [567, 539] width 732 height 198
paste textarea "YANIA CONCEPCION CONTRERAS GONZALEZ"
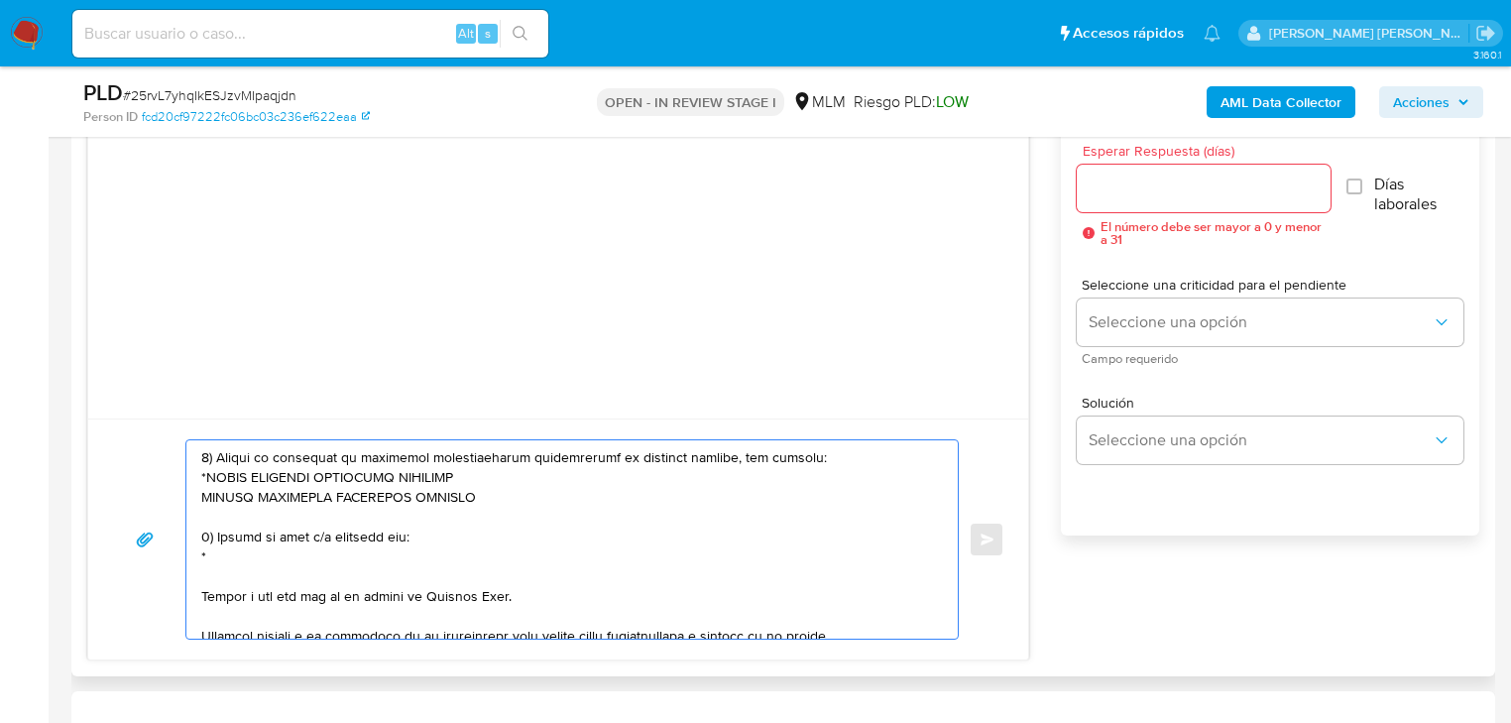
paste textarea "YANIA CONCEPCION CONTRERAS GONZALEZ"
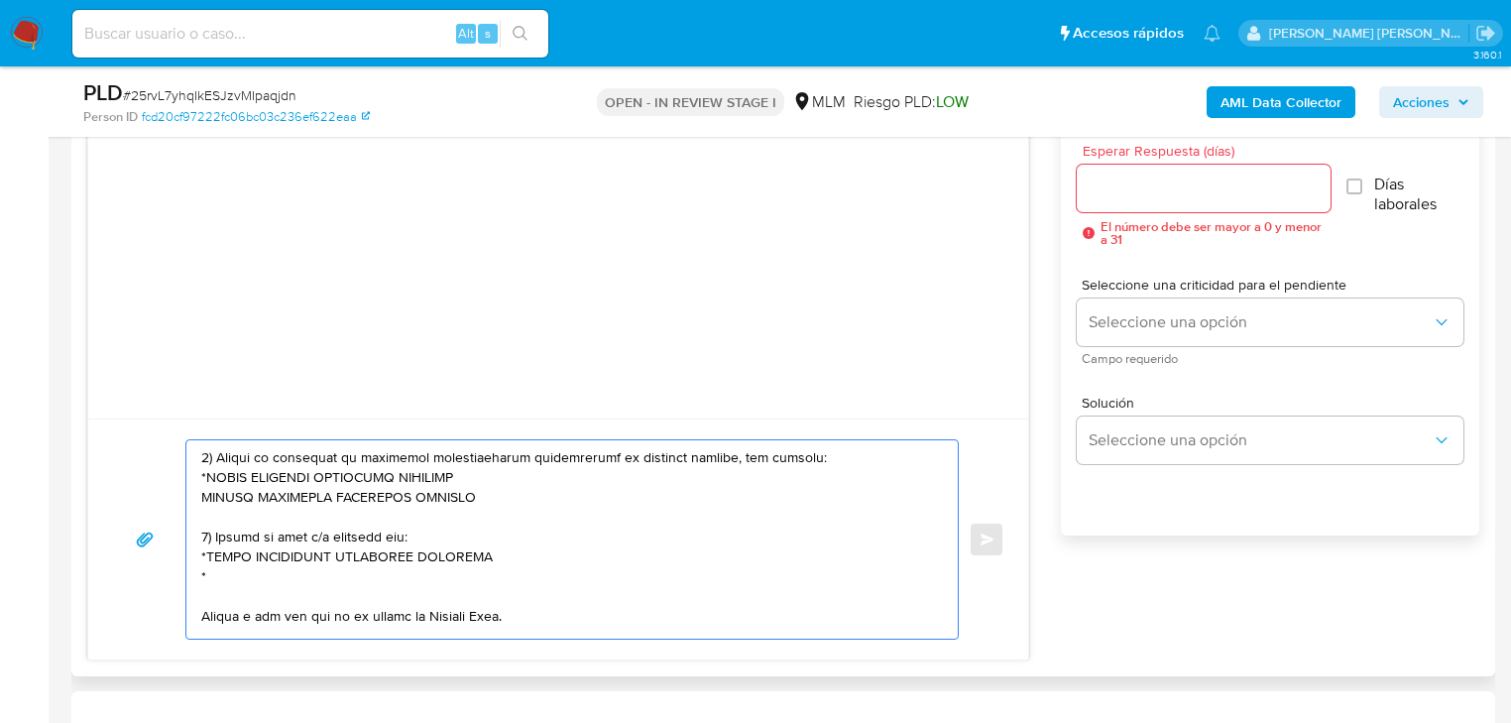
paste textarea "MIGUEL ALBERTO TIRADO TREJO"
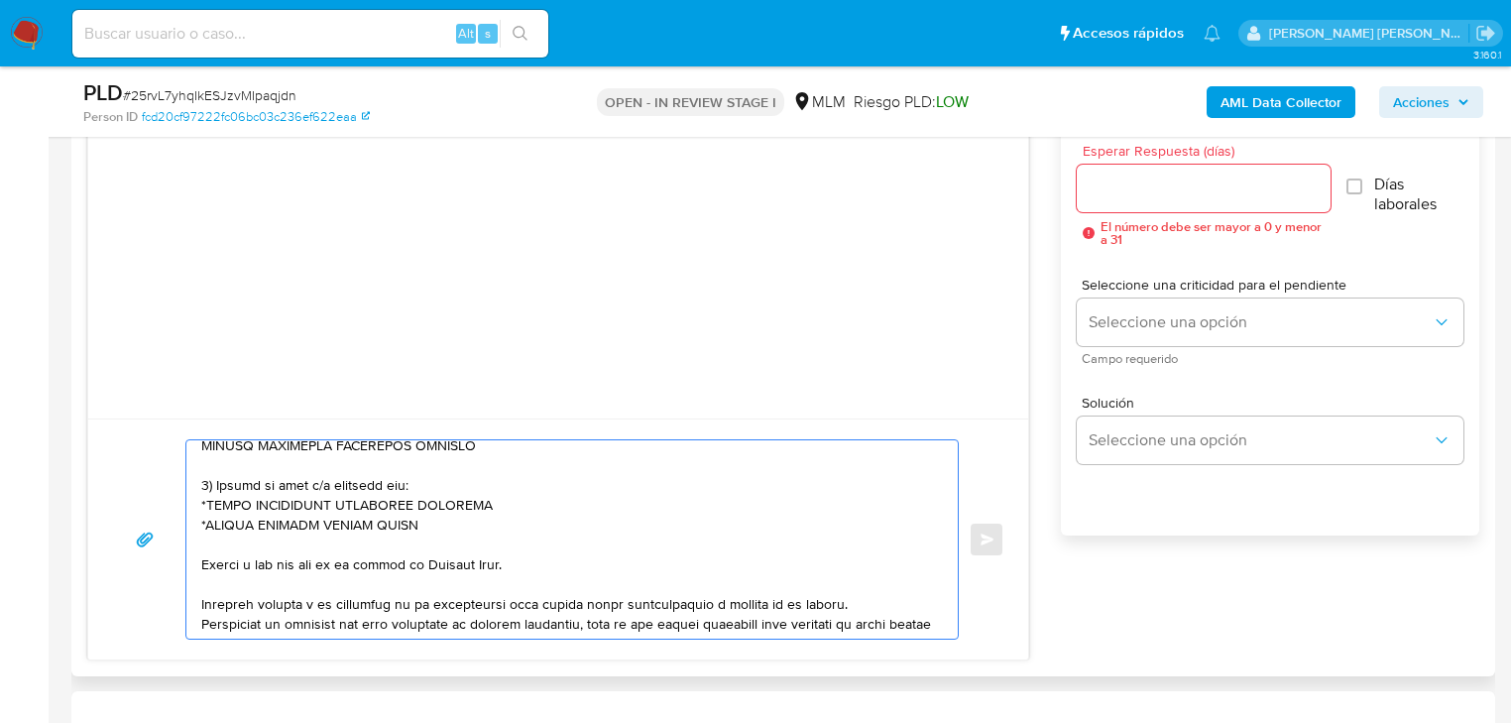
scroll to position [317, 0]
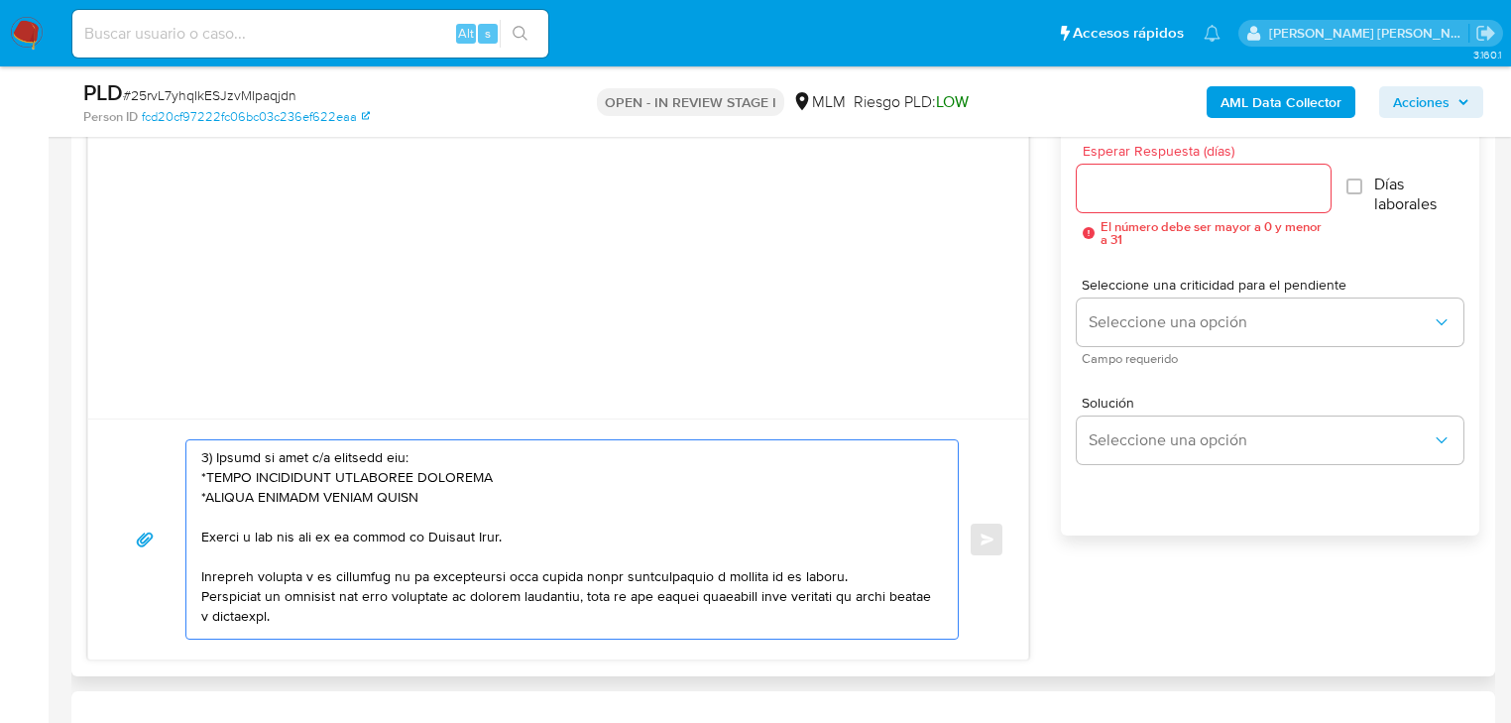
click at [196, 539] on div at bounding box center [567, 539] width 762 height 198
click at [202, 539] on textarea at bounding box center [567, 539] width 732 height 198
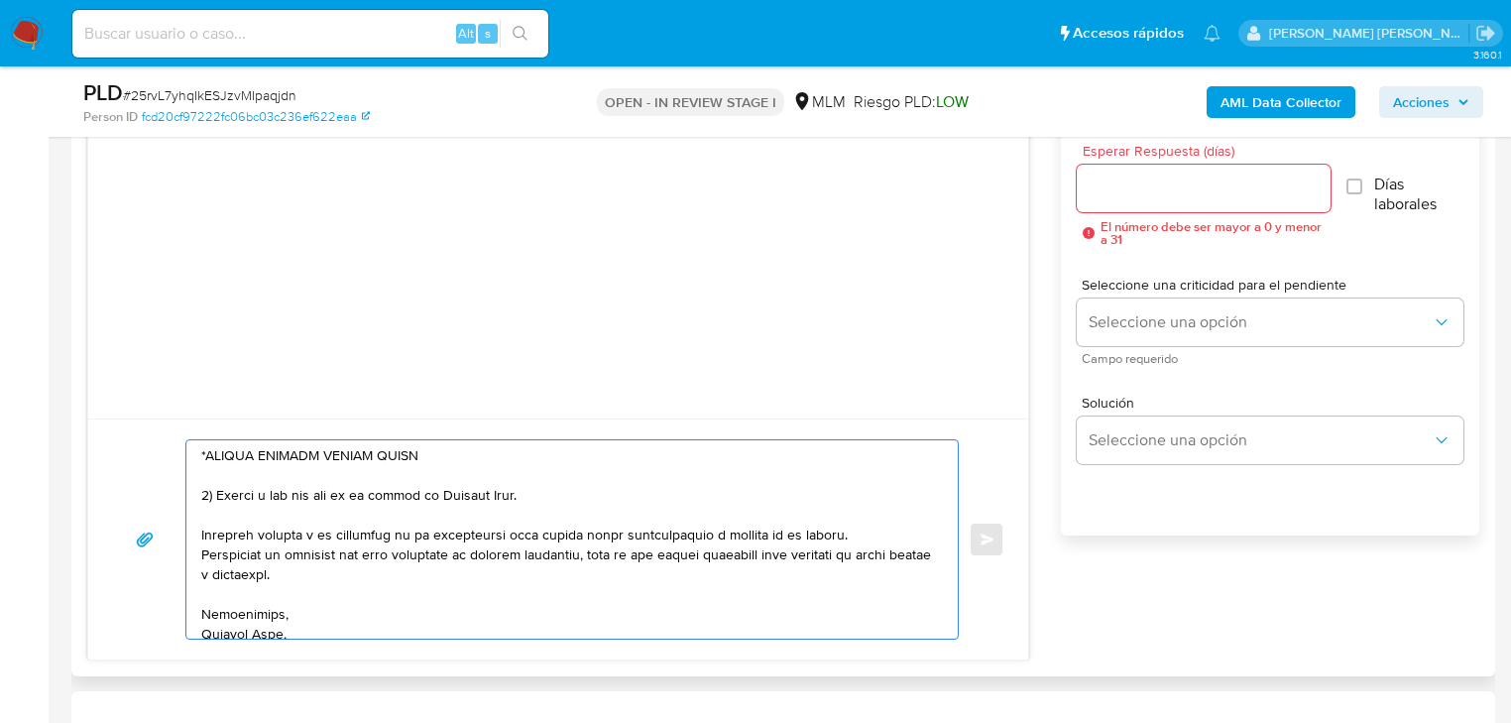
scroll to position [391, 0]
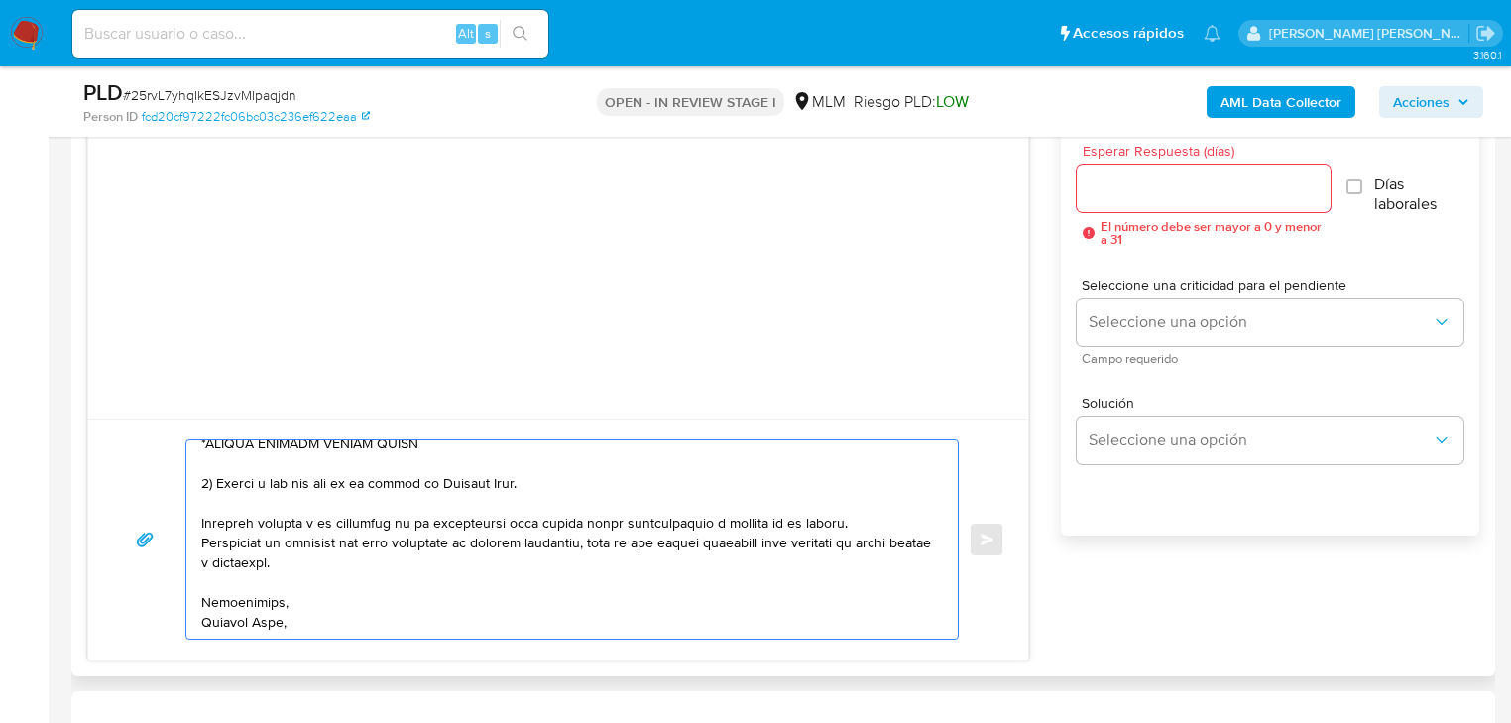
drag, startPoint x: 307, startPoint y: 623, endPoint x: 296, endPoint y: 621, distance: 11.1
click at [296, 621] on textarea at bounding box center [567, 539] width 732 height 198
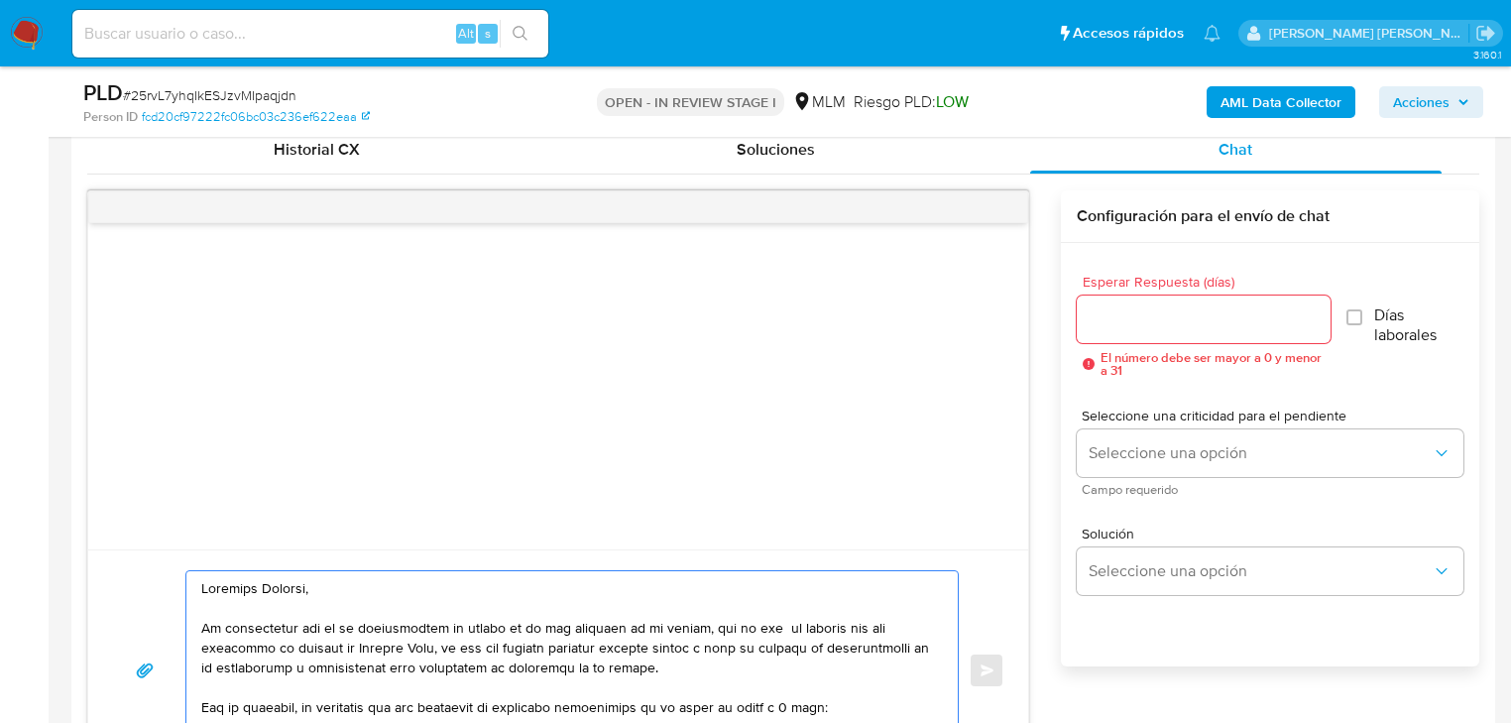
scroll to position [793, 0]
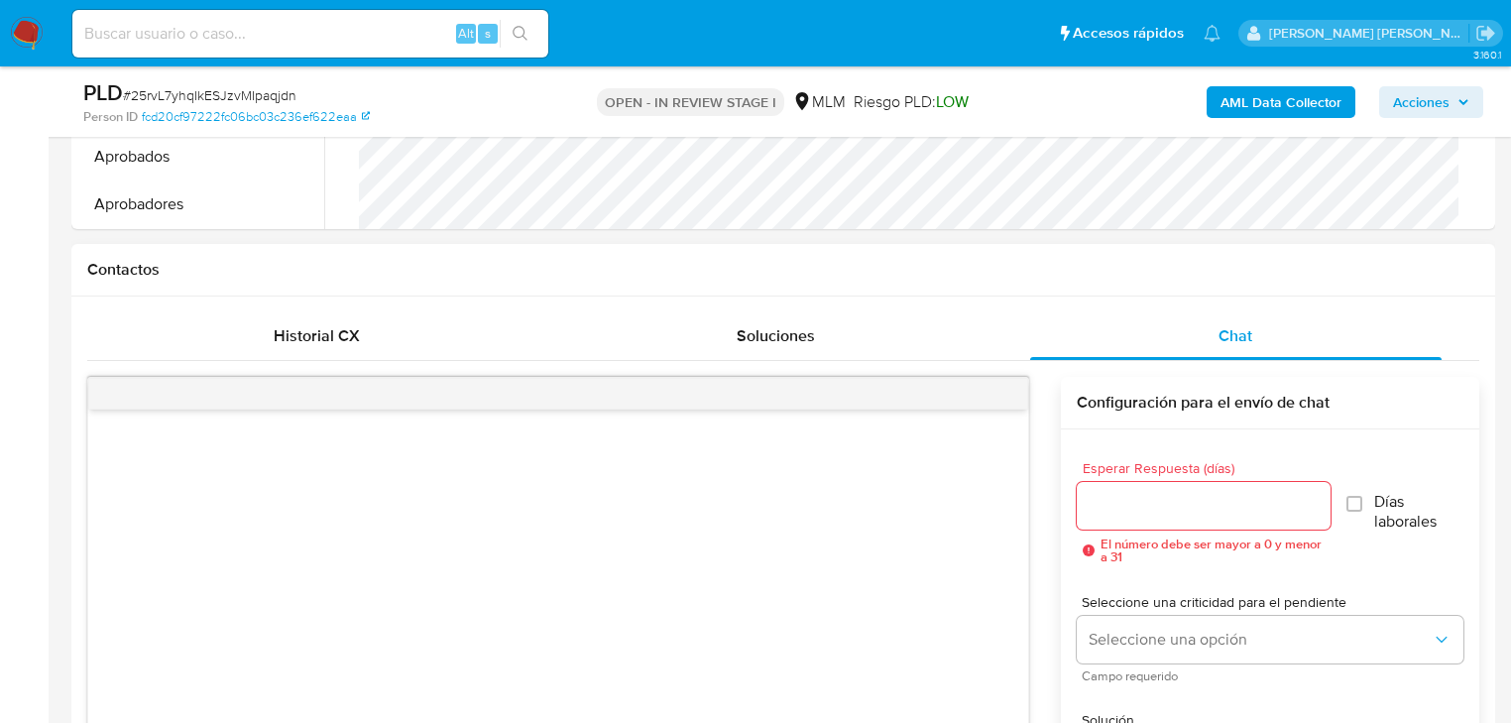
type textarea "Estimado Alfredo, Te comunicamos que se ha identificado un cambio en el uso hab…"
click at [1178, 511] on input "Esperar Respuesta (días)" at bounding box center [1204, 506] width 254 height 26
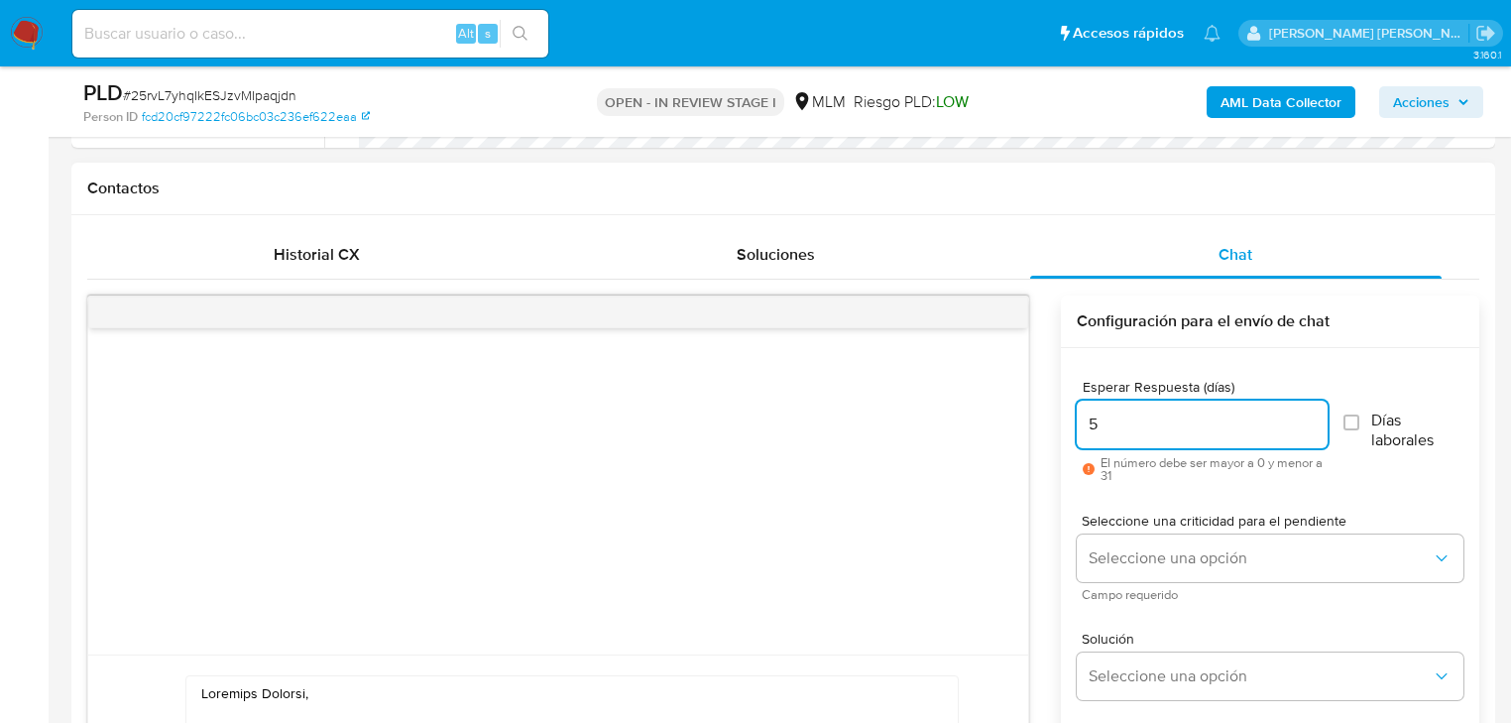
scroll to position [952, 0]
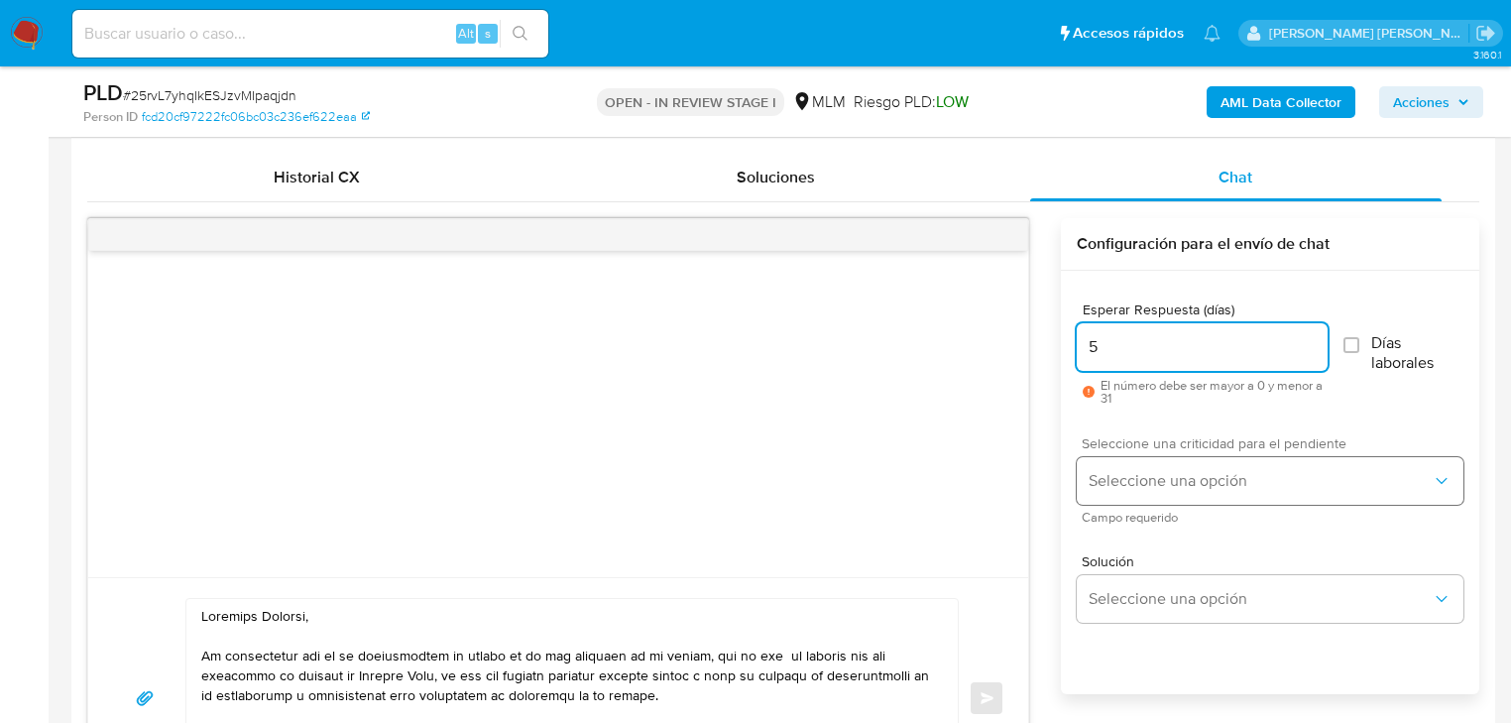
type input "5"
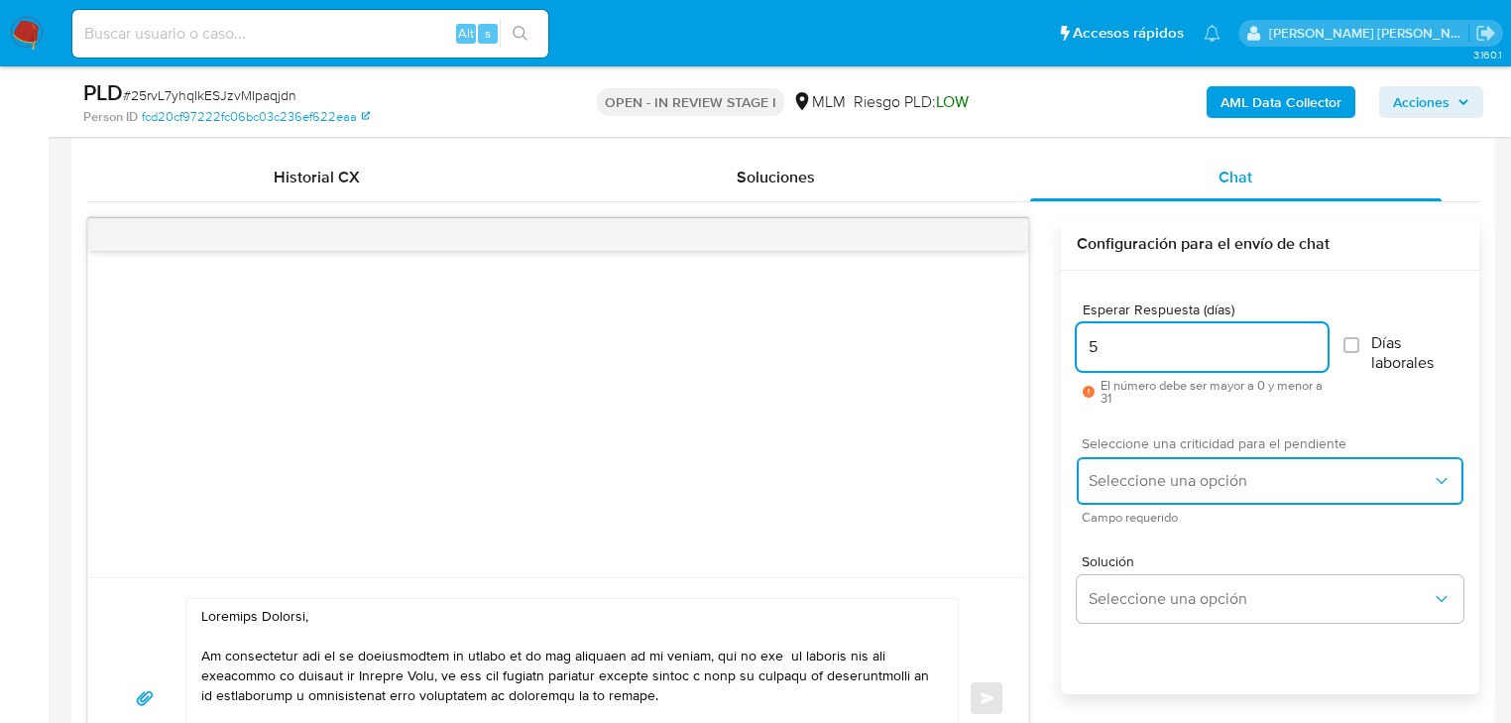
click at [1151, 494] on button "Seleccione una opción" at bounding box center [1270, 481] width 387 height 48
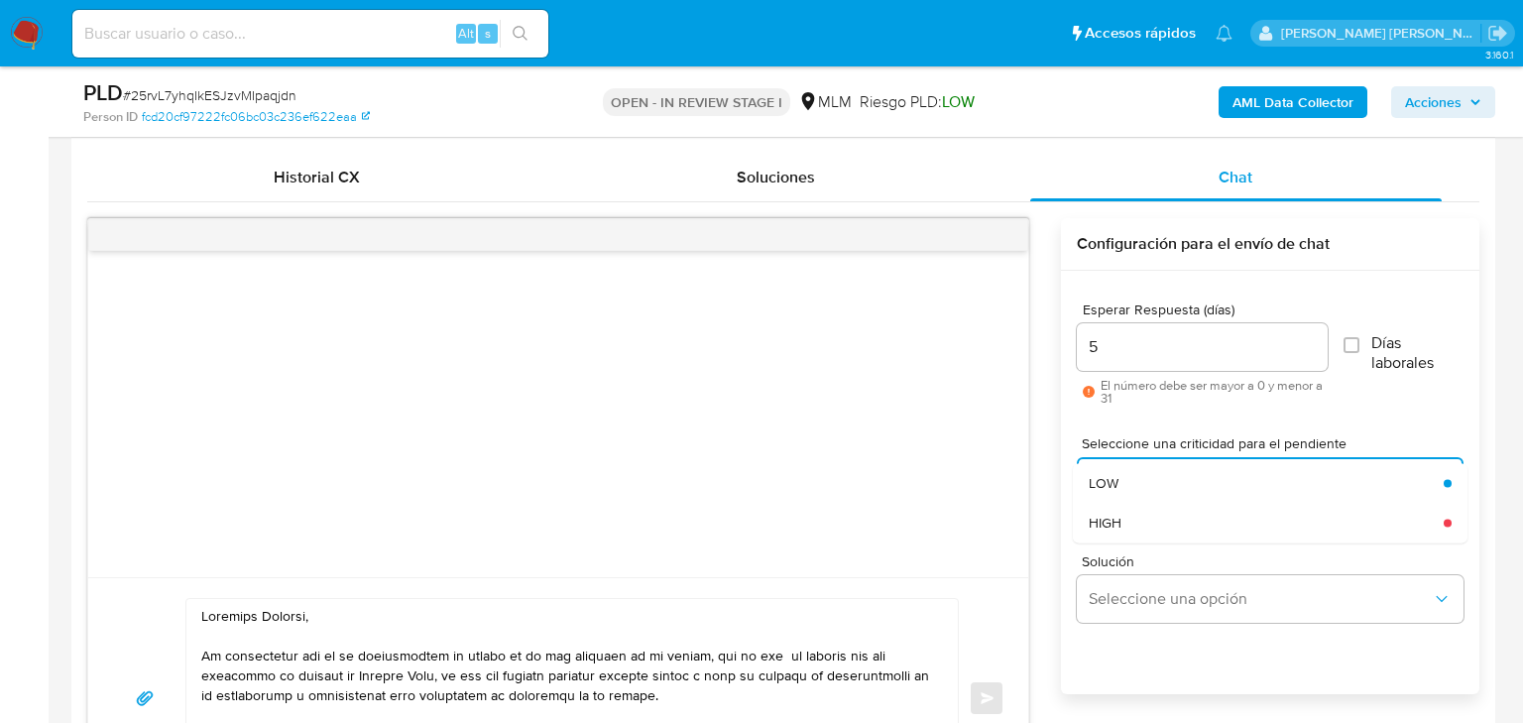
click at [1159, 530] on div "HIGH" at bounding box center [1266, 523] width 355 height 40
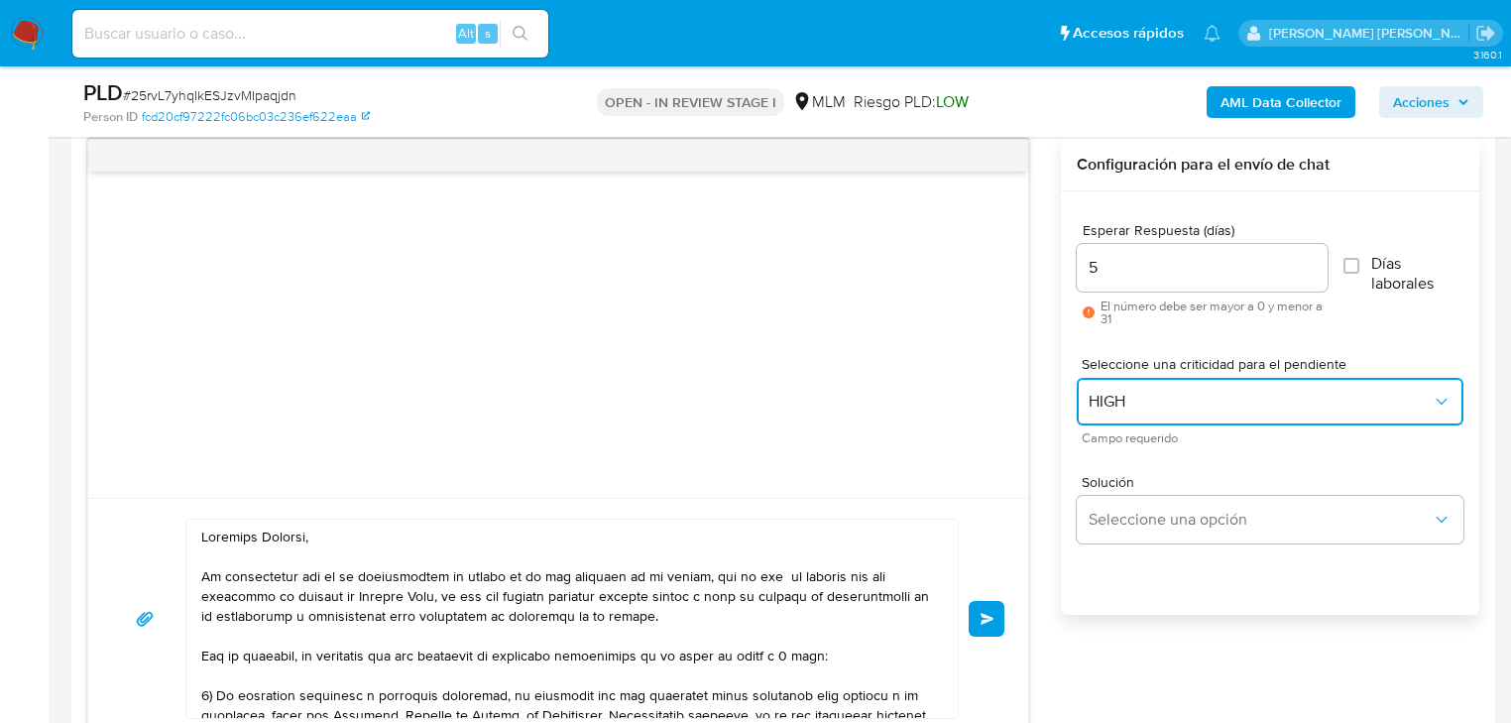
scroll to position [1111, 0]
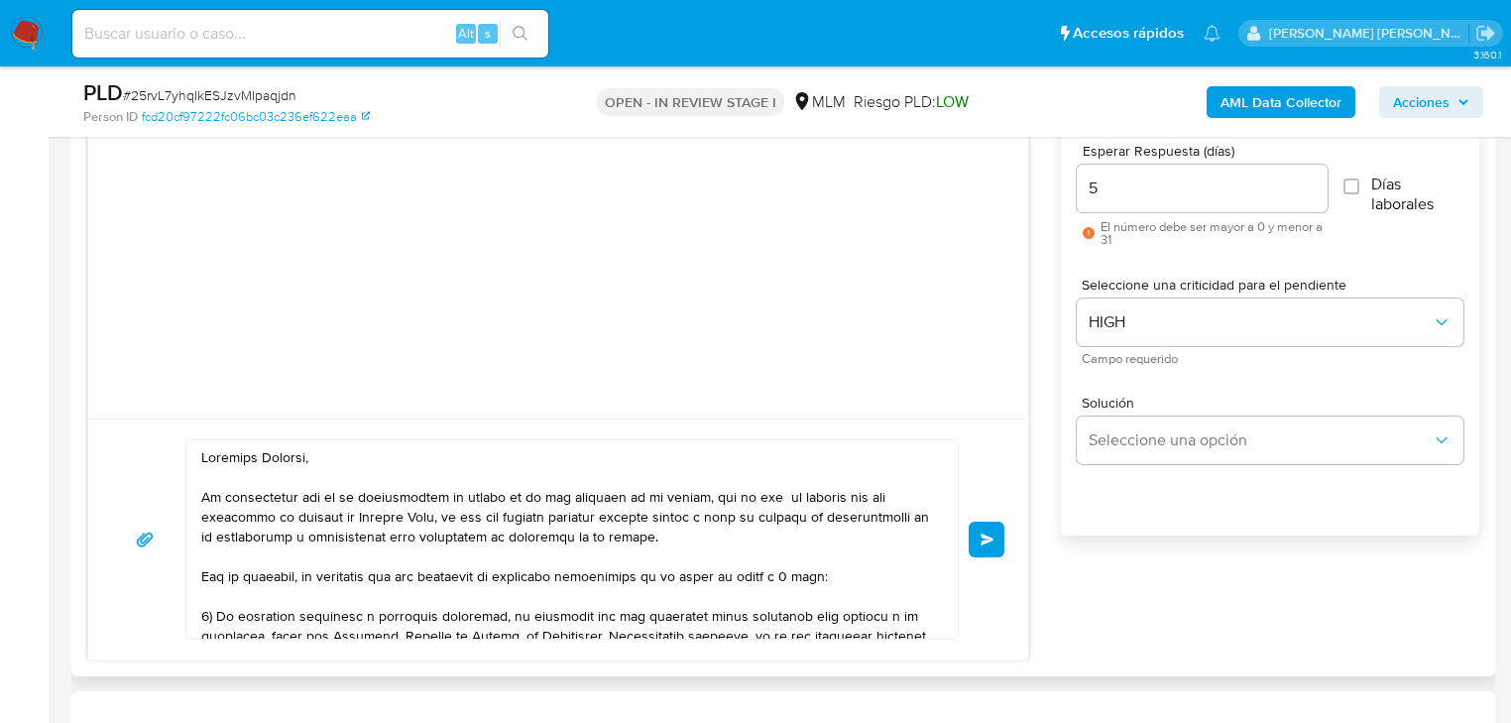
click at [993, 542] on span "Enviar" at bounding box center [988, 539] width 14 height 12
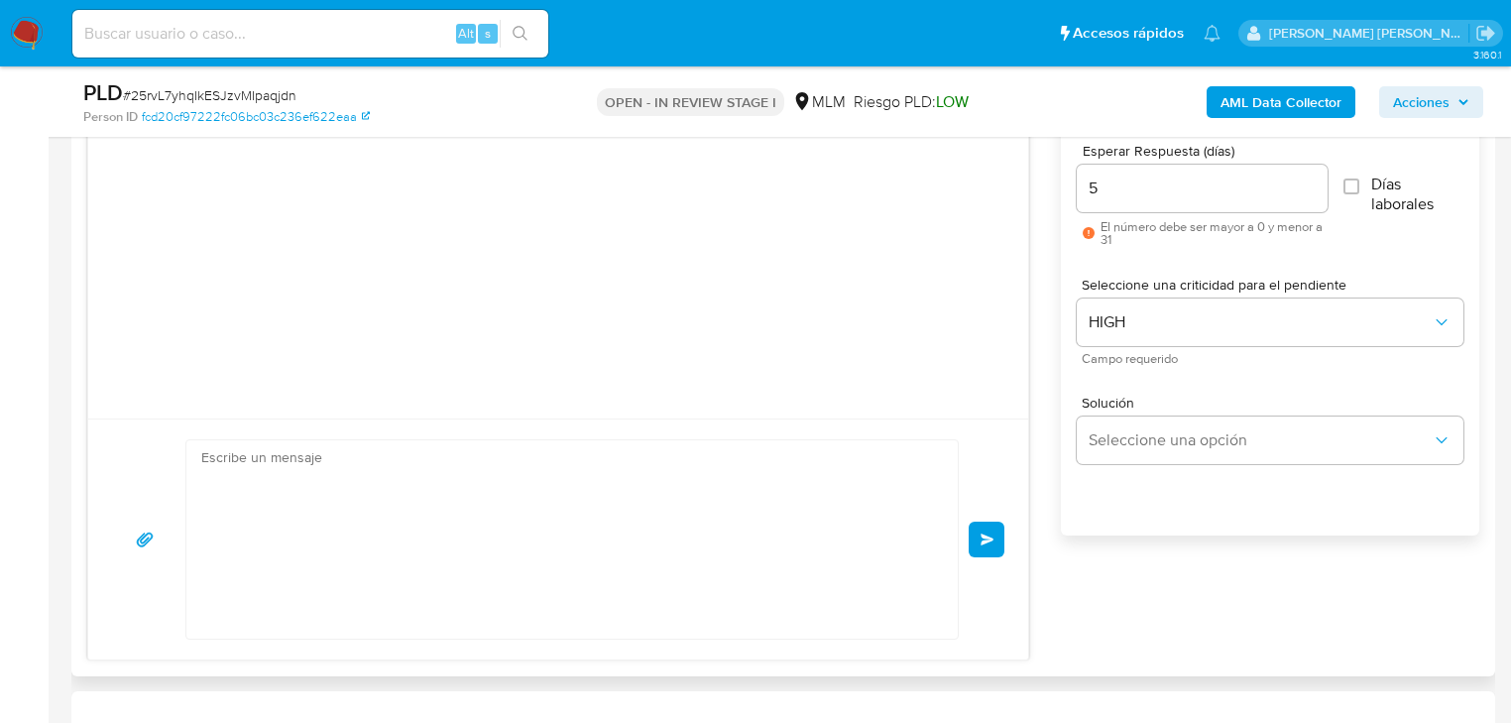
scroll to position [436, 0]
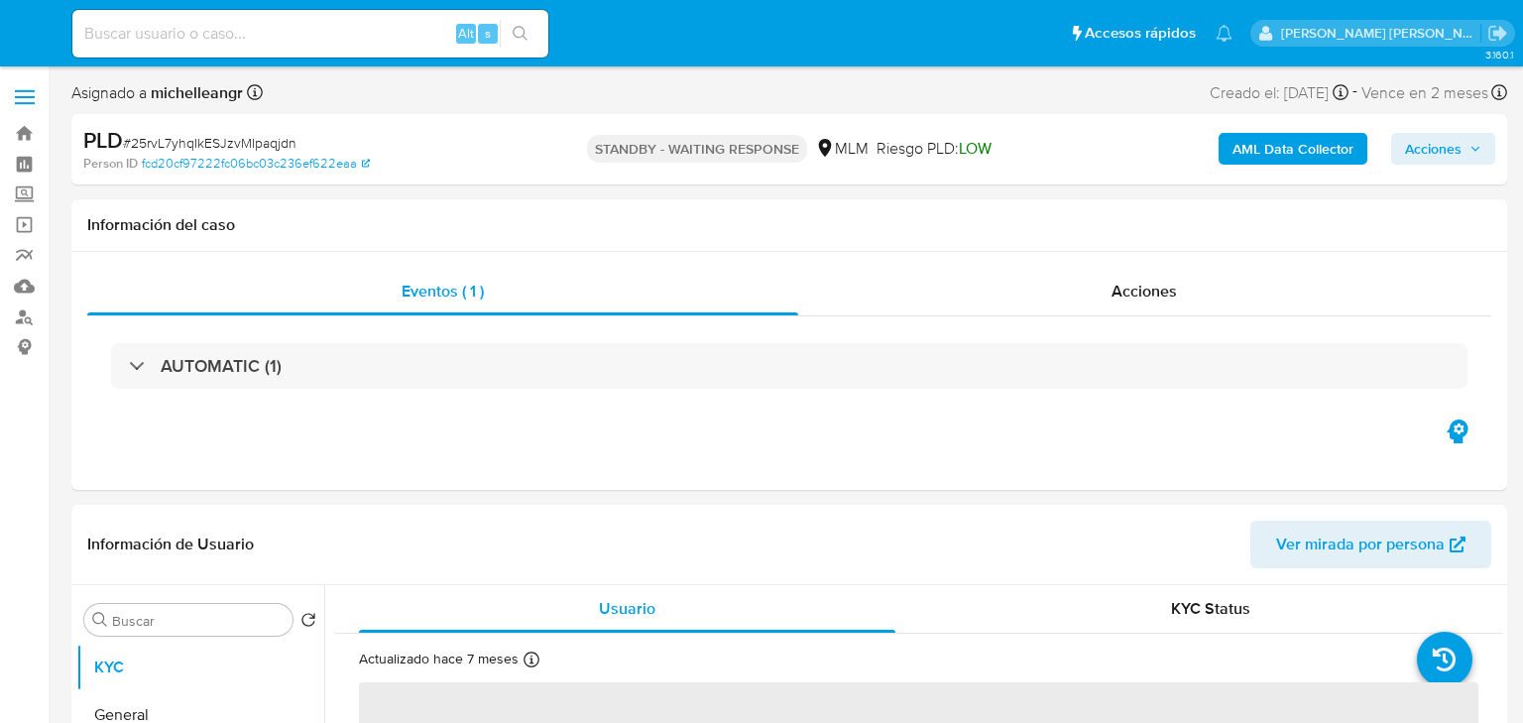
select select "10"
click at [321, 32] on input at bounding box center [310, 34] width 476 height 26
paste input "f7ltYwyYsovR7FxO2CmTZ59d"
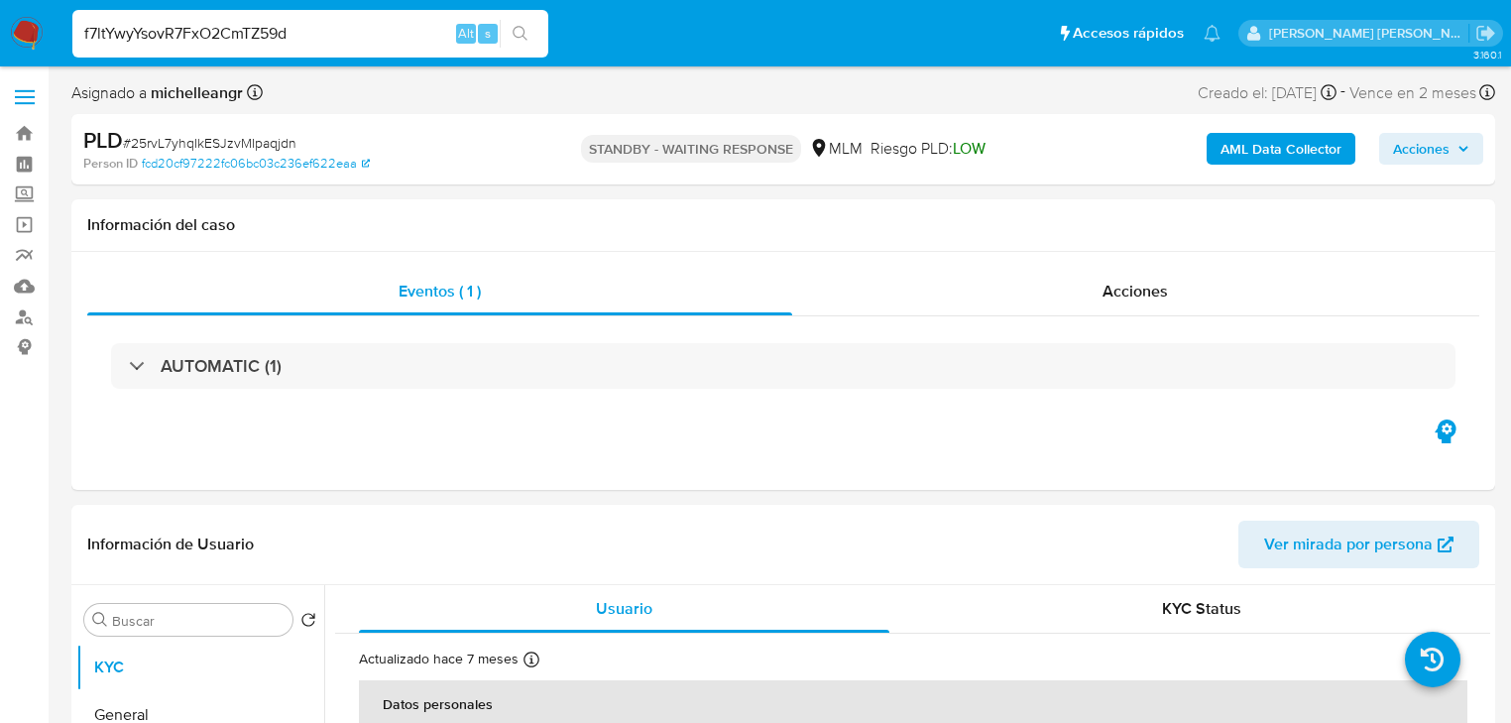
type input "f7ltYwyYsovR7FxO2CmTZ59d"
select select "10"
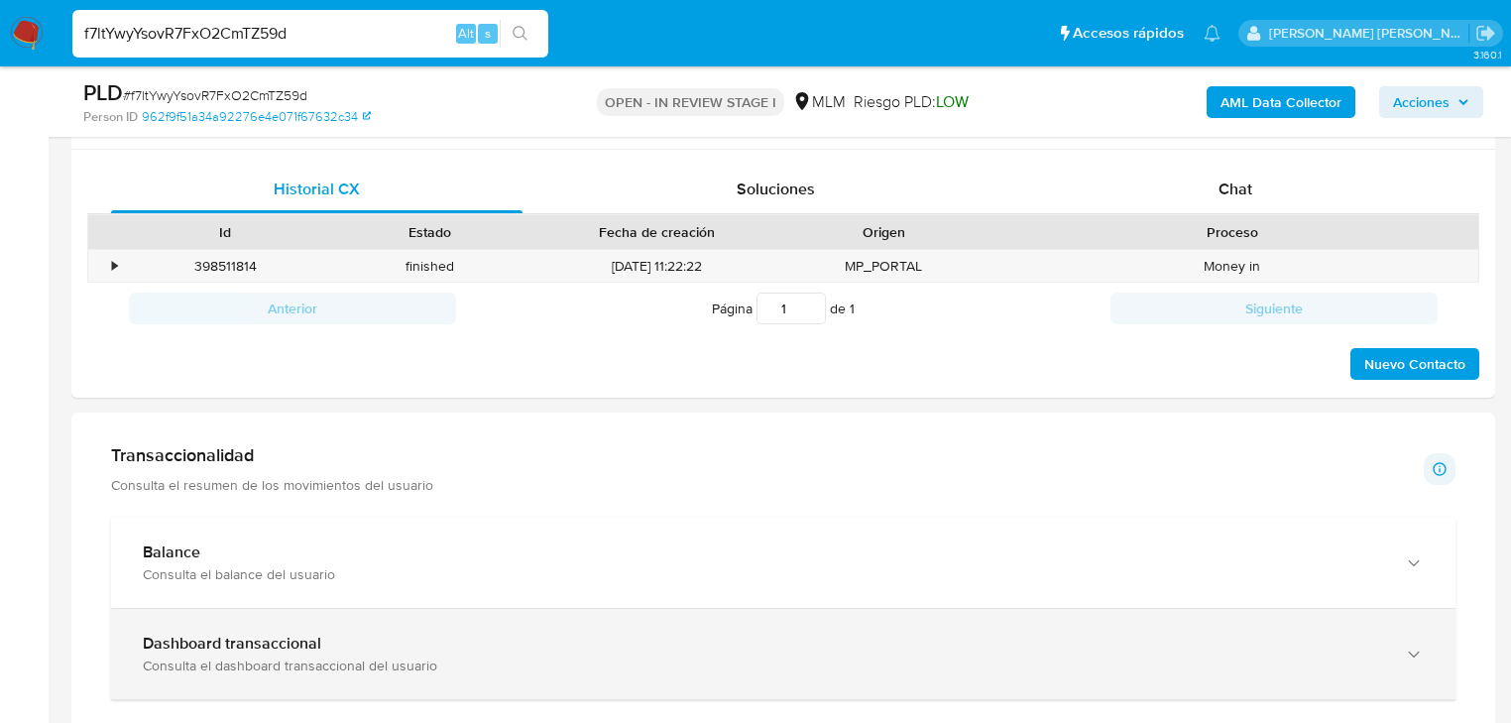
scroll to position [1031, 0]
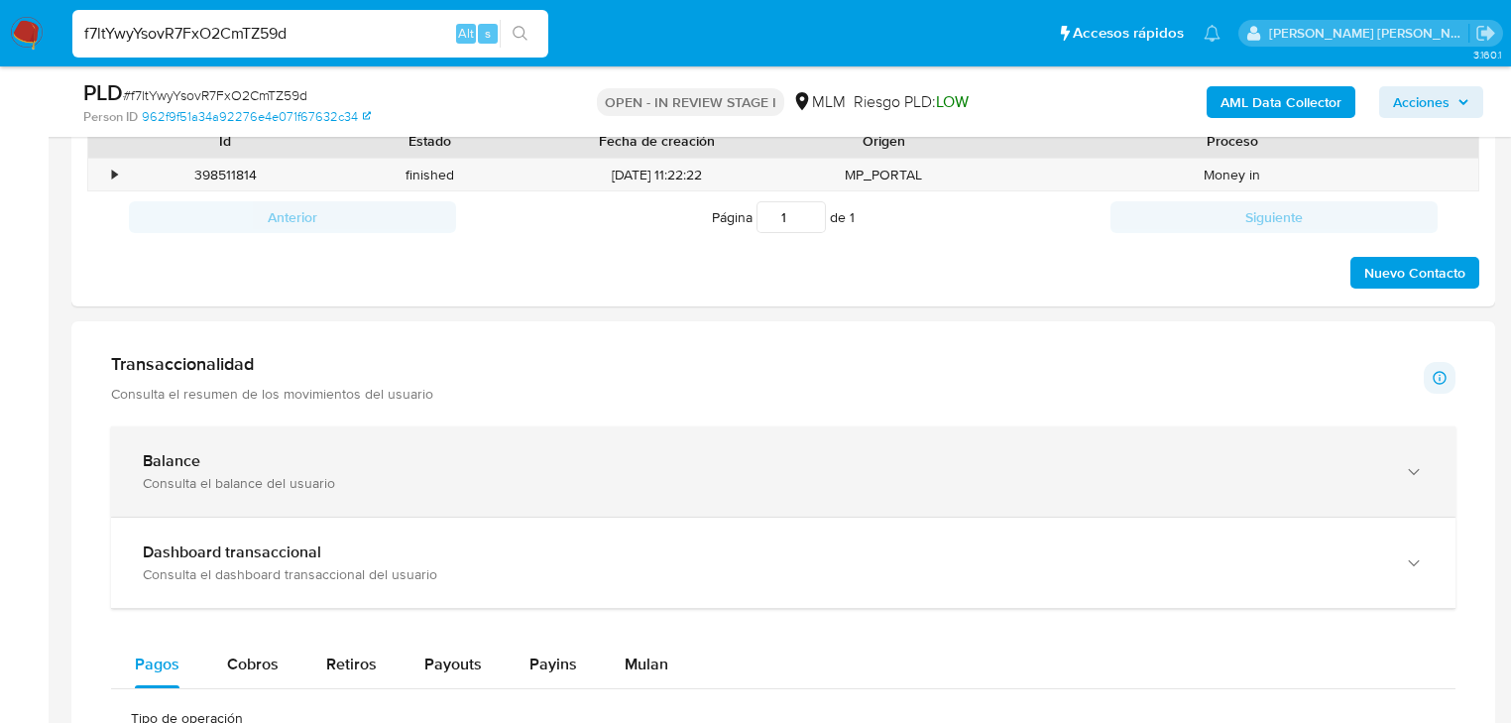
drag, startPoint x: 410, startPoint y: 470, endPoint x: 397, endPoint y: 513, distance: 44.5
click at [410, 470] on div "Balance" at bounding box center [764, 461] width 1242 height 20
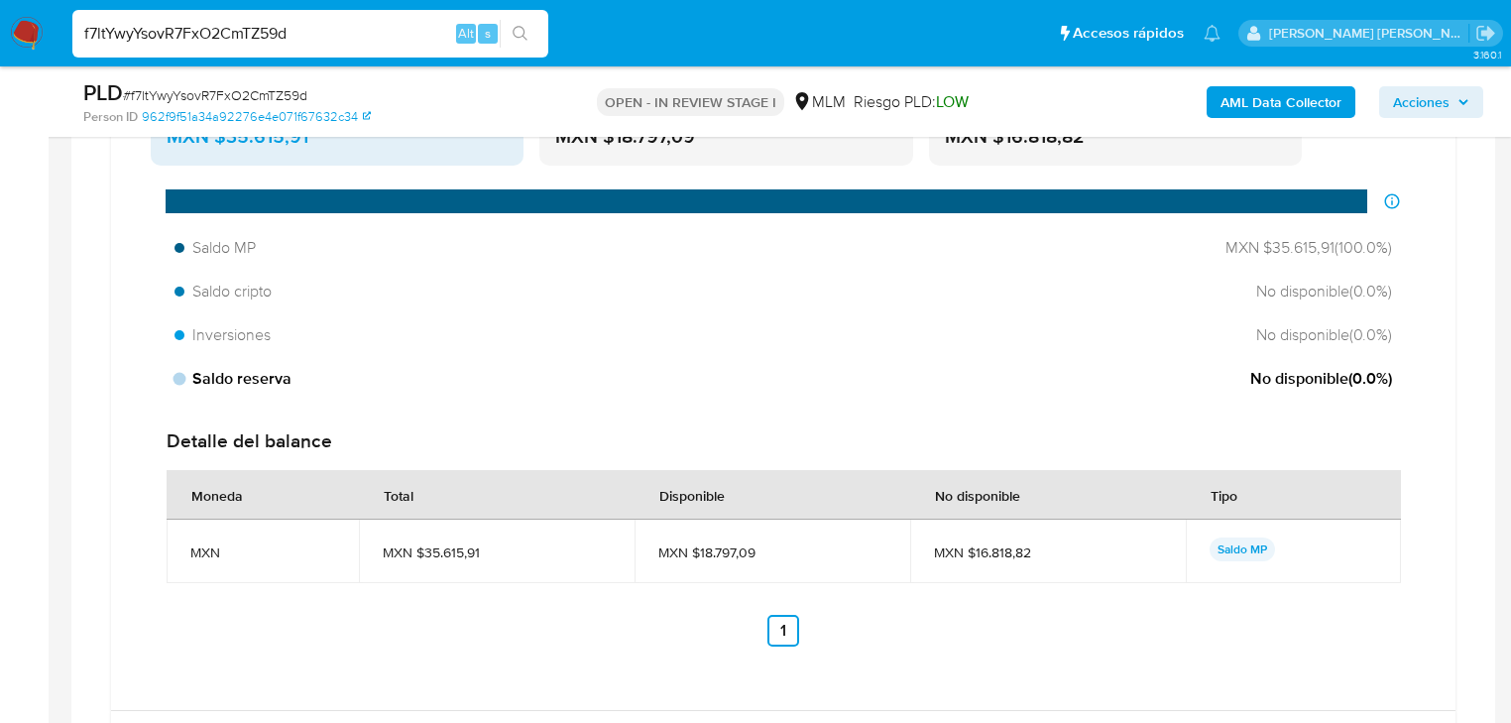
scroll to position [1269, 0]
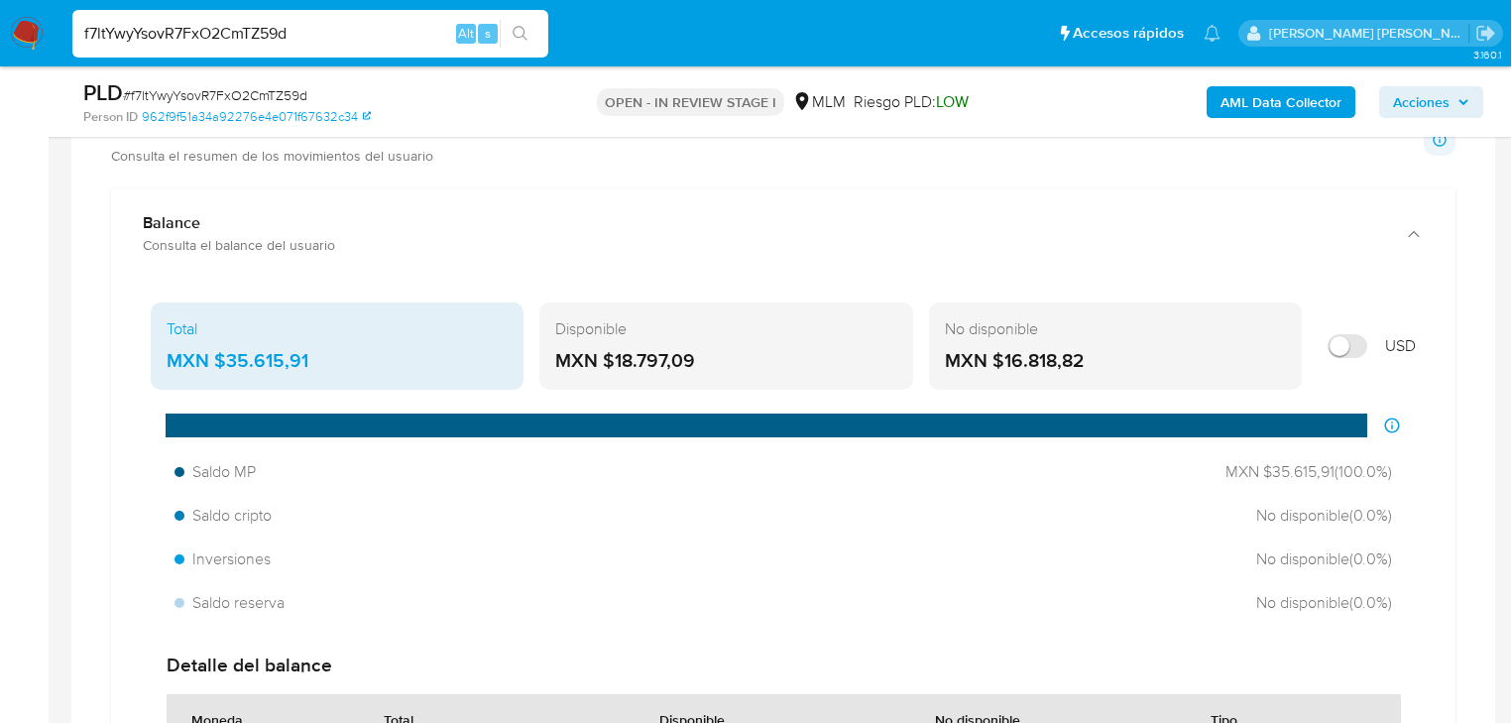
click at [254, 345] on div "Total MXN $35.615,91" at bounding box center [337, 345] width 373 height 87
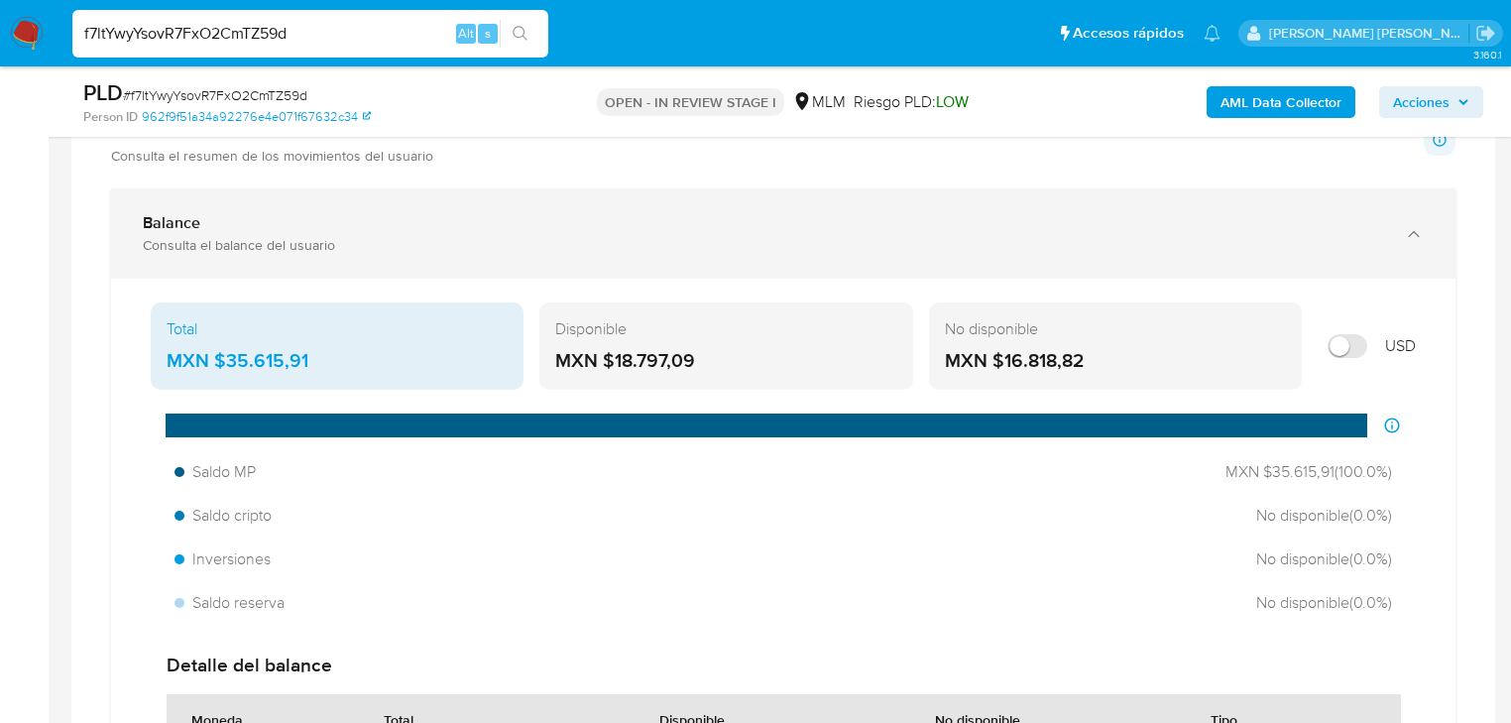
click at [282, 254] on div "Consulta el balance del usuario" at bounding box center [764, 245] width 1242 height 18
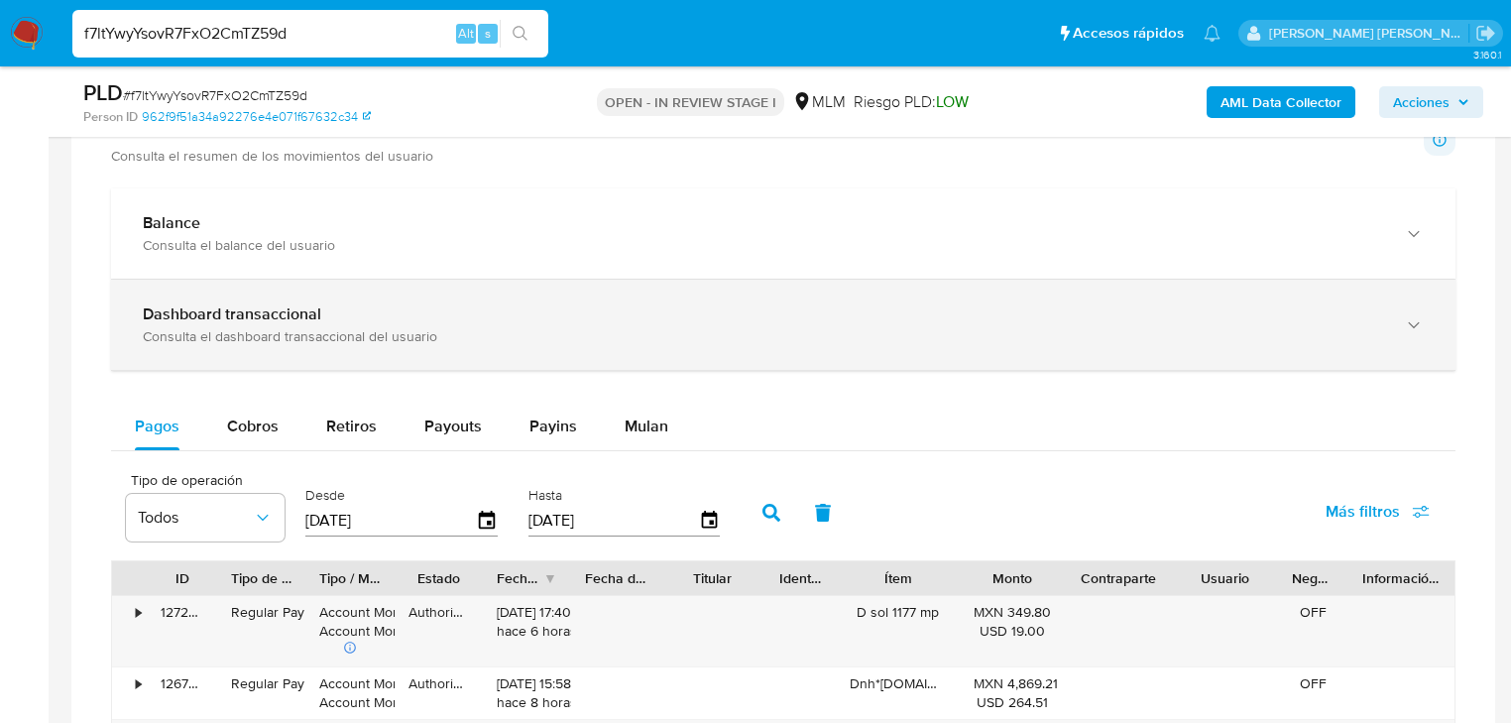
click at [333, 347] on div "Dashboard transaccional Consulta el dashboard transaccional del usuario" at bounding box center [783, 325] width 1345 height 90
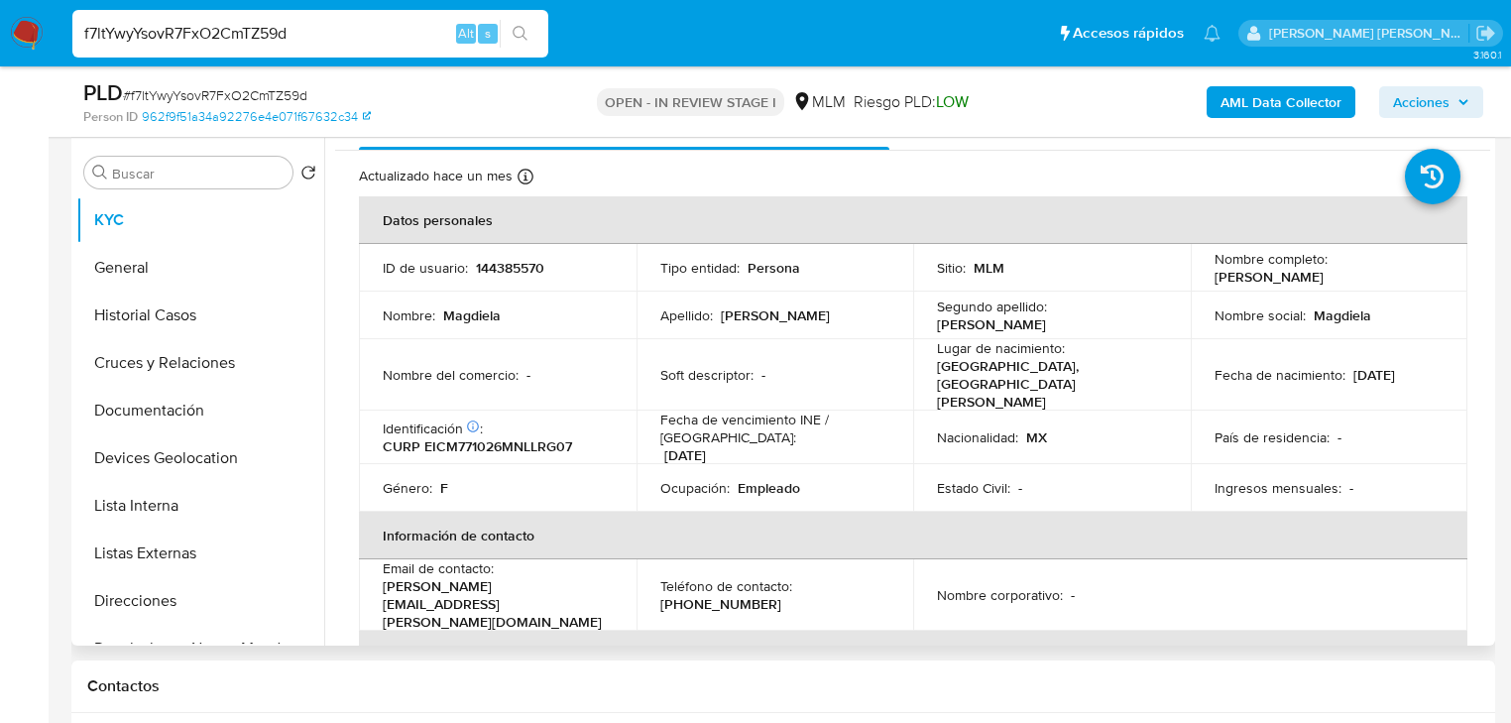
scroll to position [0, 0]
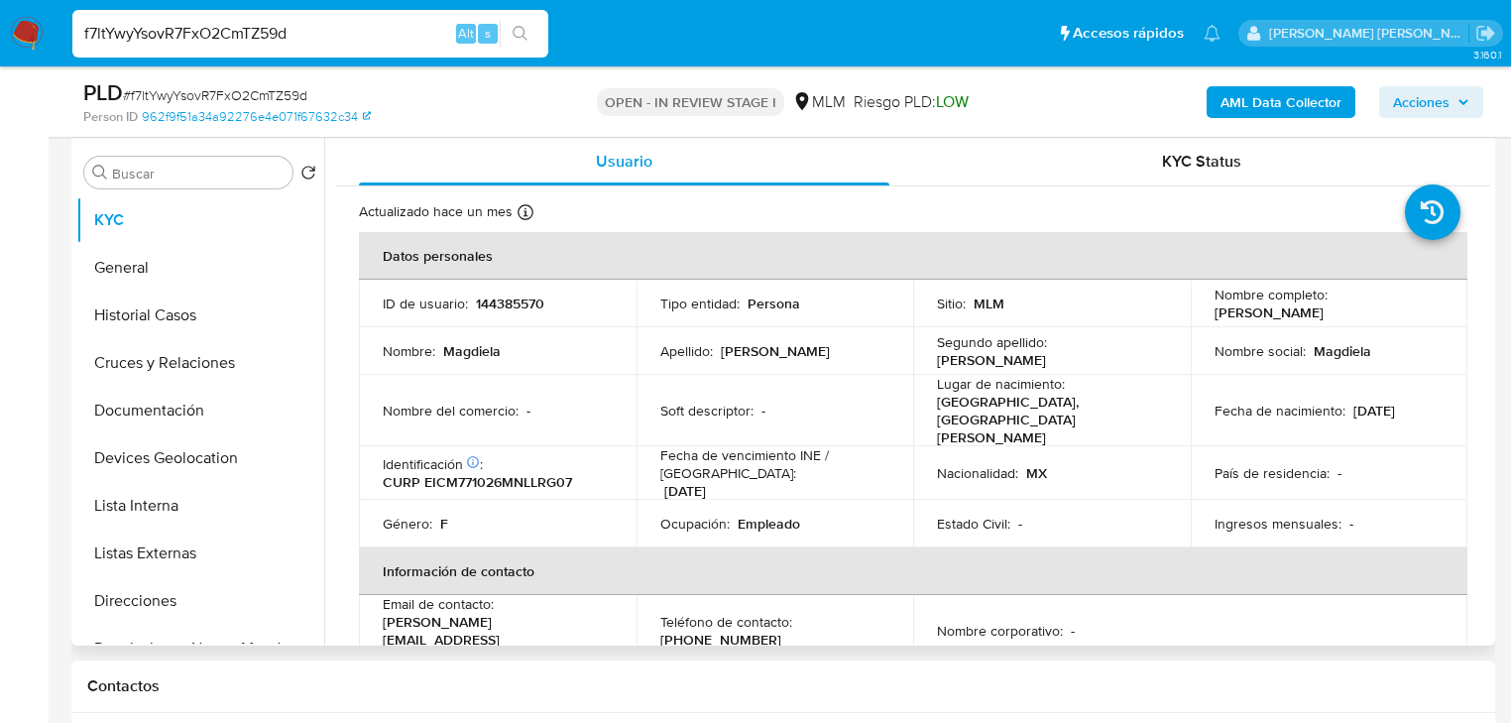
click at [1121, 405] on div "Lugar de nacimiento : MEXICO, NUEVO LEÓN" at bounding box center [1052, 410] width 230 height 71
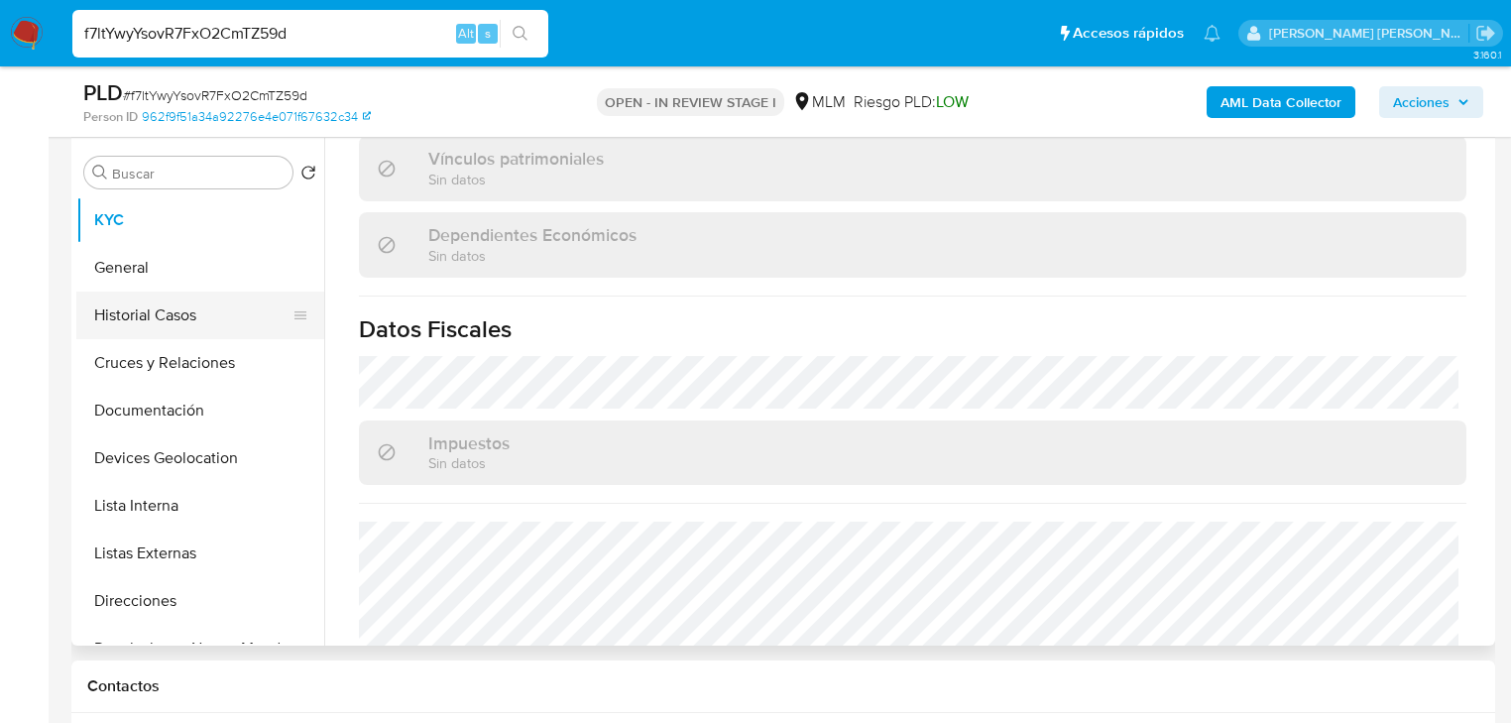
scroll to position [1013, 0]
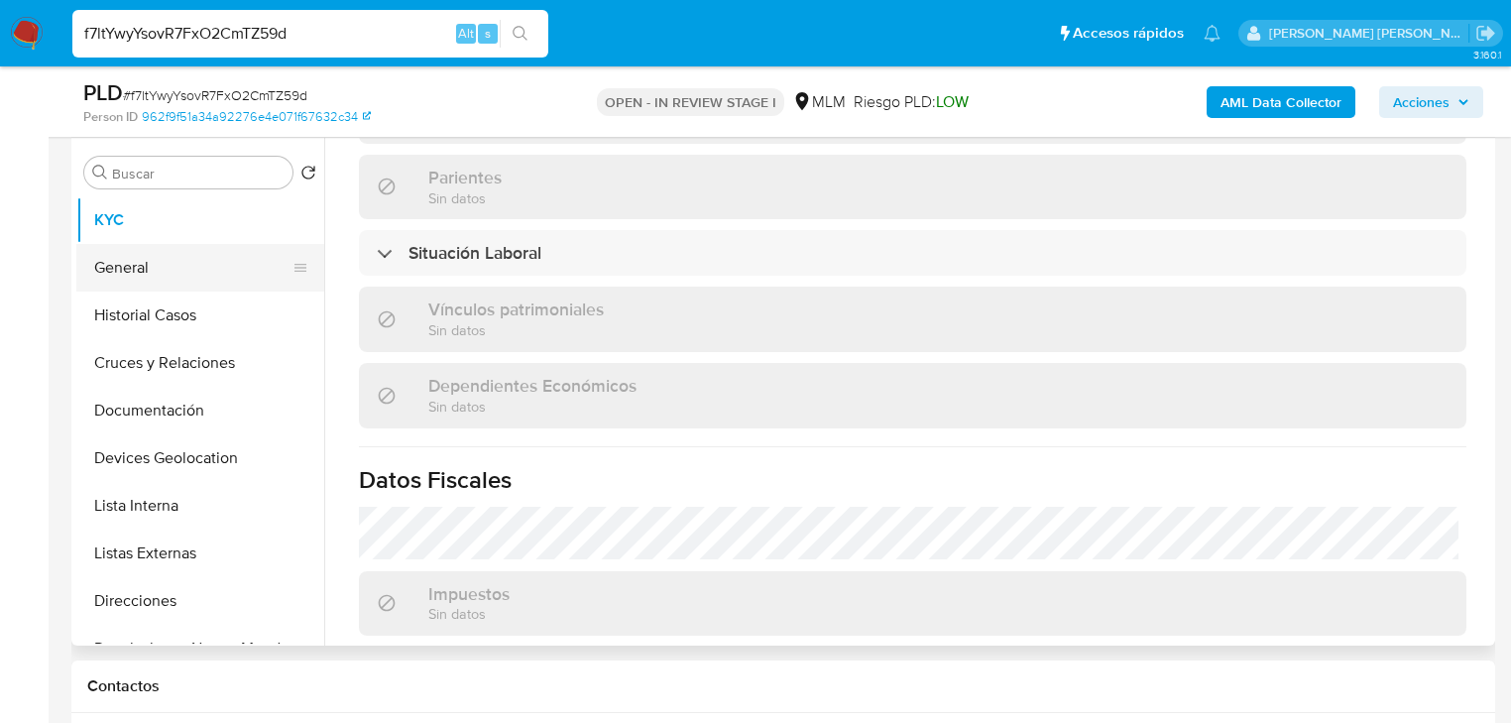
click at [131, 276] on button "General" at bounding box center [192, 268] width 232 height 48
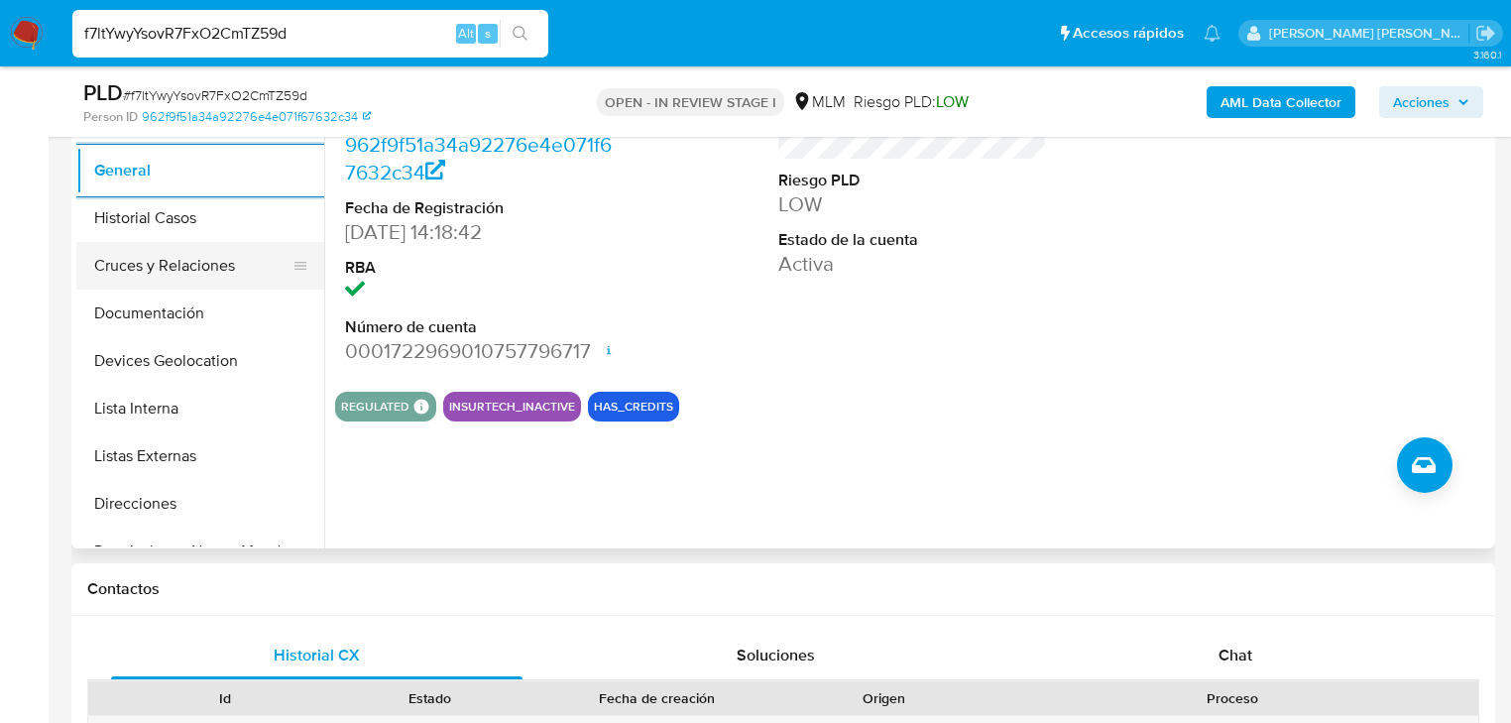
scroll to position [456, 0]
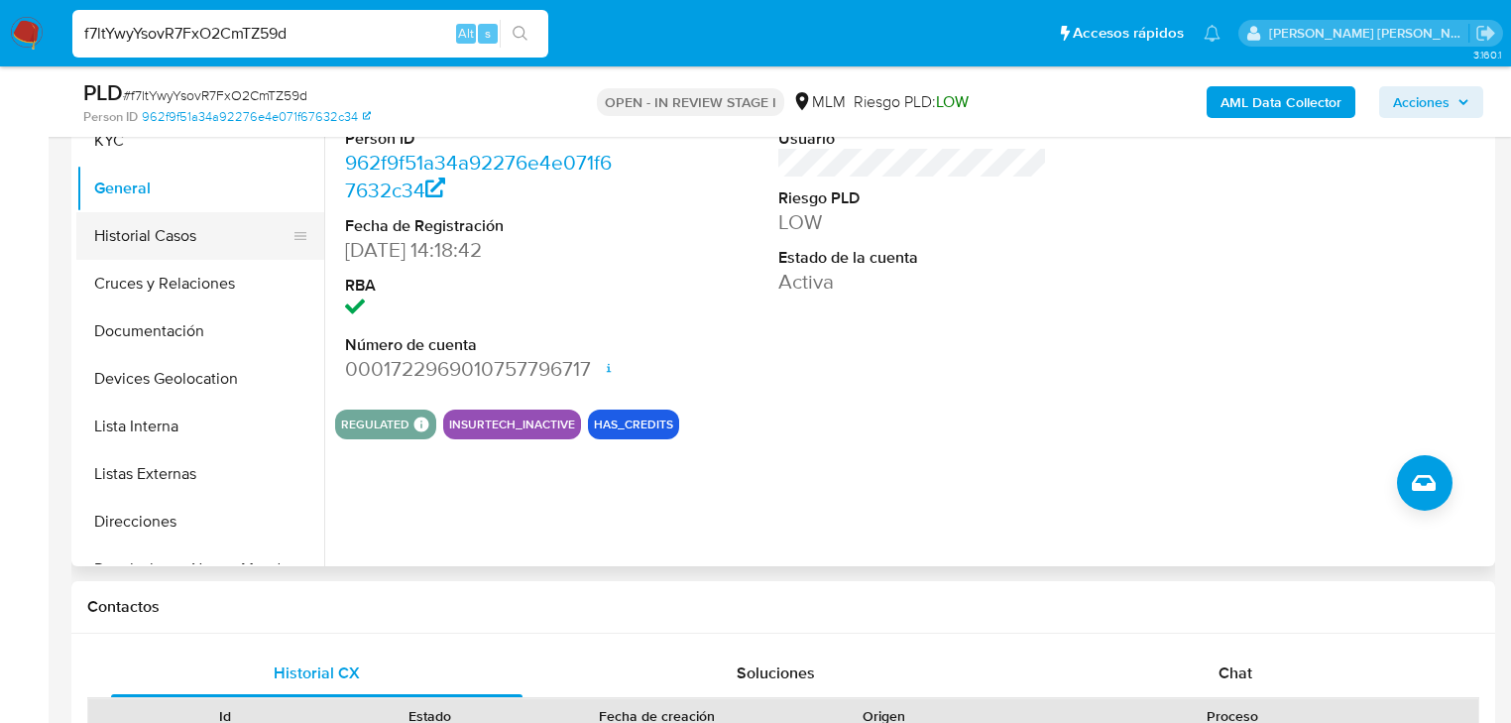
click at [194, 250] on button "Historial Casos" at bounding box center [192, 236] width 232 height 48
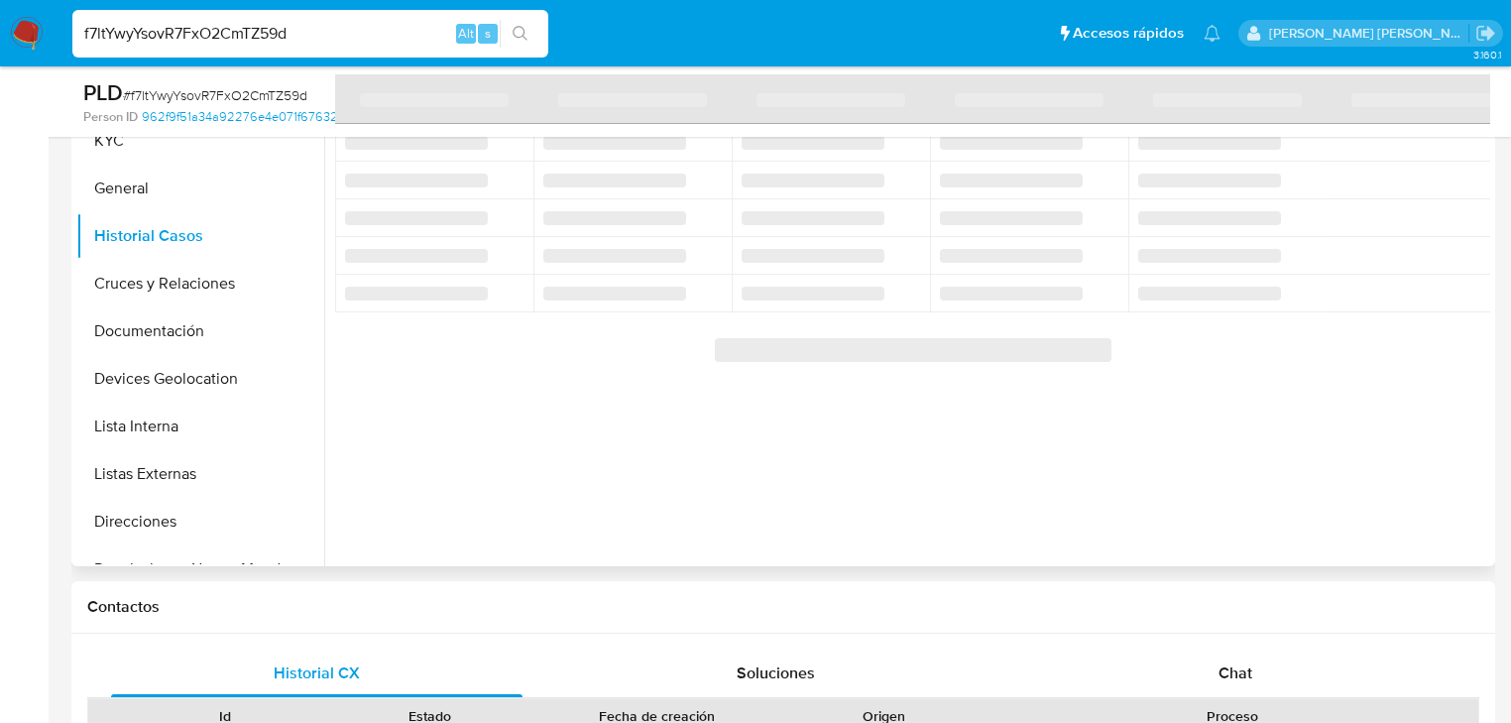
scroll to position [377, 0]
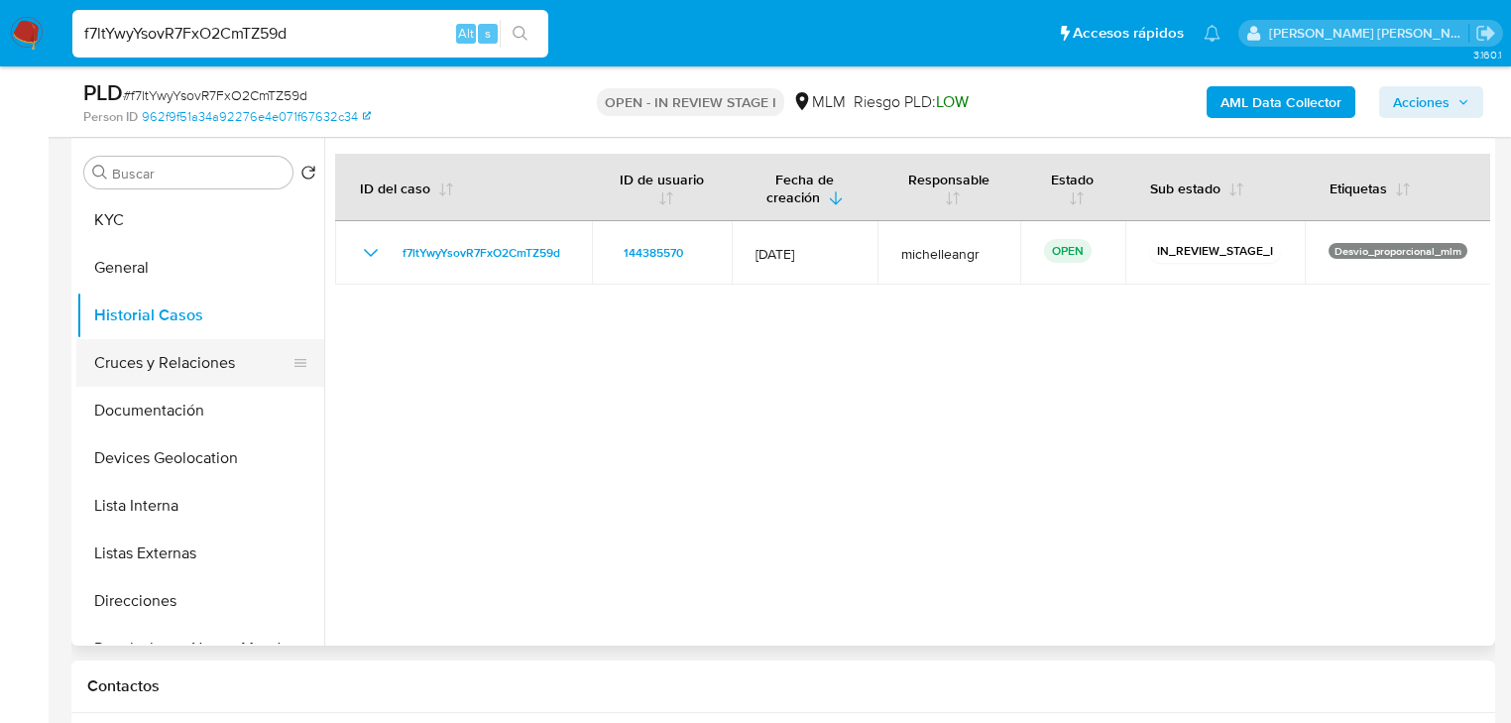
click at [215, 351] on button "Cruces y Relaciones" at bounding box center [192, 363] width 232 height 48
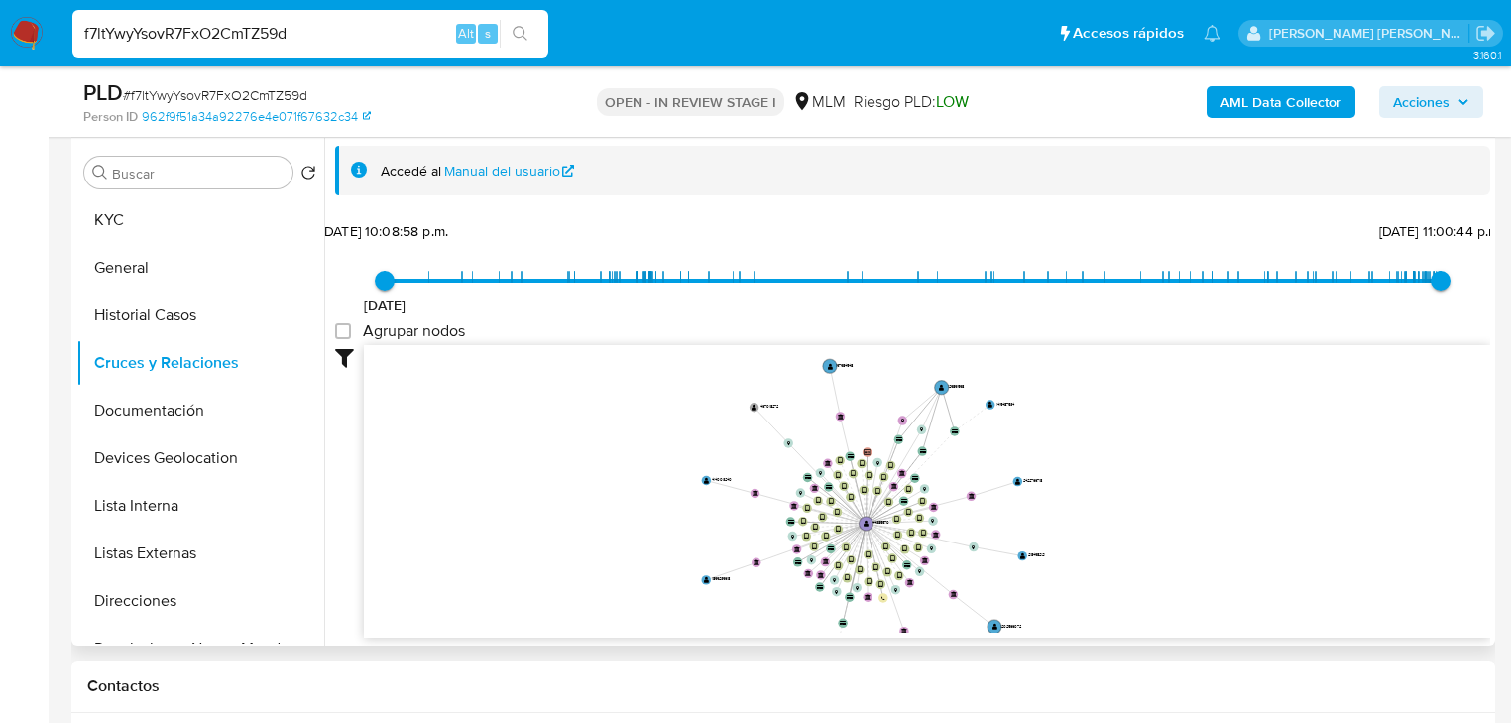
drag, startPoint x: 856, startPoint y: 420, endPoint x: 786, endPoint y: 466, distance: 83.1
click at [841, 503] on icon "device-68112709cf3fe8467d51d10d  user-144385570  144385570 device-6653ac829f3…" at bounding box center [927, 489] width 1126 height 288
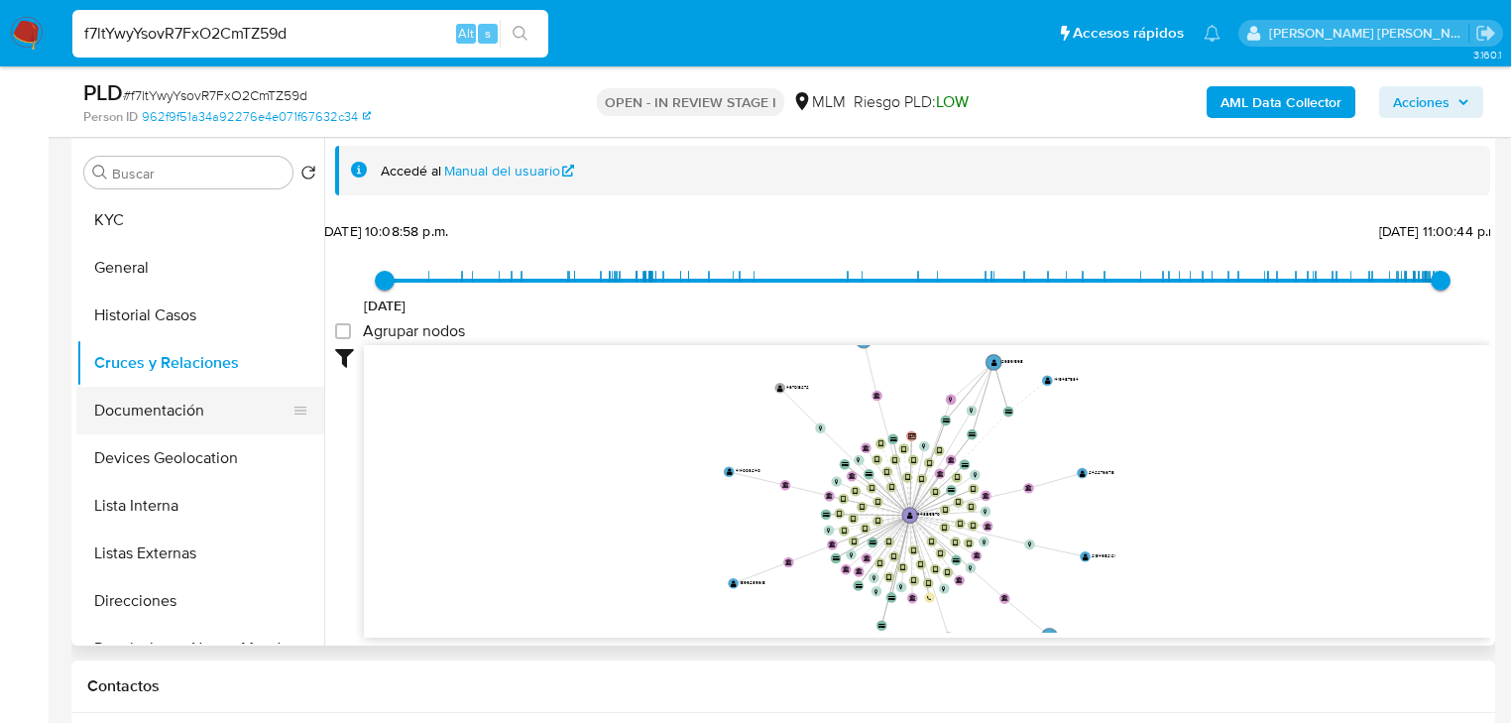
click at [211, 424] on button "Documentación" at bounding box center [192, 411] width 232 height 48
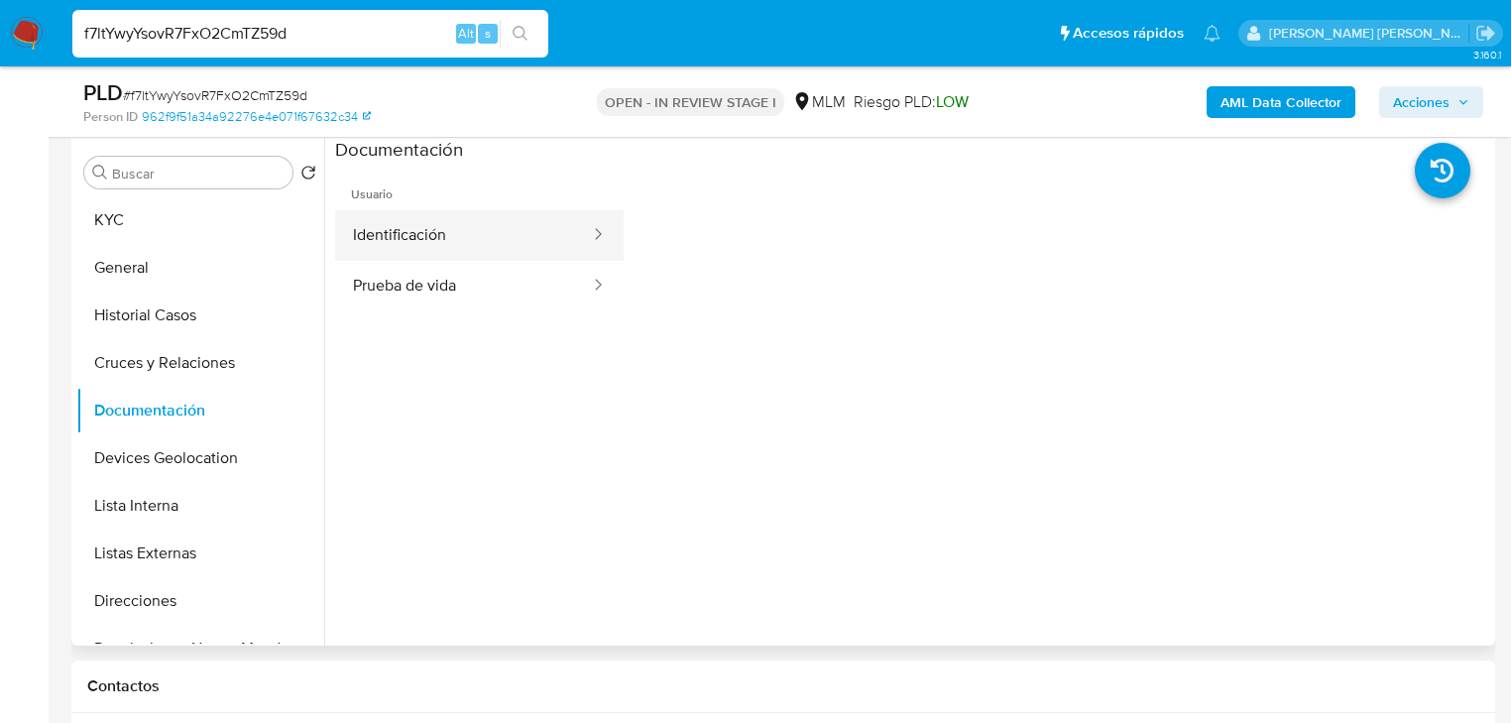
drag, startPoint x: 494, startPoint y: 238, endPoint x: 584, endPoint y: 230, distance: 90.6
click at [504, 232] on button "Identificación" at bounding box center [463, 235] width 257 height 51
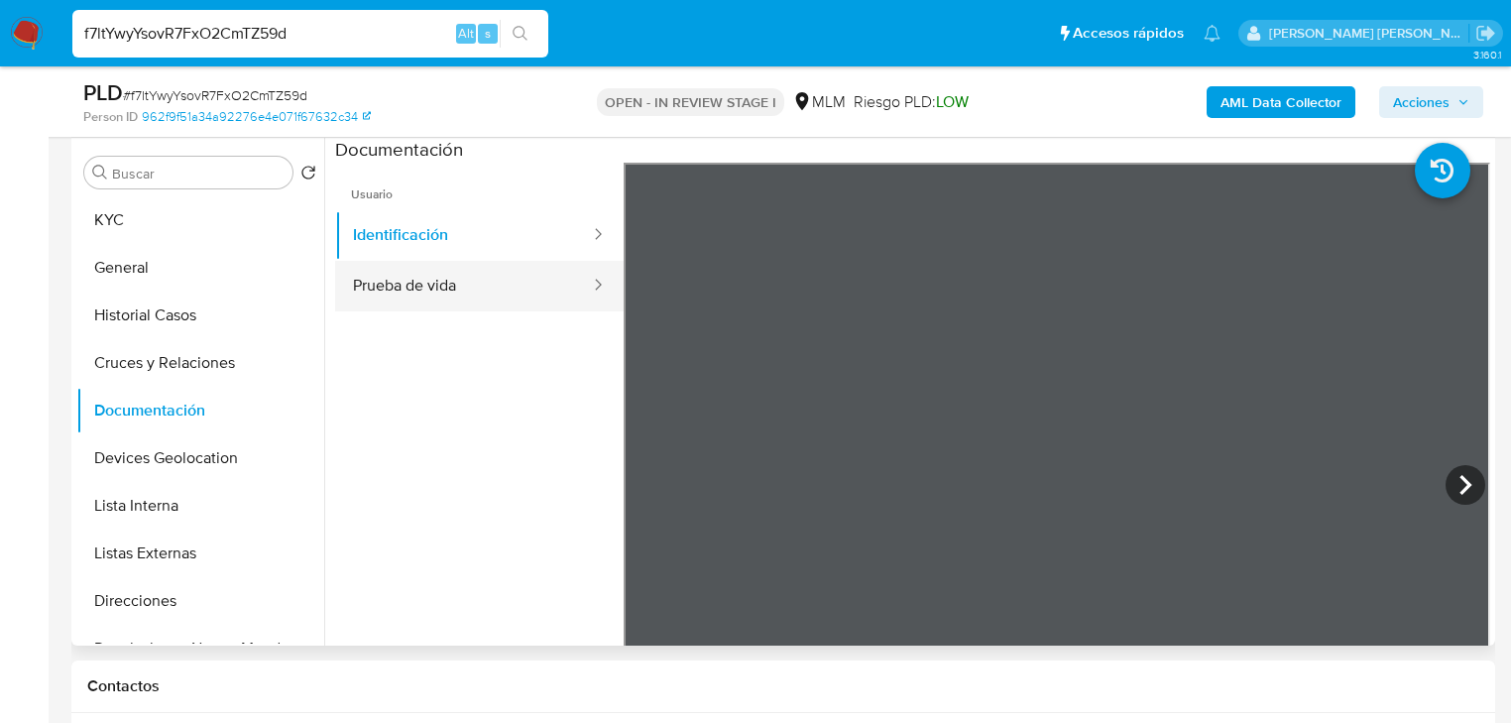
drag, startPoint x: 476, startPoint y: 296, endPoint x: 493, endPoint y: 290, distance: 18.2
click at [476, 295] on button "Prueba de vida" at bounding box center [463, 286] width 257 height 51
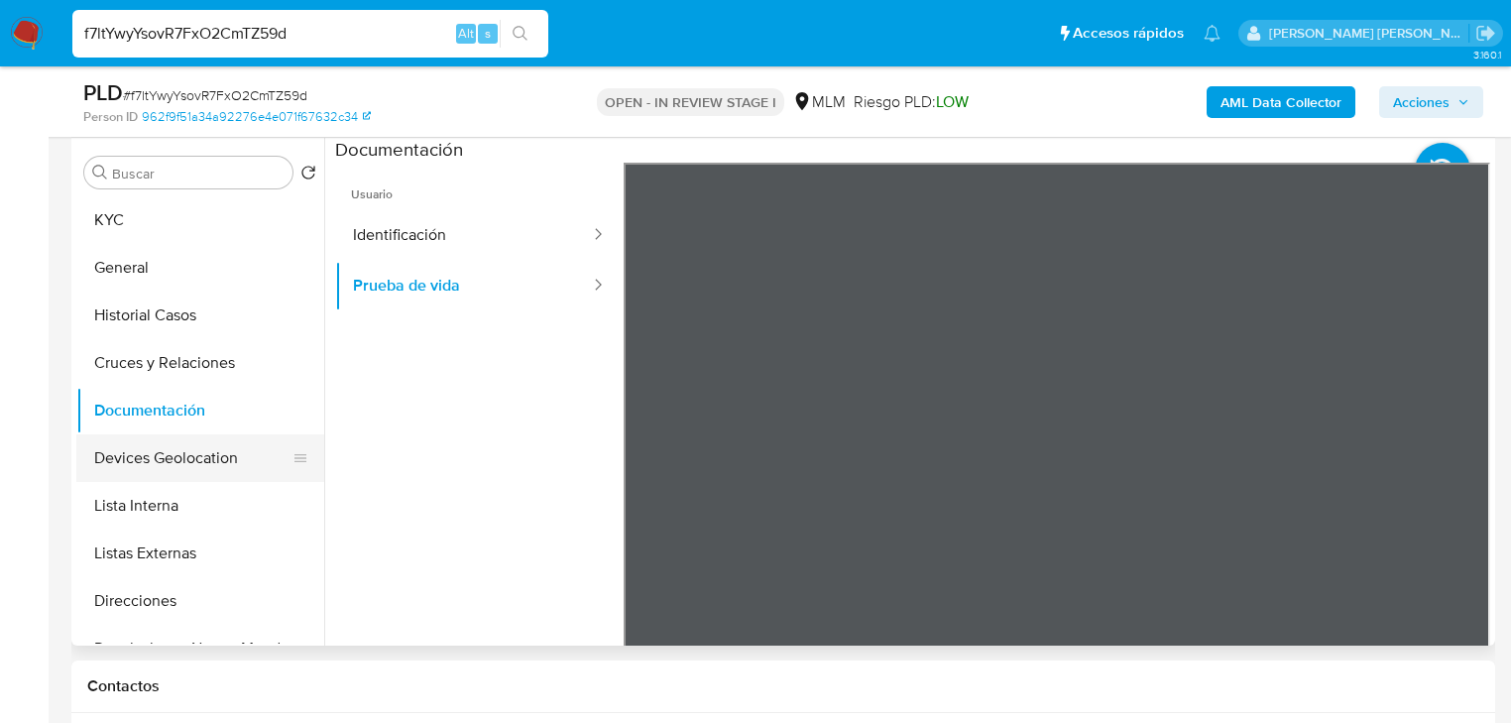
click at [182, 469] on button "Devices Geolocation" at bounding box center [192, 458] width 232 height 48
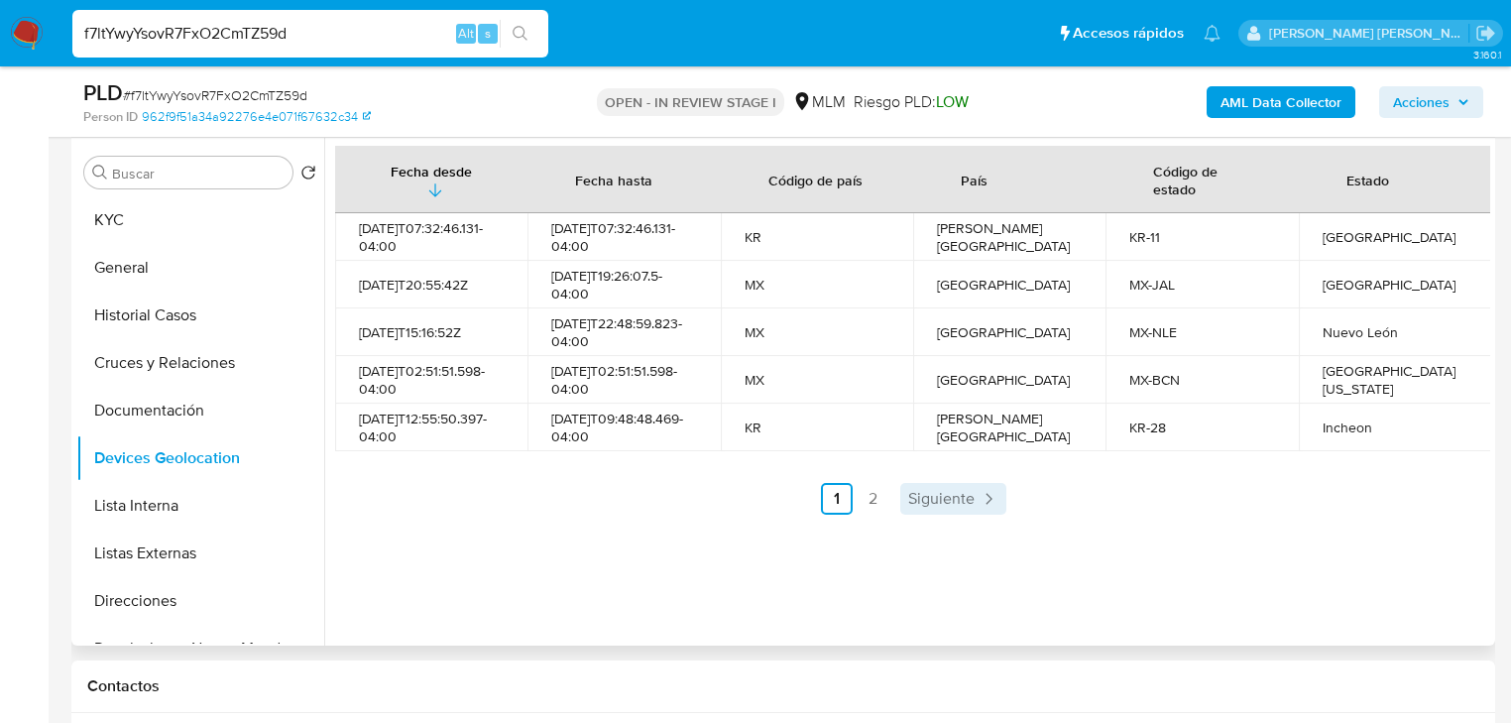
click at [939, 502] on span "Siguiente" at bounding box center [941, 499] width 66 height 16
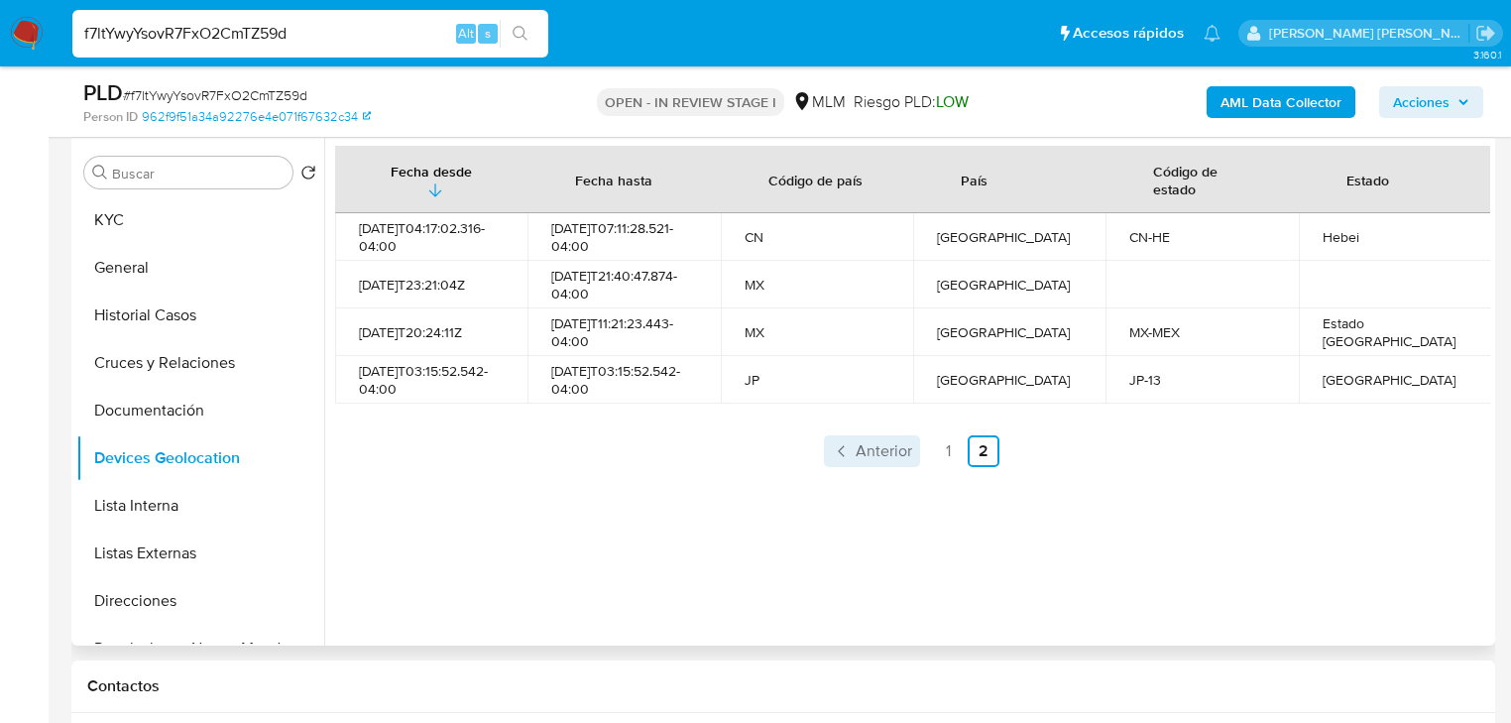
click at [883, 453] on span "Anterior" at bounding box center [884, 451] width 57 height 16
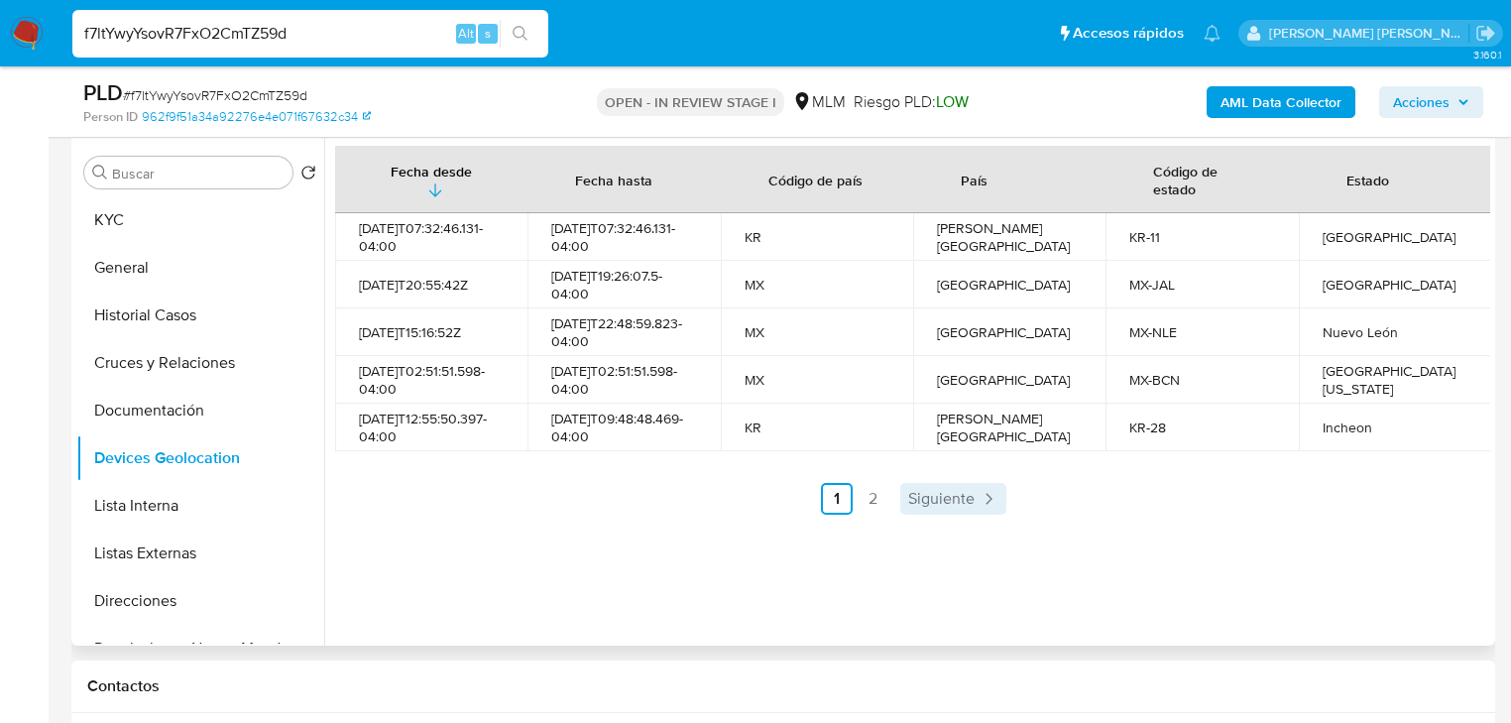
click at [932, 500] on span "Siguiente" at bounding box center [941, 499] width 66 height 16
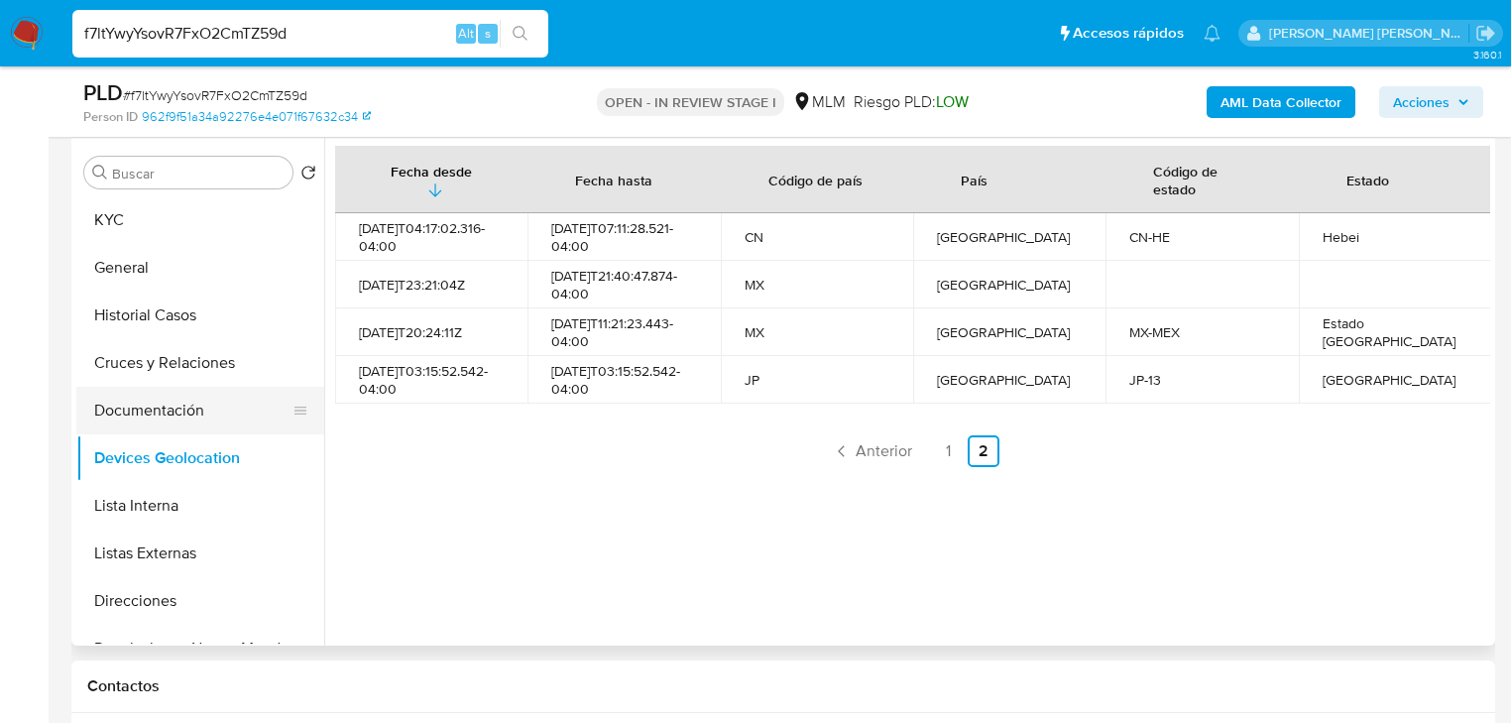
click at [228, 423] on button "Documentación" at bounding box center [192, 411] width 232 height 48
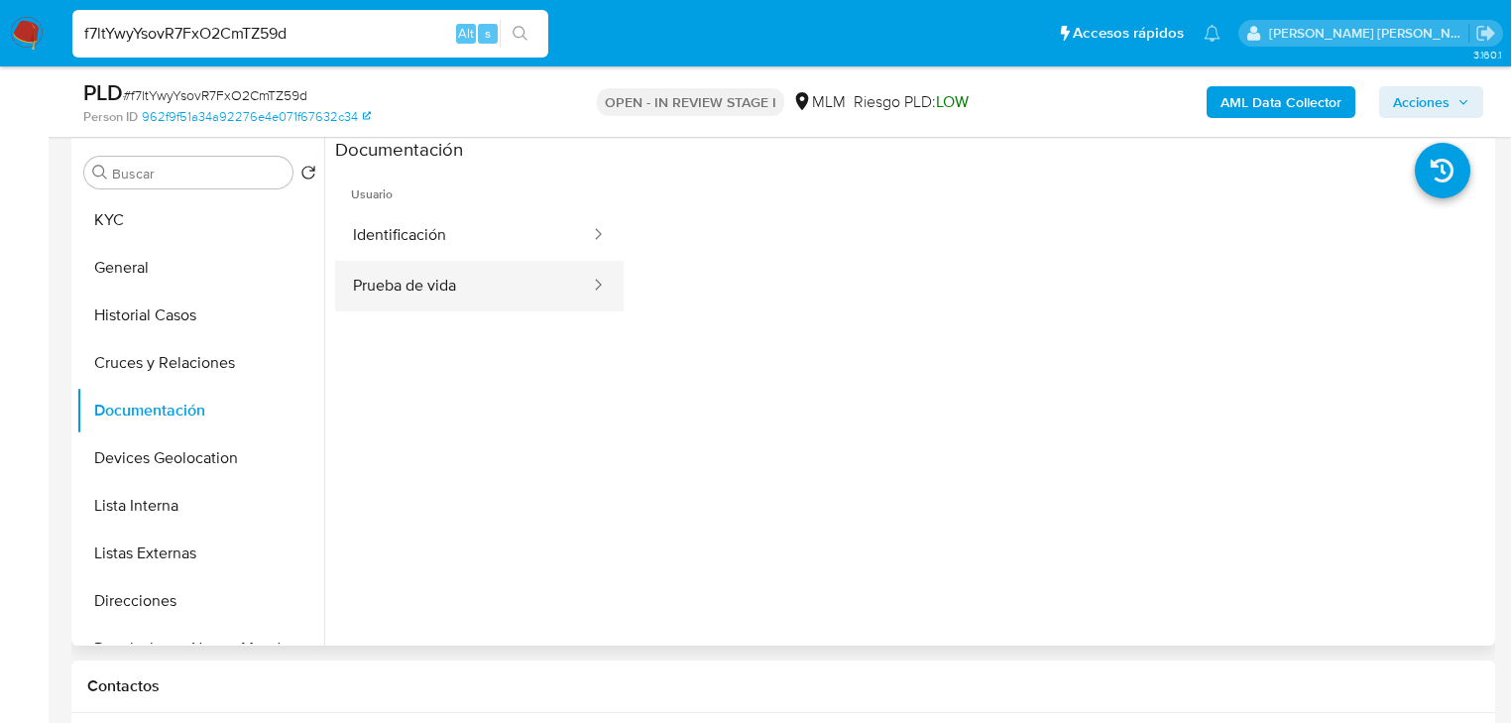
click at [471, 263] on button "Prueba de vida" at bounding box center [463, 286] width 257 height 51
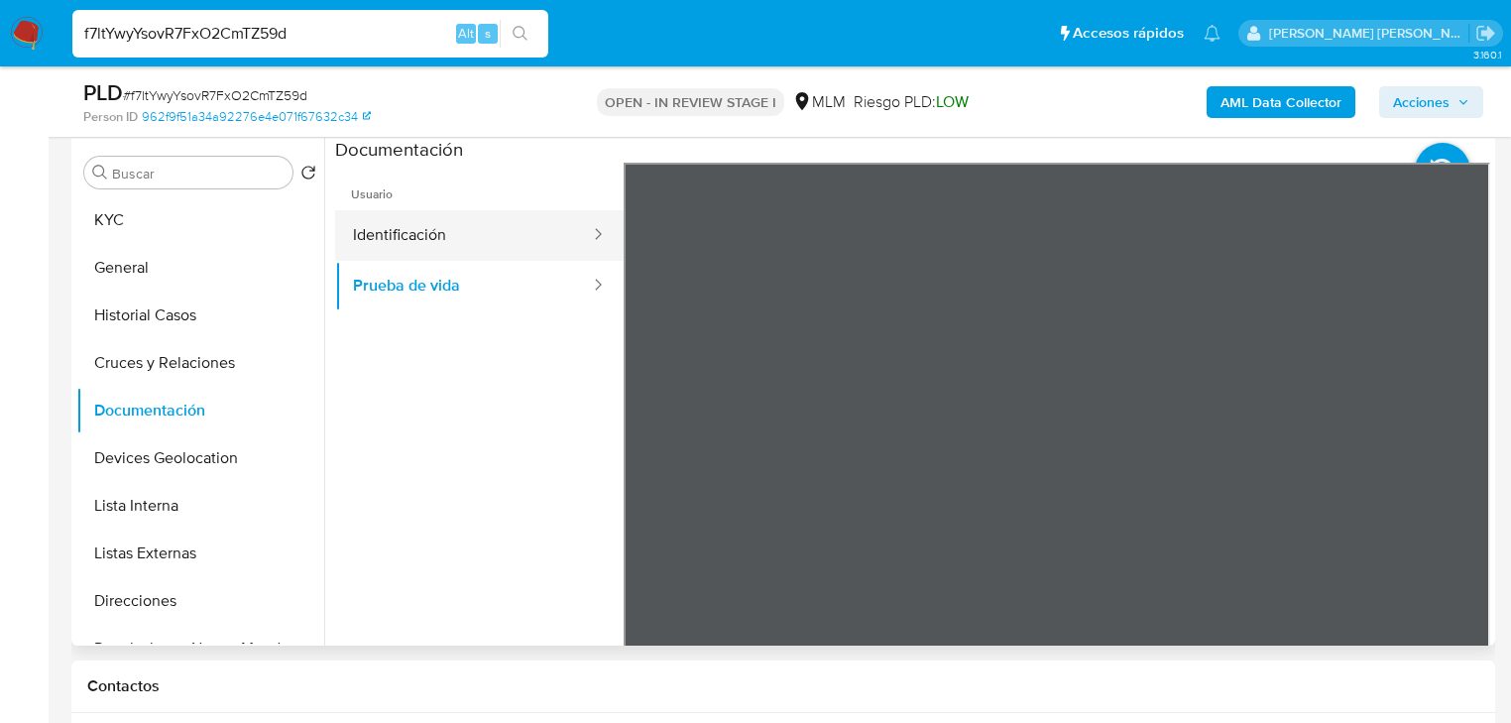
click at [468, 214] on button "Identificación" at bounding box center [463, 235] width 257 height 51
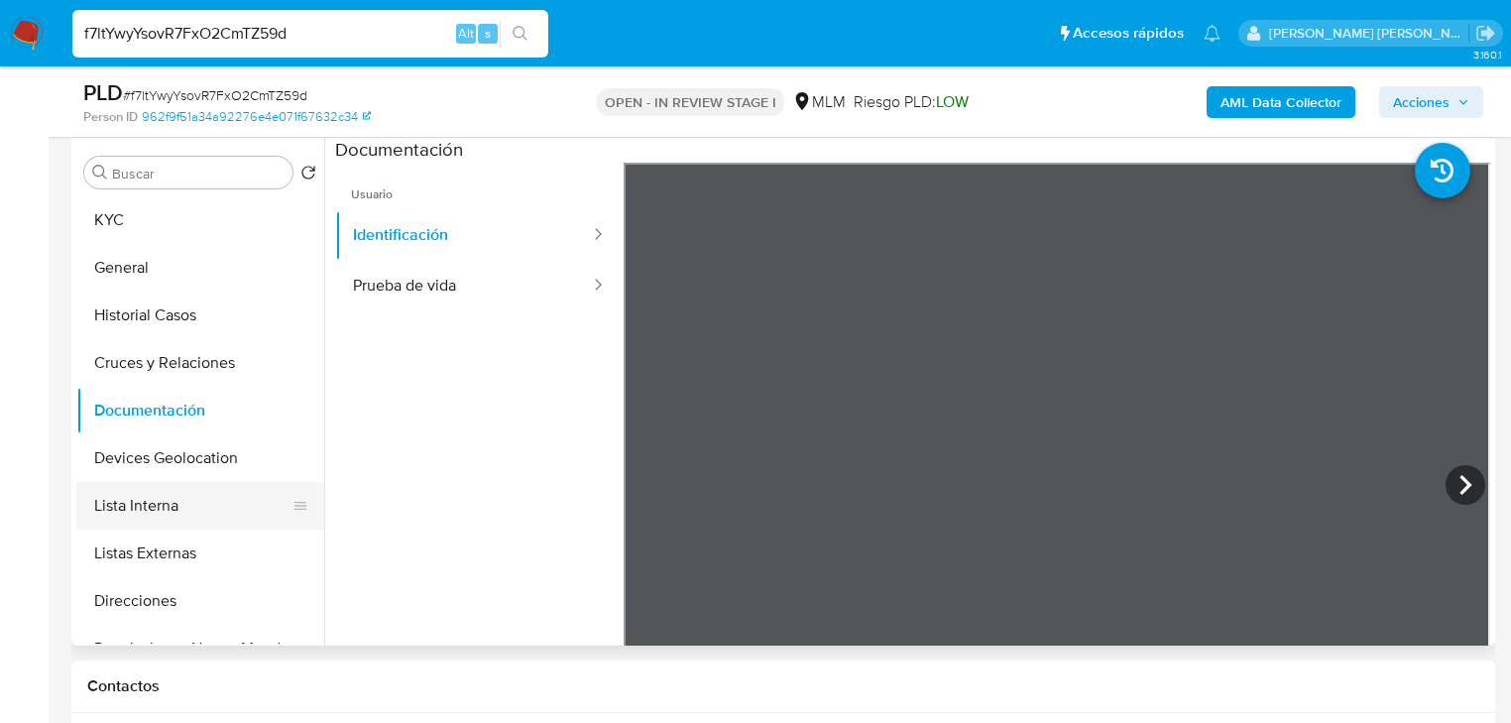
click at [159, 527] on button "Lista Interna" at bounding box center [192, 506] width 232 height 48
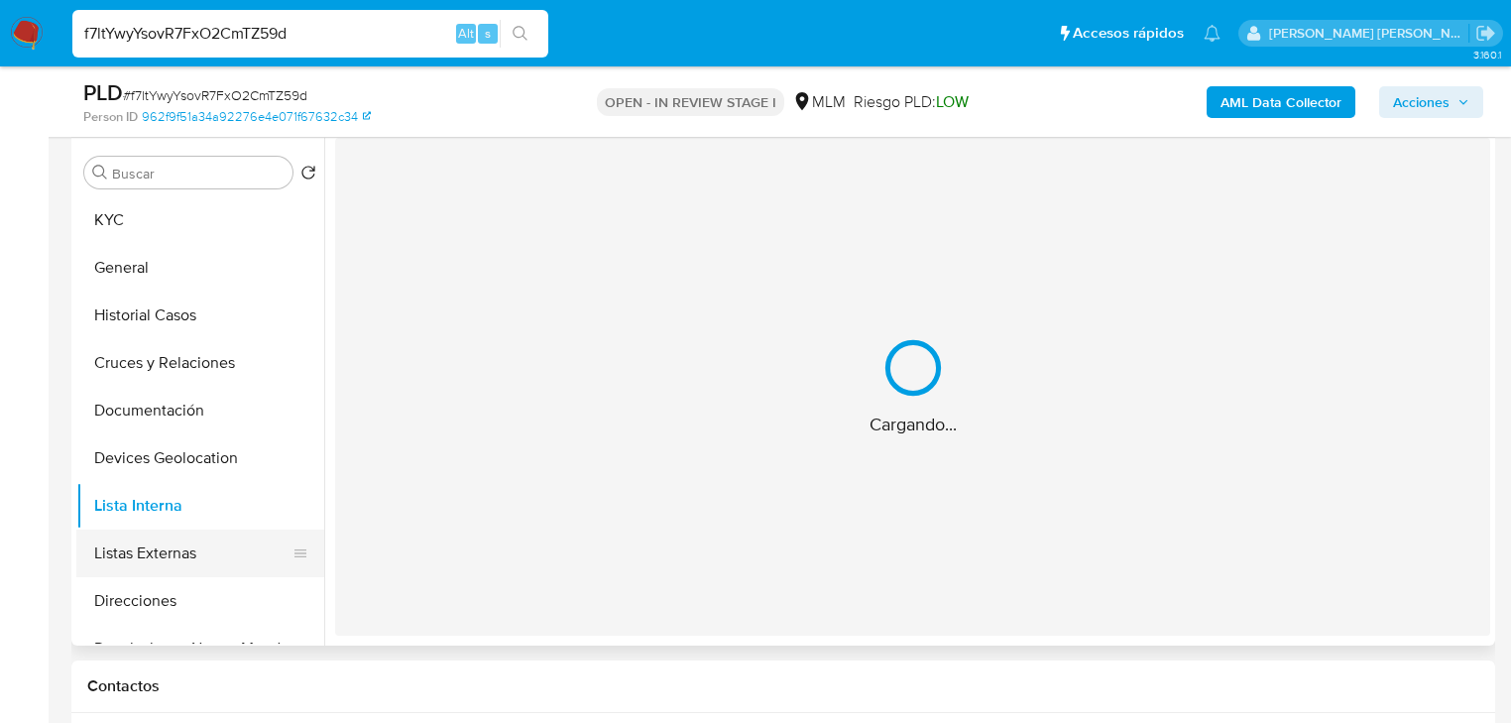
click at [175, 555] on button "Listas Externas" at bounding box center [192, 554] width 232 height 48
click at [674, 469] on div "Cargando..." at bounding box center [912, 387] width 1155 height 498
click at [192, 532] on button "Listas Externas" at bounding box center [192, 554] width 232 height 48
click at [194, 501] on button "Lista Interna" at bounding box center [192, 506] width 232 height 48
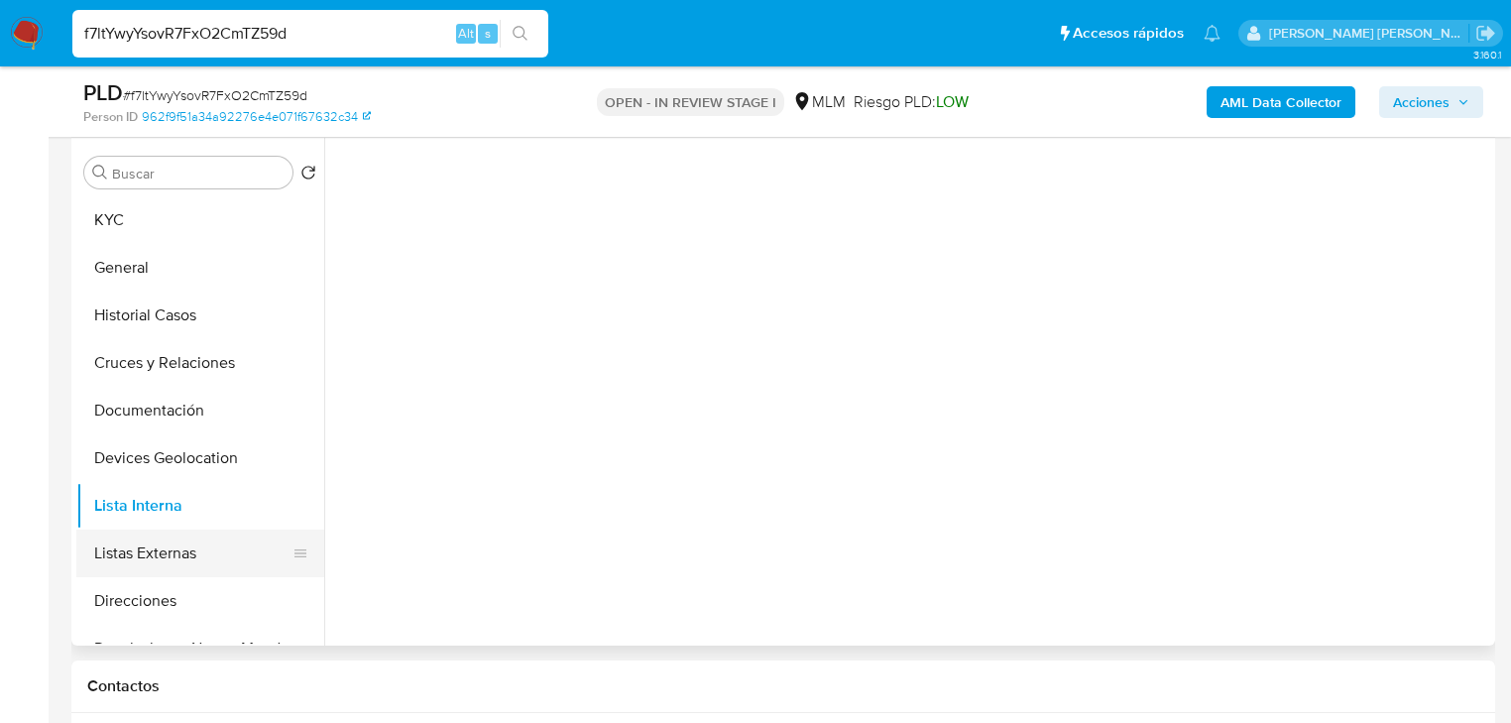
click at [195, 552] on button "Listas Externas" at bounding box center [192, 554] width 232 height 48
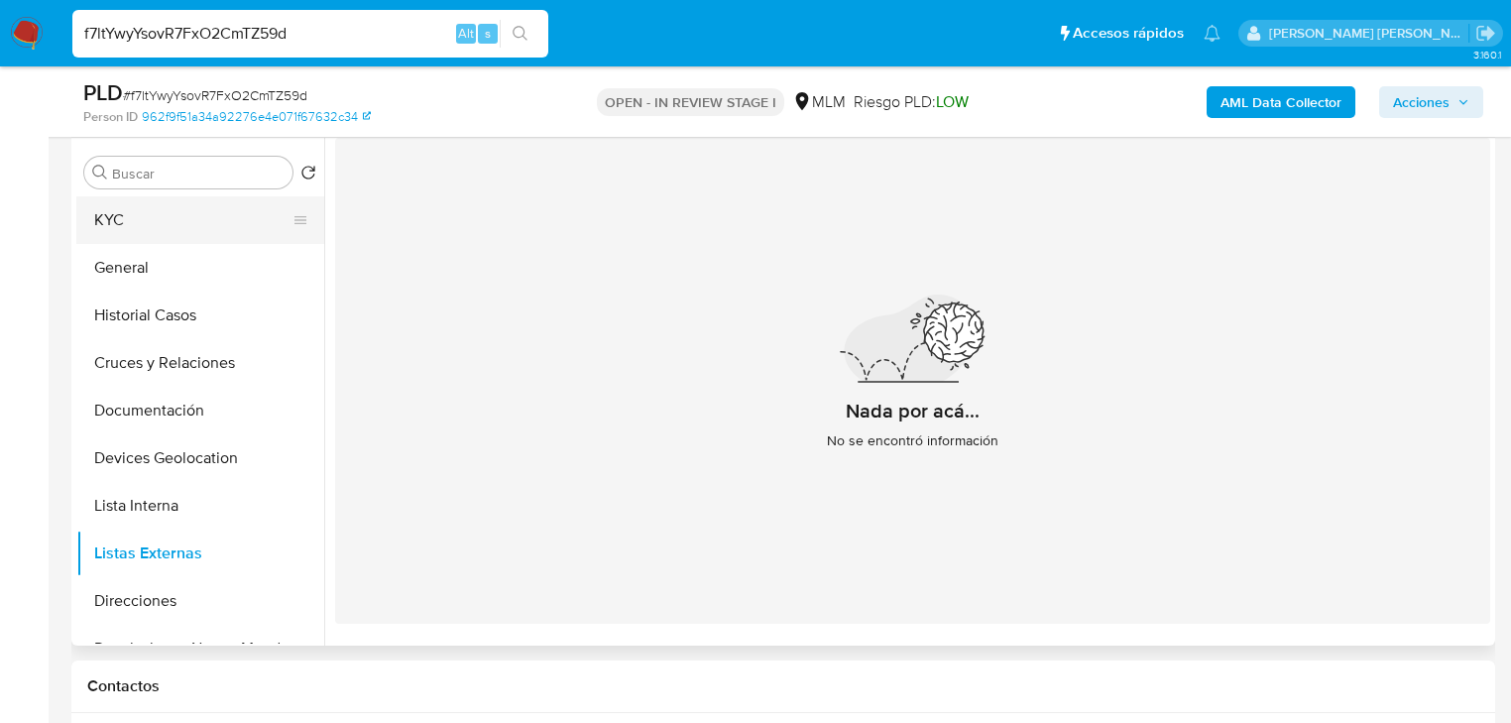
click at [127, 214] on button "KYC" at bounding box center [192, 220] width 232 height 48
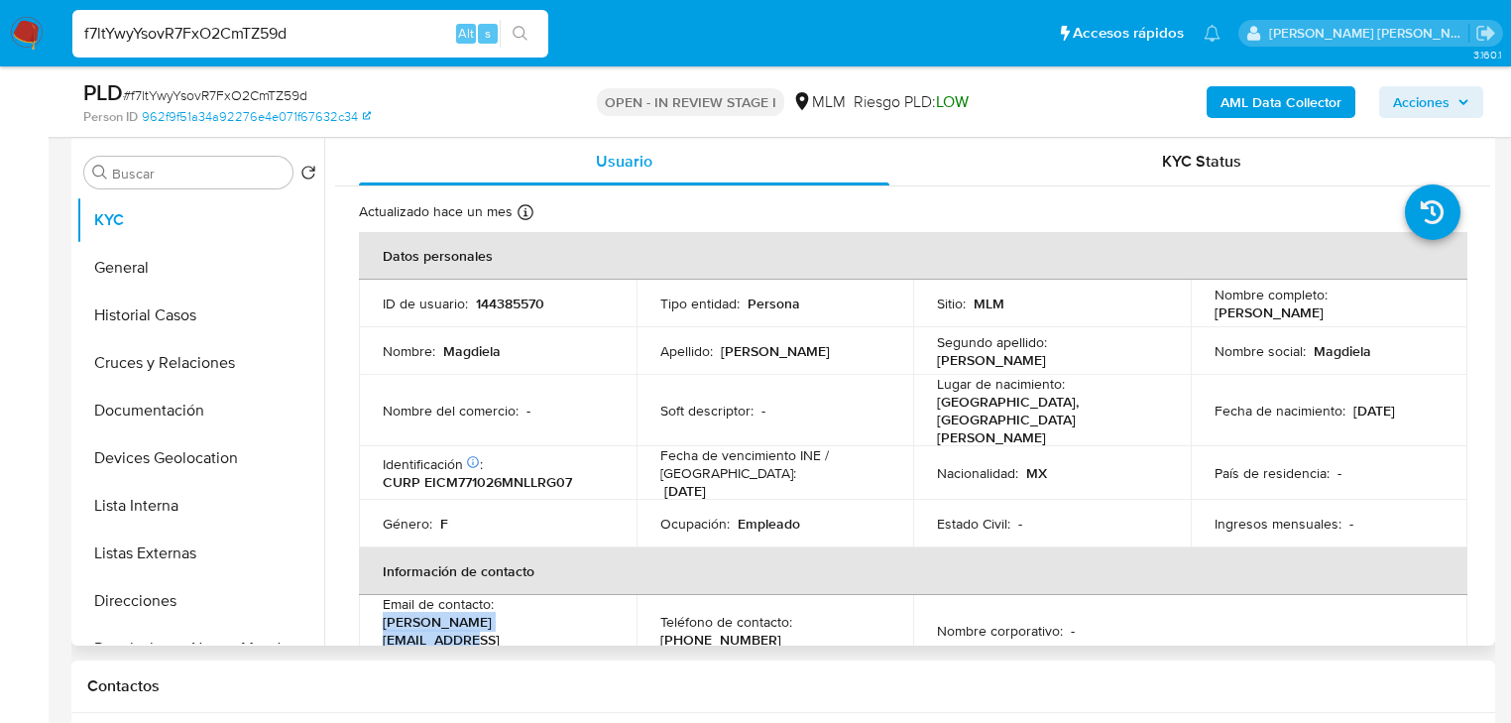
drag, startPoint x: 562, startPoint y: 605, endPoint x: 386, endPoint y: 596, distance: 176.7
click at [387, 607] on div "Email de contacto : mayela.elizondo@ymail.com" at bounding box center [498, 630] width 230 height 71
copy p "mayela.elizondo@ymail.com"
click at [722, 631] on p "(81) 20632942" at bounding box center [720, 640] width 121 height 18
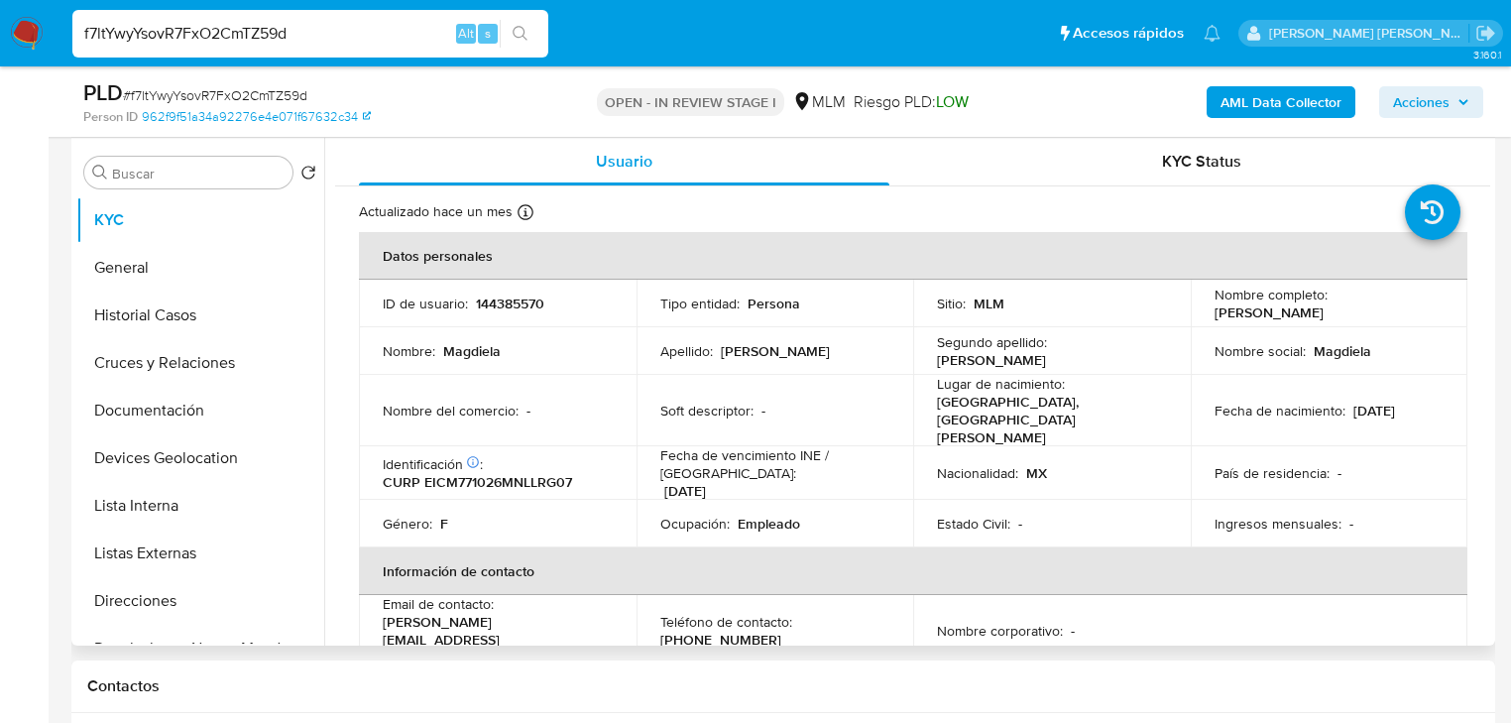
click at [723, 631] on p "(81) 20632942" at bounding box center [720, 640] width 121 height 18
copy p "20632942"
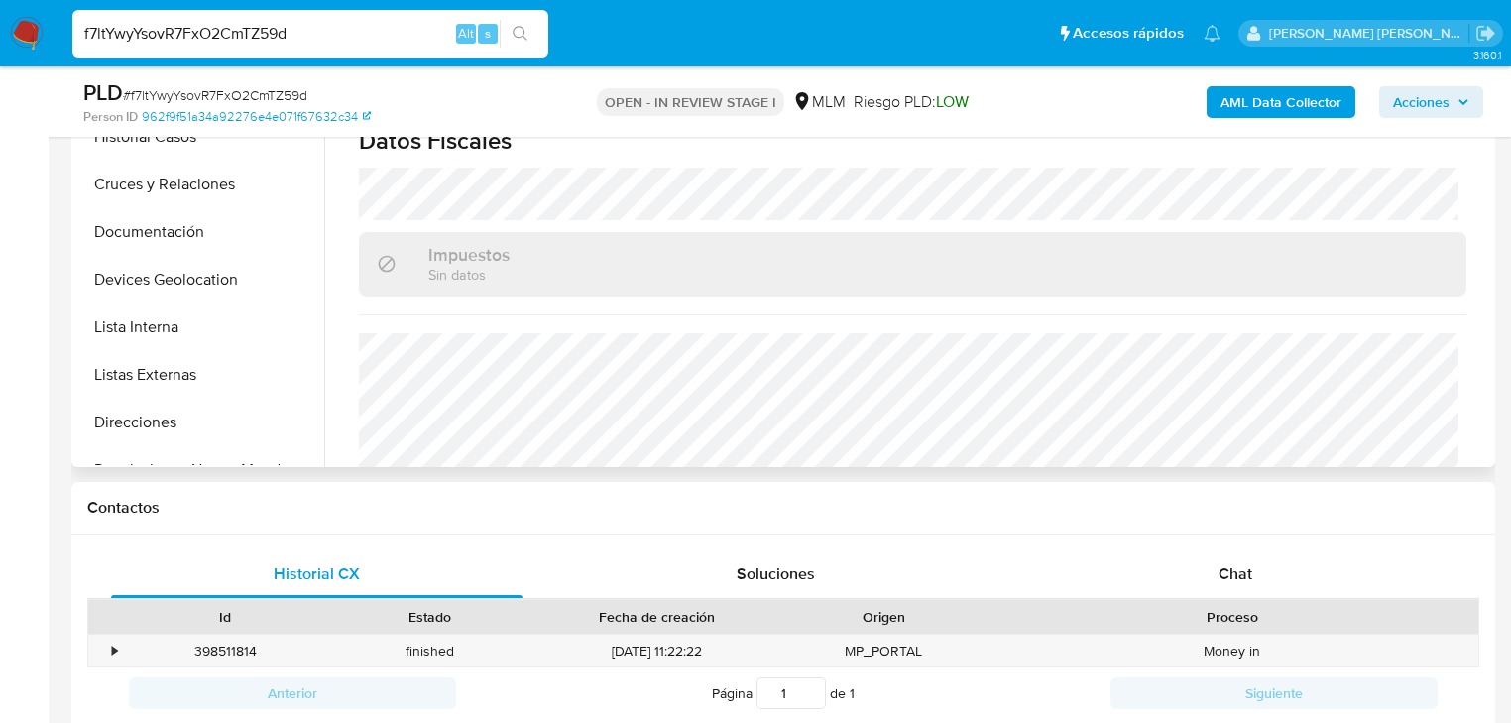
scroll to position [1251, 0]
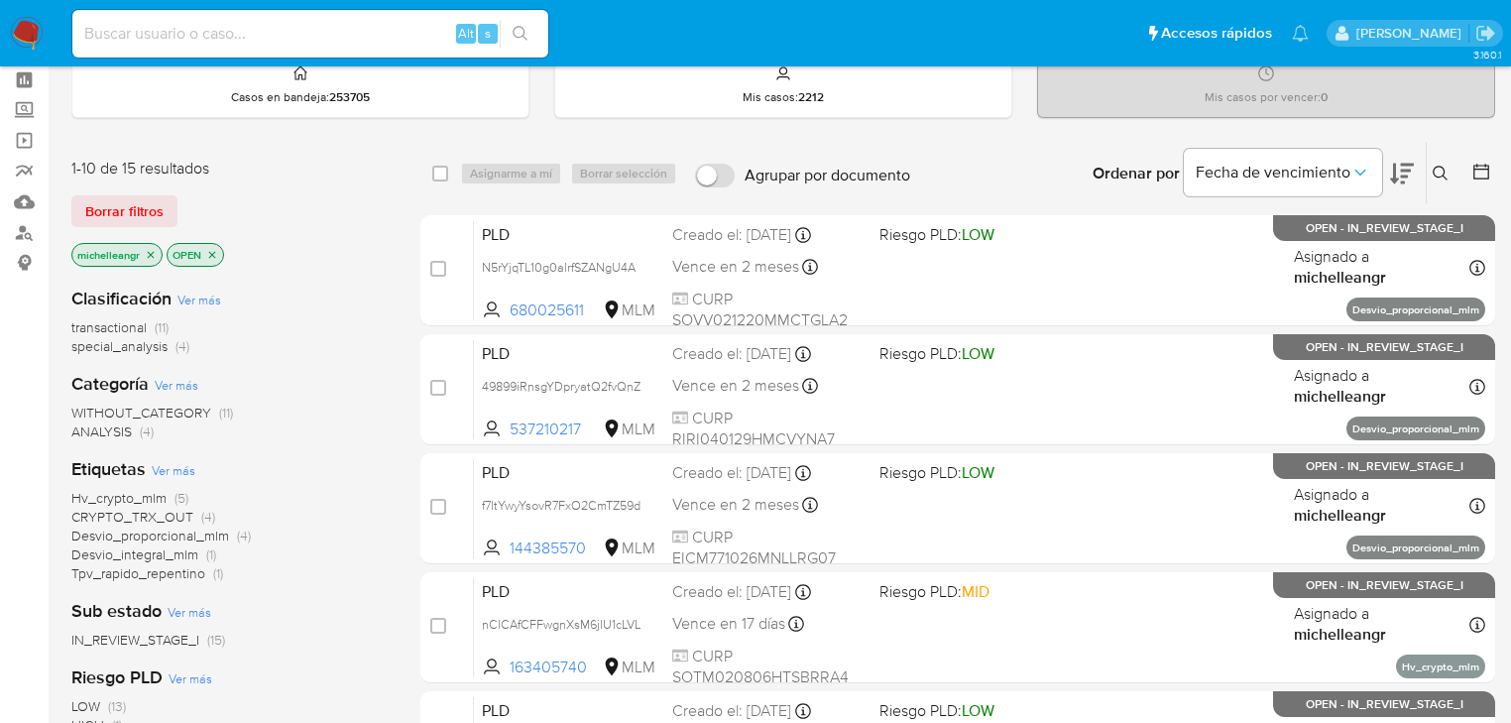
scroll to position [238, 0]
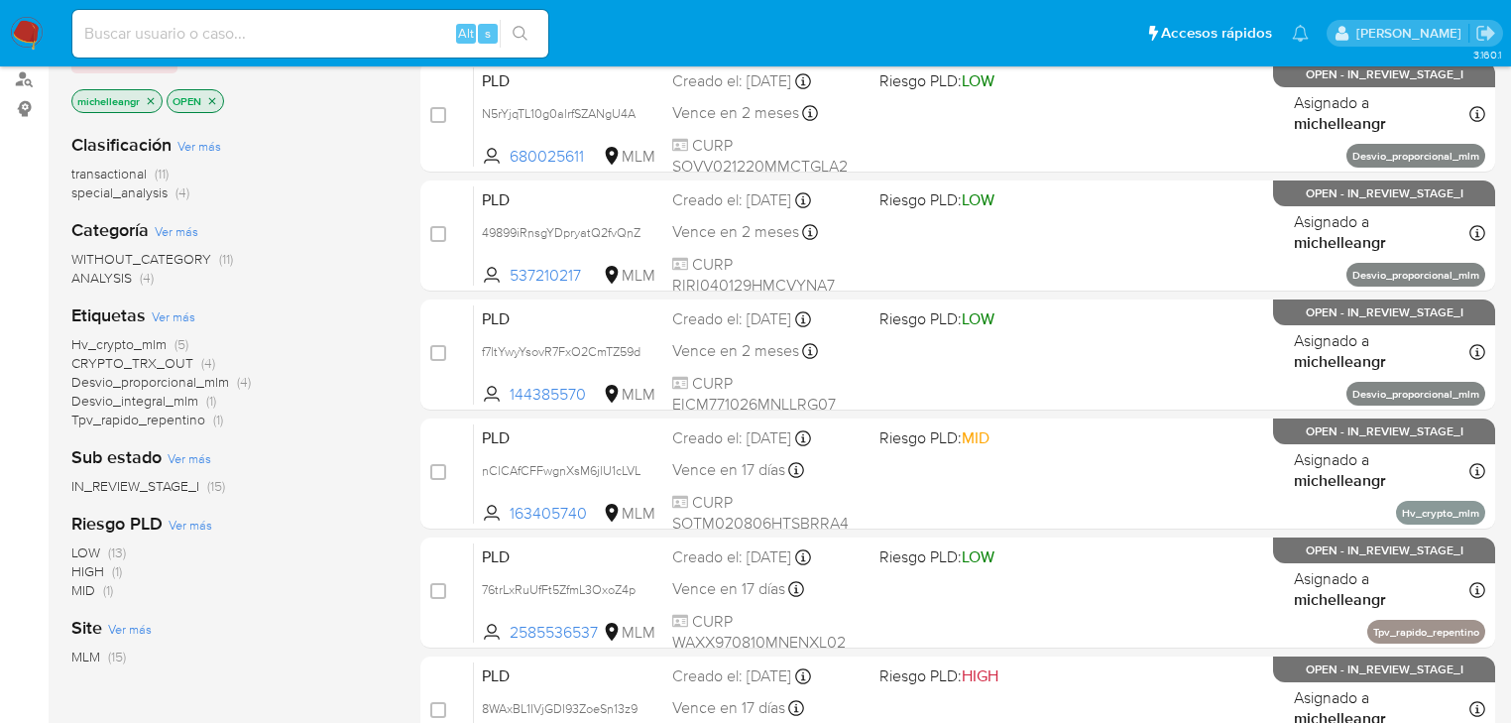
click at [155, 95] on icon "close-filter" at bounding box center [151, 101] width 12 height 12
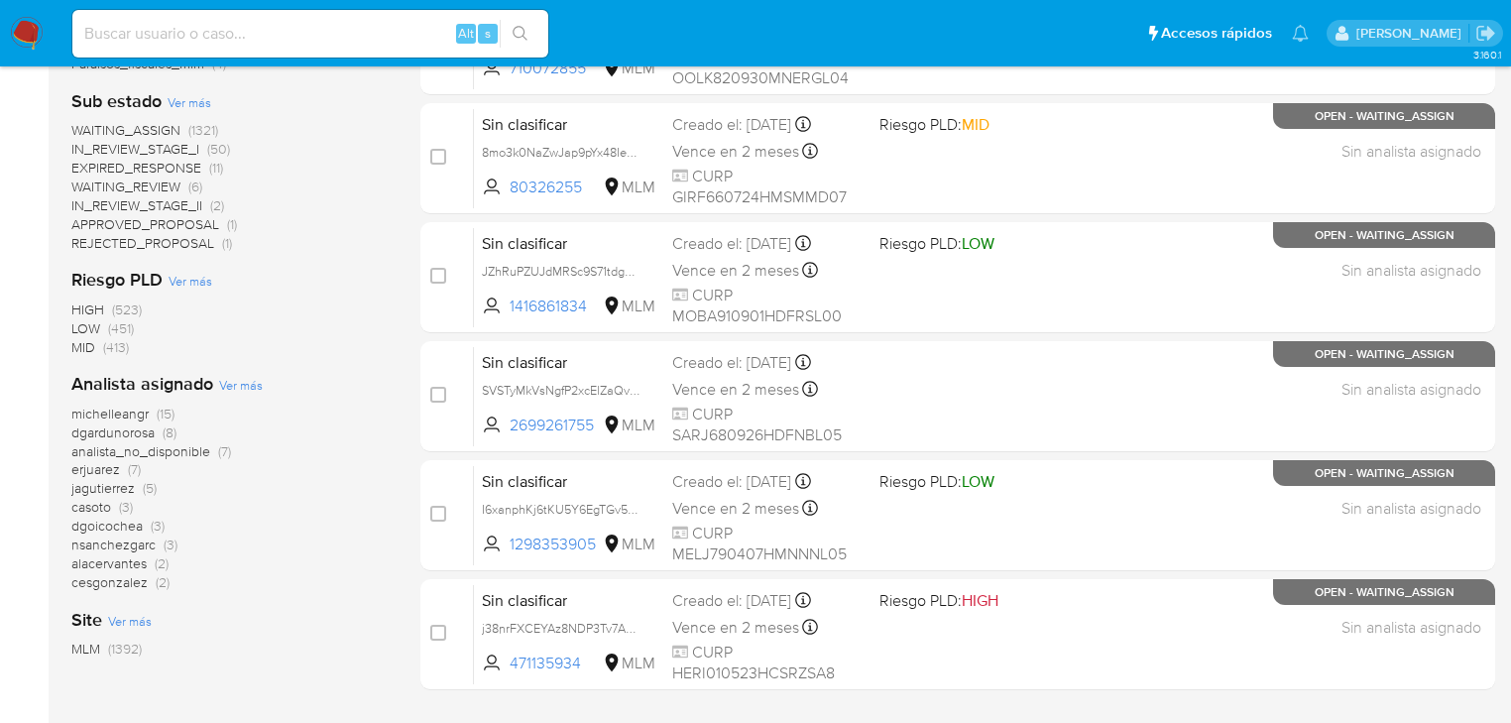
scroll to position [793, 0]
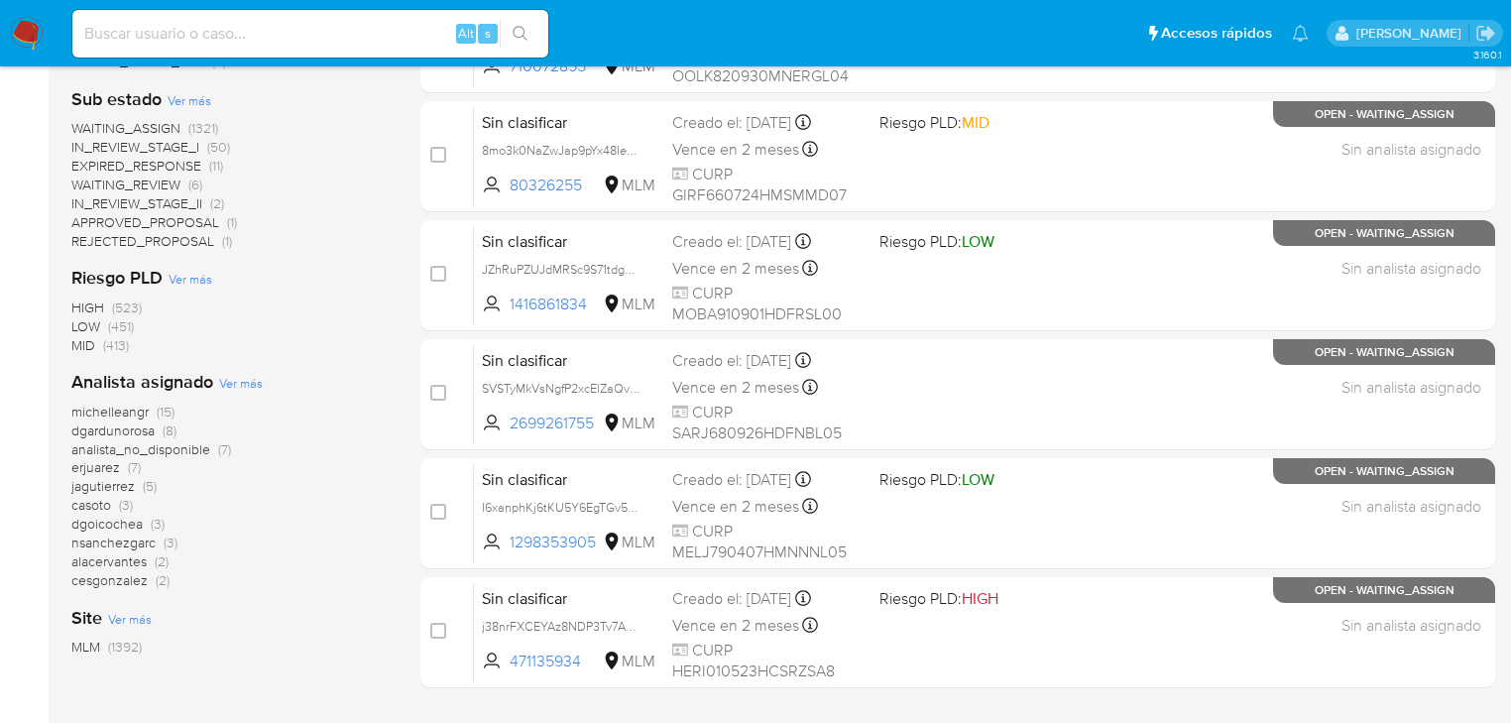
click at [104, 486] on span "jagutierrez" at bounding box center [102, 486] width 63 height 20
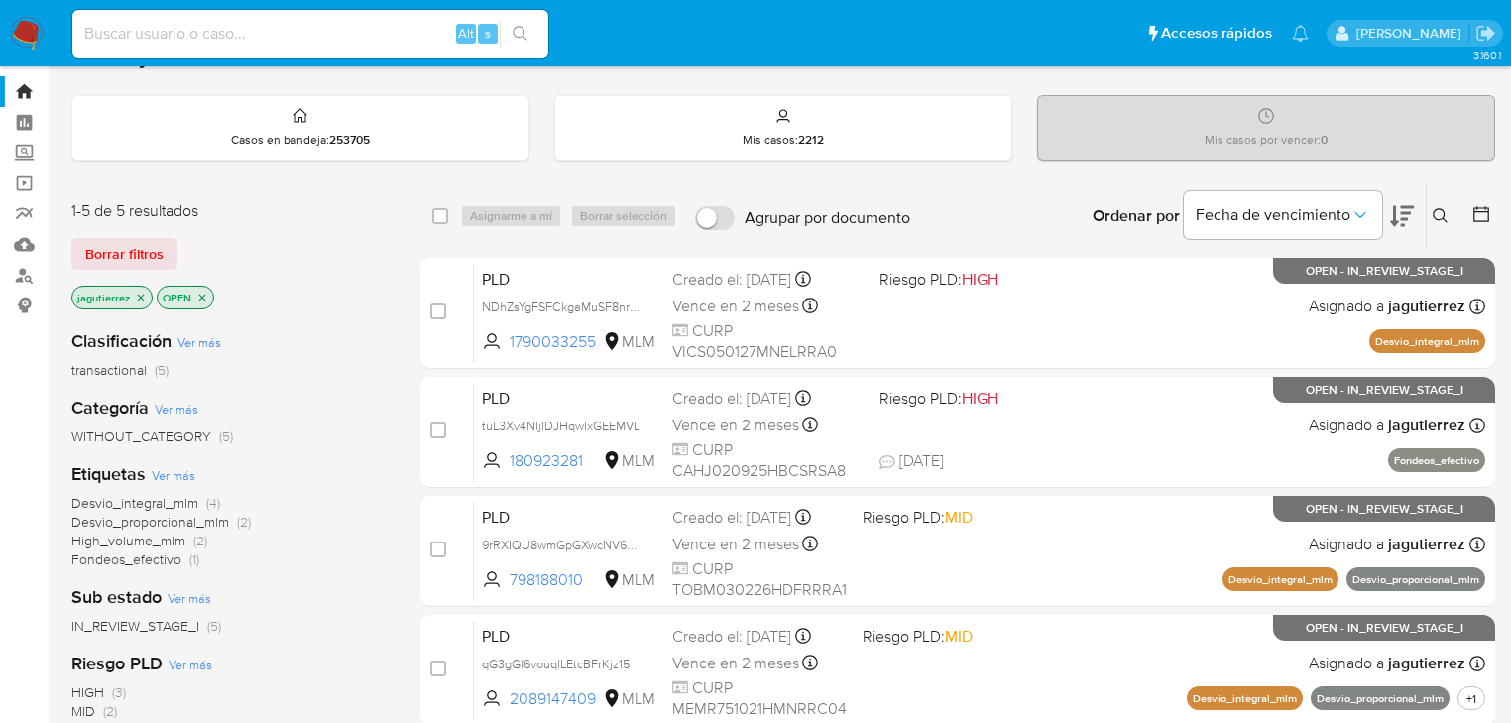
scroll to position [8, 0]
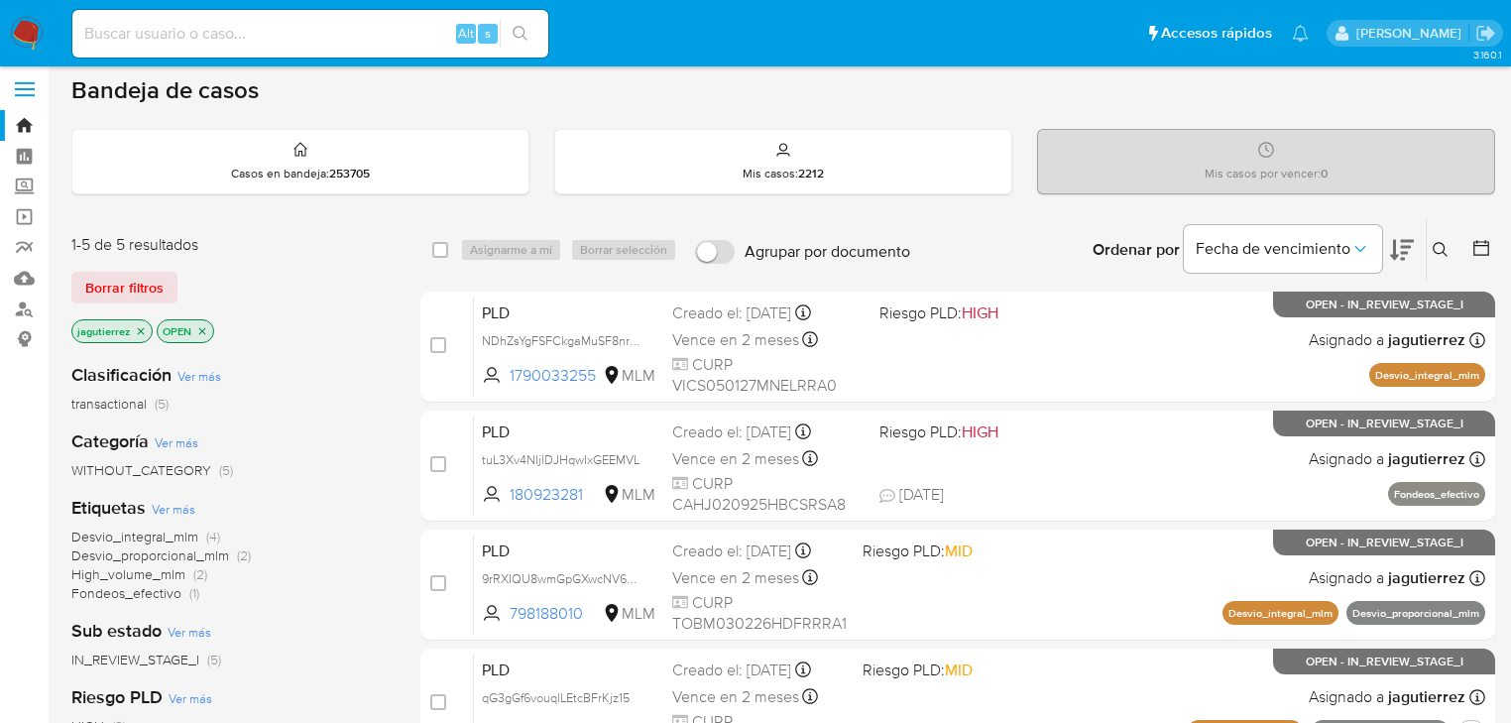
click at [143, 326] on icon "close-filter" at bounding box center [141, 331] width 12 height 12
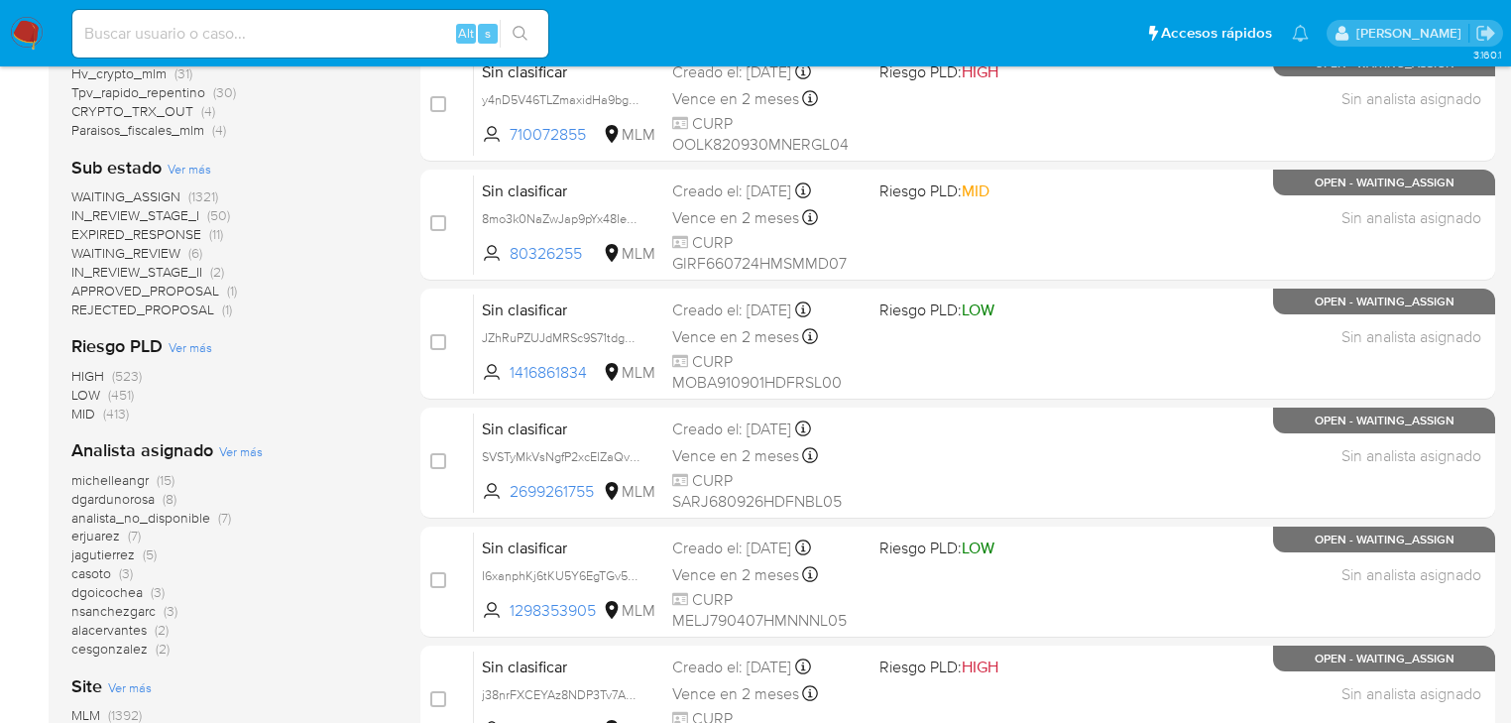
scroll to position [801, 0]
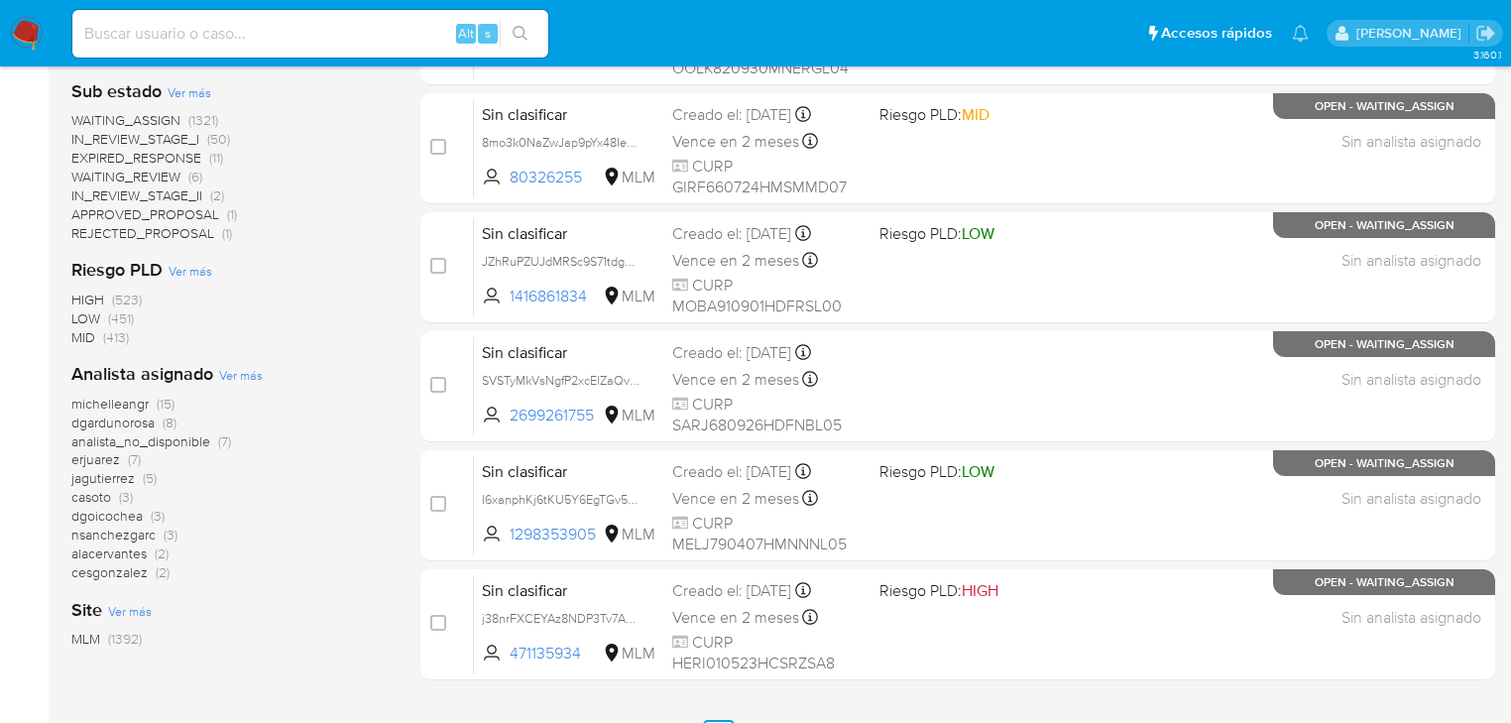
click at [118, 516] on span "dgoicochea" at bounding box center [106, 516] width 71 height 20
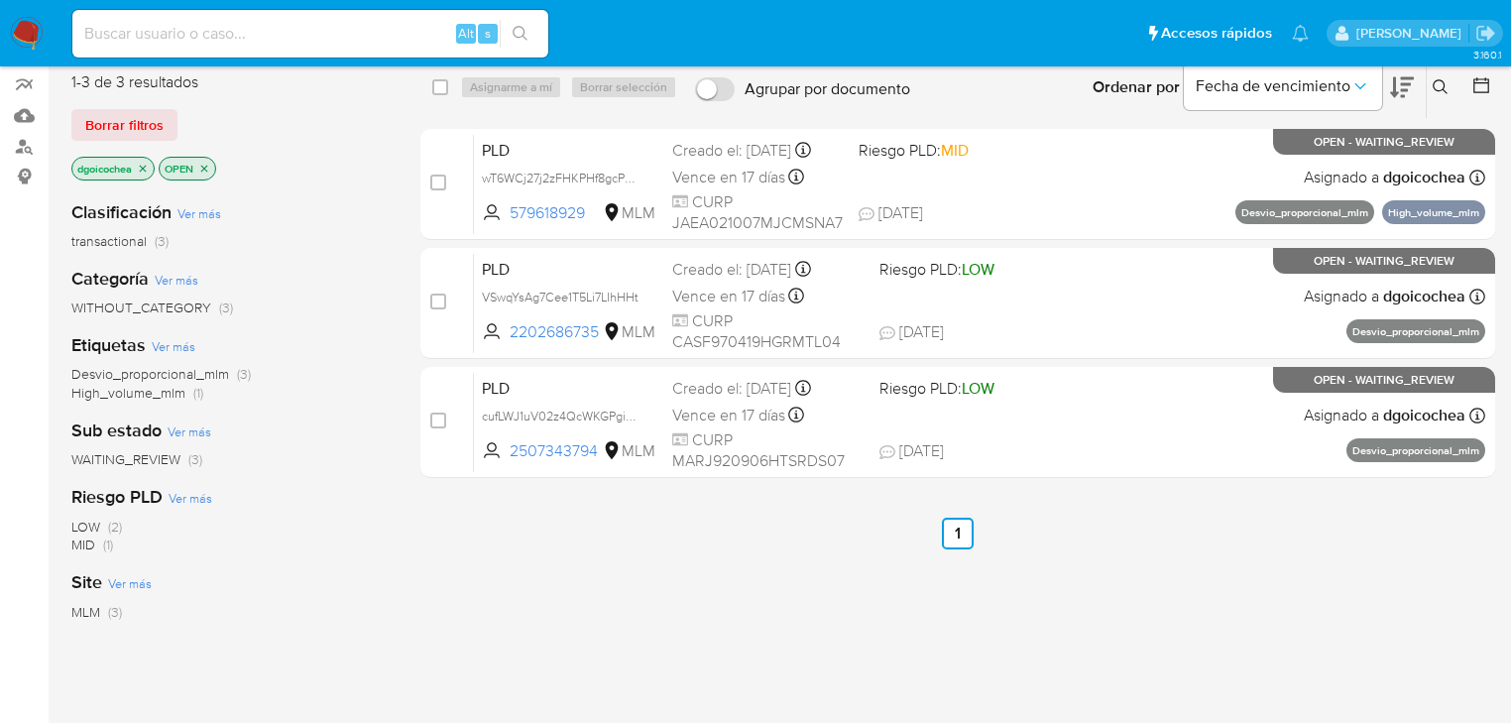
scroll to position [167, 0]
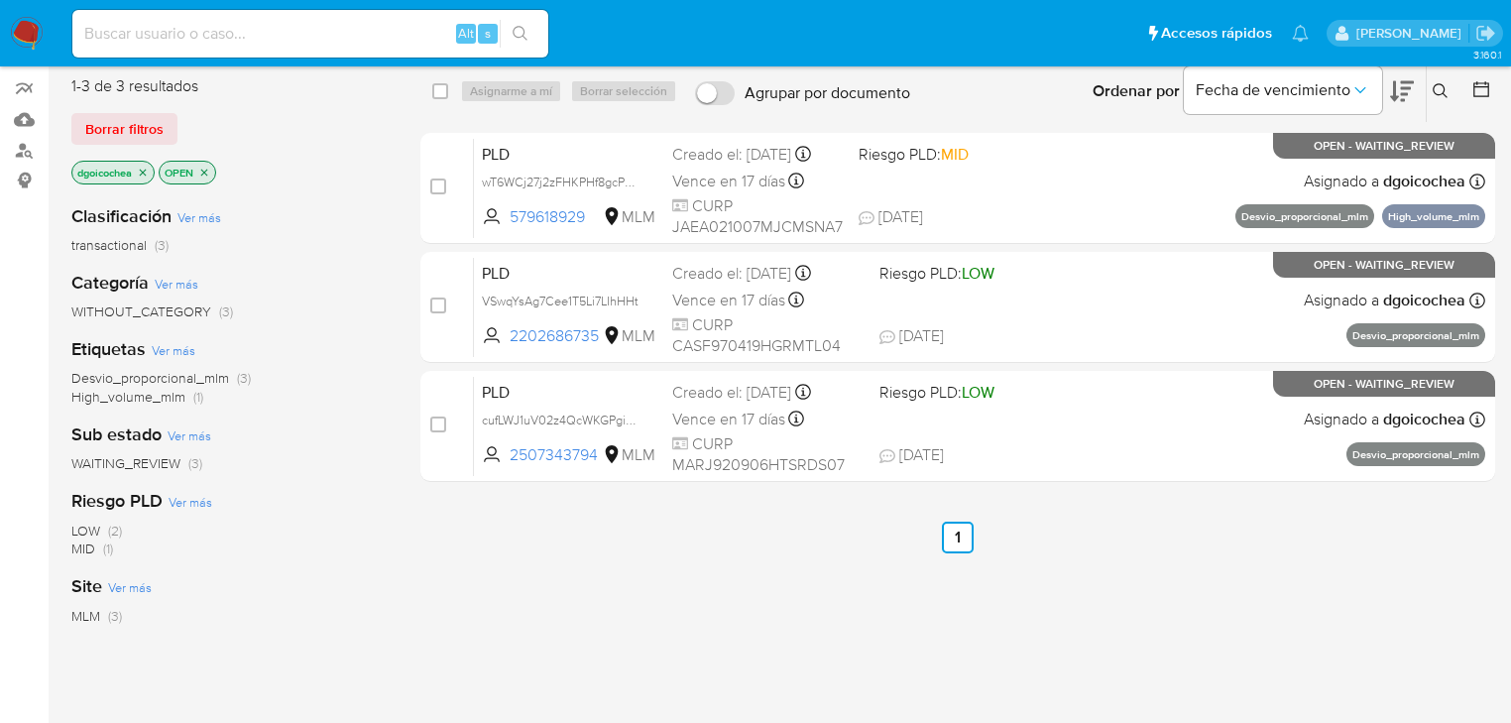
click at [142, 171] on icon "close-filter" at bounding box center [143, 173] width 12 height 12
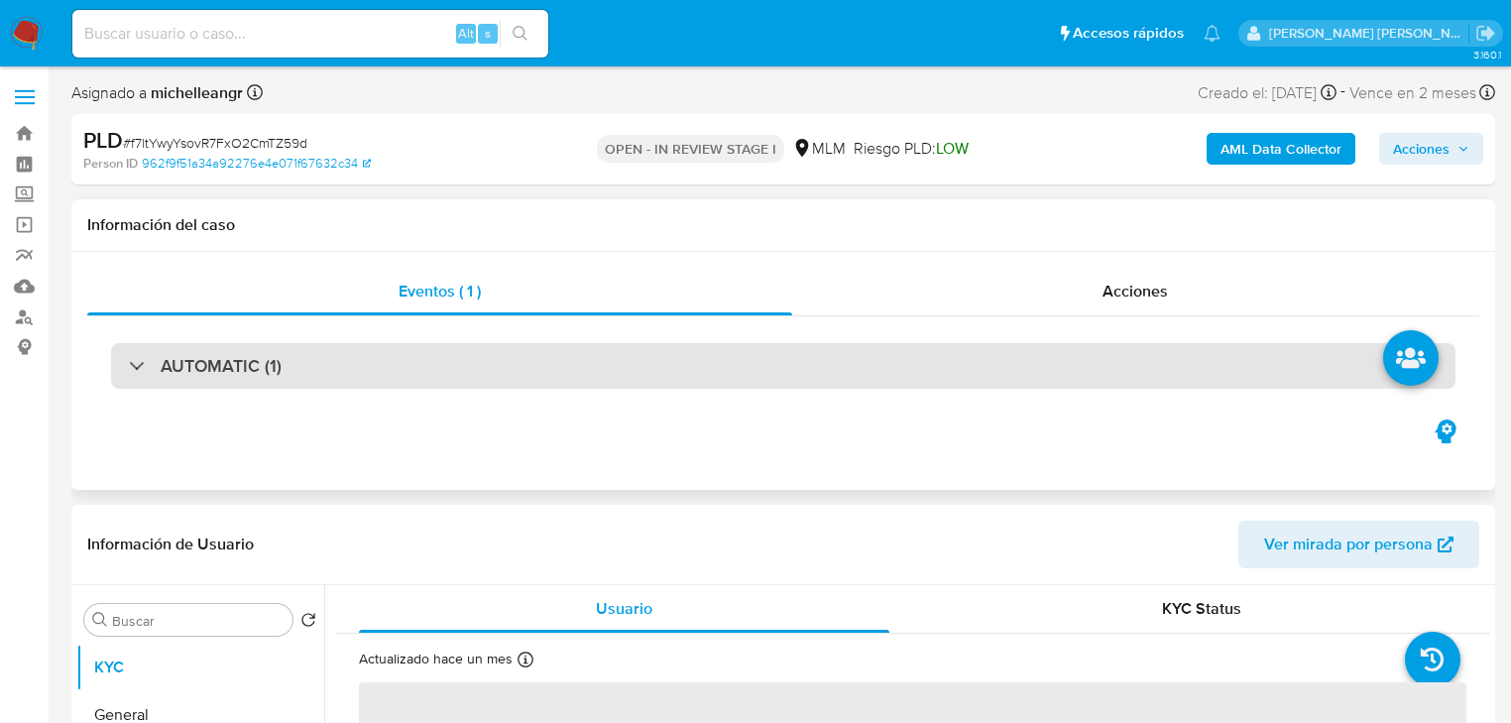
select select "10"
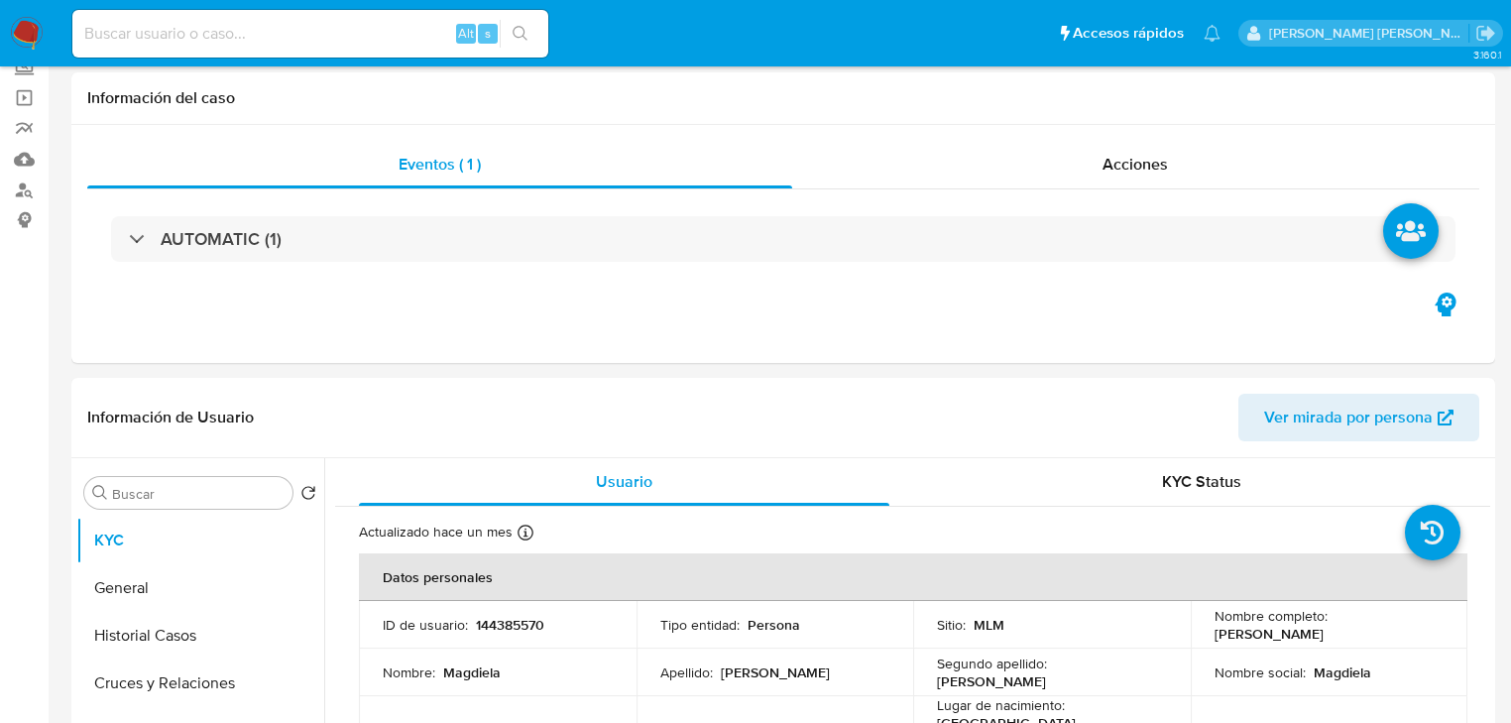
scroll to position [238, 0]
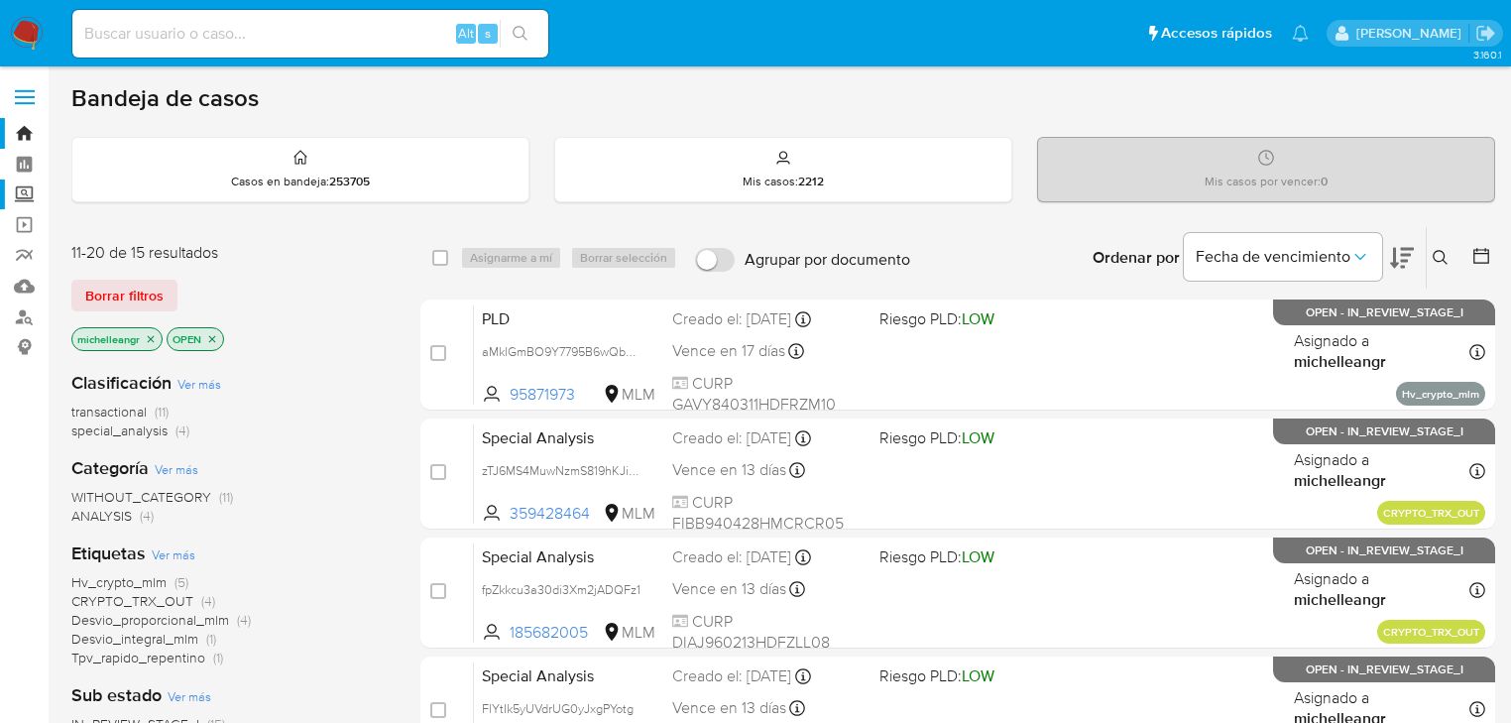
click at [25, 194] on label "Screening" at bounding box center [118, 194] width 236 height 31
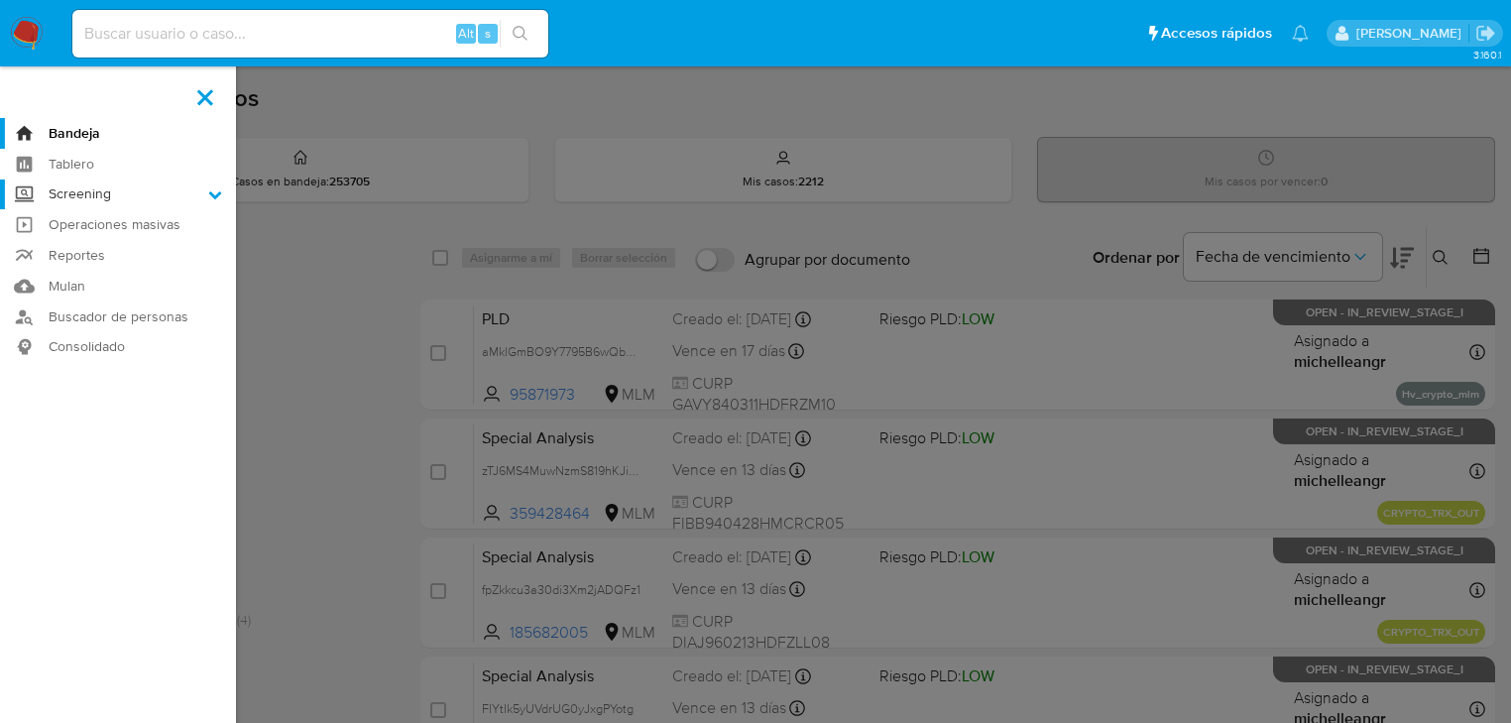
click at [0, 0] on input "Screening" at bounding box center [0, 0] width 0 height 0
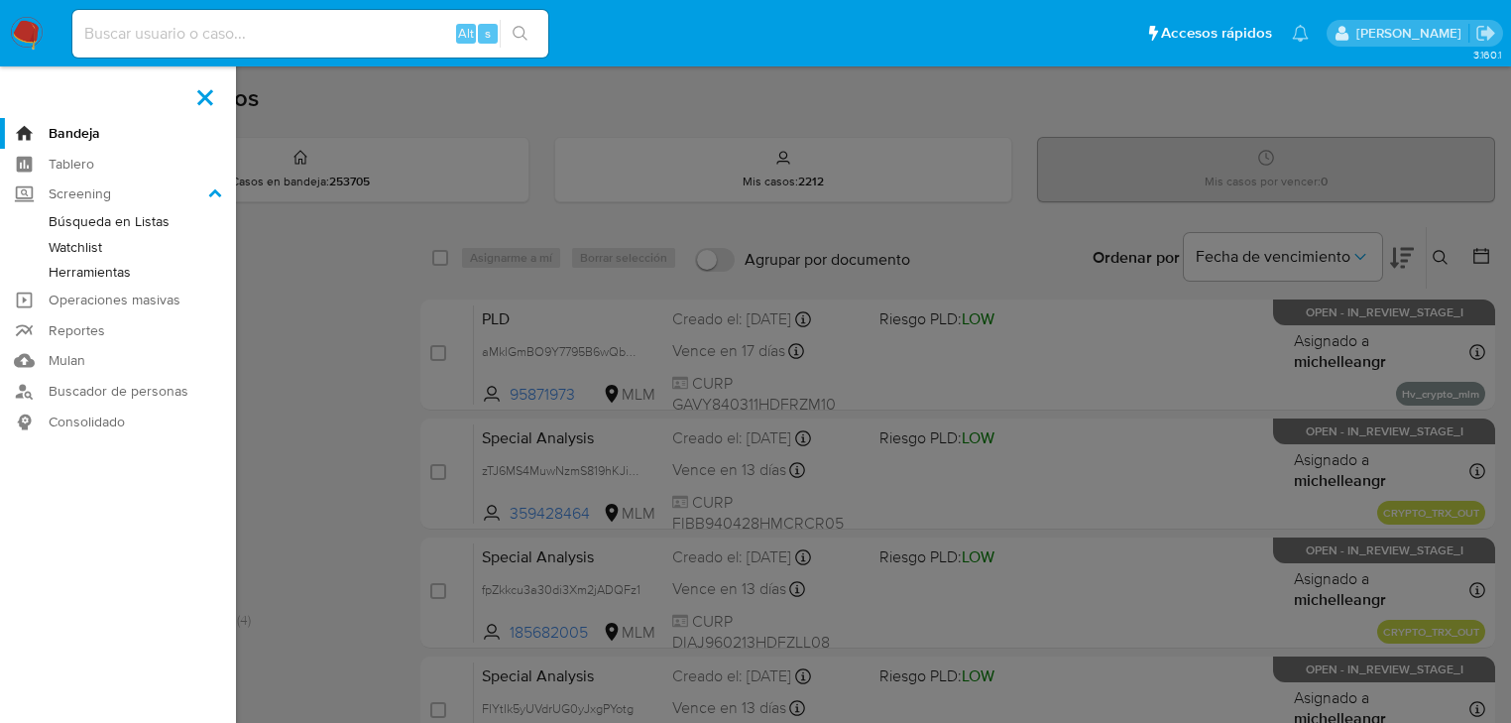
click at [70, 278] on link "Herramientas" at bounding box center [118, 272] width 236 height 25
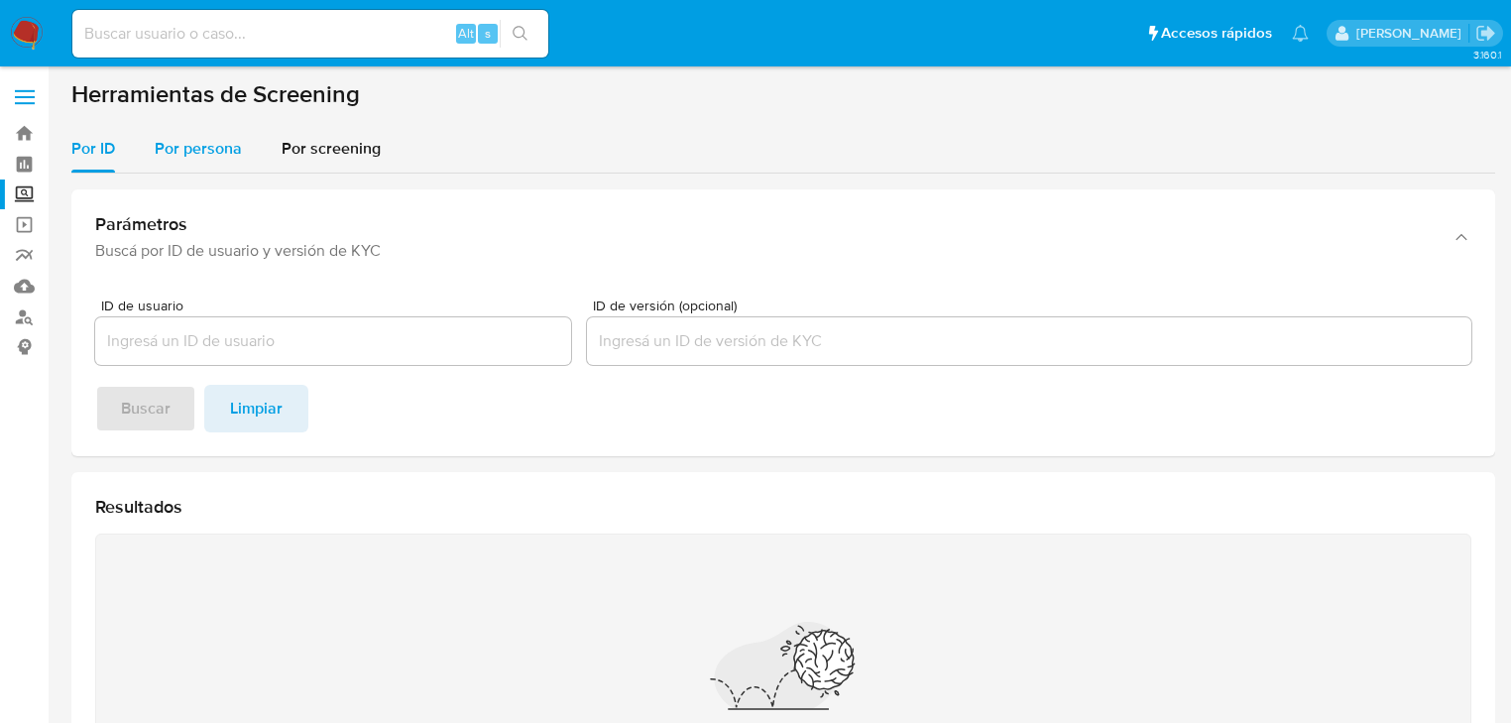
click at [209, 155] on span "Por persona" at bounding box center [198, 148] width 87 height 23
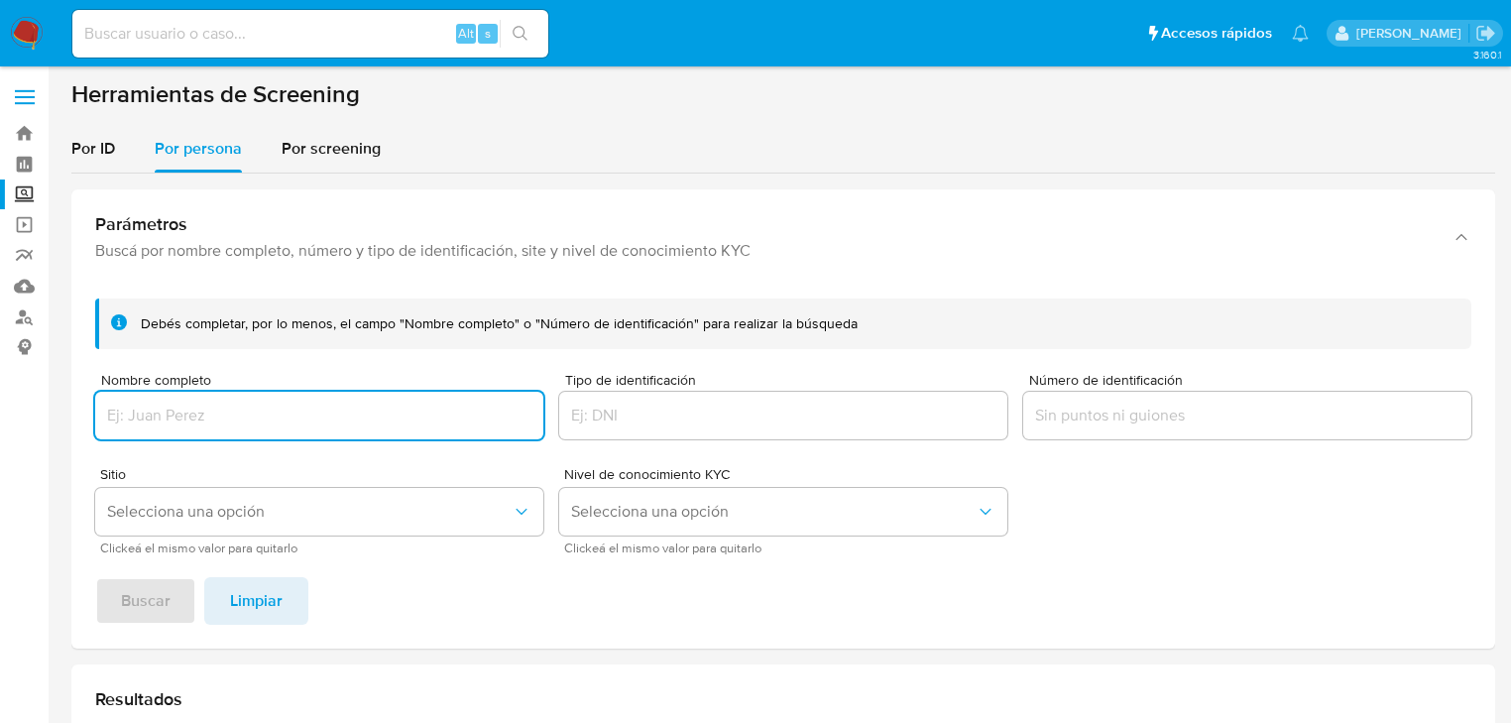
click at [207, 416] on input "Nombre completo" at bounding box center [319, 416] width 448 height 26
click at [133, 595] on span "Buscar" at bounding box center [146, 601] width 50 height 44
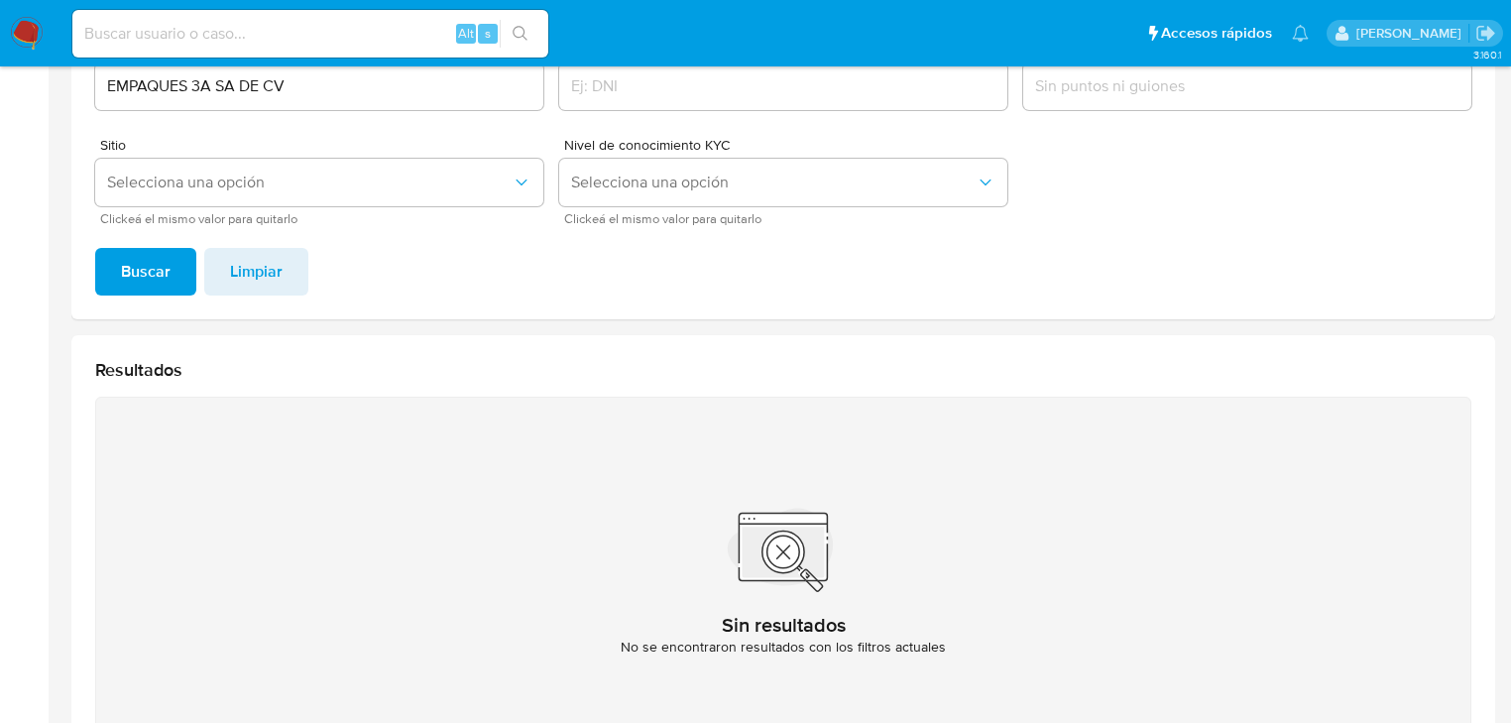
scroll to position [156, 0]
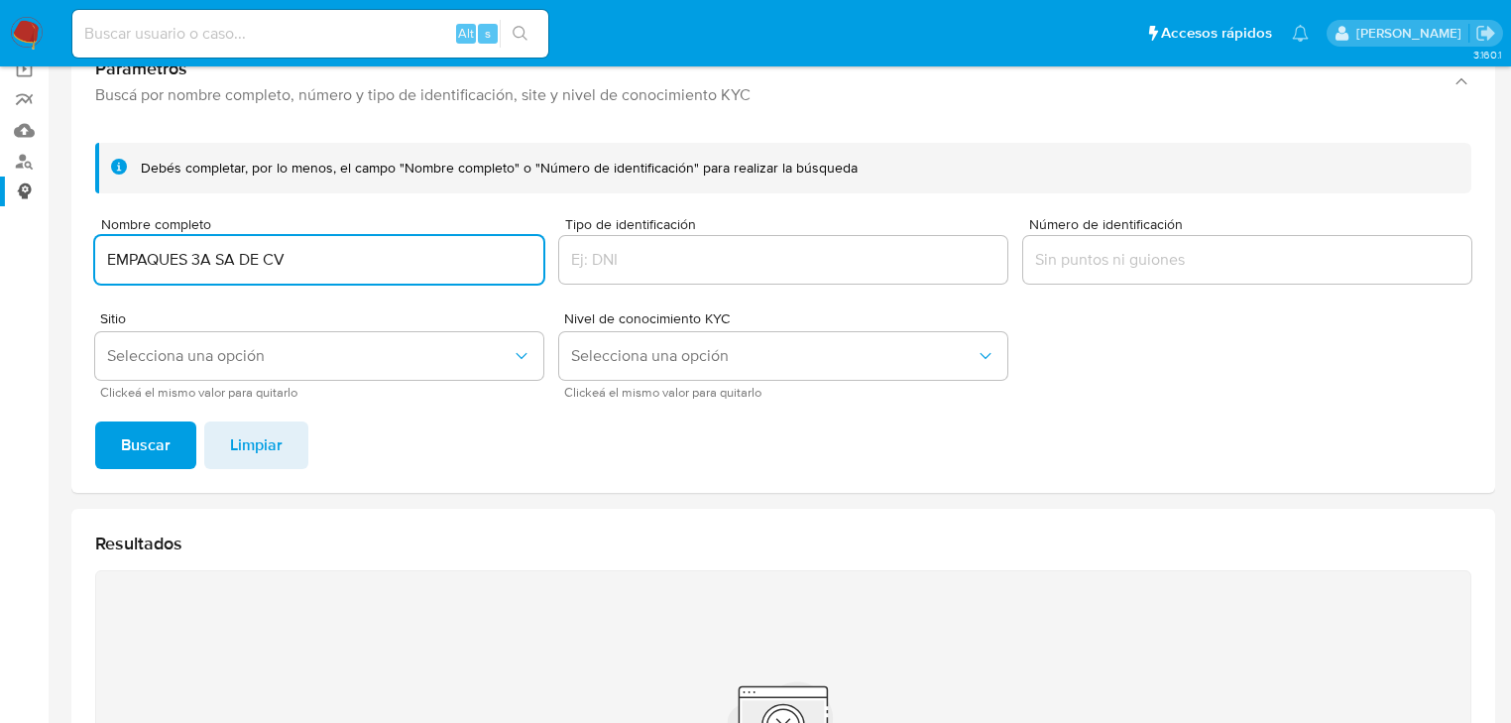
drag, startPoint x: 172, startPoint y: 226, endPoint x: 0, endPoint y: 177, distance: 178.6
click at [0, 177] on section "Bandeja Tablero Screening Búsqueda en Listas Watchlist Herramientas Operaciones…" at bounding box center [755, 442] width 1511 height 1197
click at [126, 450] on span "Buscar" at bounding box center [146, 445] width 50 height 44
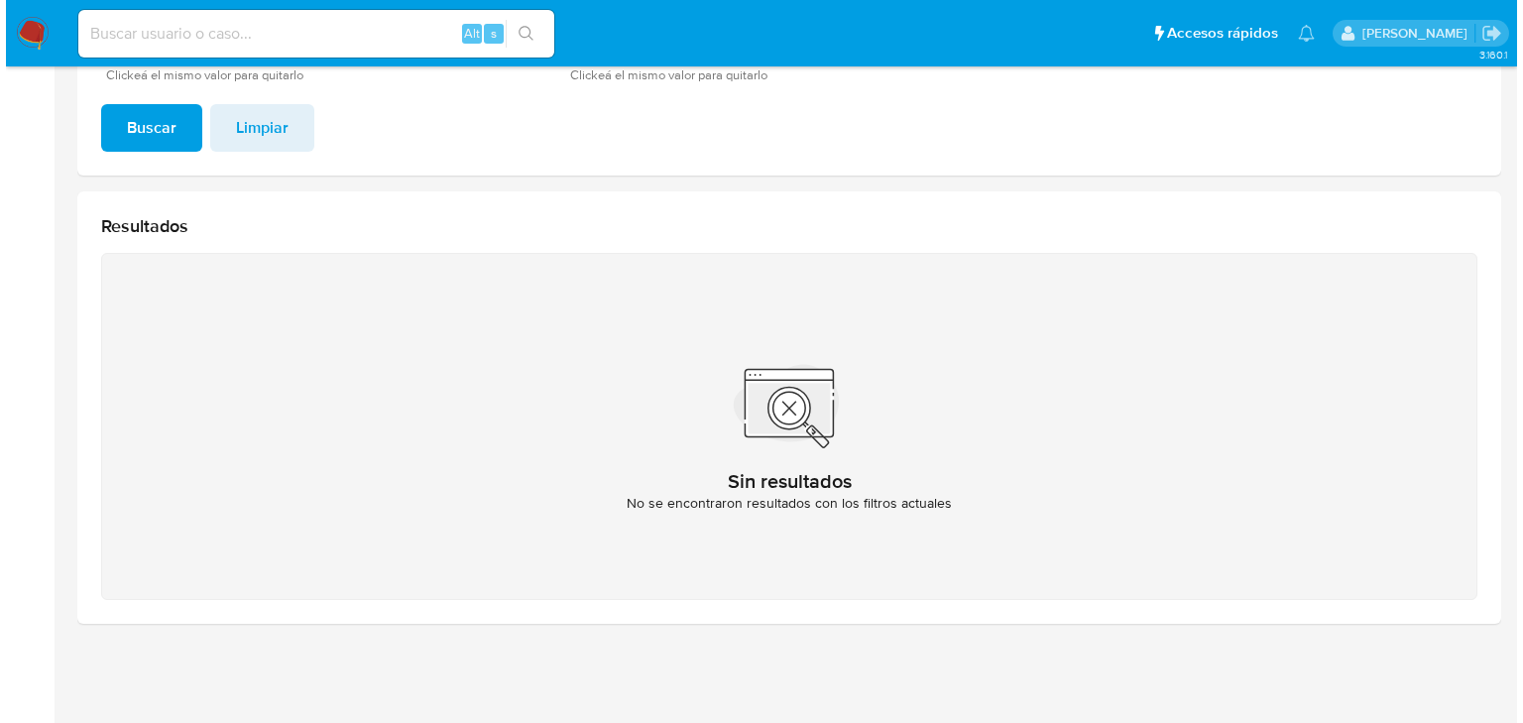
scroll to position [235, 0]
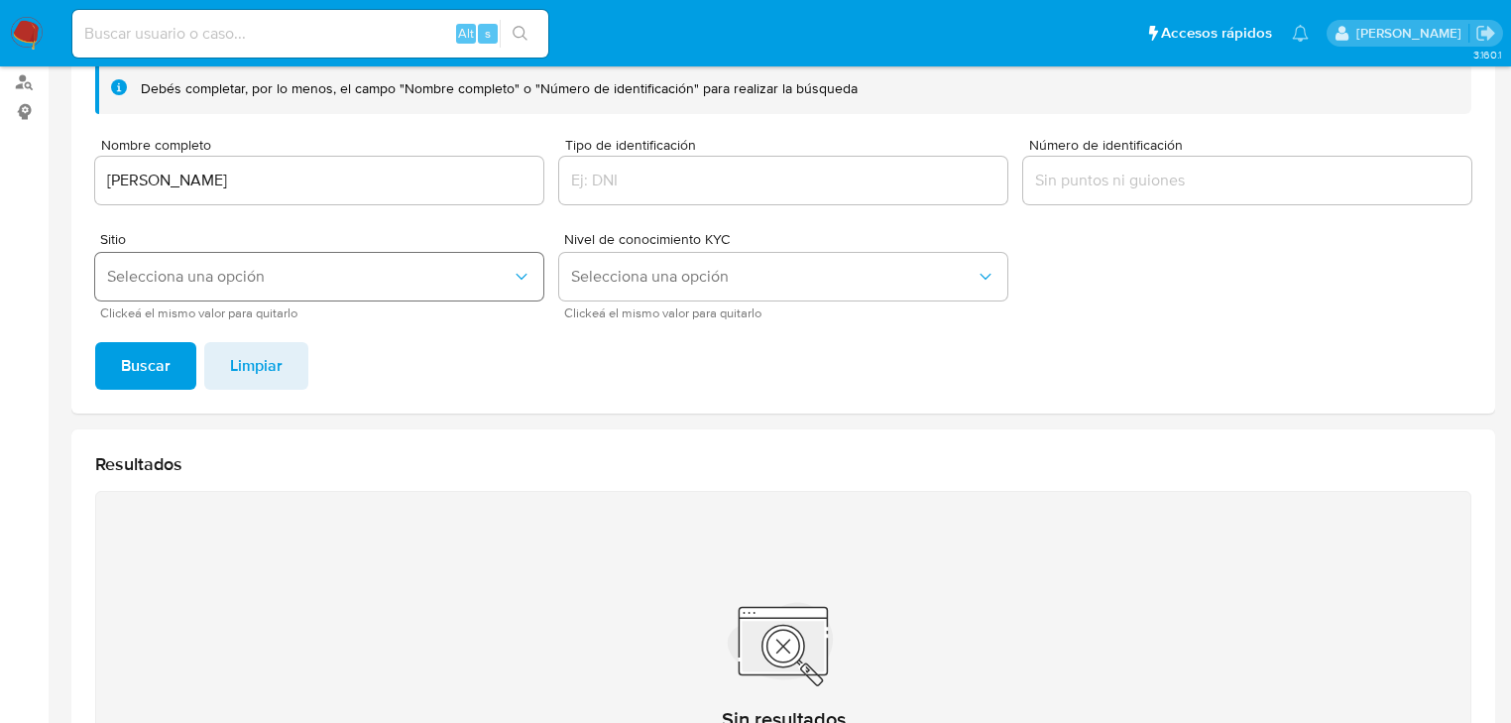
click at [224, 294] on button "Selecciona una opción" at bounding box center [319, 277] width 448 height 48
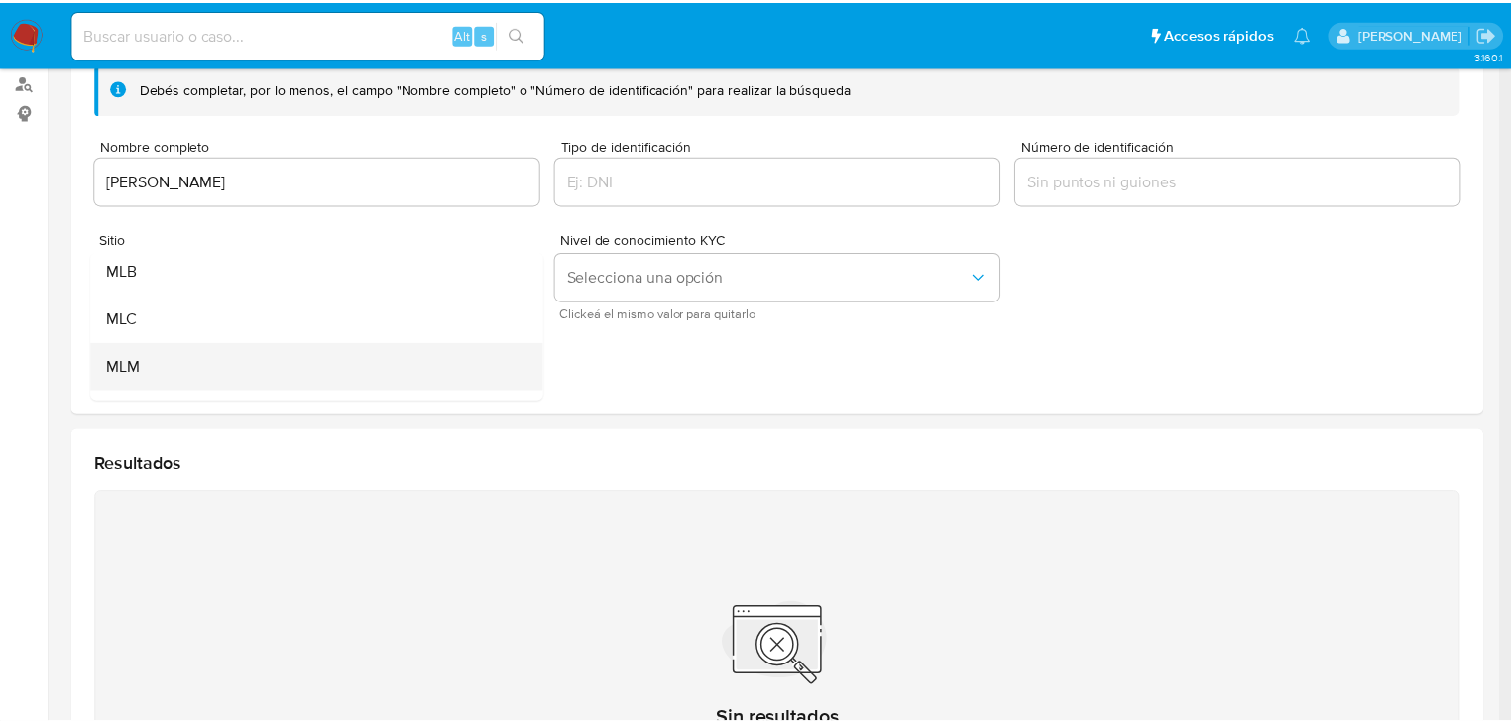
scroll to position [79, 0]
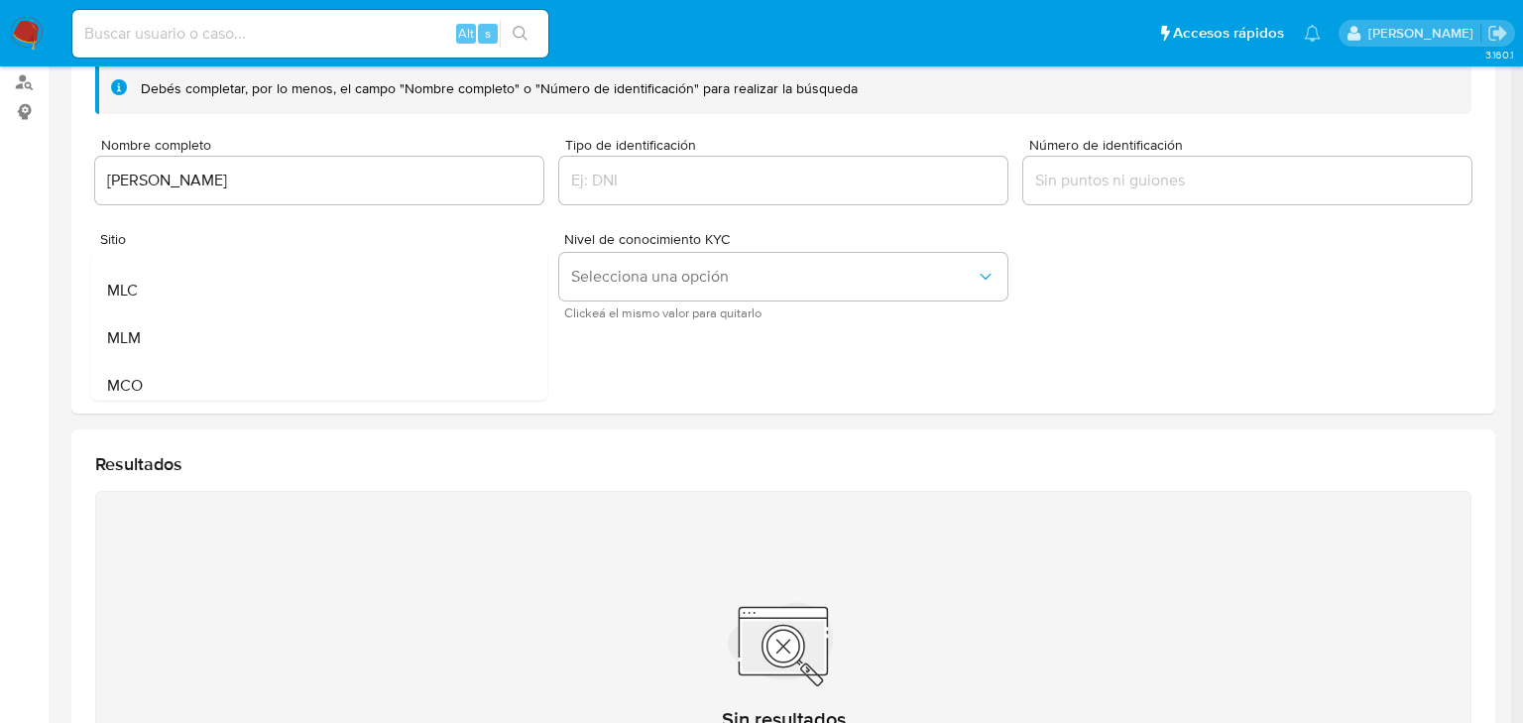
click at [163, 334] on div "MLM" at bounding box center [313, 338] width 413 height 48
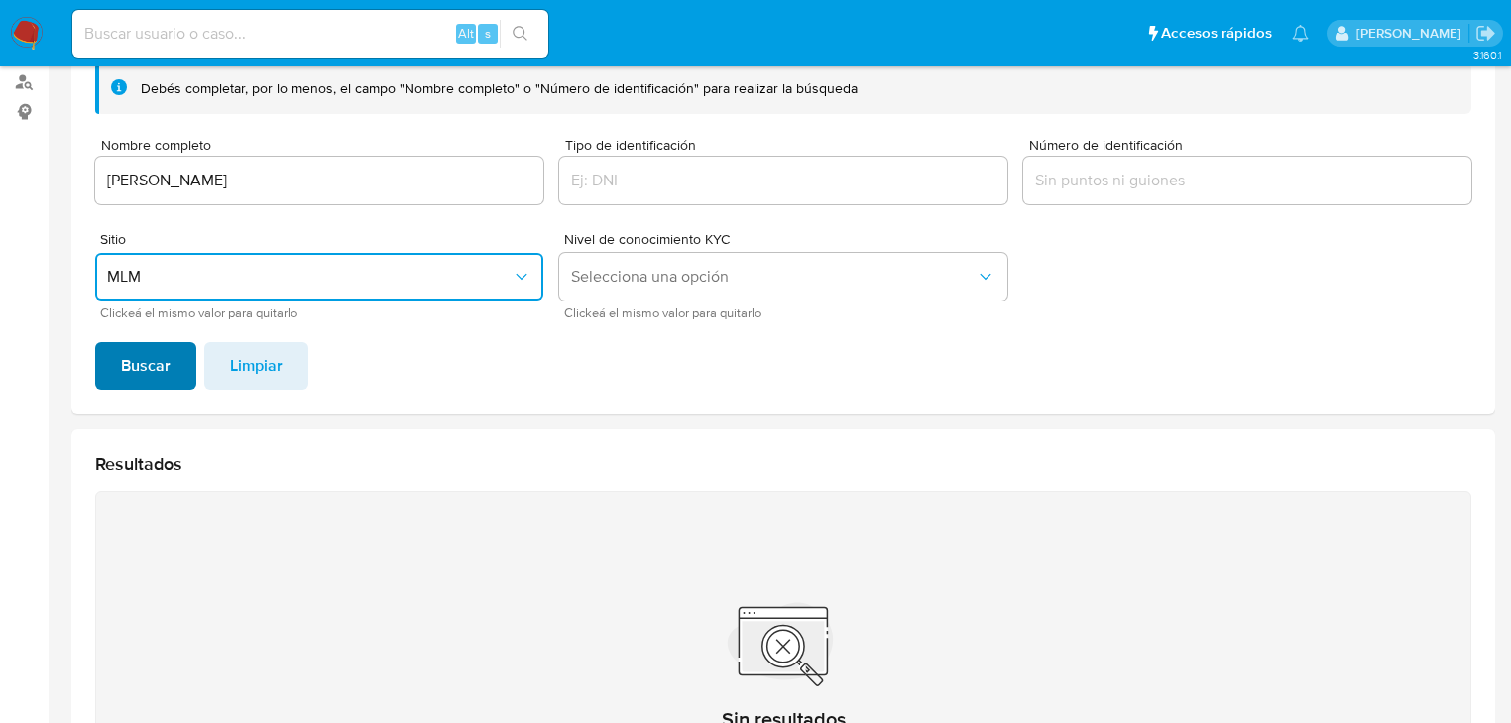
click at [139, 362] on span "Buscar" at bounding box center [146, 366] width 50 height 44
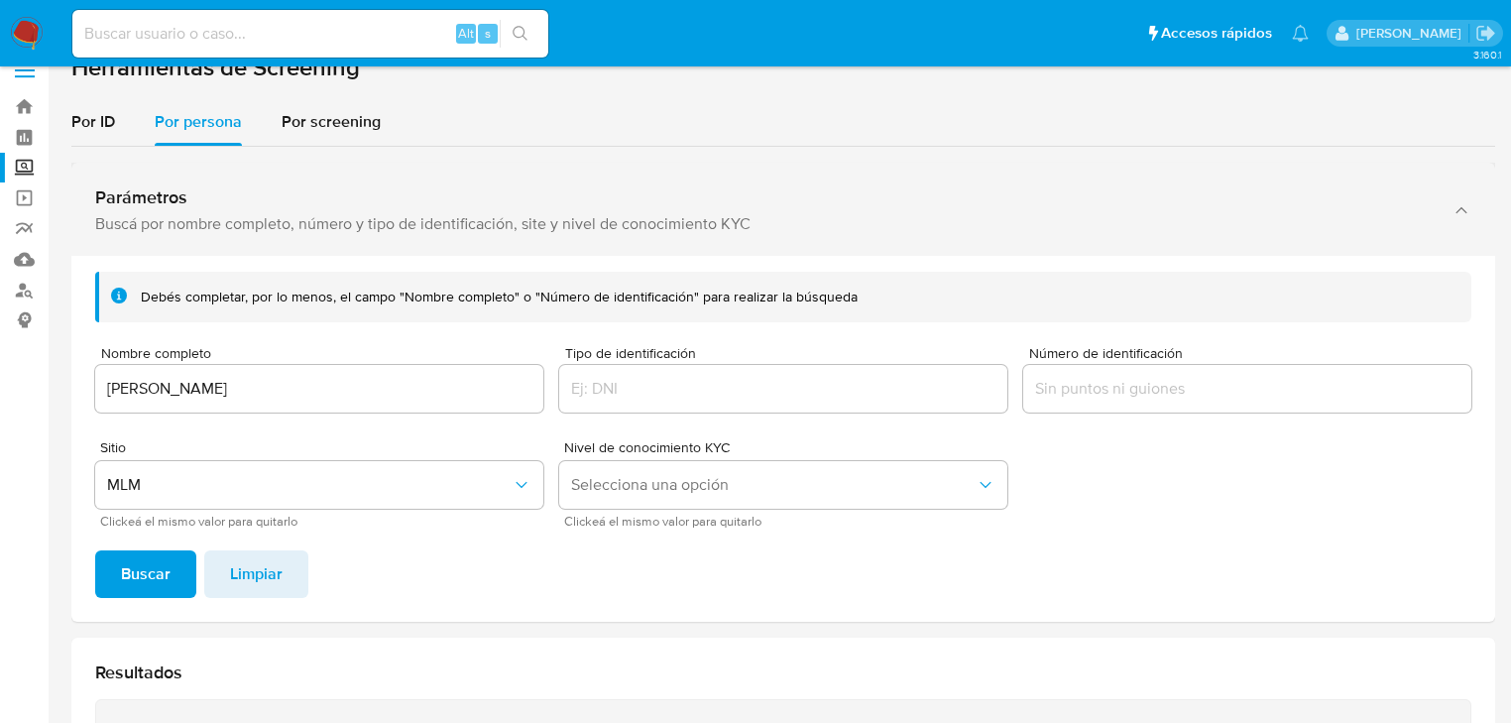
scroll to position [0, 0]
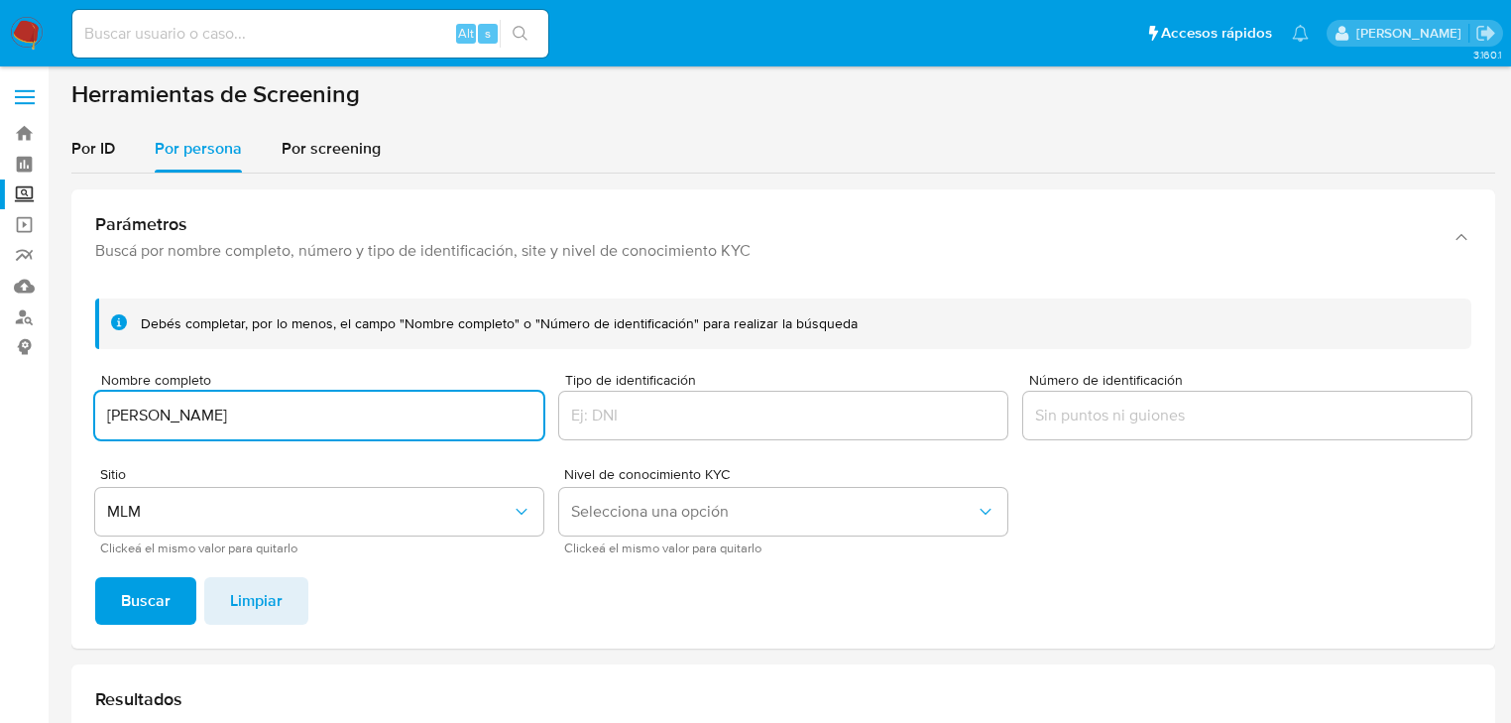
drag, startPoint x: 330, startPoint y: 415, endPoint x: 0, endPoint y: 369, distance: 333.5
click at [0, 371] on section "Bandeja Tablero Screening Búsqueda en Listas Watchlist Herramientas Operaciones…" at bounding box center [755, 598] width 1511 height 1197
type input "SILVA [PERSON_NAME]"
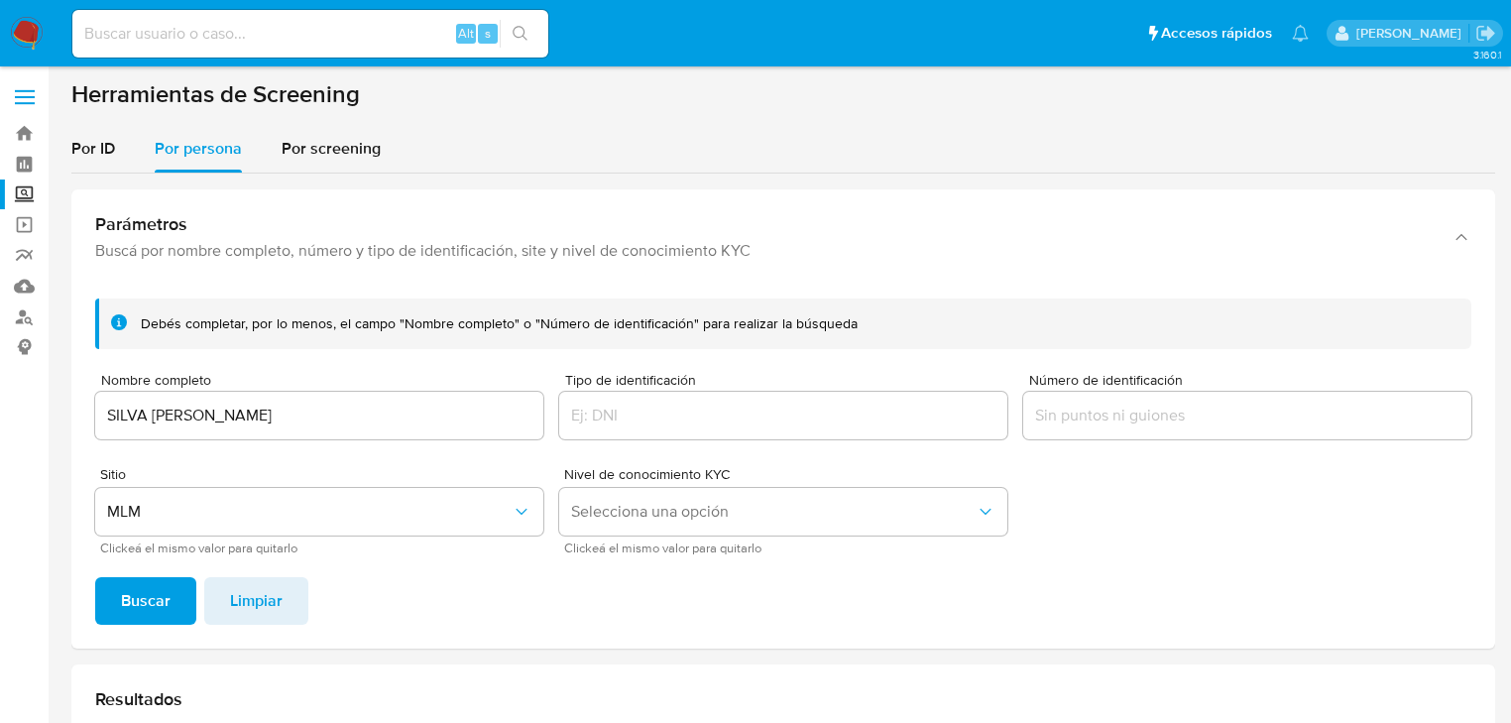
click at [151, 595] on span "Buscar" at bounding box center [146, 601] width 50 height 44
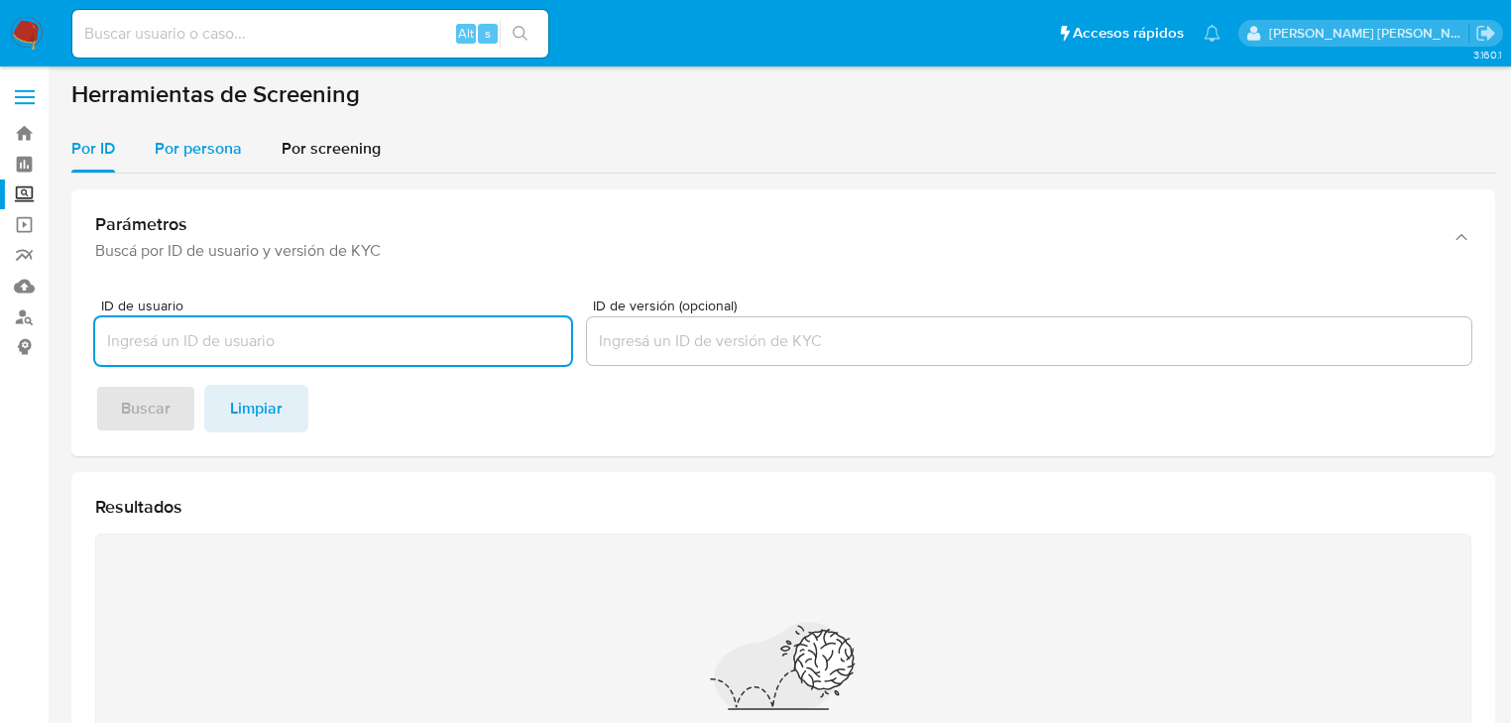
click at [169, 160] on span "Por persona" at bounding box center [198, 148] width 87 height 23
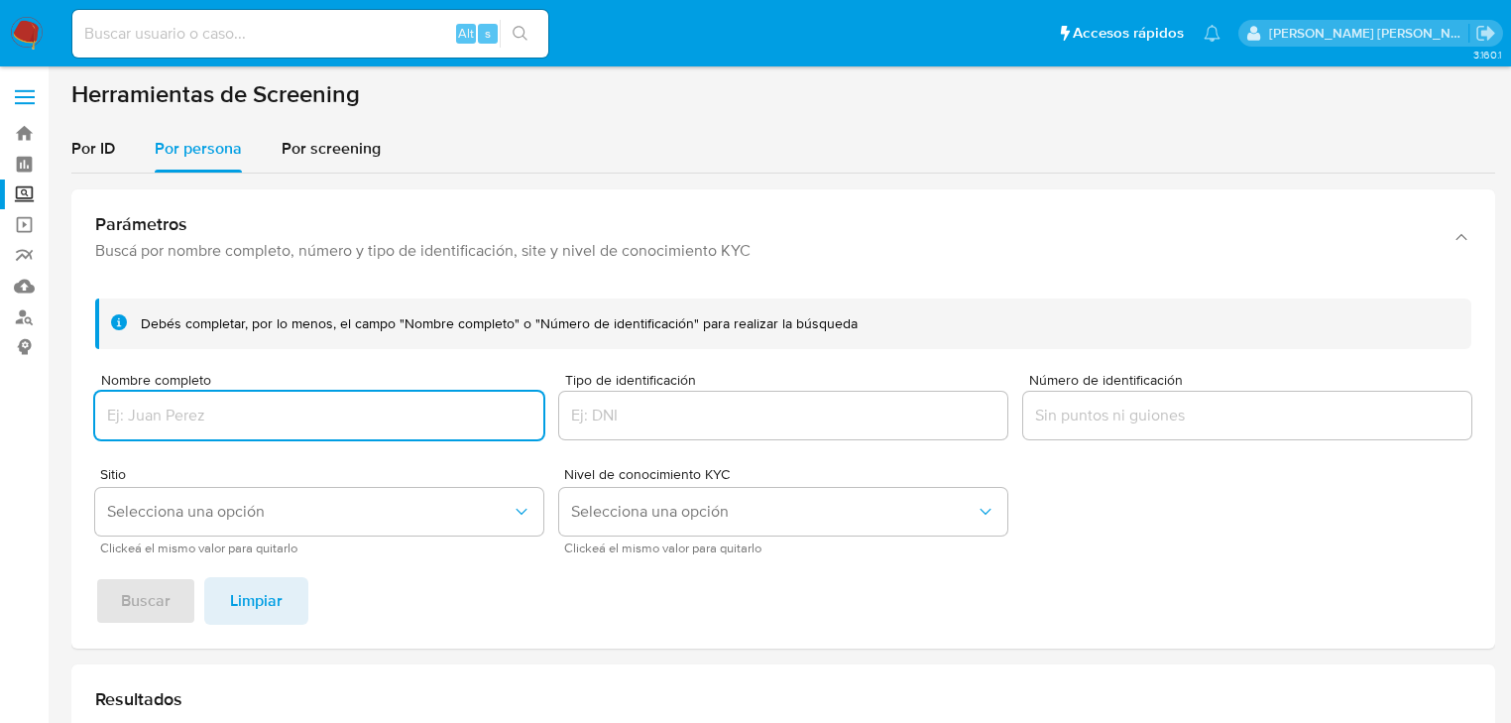
click at [160, 401] on div at bounding box center [319, 416] width 448 height 48
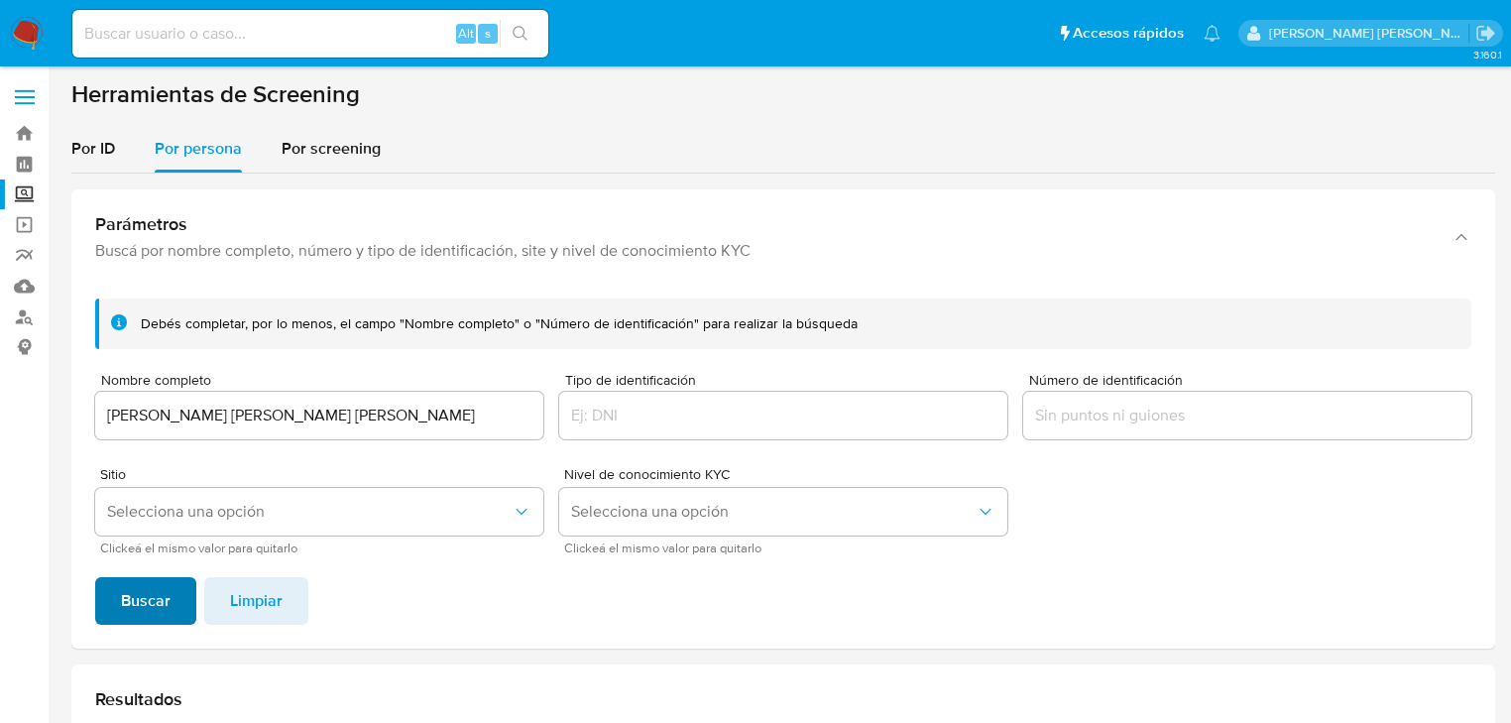
click at [139, 605] on span "Buscar" at bounding box center [146, 601] width 50 height 44
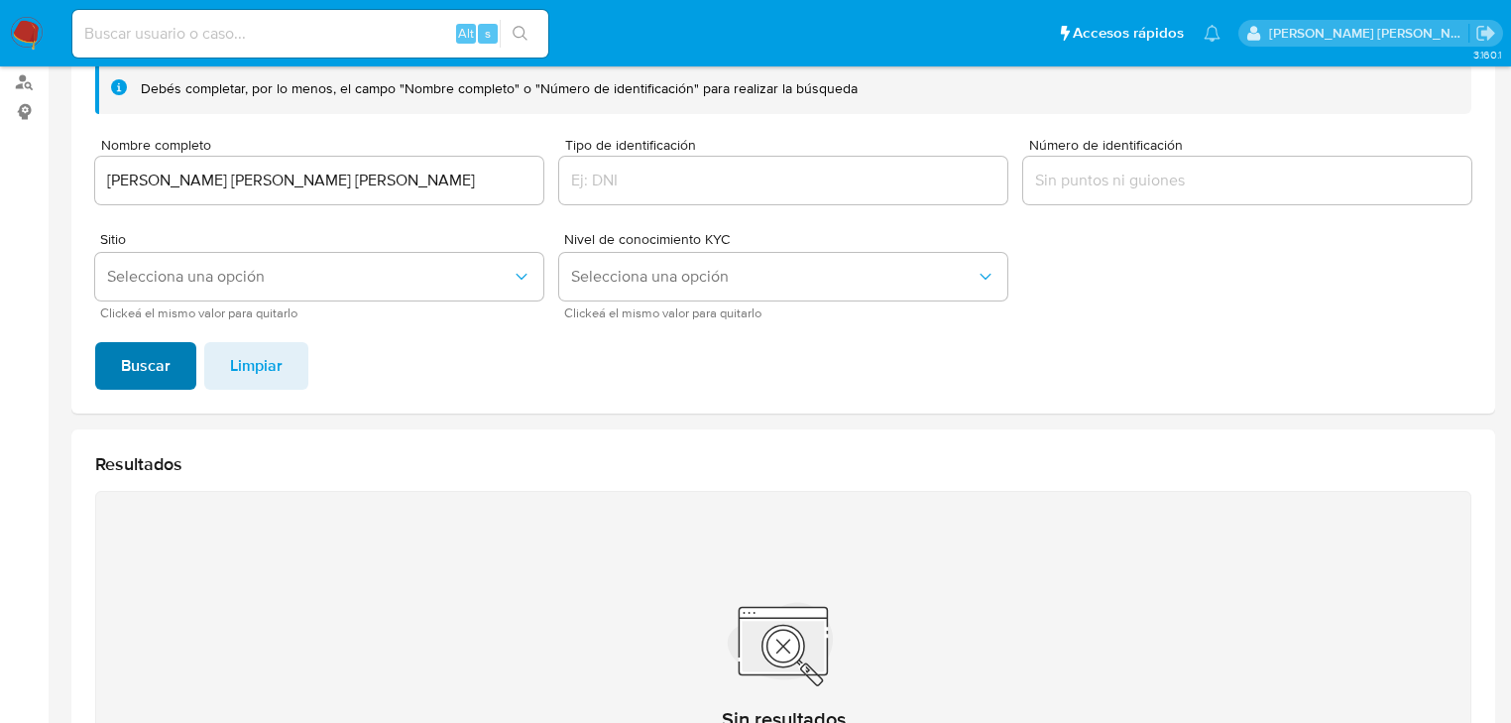
click at [152, 362] on span "Buscar" at bounding box center [146, 366] width 50 height 44
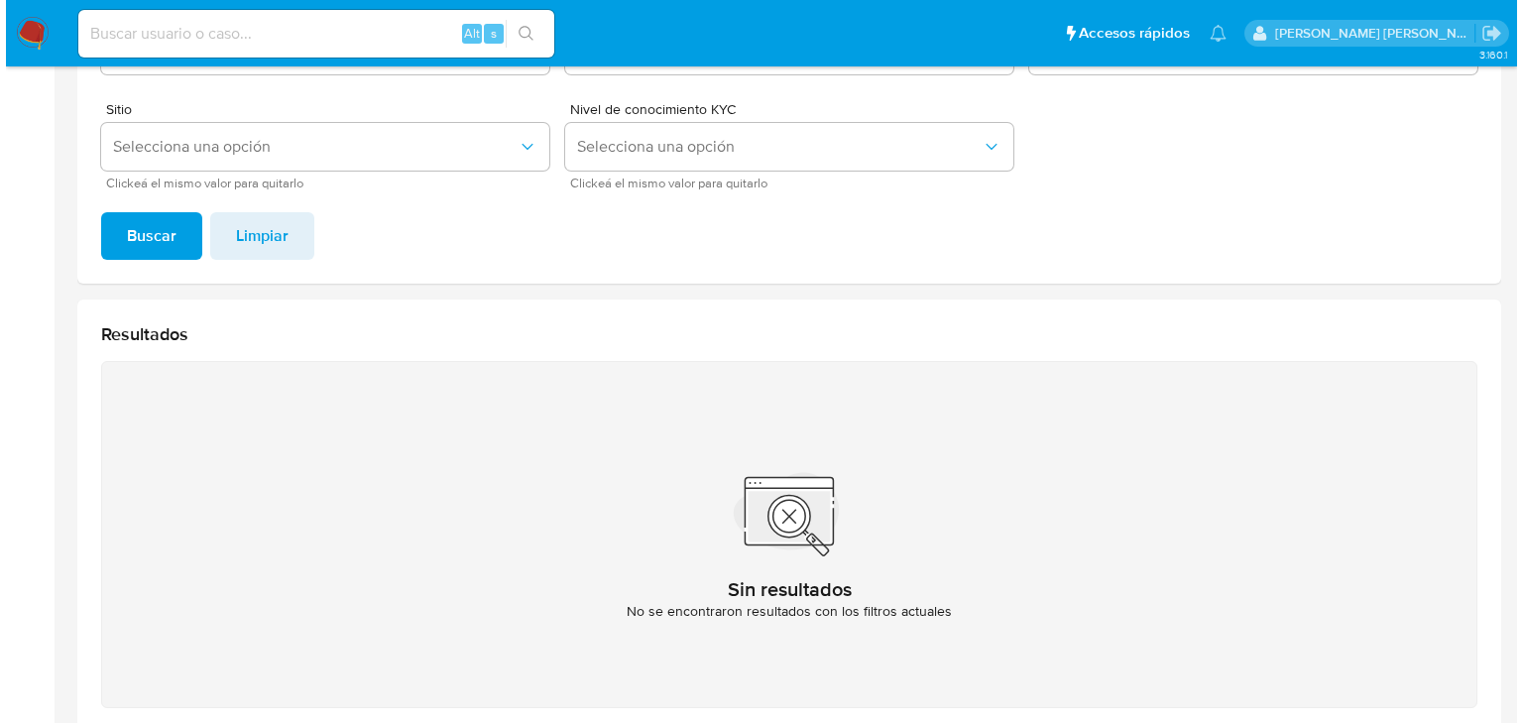
scroll to position [314, 0]
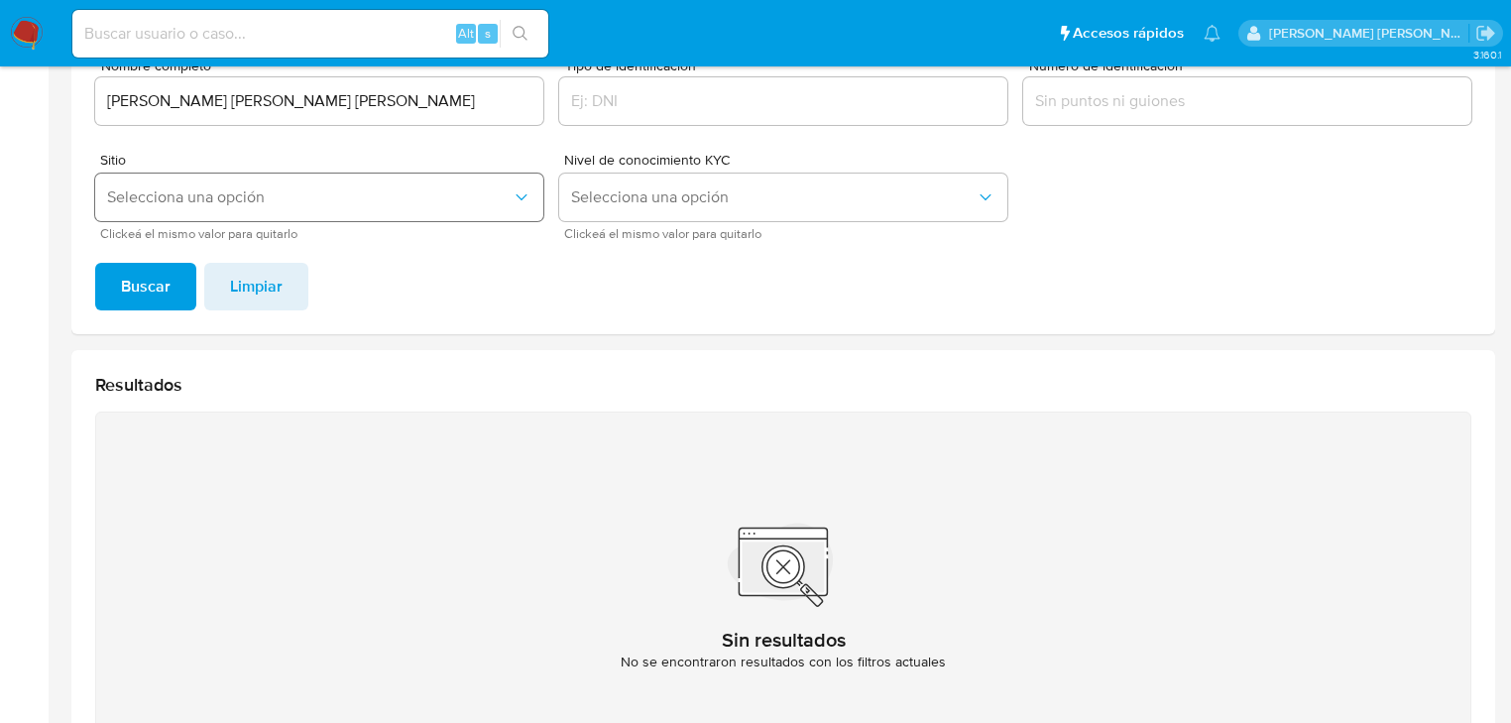
click at [198, 210] on button "Selecciona una opción" at bounding box center [319, 198] width 448 height 48
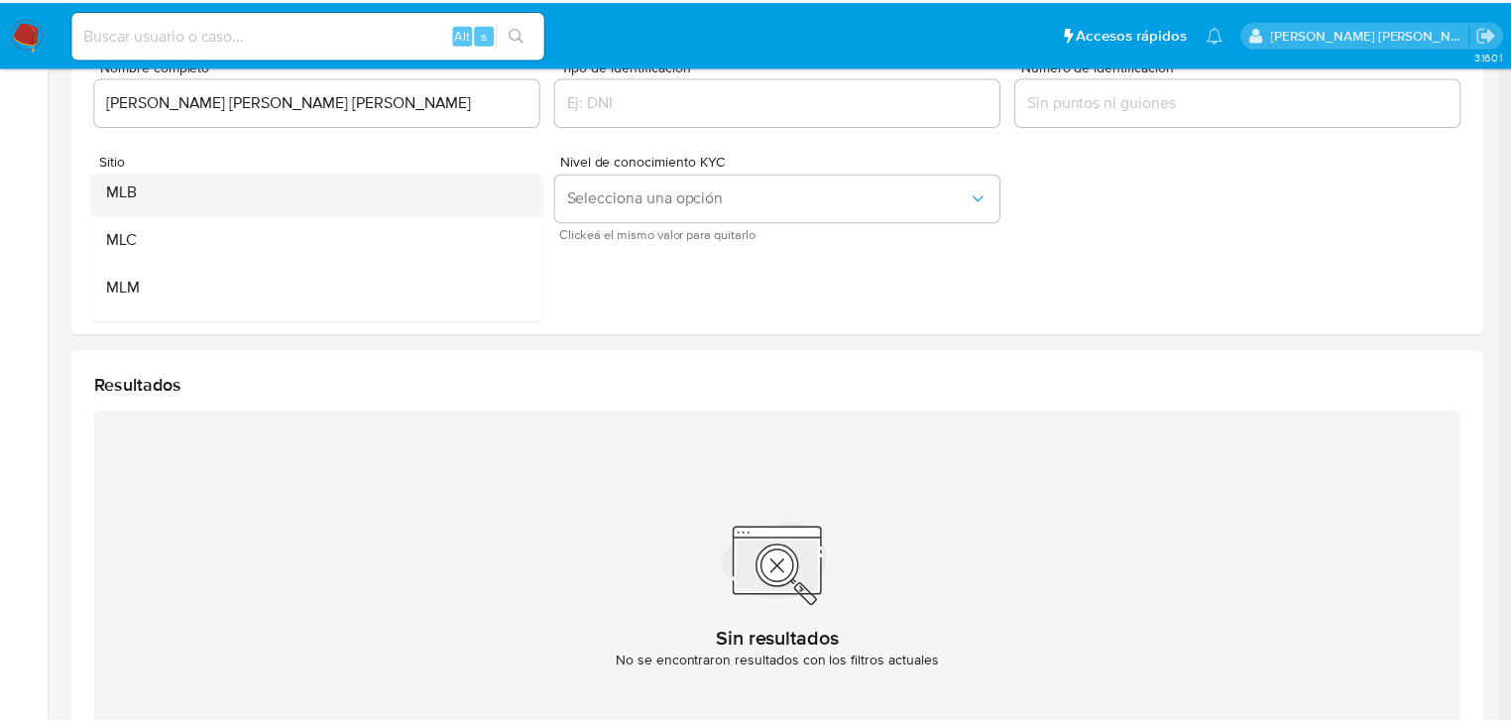
scroll to position [79, 0]
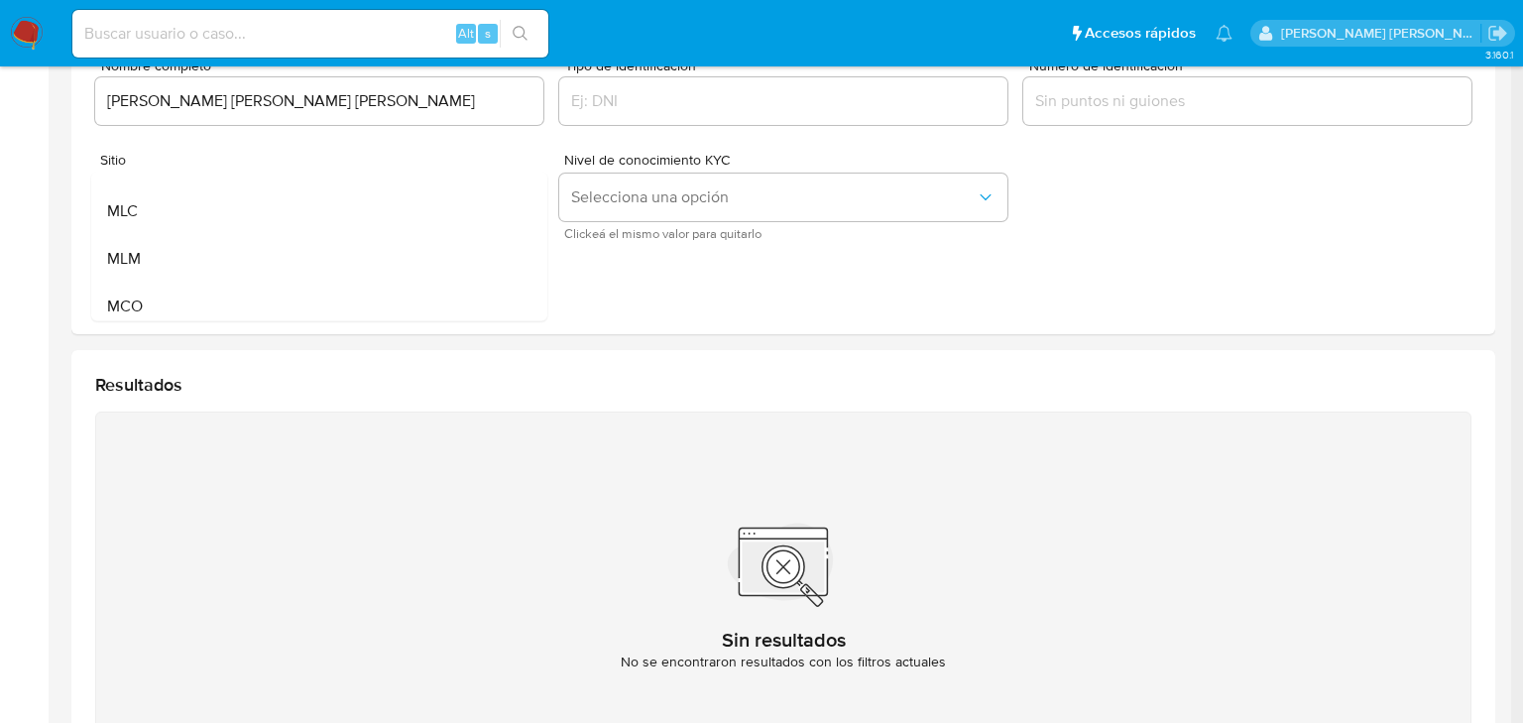
drag, startPoint x: 163, startPoint y: 247, endPoint x: 139, endPoint y: 298, distance: 56.8
click at [165, 247] on div "MLM" at bounding box center [313, 259] width 413 height 48
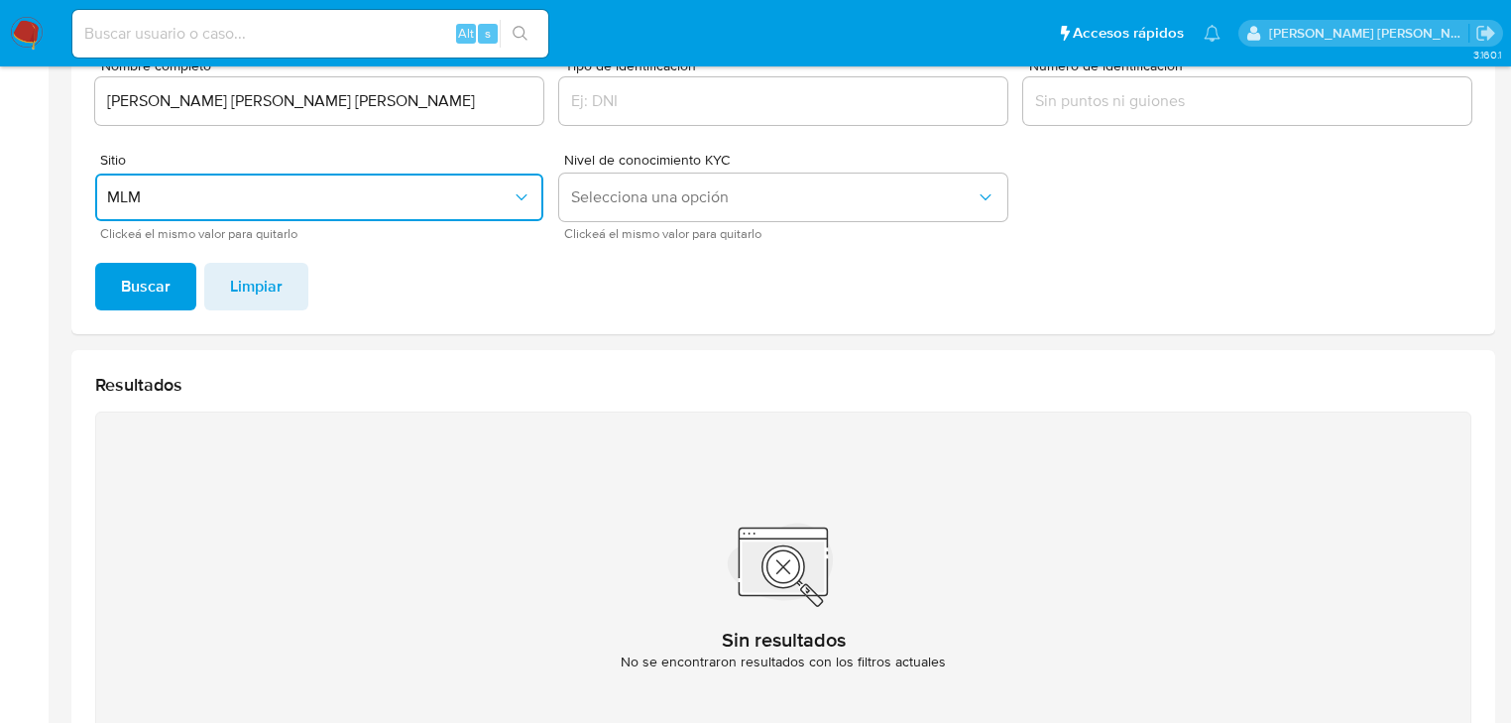
click at [141, 294] on span "Buscar" at bounding box center [146, 287] width 50 height 44
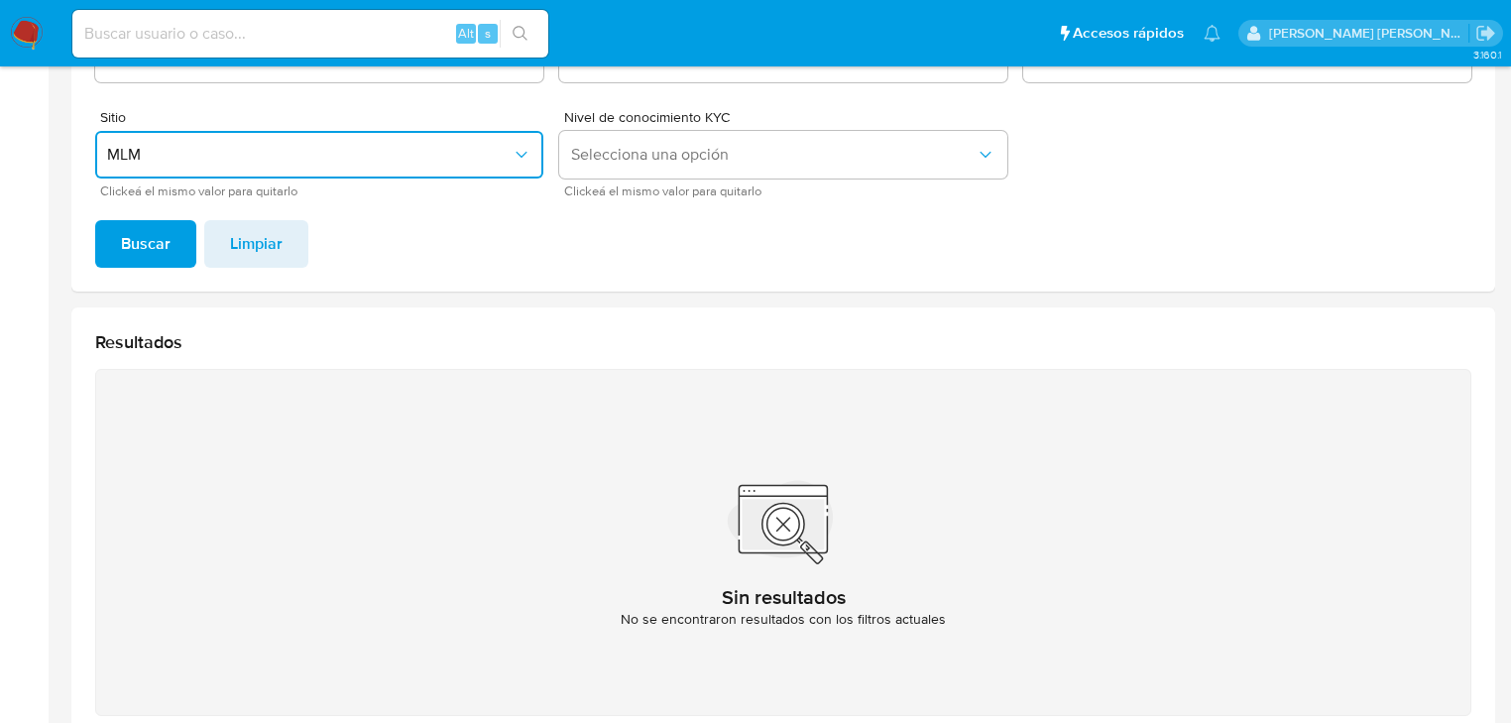
scroll to position [235, 0]
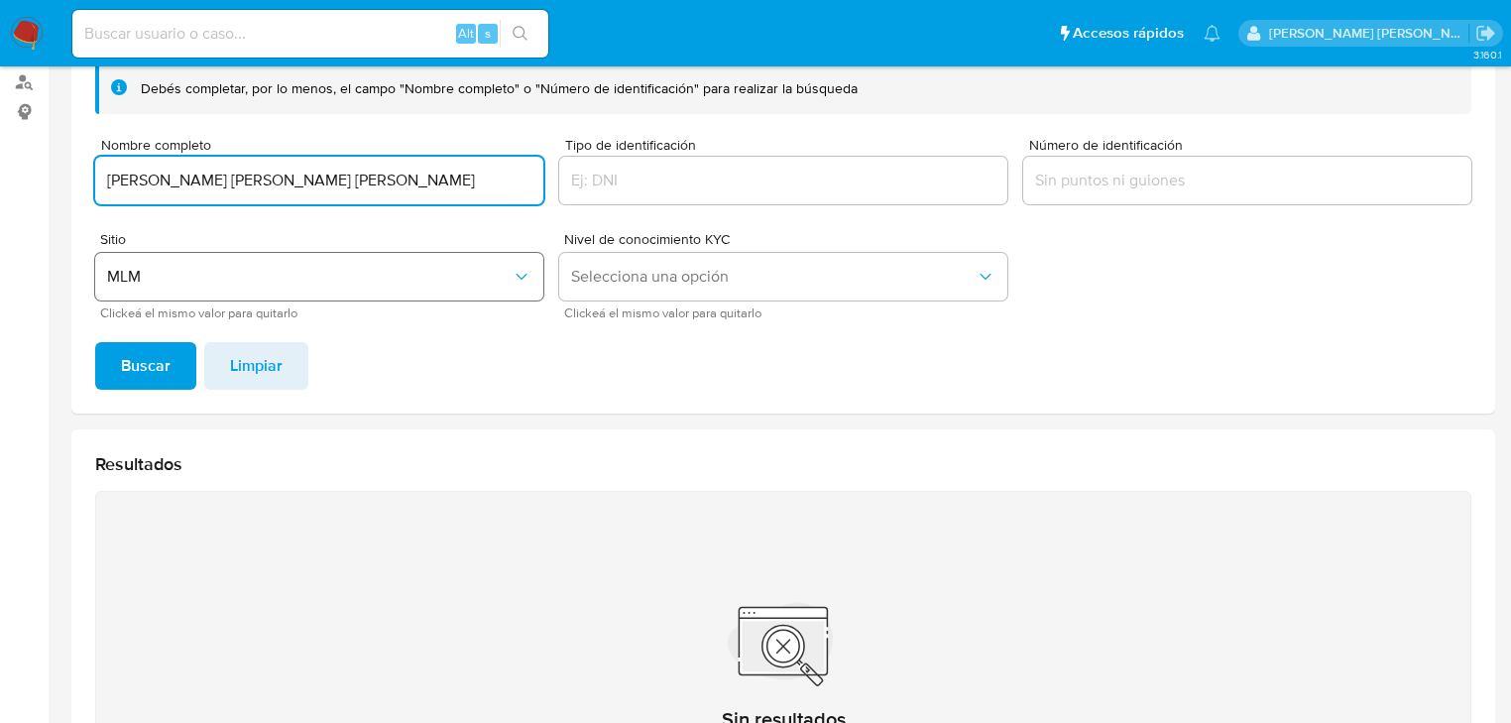
drag, startPoint x: 272, startPoint y: 182, endPoint x: 218, endPoint y: 254, distance: 89.2
click at [0, 162] on section "Bandeja Tablero Screening Búsqueda en Listas Watchlist Herramientas Operaciones…" at bounding box center [755, 363] width 1511 height 1197
type input "[PERSON_NAME] [PERSON_NAME]"
click at [135, 374] on span "Buscar" at bounding box center [146, 366] width 50 height 44
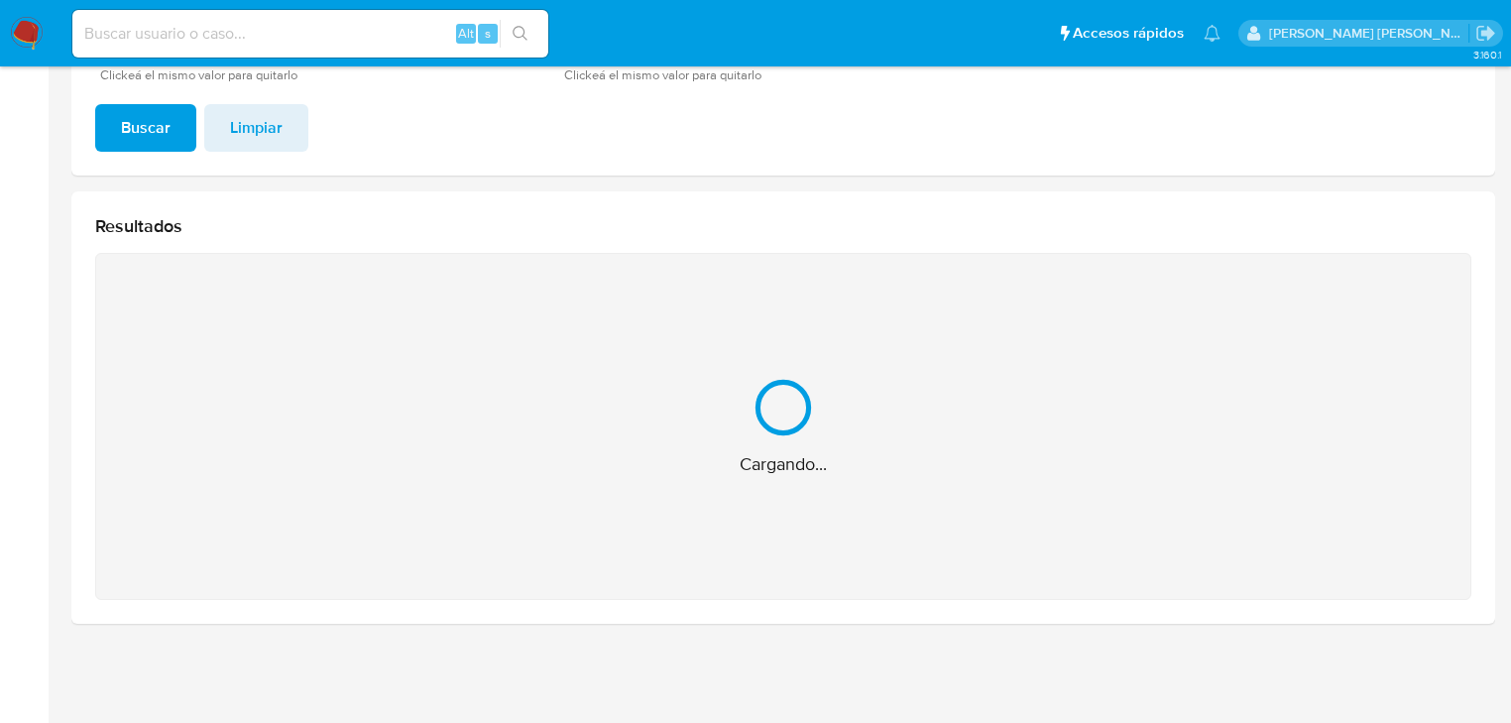
scroll to position [159, 0]
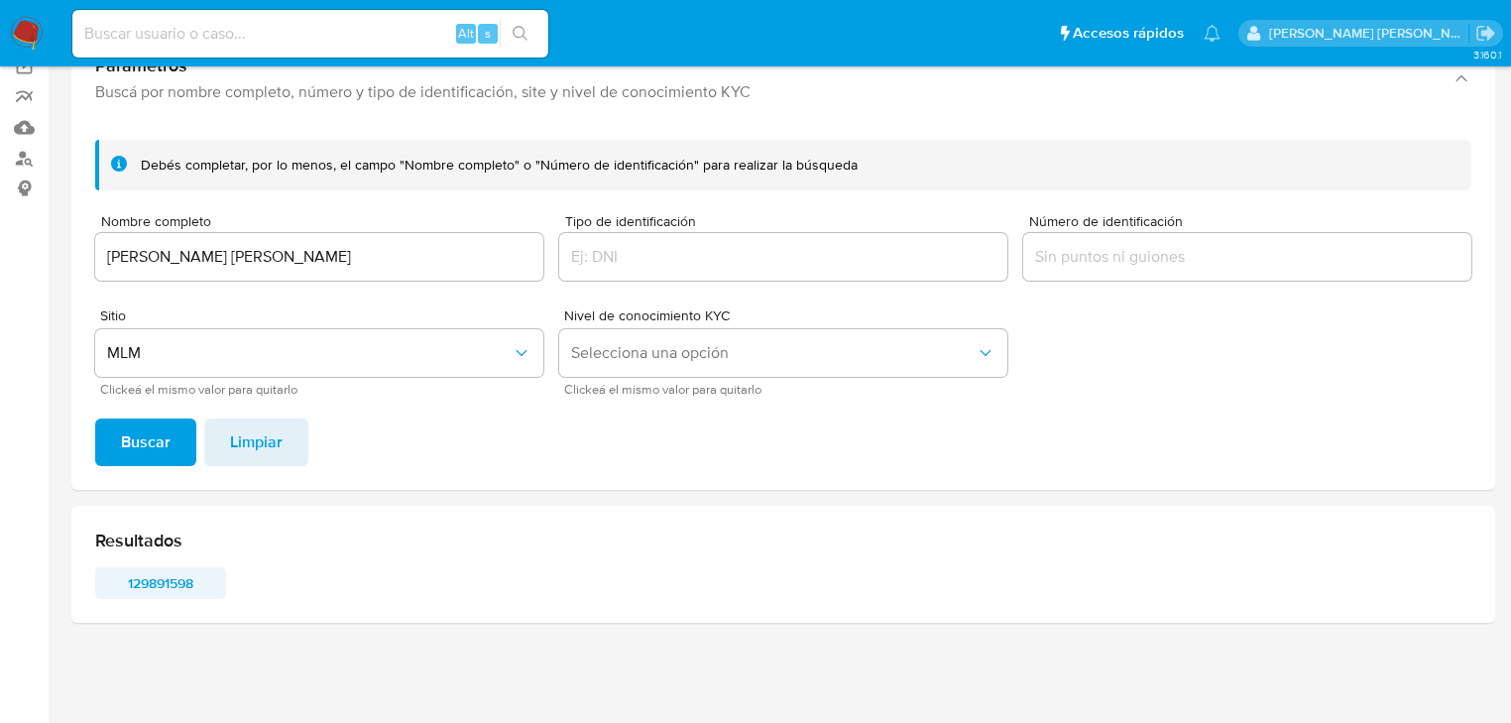
click at [171, 569] on span "129891598" at bounding box center [160, 583] width 103 height 28
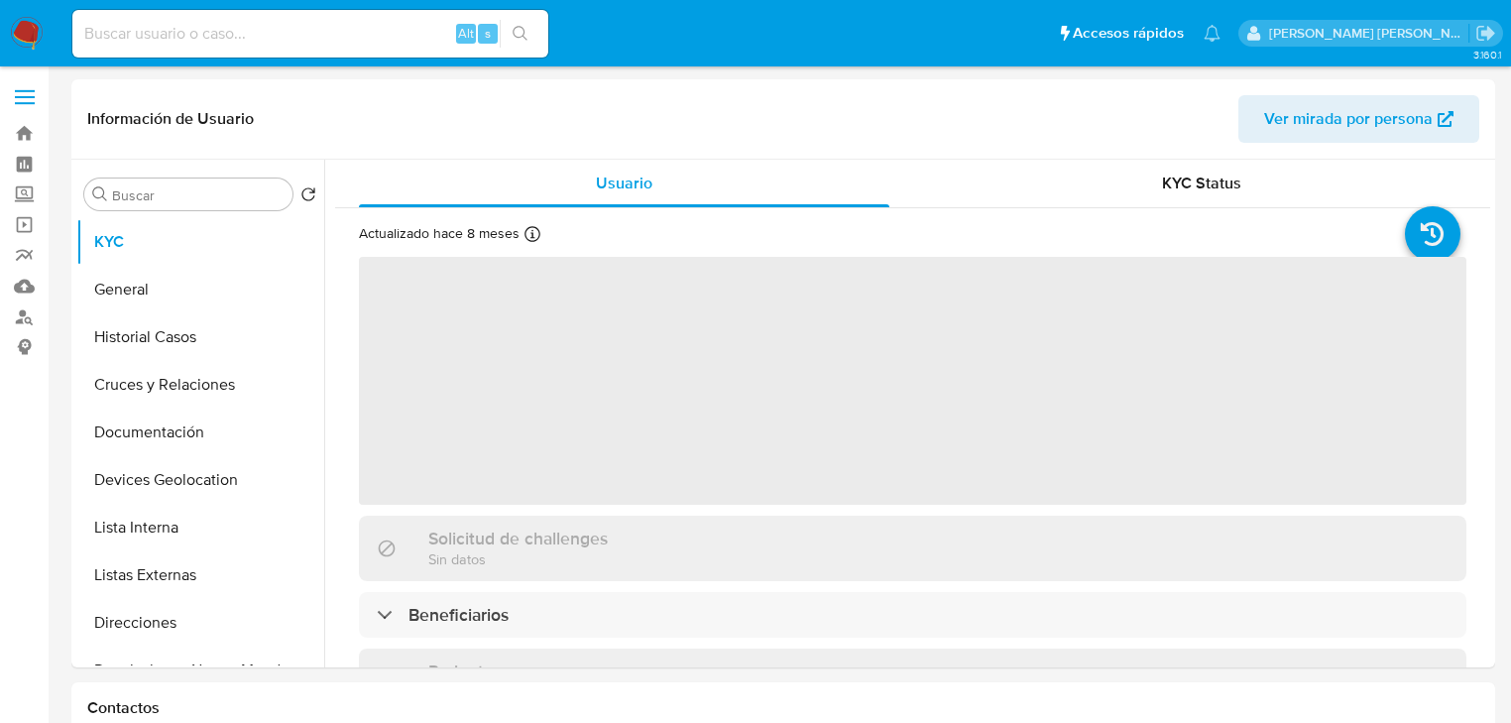
select select "10"
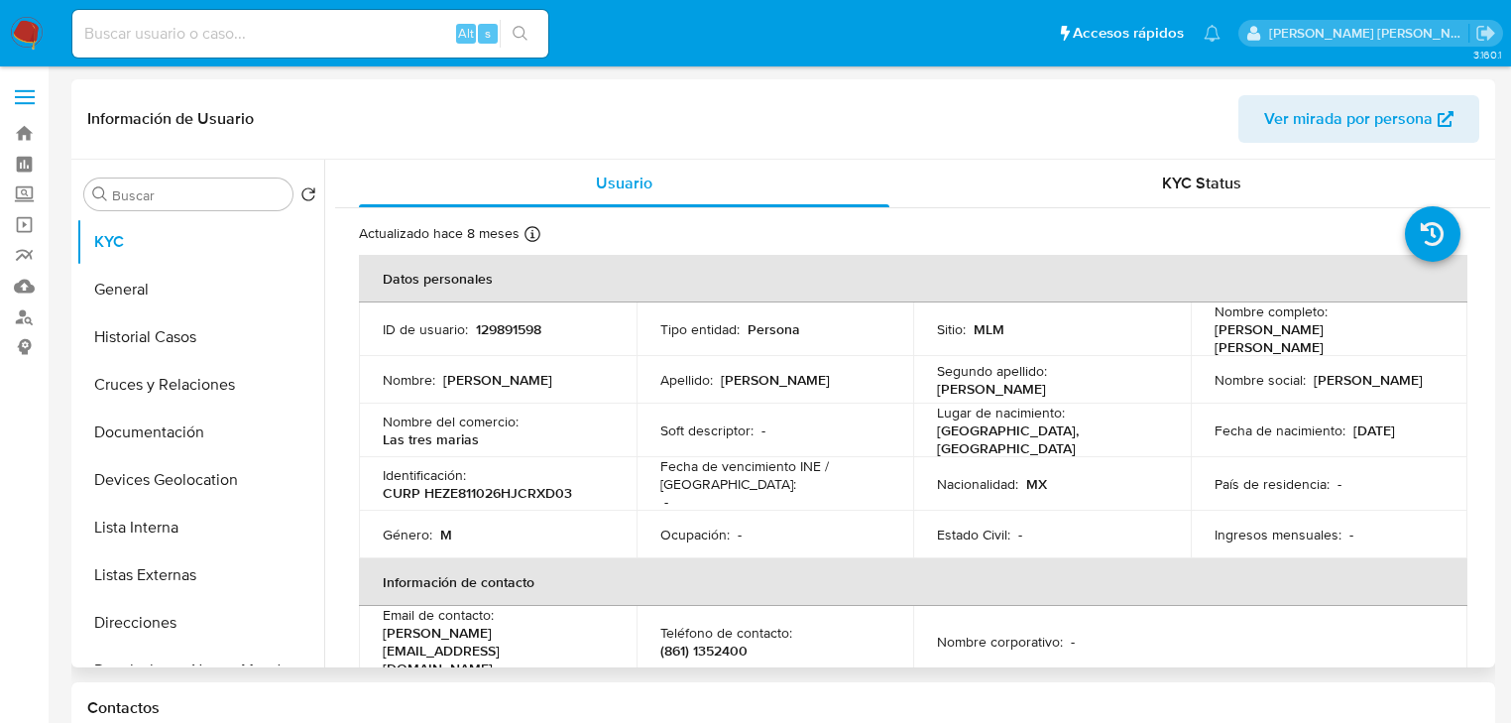
click at [935, 640] on td "Nombre corporativo : -" at bounding box center [1052, 641] width 278 height 71
drag, startPoint x: 176, startPoint y: 344, endPoint x: 202, endPoint y: 341, distance: 26.9
click at [176, 344] on button "Historial Casos" at bounding box center [192, 337] width 232 height 48
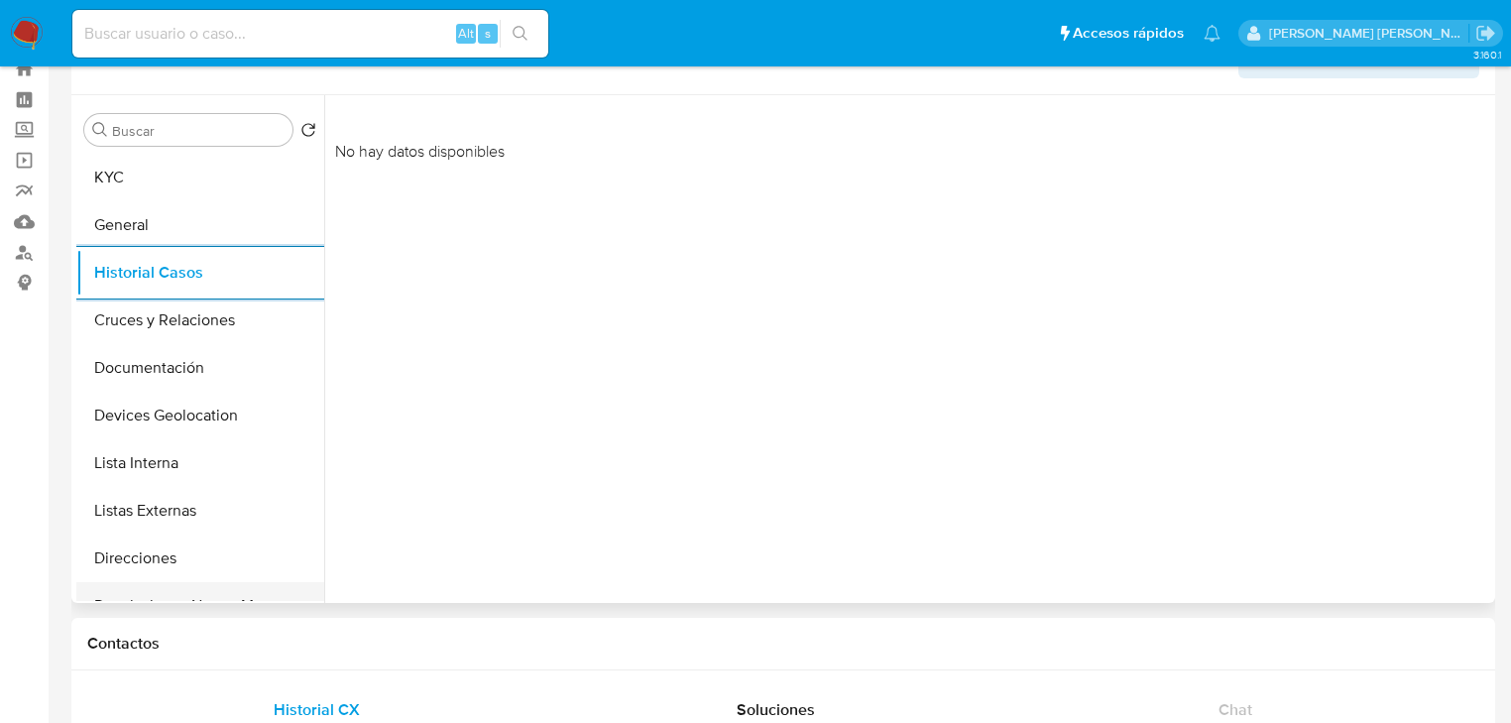
scroll to position [159, 0]
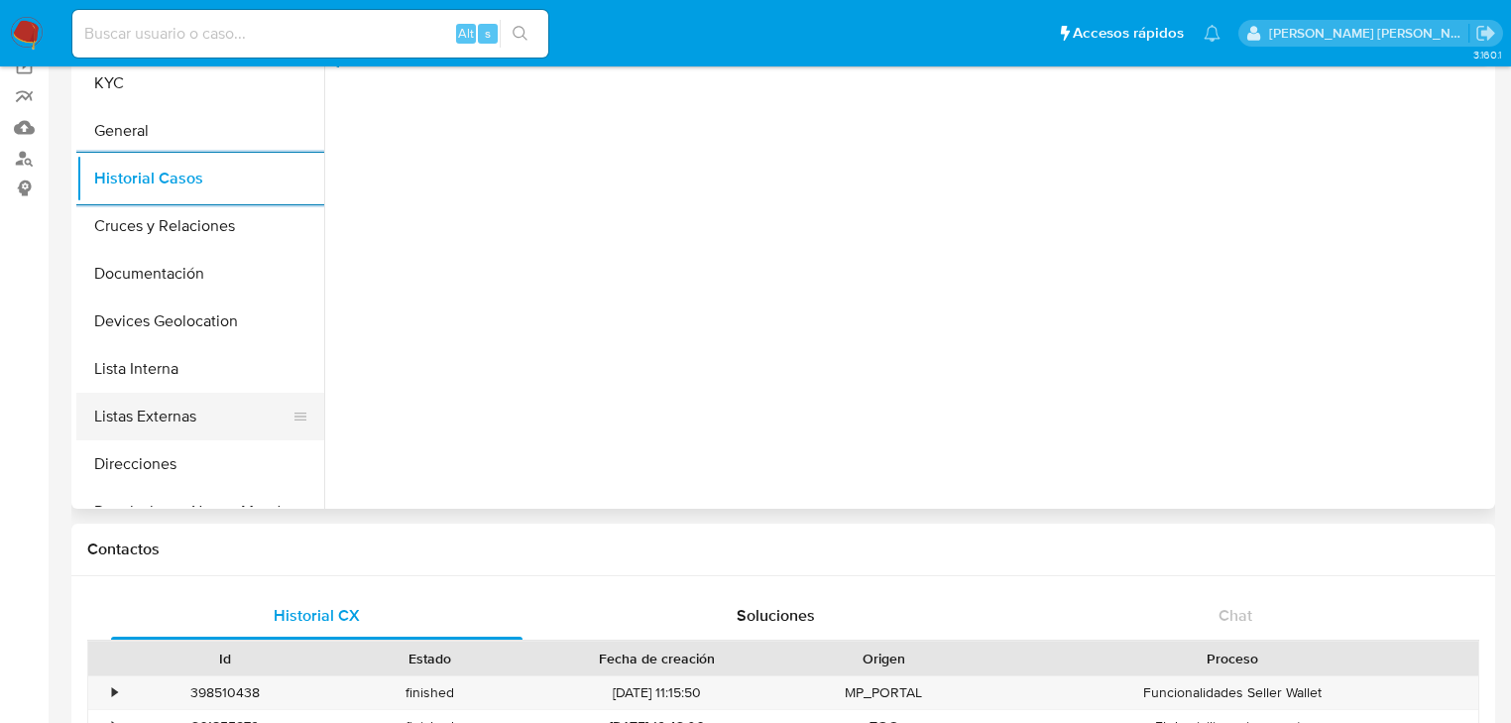
click at [202, 405] on button "Listas Externas" at bounding box center [192, 417] width 232 height 48
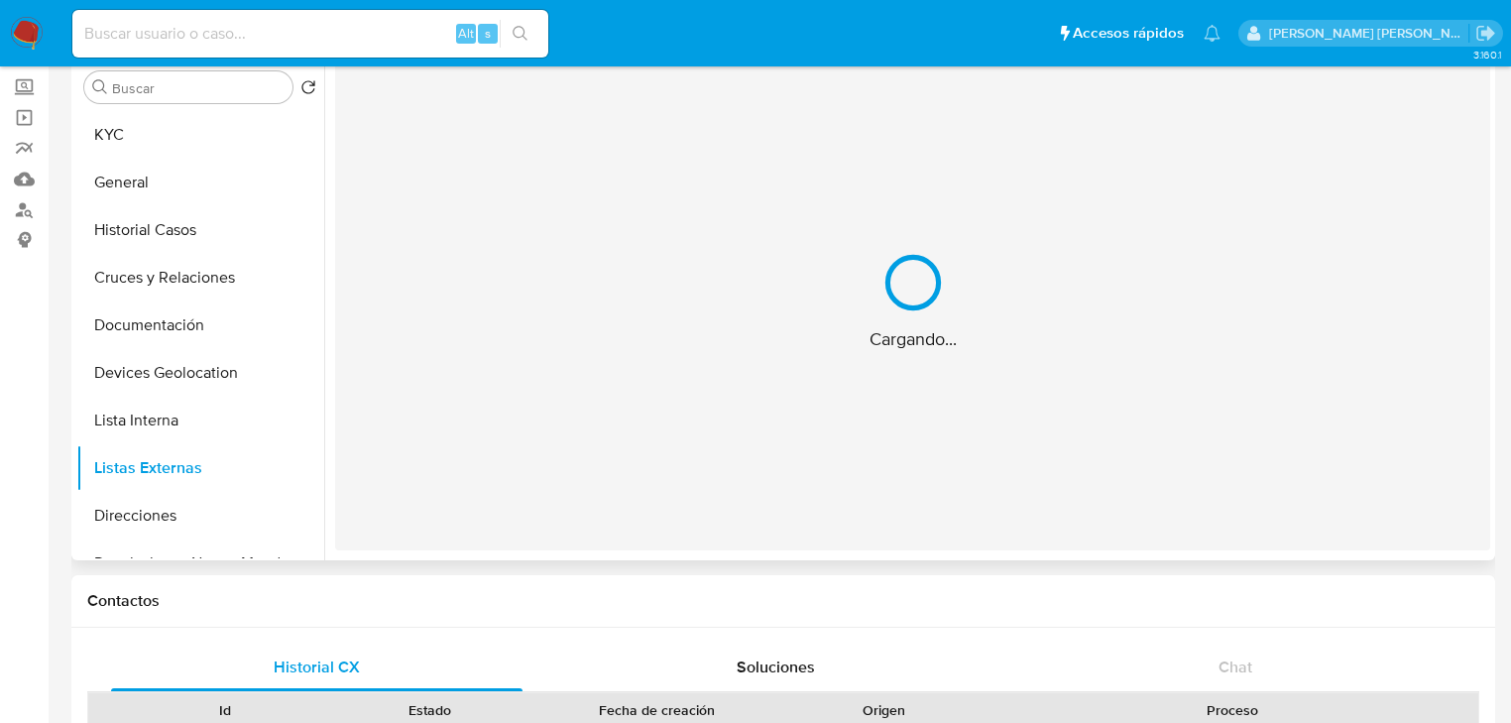
scroll to position [79, 0]
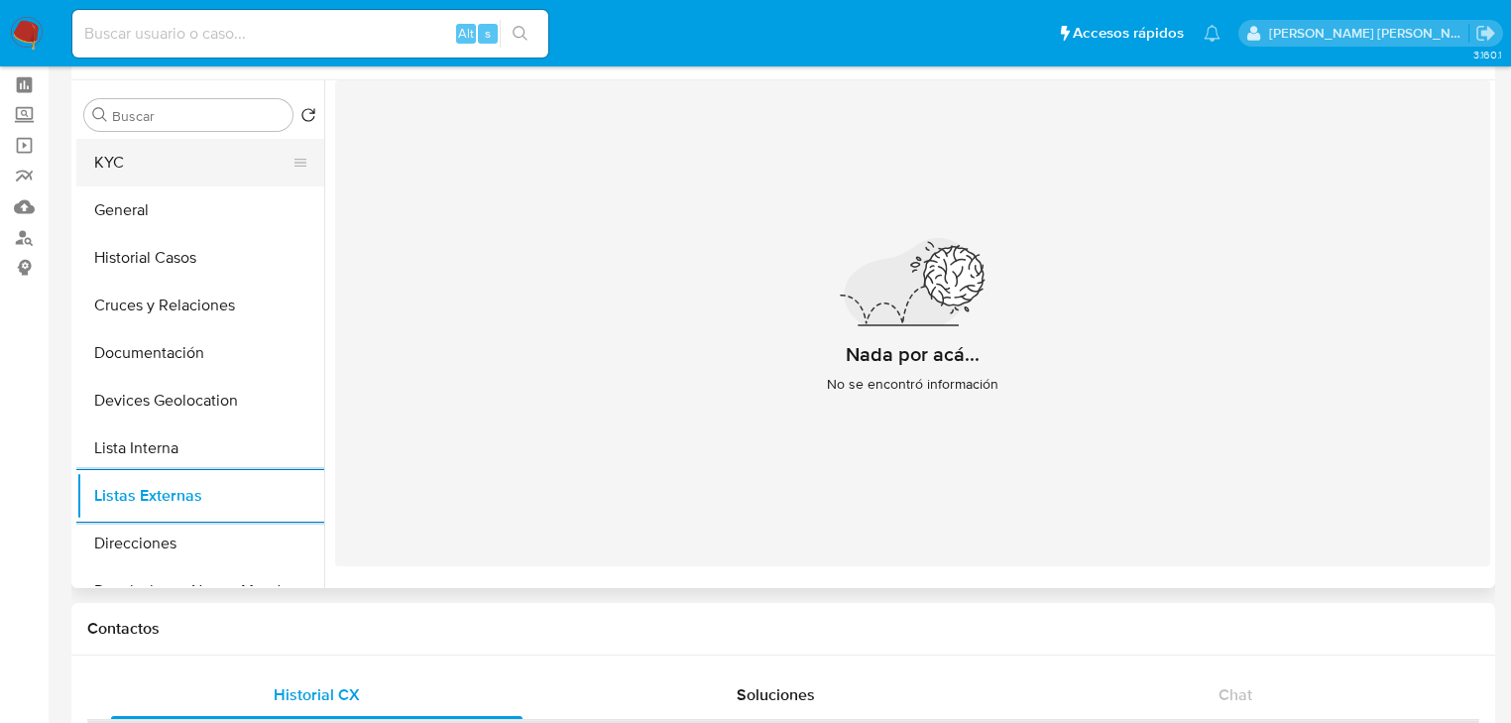
click at [185, 158] on button "KYC" at bounding box center [192, 163] width 232 height 48
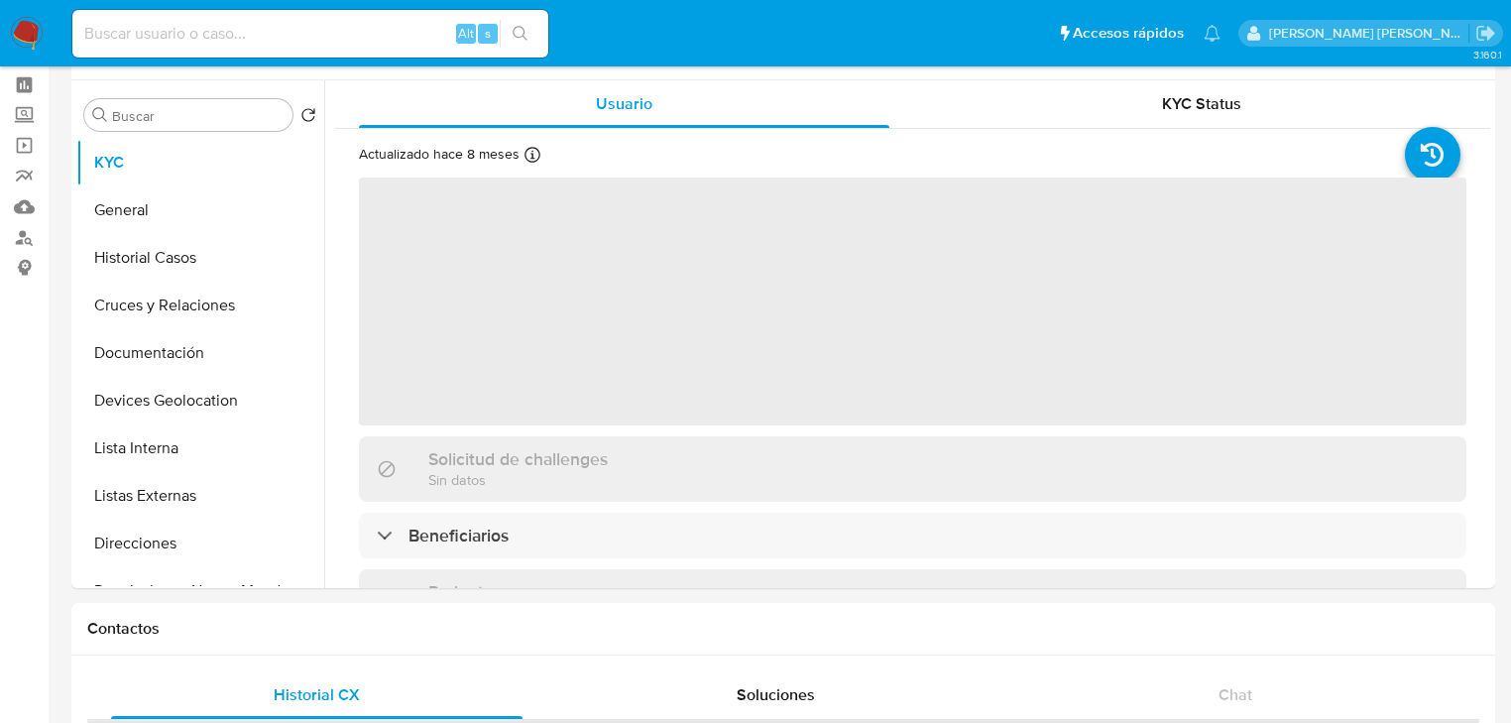
click at [524, 496] on div "Solicitud de challenges Sin datos" at bounding box center [913, 468] width 1108 height 64
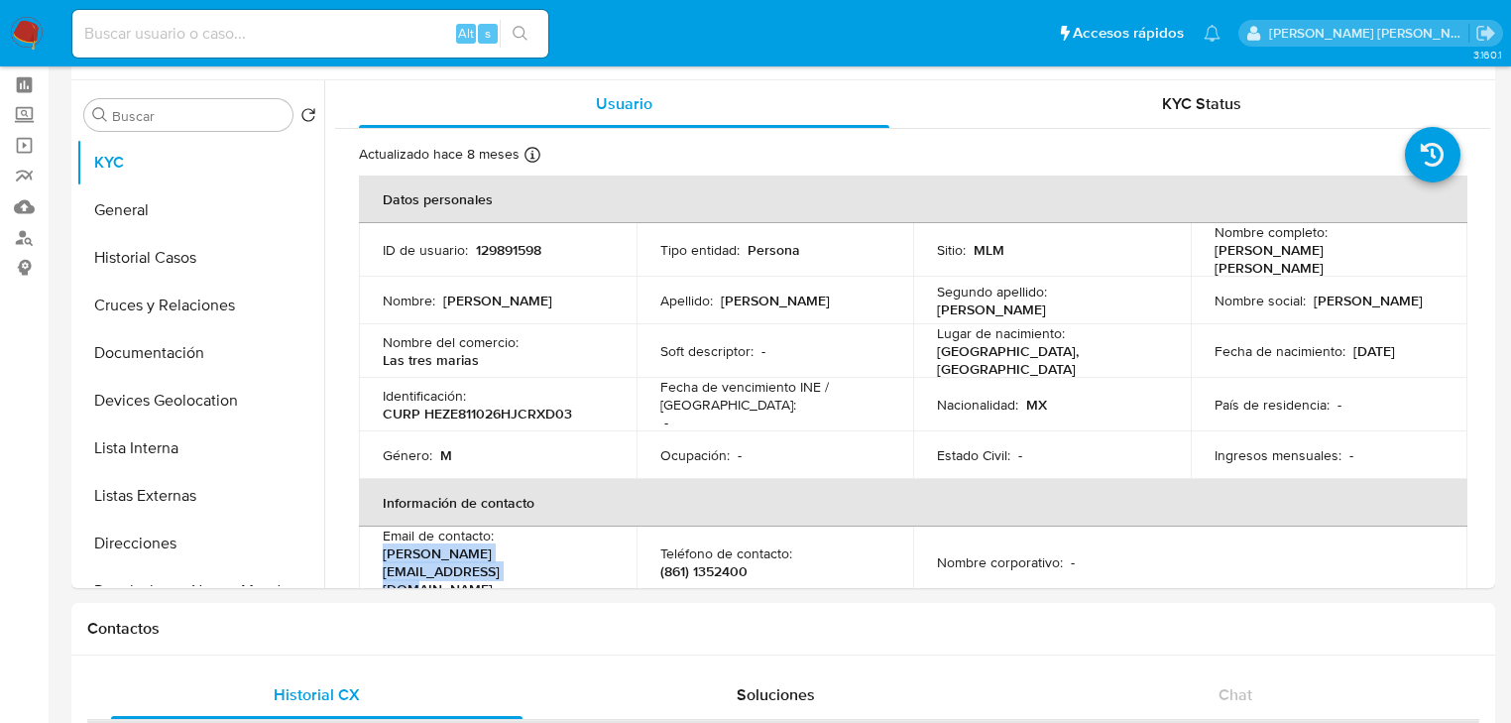
drag, startPoint x: 586, startPoint y: 559, endPoint x: 381, endPoint y: 555, distance: 205.3
click at [381, 555] on td "Email de contacto : [PERSON_NAME][EMAIL_ADDRESS][DOMAIN_NAME]" at bounding box center [498, 562] width 278 height 71
copy p "[PERSON_NAME][EMAIL_ADDRESS][DOMAIN_NAME]"
click at [733, 562] on p "(861) 1352400" at bounding box center [703, 571] width 87 height 18
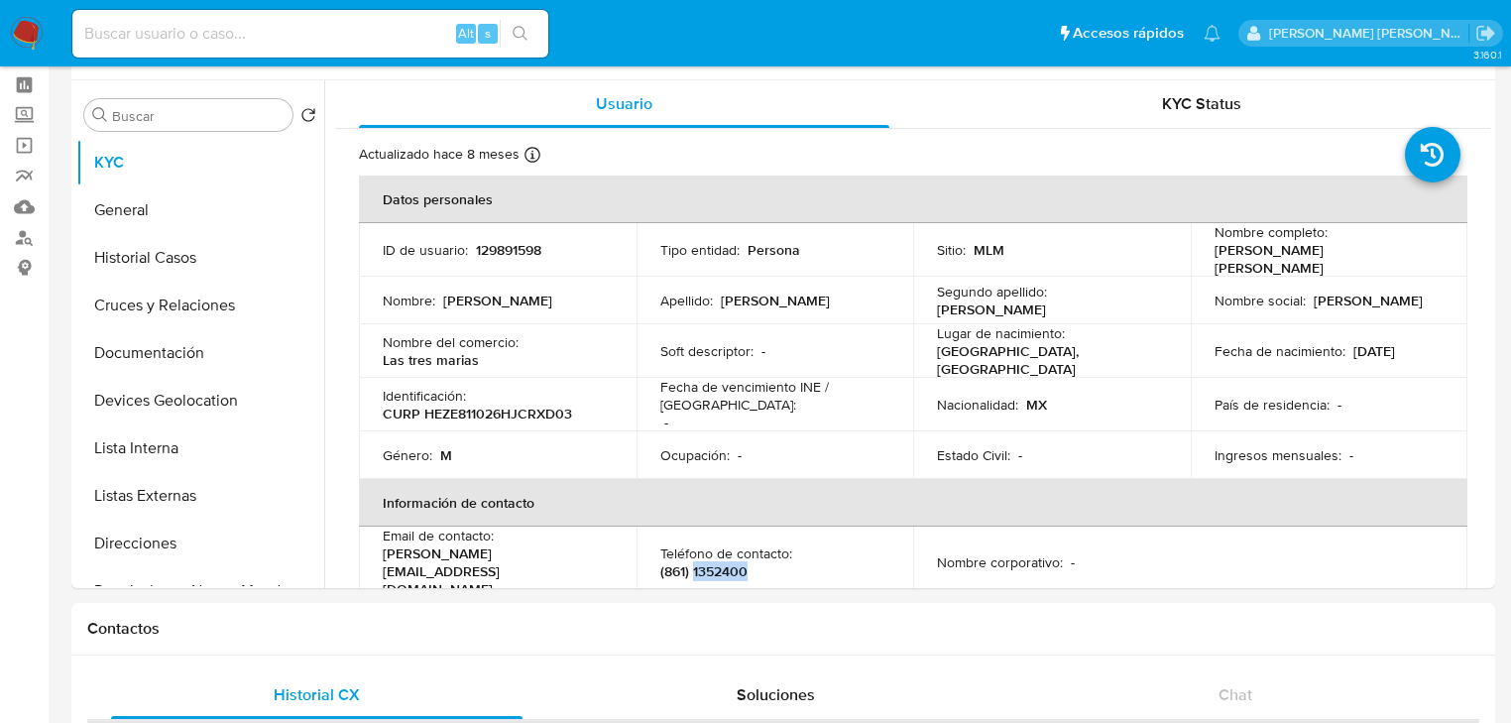
copy p "1352400"
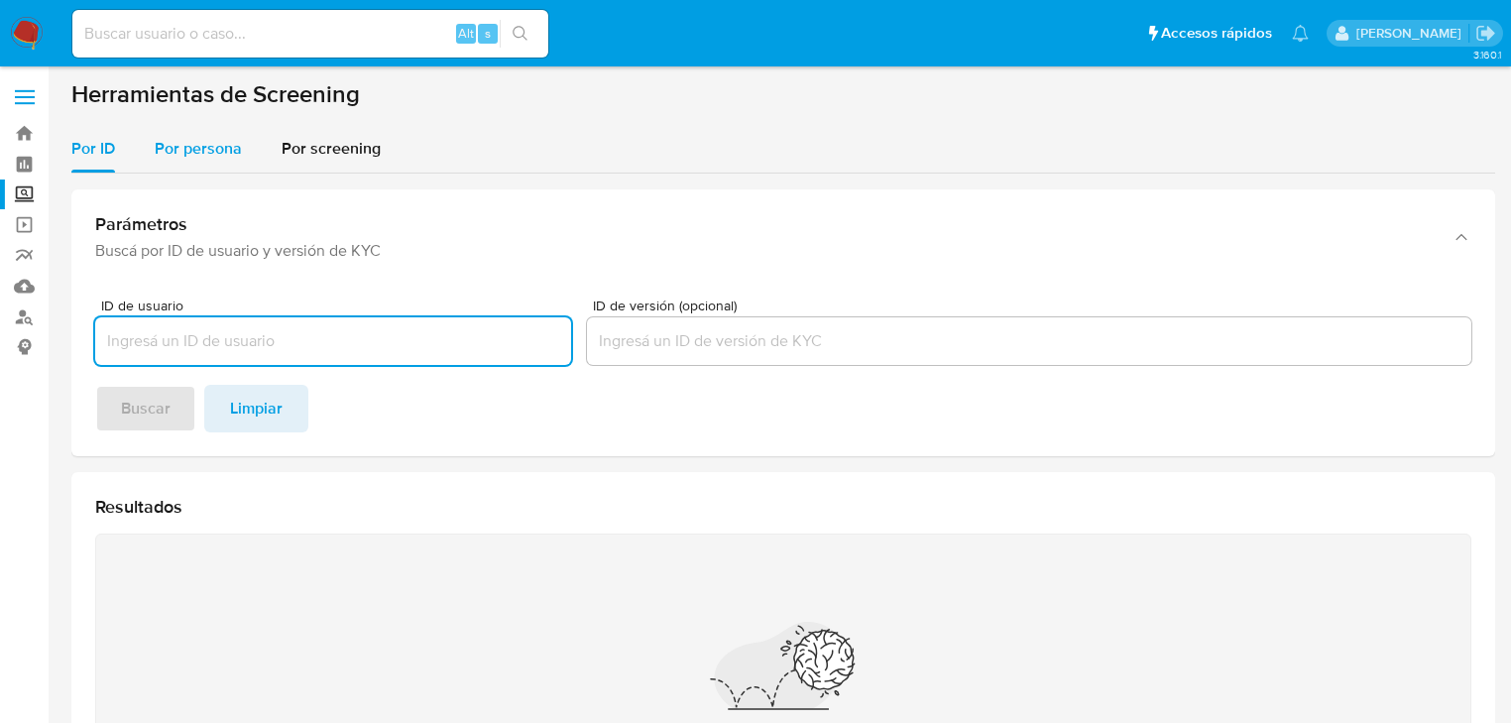
click at [190, 145] on span "Por persona" at bounding box center [198, 148] width 87 height 23
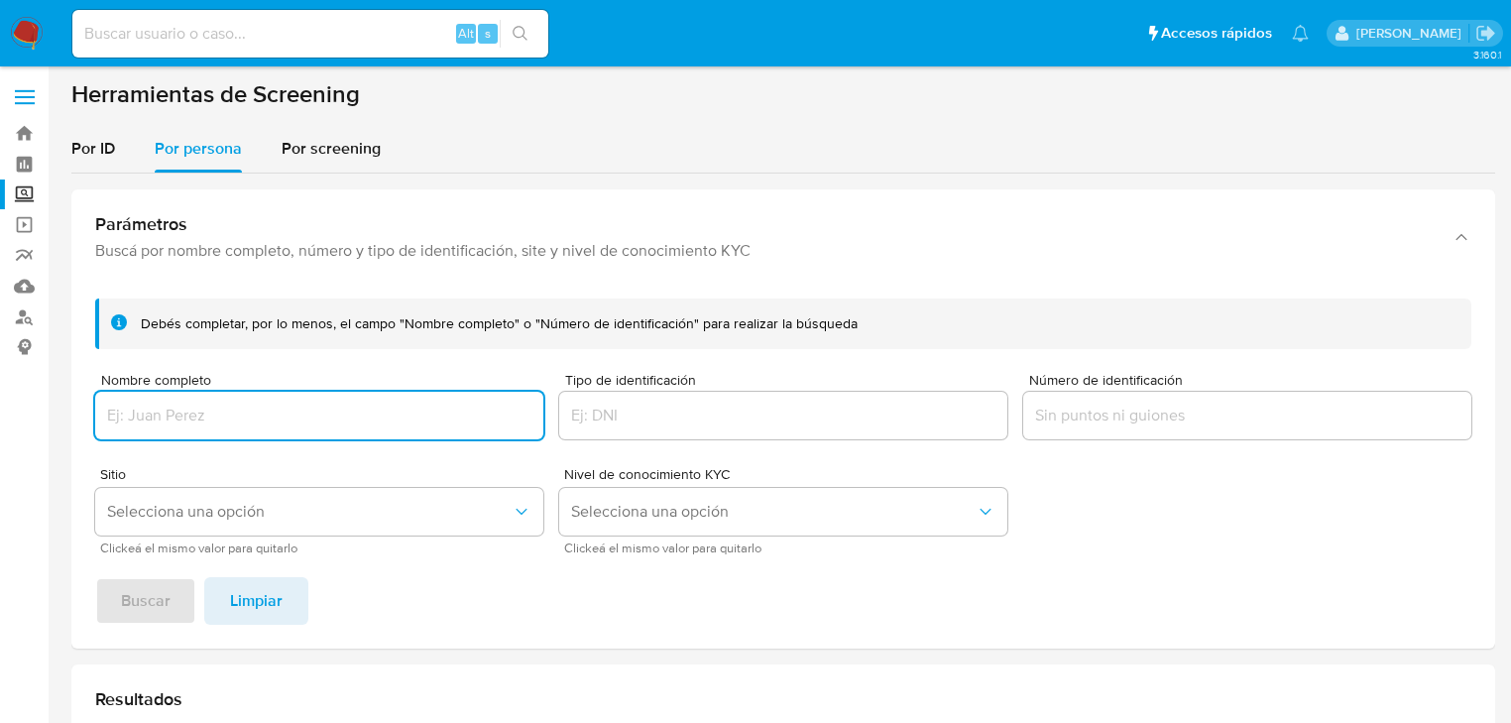
click at [161, 414] on input "Nombre completo" at bounding box center [319, 416] width 448 height 26
type input "[PERSON_NAME]"
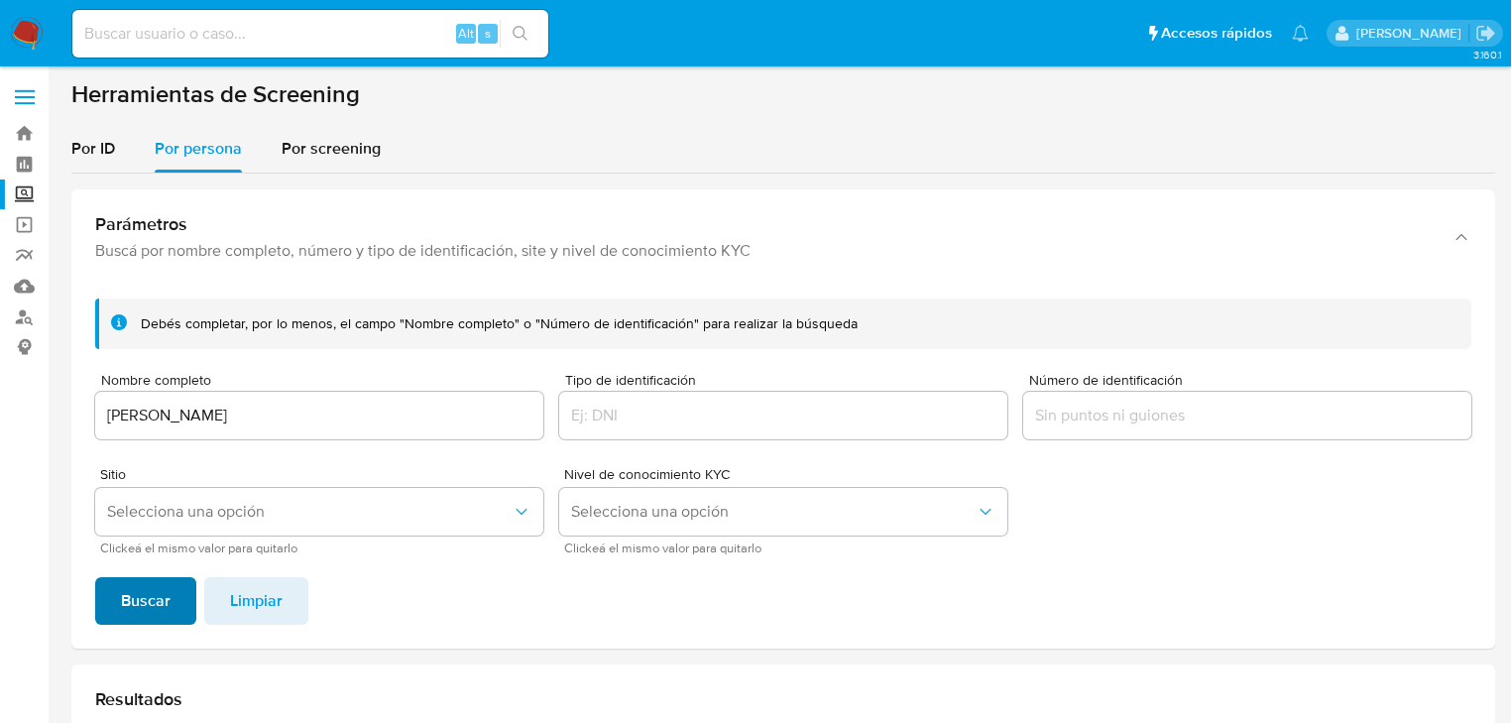
drag, startPoint x: 147, startPoint y: 556, endPoint x: 139, endPoint y: 598, distance: 42.4
click at [148, 557] on div "Debés completar, por lo menos, el campo "Nombre completo" o "Número de identifi…" at bounding box center [783, 466] width 1424 height 366
click at [135, 613] on span "Buscar" at bounding box center [146, 601] width 50 height 44
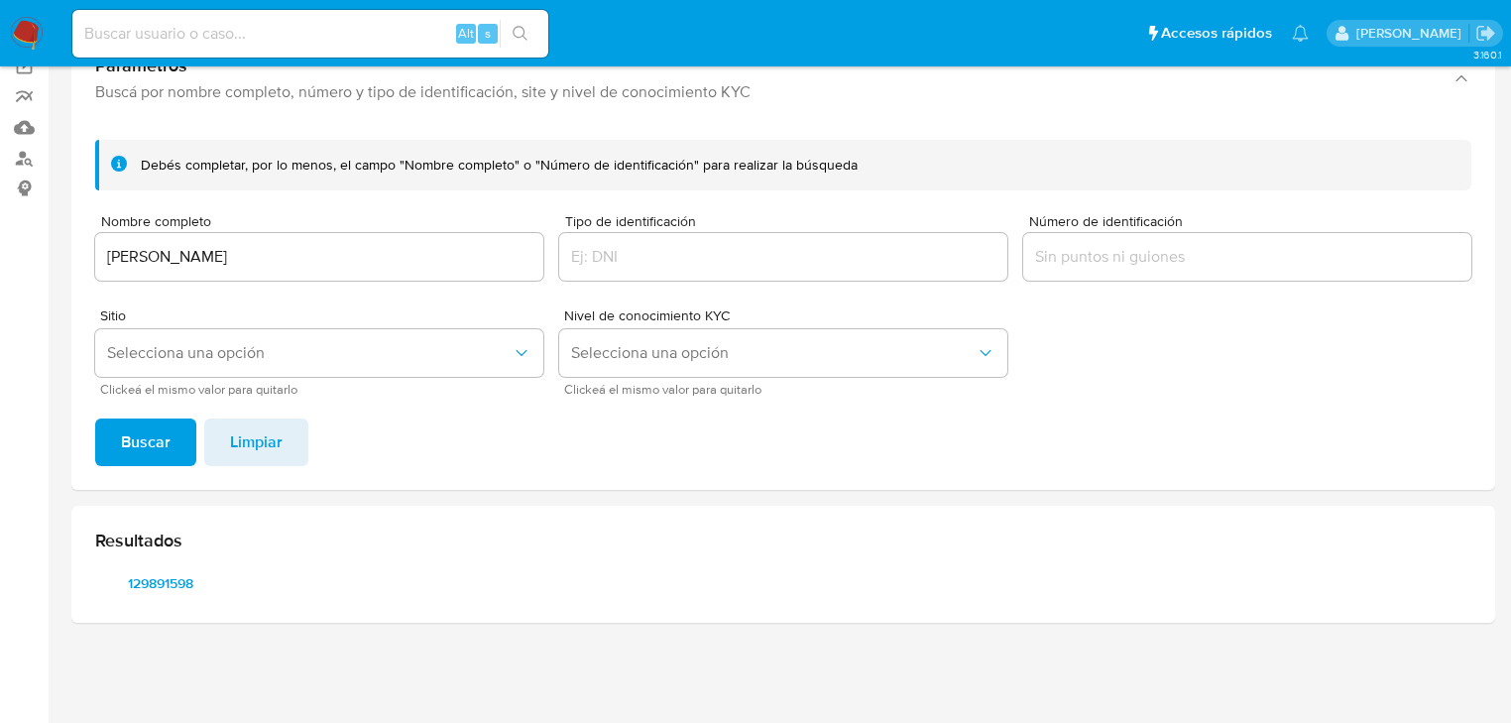
scroll to position [159, 0]
click at [172, 569] on span "129891598" at bounding box center [160, 583] width 103 height 28
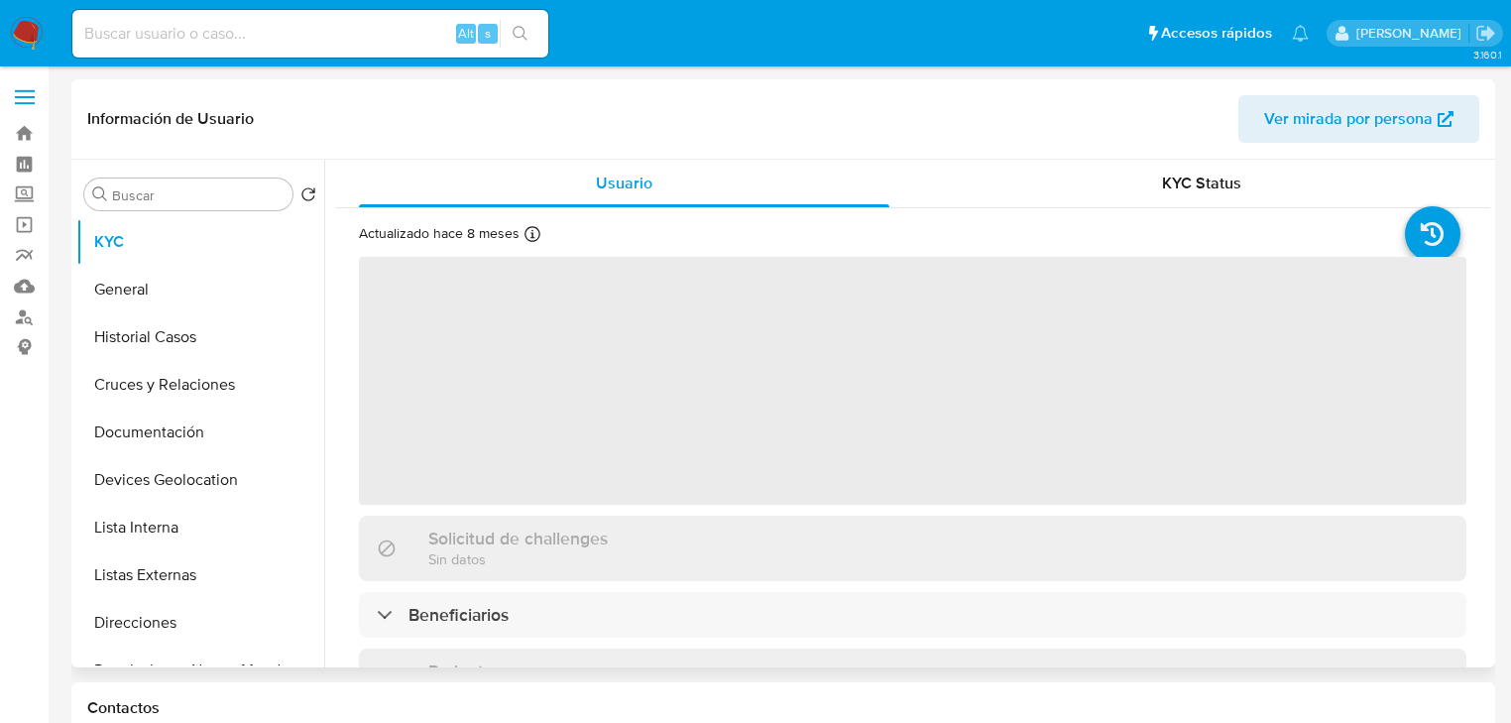
select select "10"
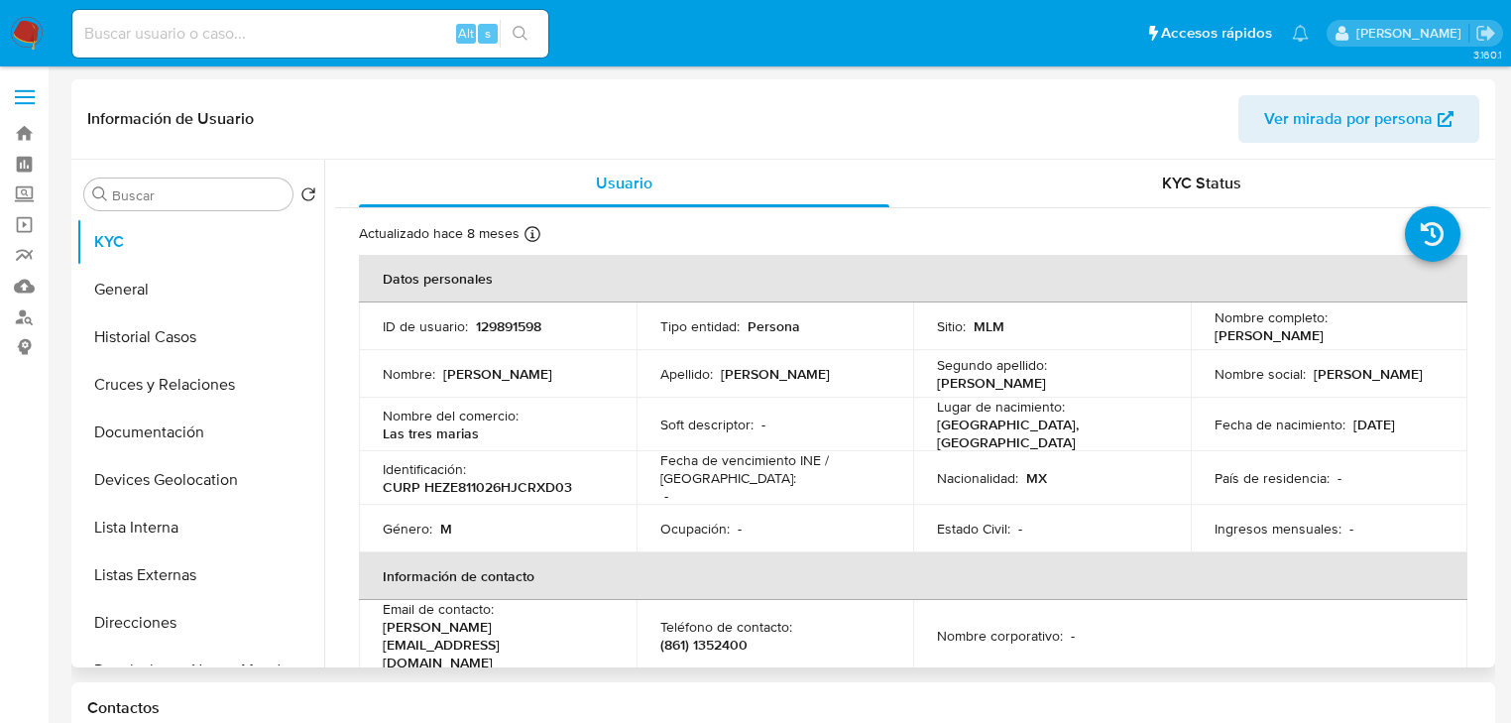
click at [513, 332] on p "129891598" at bounding box center [508, 326] width 65 height 18
copy p "129891598"
click at [480, 484] on p "CURP HEZE811026HJCRXD03" at bounding box center [477, 487] width 189 height 18
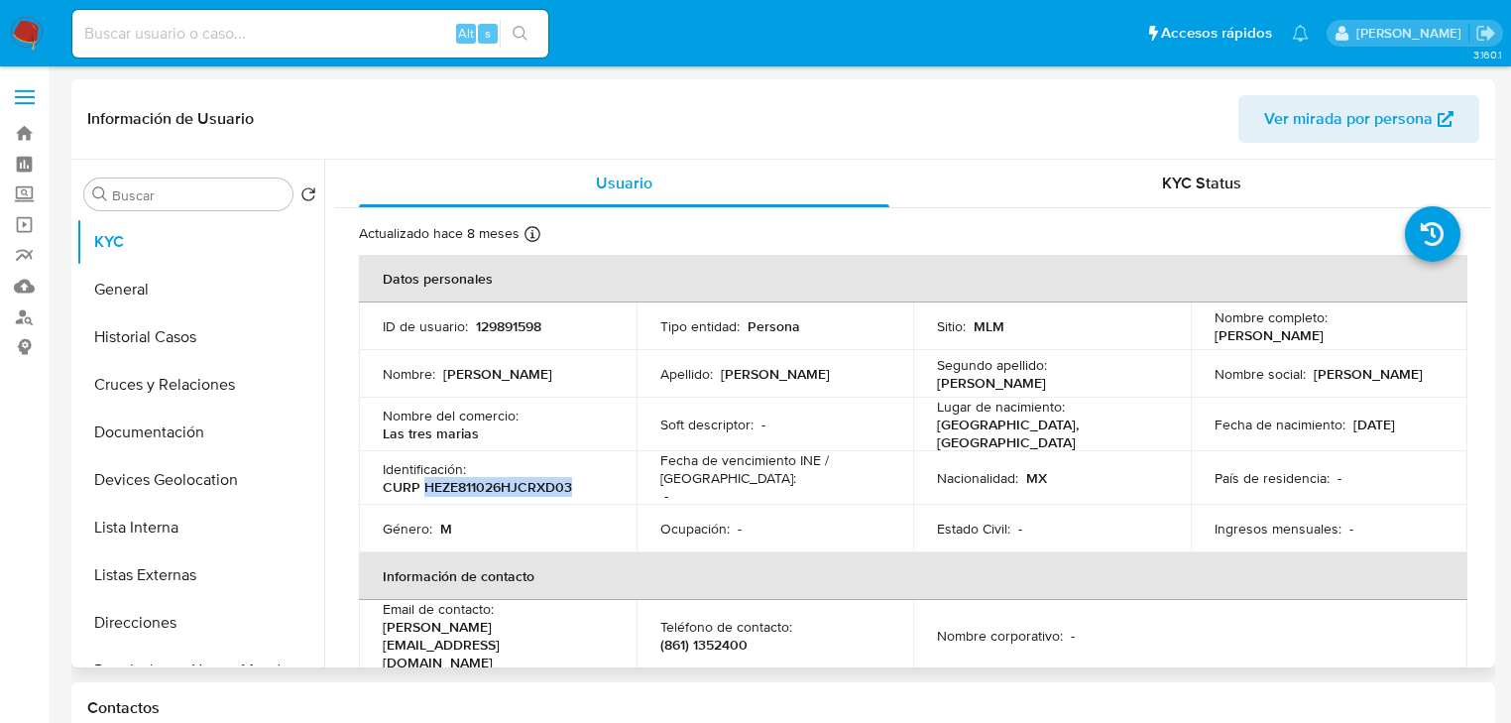
copy p "HEZE811026HJCRXD03"
click at [1416, 418] on div "Fecha de nacimiento : [DEMOGRAPHIC_DATA]" at bounding box center [1330, 424] width 230 height 18
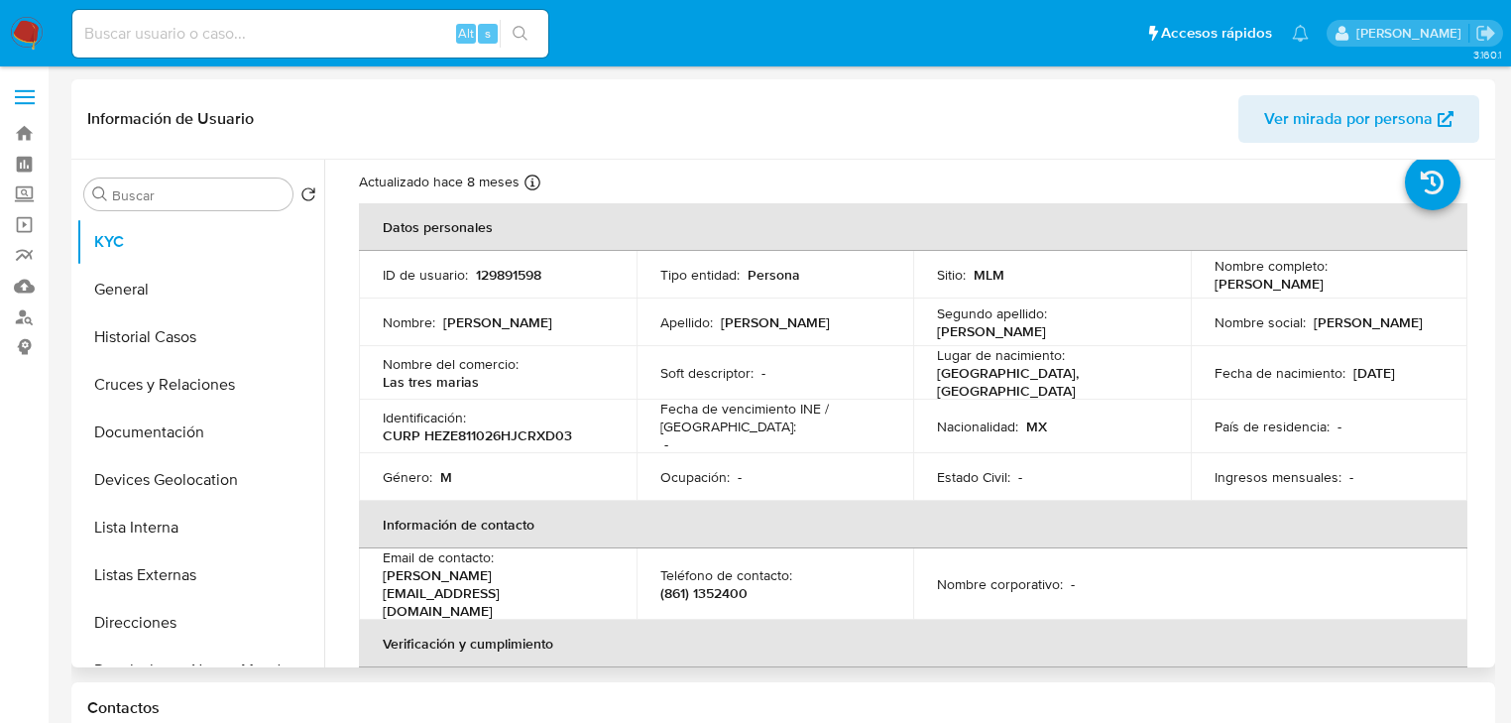
scroll to position [79, 0]
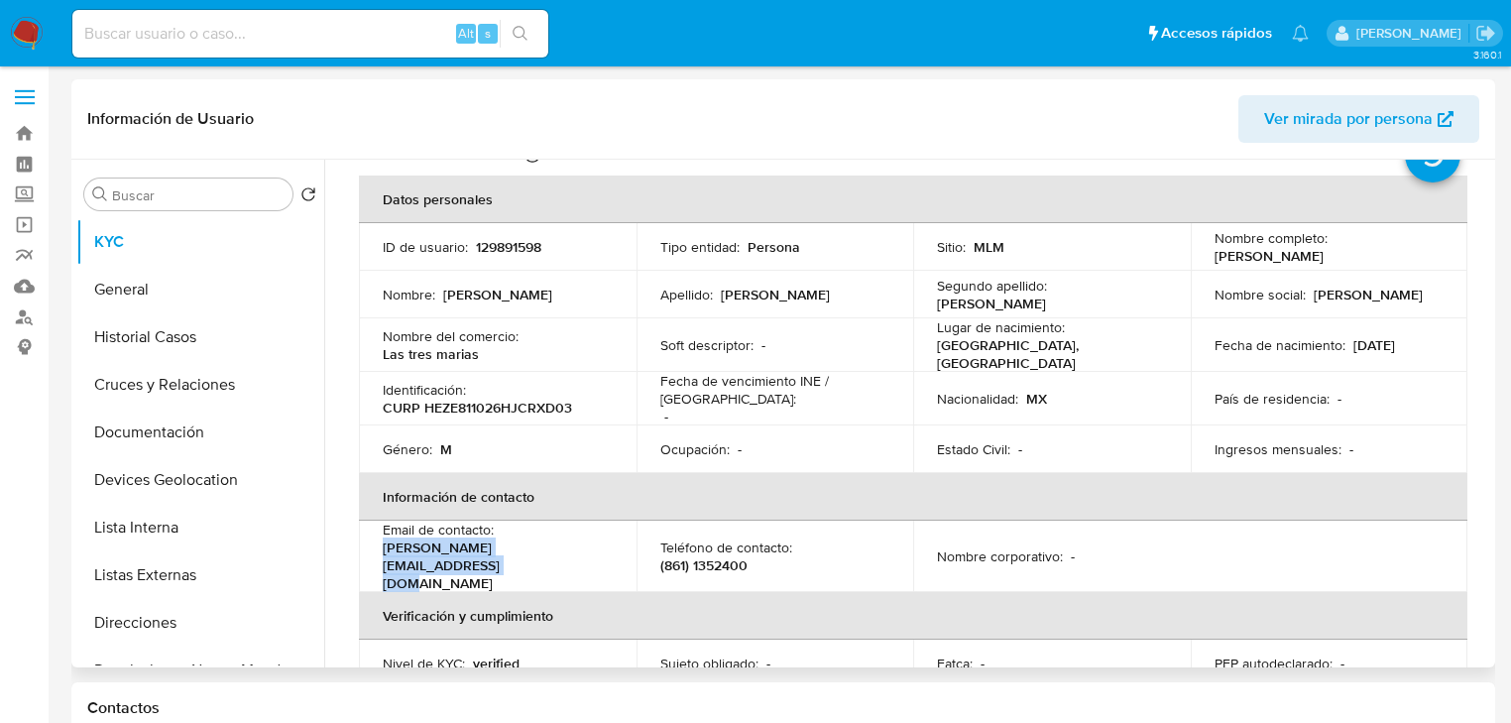
drag, startPoint x: 618, startPoint y: 543, endPoint x: 368, endPoint y: 550, distance: 250.0
click at [368, 550] on td "Email de contacto : [PERSON_NAME][EMAIL_ADDRESS][DOMAIN_NAME]" at bounding box center [498, 556] width 278 height 71
copy p "[PERSON_NAME][EMAIL_ADDRESS][DOMAIN_NAME]"
click at [729, 556] on p "(861) 1352400" at bounding box center [703, 565] width 87 height 18
click at [730, 556] on p "(861) 1352400" at bounding box center [703, 565] width 87 height 18
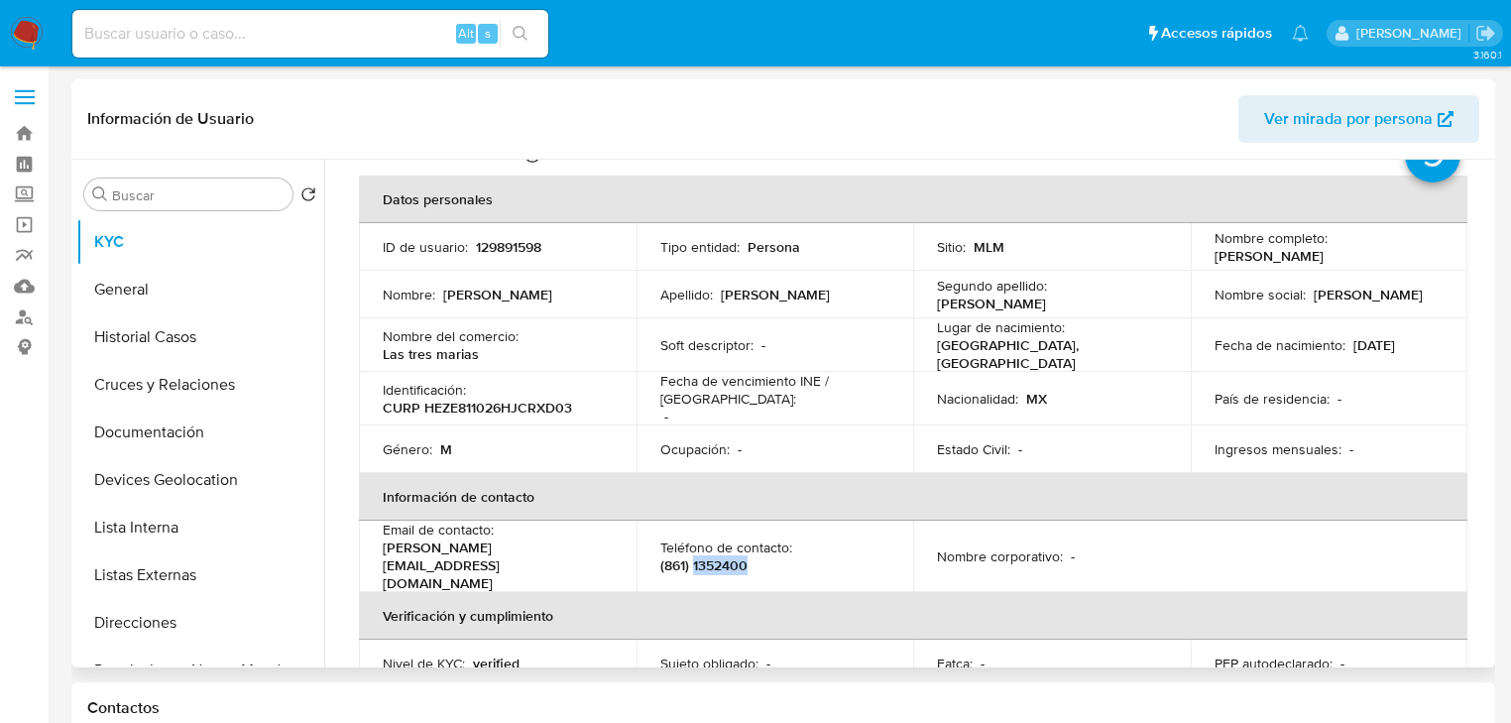
copy p "1352400"
click at [727, 538] on p "Teléfono de contacto :" at bounding box center [726, 547] width 132 height 18
click at [710, 556] on td "Teléfono de contacto : [PHONE_NUMBER]" at bounding box center [776, 556] width 278 height 71
click at [722, 556] on p "(861) 1352400" at bounding box center [703, 565] width 87 height 18
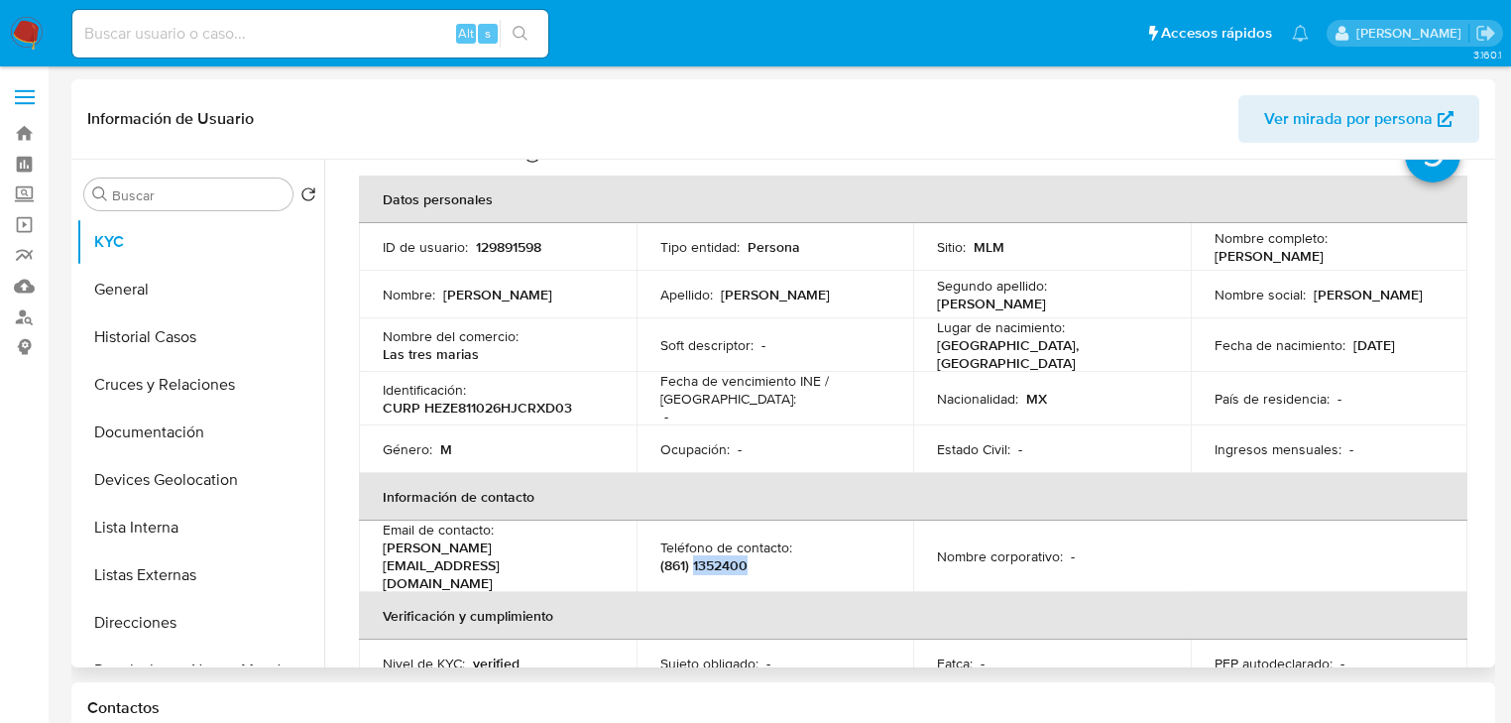
click at [722, 556] on p "(861) 1352400" at bounding box center [703, 565] width 87 height 18
copy p "1352400"
click at [198, 397] on button "Cruces y Relaciones" at bounding box center [192, 385] width 232 height 48
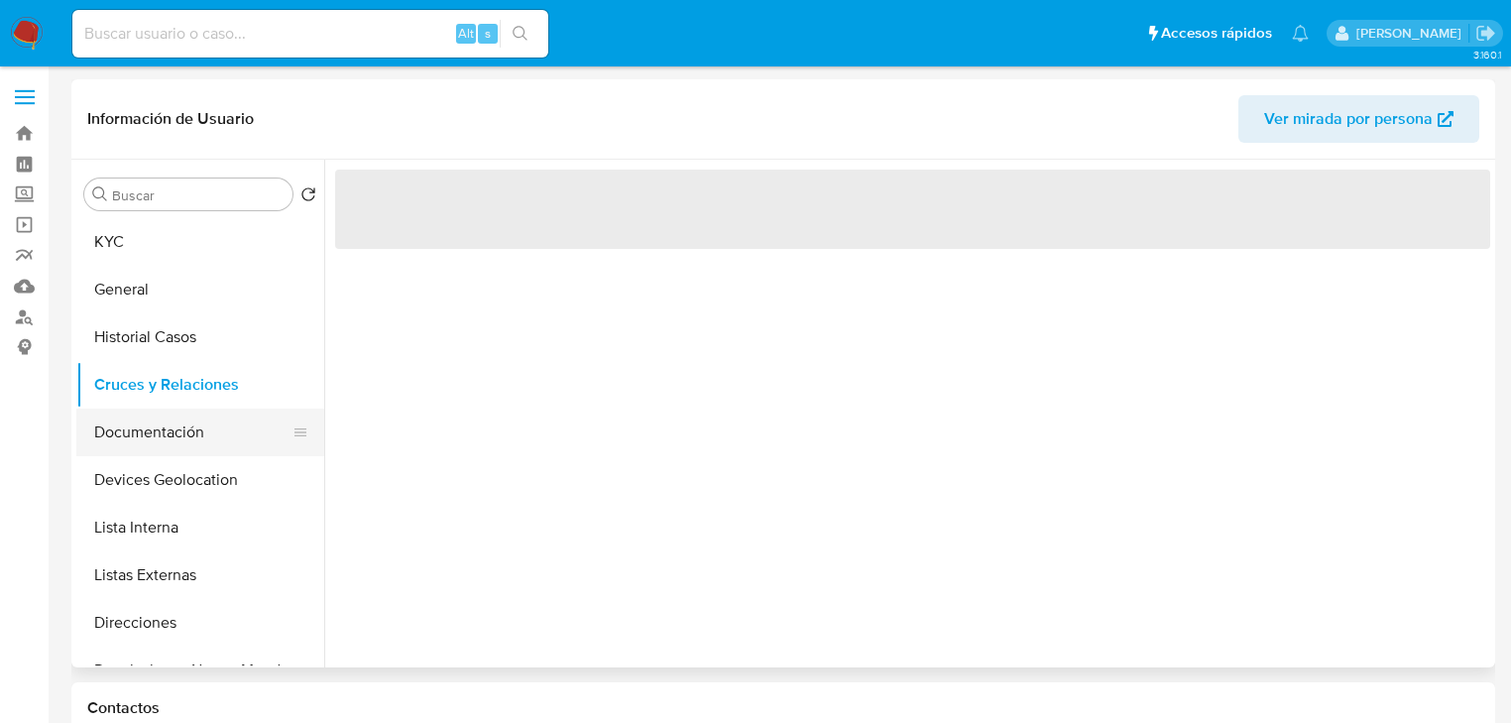
click at [186, 432] on button "Documentación" at bounding box center [192, 433] width 232 height 48
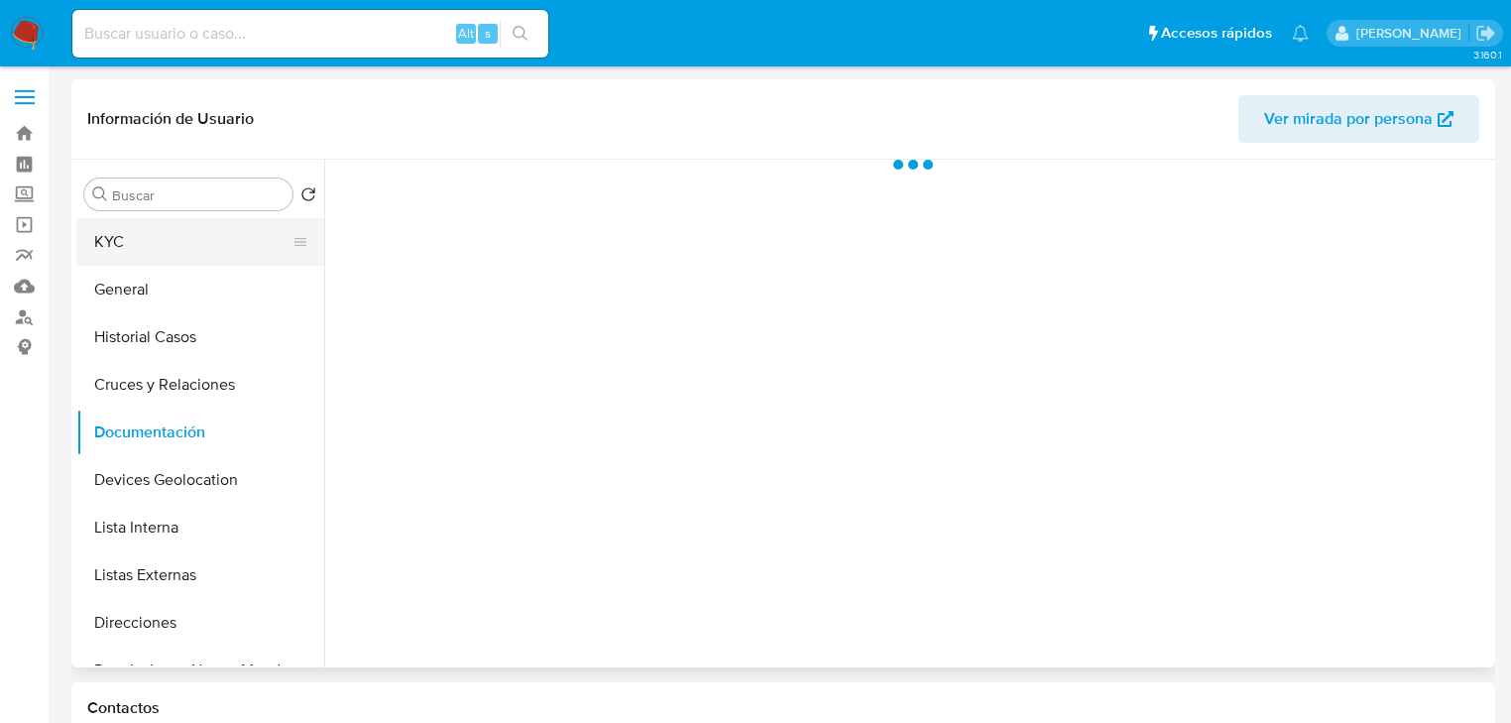
click at [141, 256] on button "KYC" at bounding box center [192, 242] width 232 height 48
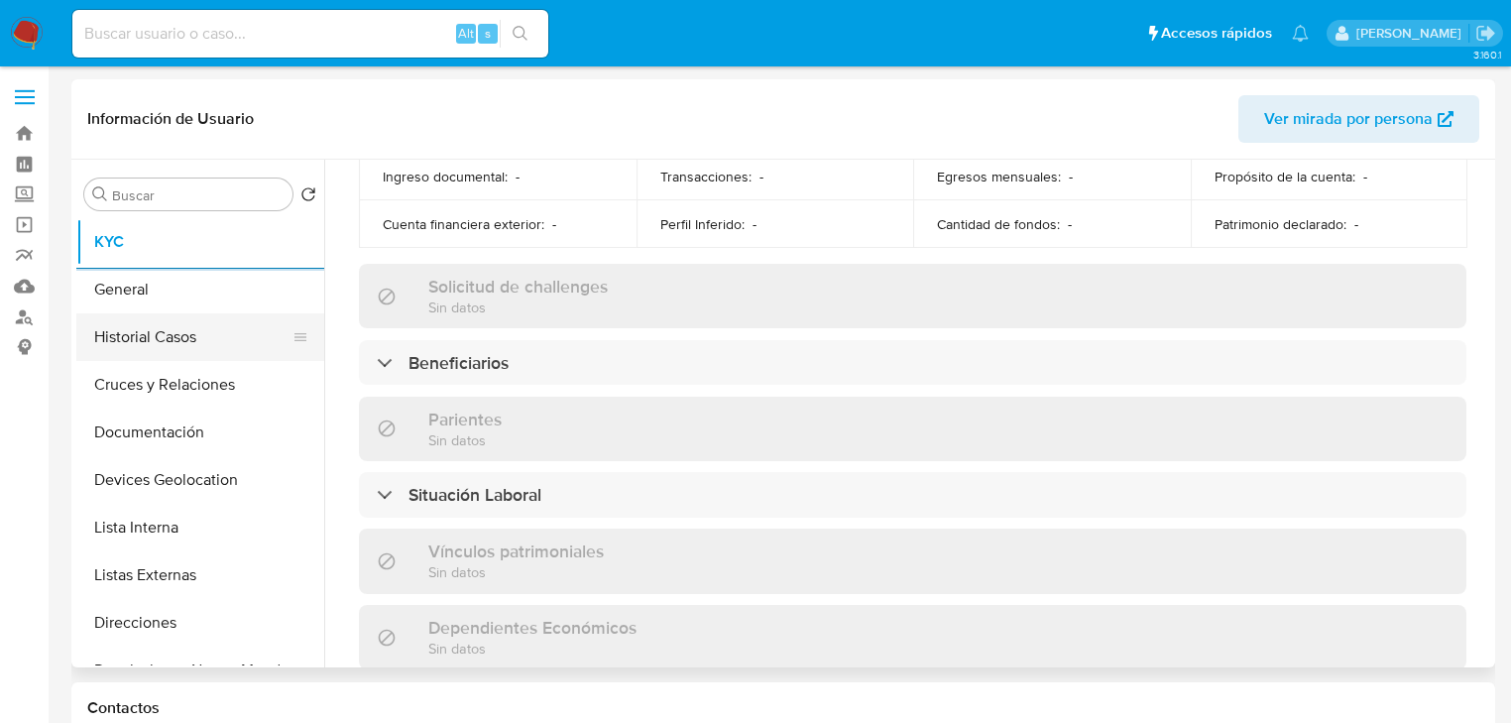
click at [159, 345] on button "Historial Casos" at bounding box center [192, 337] width 232 height 48
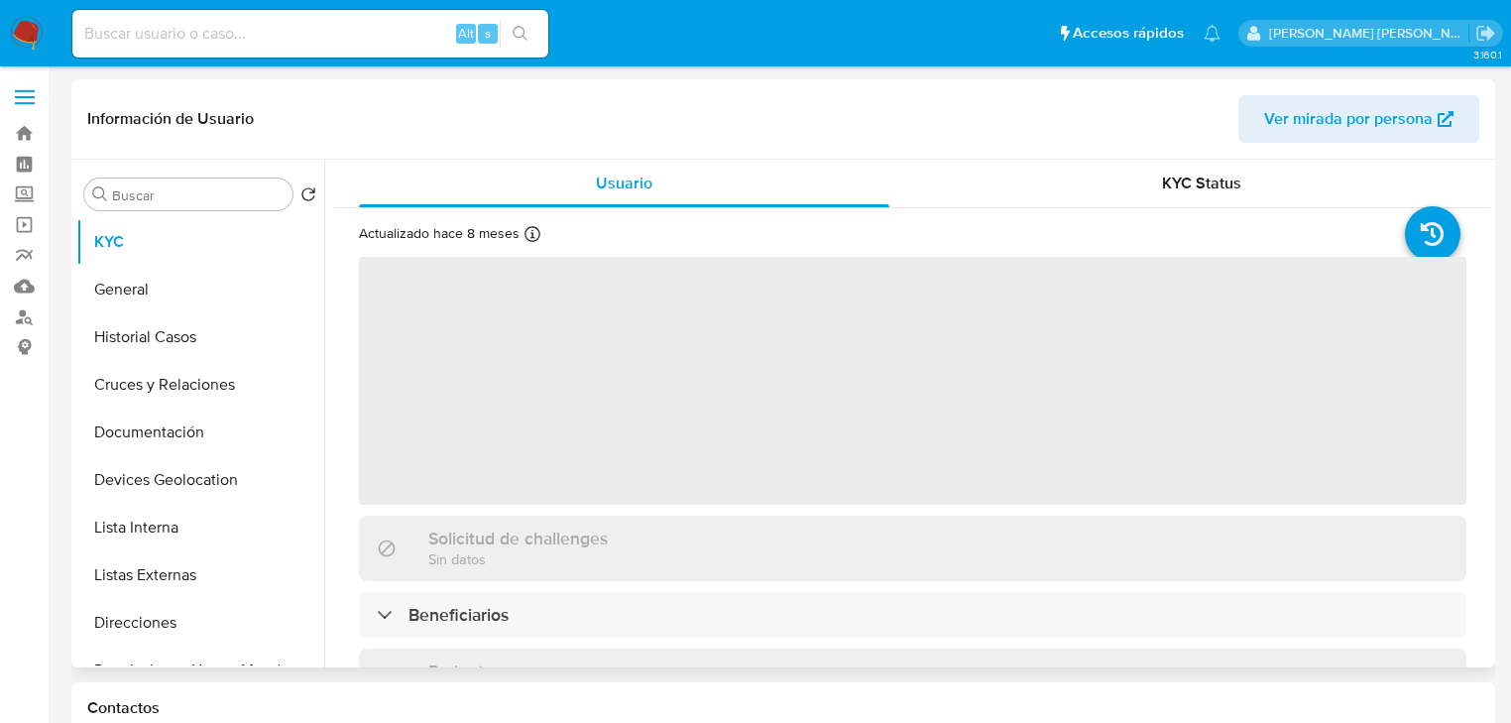
select select "10"
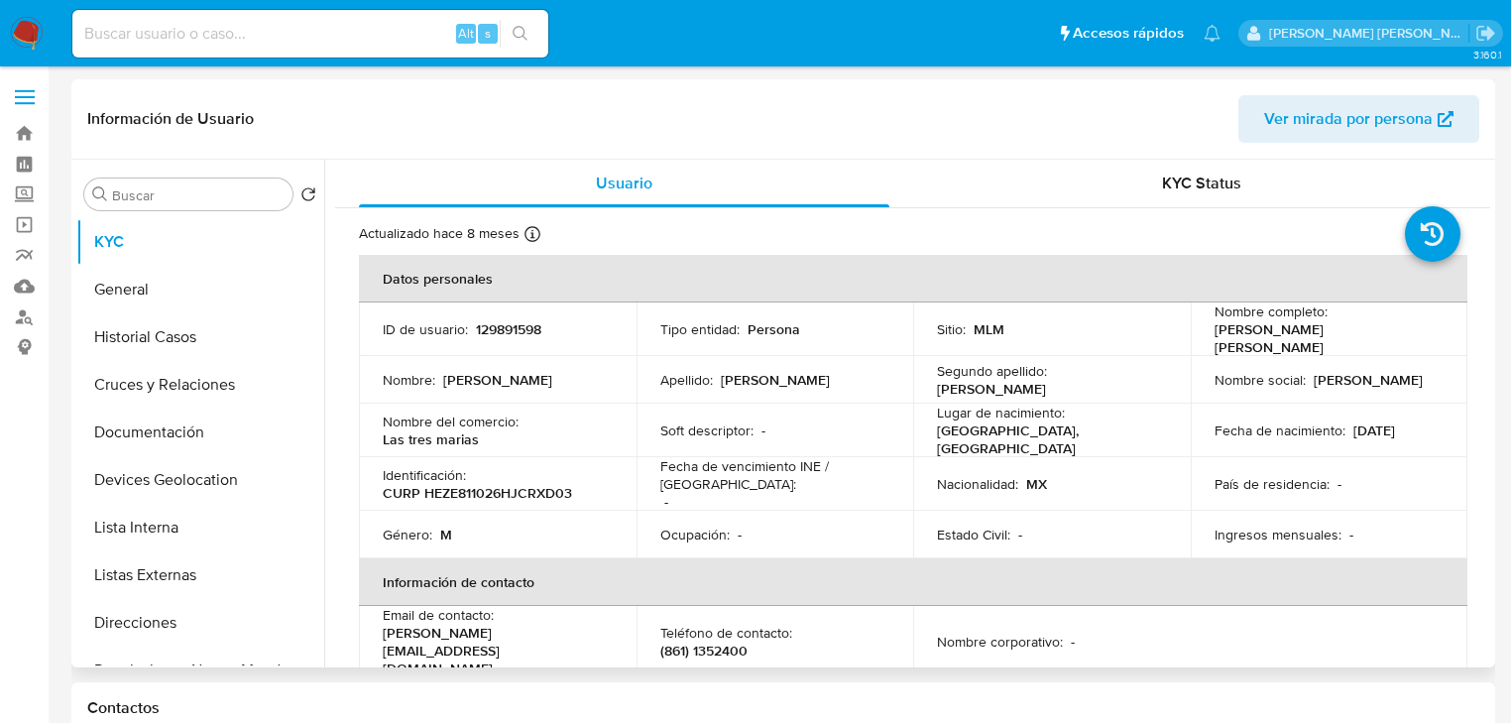
click at [190, 39] on input at bounding box center [310, 34] width 476 height 26
paste input "f7ltYwyYsovR7FxO2CmTZ59d"
type input "f7ltYwyYsovR7FxO2CmTZ59d"
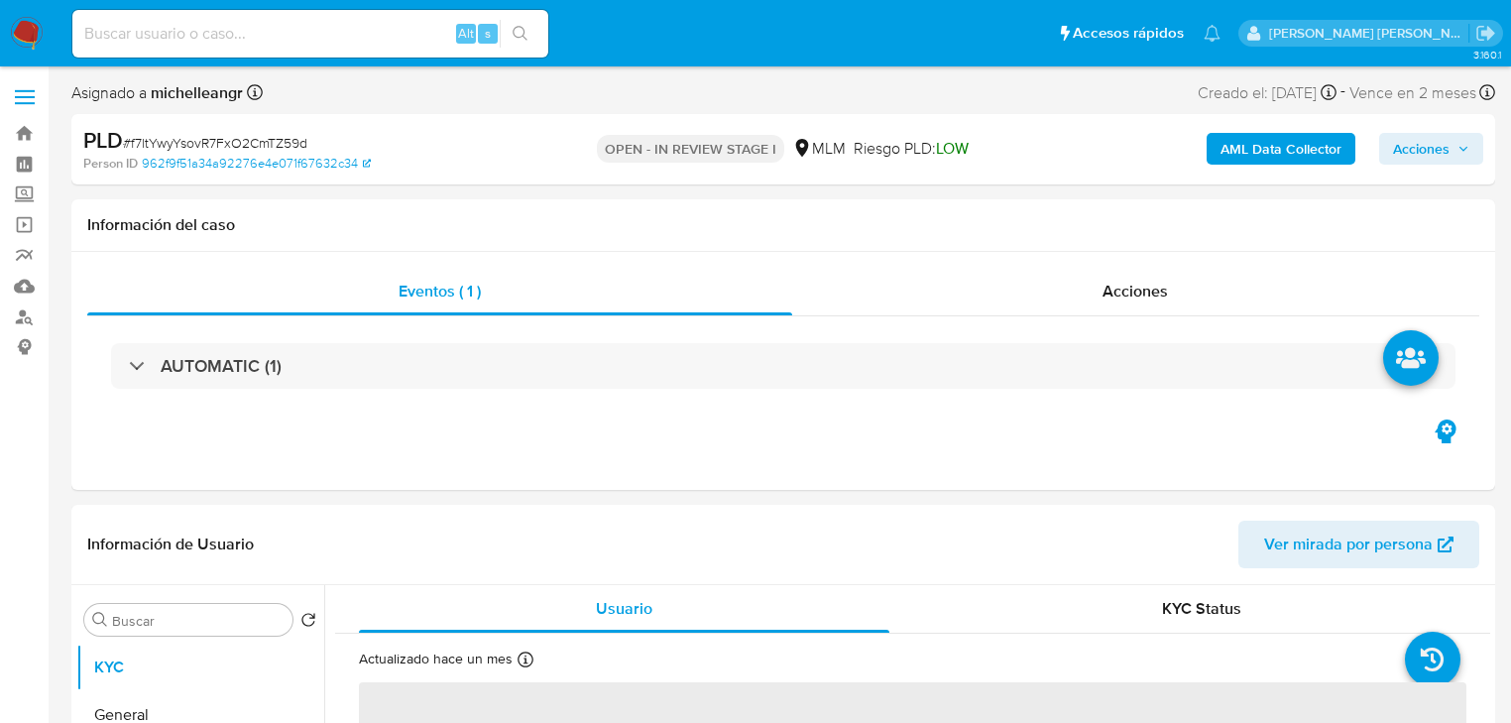
select select "10"
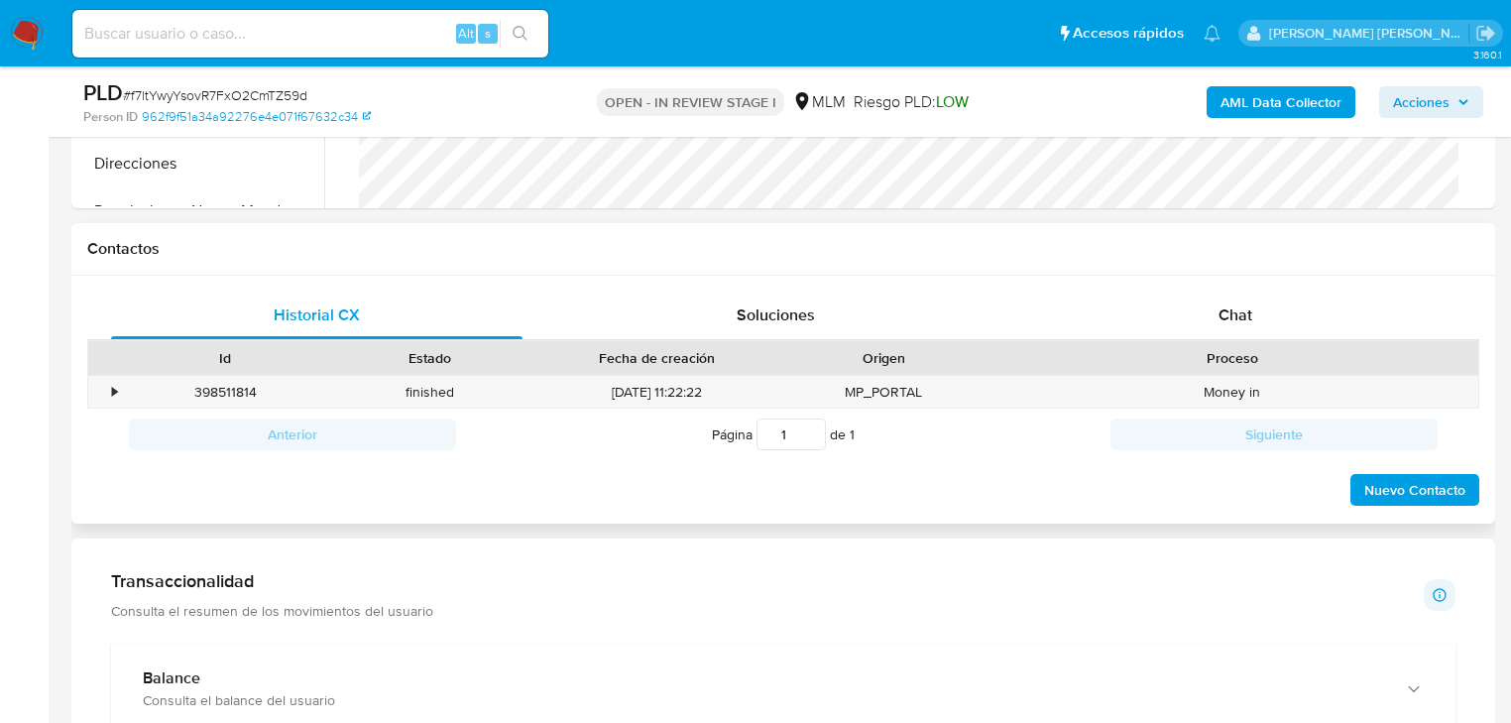
scroll to position [873, 0]
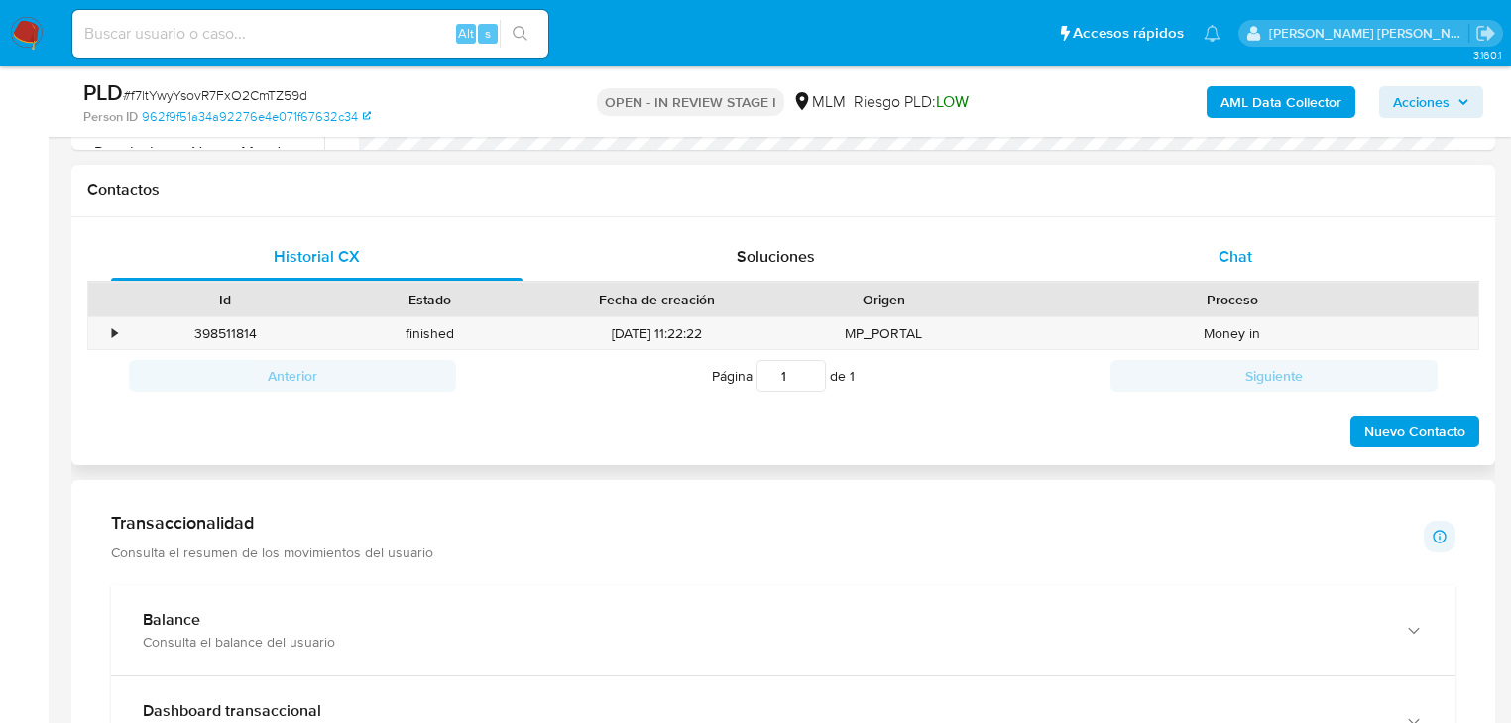
click at [1269, 256] on div "Chat" at bounding box center [1236, 257] width 412 height 48
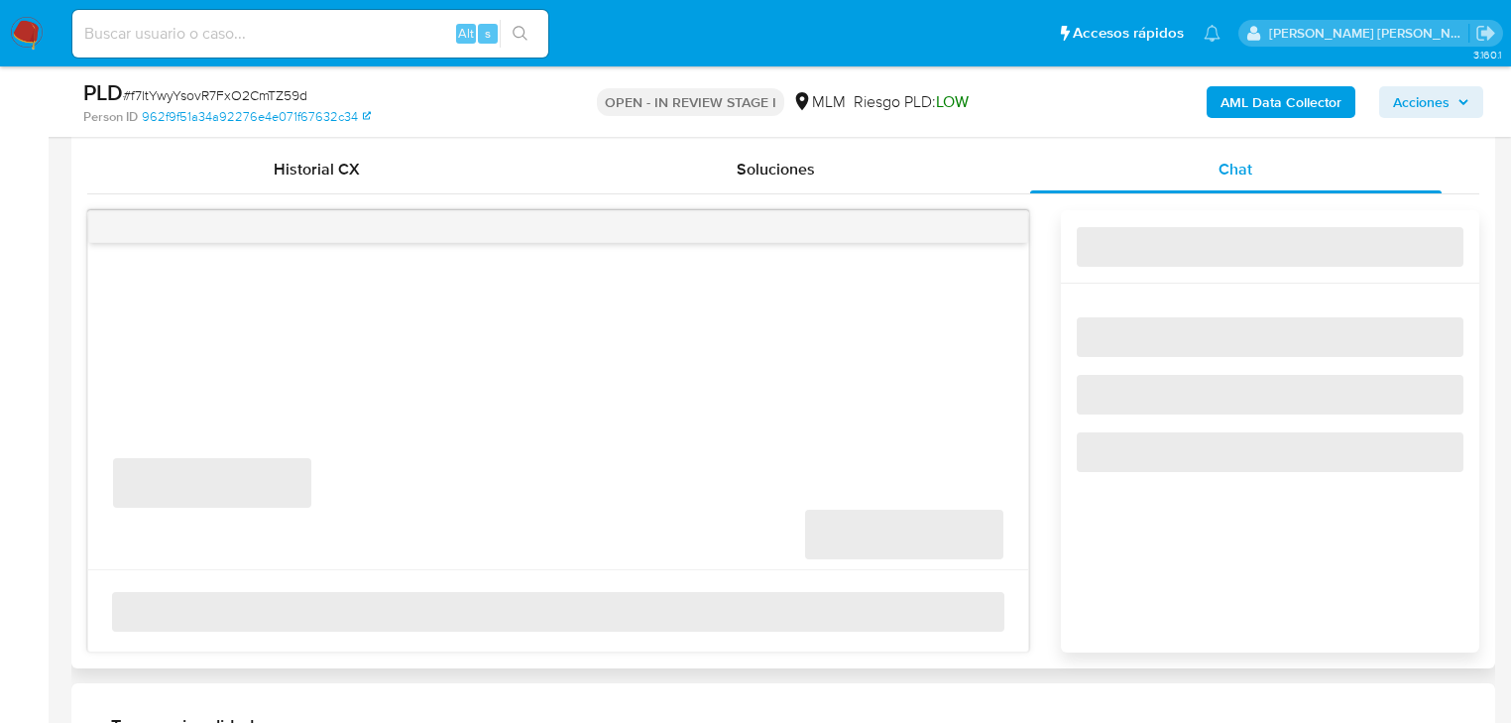
scroll to position [1031, 0]
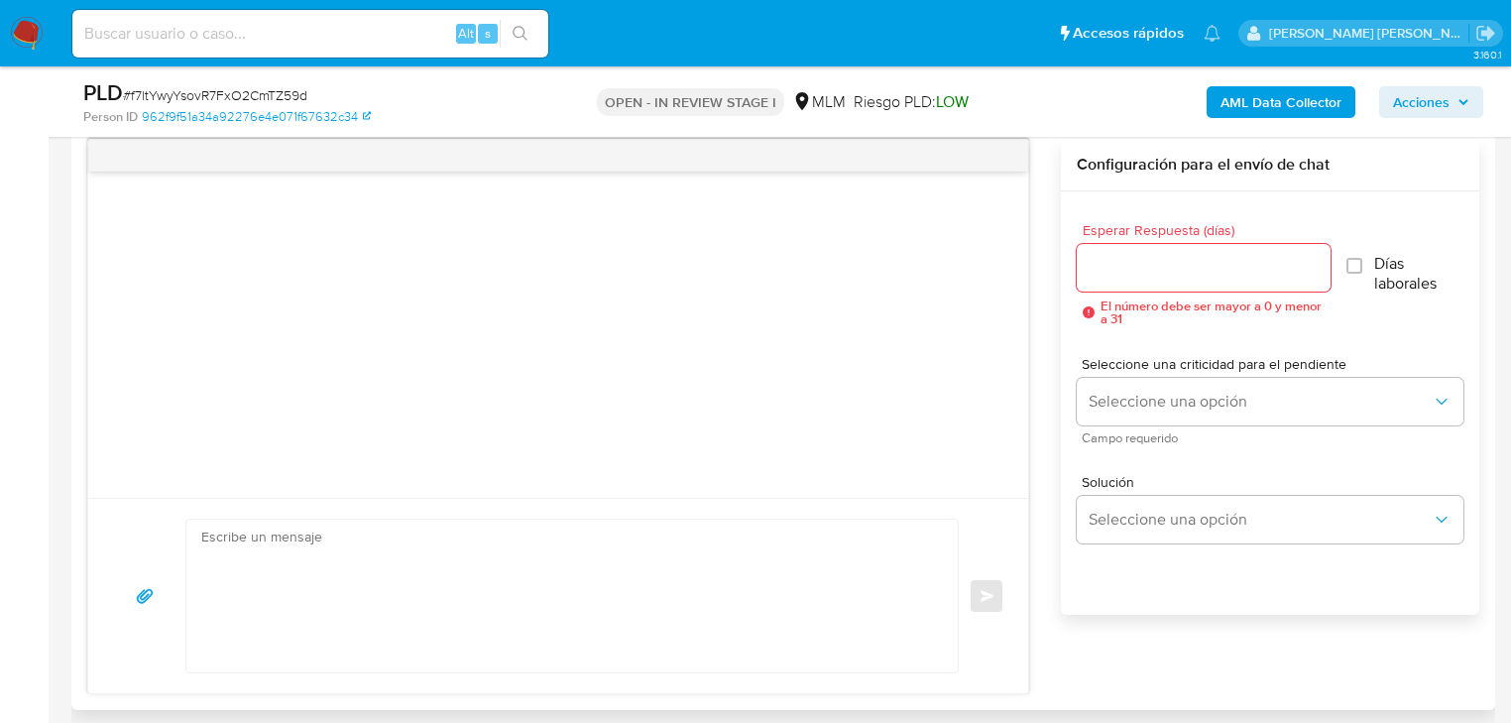
click at [333, 511] on div "Enviar" at bounding box center [558, 595] width 940 height 195
click at [314, 554] on textarea at bounding box center [567, 596] width 732 height 153
paste textarea "Estimado Marco Antonio, Te comunicamos que se ha identificado un cambio en el u…"
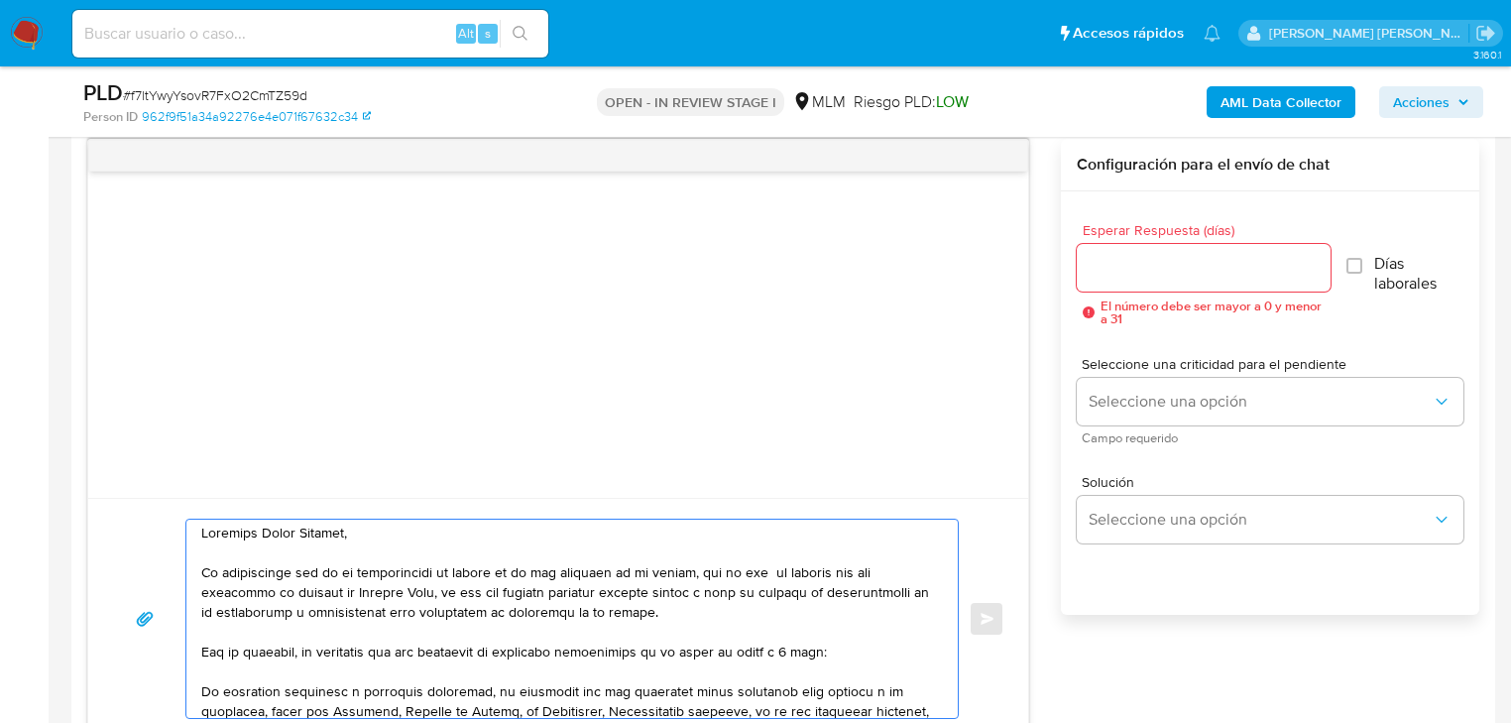
scroll to position [0, 0]
click at [201, 532] on textarea at bounding box center [567, 619] width 732 height 198
click at [205, 529] on textarea at bounding box center [567, 619] width 732 height 198
drag, startPoint x: 376, startPoint y: 540, endPoint x: 268, endPoint y: 542, distance: 108.1
click at [268, 542] on textarea at bounding box center [567, 619] width 732 height 198
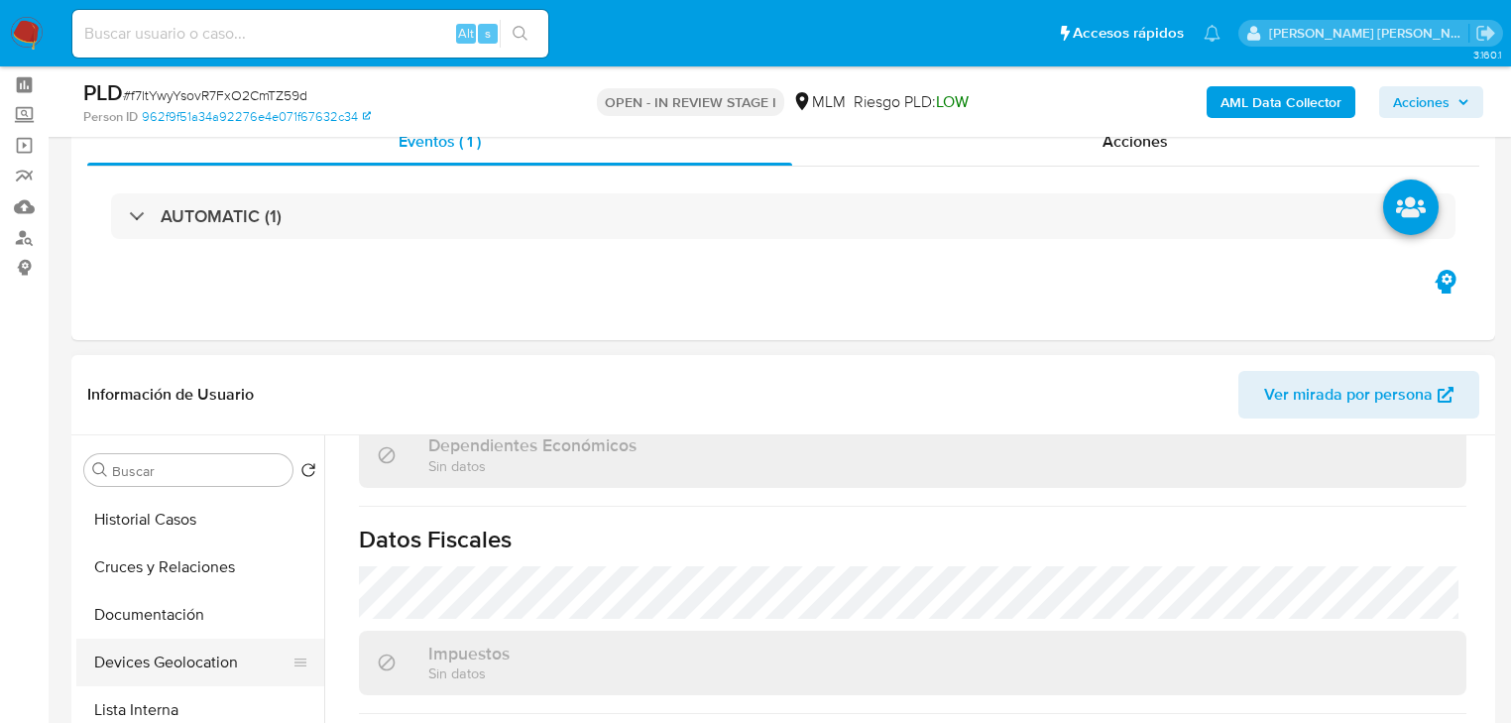
scroll to position [159, 0]
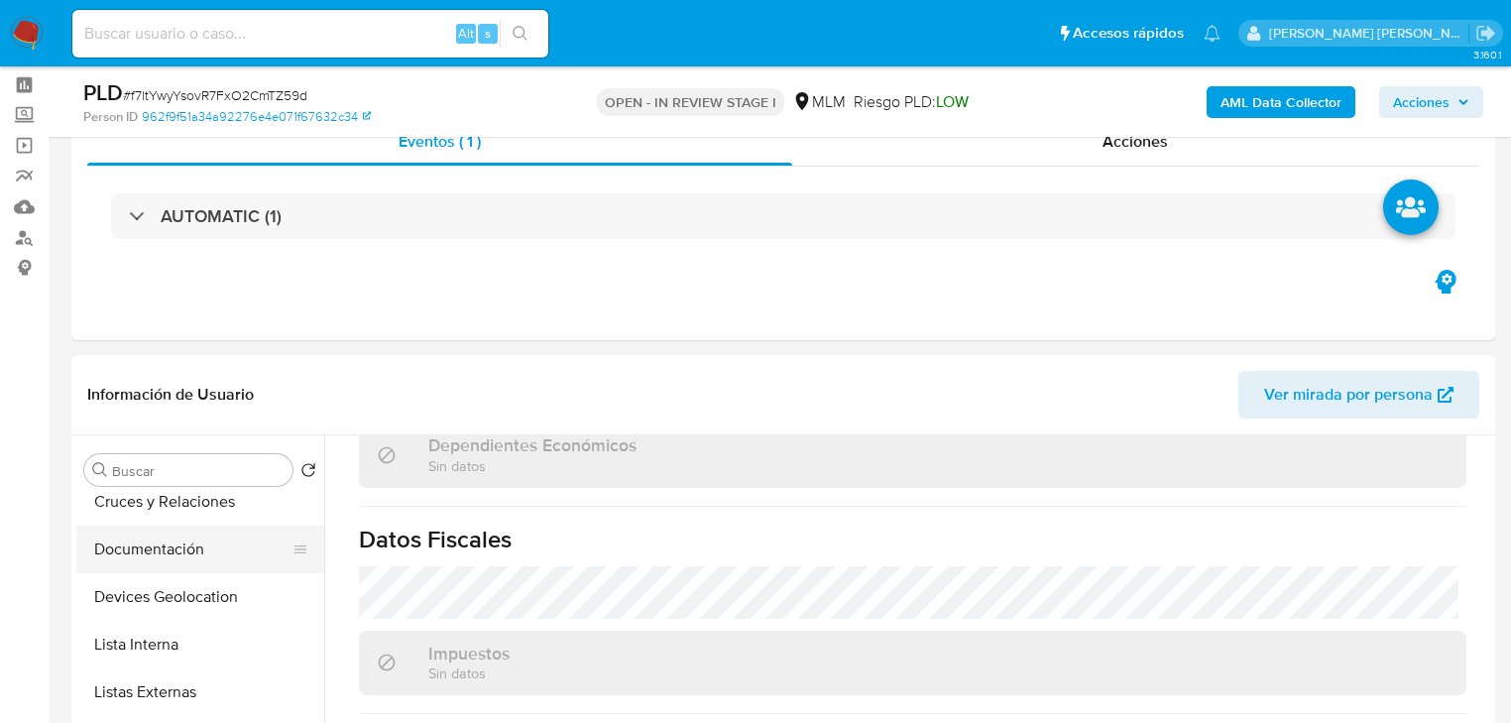
type textarea "Estimado Marco Antonio, Te comunicamos que se ha identificado un cambio en el u…"
click at [198, 565] on button "Documentación" at bounding box center [192, 550] width 232 height 48
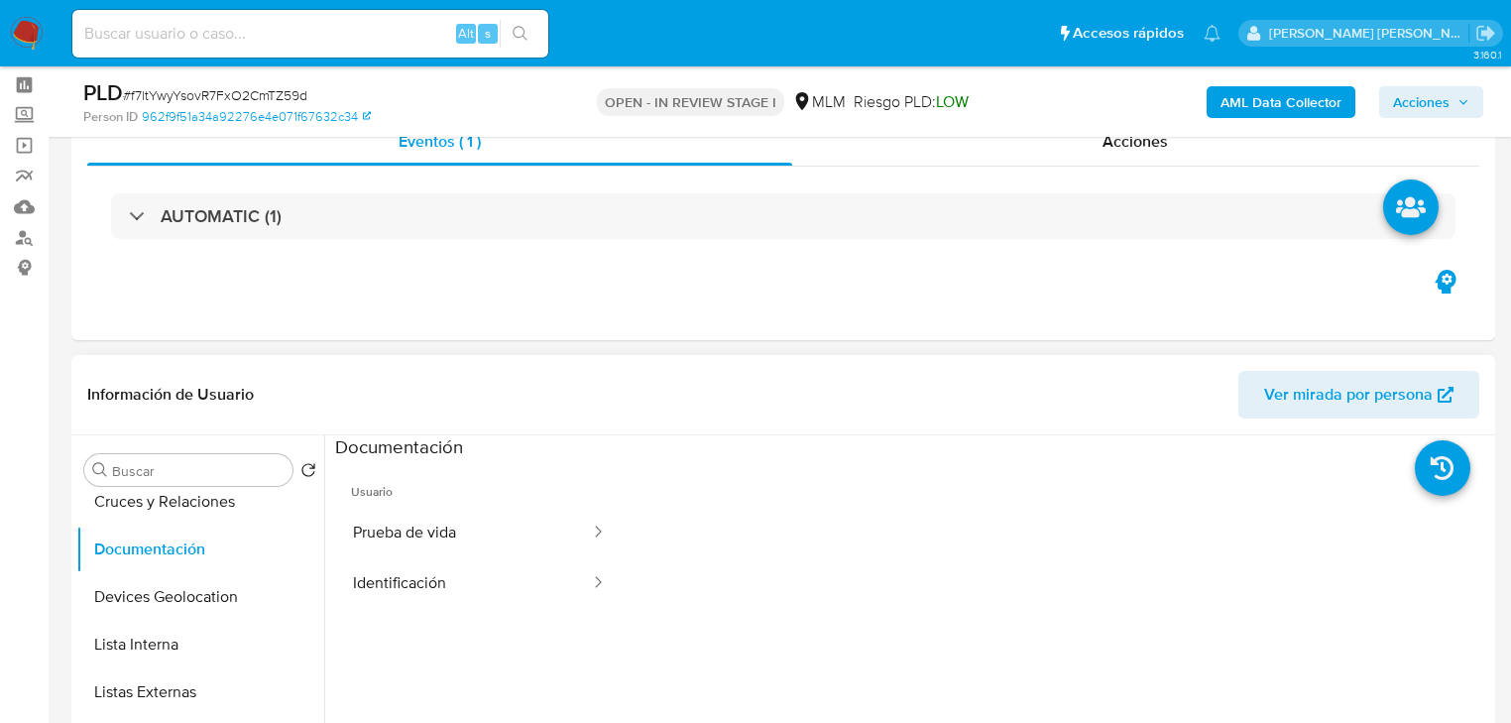
scroll to position [162, 0]
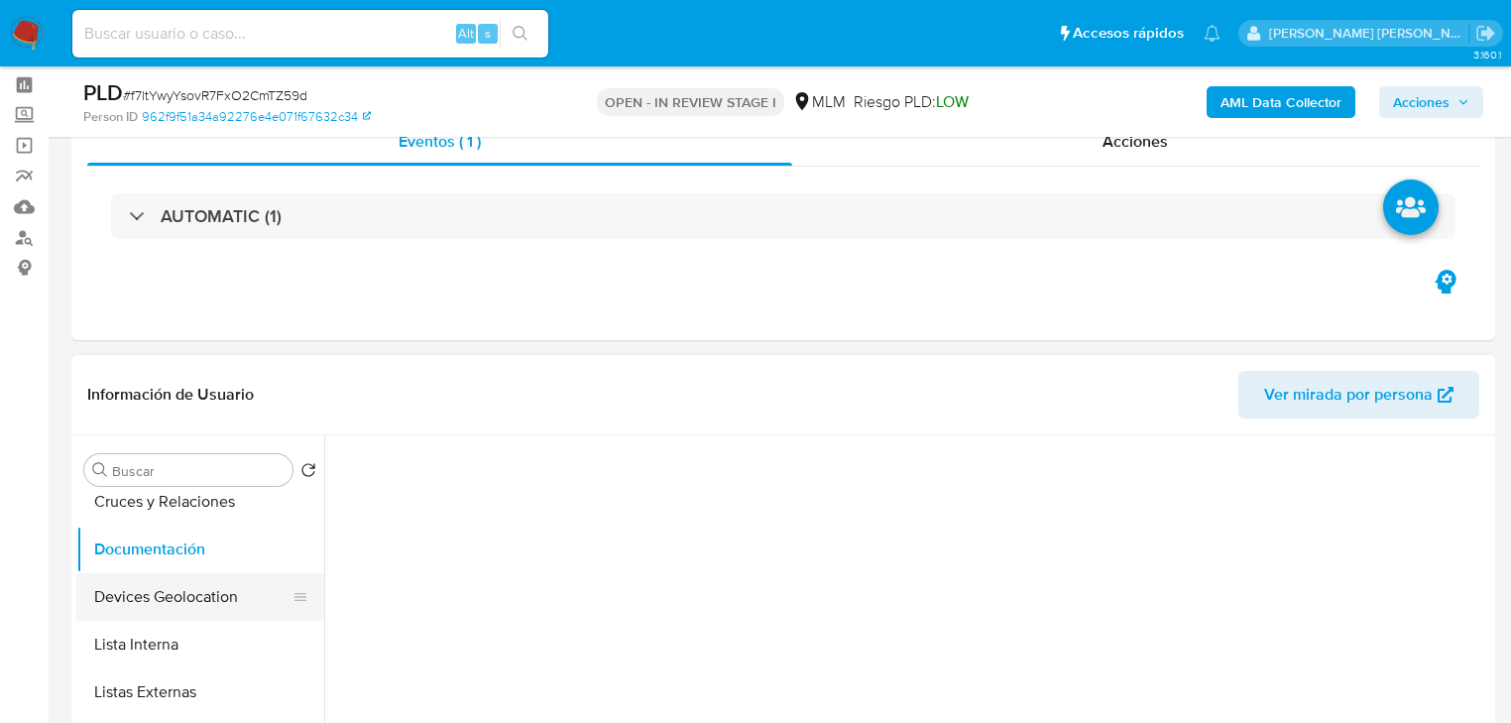
click at [214, 608] on button "Devices Geolocation" at bounding box center [192, 597] width 232 height 48
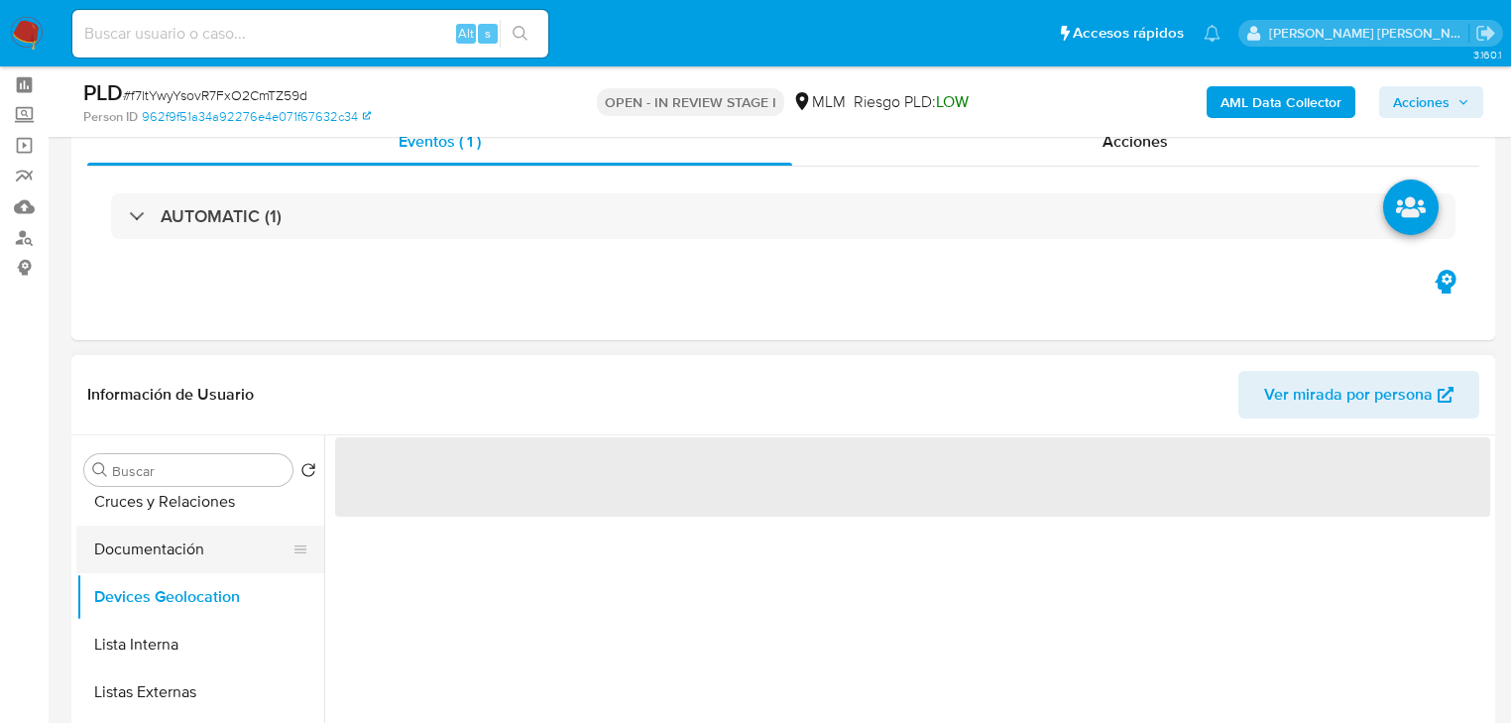
click at [206, 558] on button "Documentación" at bounding box center [192, 550] width 232 height 48
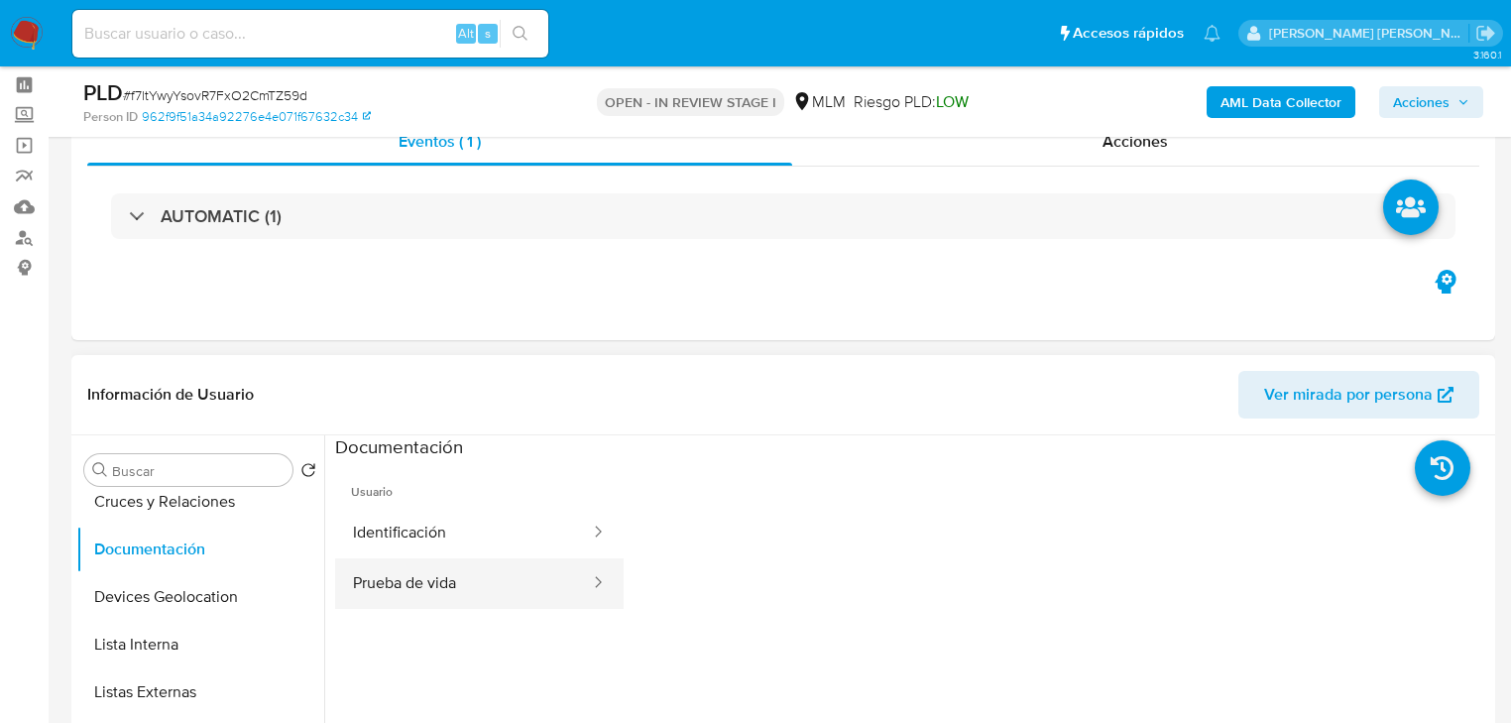
click at [495, 582] on button "Prueba de vida" at bounding box center [463, 583] width 257 height 51
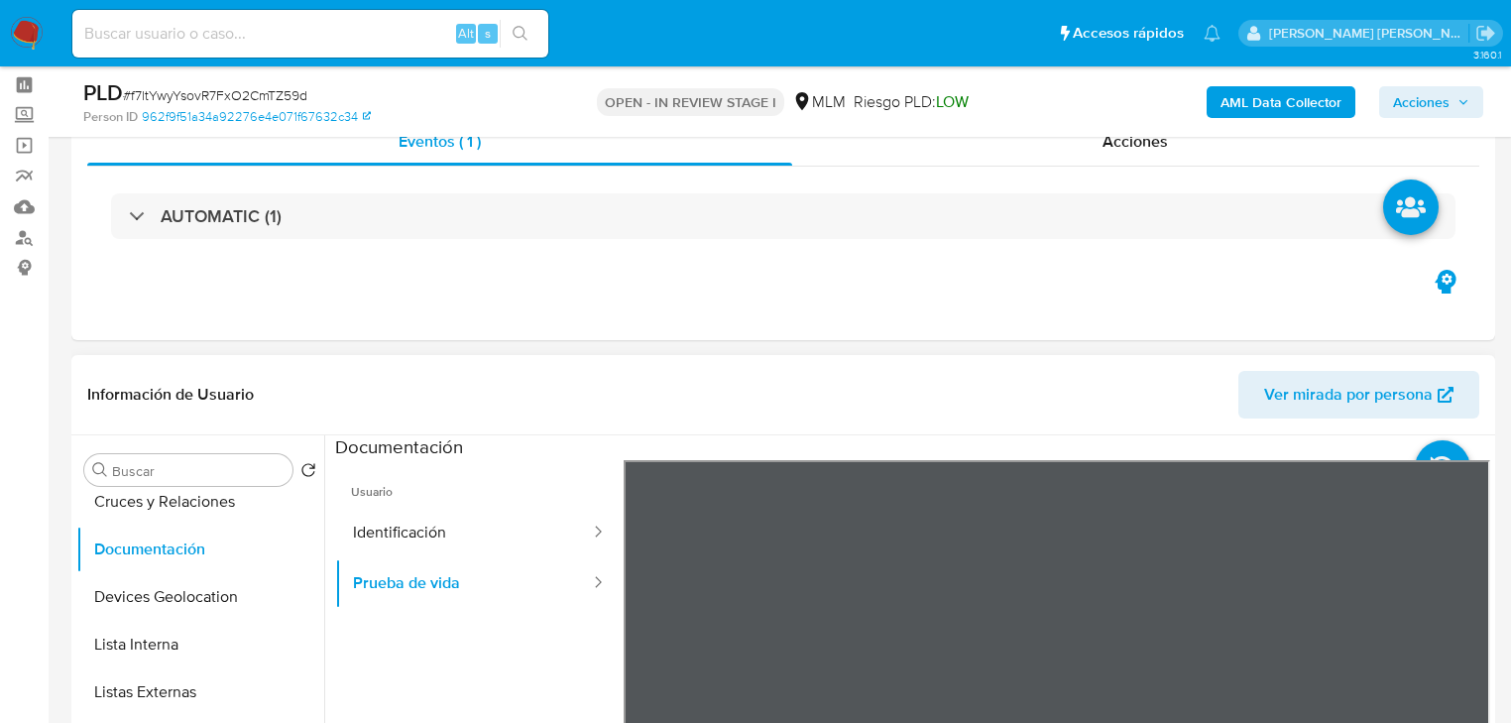
scroll to position [59, 0]
click at [1005, 139] on div "Acciones" at bounding box center [1136, 142] width 688 height 48
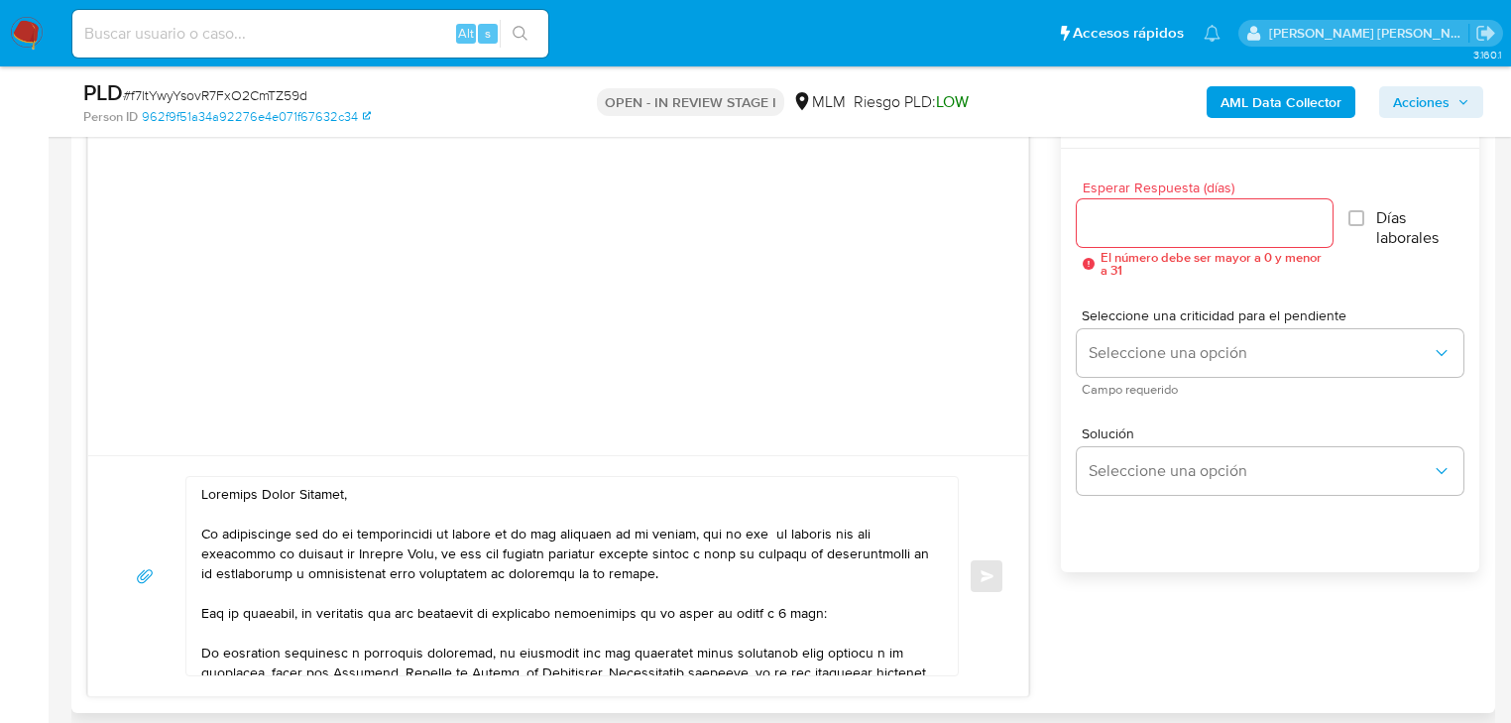
scroll to position [1349, 0]
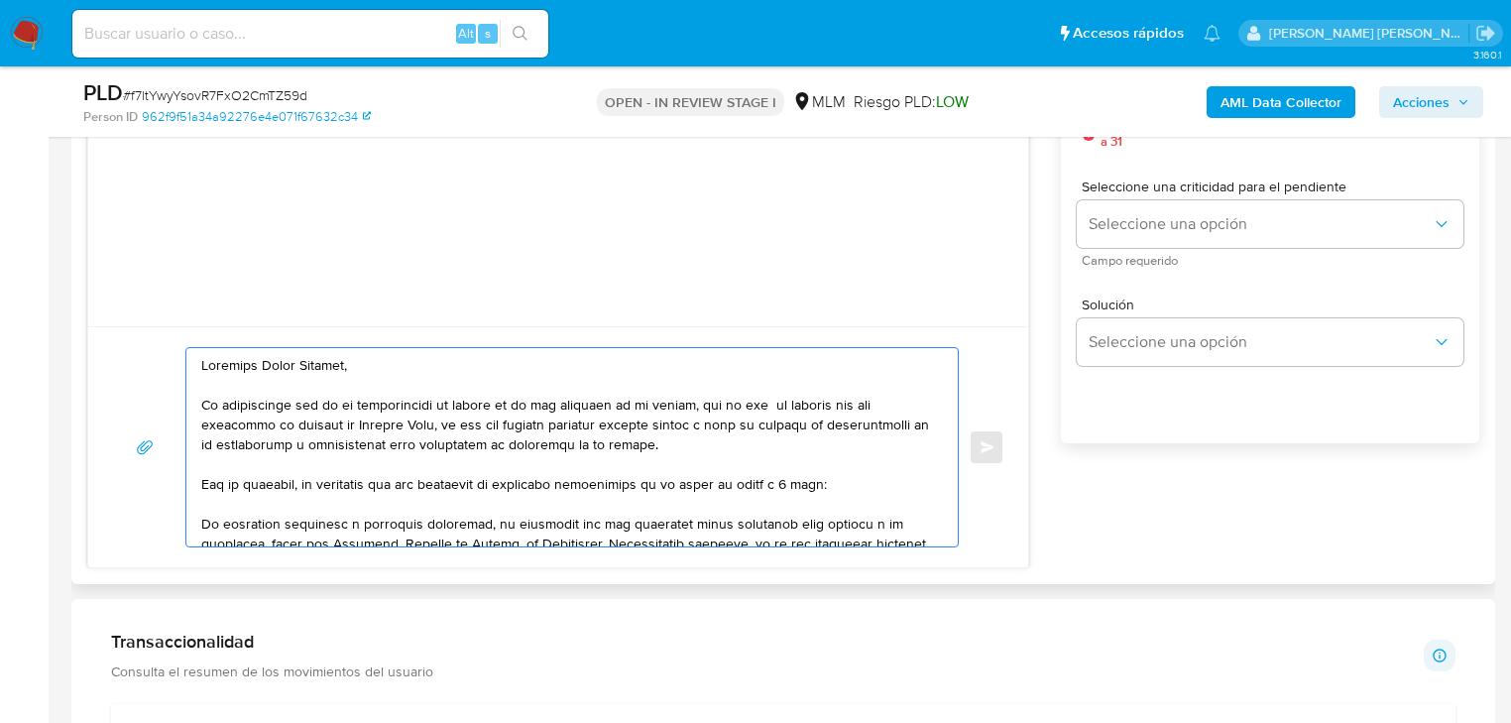
click at [403, 384] on textarea at bounding box center [567, 447] width 732 height 198
drag, startPoint x: 393, startPoint y: 377, endPoint x: 253, endPoint y: 362, distance: 140.6
click at [253, 363] on textarea at bounding box center [567, 447] width 732 height 198
click at [253, 362] on textarea at bounding box center [567, 447] width 732 height 198
click at [201, 529] on textarea at bounding box center [567, 447] width 732 height 198
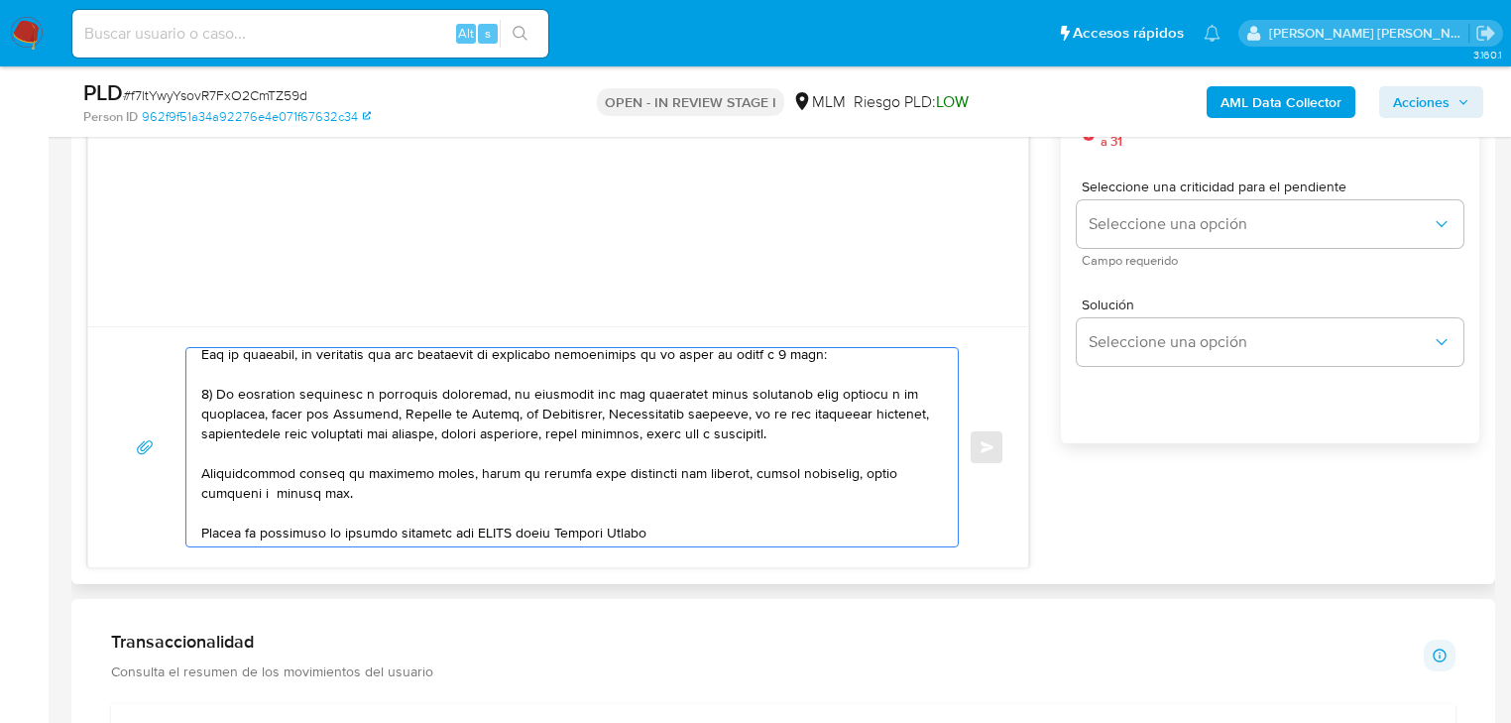
scroll to position [238, 0]
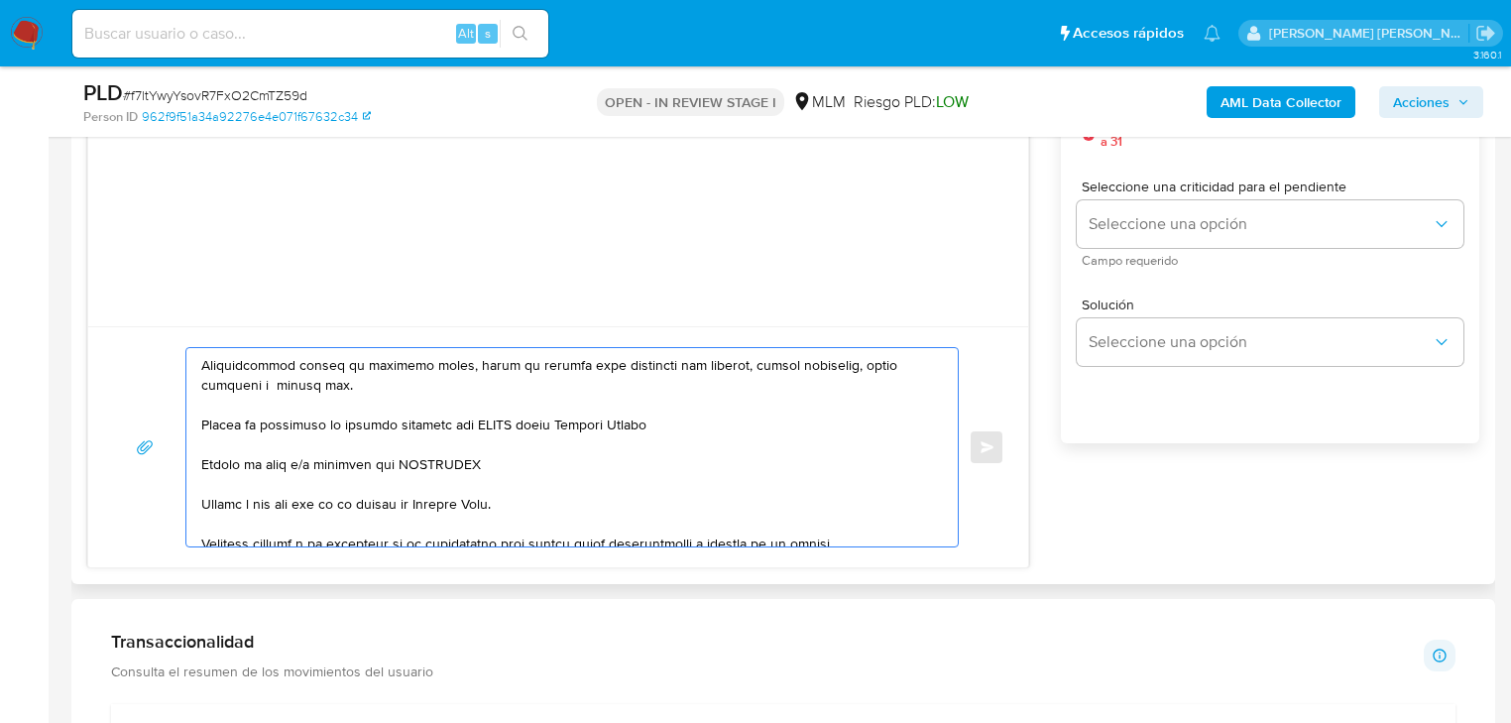
drag, startPoint x: 286, startPoint y: 386, endPoint x: 194, endPoint y: 371, distance: 92.4
click at [194, 371] on div at bounding box center [567, 447] width 762 height 198
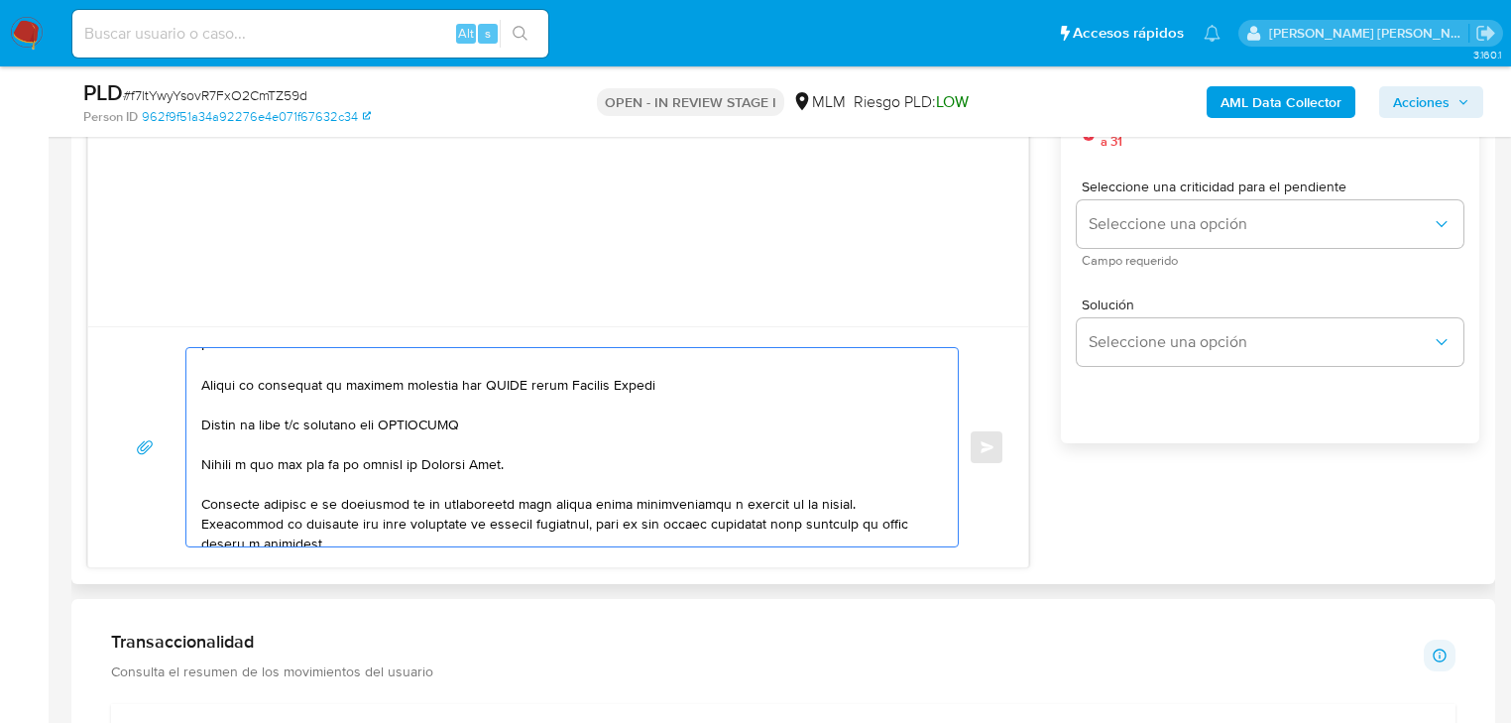
scroll to position [218, 0]
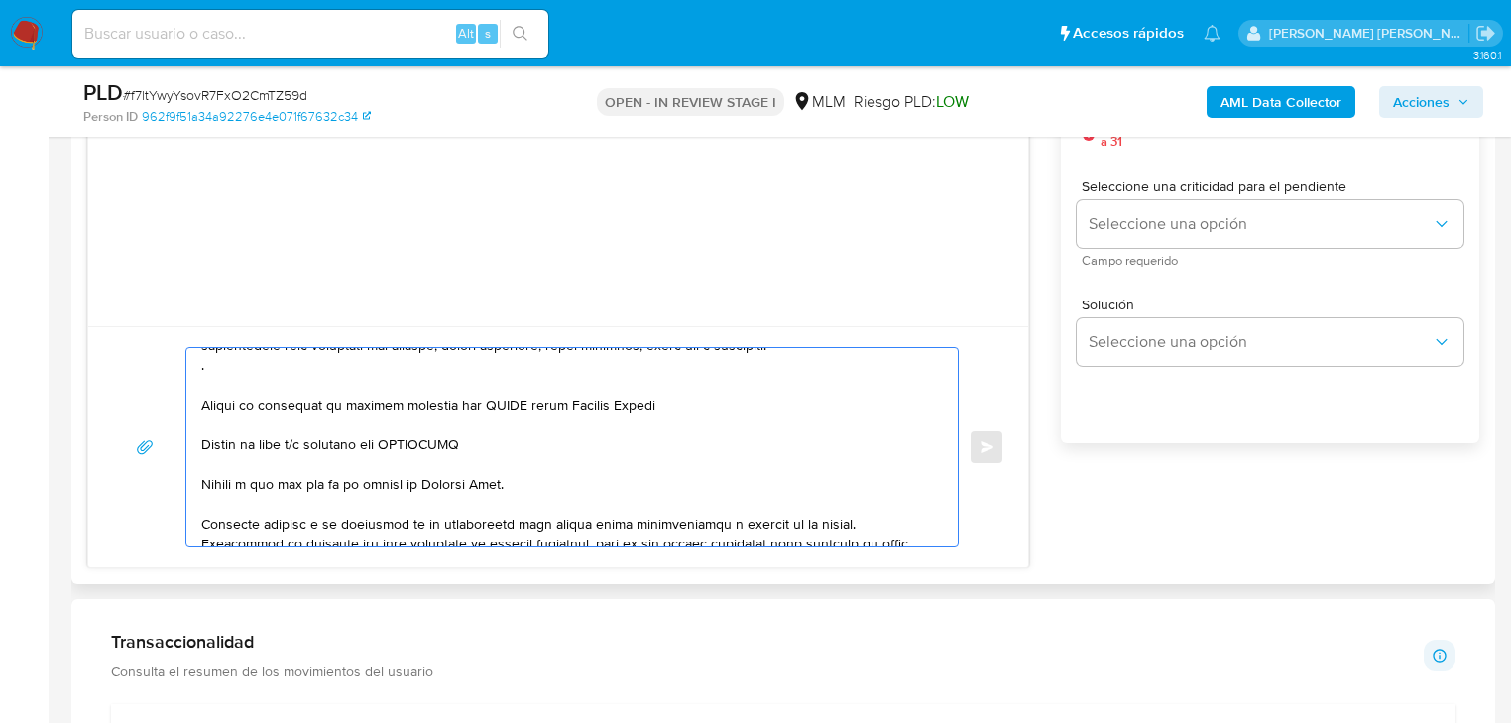
click at [198, 373] on div at bounding box center [567, 447] width 762 height 198
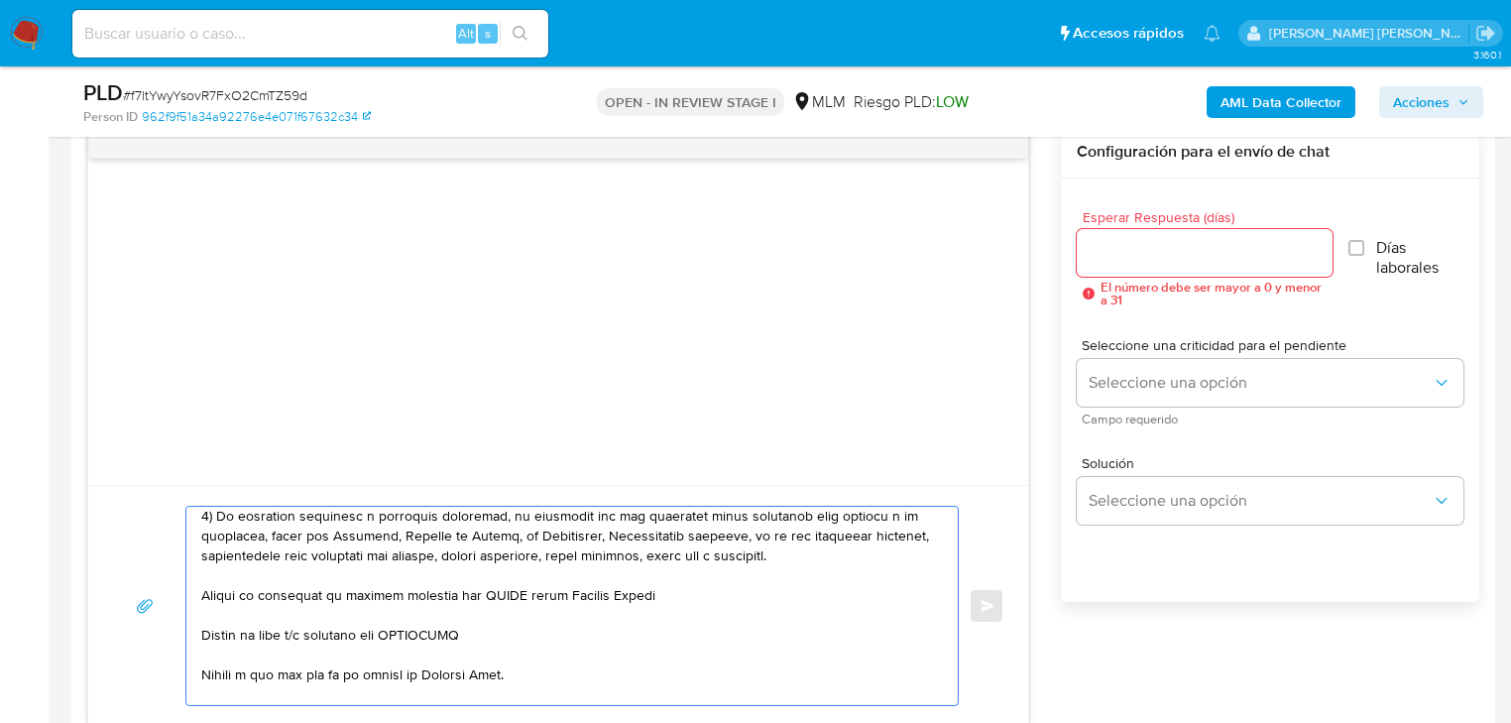
scroll to position [139, 0]
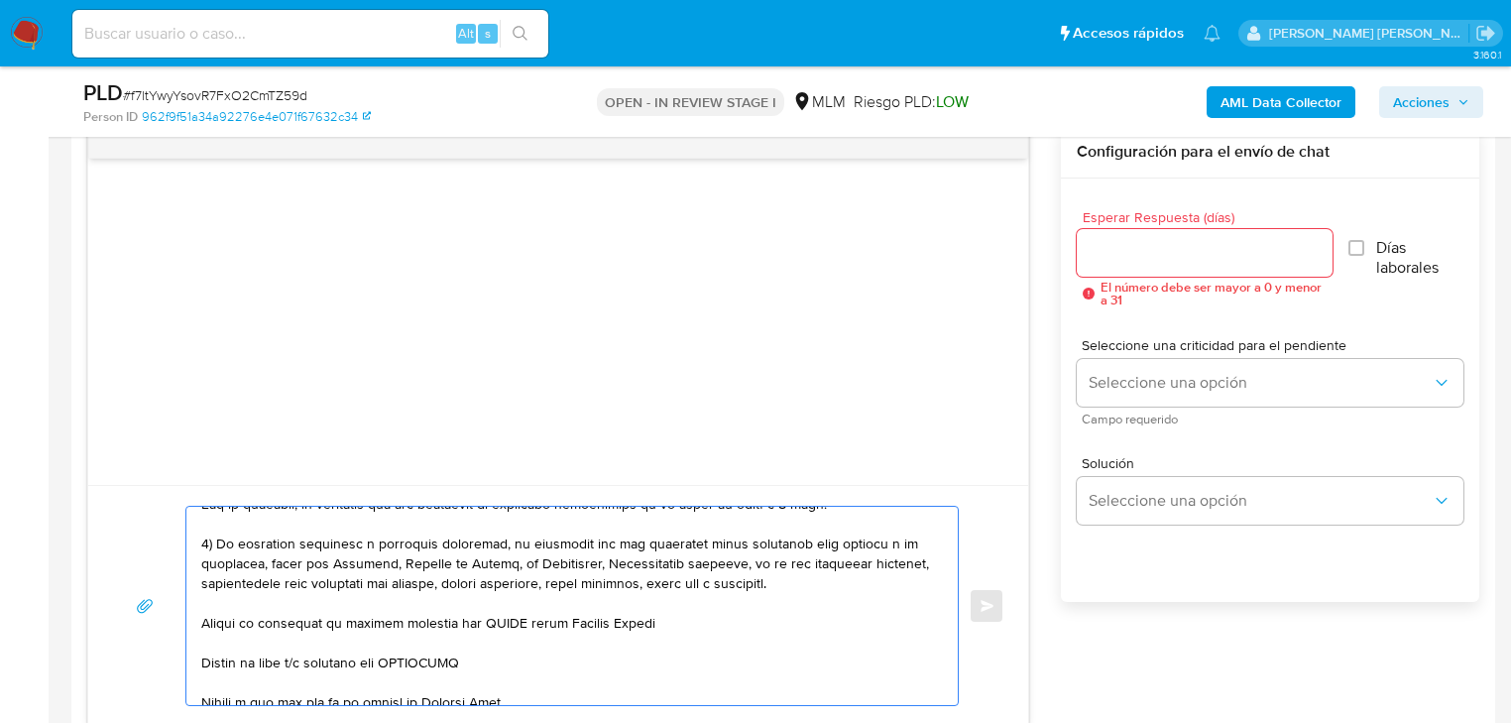
click at [203, 626] on textarea at bounding box center [567, 606] width 732 height 198
drag, startPoint x: 371, startPoint y: 621, endPoint x: 733, endPoint y: 619, distance: 361.9
click at [733, 619] on textarea at bounding box center [567, 606] width 732 height 198
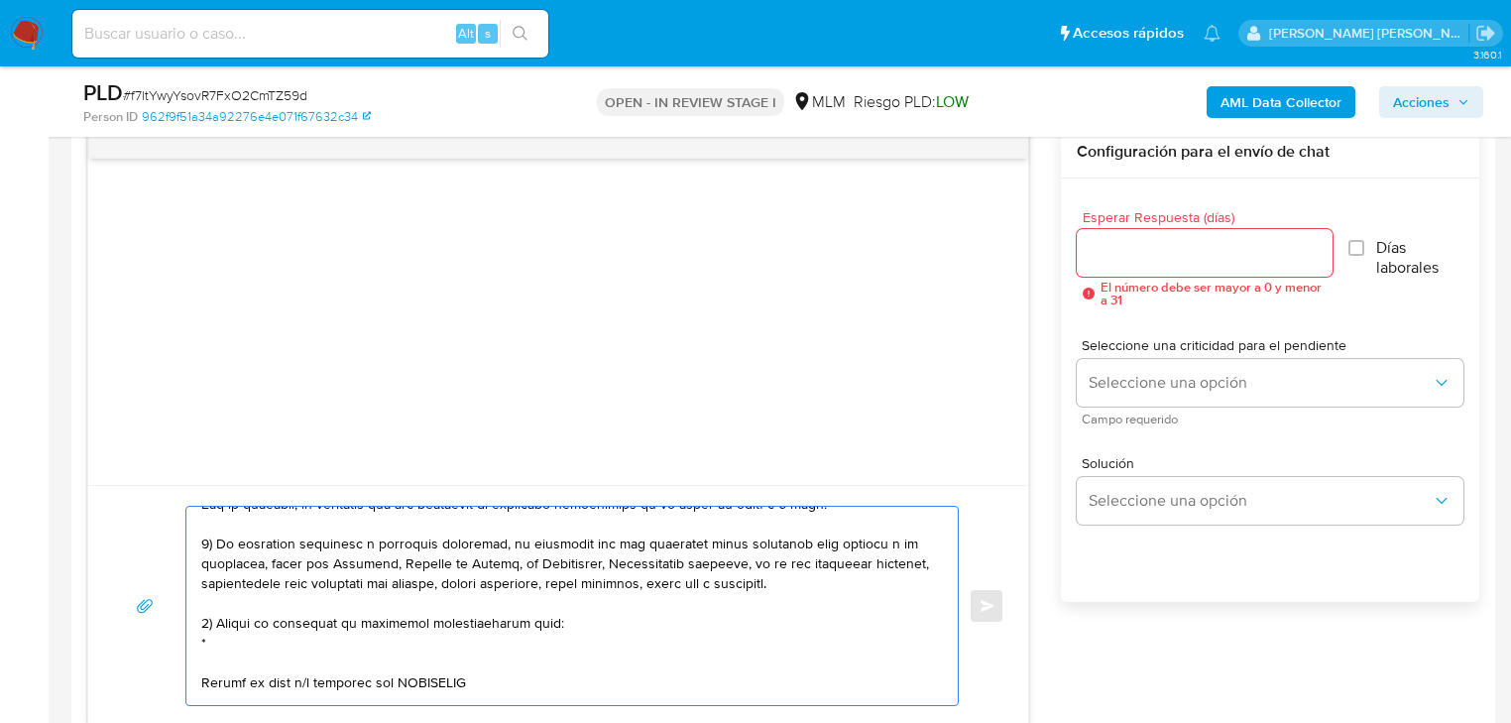
paste textarea "EMPAQUES 3A SA DE CV"
paste textarea "MOISES BITAR CANAVATI"
paste textarea "name: JOSE ANTONIO,HERNANDEZ/ZU@IGA || alias:"
click at [434, 682] on textarea at bounding box center [567, 606] width 732 height 198
click at [349, 684] on textarea at bounding box center [567, 606] width 732 height 198
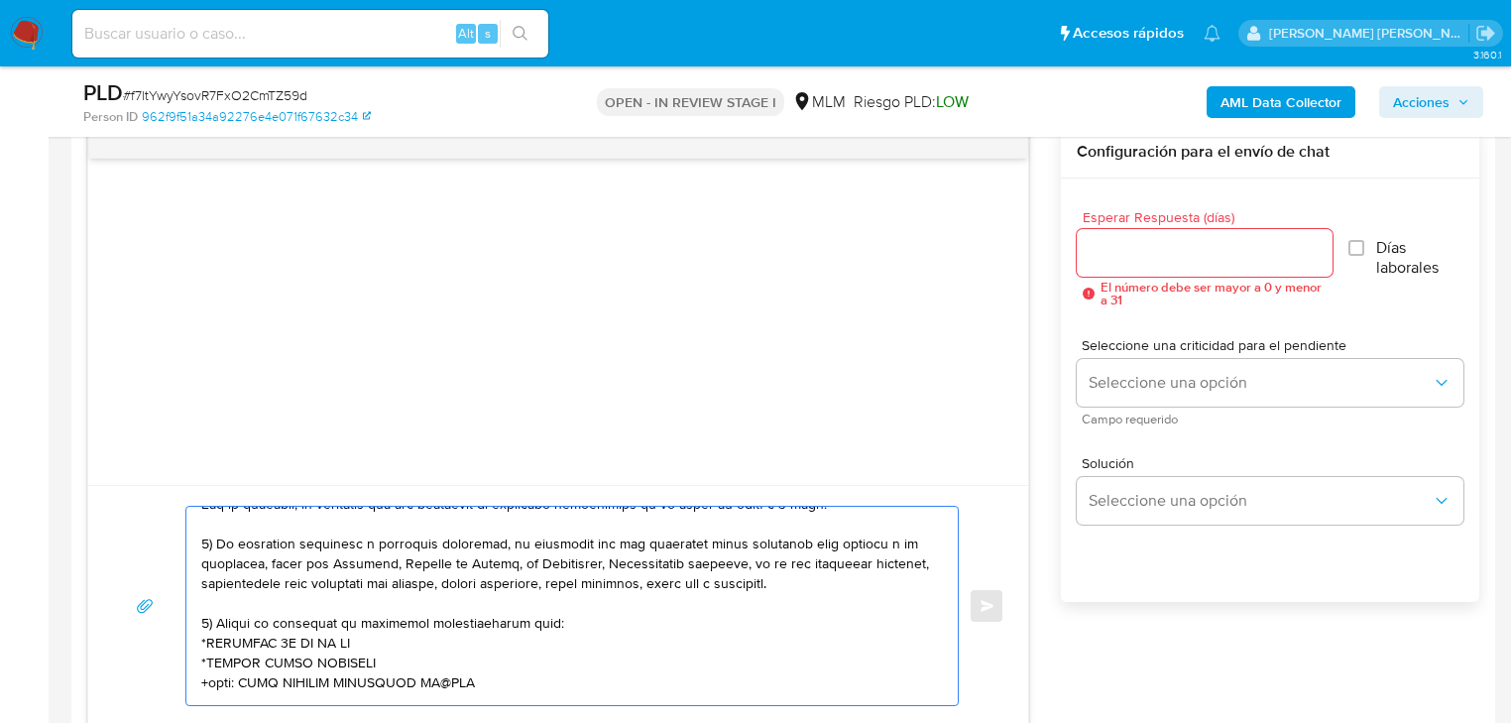
click at [250, 684] on textarea at bounding box center [567, 606] width 732 height 198
drag, startPoint x: 251, startPoint y: 684, endPoint x: 198, endPoint y: 682, distance: 52.6
click at [198, 682] on div at bounding box center [567, 606] width 762 height 198
click at [419, 682] on textarea at bounding box center [567, 606] width 732 height 198
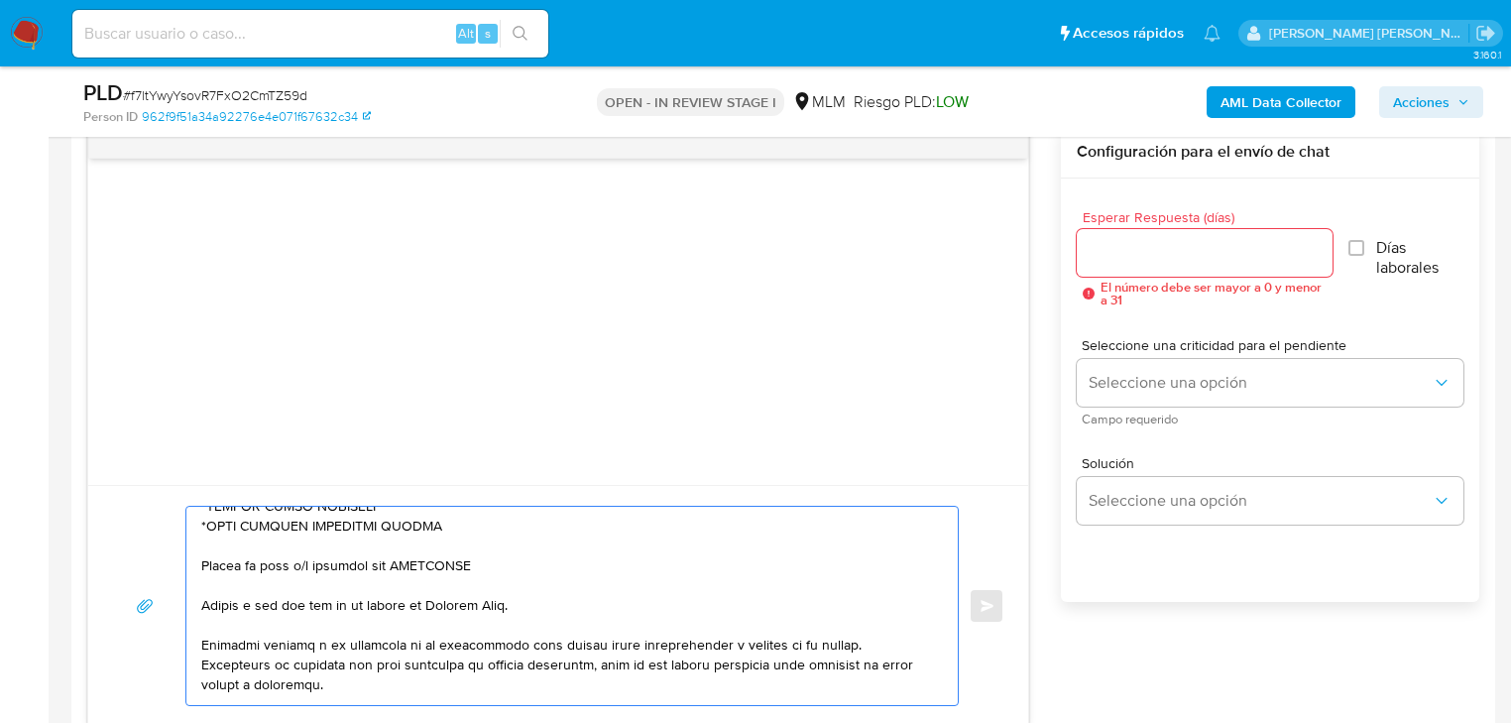
scroll to position [297, 0]
click at [205, 560] on textarea at bounding box center [567, 606] width 732 height 198
click at [479, 544] on textarea at bounding box center [567, 606] width 732 height 198
click at [460, 570] on textarea at bounding box center [567, 606] width 732 height 198
click at [460, 571] on textarea at bounding box center [567, 606] width 732 height 198
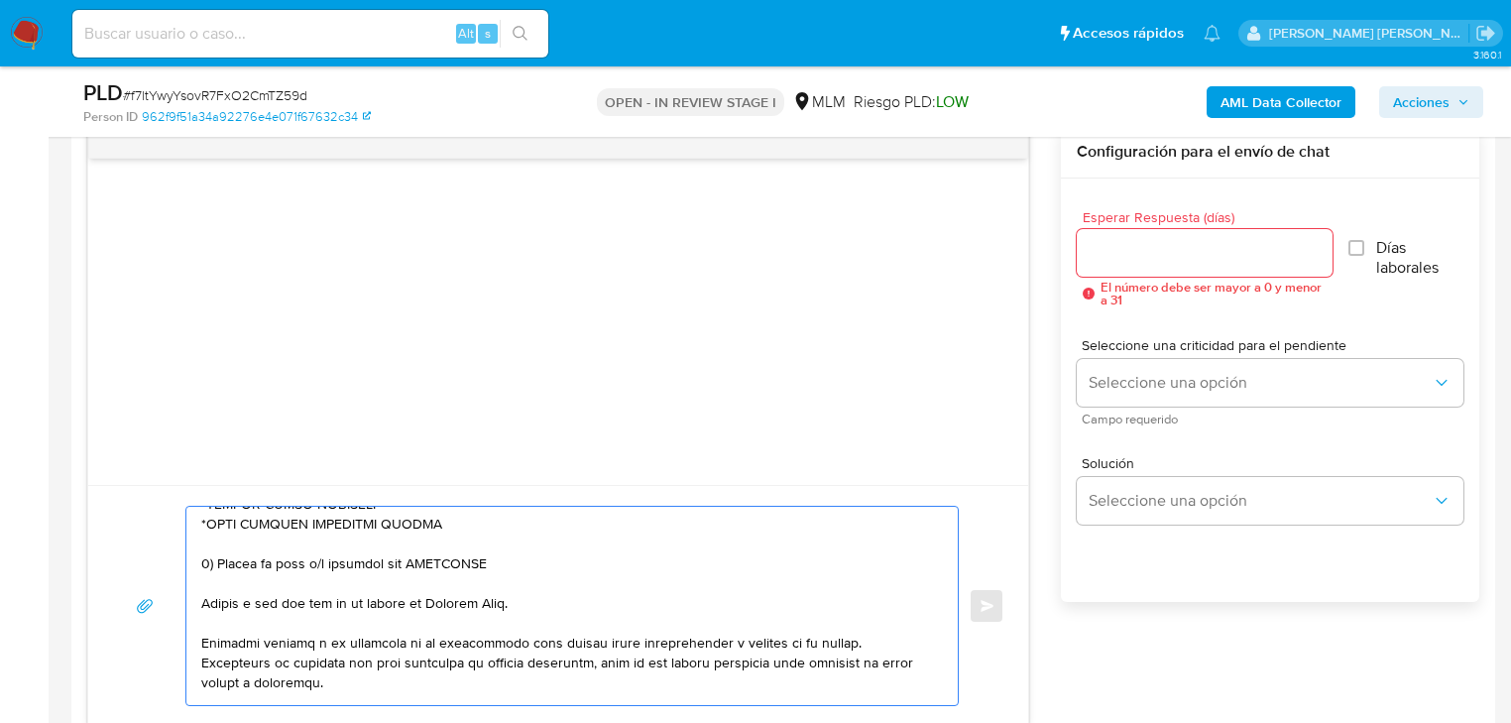
click at [470, 563] on textarea at bounding box center [567, 606] width 732 height 198
paste textarea "SILVA AVINA ISABEL ALEJANDRA"
click at [201, 603] on textarea at bounding box center [567, 606] width 732 height 198
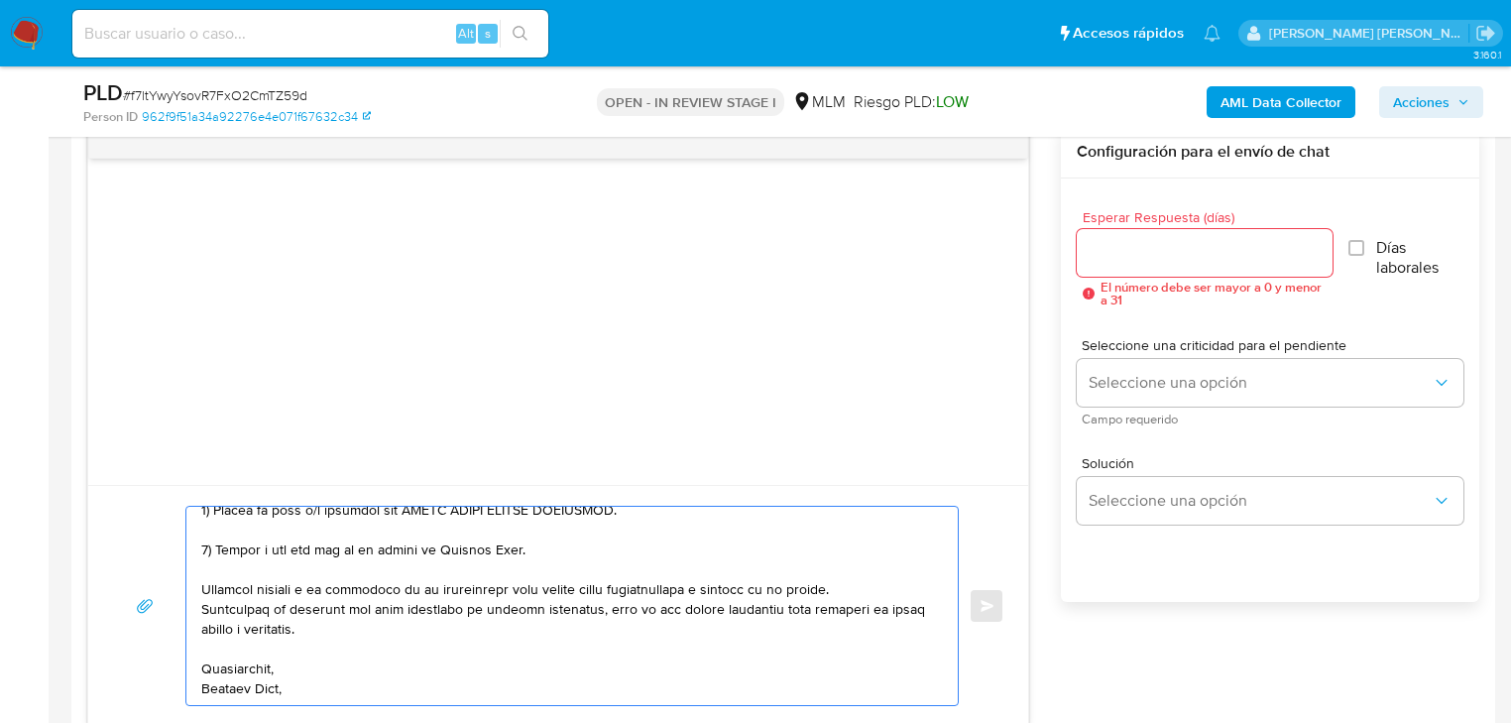
click at [265, 686] on textarea at bounding box center [567, 606] width 732 height 198
type textarea "Estimada Magdiela,, Te comunicamos que se ha identificado un cambio en el uso h…"
click at [1140, 258] on input "Esperar Respuesta (días)" at bounding box center [1205, 253] width 256 height 26
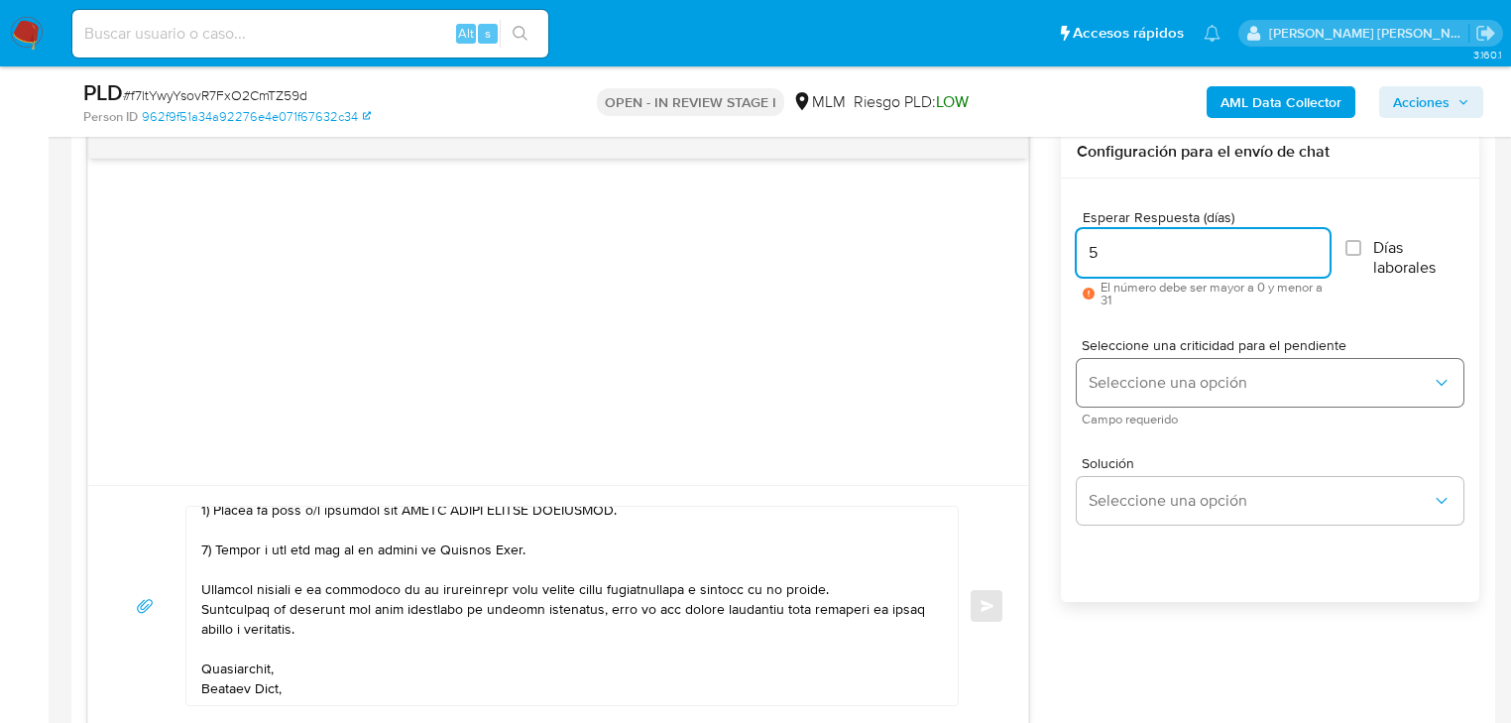
type input "5"
click at [1136, 380] on span "Seleccione una opción" at bounding box center [1260, 383] width 343 height 20
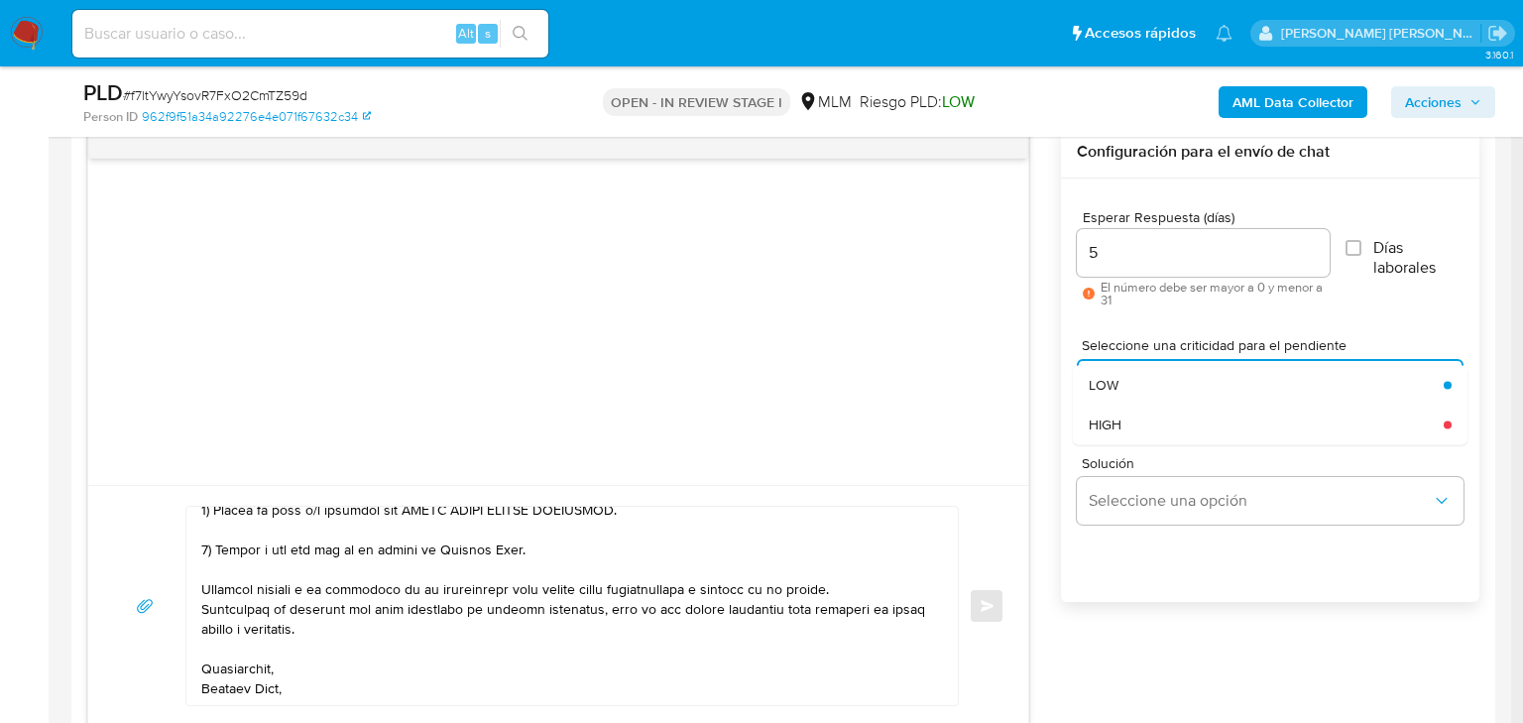
click at [1127, 432] on div "HIGH" at bounding box center [1260, 425] width 343 height 40
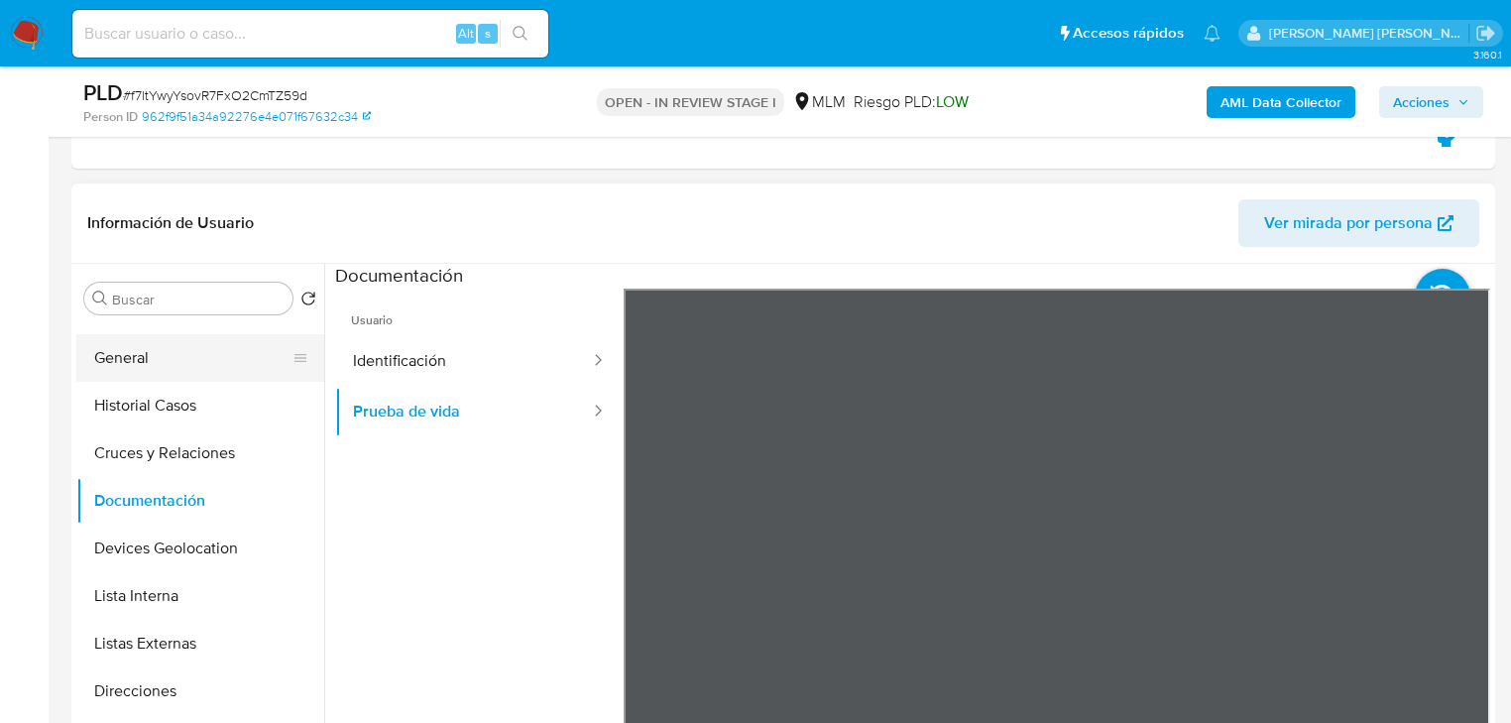
scroll to position [0, 0]
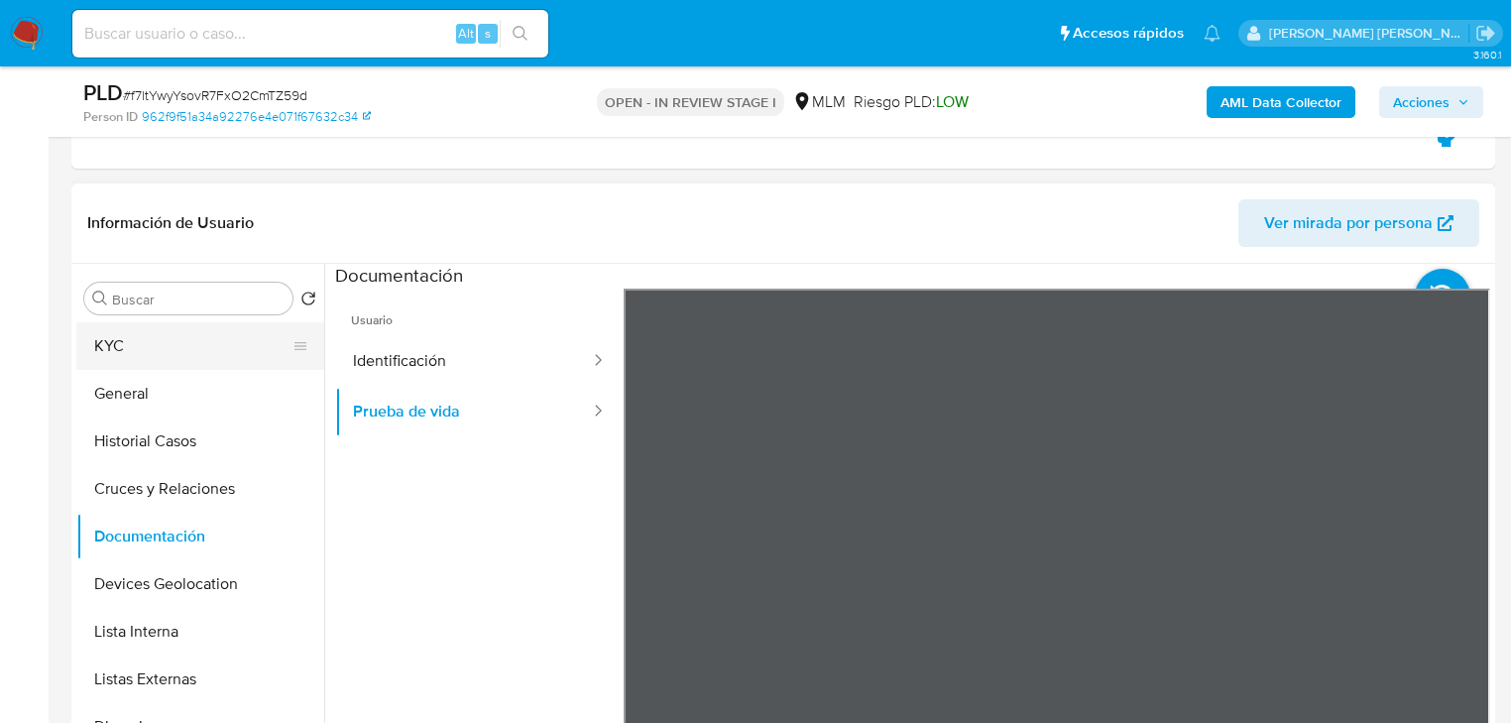
click at [95, 355] on button "KYC" at bounding box center [192, 346] width 232 height 48
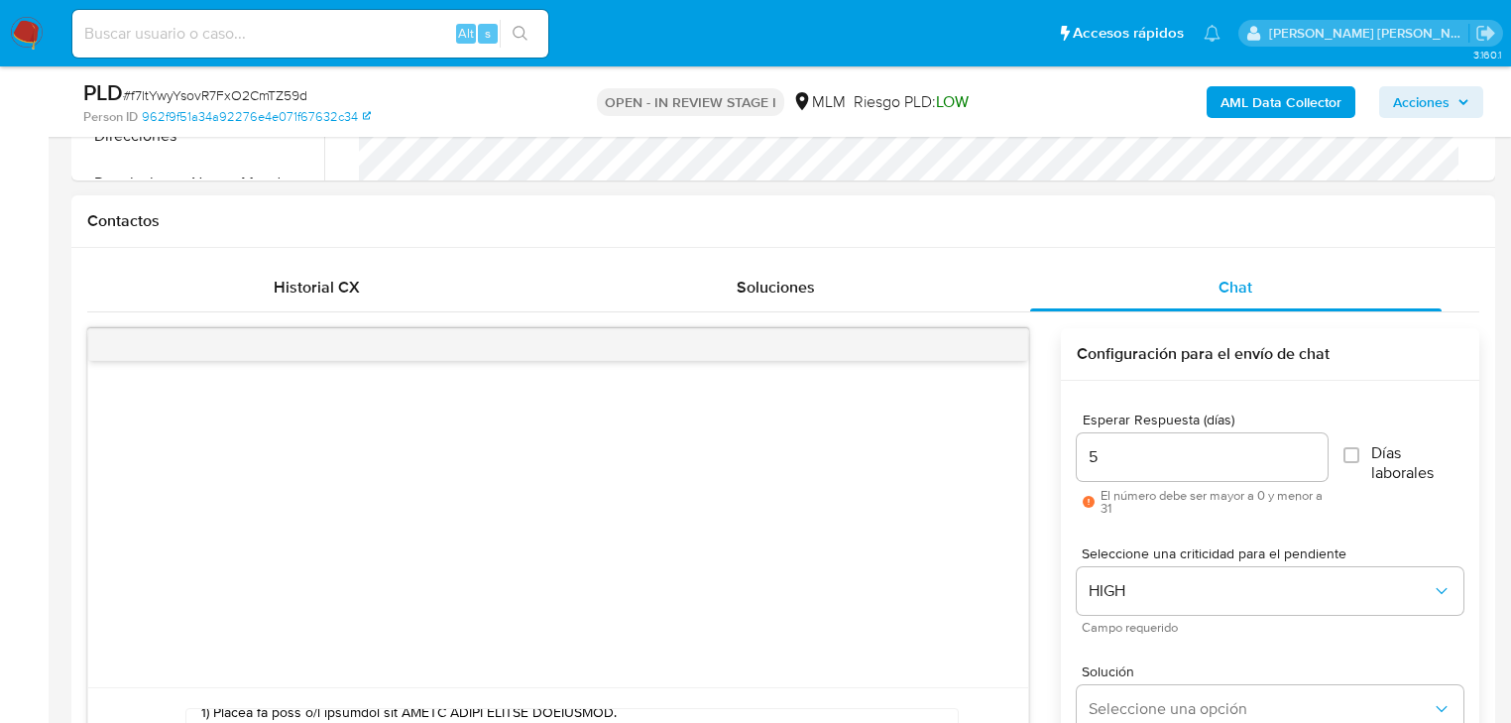
scroll to position [1190, 0]
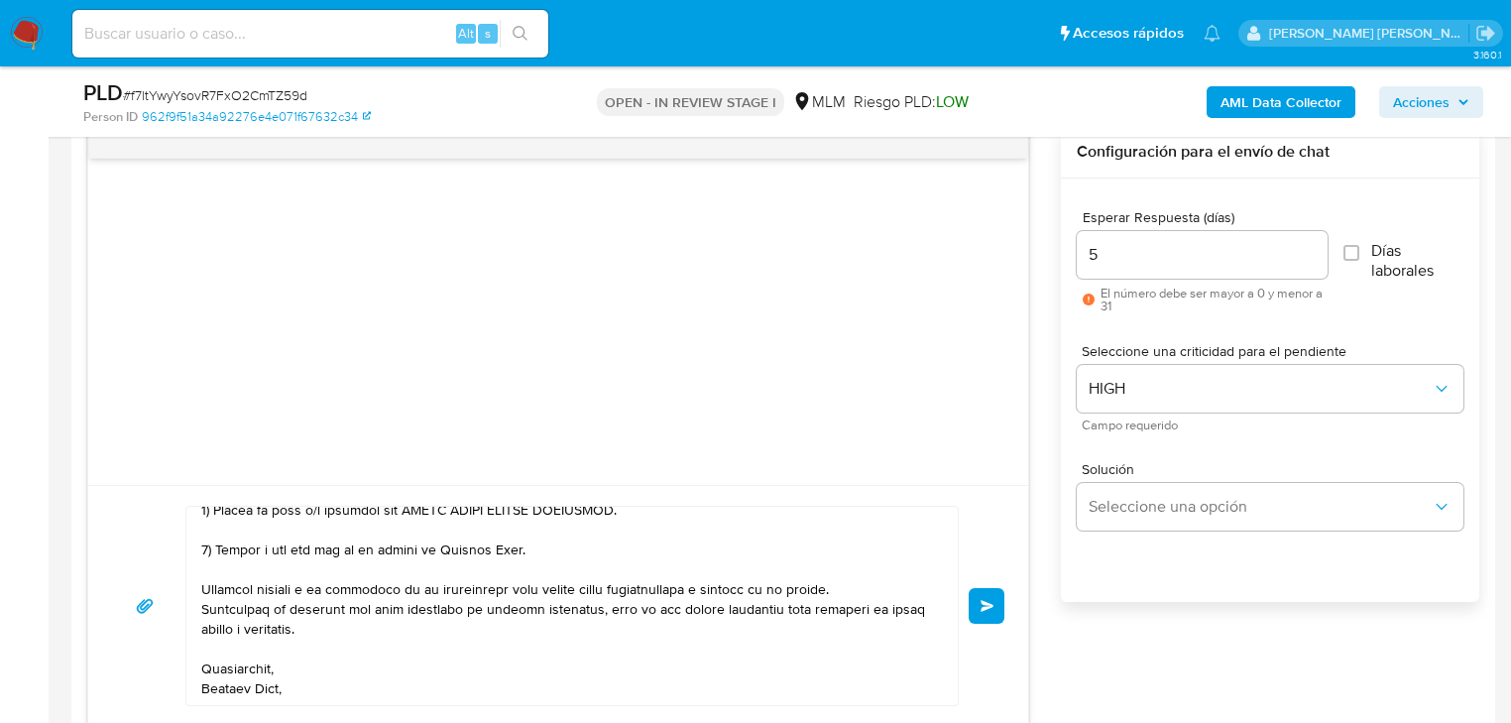
click at [992, 604] on span "Enviar" at bounding box center [988, 606] width 14 height 12
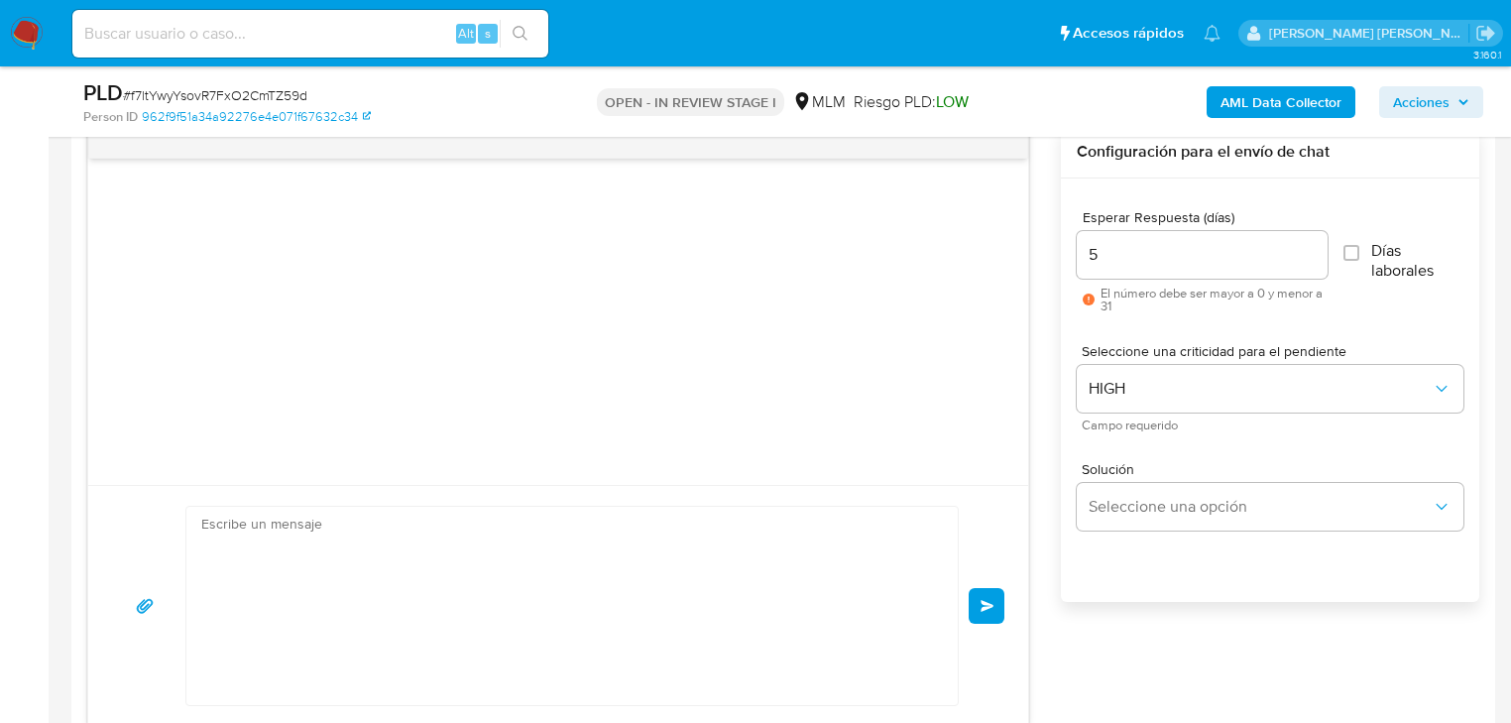
scroll to position [419, 0]
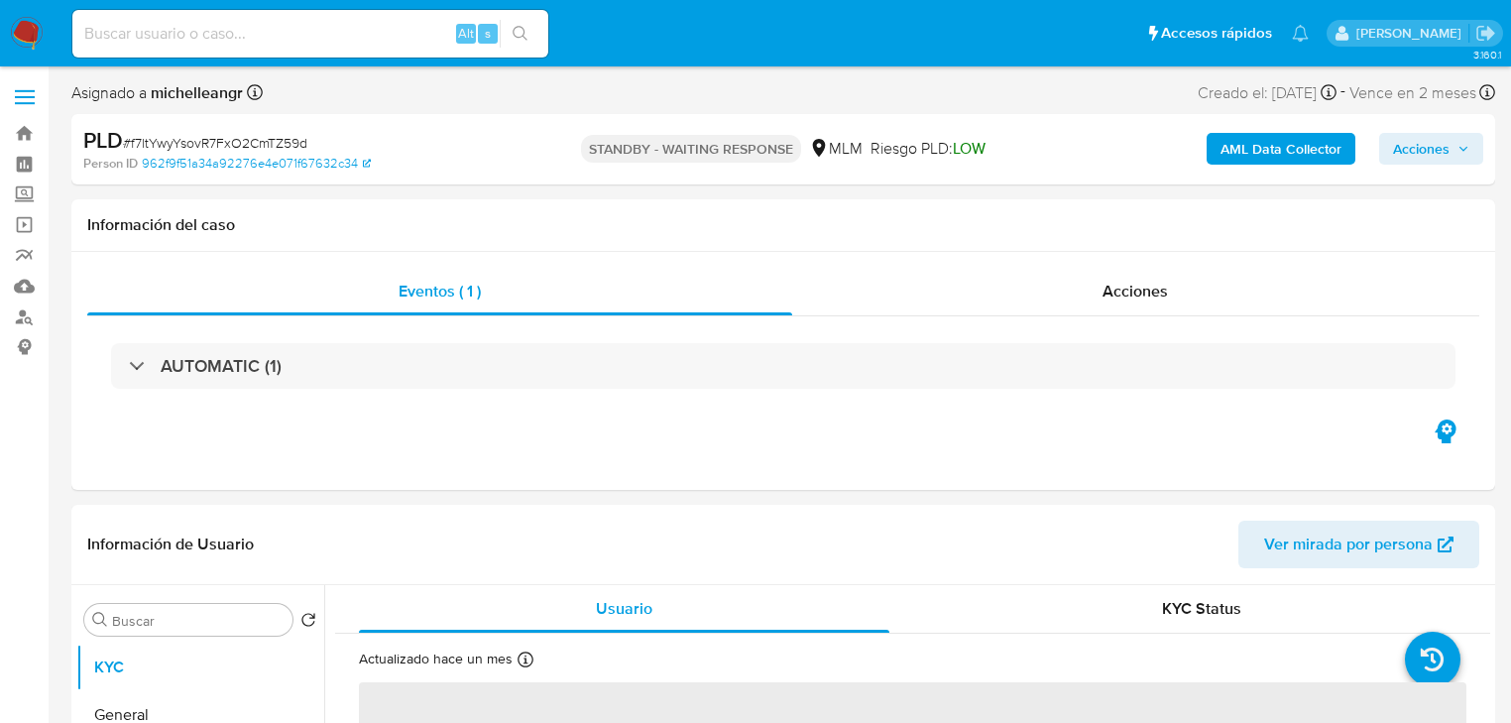
select select "10"
click at [146, 29] on input at bounding box center [310, 34] width 476 height 26
paste input "jEAt5CHslnsPaoLeyqfbHPoa"
type input "jEAt5CHslnsPaoLeyqfbHPoa"
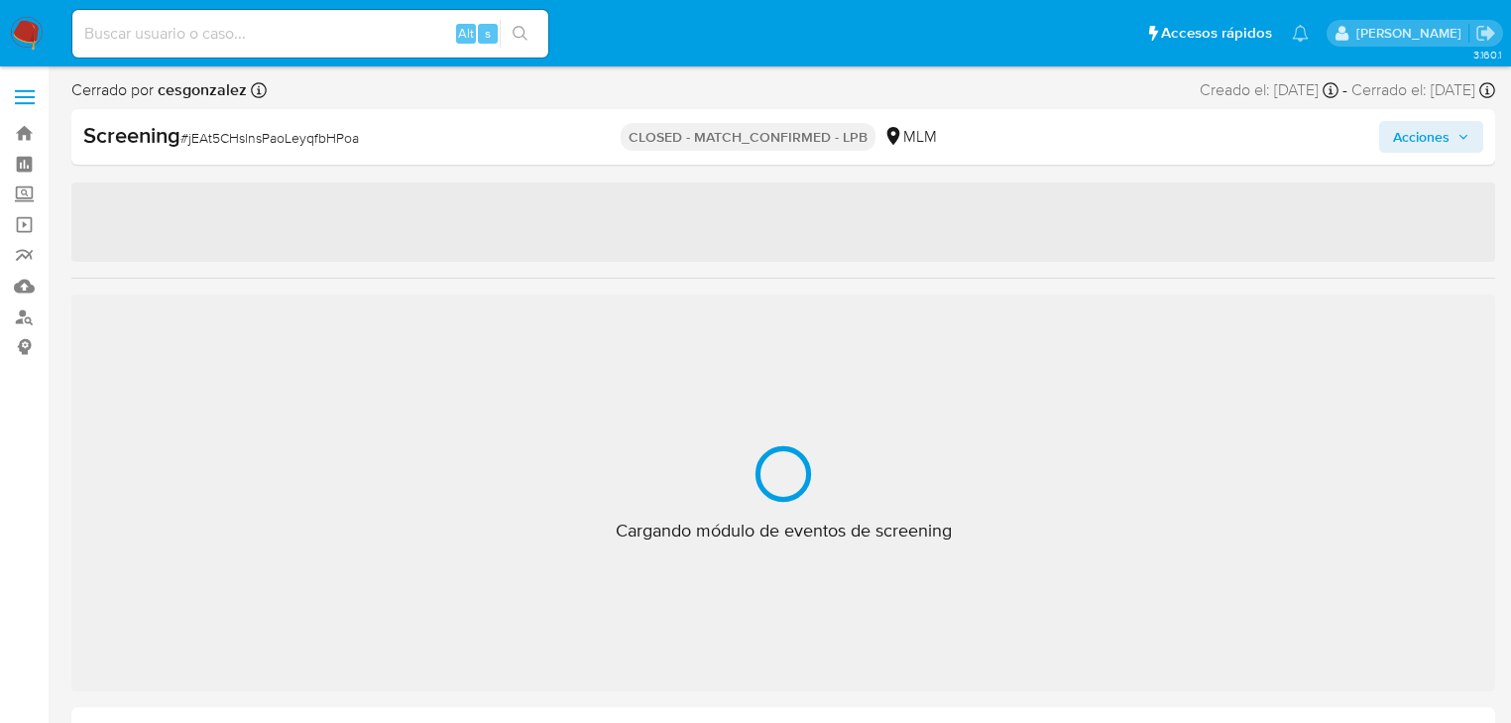
select select "10"
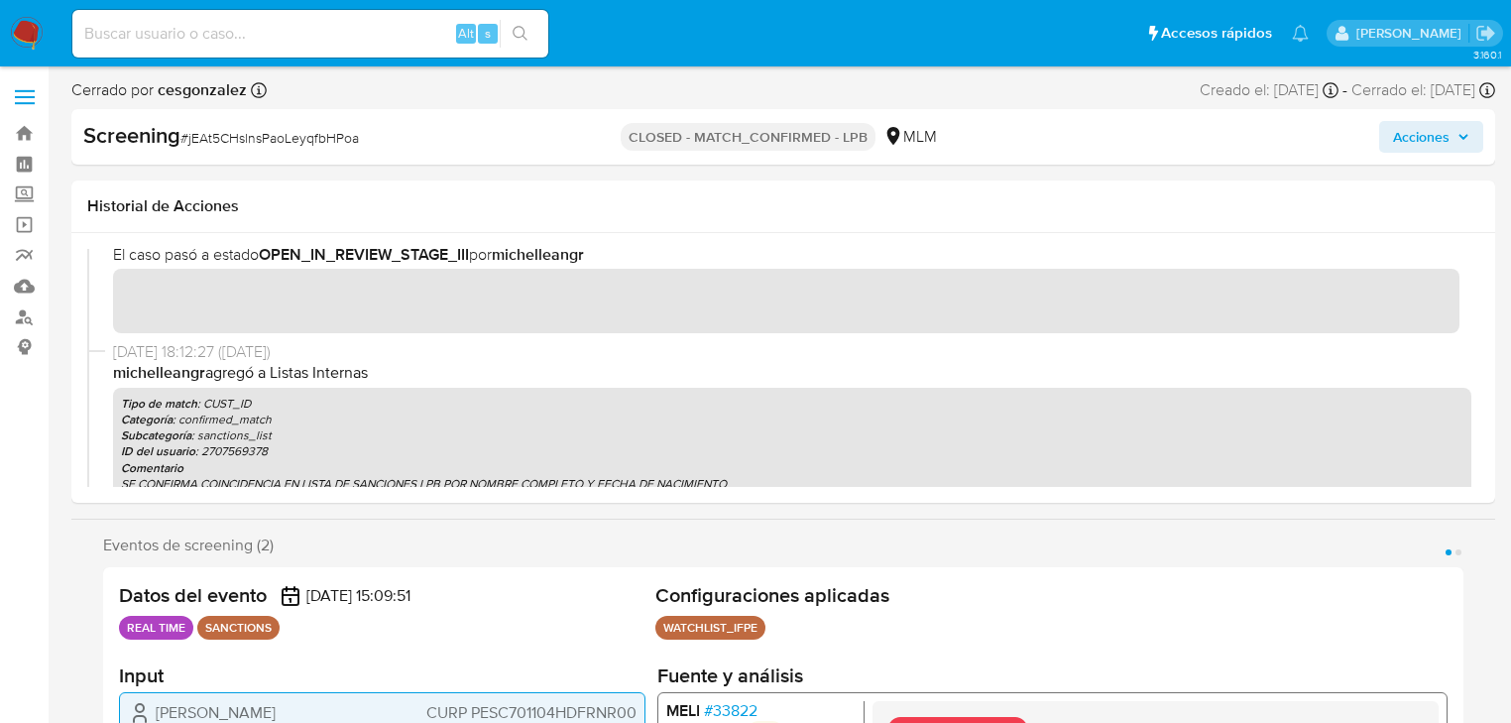
scroll to position [317, 0]
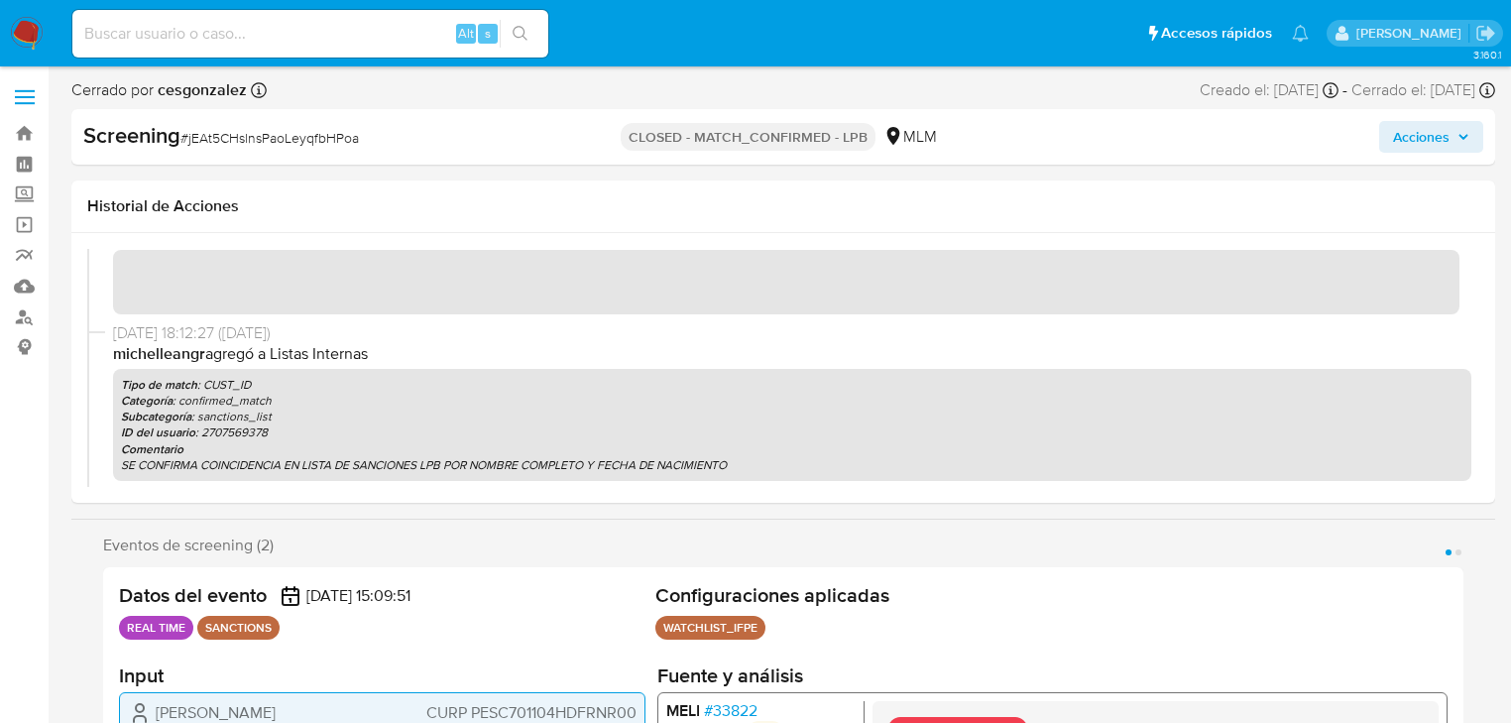
click at [275, 38] on input at bounding box center [310, 34] width 476 height 26
paste input "elTMJovhwB8KHyWCsE3gBE4C"
type input "elTMJovhwB8KHyWCsE3gBE4C"
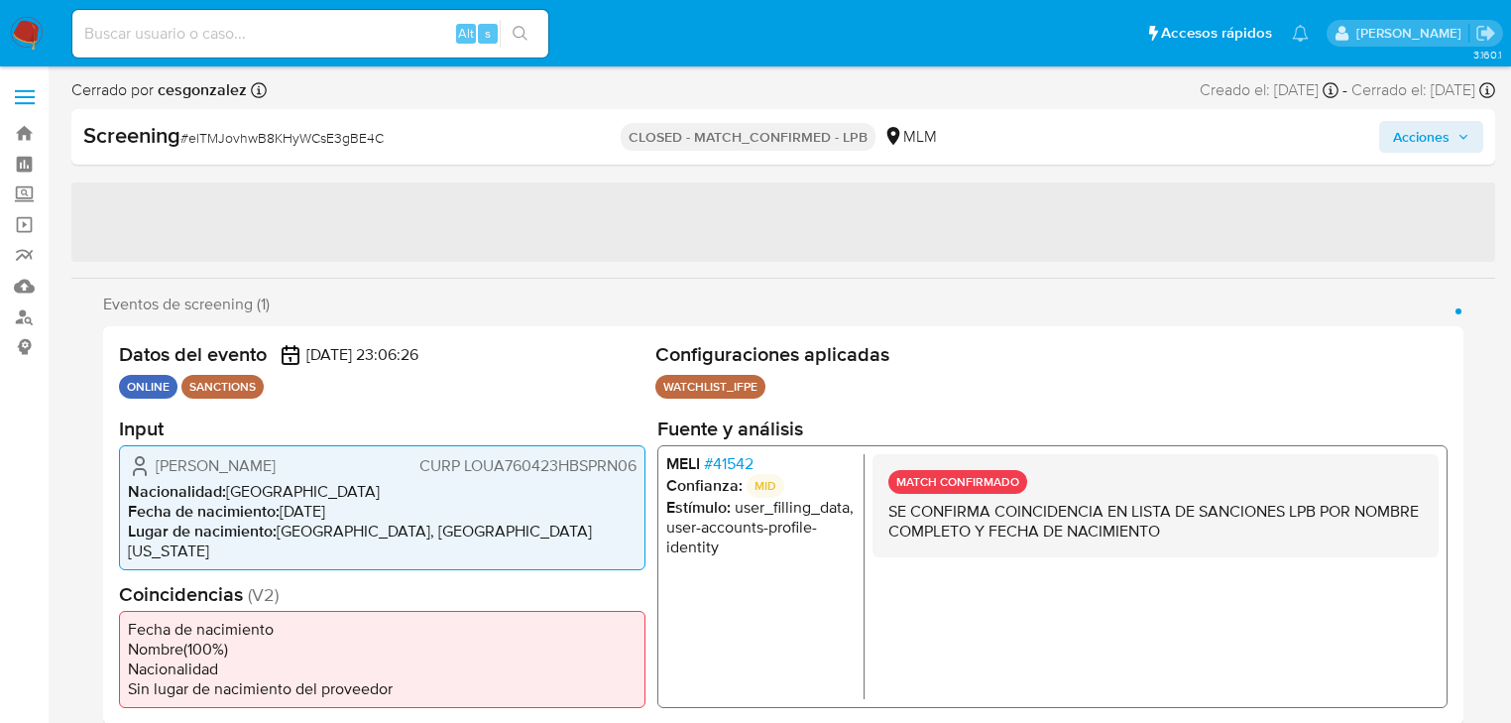
select select "10"
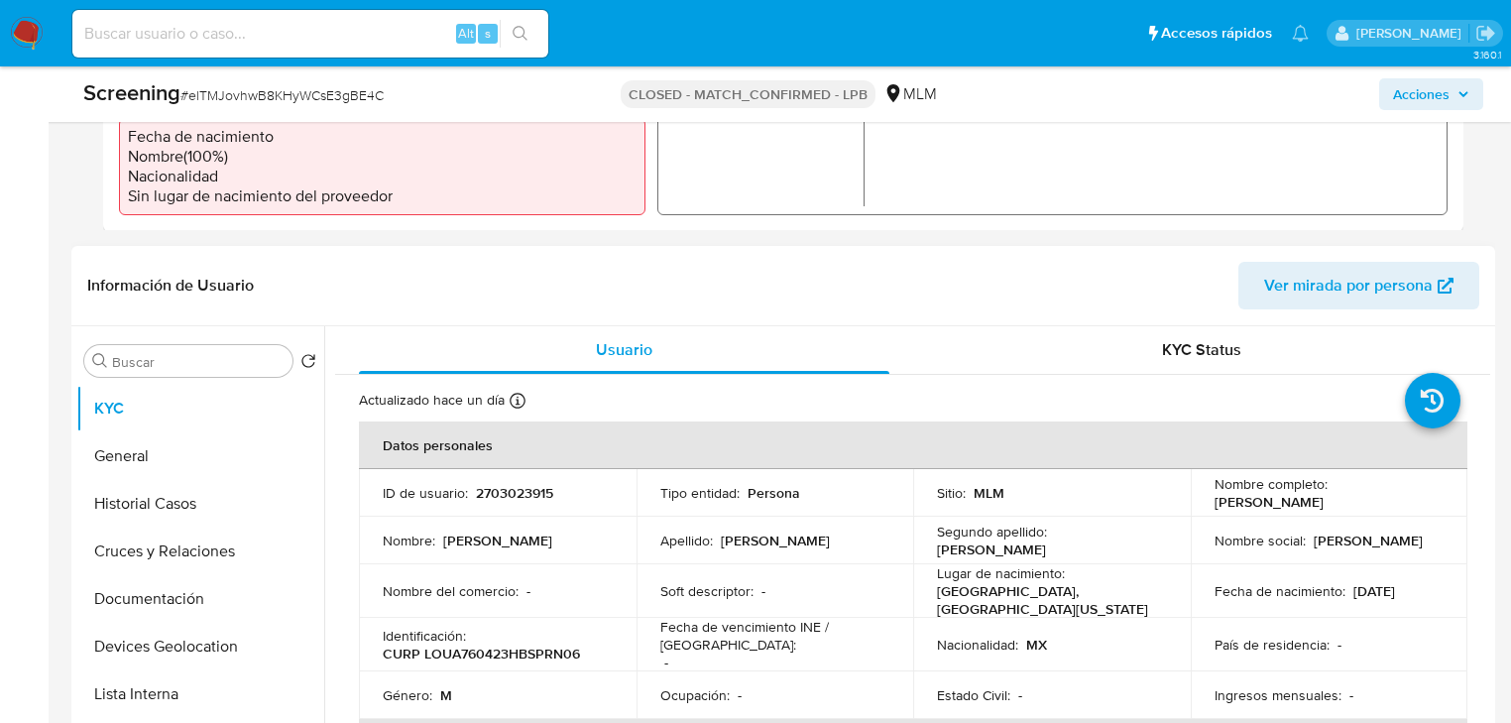
scroll to position [1111, 0]
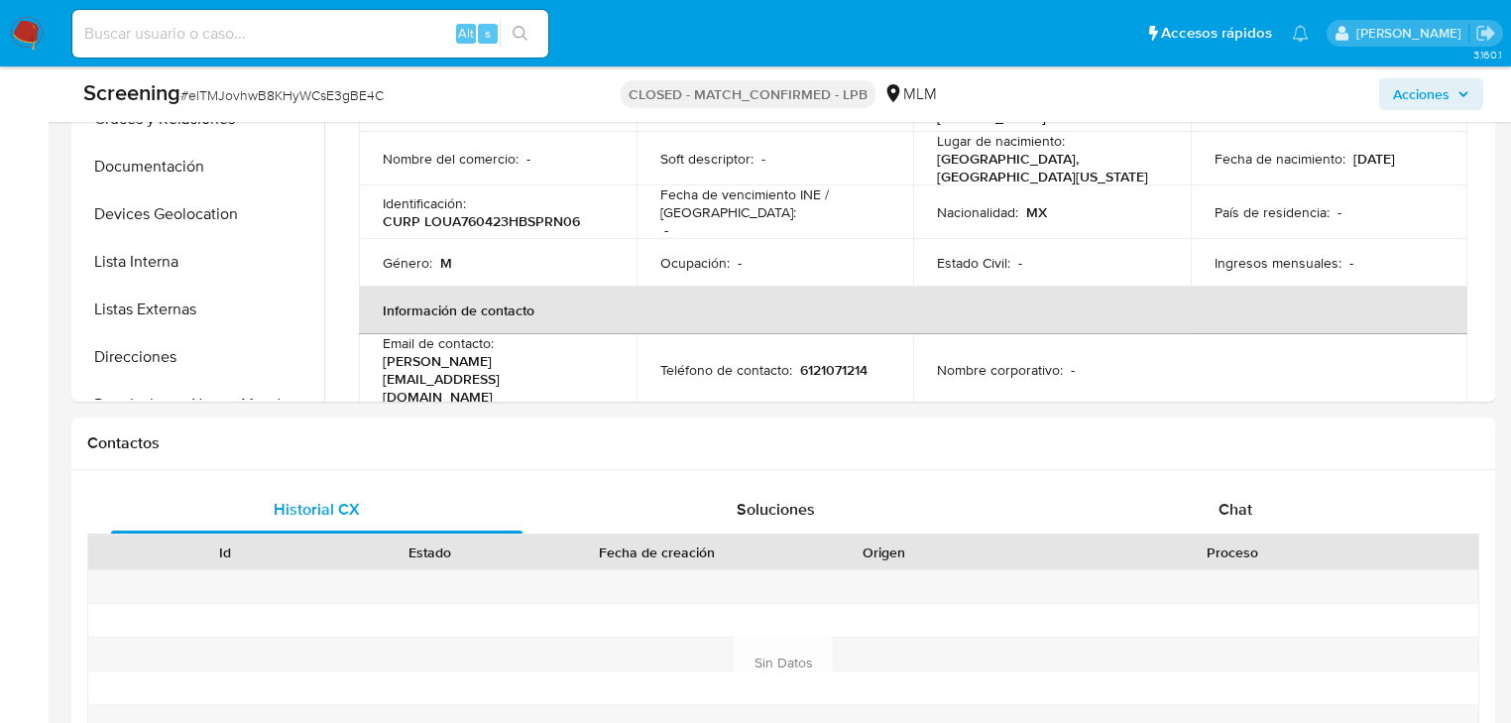
click at [39, 32] on img at bounding box center [27, 34] width 34 height 34
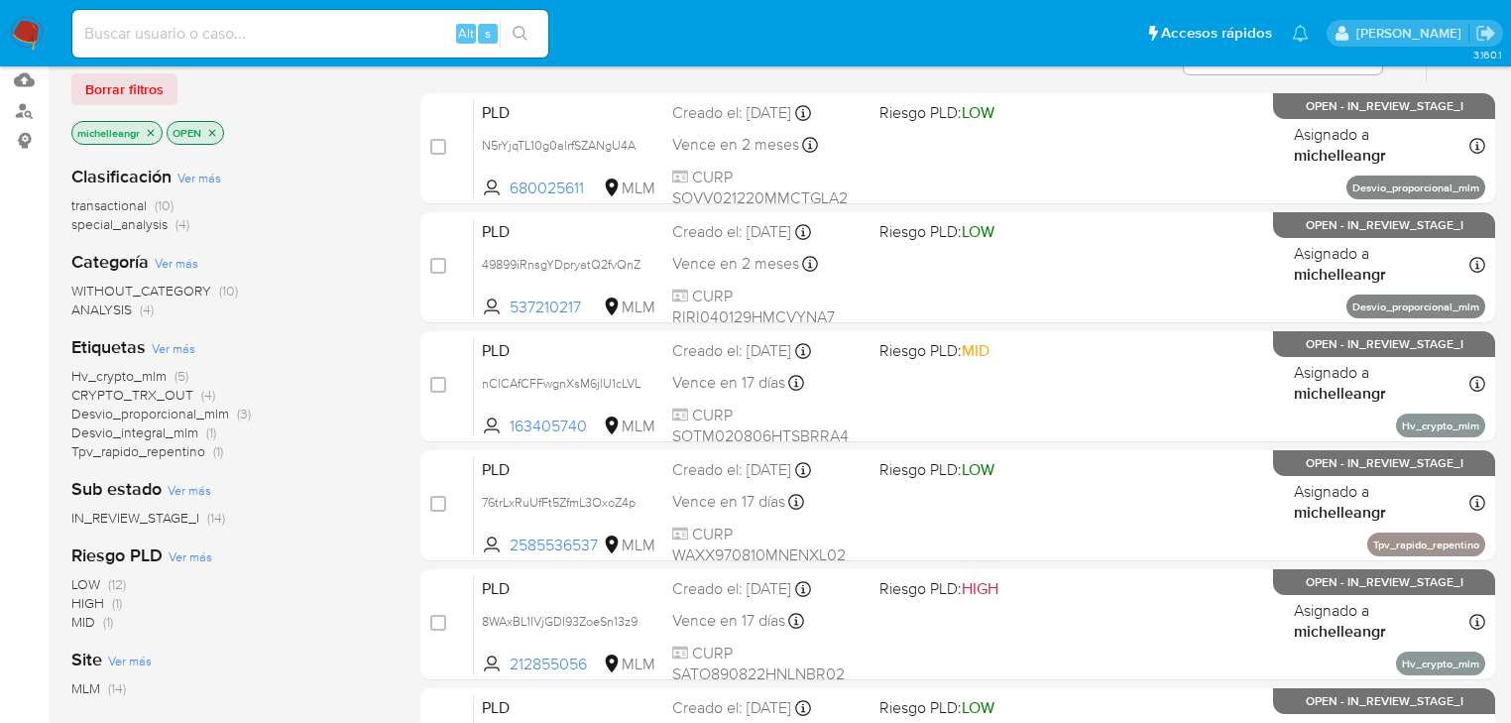
scroll to position [79, 0]
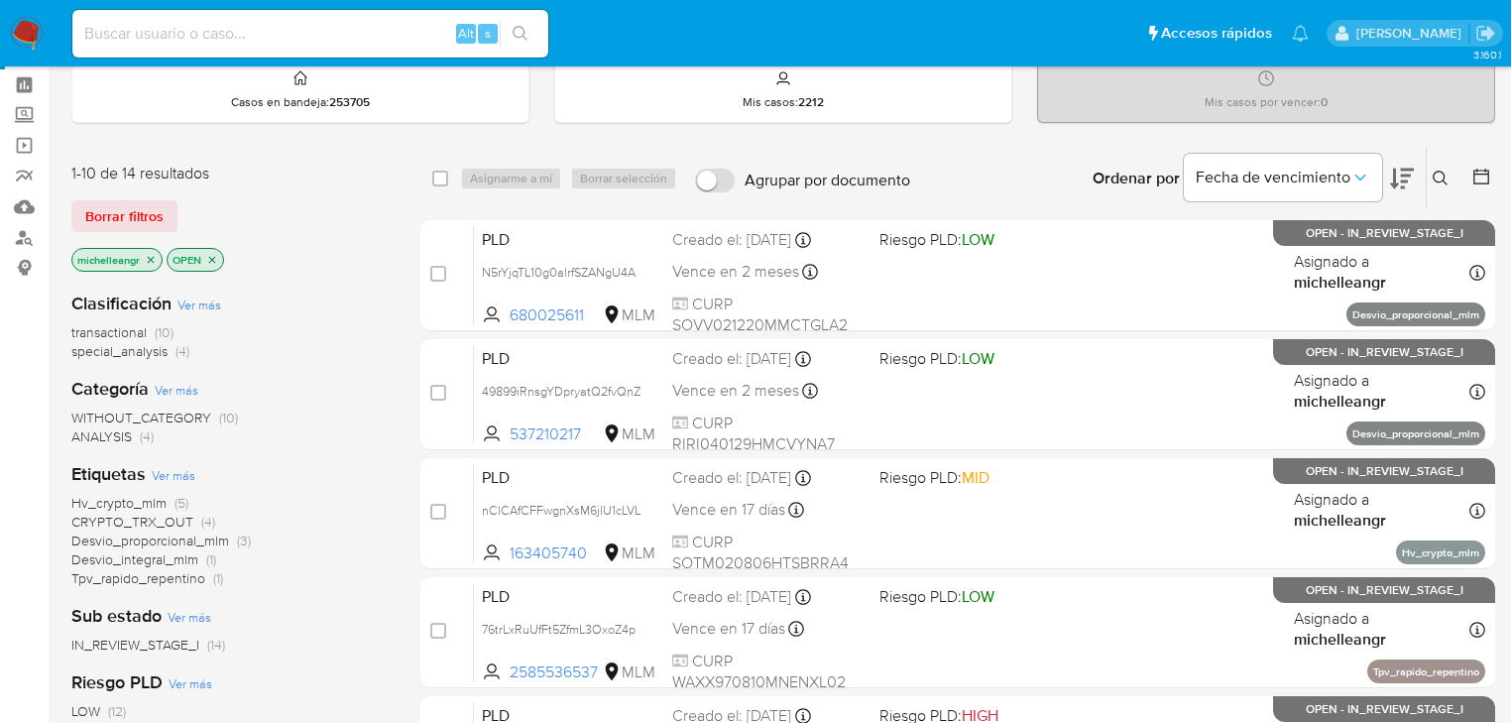
click at [152, 257] on icon "close-filter" at bounding box center [151, 259] width 7 height 7
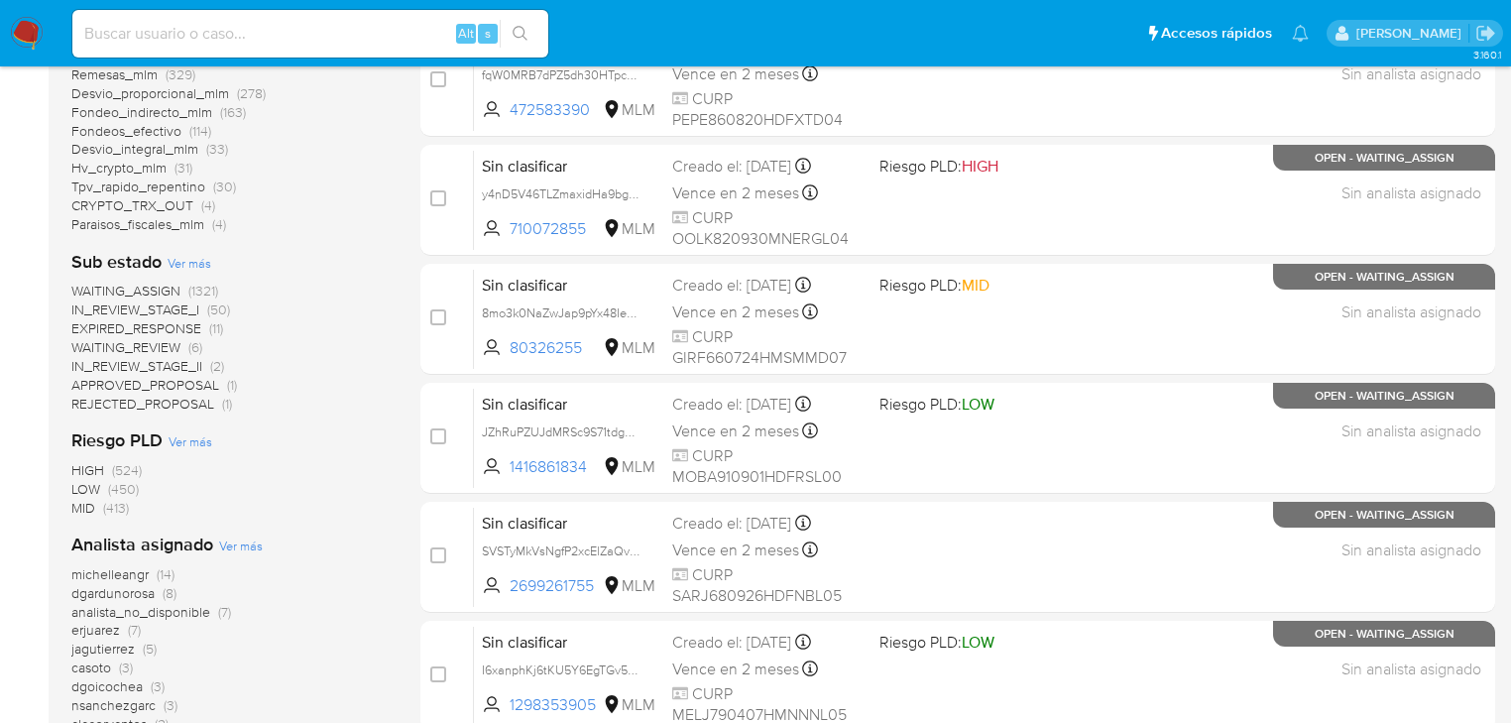
scroll to position [714, 0]
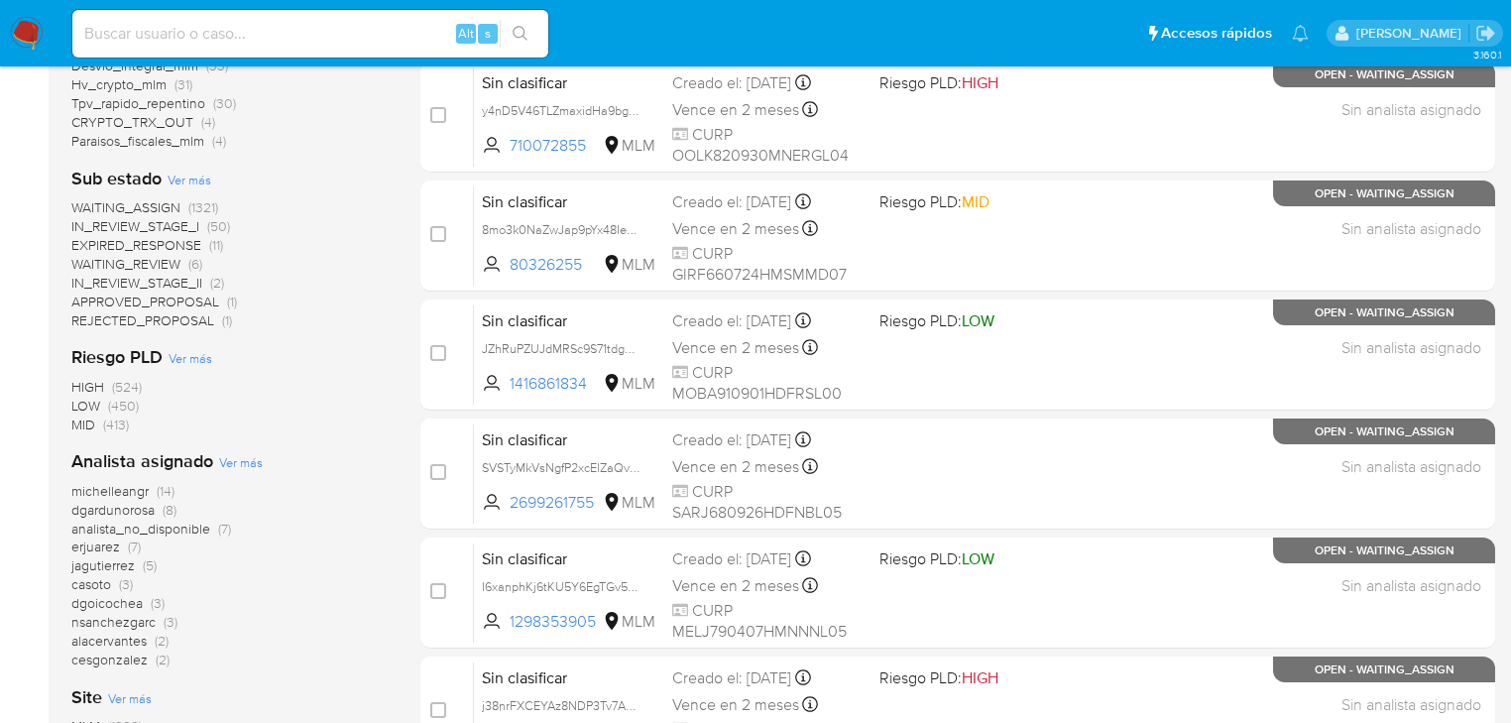
click at [120, 509] on span "dgardunorosa" at bounding box center [112, 510] width 83 height 20
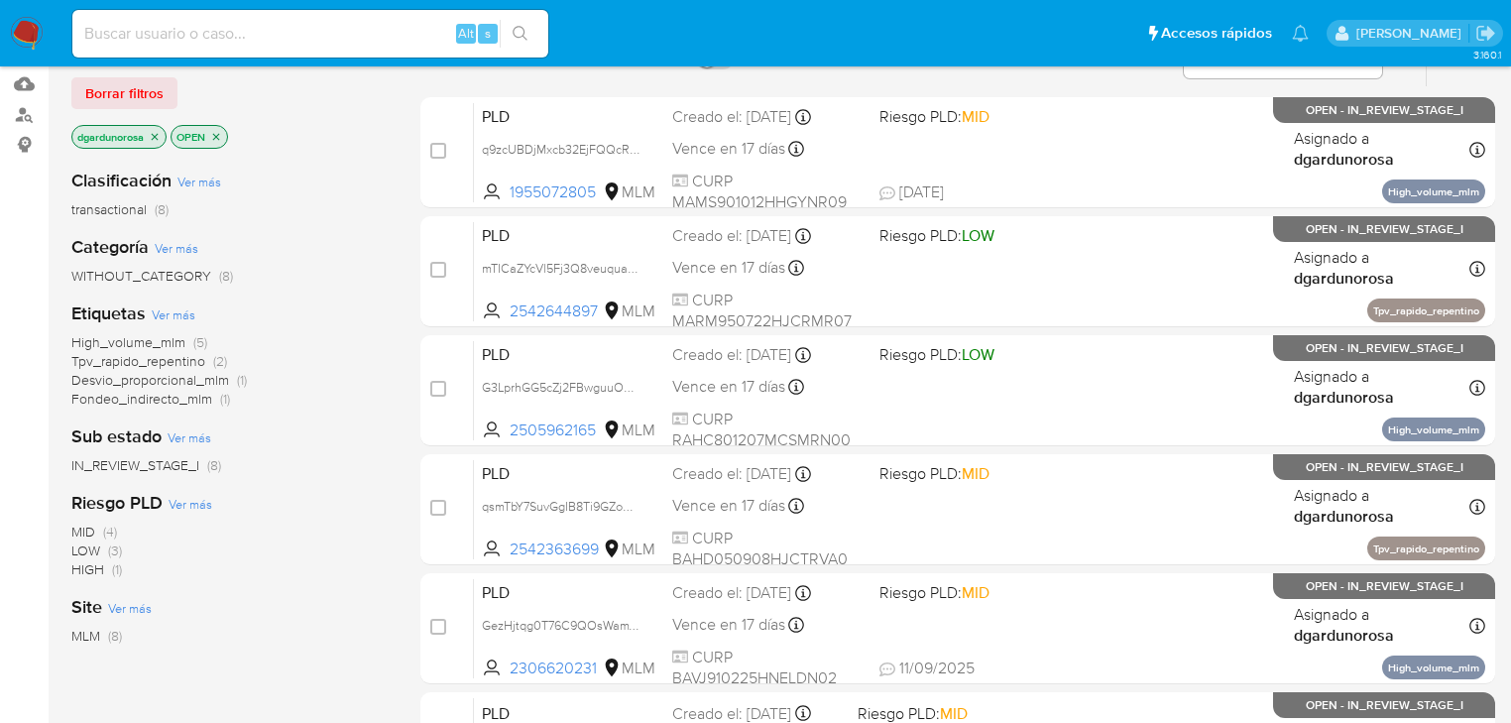
scroll to position [198, 0]
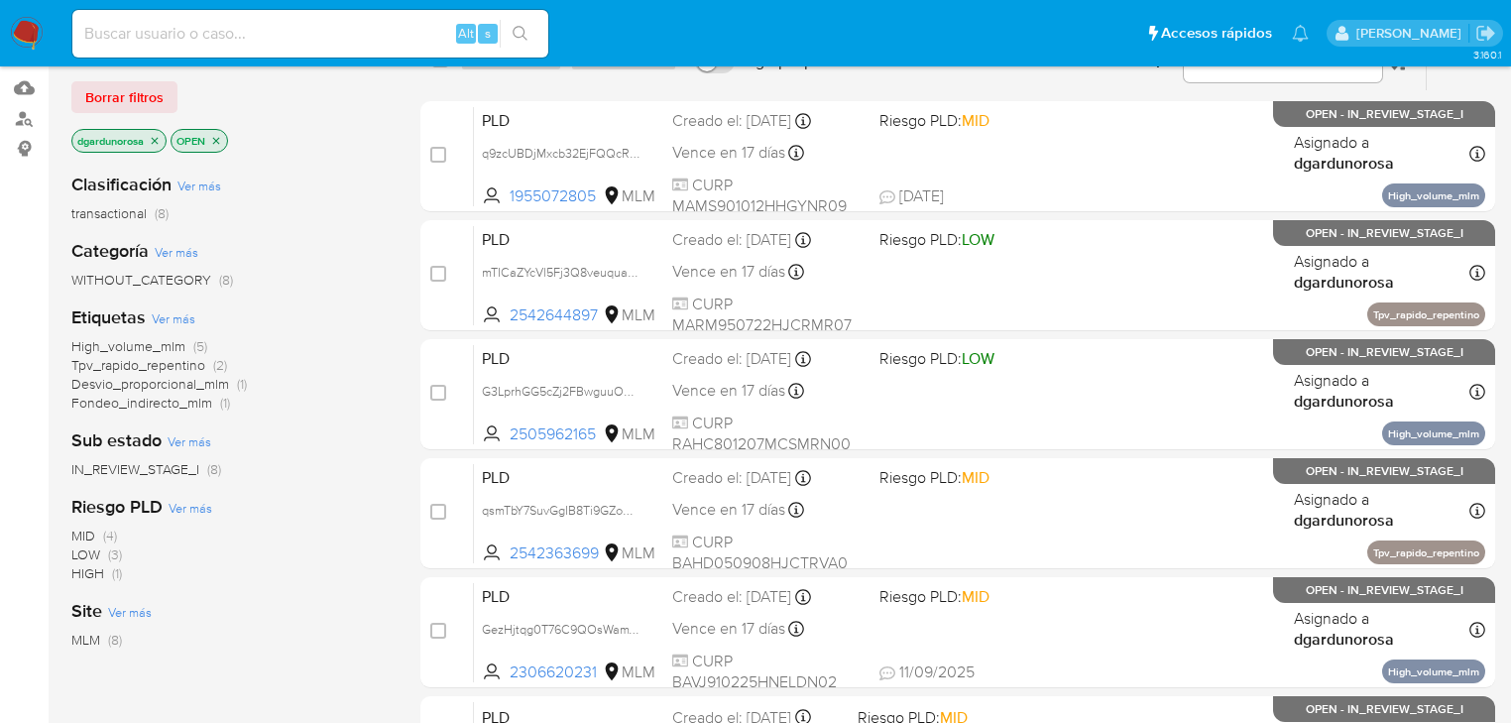
click at [155, 139] on icon "close-filter" at bounding box center [155, 141] width 12 height 12
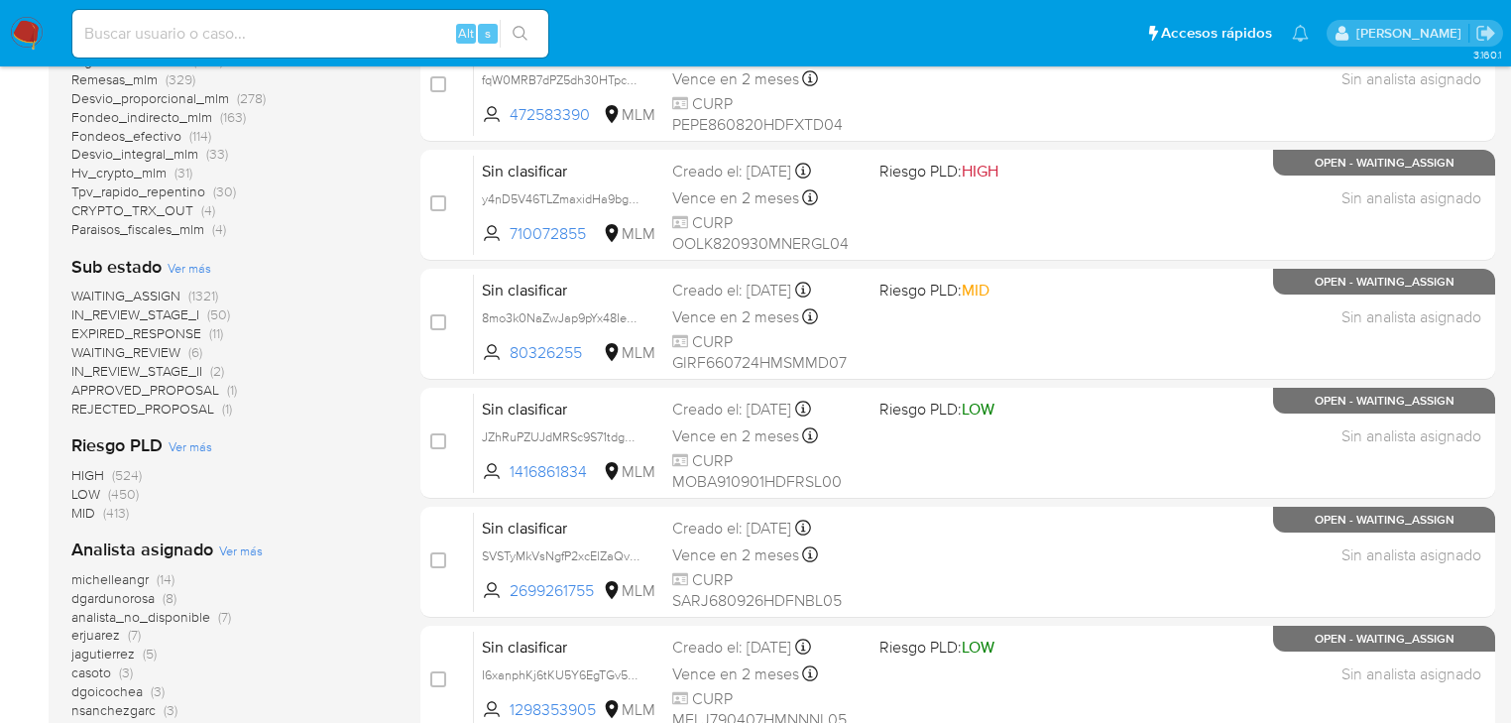
scroll to position [674, 0]
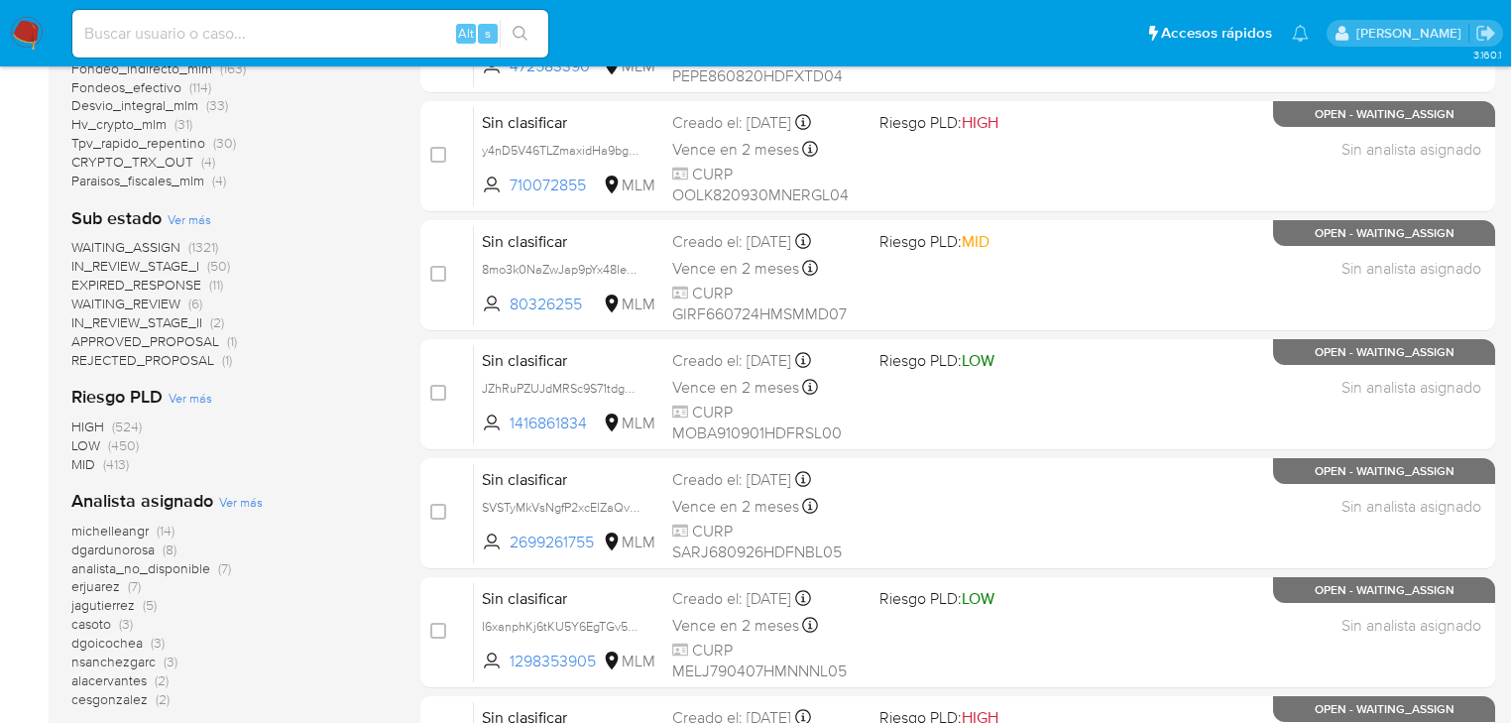
click at [110, 587] on span "erjuarez" at bounding box center [95, 586] width 49 height 20
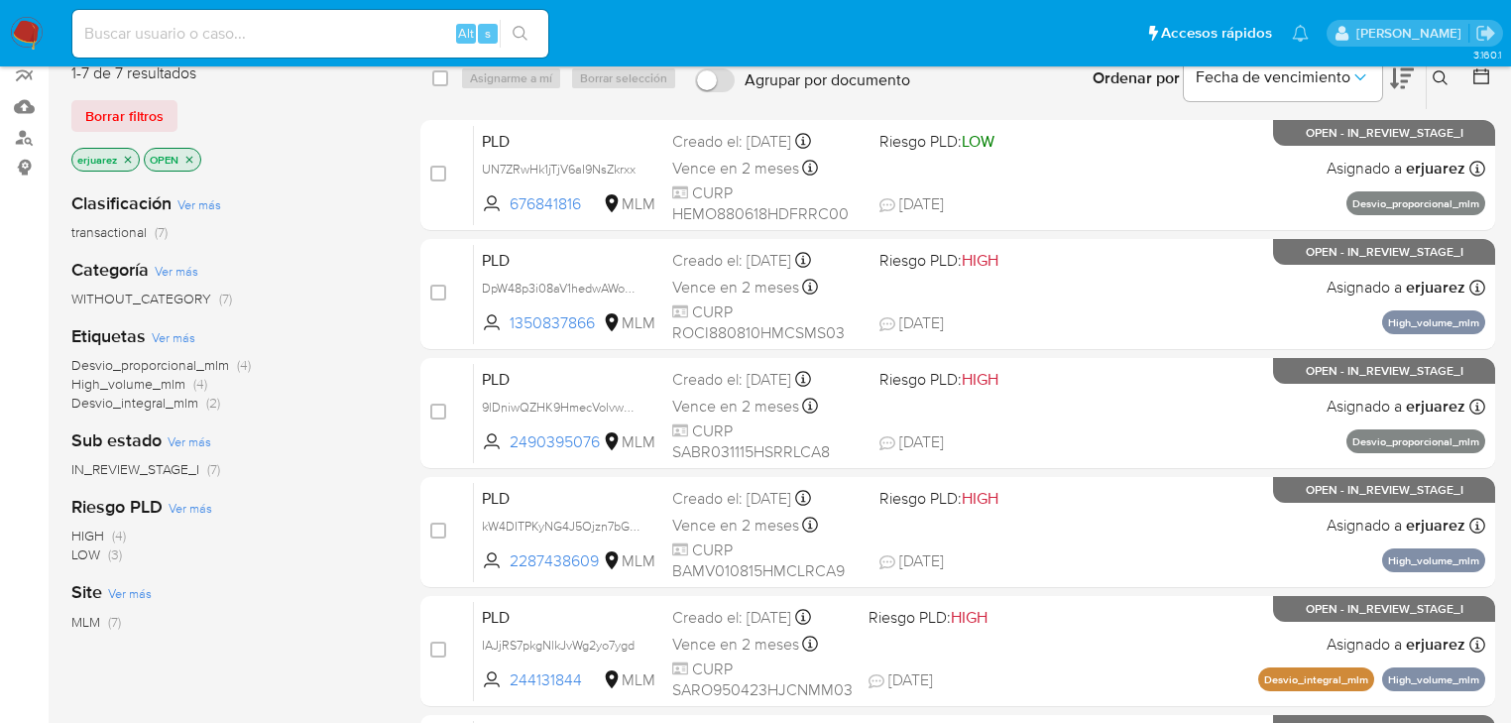
scroll to position [159, 0]
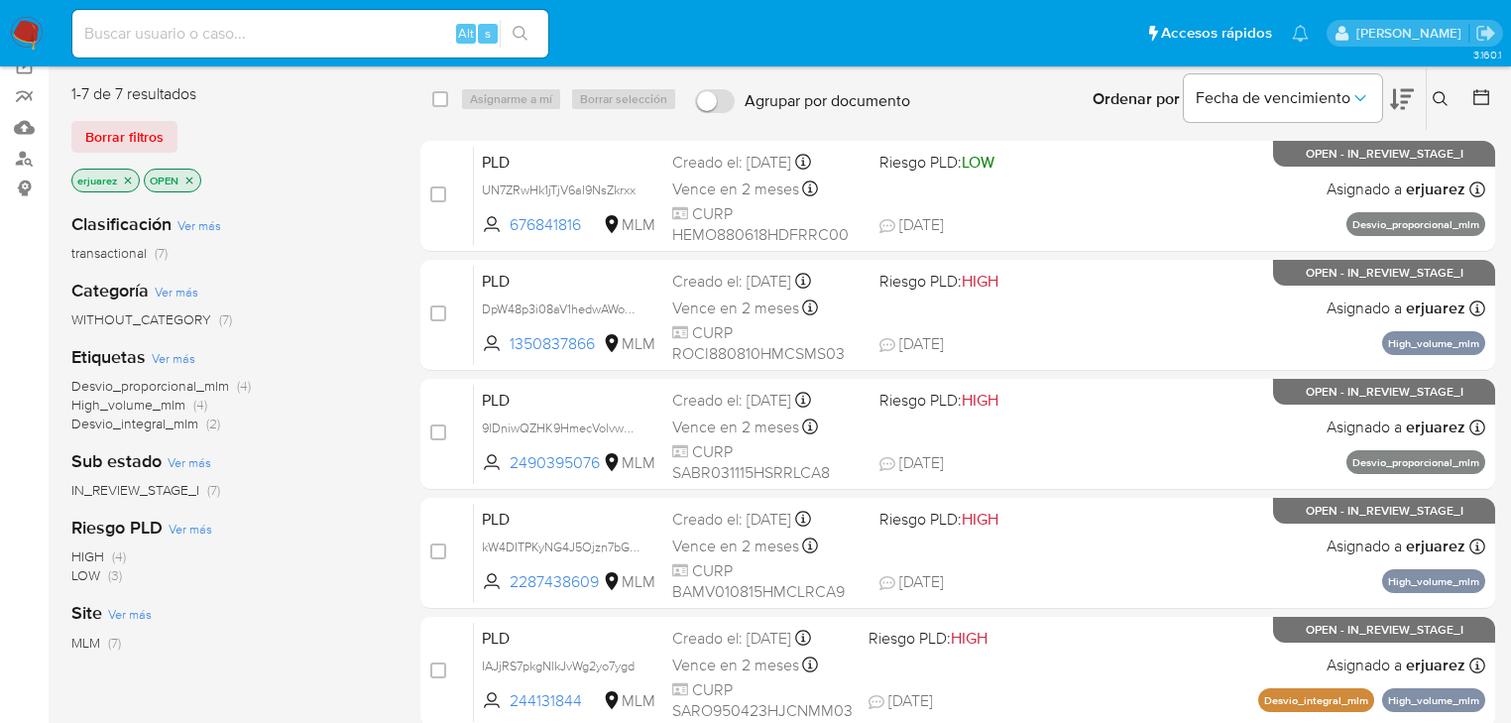
click at [128, 180] on icon "close-filter" at bounding box center [128, 181] width 12 height 12
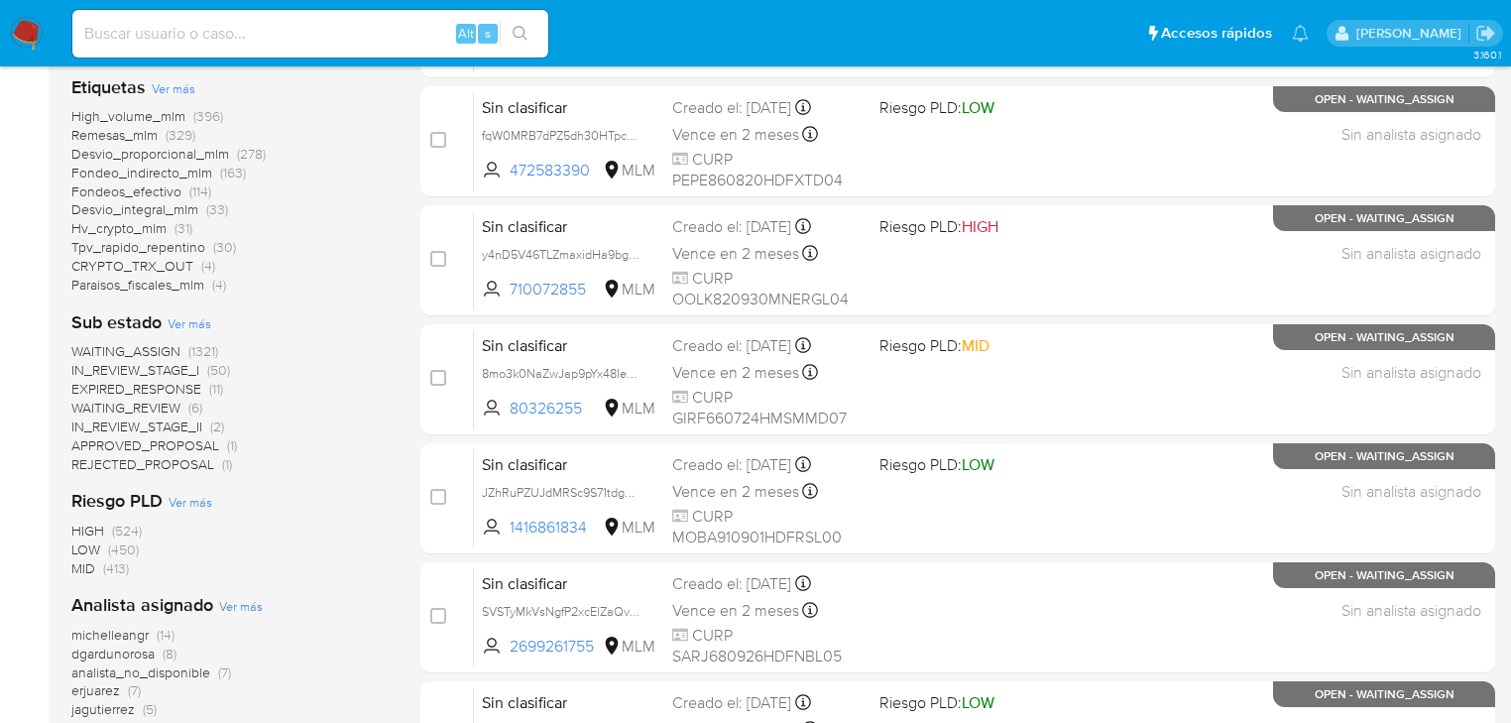
scroll to position [714, 0]
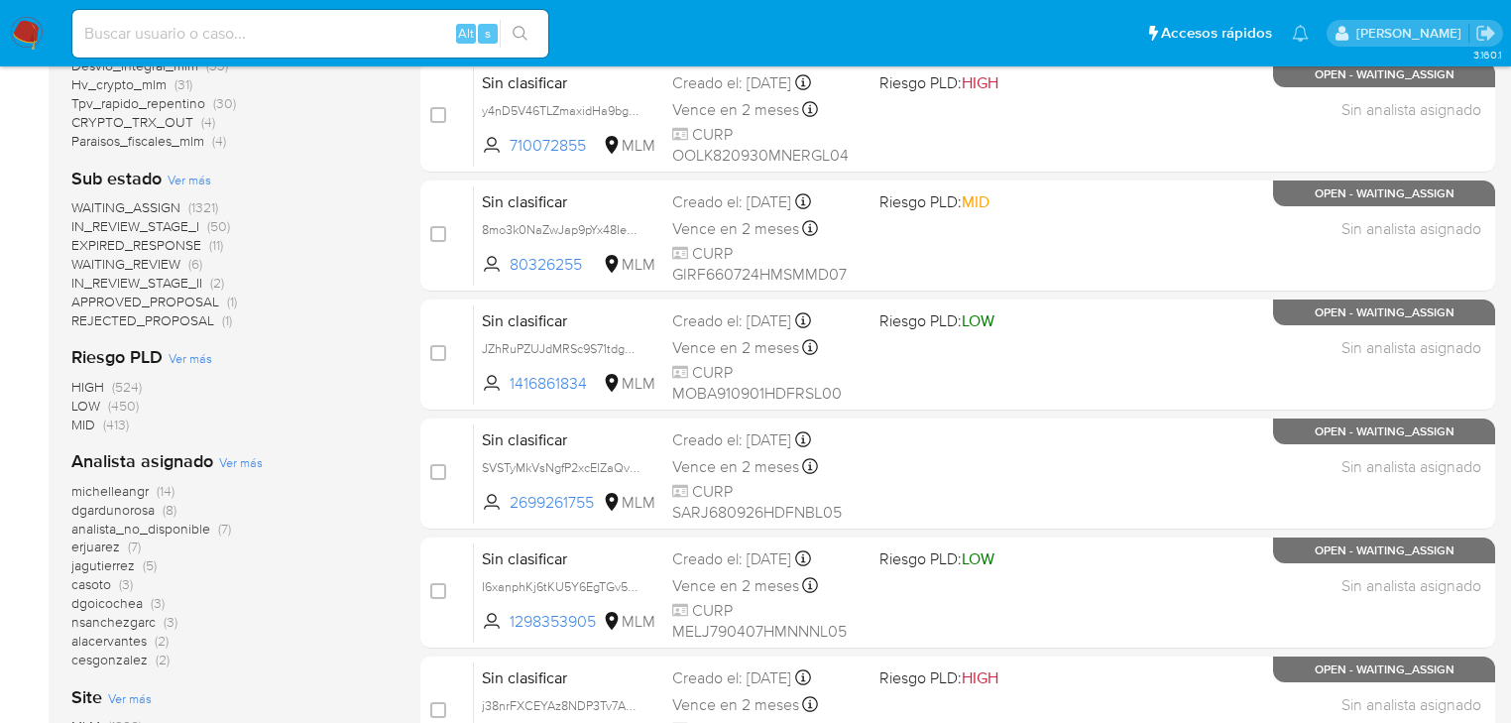
click at [150, 494] on span "michelleangr (14)" at bounding box center [122, 491] width 103 height 19
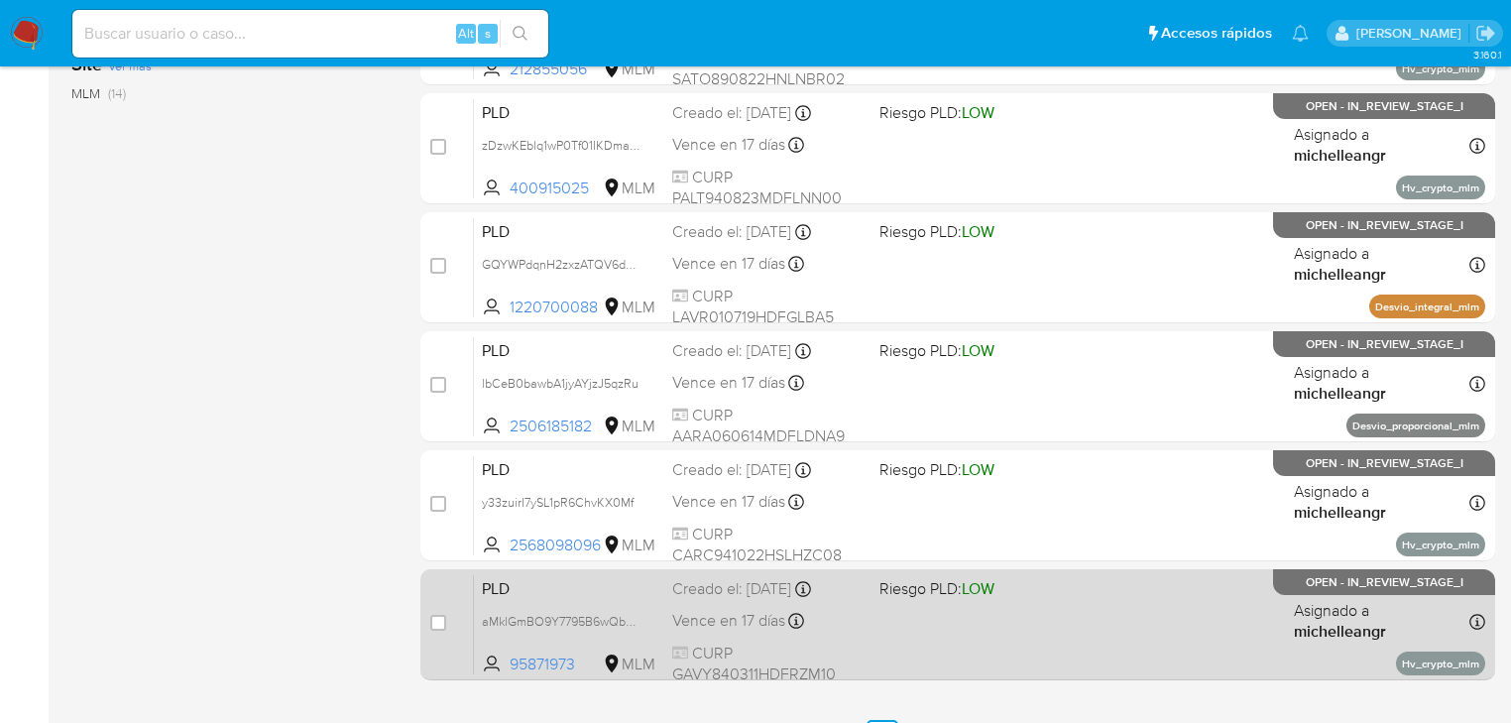
scroll to position [912, 0]
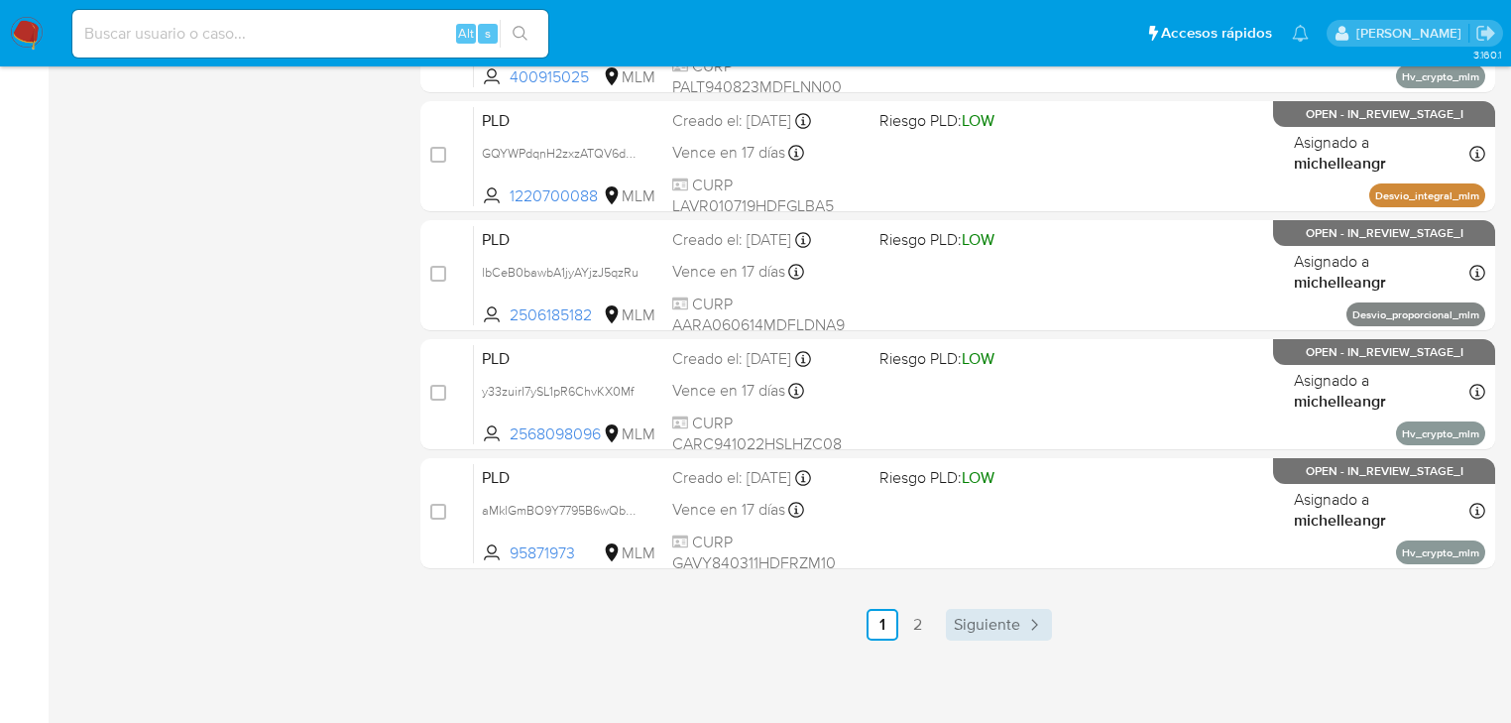
click at [972, 624] on span "Siguiente" at bounding box center [987, 625] width 66 height 16
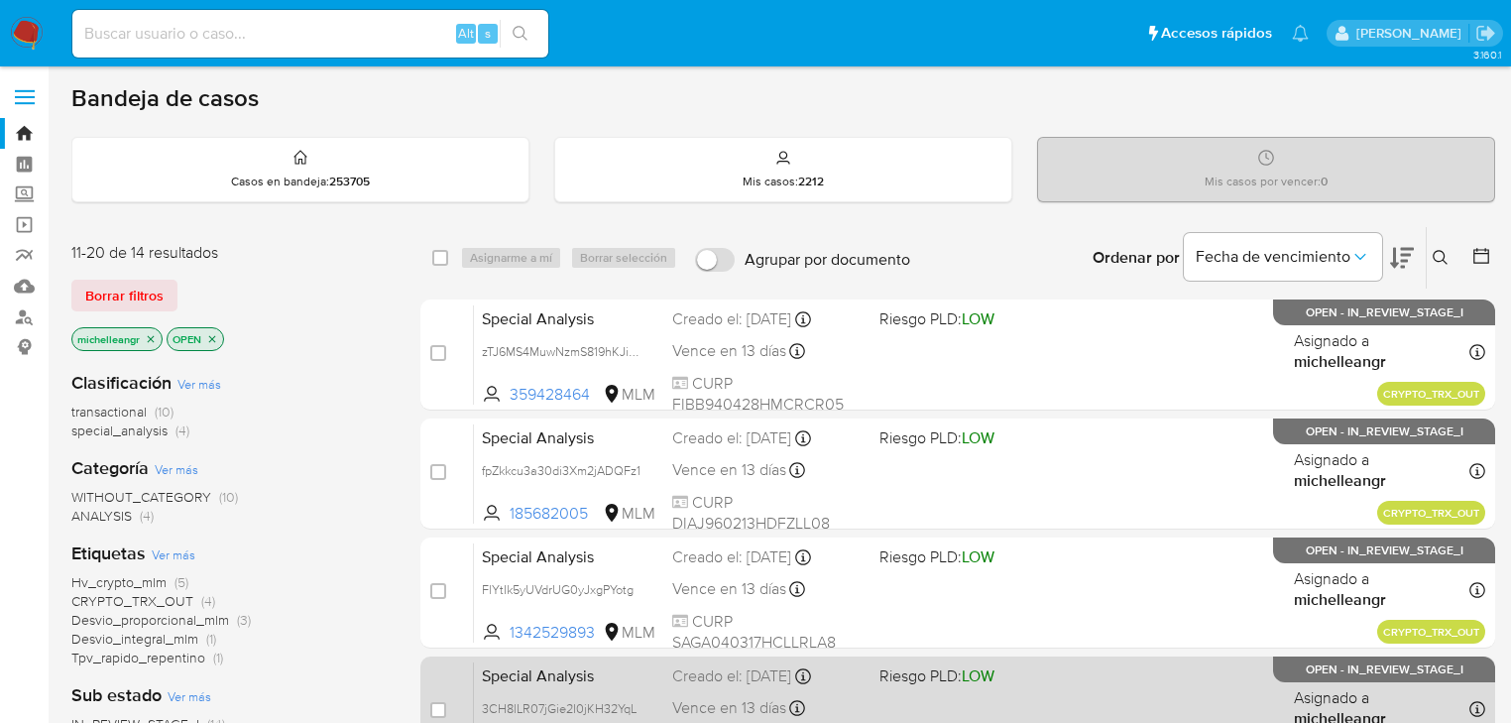
scroll to position [159, 0]
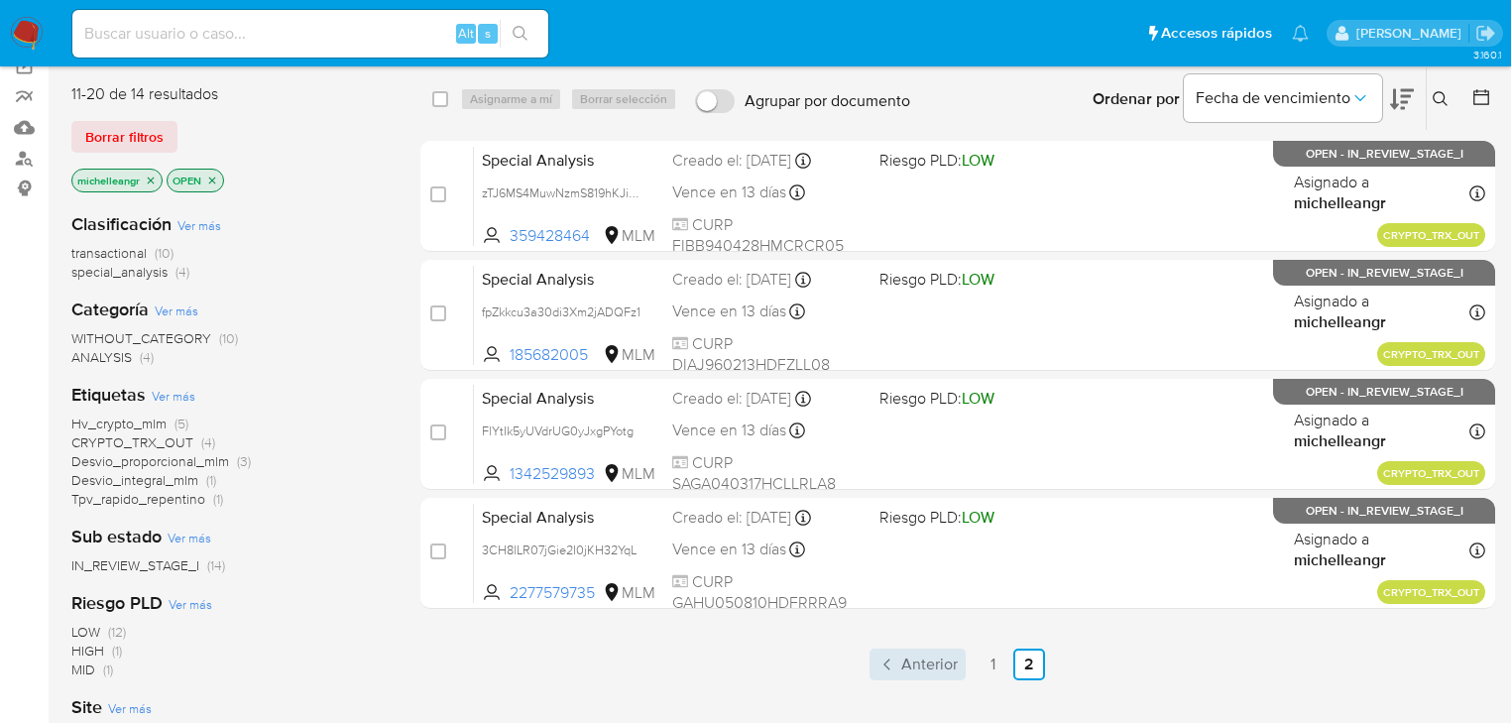
click at [958, 666] on link "Anterior" at bounding box center [918, 665] width 96 height 32
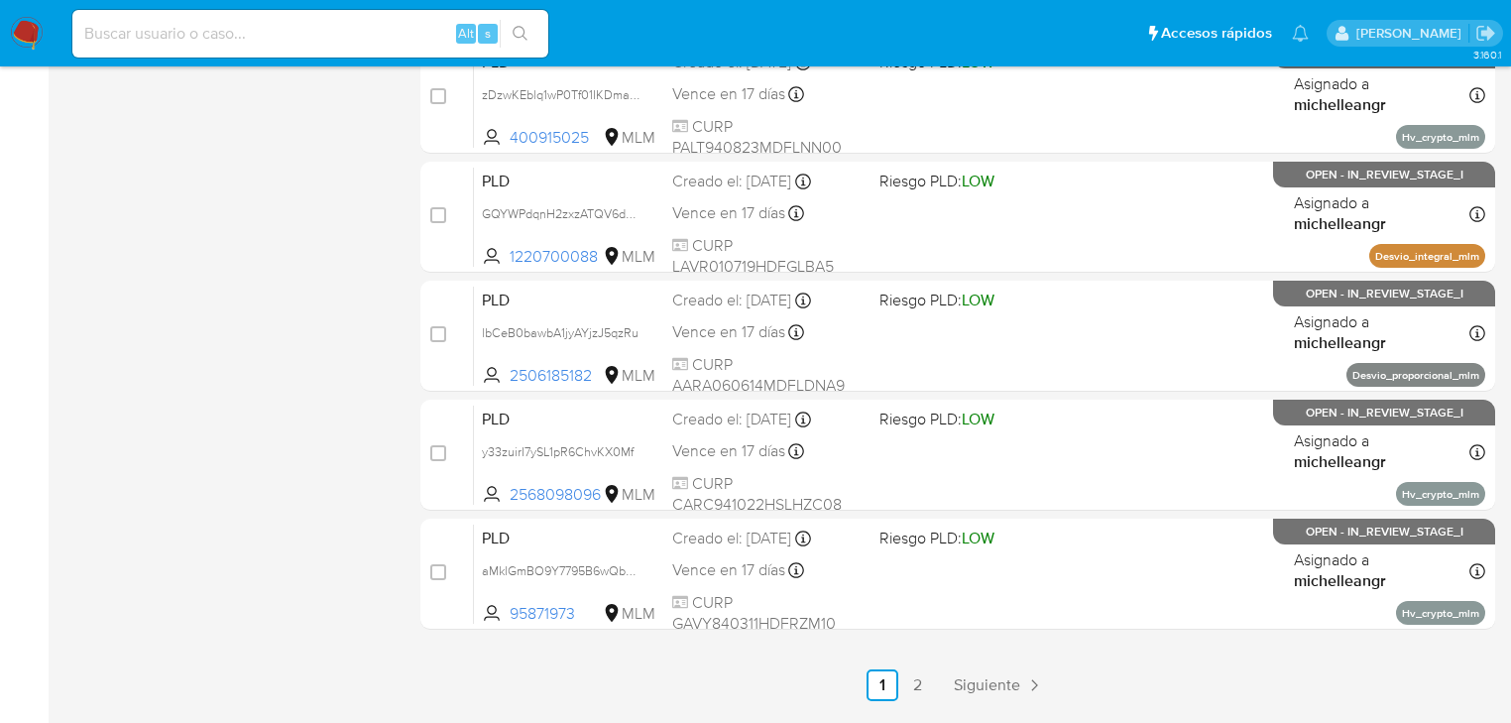
scroll to position [873, 0]
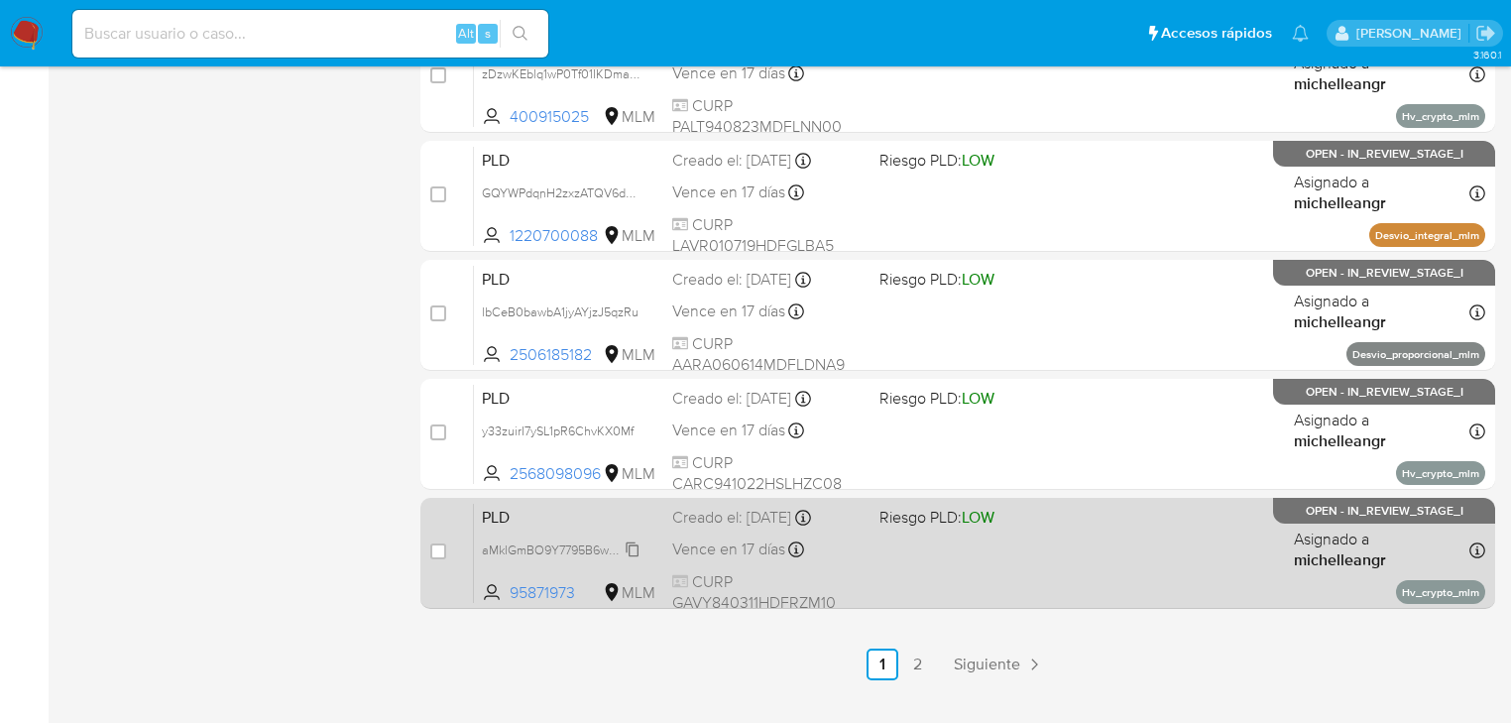
click at [635, 551] on span "aMklGmBO9Y7795B6wQb3F2Gx" at bounding box center [571, 548] width 179 height 22
click at [513, 530] on div "PLD aMklGmBO9Y7795B6wQb3F2Gx 95871973 MLM Riesgo PLD: LOW Creado el: 12/08/2025…" at bounding box center [979, 553] width 1011 height 100
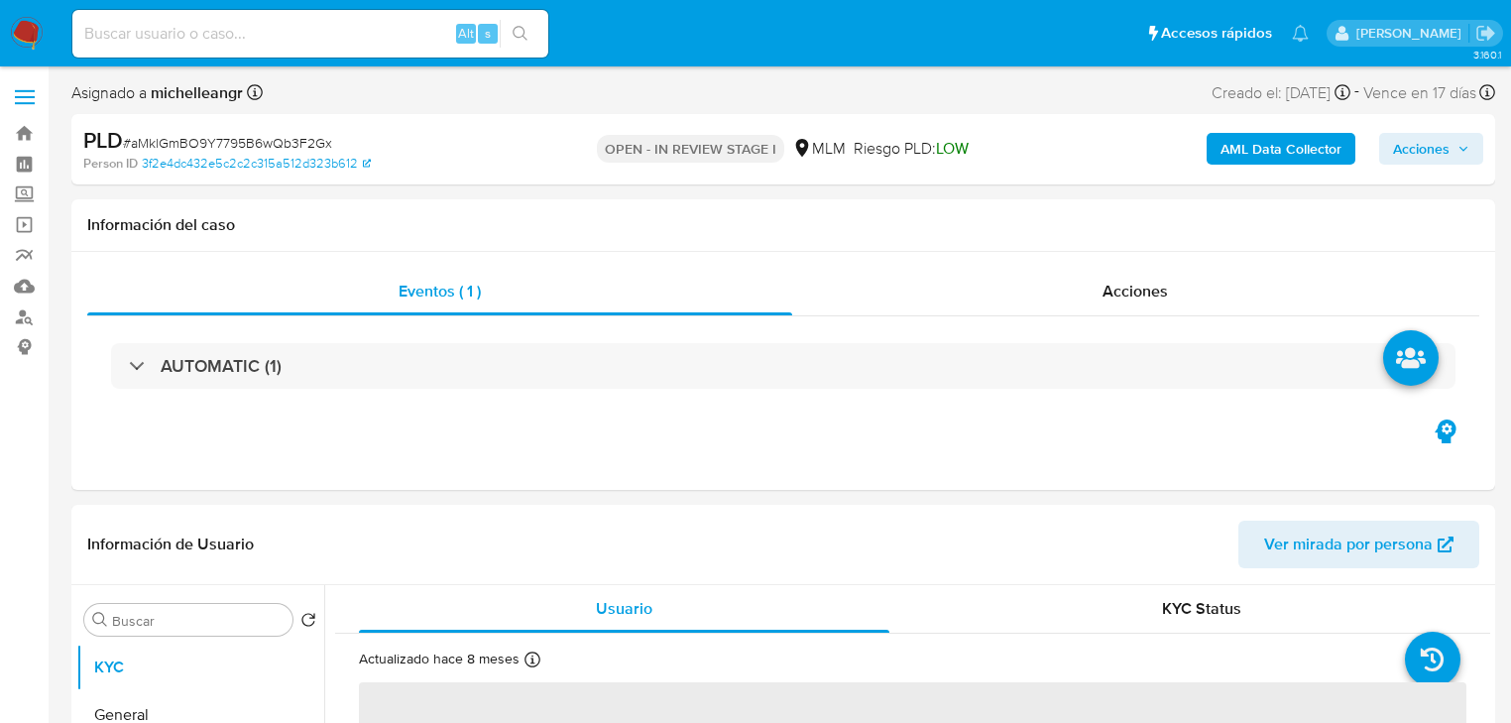
select select "10"
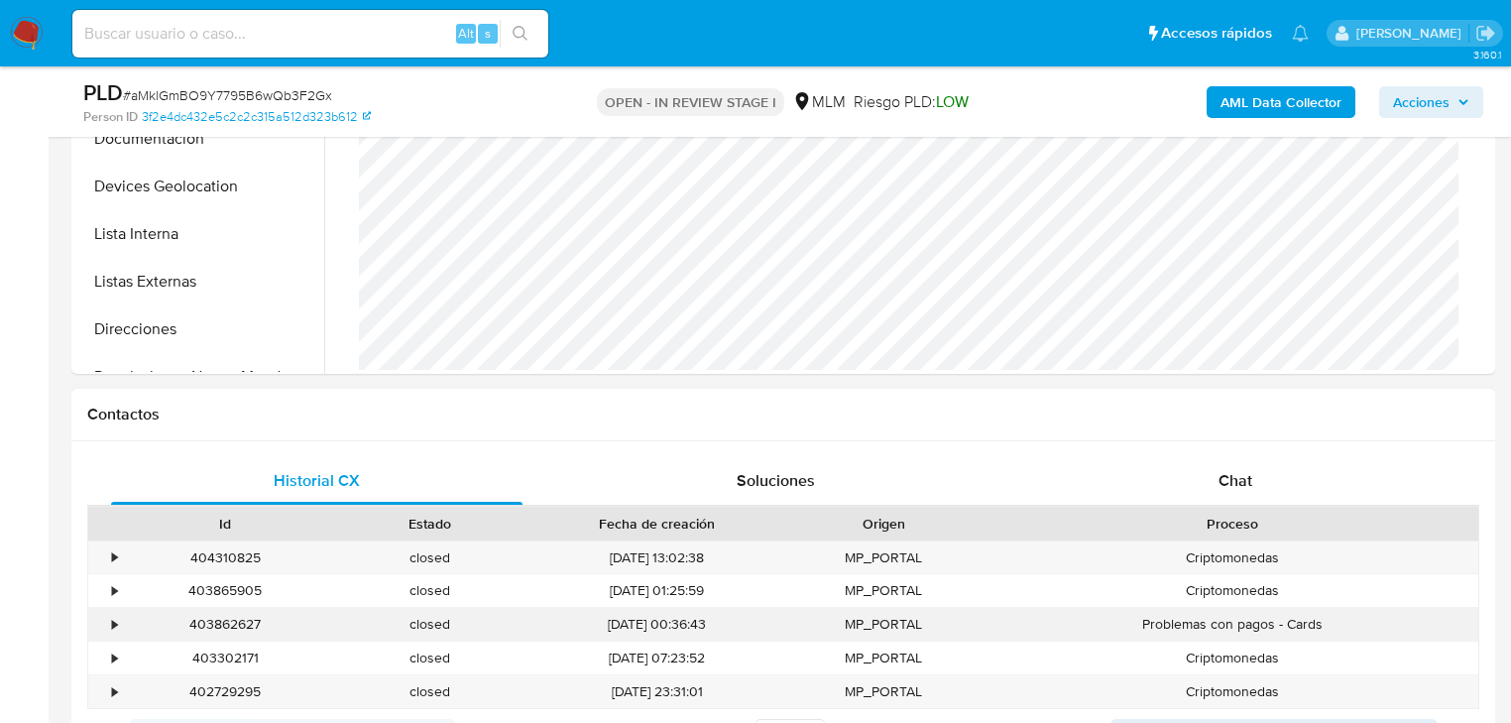
scroll to position [714, 0]
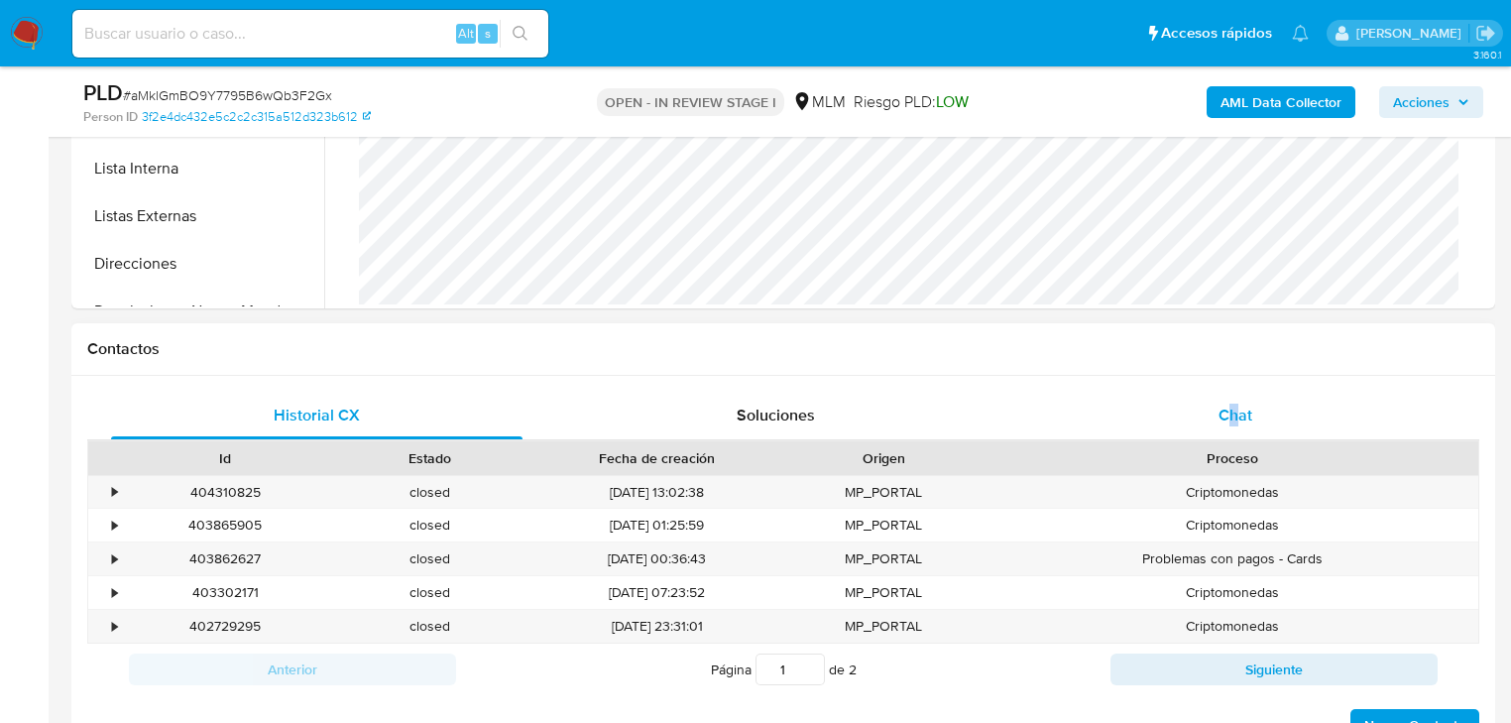
click at [1237, 389] on div "Historial CX Soluciones Chat Id Estado Fecha de creación Origen Proceso • 40431…" at bounding box center [783, 567] width 1424 height 383
click at [1234, 420] on span "Chat" at bounding box center [1236, 415] width 34 height 23
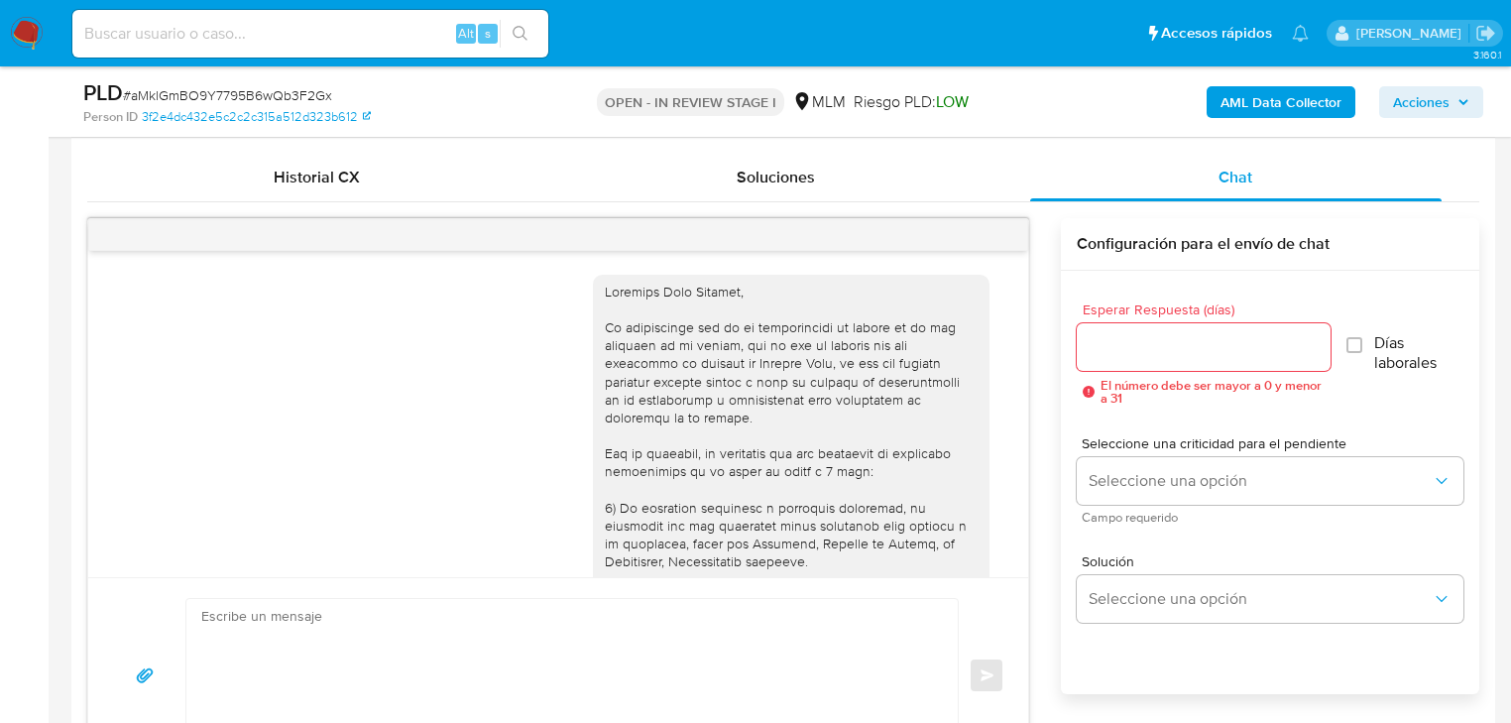
scroll to position [528, 0]
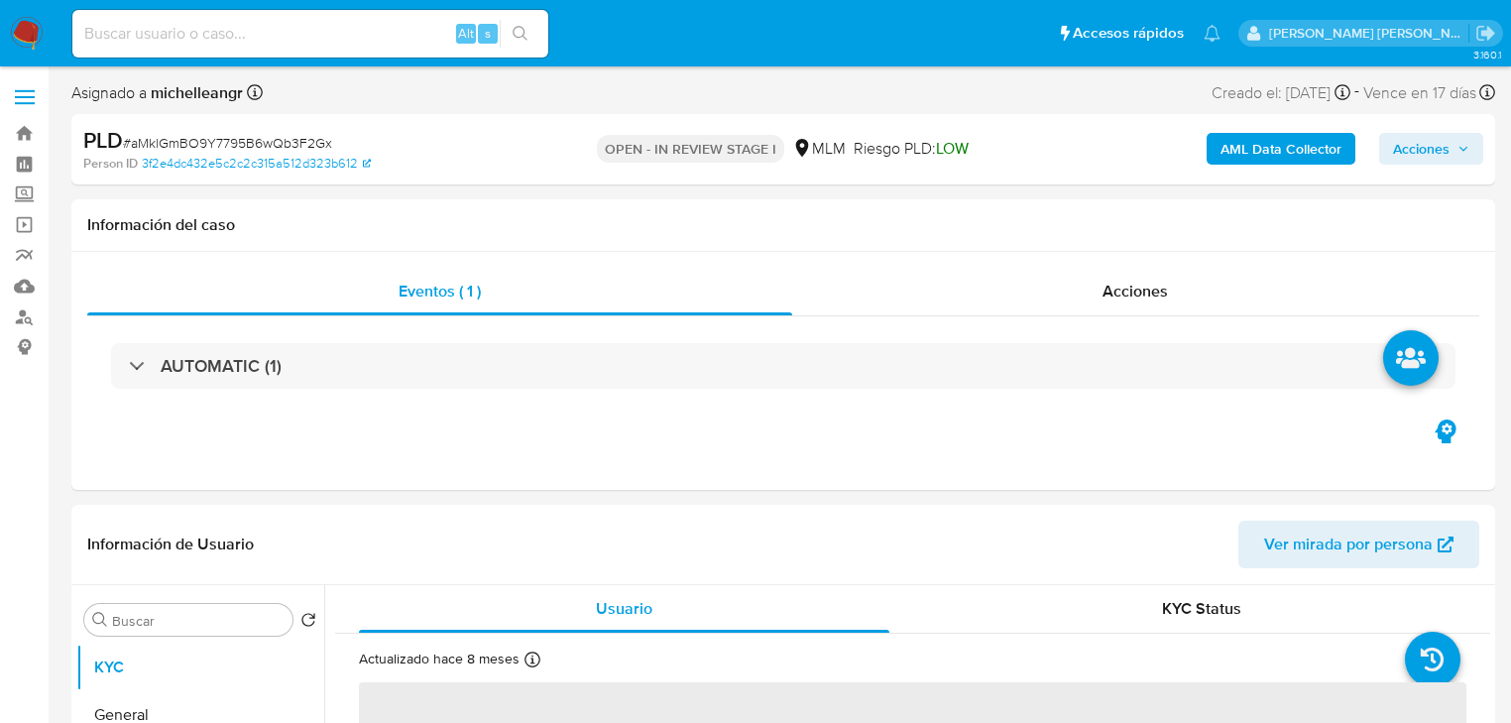
select select "10"
click at [178, 659] on button "KYC" at bounding box center [192, 668] width 232 height 48
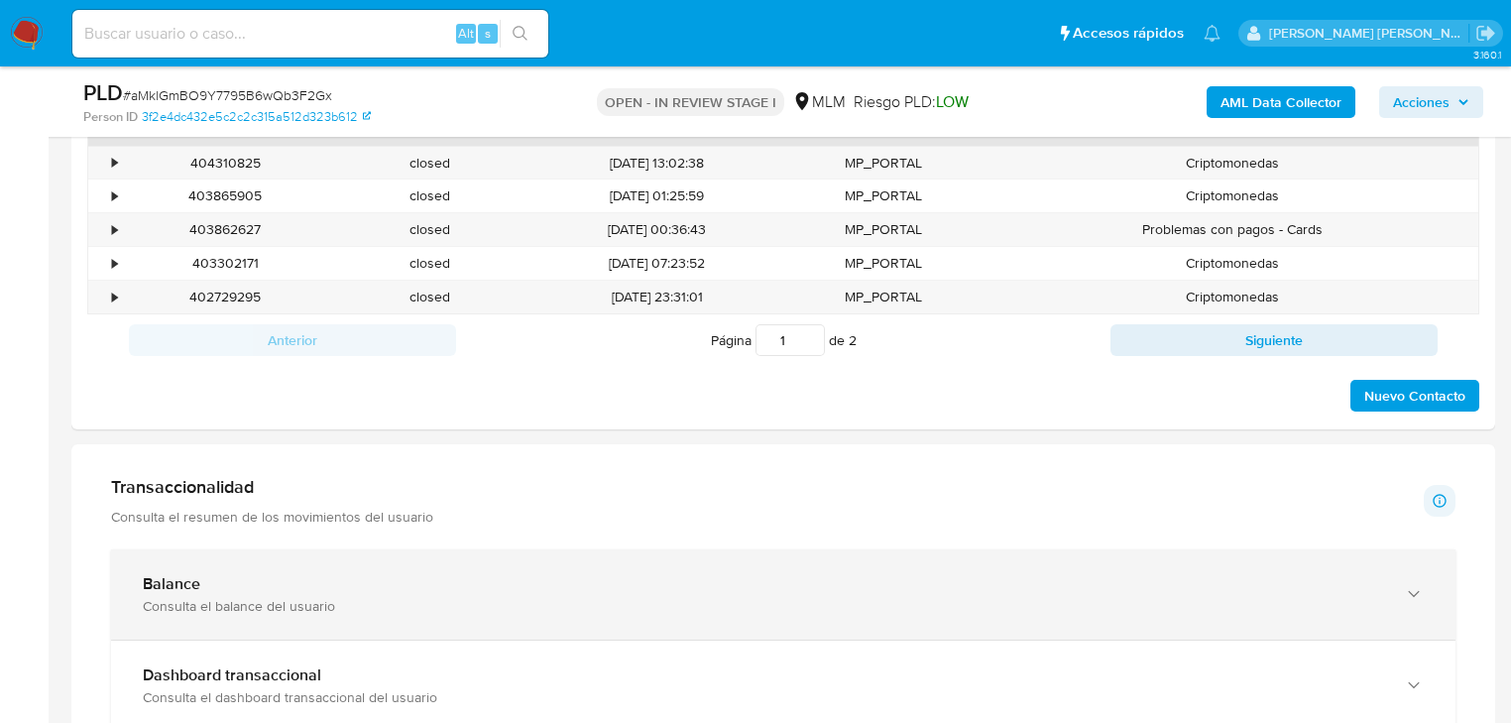
scroll to position [1269, 0]
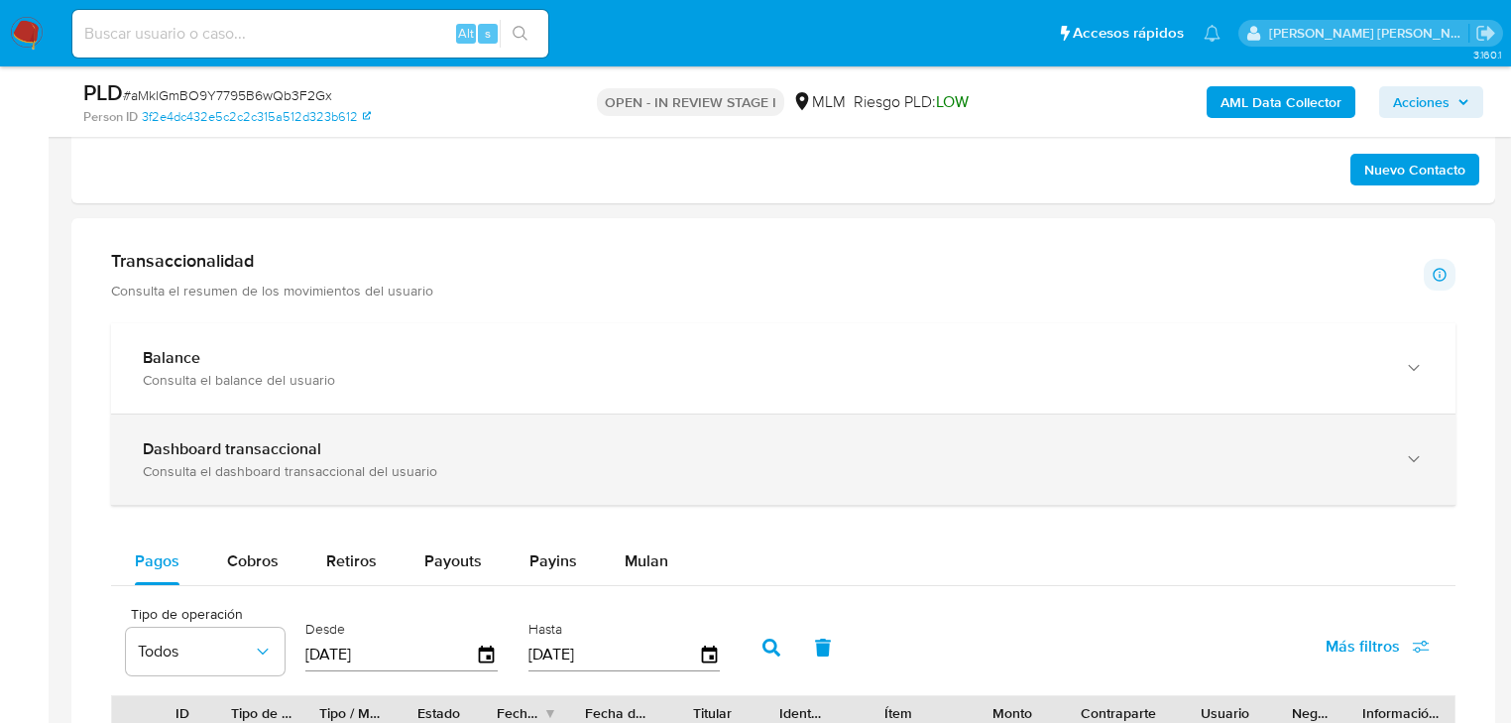
click at [468, 440] on div "Dashboard transaccional" at bounding box center [764, 449] width 1242 height 20
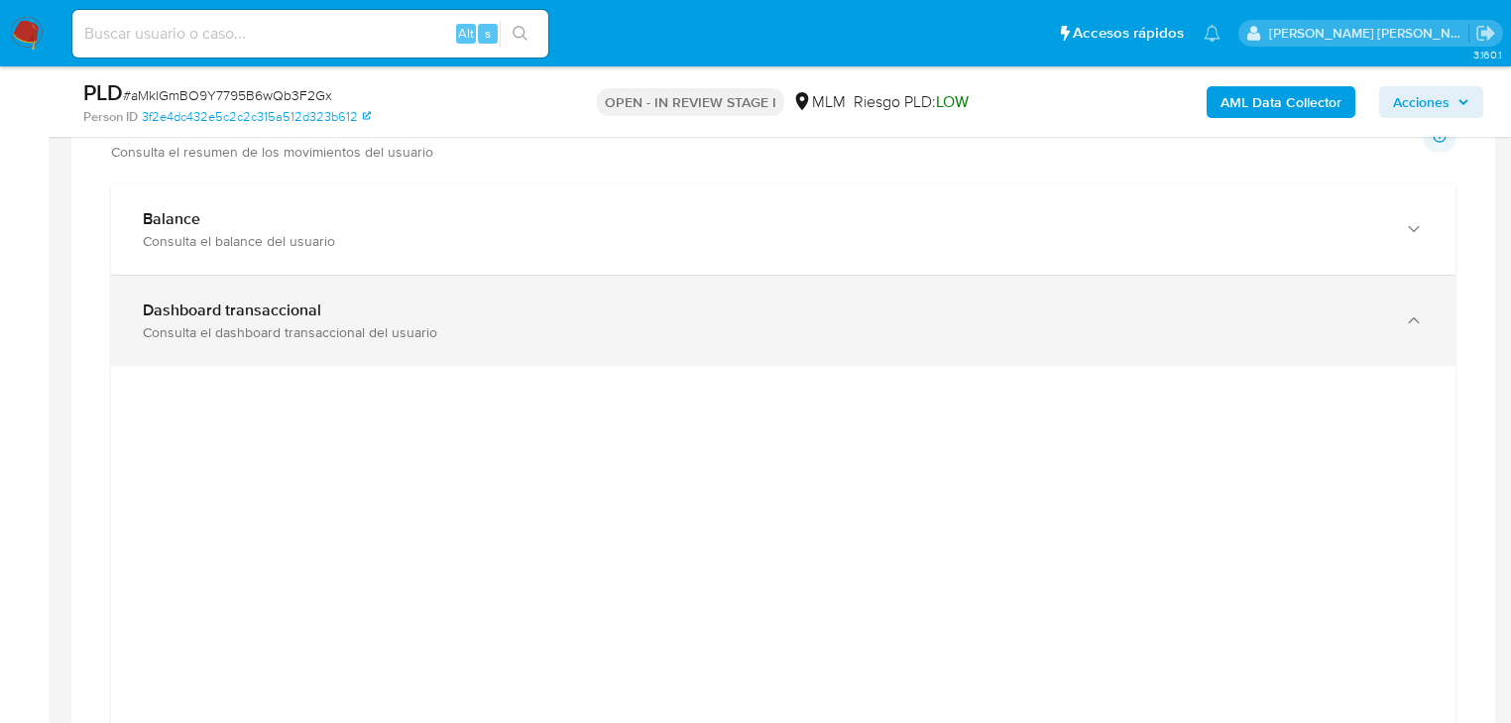
scroll to position [1349, 0]
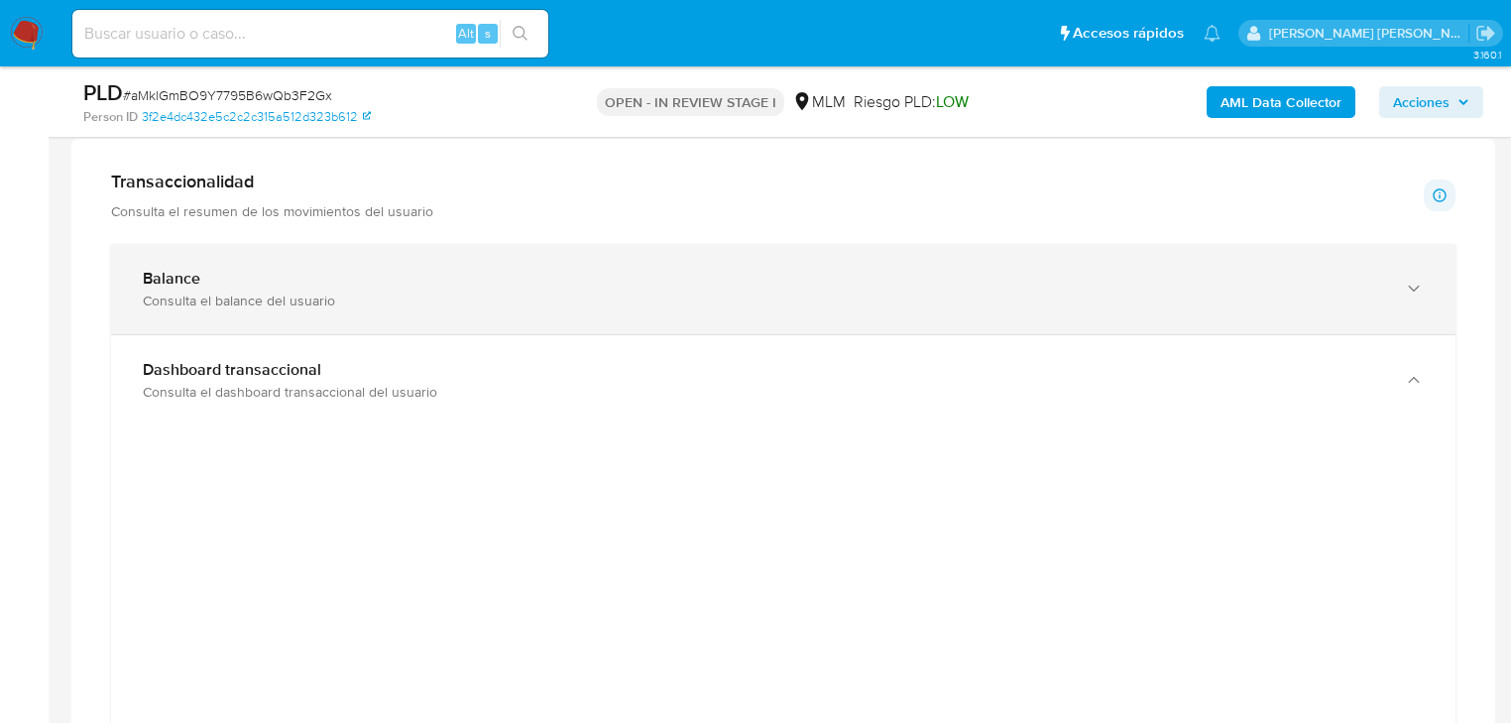
click at [463, 254] on div "Balance Consulta el balance del usuario" at bounding box center [783, 289] width 1345 height 90
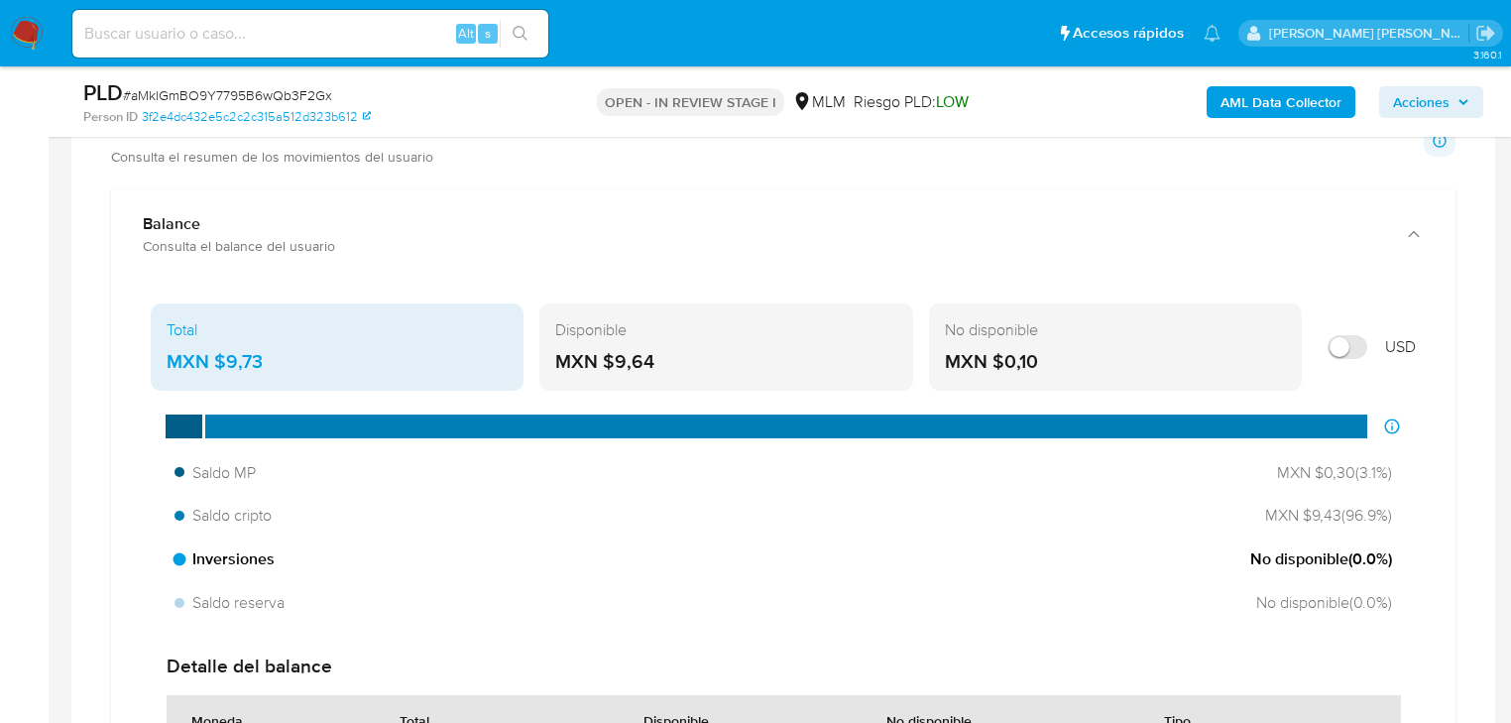
scroll to position [1428, 0]
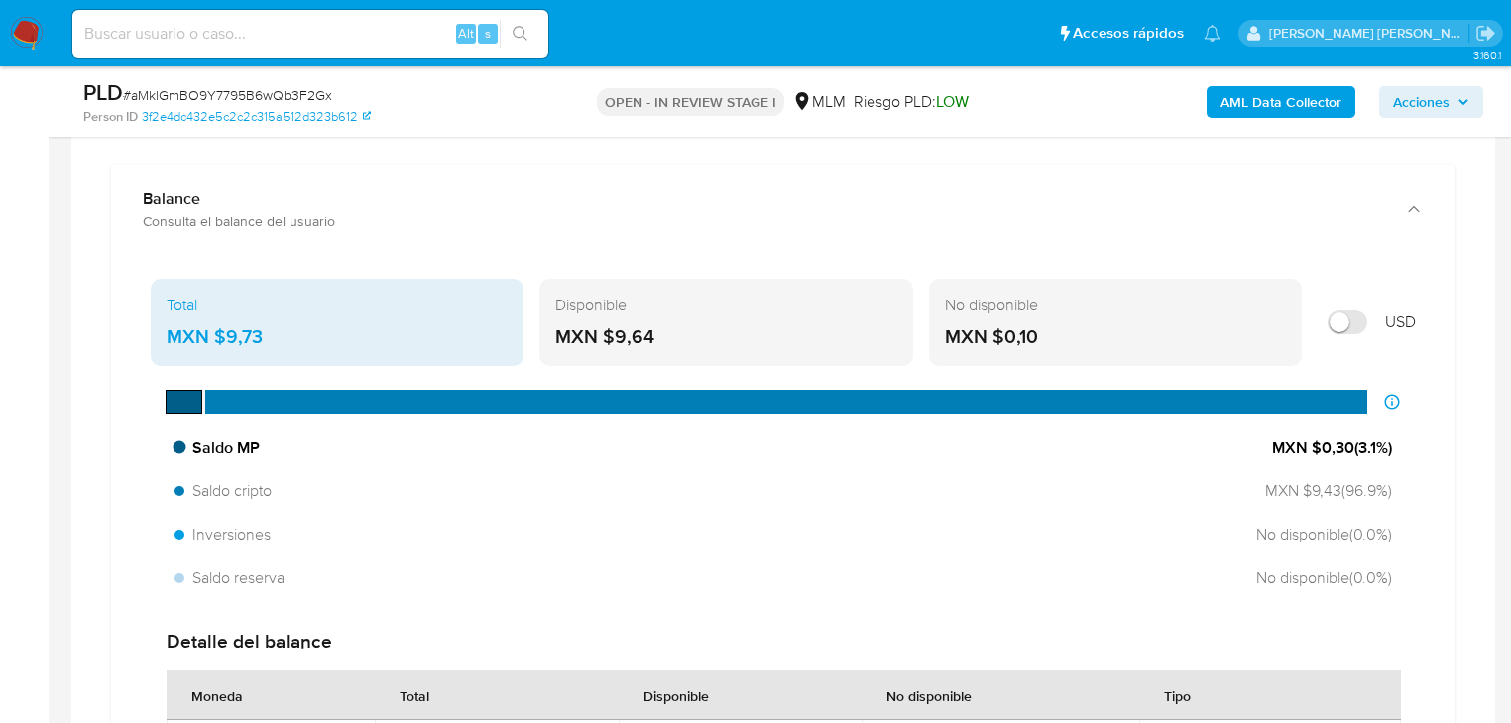
click at [484, 435] on div "Saldo MP MXN $0,30 ( 3.1 %)" at bounding box center [784, 448] width 1234 height 38
click at [439, 468] on div "Saldo MP MXN $0,30 ( 3.1 %) Saldo cripto MXN $9,43 ( 96.9 %) Inversiones No dis…" at bounding box center [783, 513] width 1265 height 169
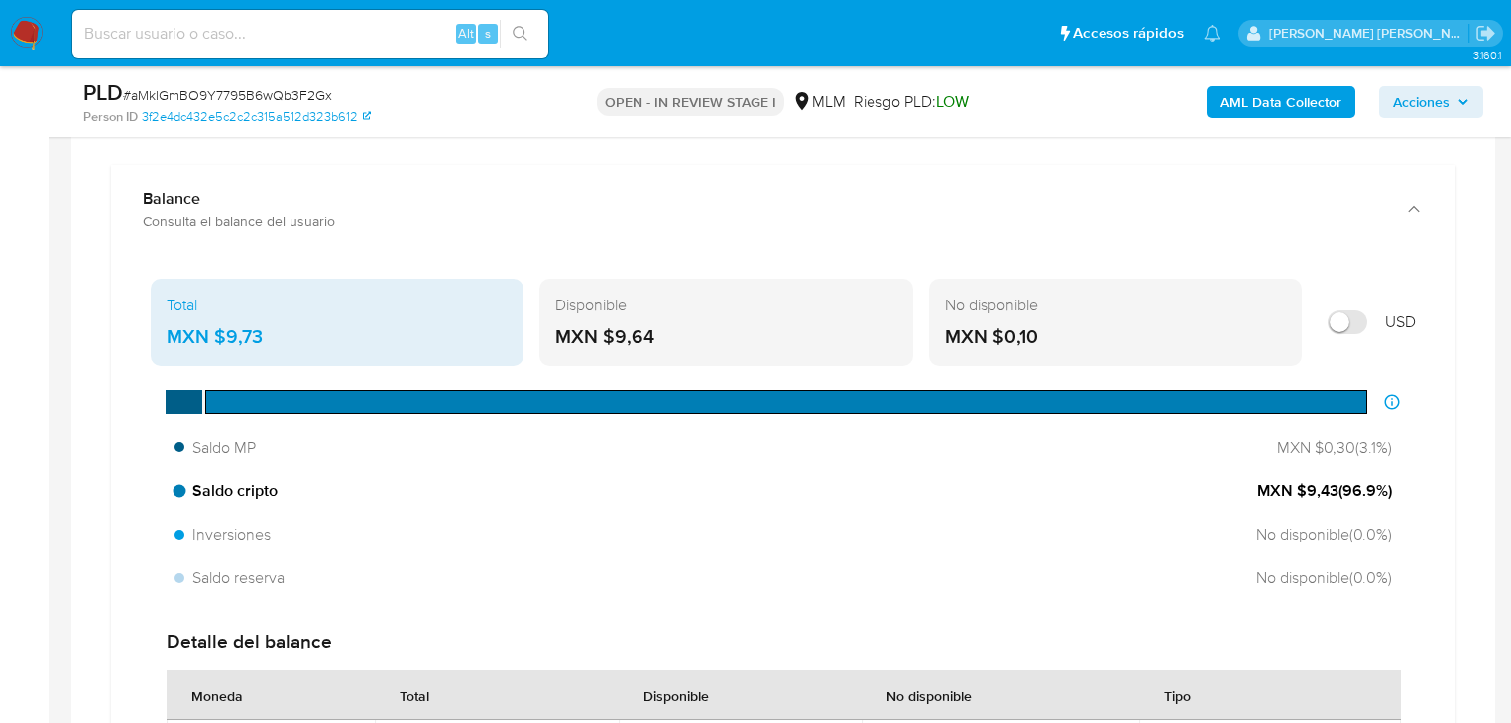
click at [428, 478] on div "Saldo cripto MXN $9,43 ( 96.9 %)" at bounding box center [784, 491] width 1234 height 38
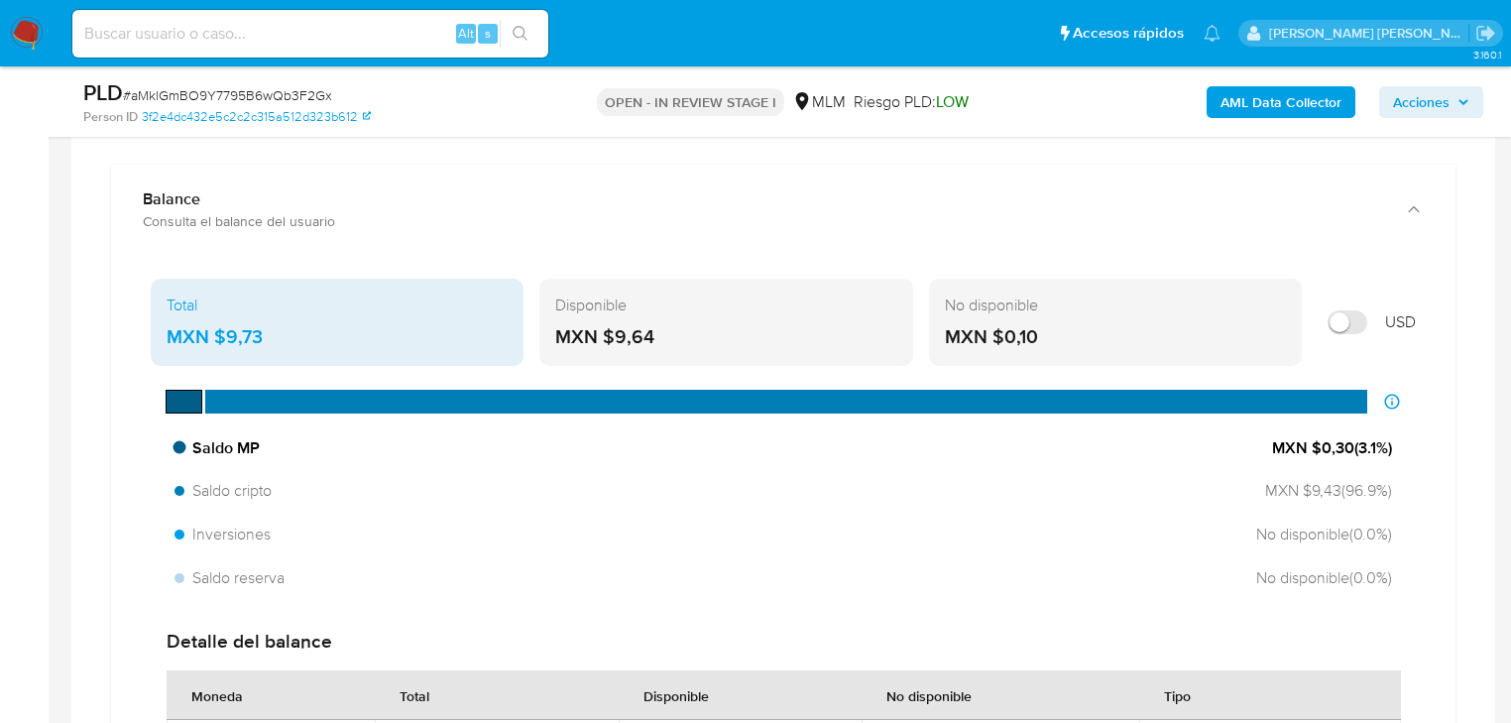
click at [474, 438] on div "Saldo MP MXN $0,30 ( 3.1 %)" at bounding box center [784, 448] width 1234 height 38
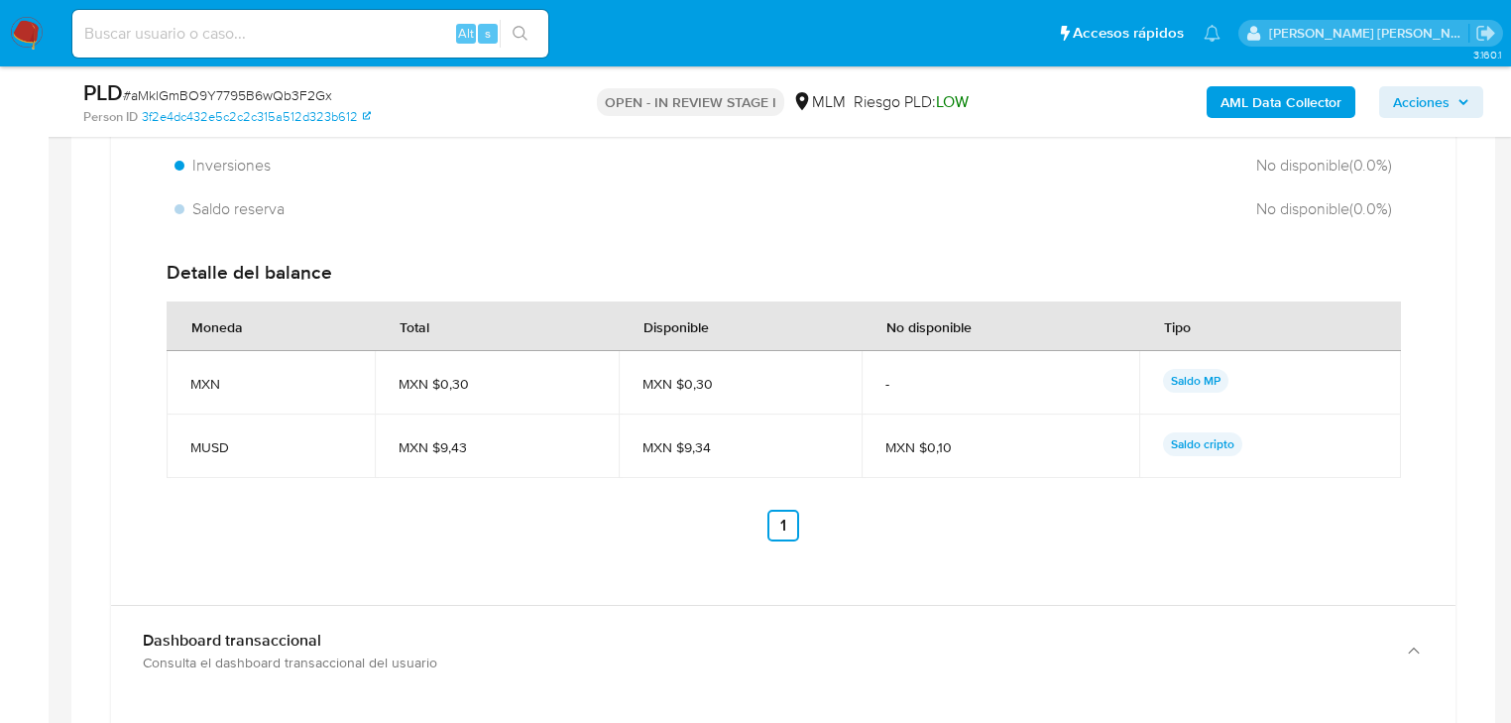
scroll to position [1642, 0]
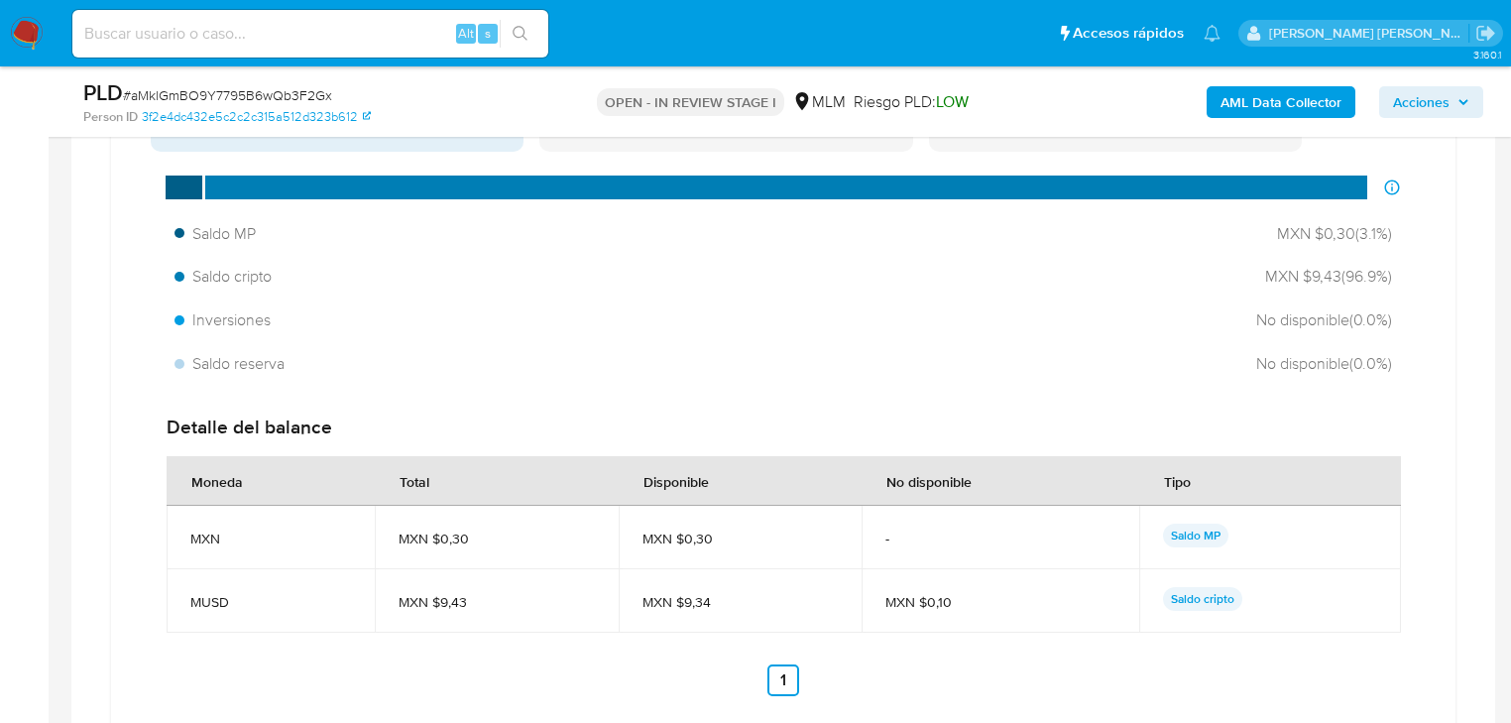
click at [1167, 480] on div "Tipo" at bounding box center [1177, 481] width 74 height 48
click at [1216, 481] on th "Tipo" at bounding box center [1270, 481] width 262 height 50
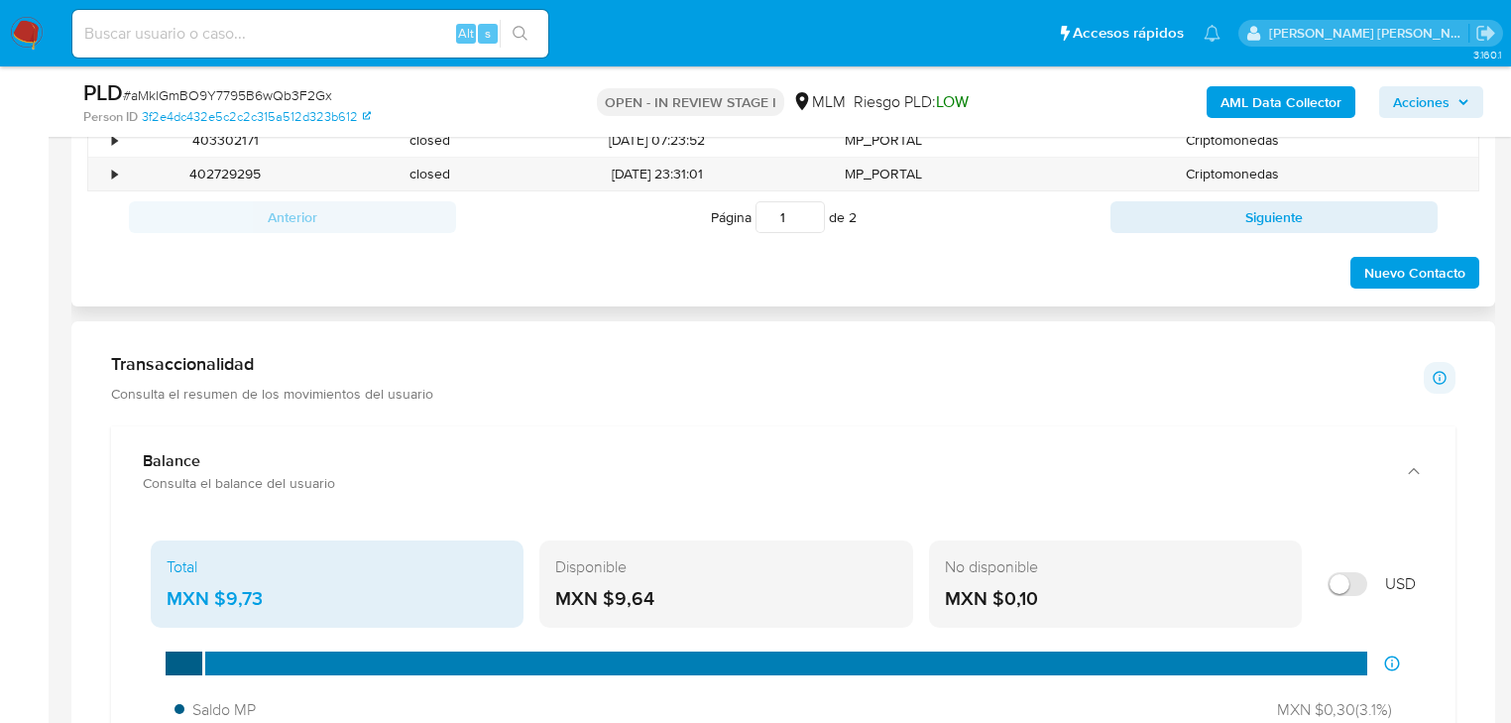
scroll to position [849, 0]
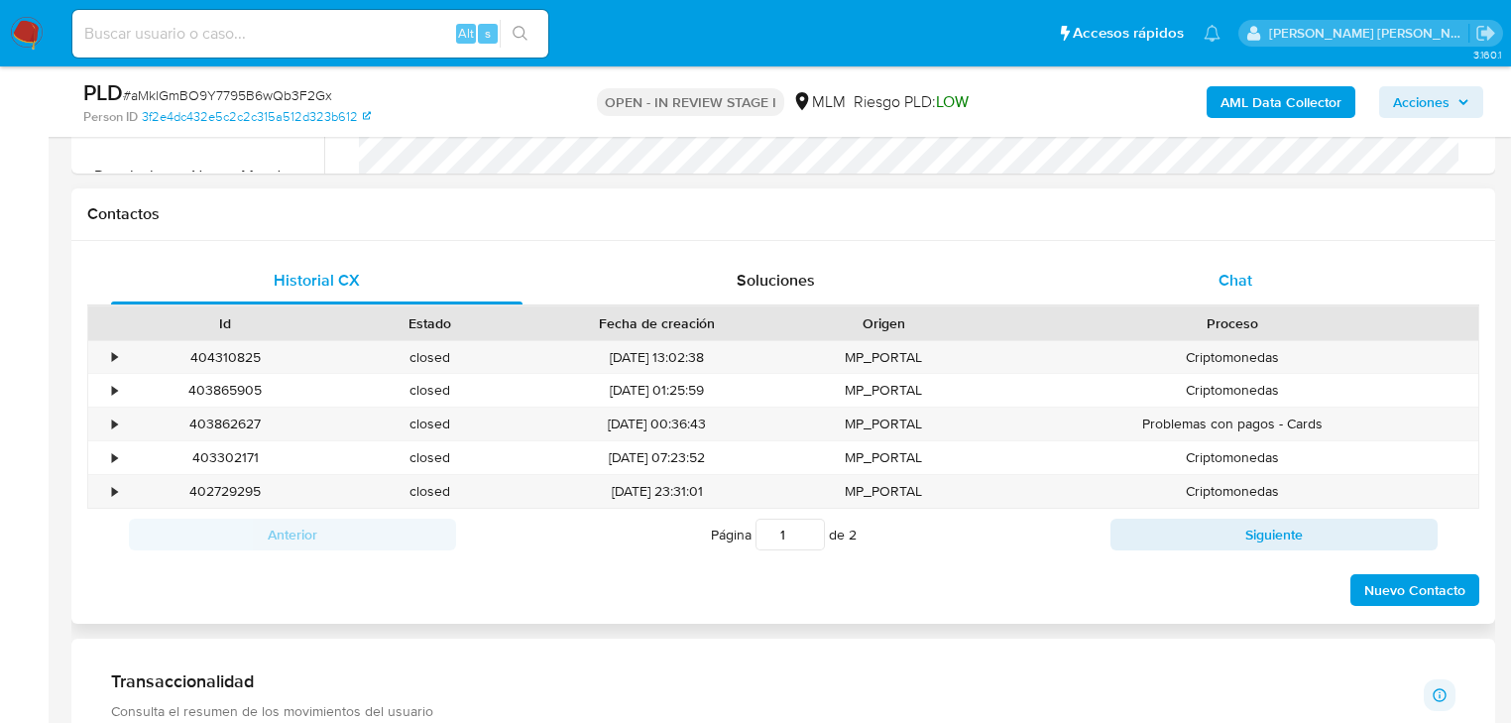
drag, startPoint x: 1229, startPoint y: 310, endPoint x: 1245, endPoint y: 286, distance: 30.0
click at [1232, 307] on div "Proceso" at bounding box center [1233, 323] width 492 height 34
click at [1245, 285] on span "Chat" at bounding box center [1236, 280] width 34 height 23
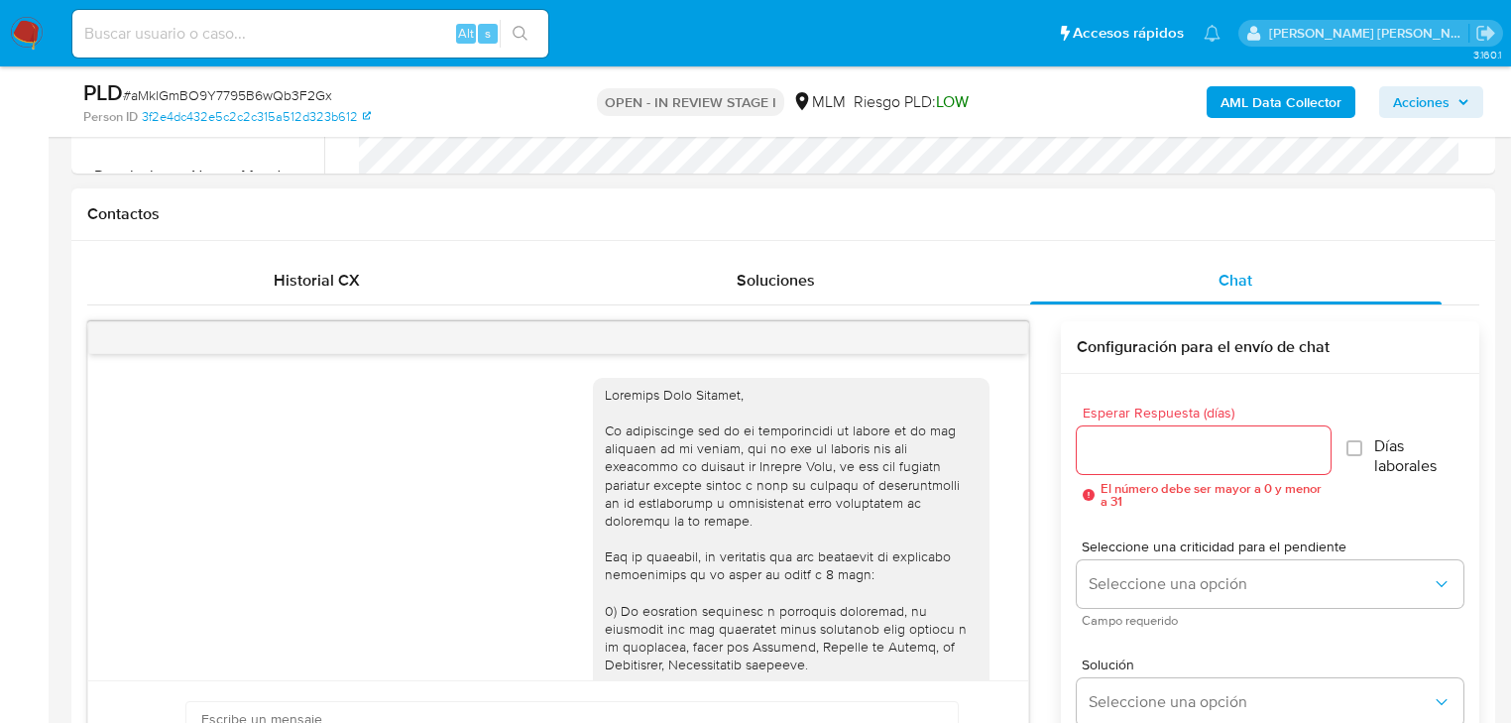
scroll to position [528, 0]
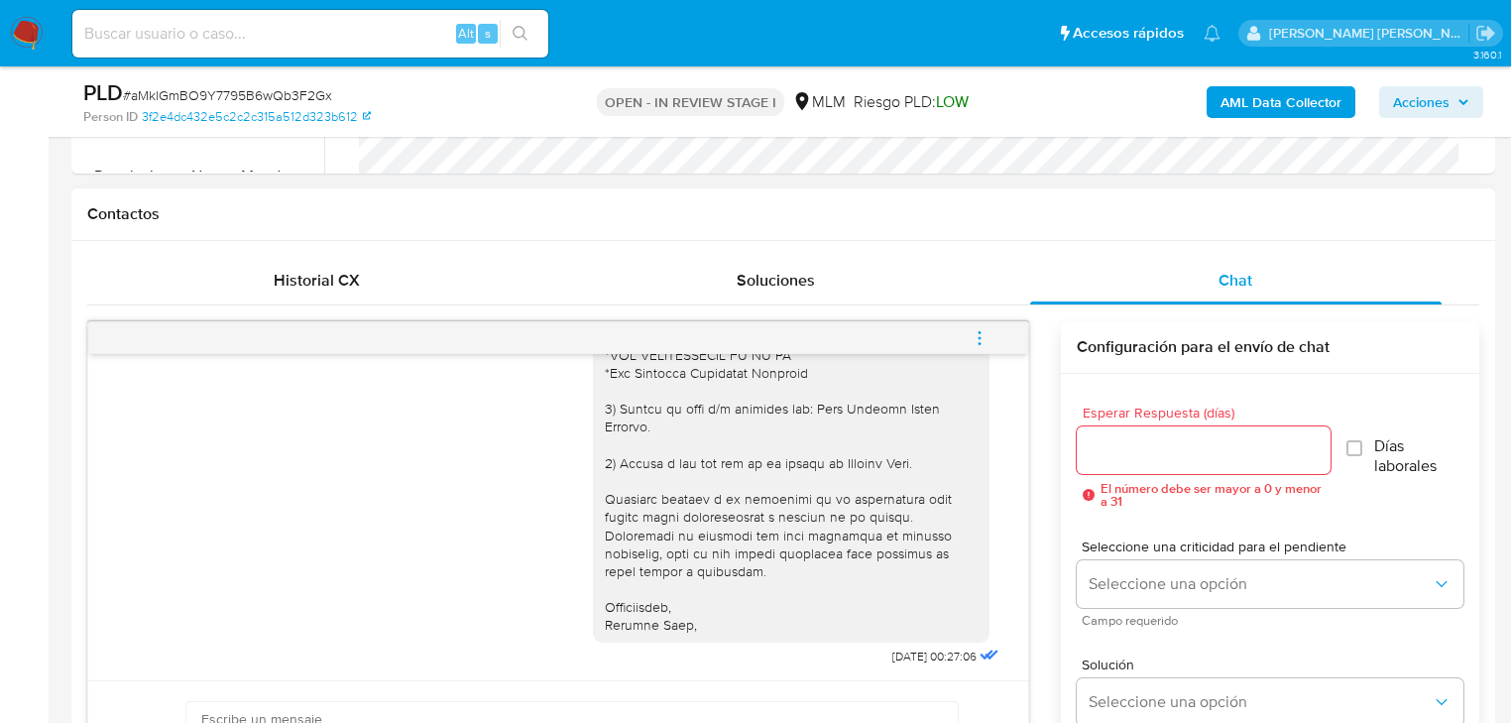
click at [973, 329] on icon "menu-action" at bounding box center [980, 338] width 18 height 18
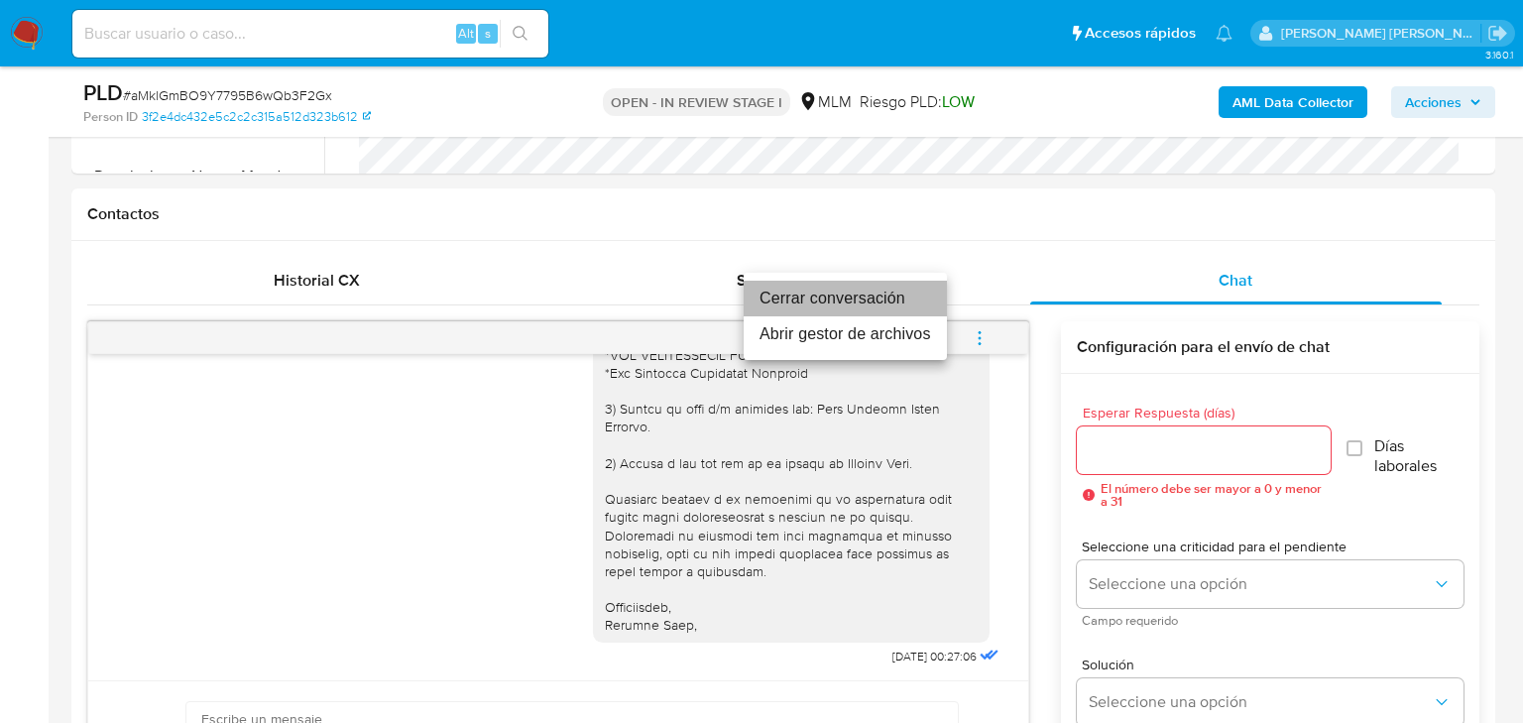
click at [857, 309] on li "Cerrar conversación" at bounding box center [845, 299] width 203 height 36
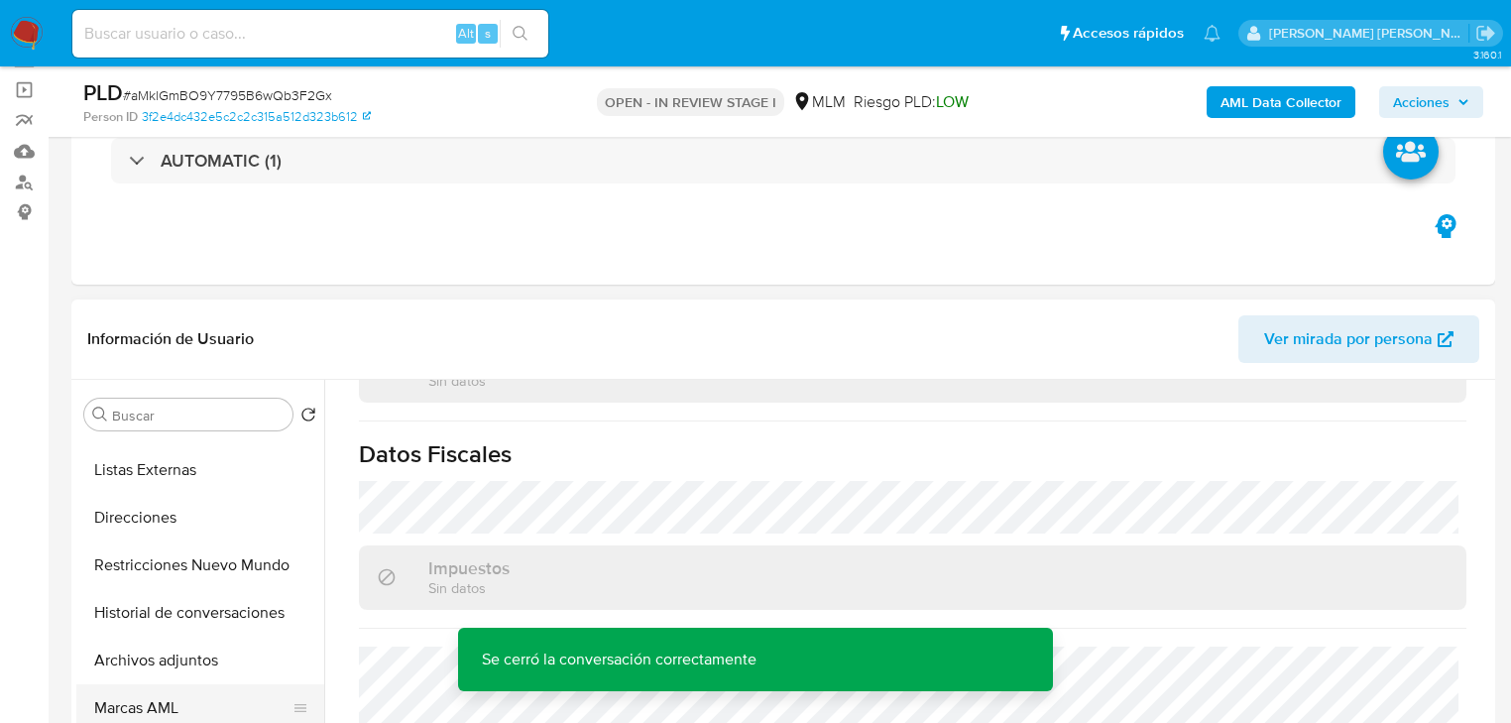
scroll to position [397, 0]
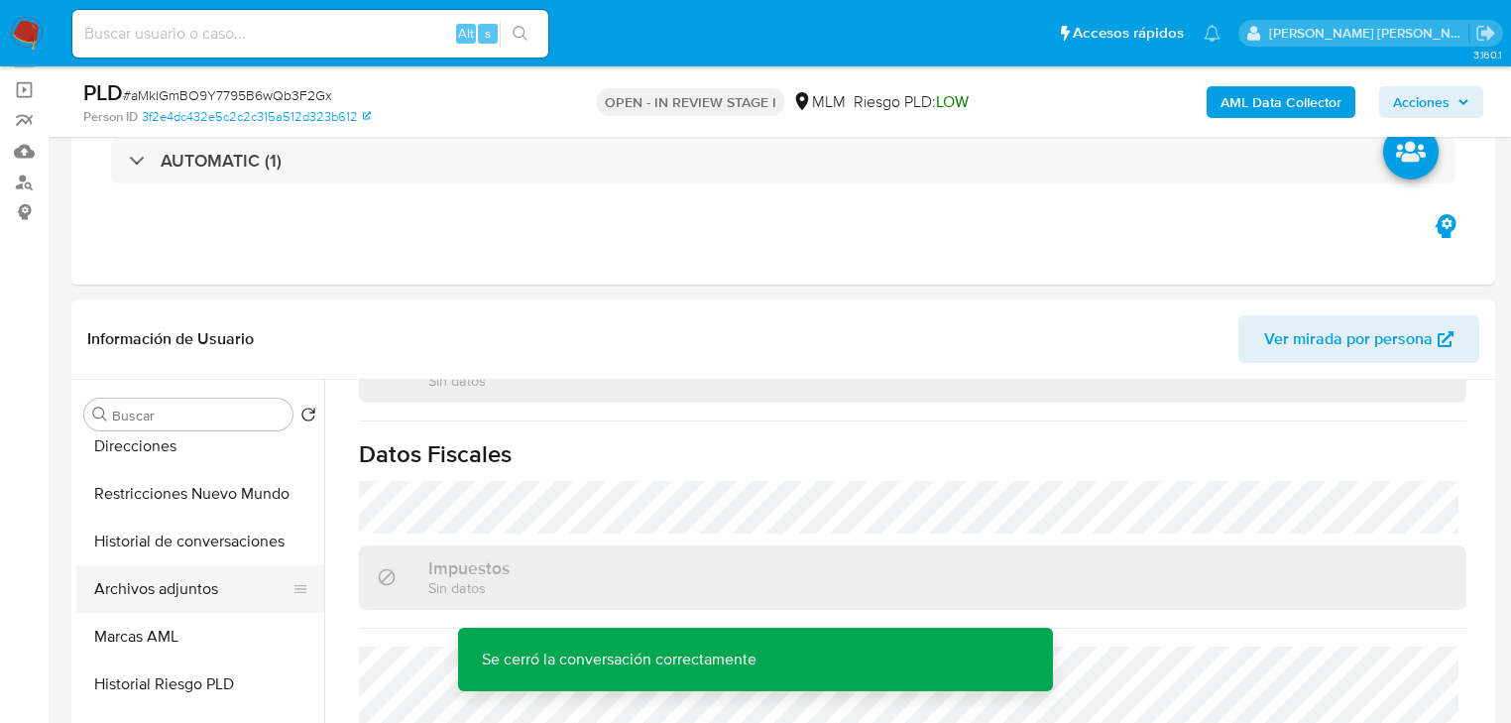
click at [203, 604] on button "Archivos adjuntos" at bounding box center [192, 589] width 232 height 48
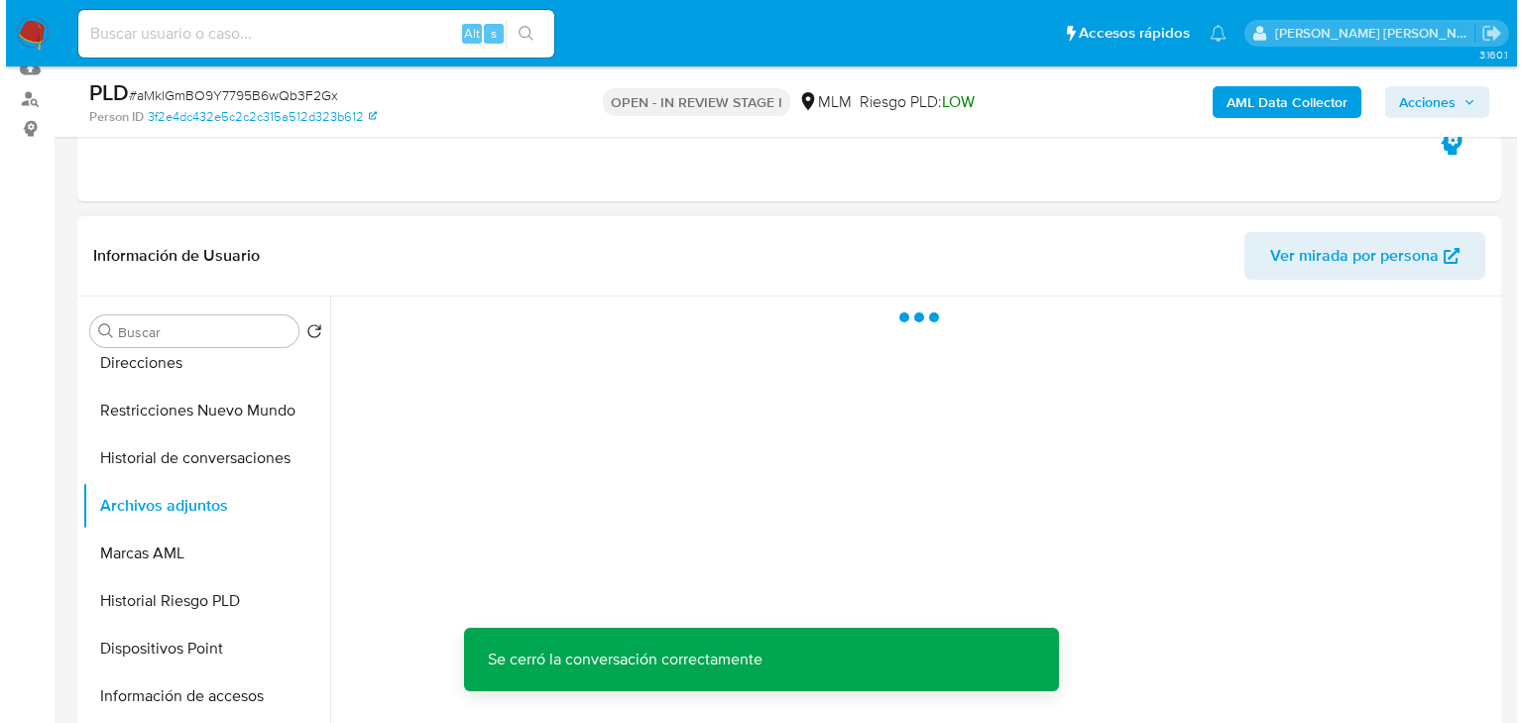
scroll to position [294, 0]
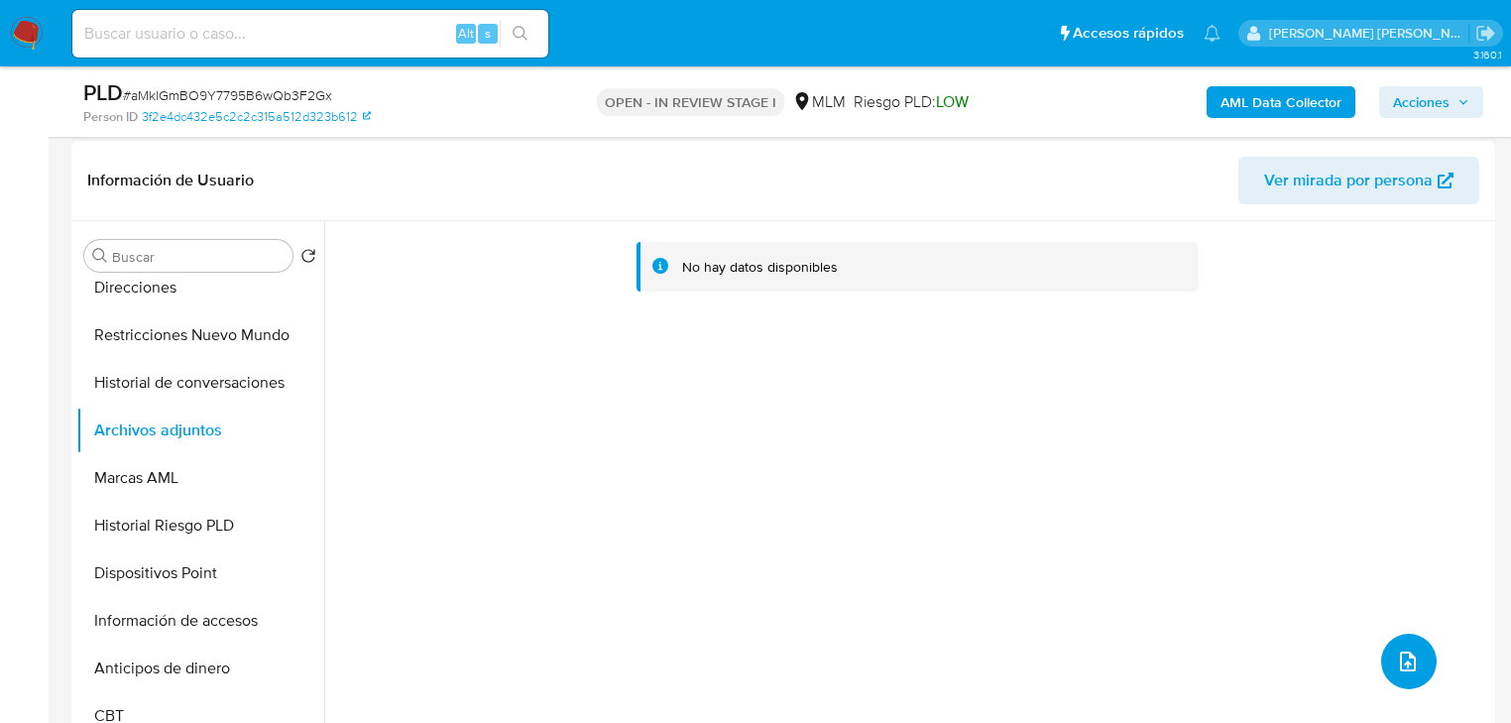
click at [1403, 661] on icon "upload-file" at bounding box center [1408, 662] width 24 height 24
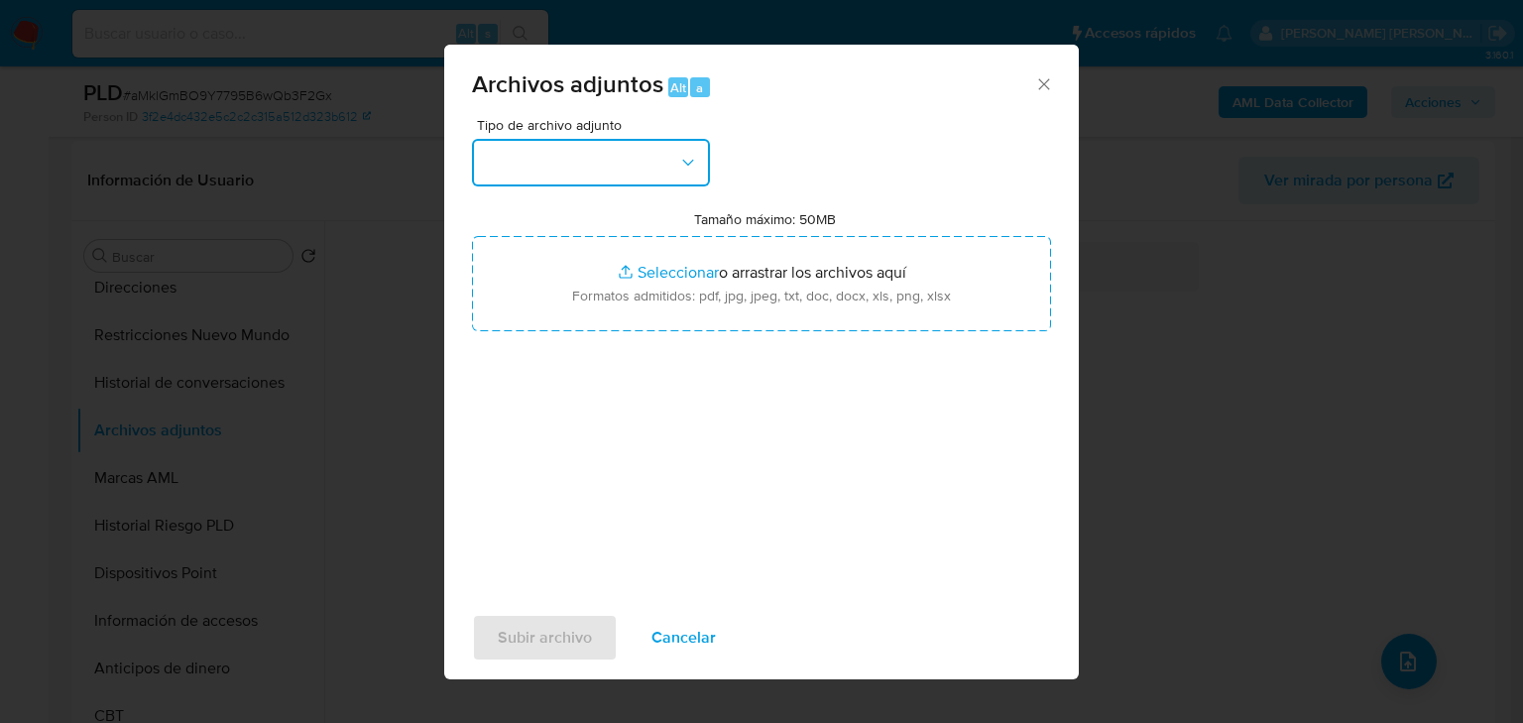
click at [588, 181] on button "button" at bounding box center [591, 163] width 238 height 48
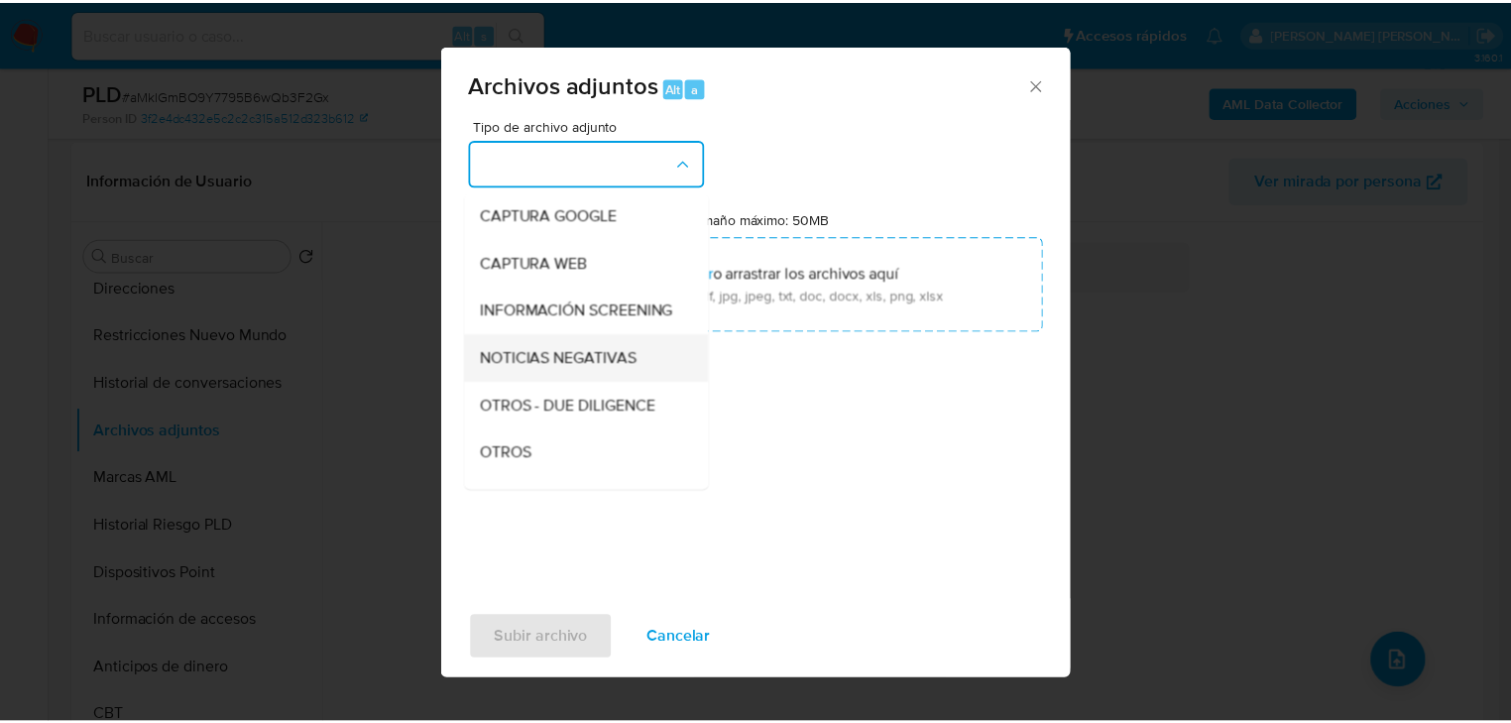
scroll to position [135, 0]
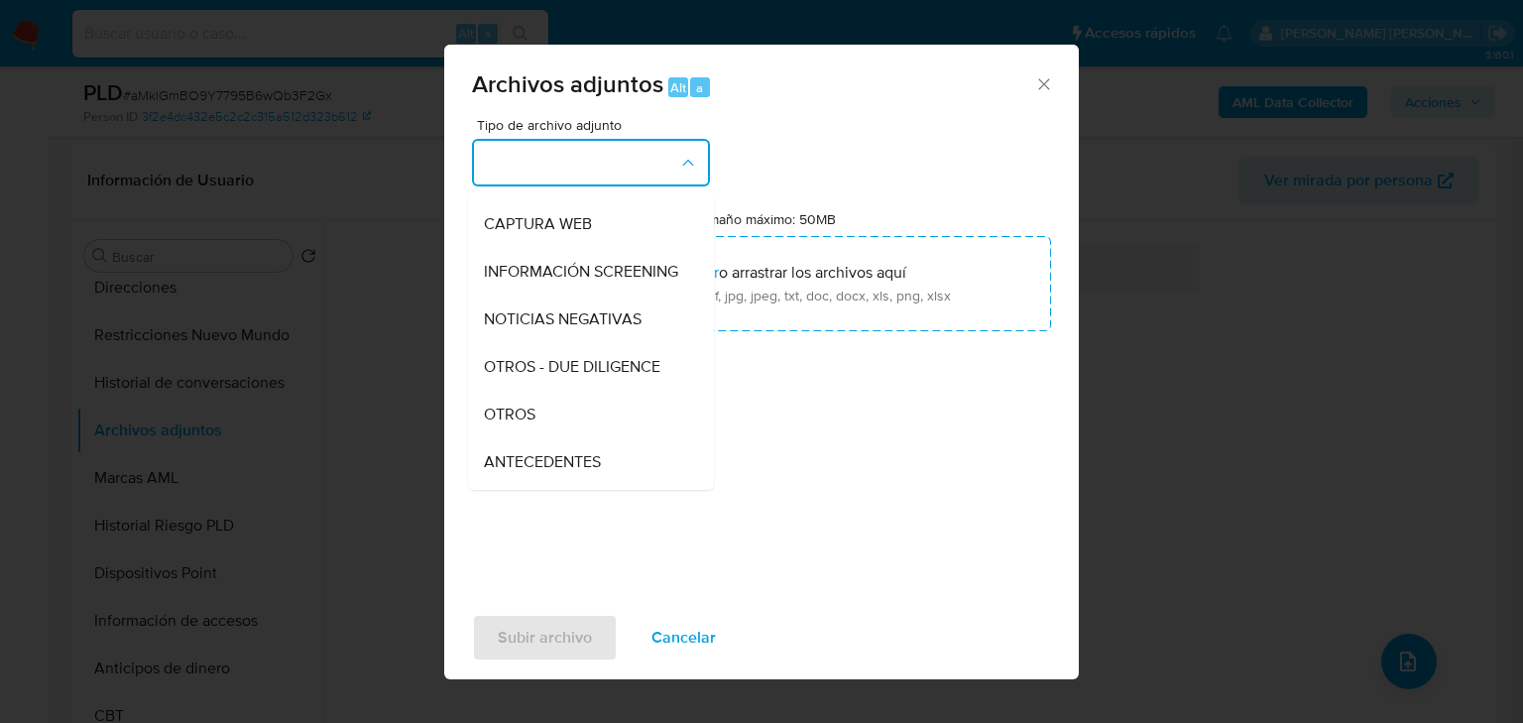
click at [546, 436] on div "OTROS" at bounding box center [585, 415] width 202 height 48
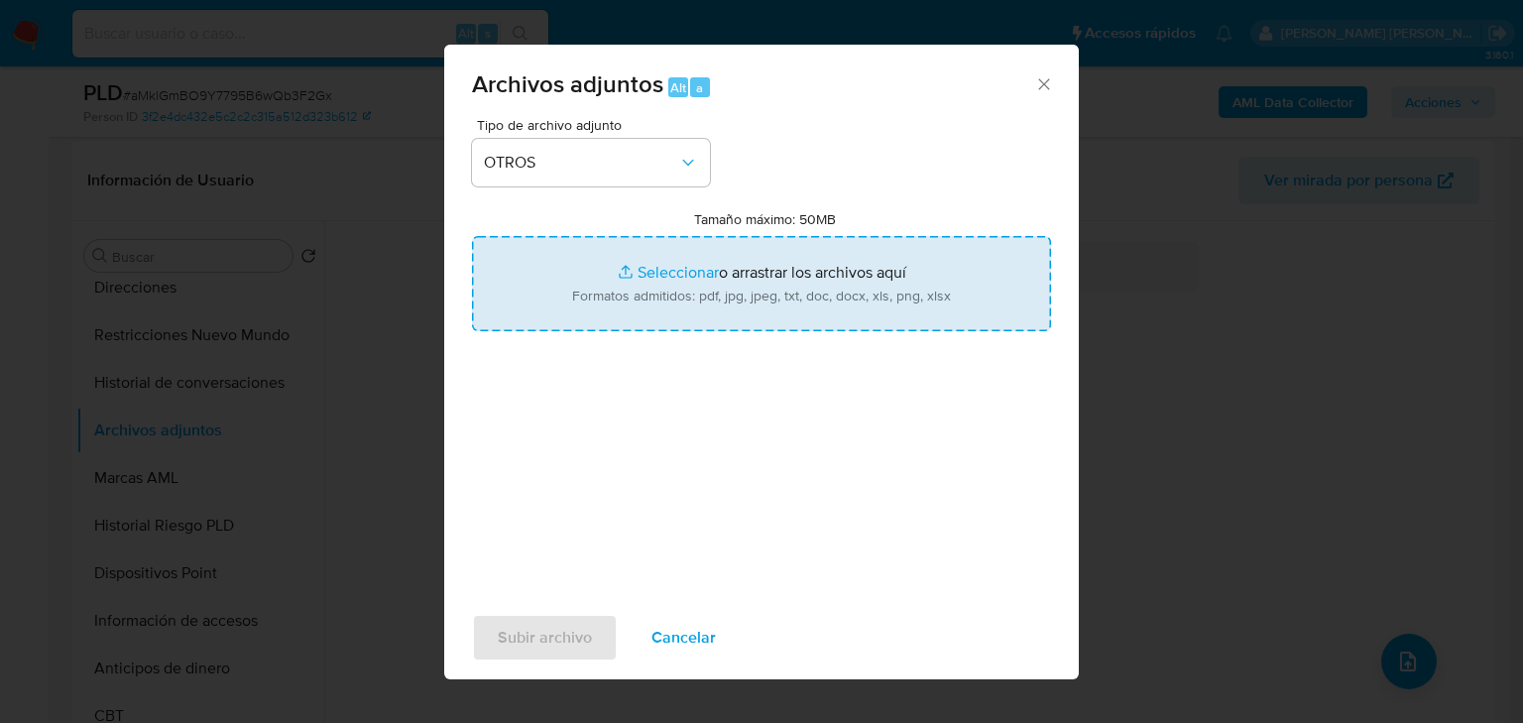
type input "C:\fakepath\95871973_YIMY GABRIEL GARCIA VAZQUEZ_AGO25.docx.pdf"
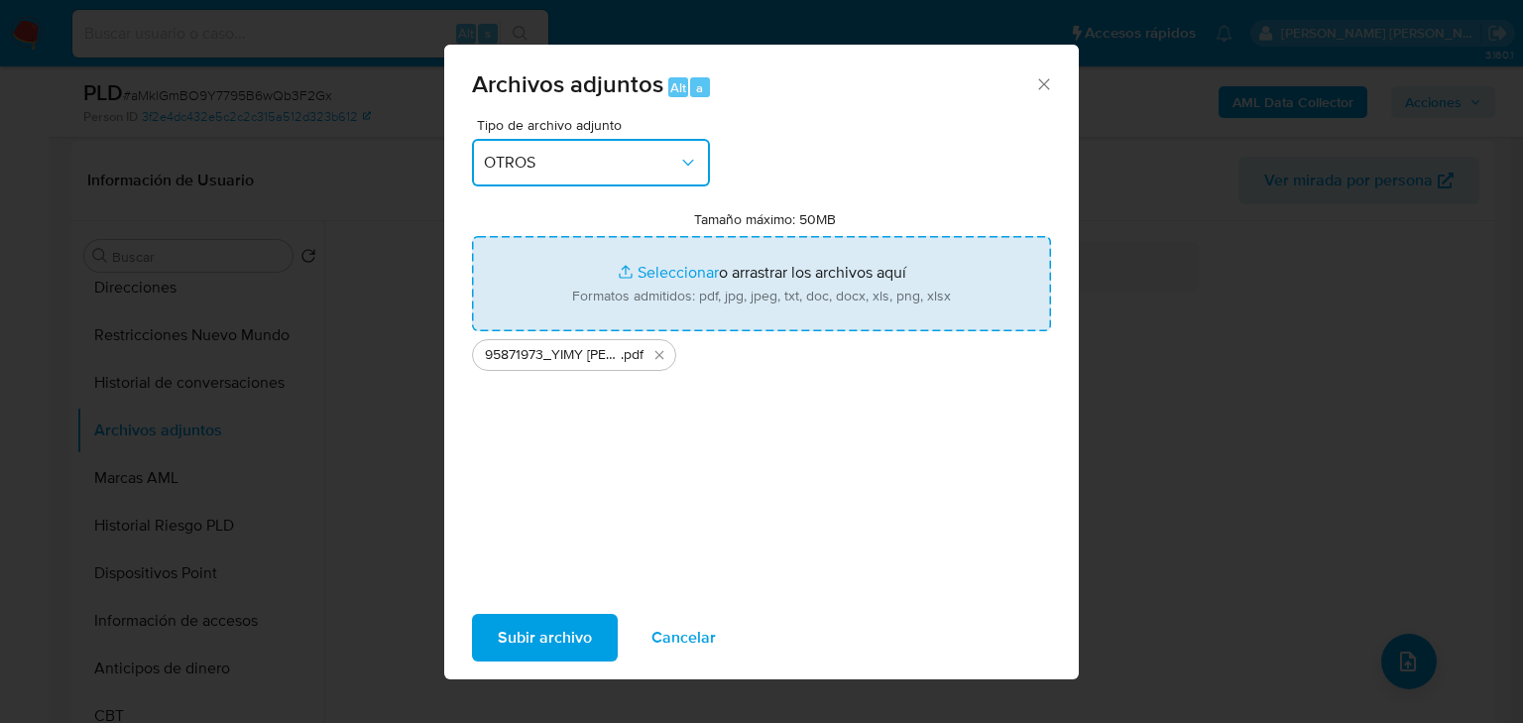
type input "C:\fakepath\95871973_YIMY GABRIEL GARCIA VAZQUEZ_AGO25.xlsx"
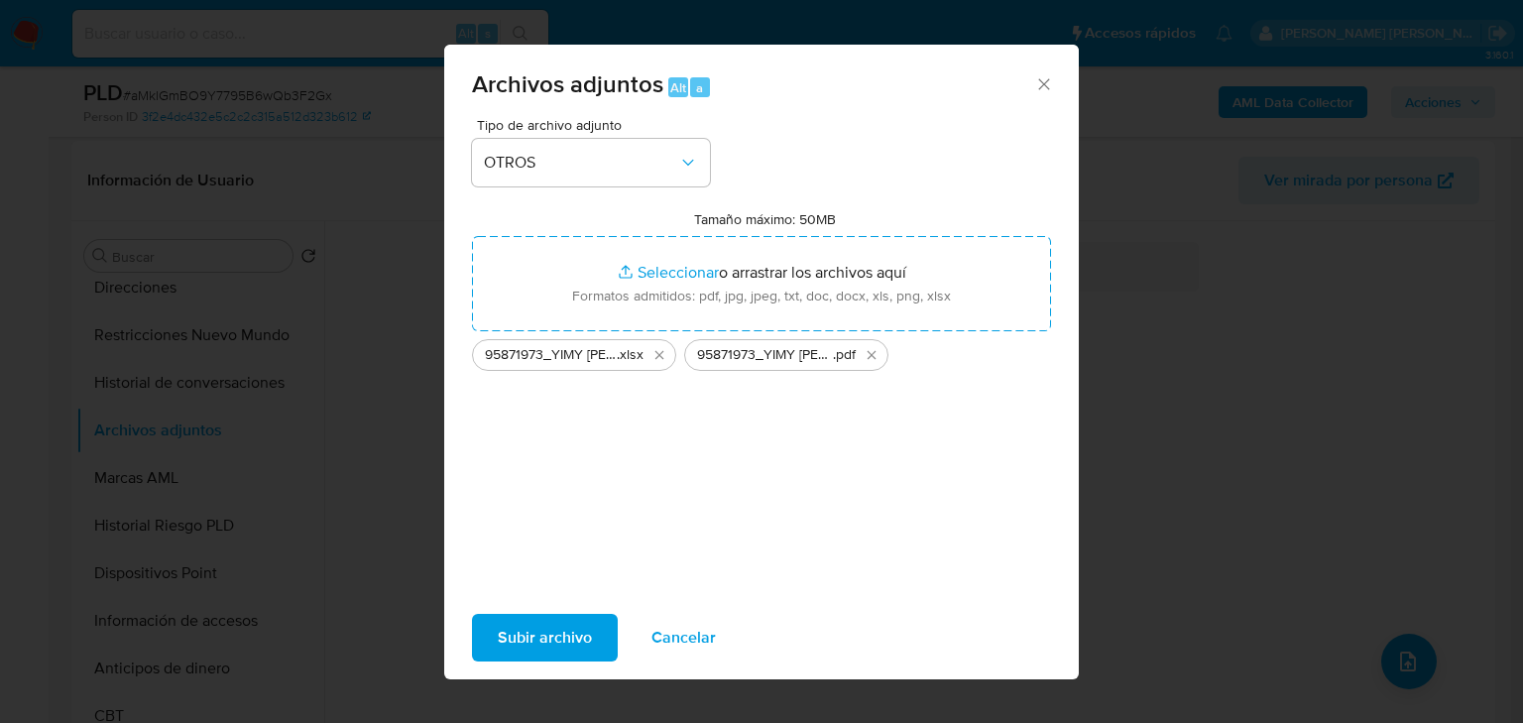
click at [514, 623] on span "Subir archivo" at bounding box center [545, 638] width 94 height 44
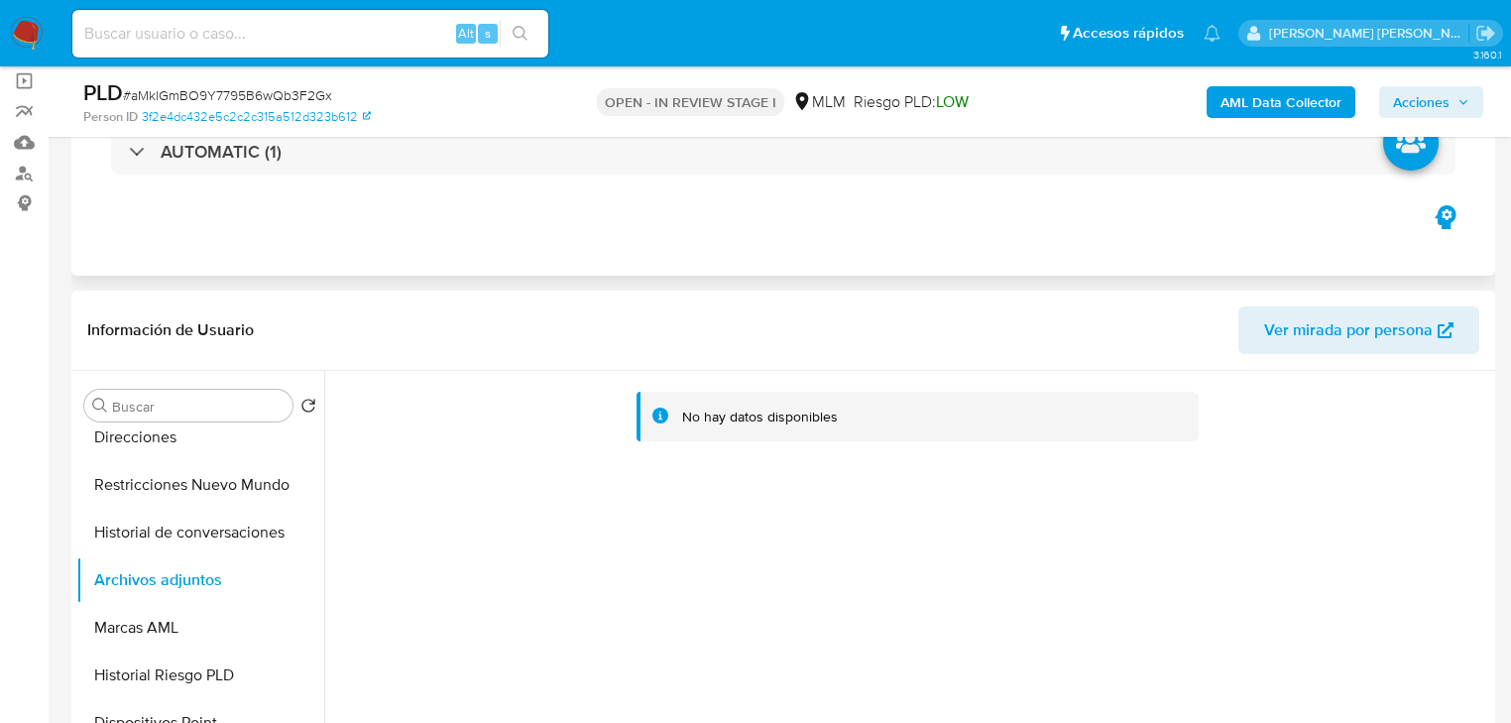
scroll to position [0, 0]
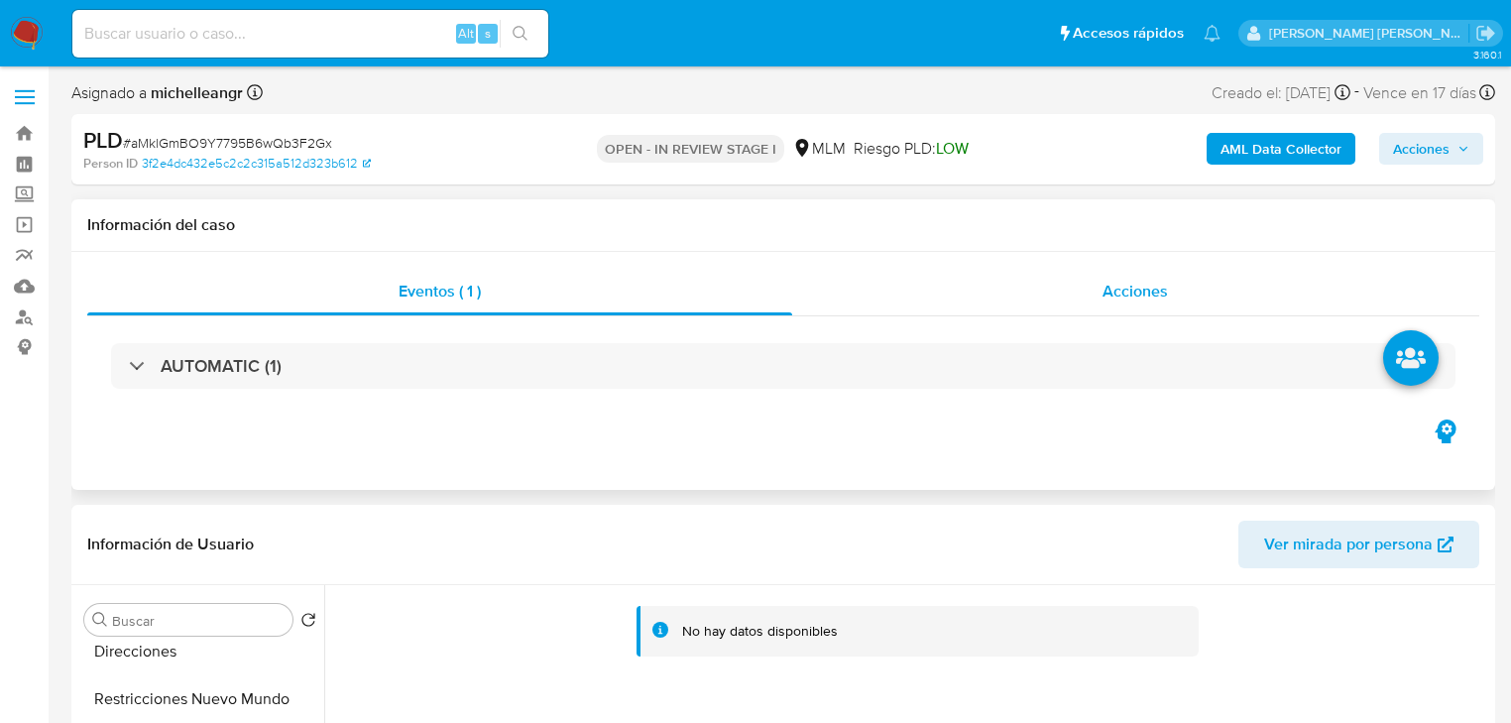
click at [1140, 294] on span "Acciones" at bounding box center [1135, 291] width 65 height 23
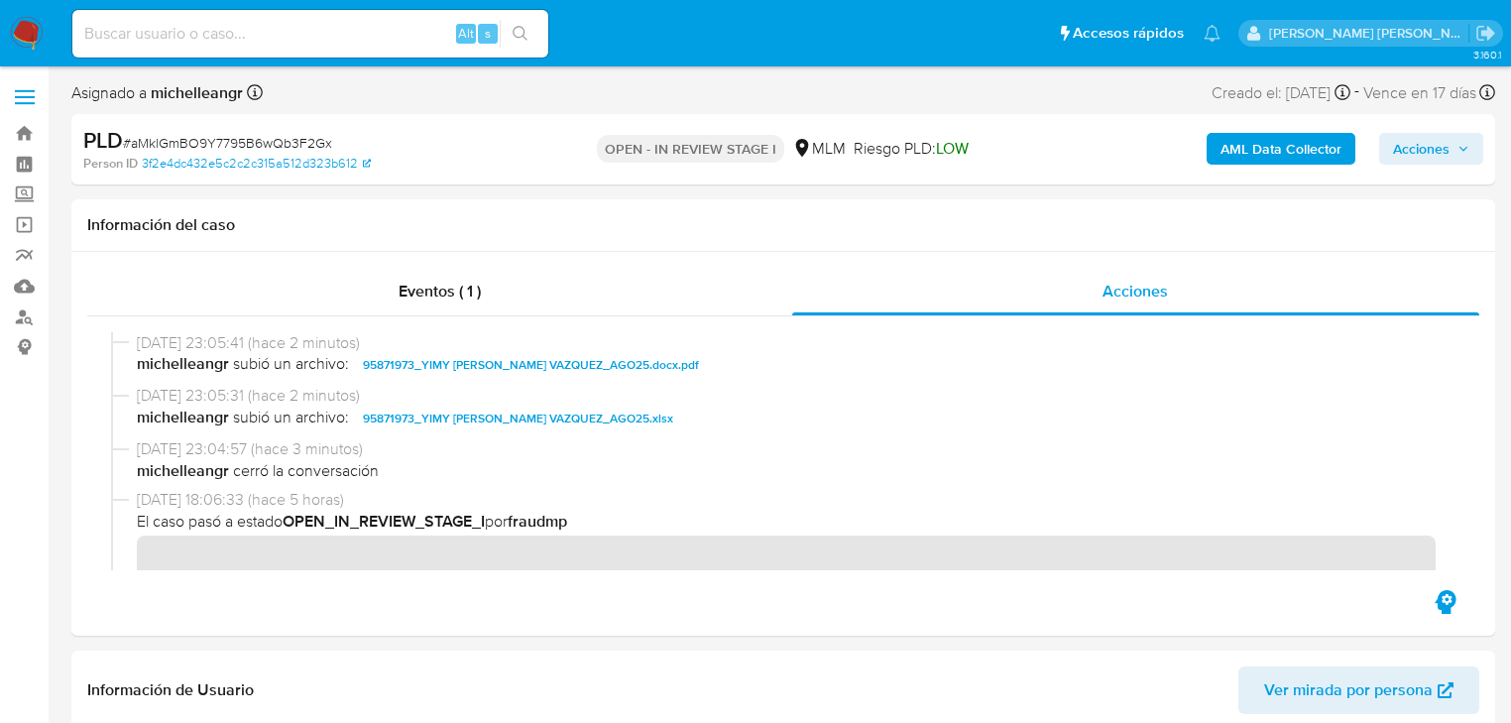
click at [1398, 150] on span "Acciones" at bounding box center [1421, 149] width 57 height 32
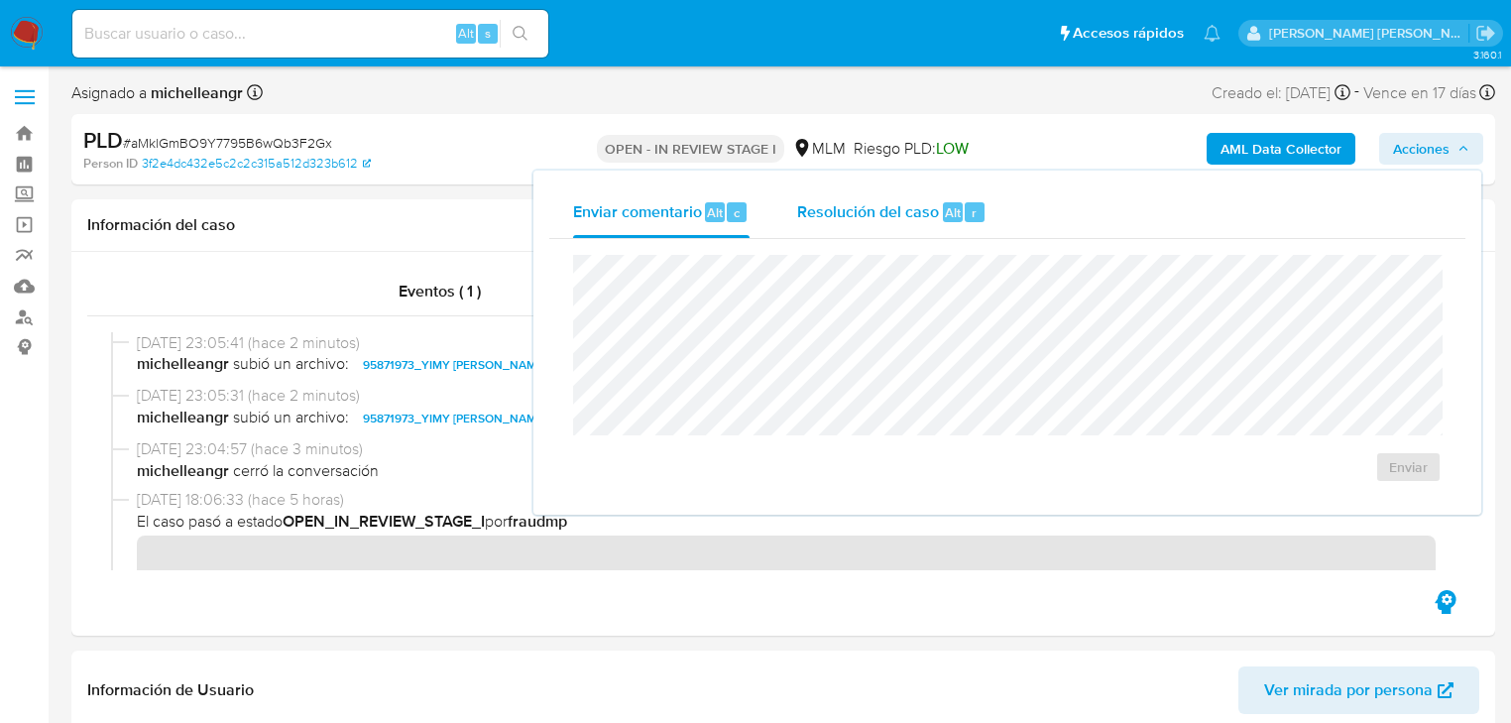
click at [872, 213] on span "Resolución del caso" at bounding box center [868, 211] width 142 height 23
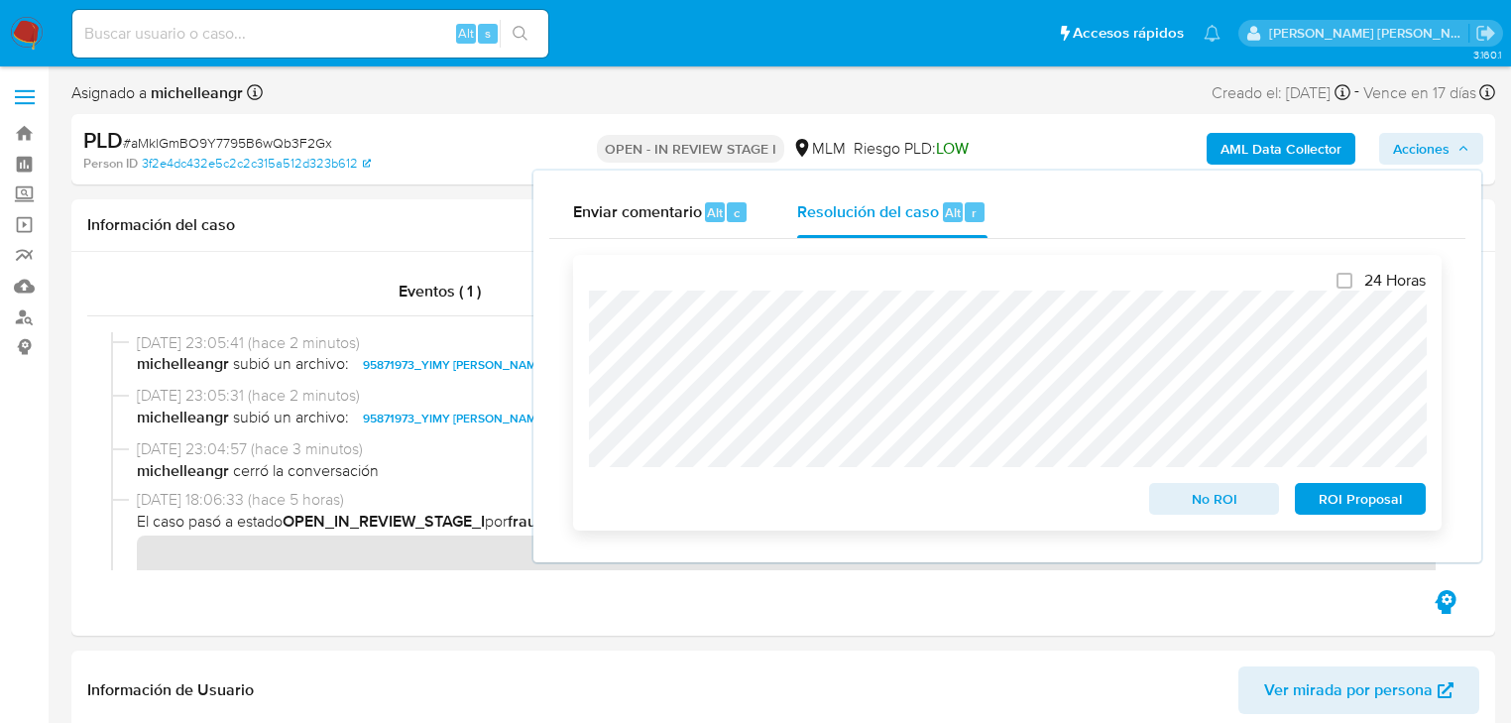
click at [1330, 509] on span "ROI Proposal" at bounding box center [1360, 499] width 103 height 28
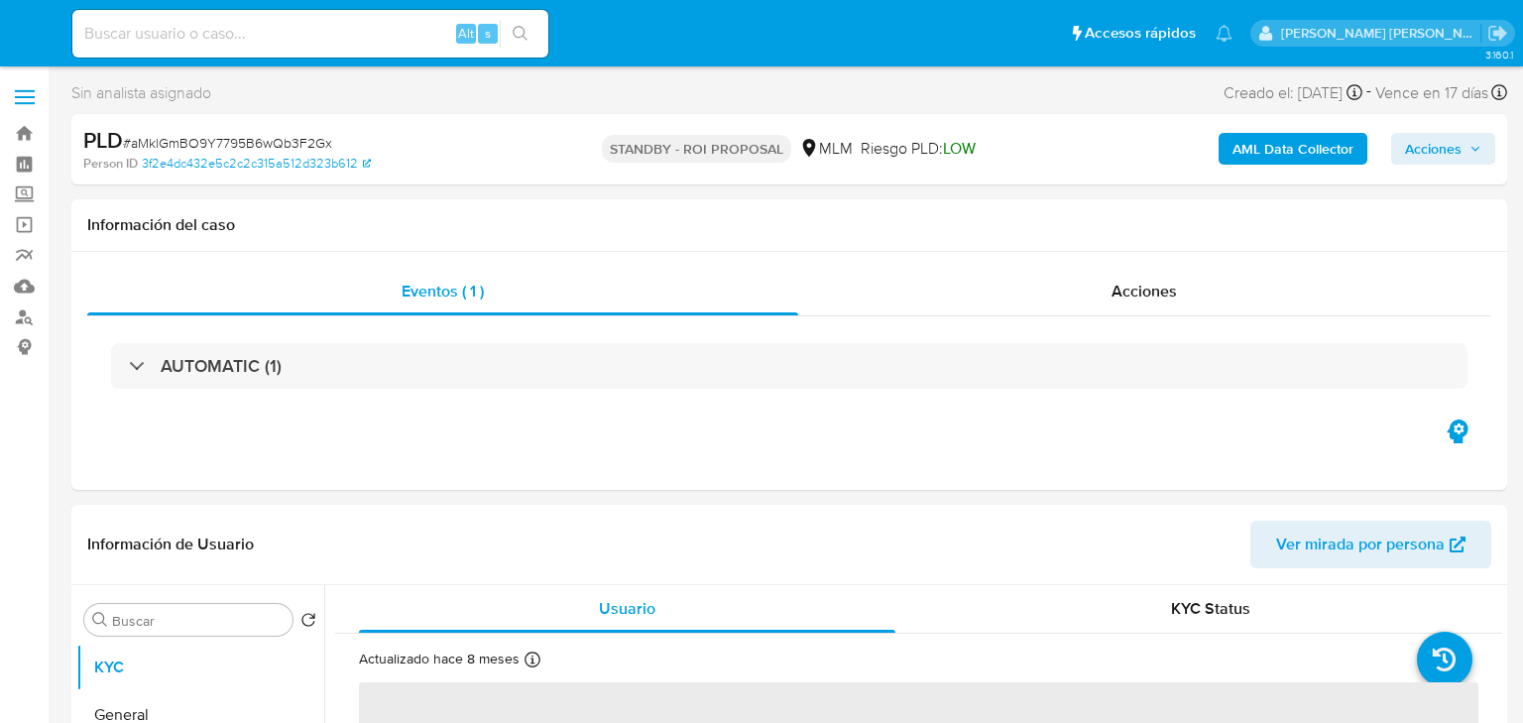
select select "10"
